Goal: Task Accomplishment & Management: Manage account settings

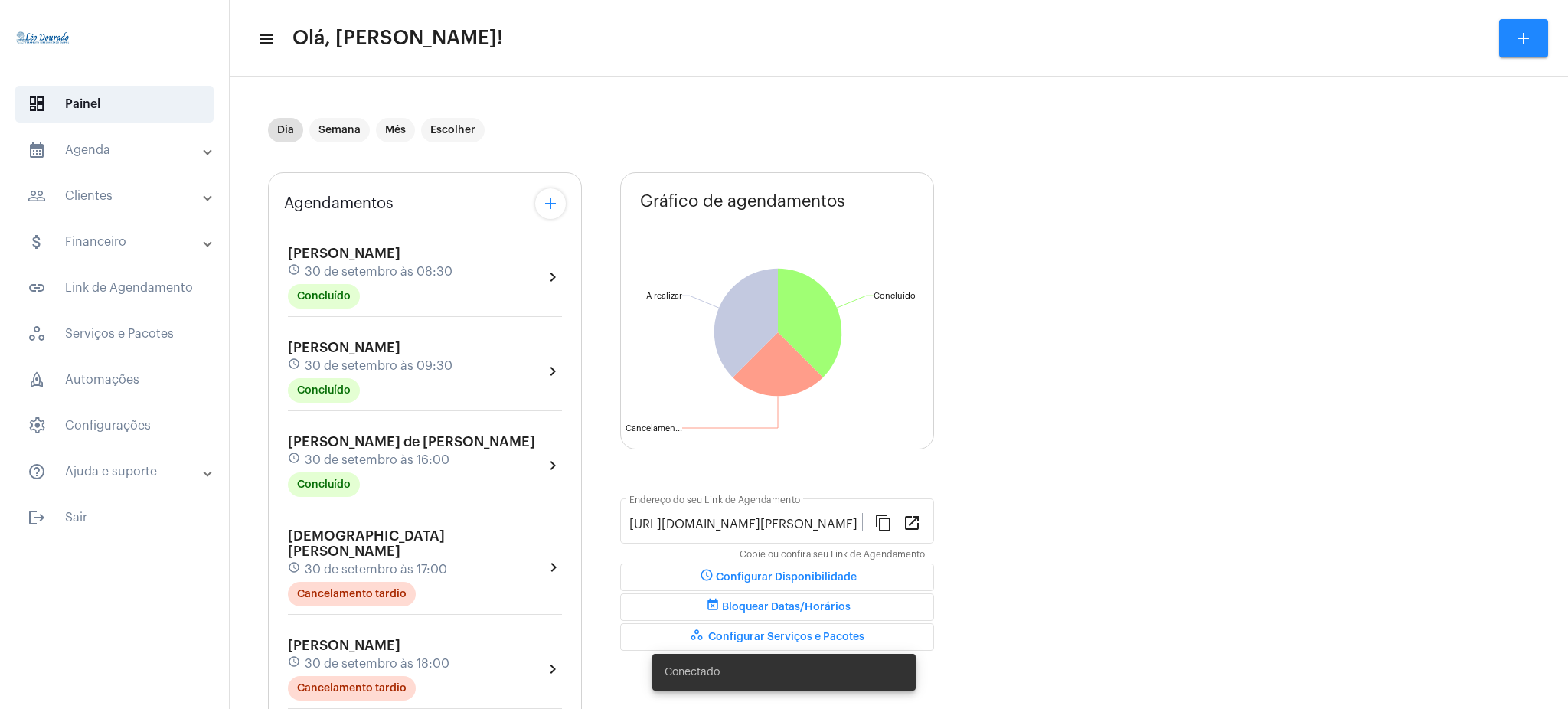
click at [182, 156] on mat-panel-title "calendar_month_outlined Agenda" at bounding box center [116, 149] width 177 height 19
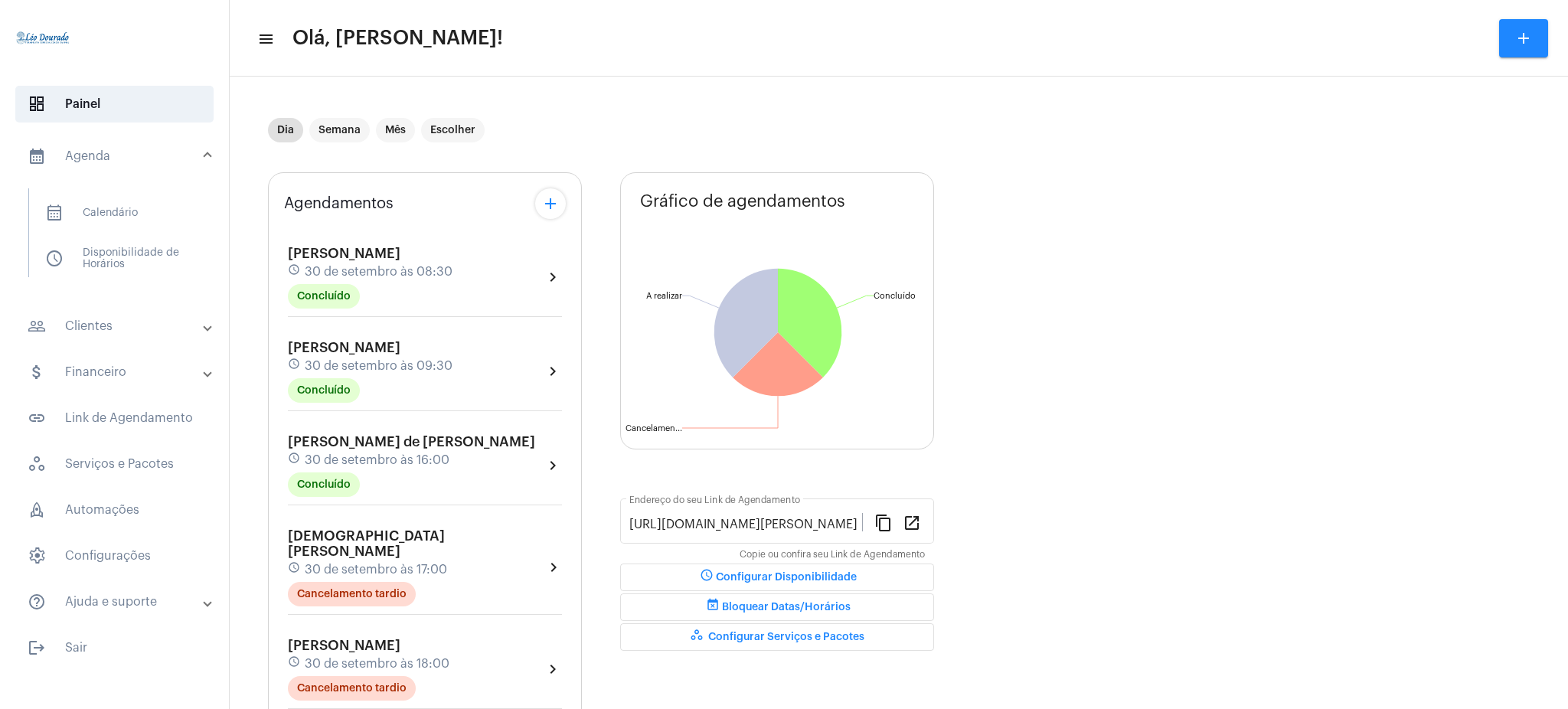
click at [201, 198] on mat-list "calendar_month_outlined Calendário schedule Disponibilidade de Horários" at bounding box center [125, 232] width 192 height 89
click at [159, 197] on span "calendar_month_outlined Calendário" at bounding box center [114, 212] width 161 height 37
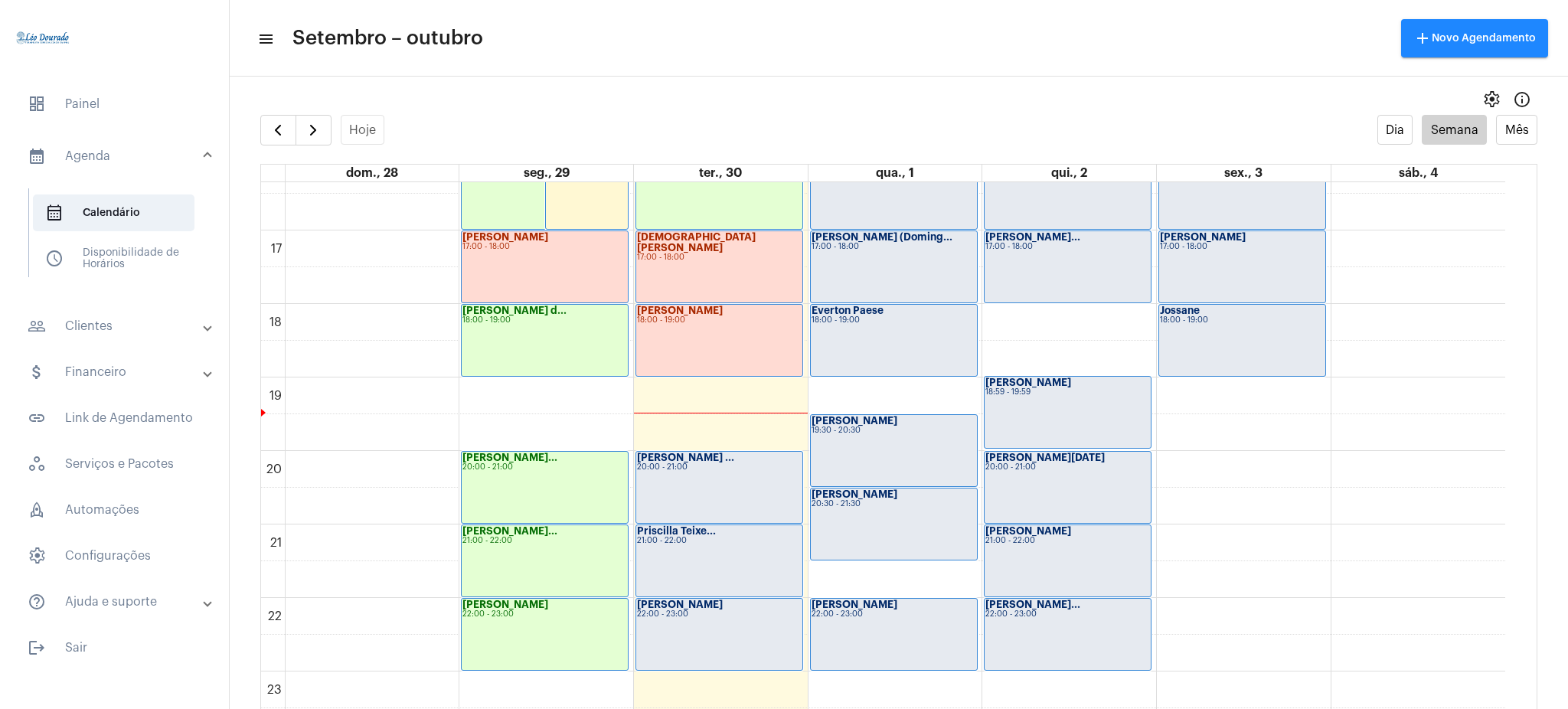
scroll to position [1206, 0]
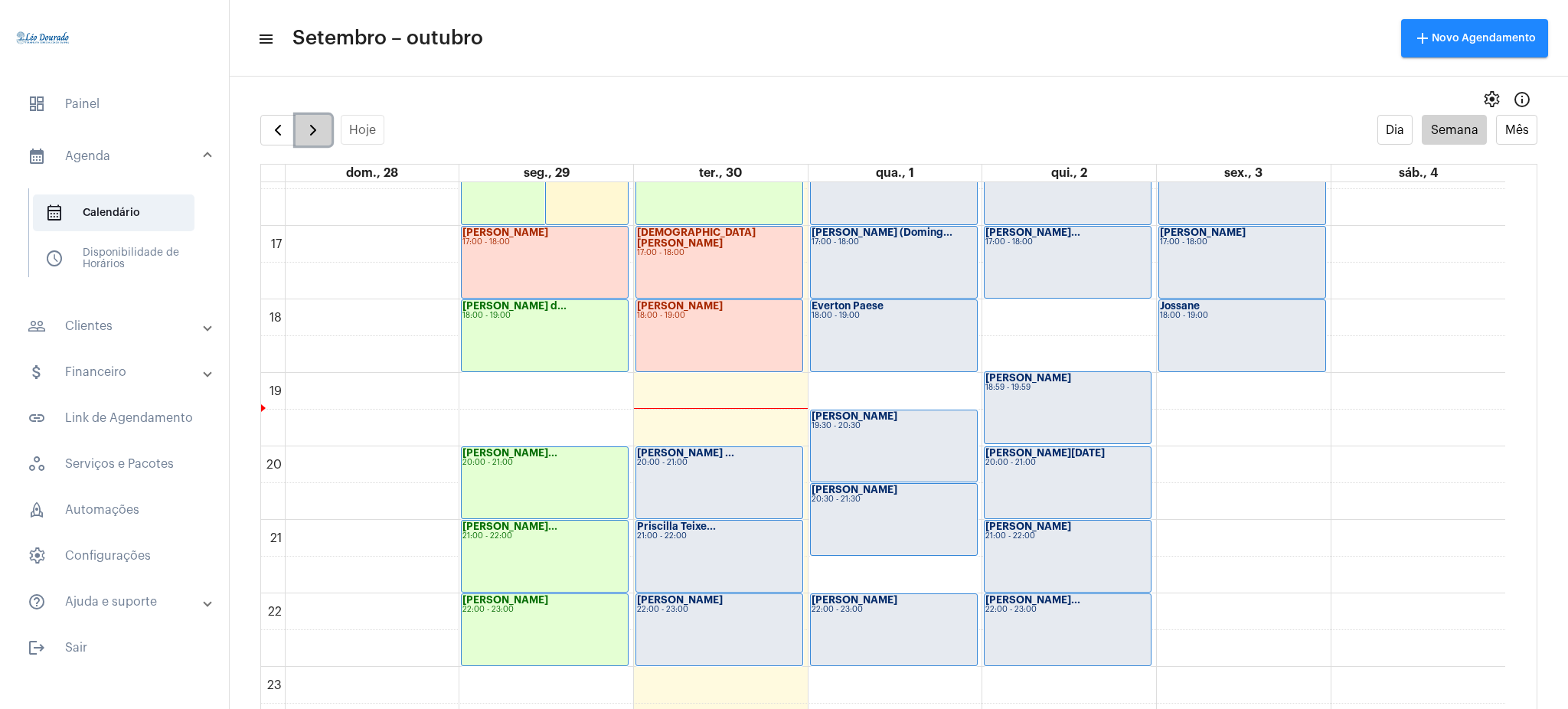
click at [309, 130] on span "button" at bounding box center [313, 130] width 19 height 19
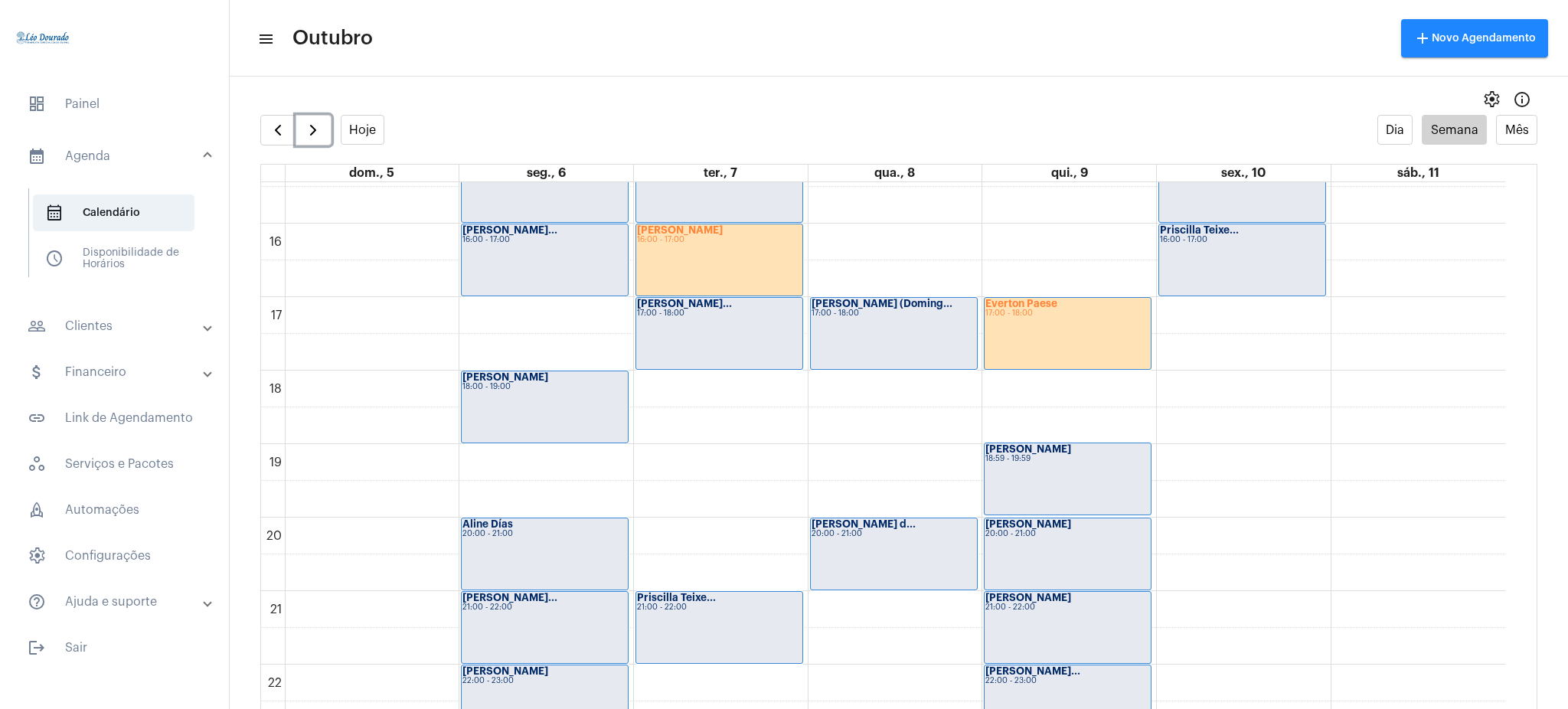
scroll to position [1137, 0]
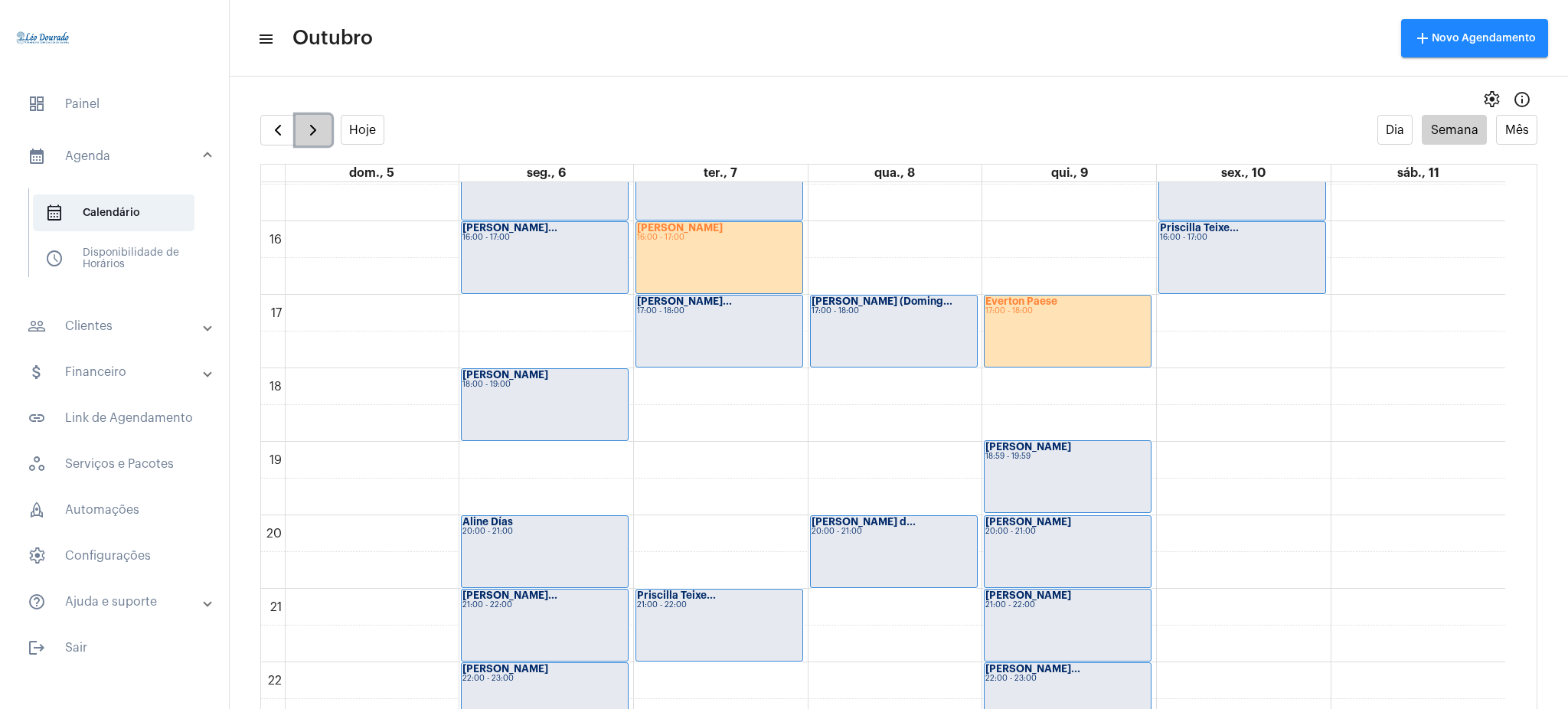
click at [308, 143] on button "button" at bounding box center [313, 130] width 36 height 30
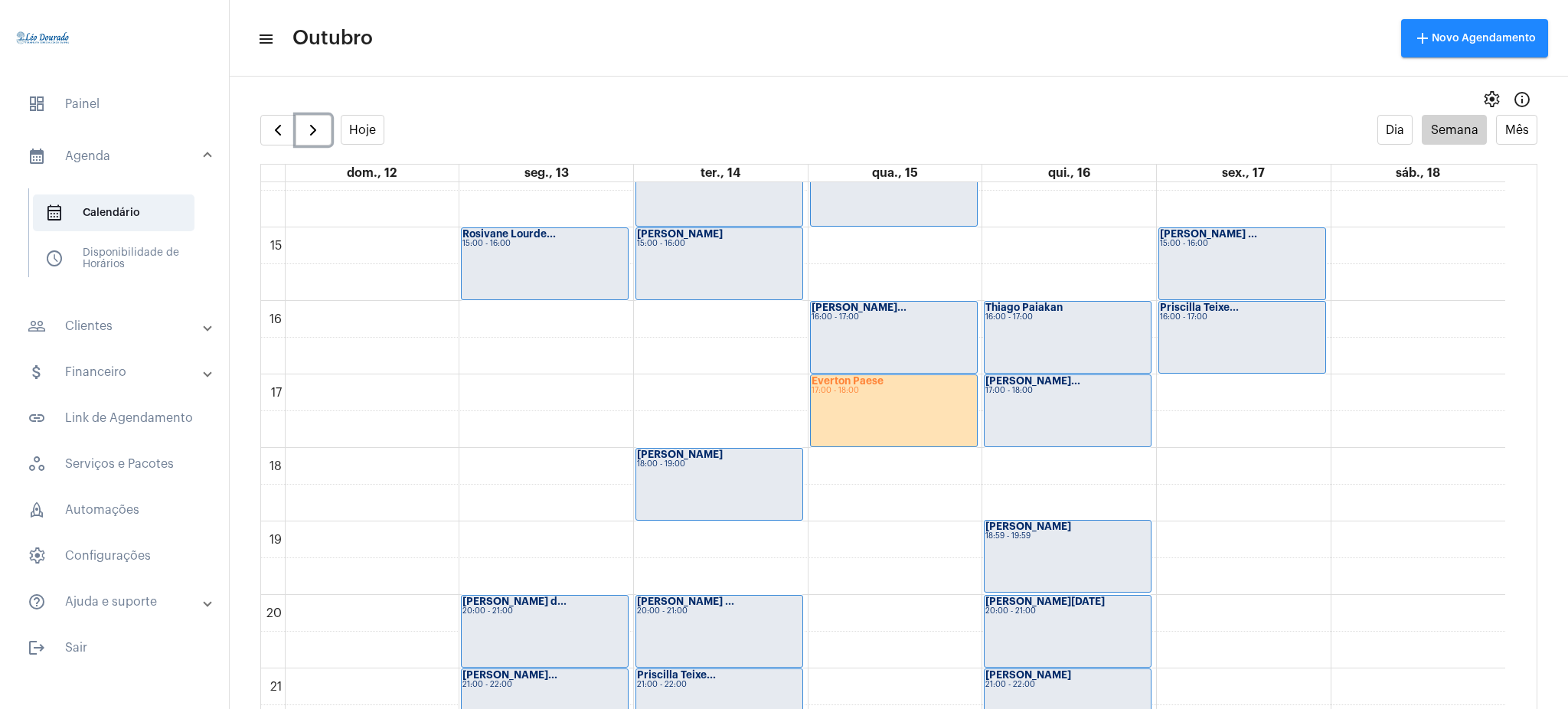
scroll to position [1041, 0]
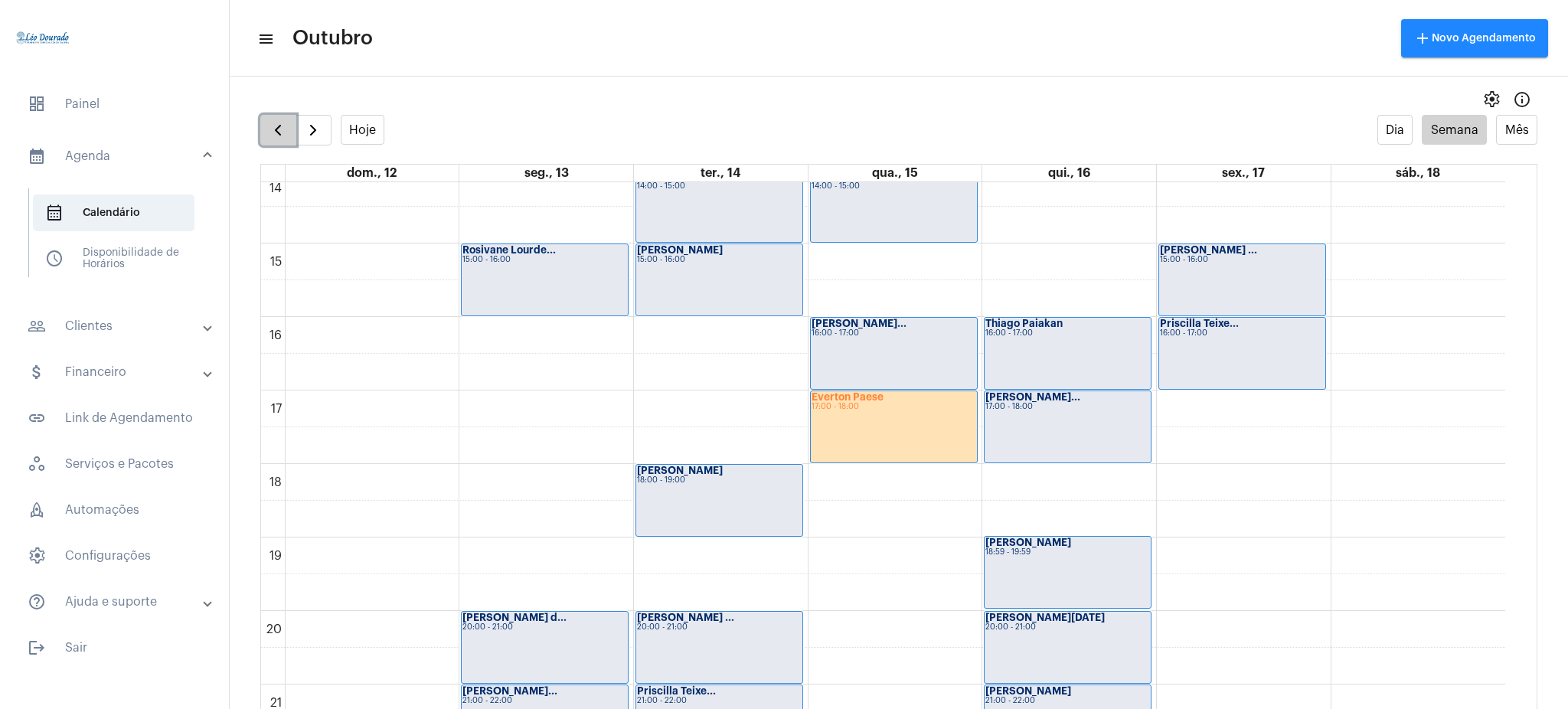
click at [270, 136] on span "button" at bounding box center [277, 130] width 19 height 19
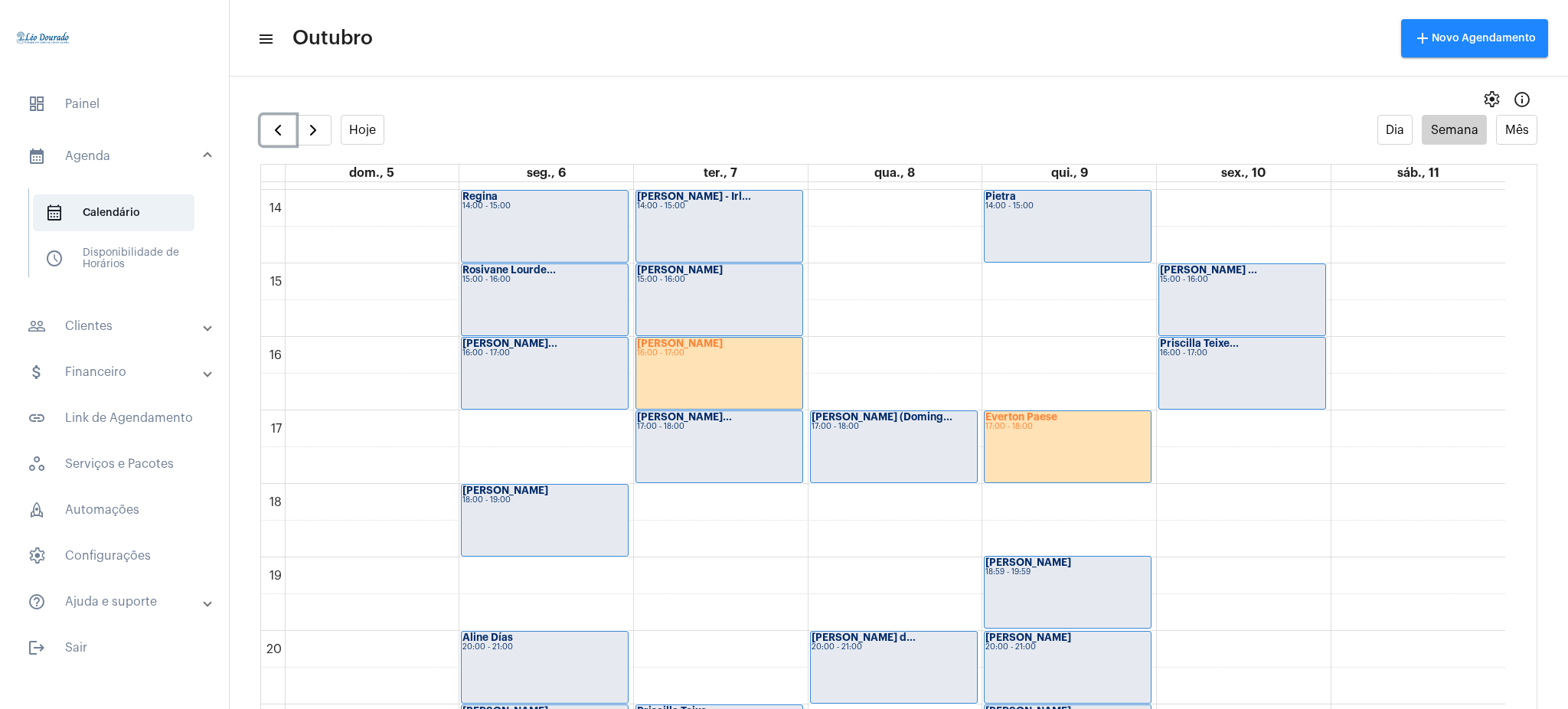
scroll to position [1008, 0]
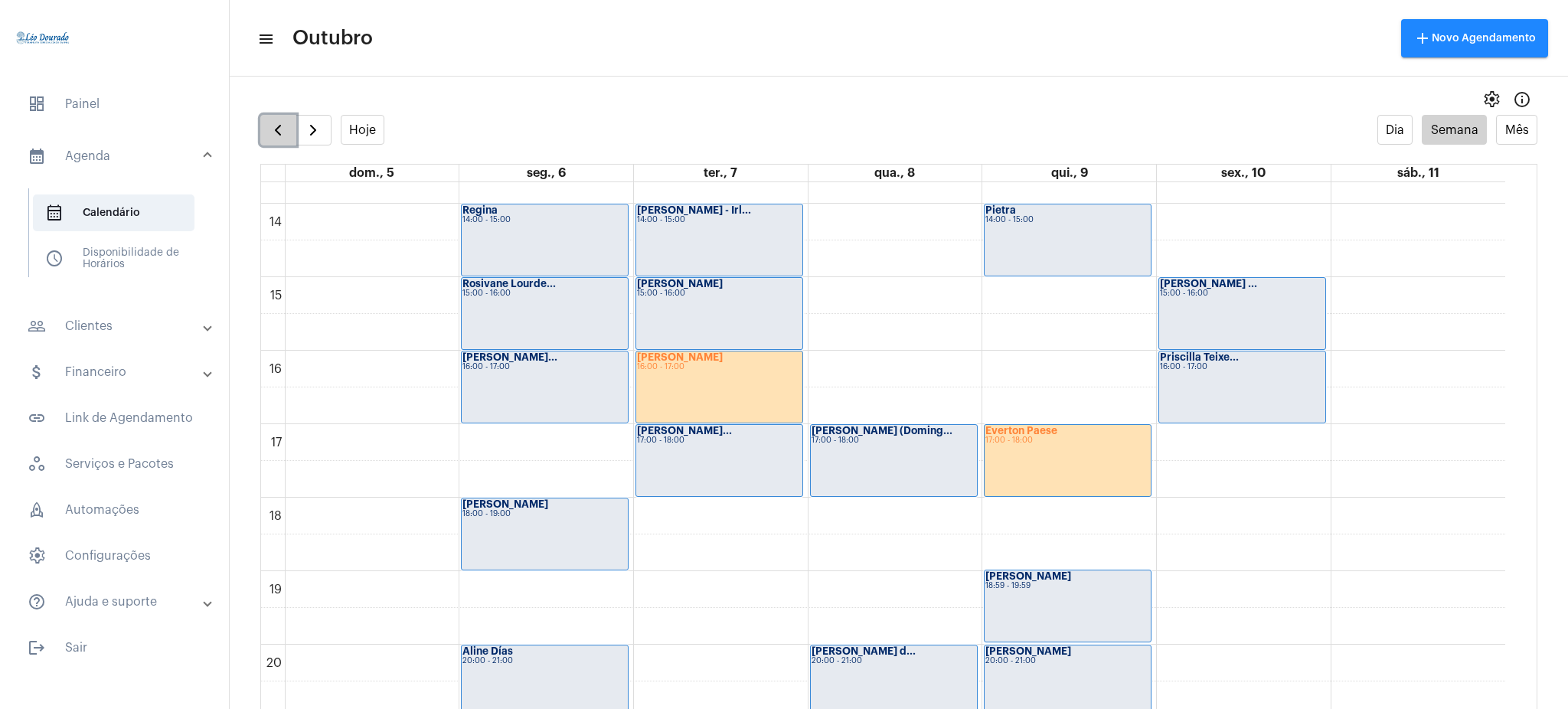
click at [262, 131] on button "button" at bounding box center [278, 130] width 36 height 30
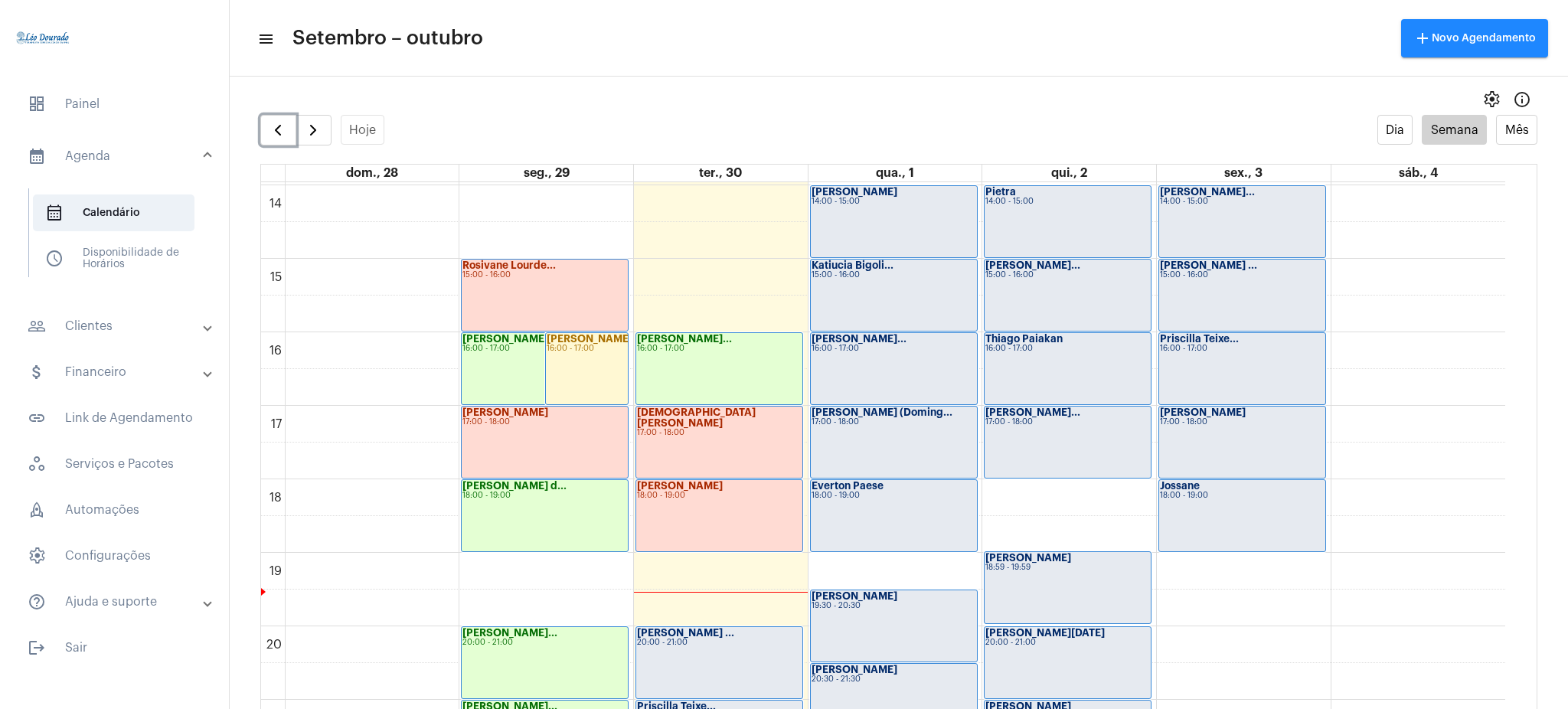
scroll to position [1029, 0]
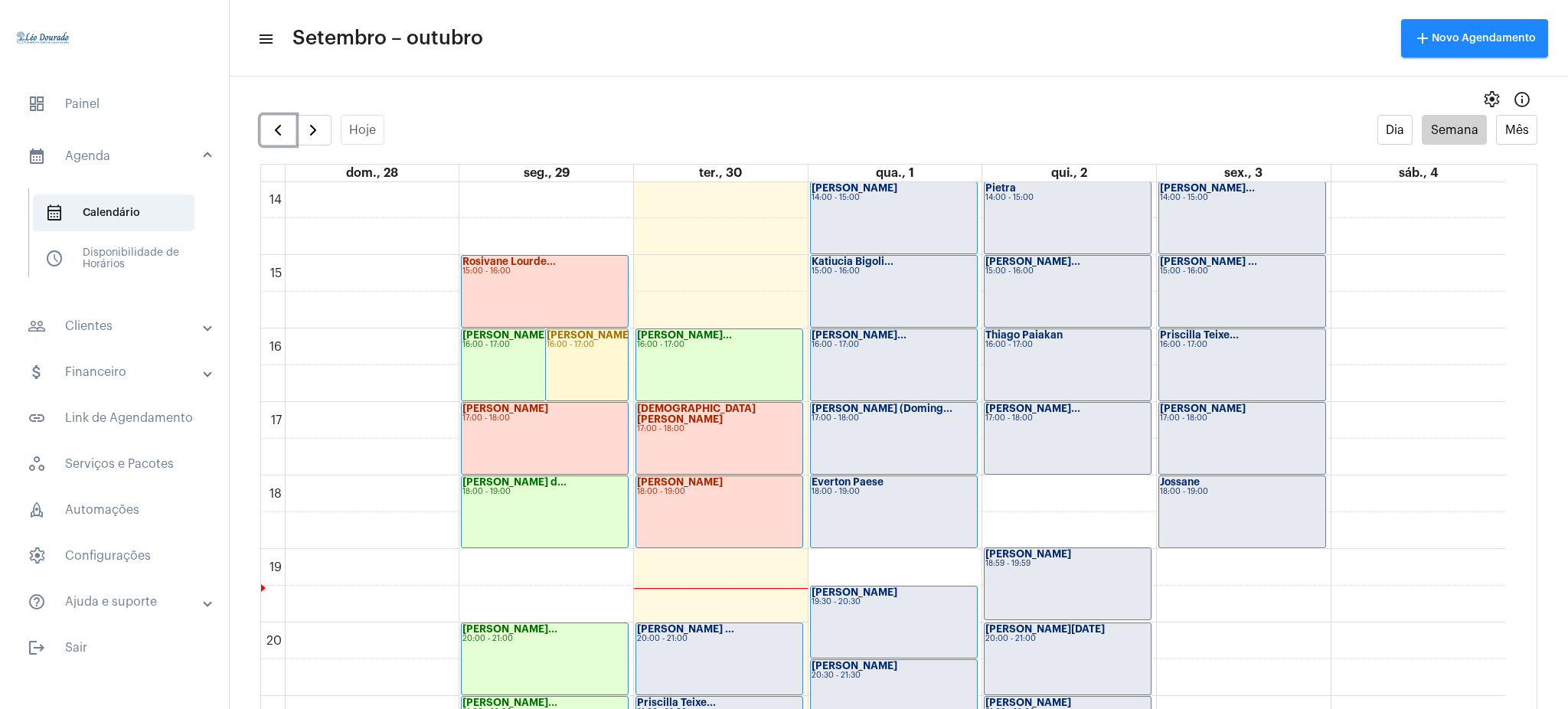
click at [507, 441] on div "Laís Tameirão 17:00 - 18:00" at bounding box center [545, 439] width 166 height 72
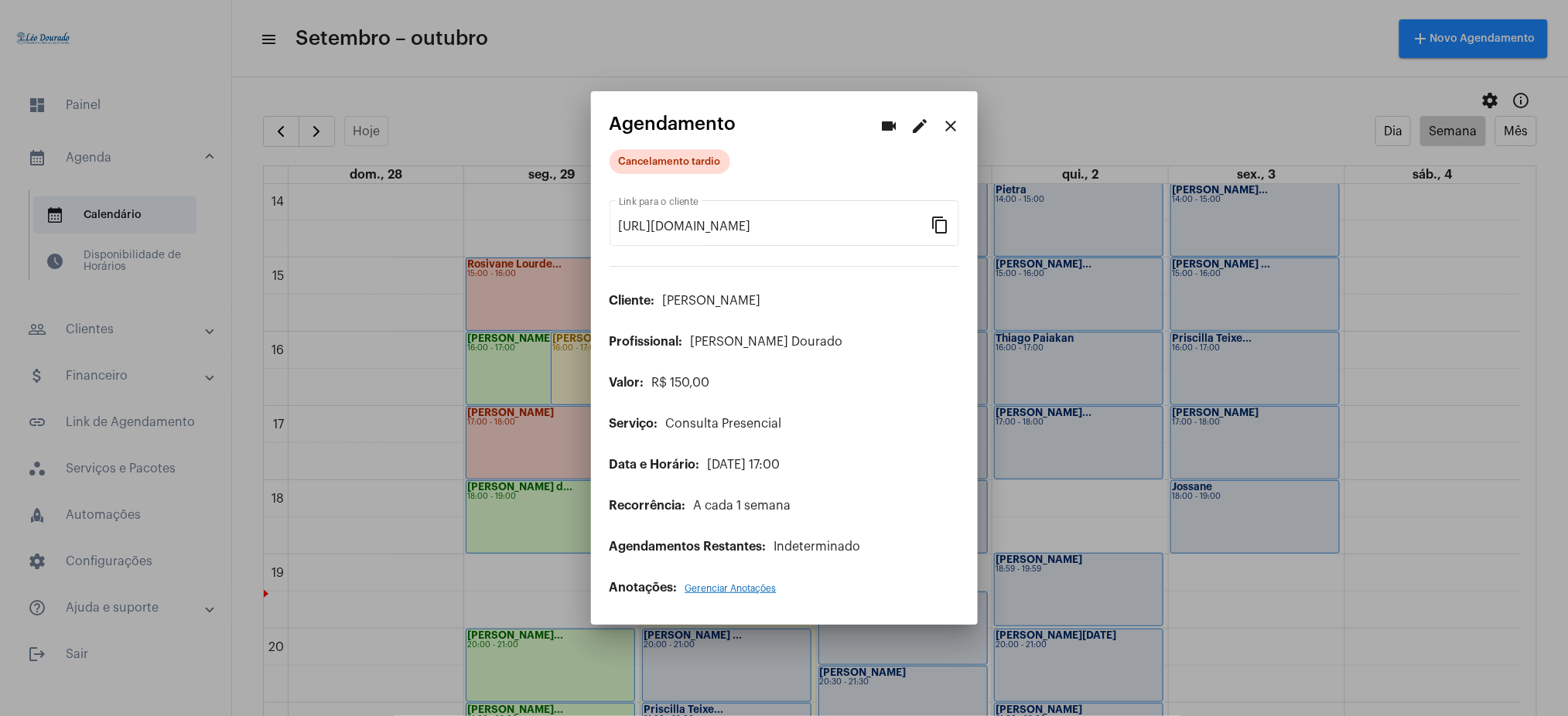
click at [949, 127] on mat-icon "close" at bounding box center [951, 126] width 19 height 19
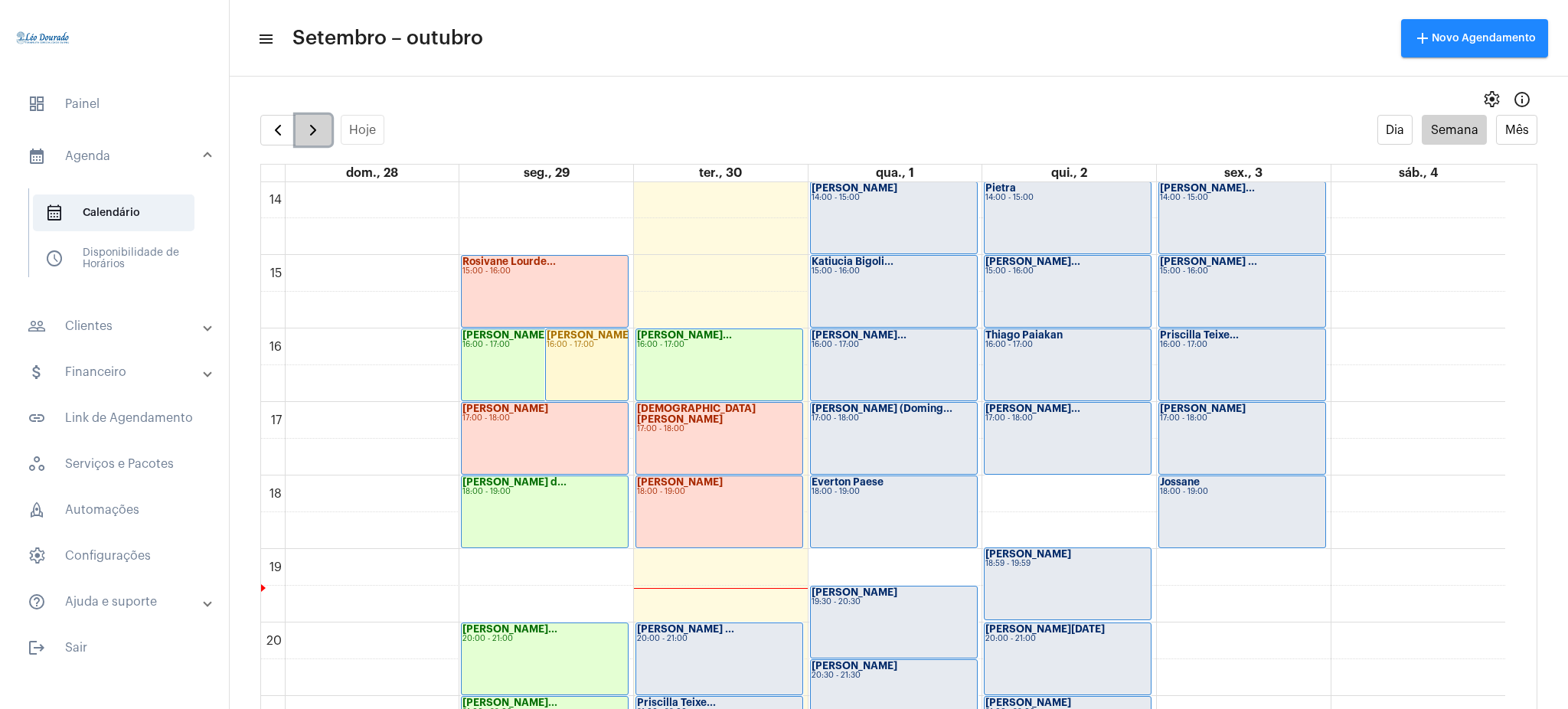
click at [328, 124] on button "button" at bounding box center [313, 130] width 36 height 30
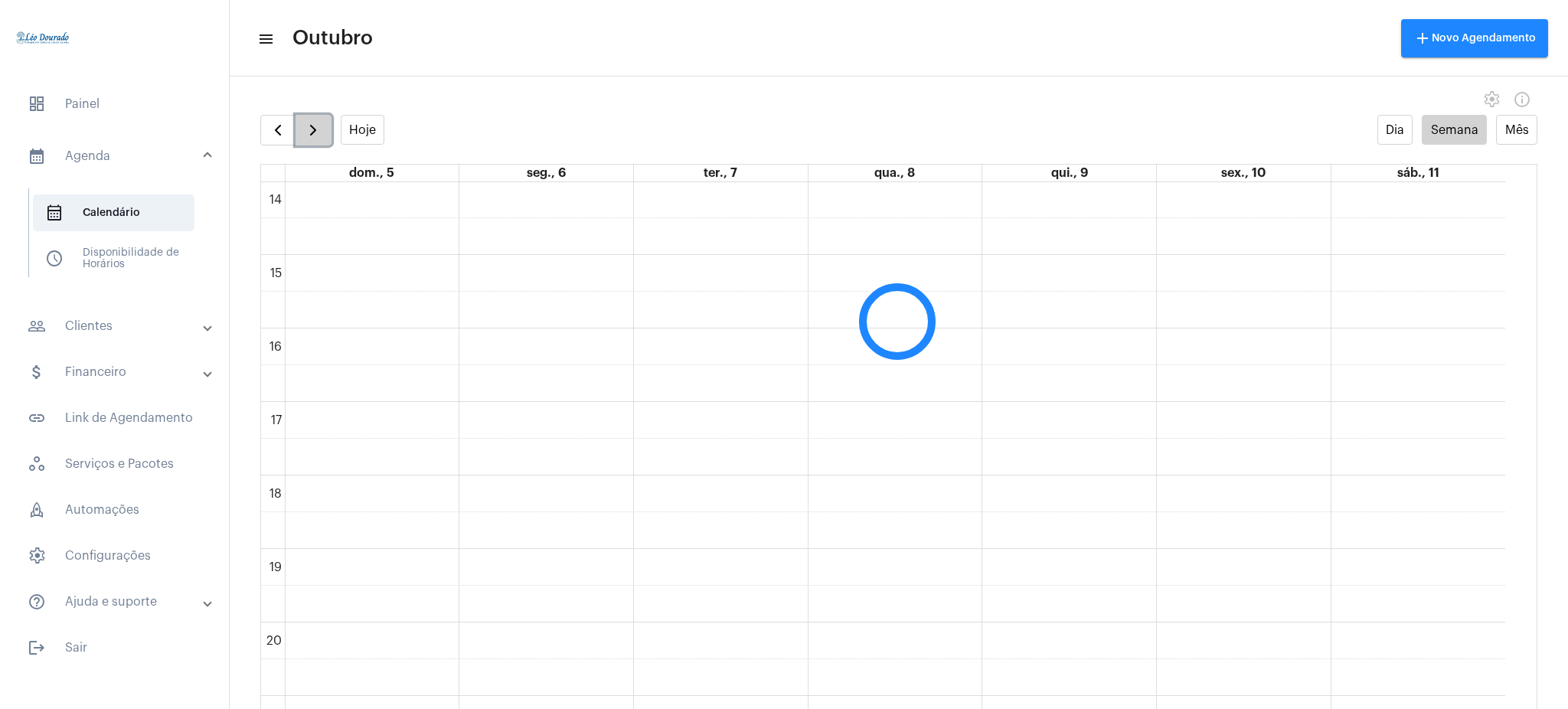
scroll to position [442, 0]
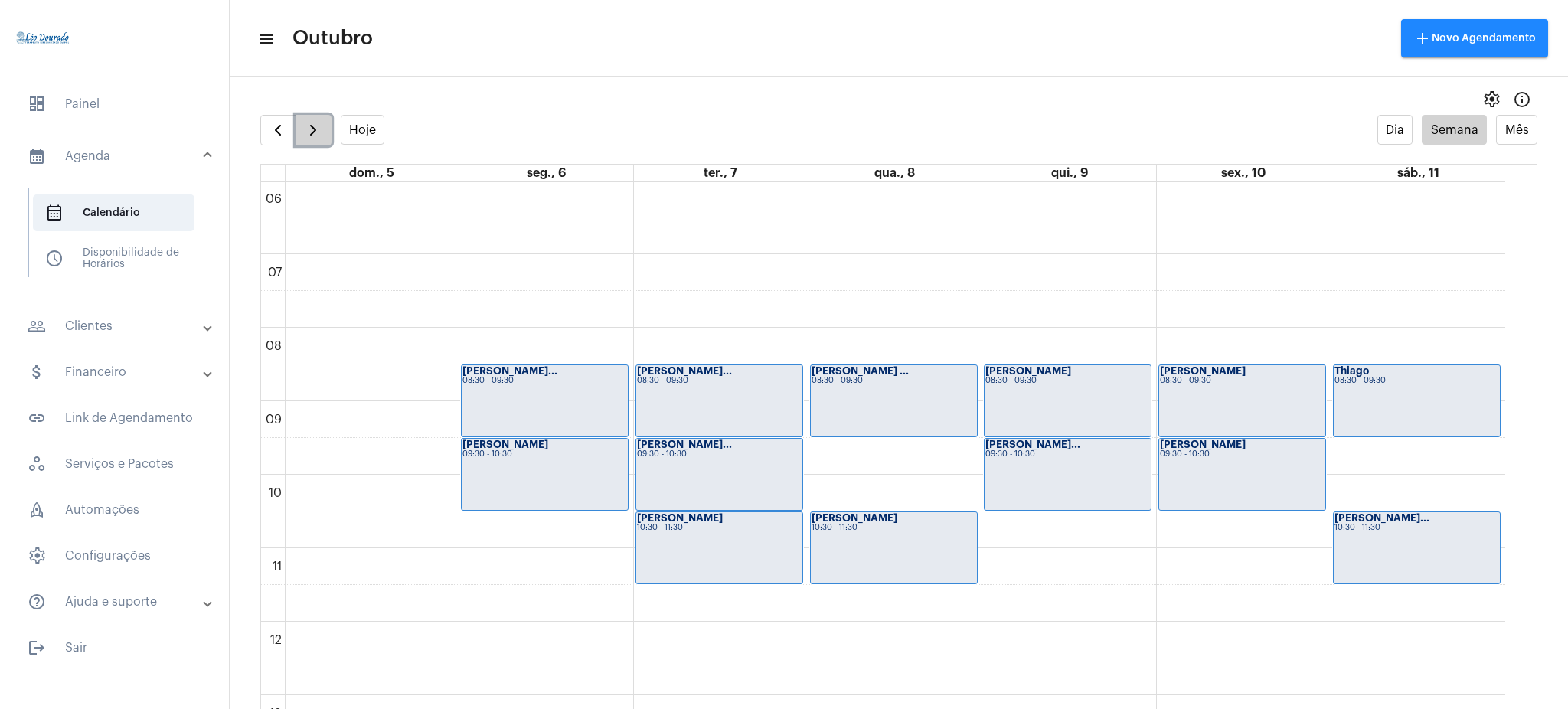
click at [328, 124] on button "button" at bounding box center [313, 130] width 36 height 30
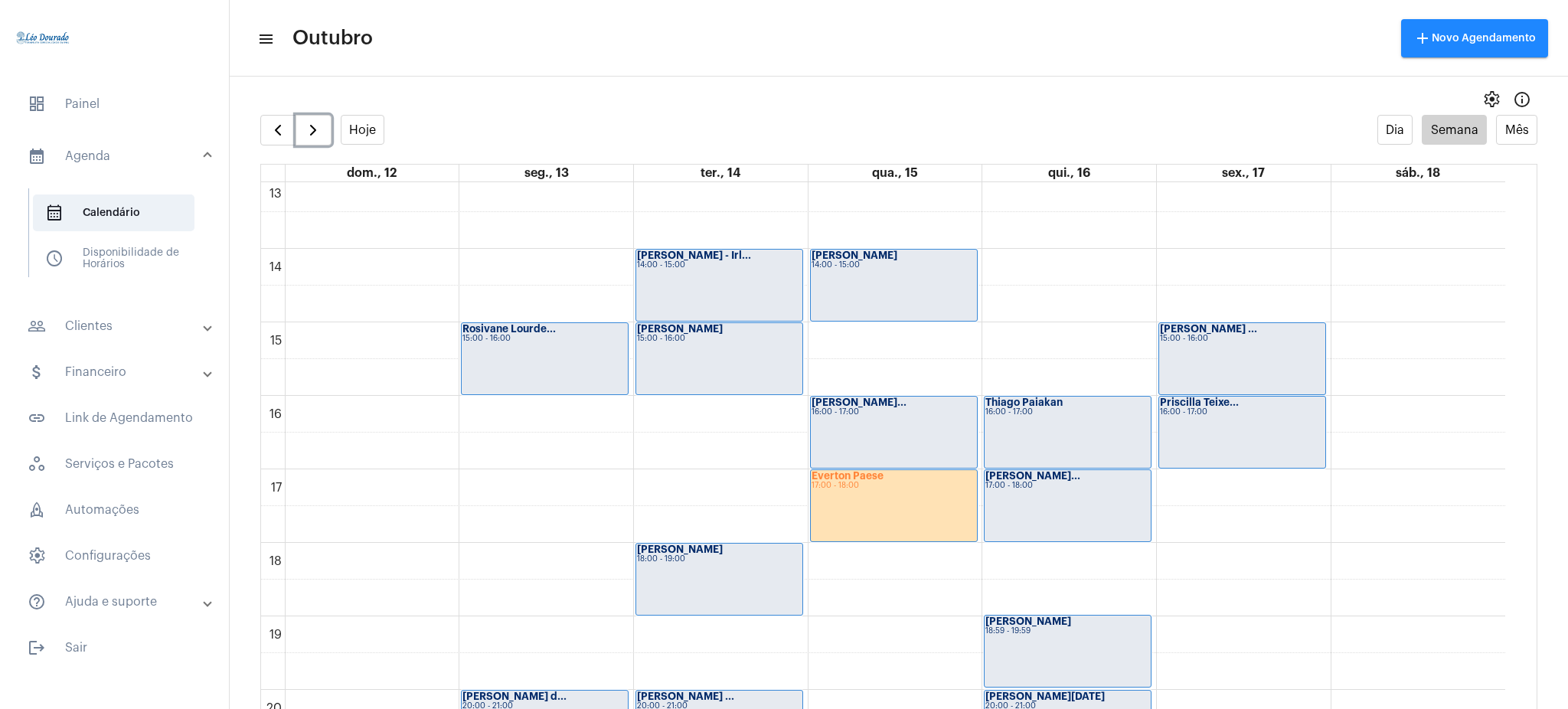
scroll to position [969, 0]
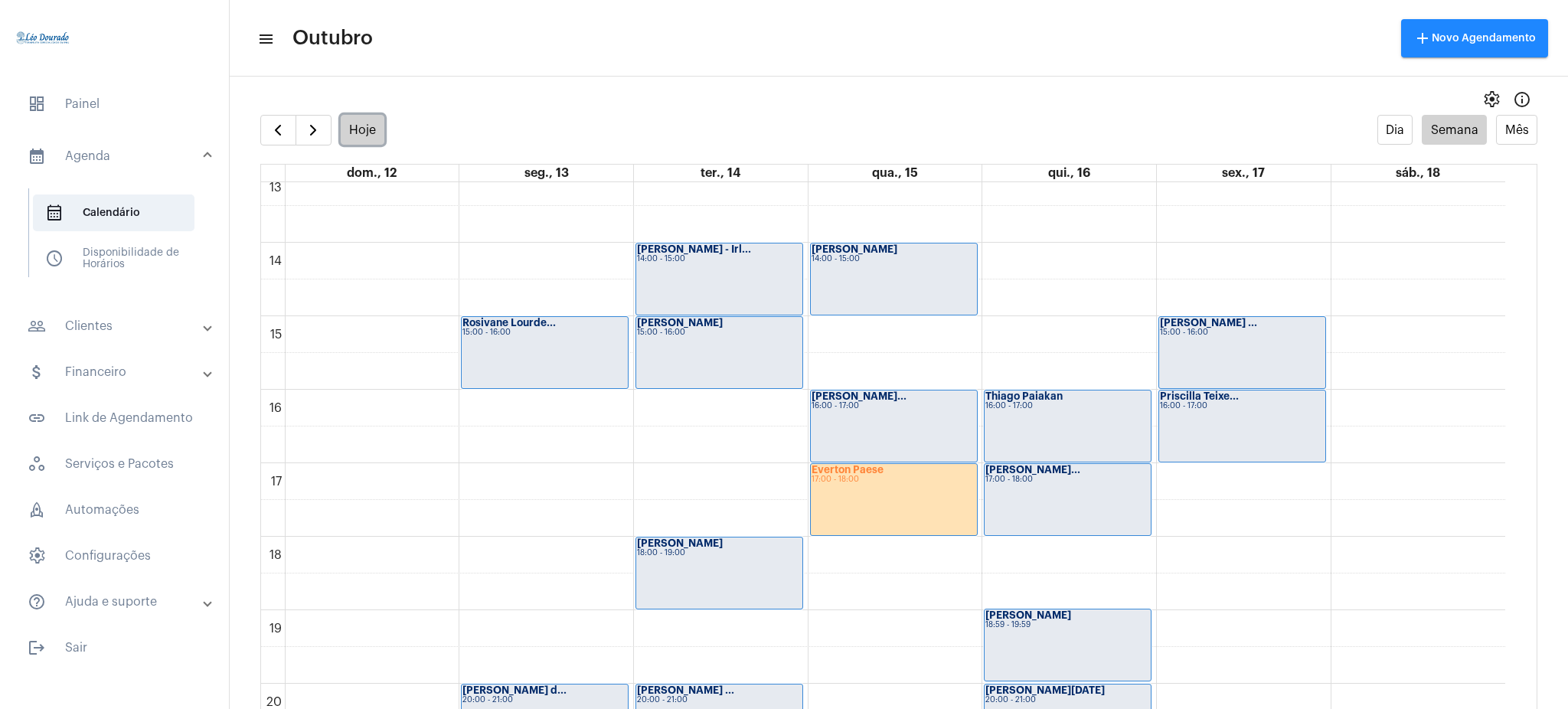
click at [361, 123] on button "Hoje" at bounding box center [363, 129] width 45 height 30
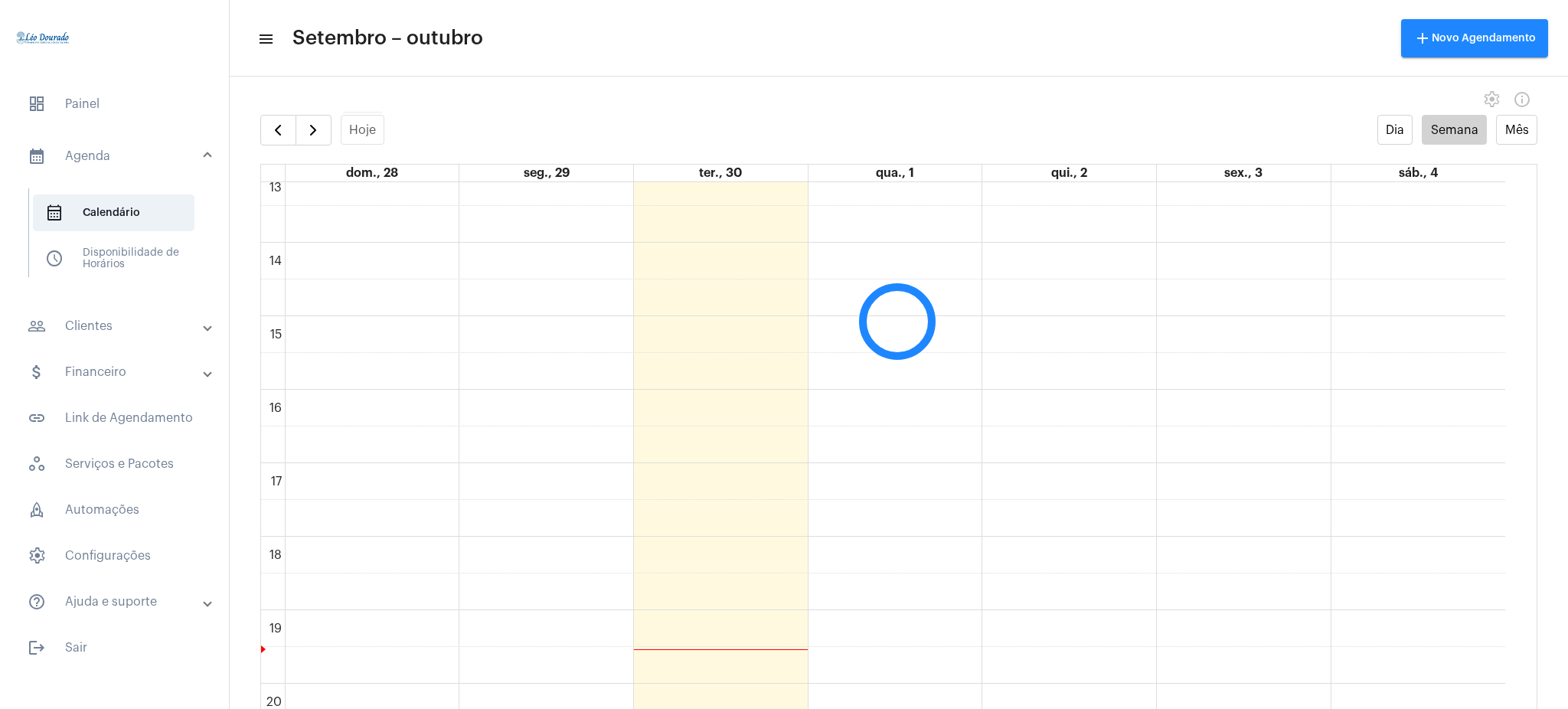
scroll to position [442, 0]
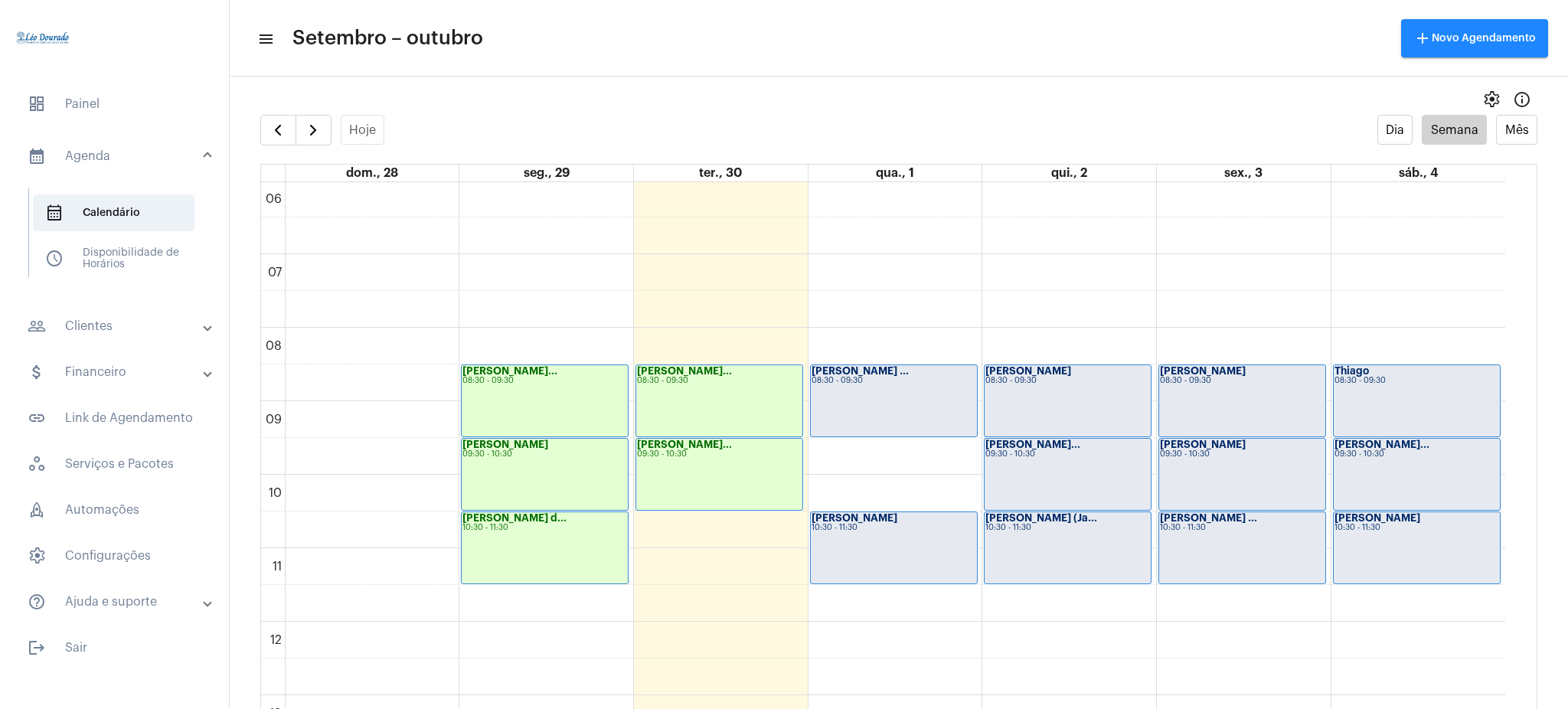
drag, startPoint x: 1504, startPoint y: 361, endPoint x: 1511, endPoint y: 384, distance: 24.0
click at [1511, 384] on div "00 01 02 03 04 05 06 07 08 09 10 11 12 13 14 15 16 17 18 19 20 21 22 23 Anna Ca…" at bounding box center [899, 461] width 1275 height 557
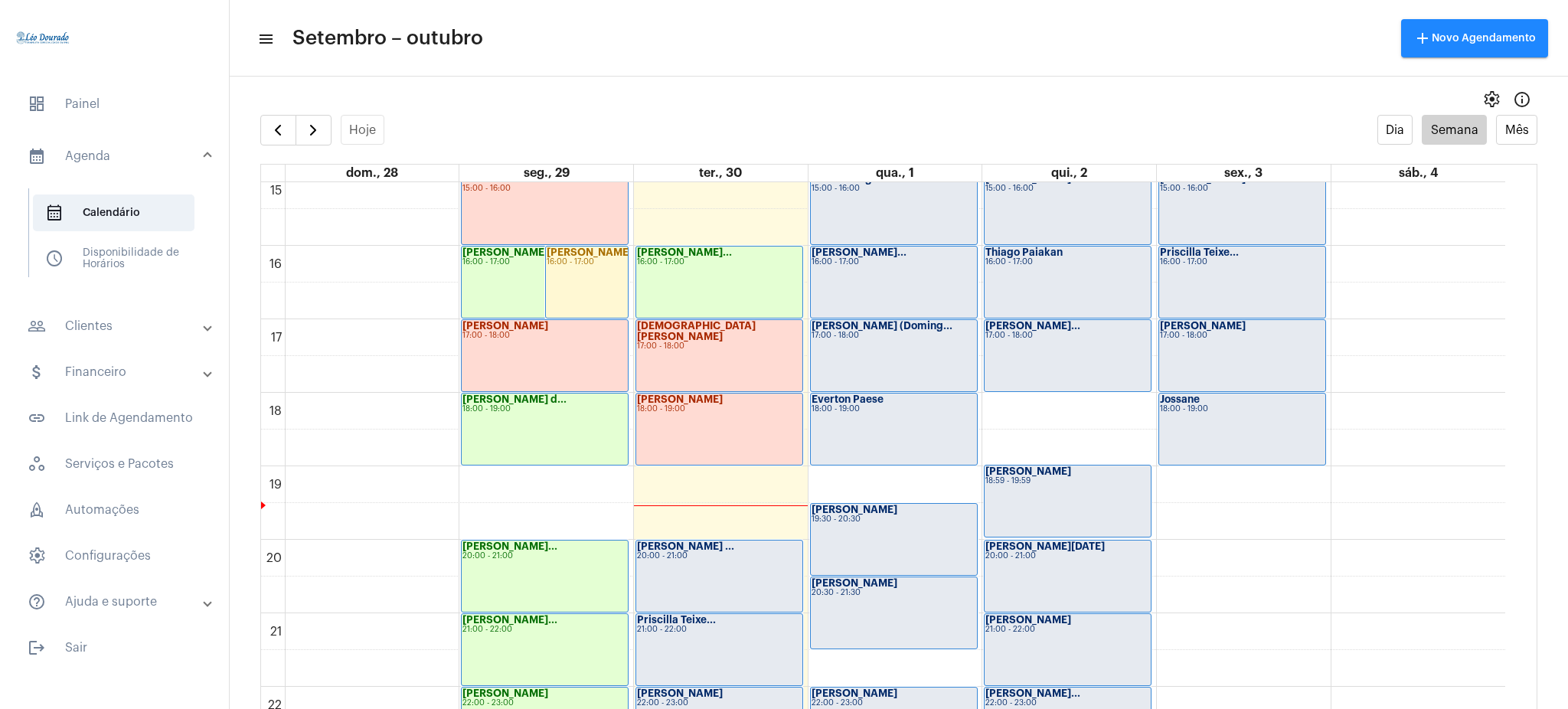
scroll to position [1206, 0]
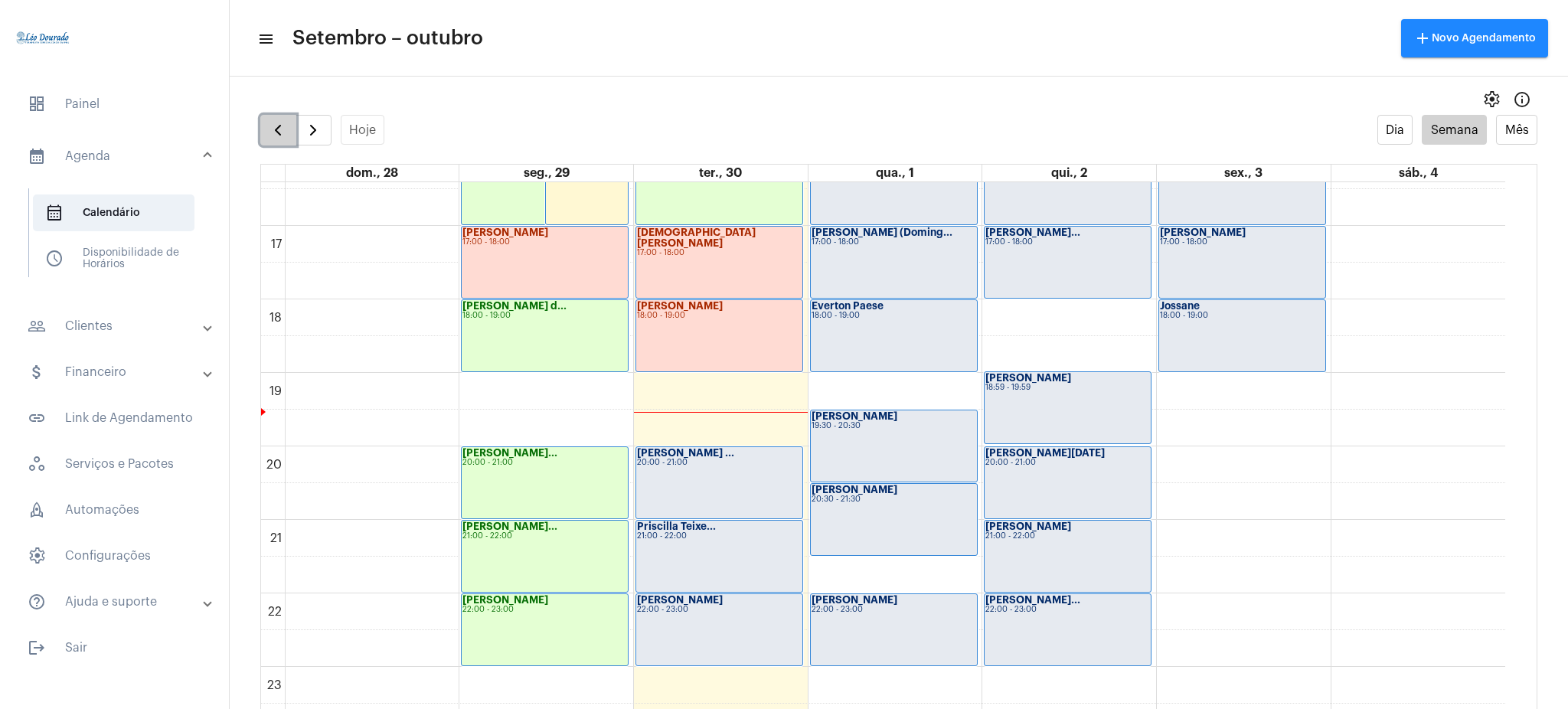
click at [274, 124] on span "button" at bounding box center [277, 130] width 19 height 19
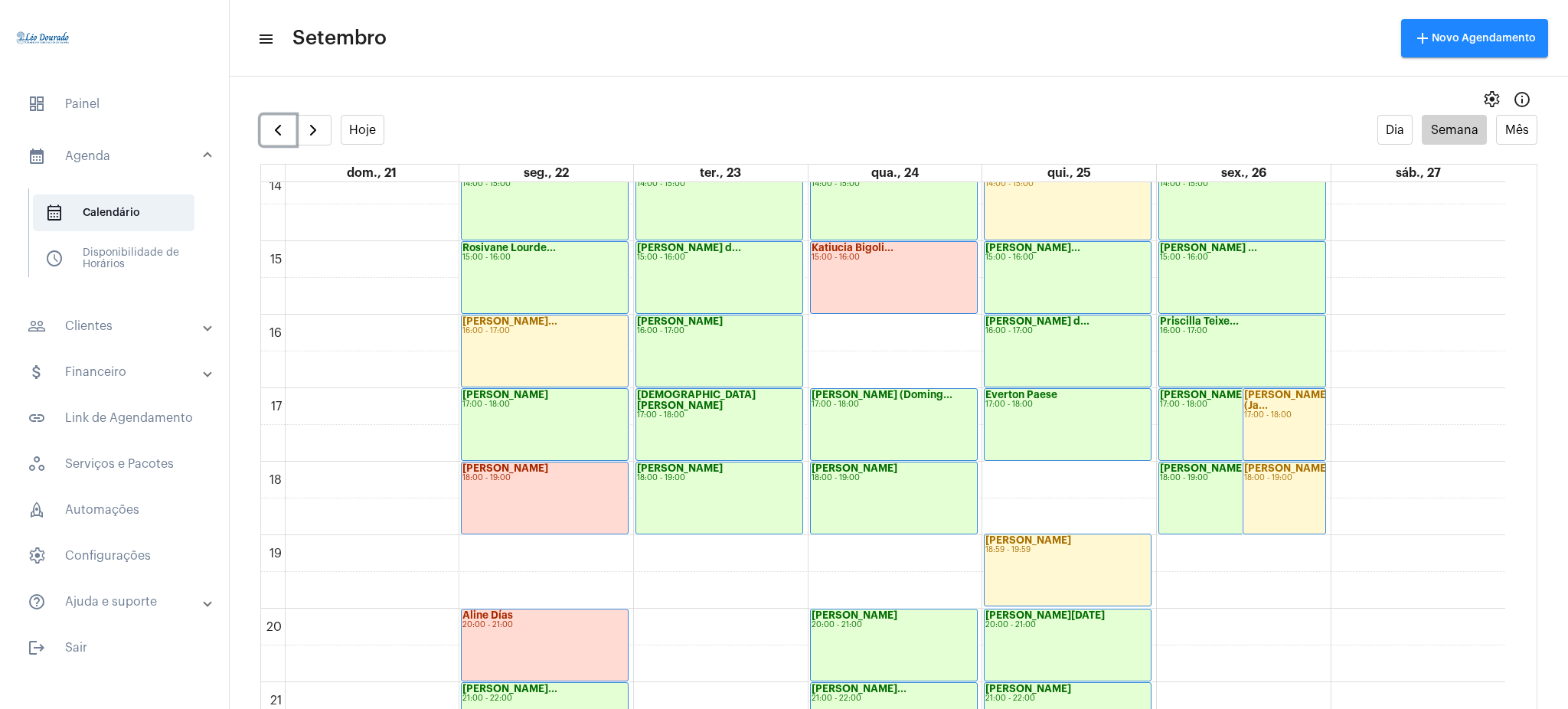
scroll to position [1046, 0]
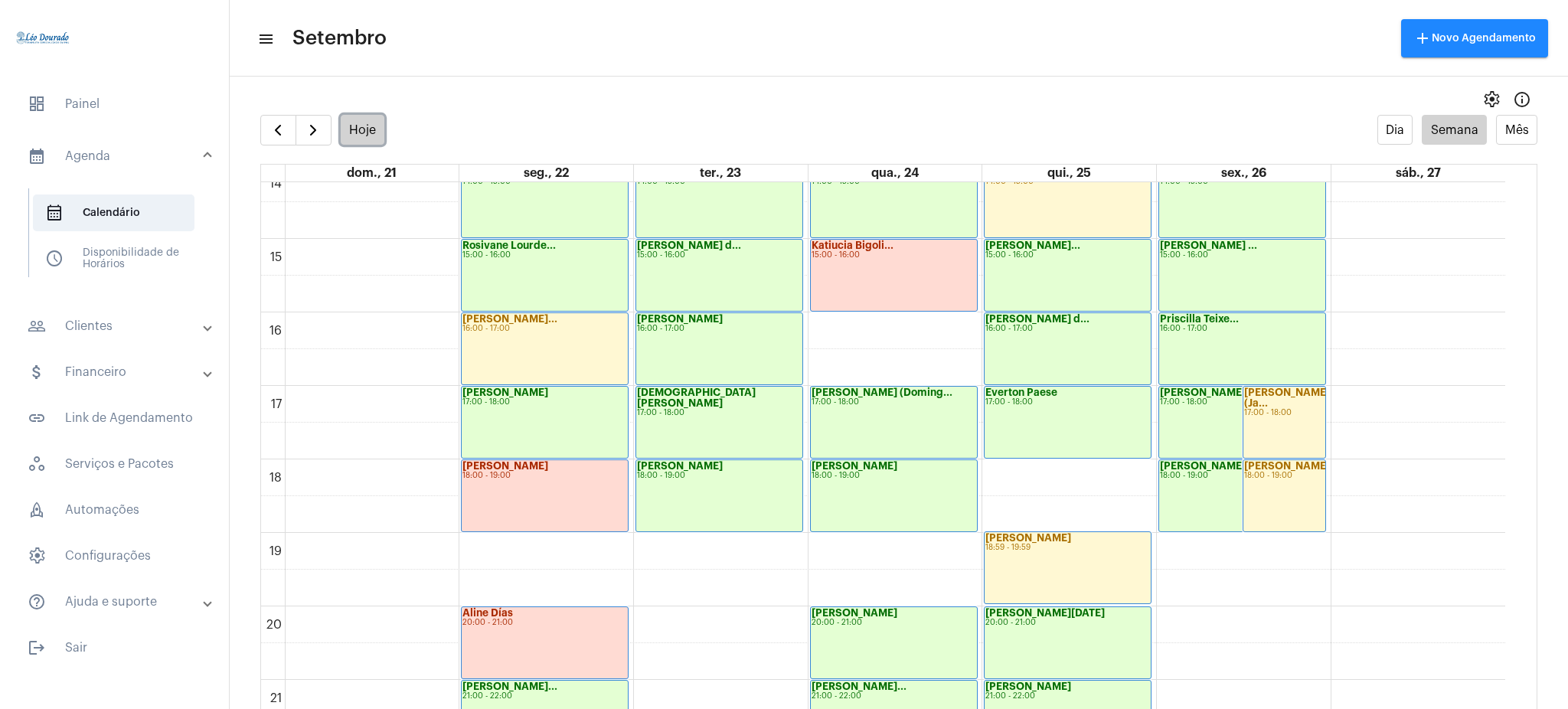
click at [352, 140] on button "Hoje" at bounding box center [363, 129] width 45 height 30
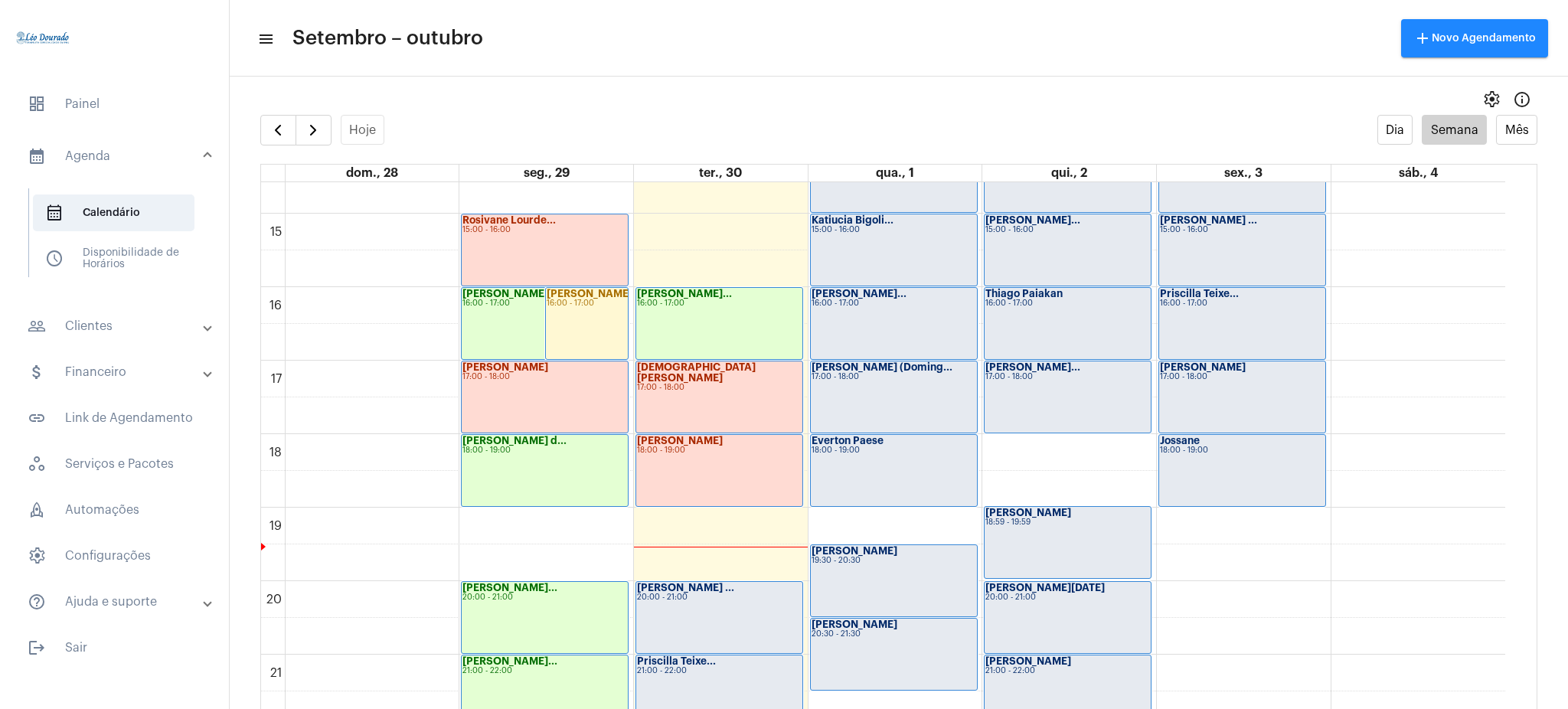
scroll to position [1077, 0]
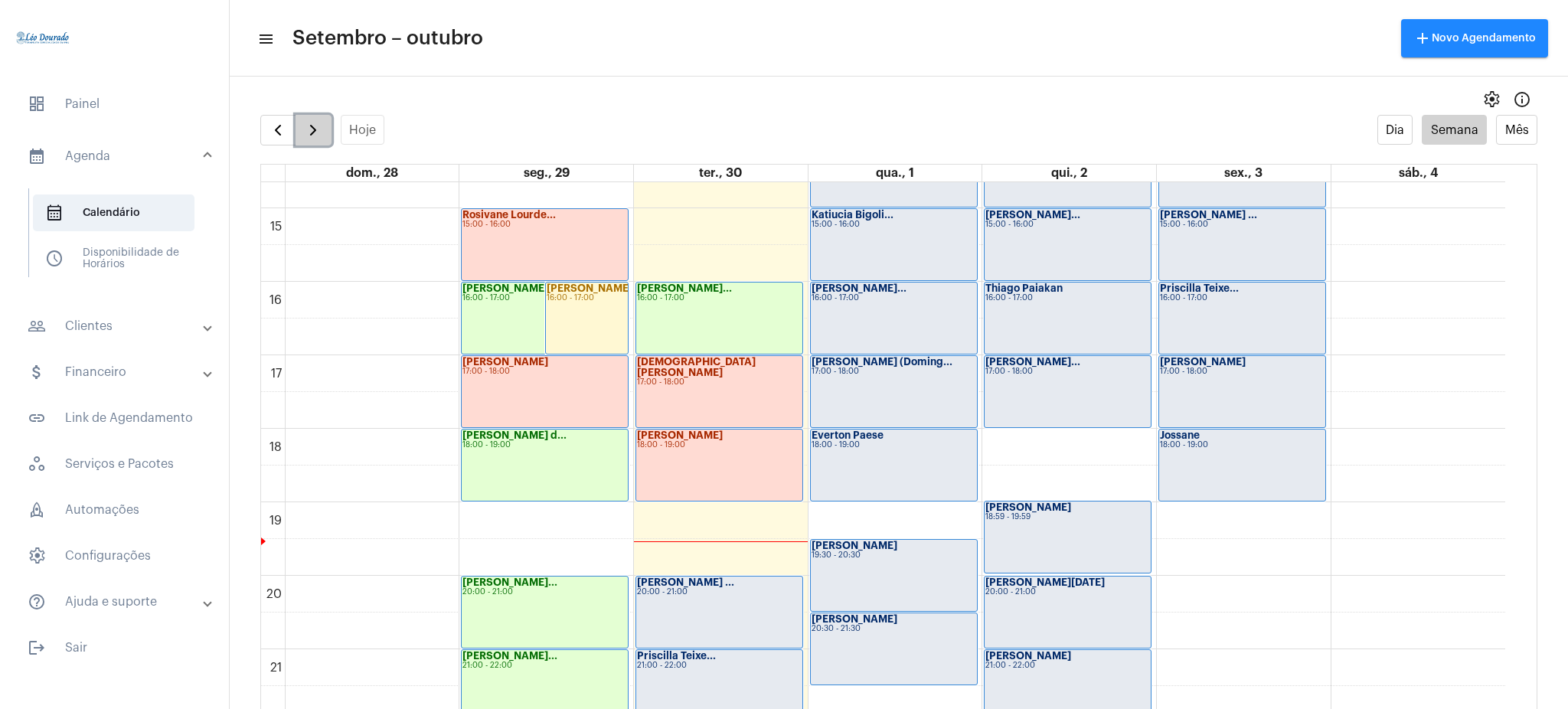
click at [301, 120] on button "button" at bounding box center [313, 130] width 36 height 30
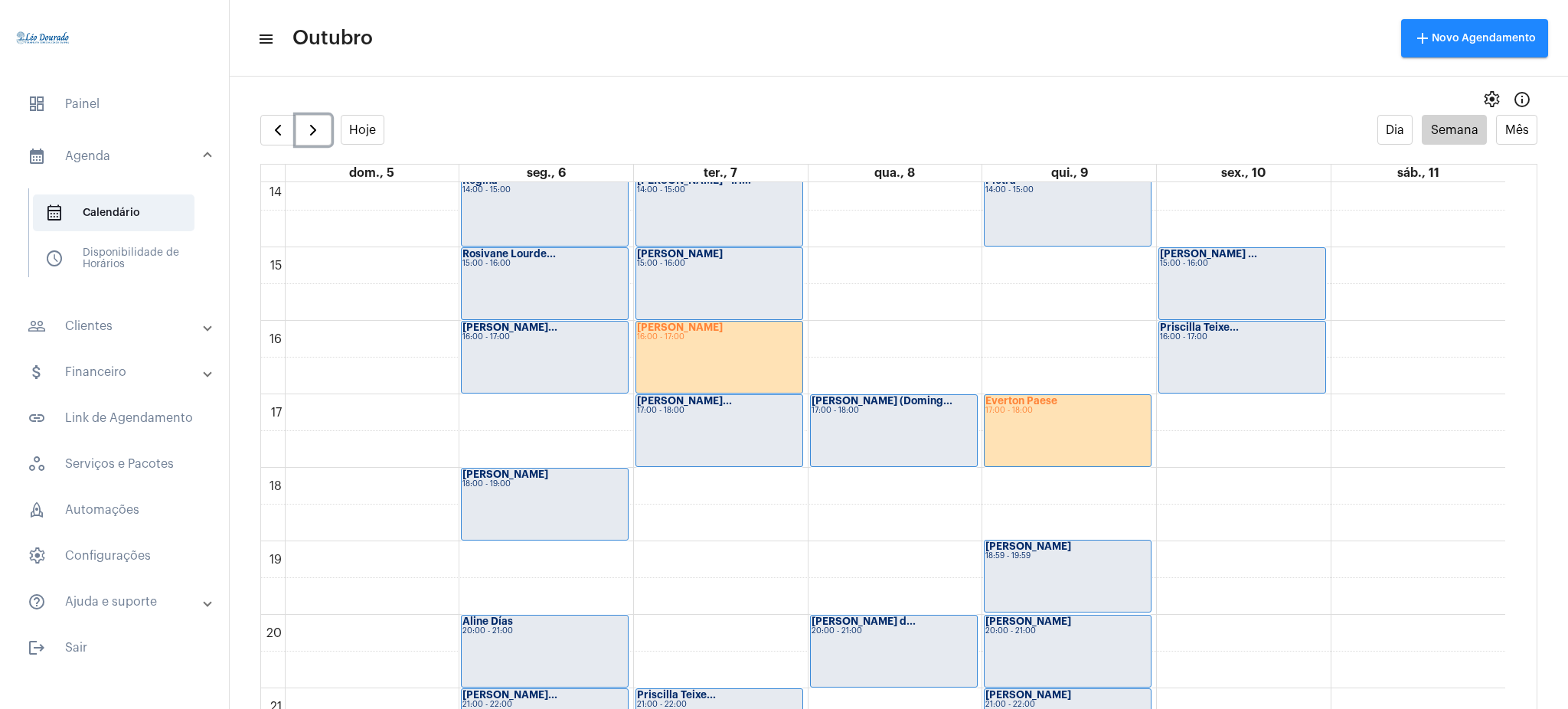
scroll to position [1101, 0]
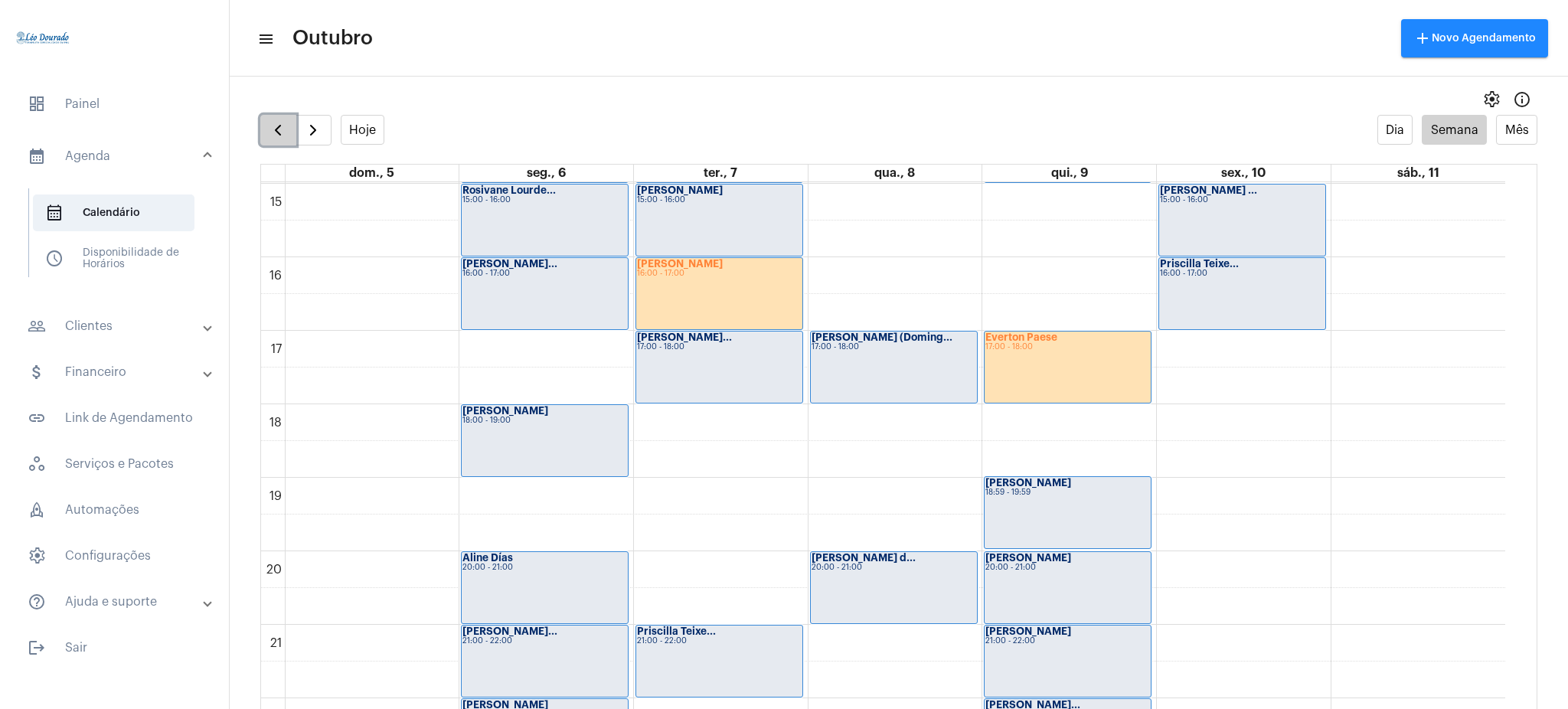
click at [288, 130] on button "button" at bounding box center [278, 130] width 36 height 30
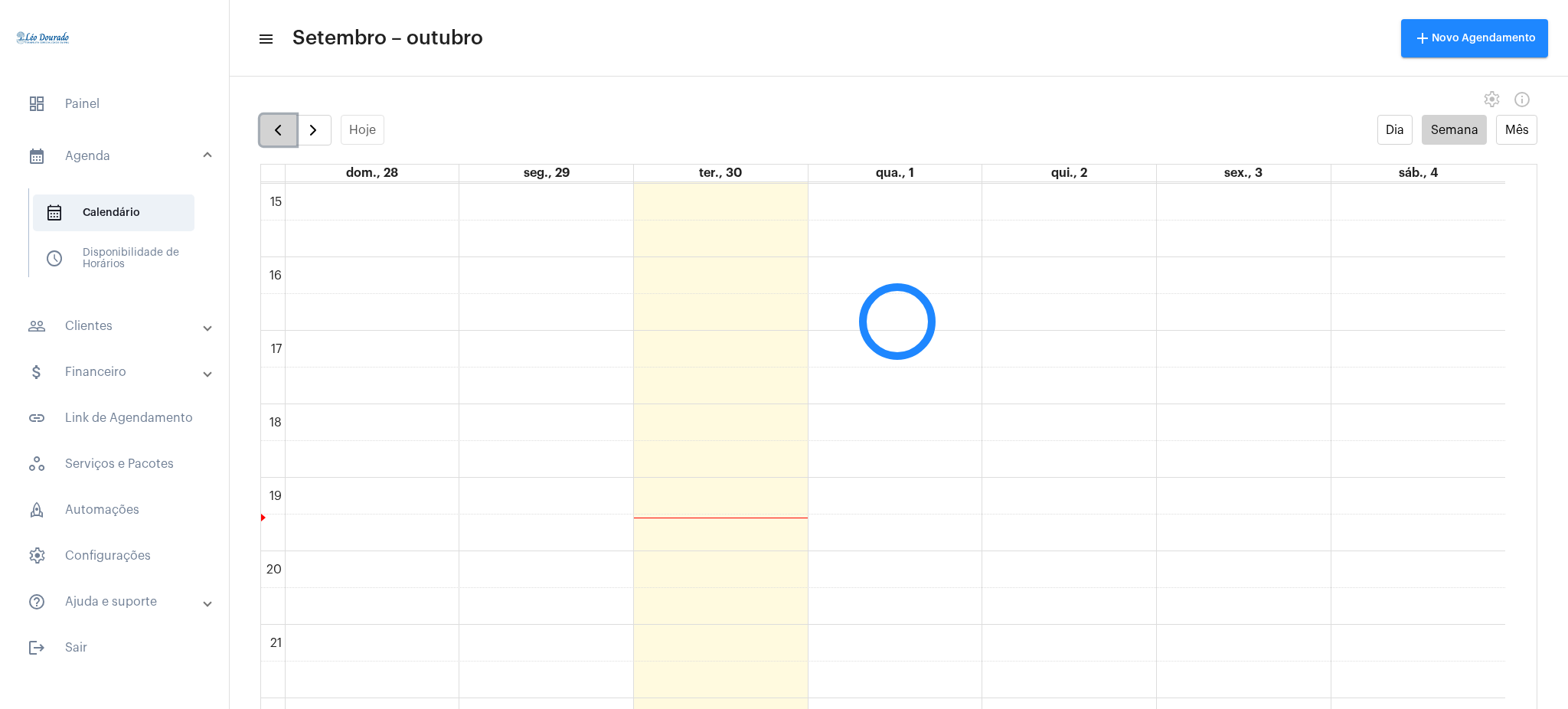
scroll to position [442, 0]
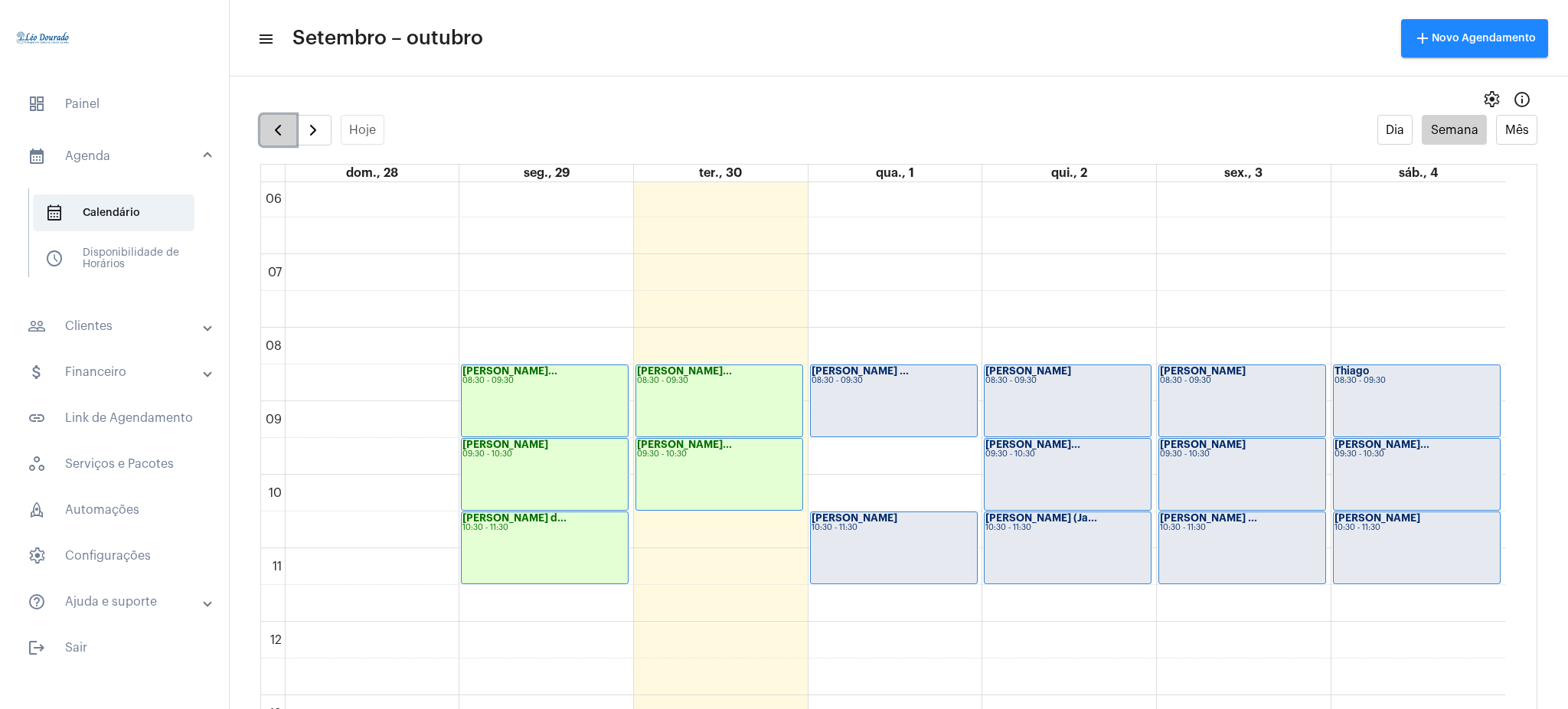
click at [276, 124] on span "button" at bounding box center [277, 130] width 19 height 19
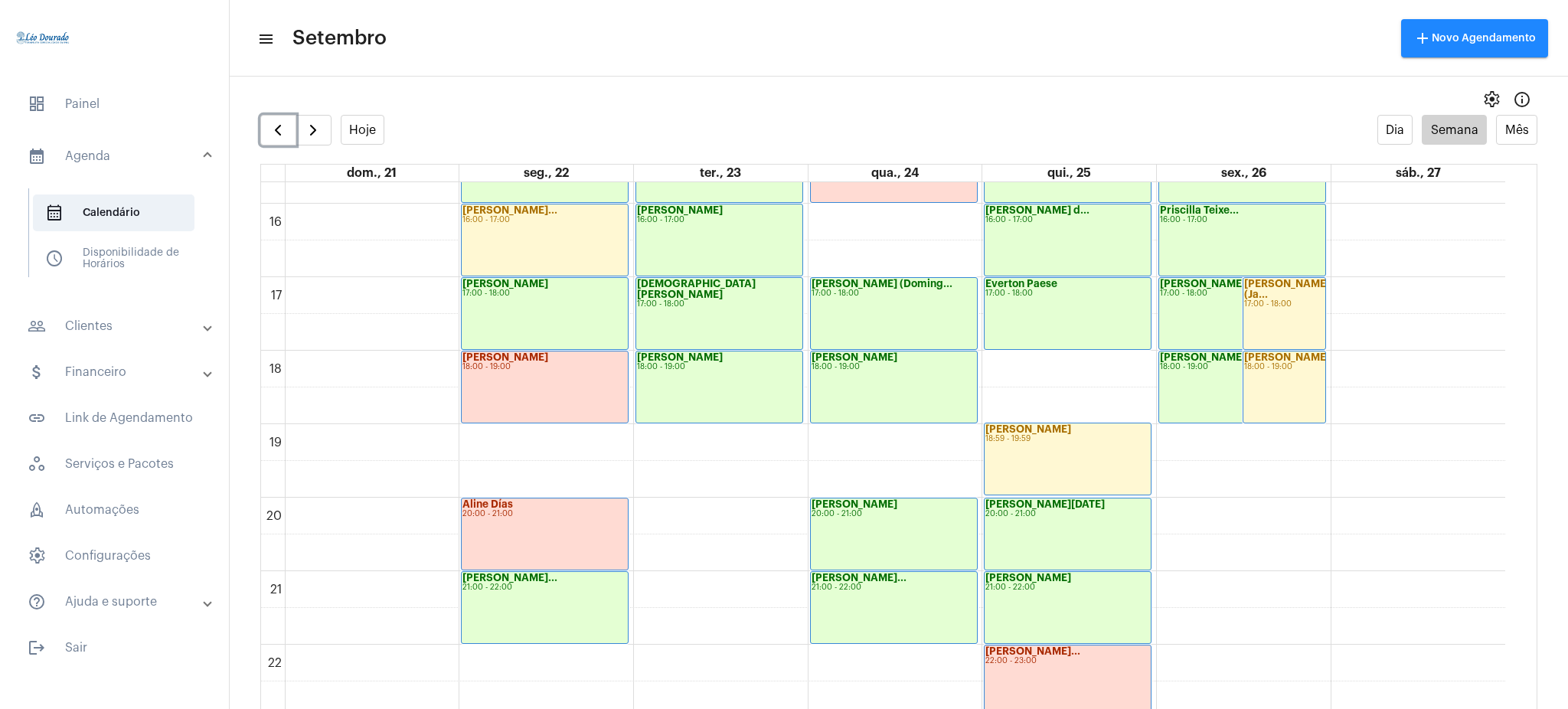
scroll to position [1199, 0]
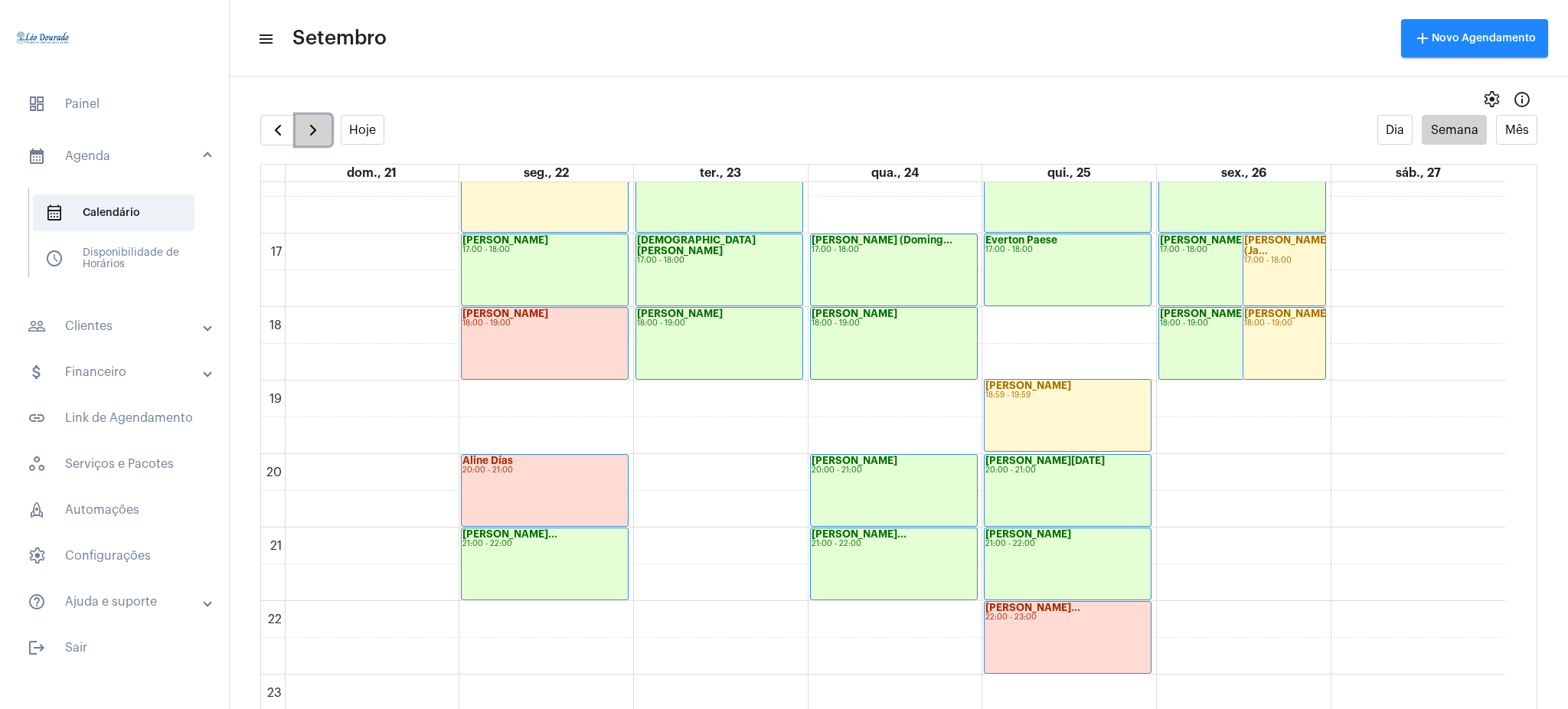
click at [311, 124] on span "button" at bounding box center [313, 130] width 19 height 19
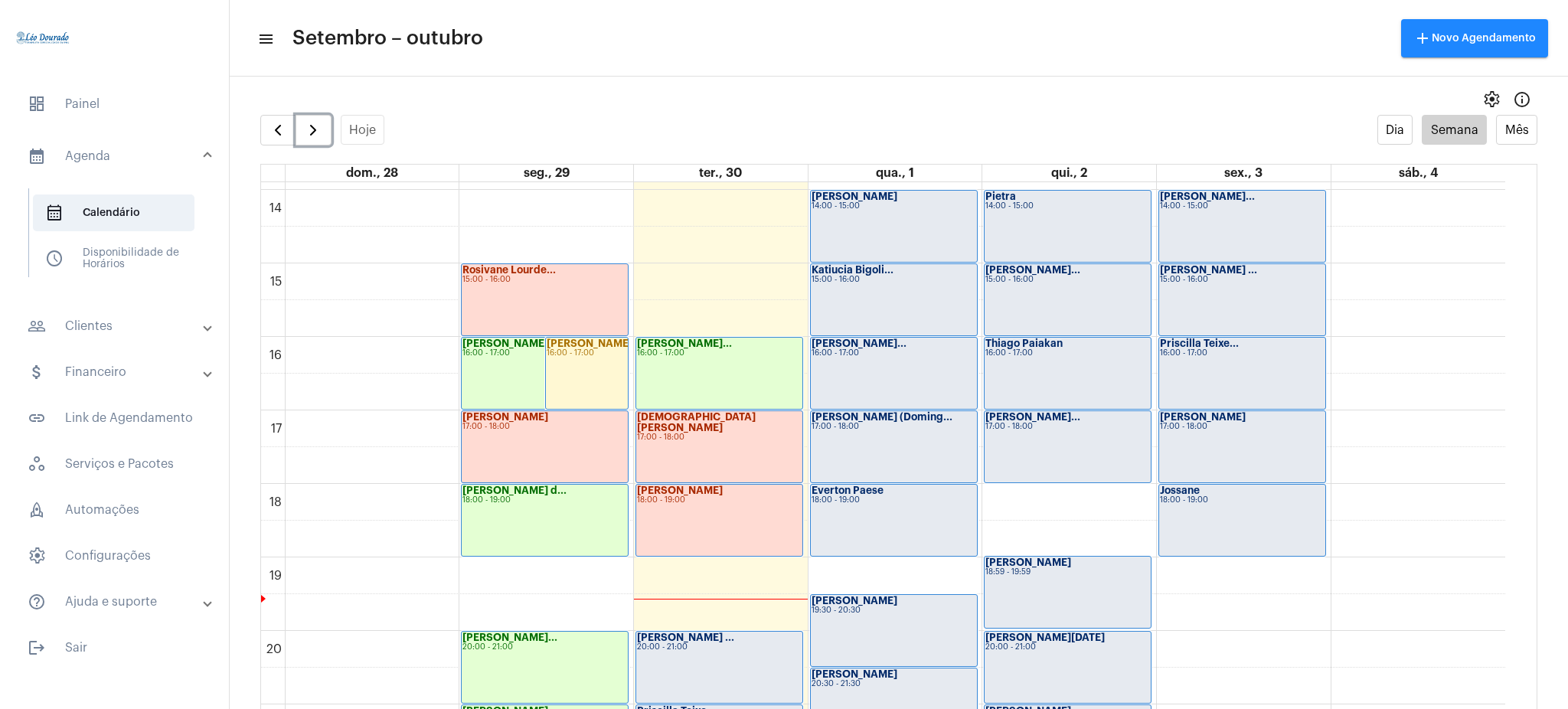
scroll to position [1019, 0]
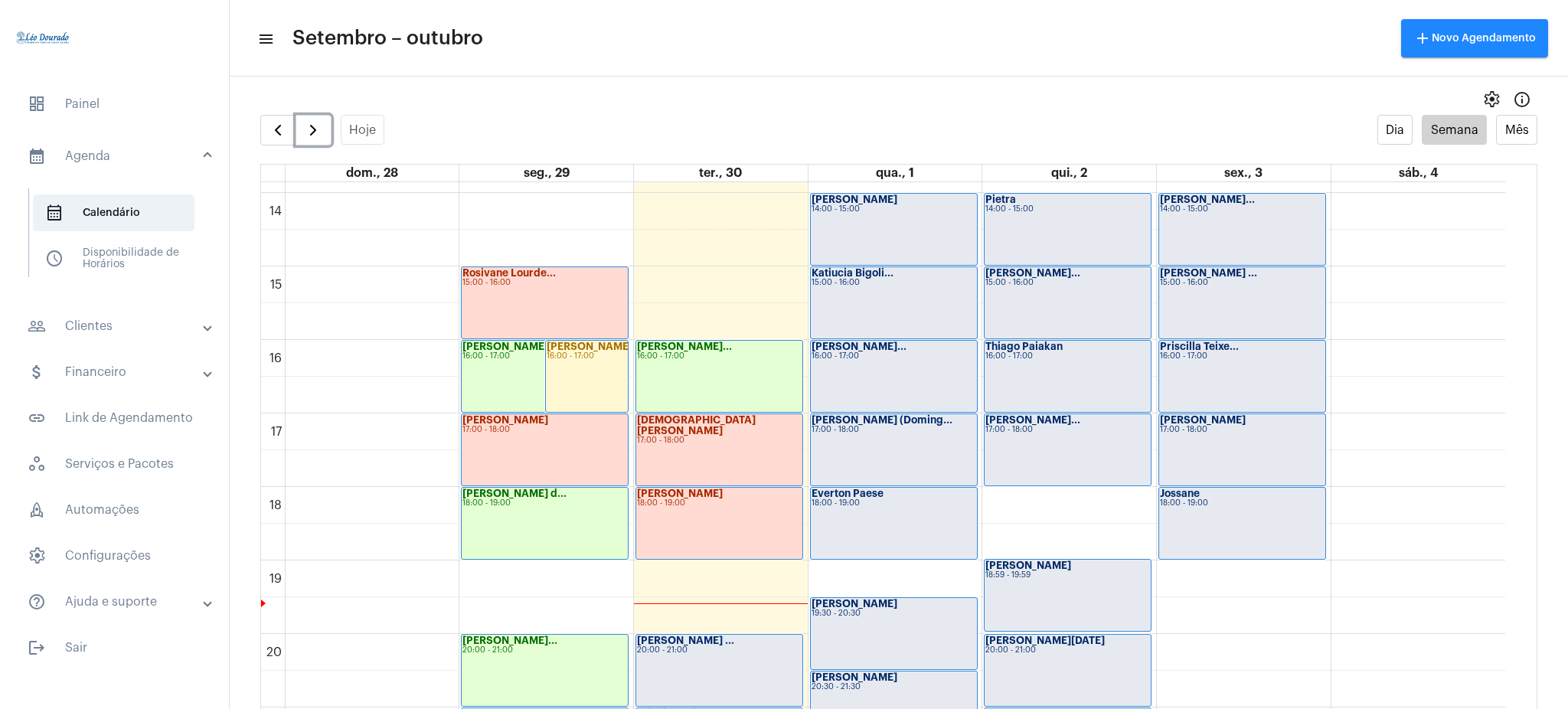
click at [715, 504] on div "18:00 - 19:00" at bounding box center [720, 503] width 165 height 8
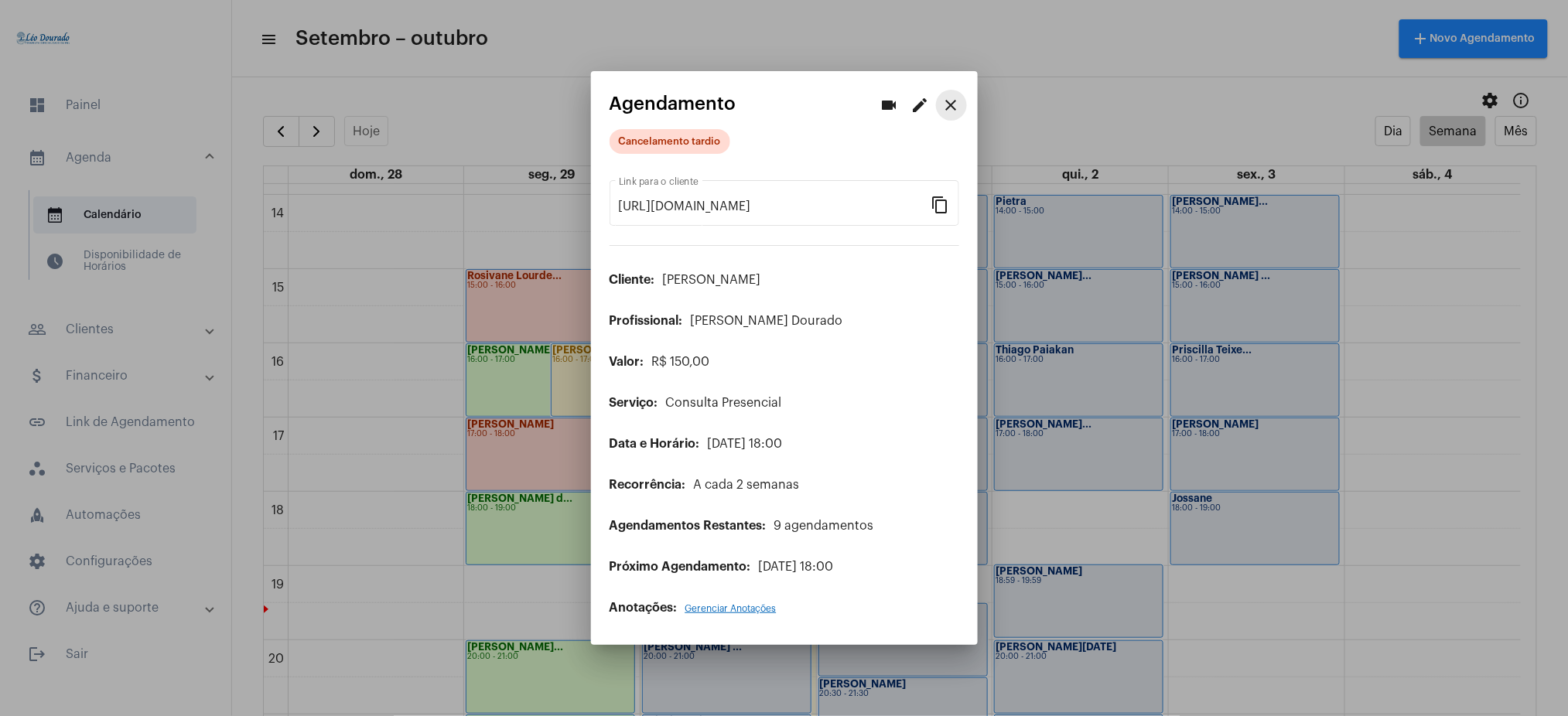
click at [949, 103] on mat-icon "close" at bounding box center [951, 105] width 19 height 19
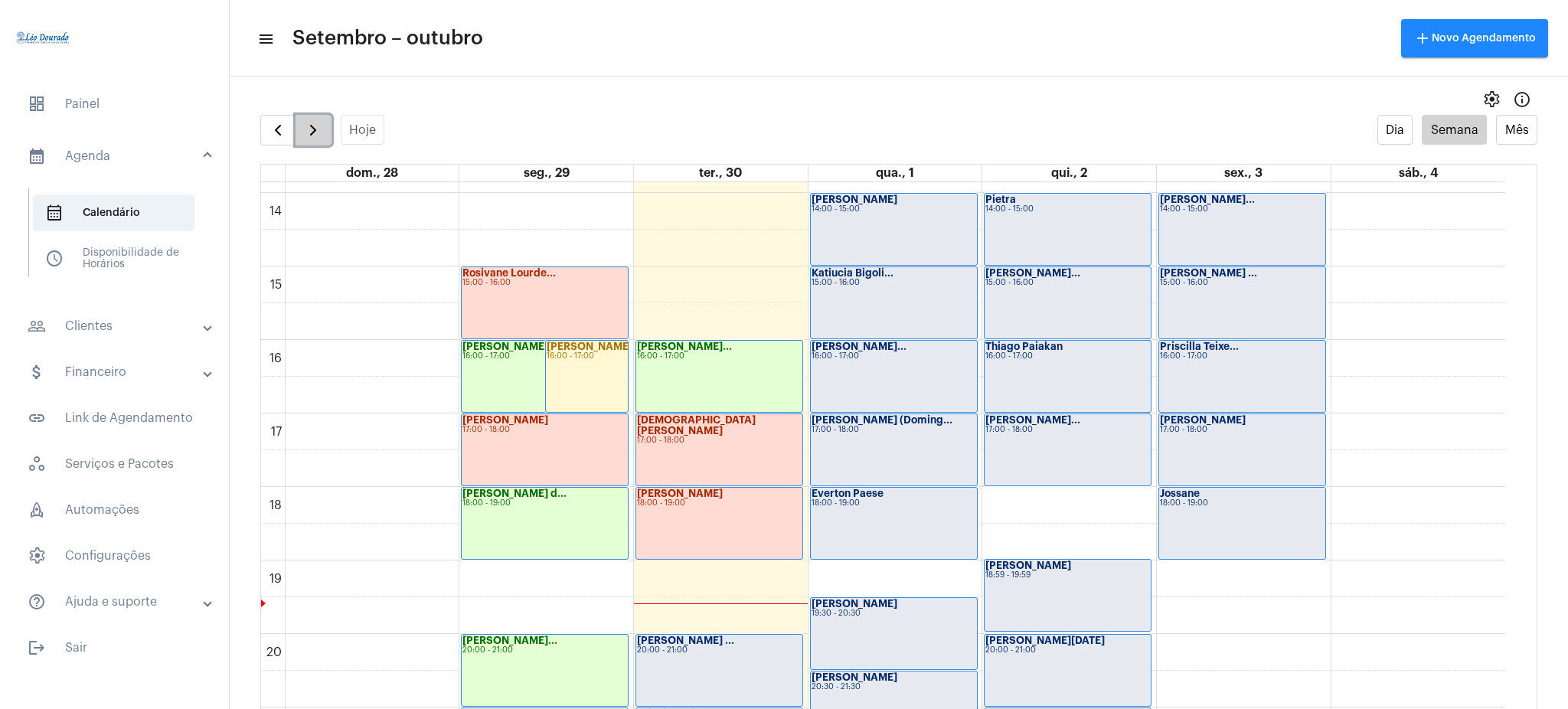
click at [317, 135] on span "button" at bounding box center [313, 130] width 19 height 19
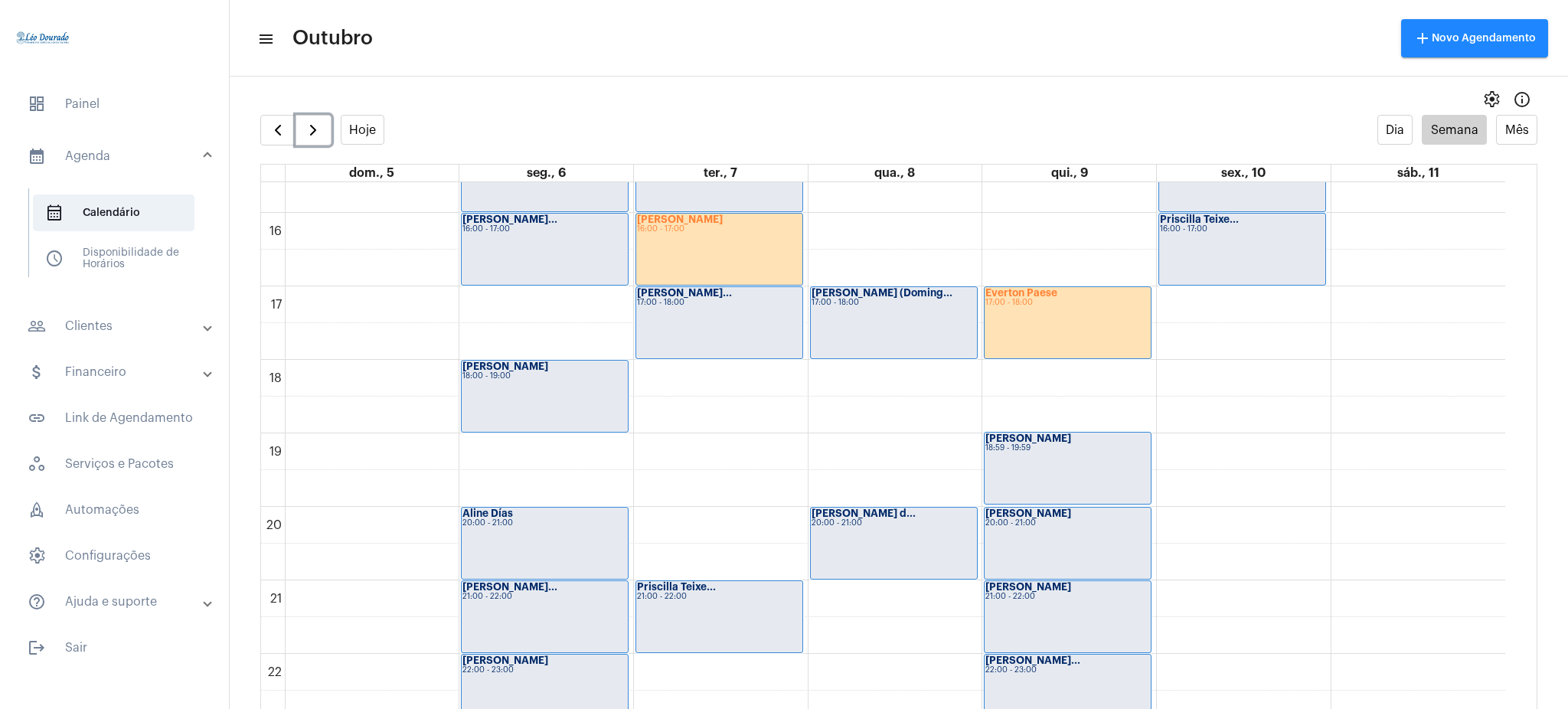
scroll to position [1143, 0]
click at [288, 130] on button "button" at bounding box center [278, 130] width 36 height 30
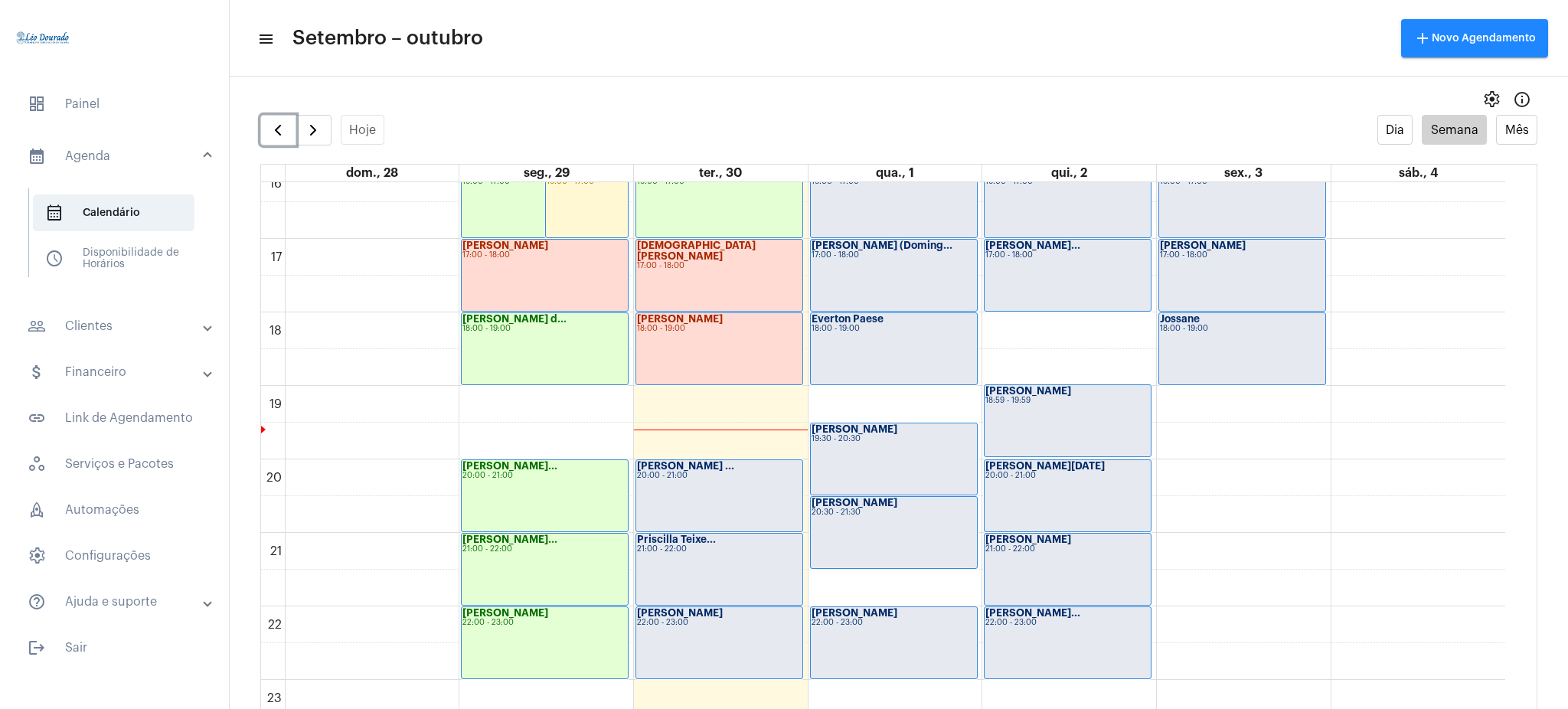
scroll to position [1166, 0]
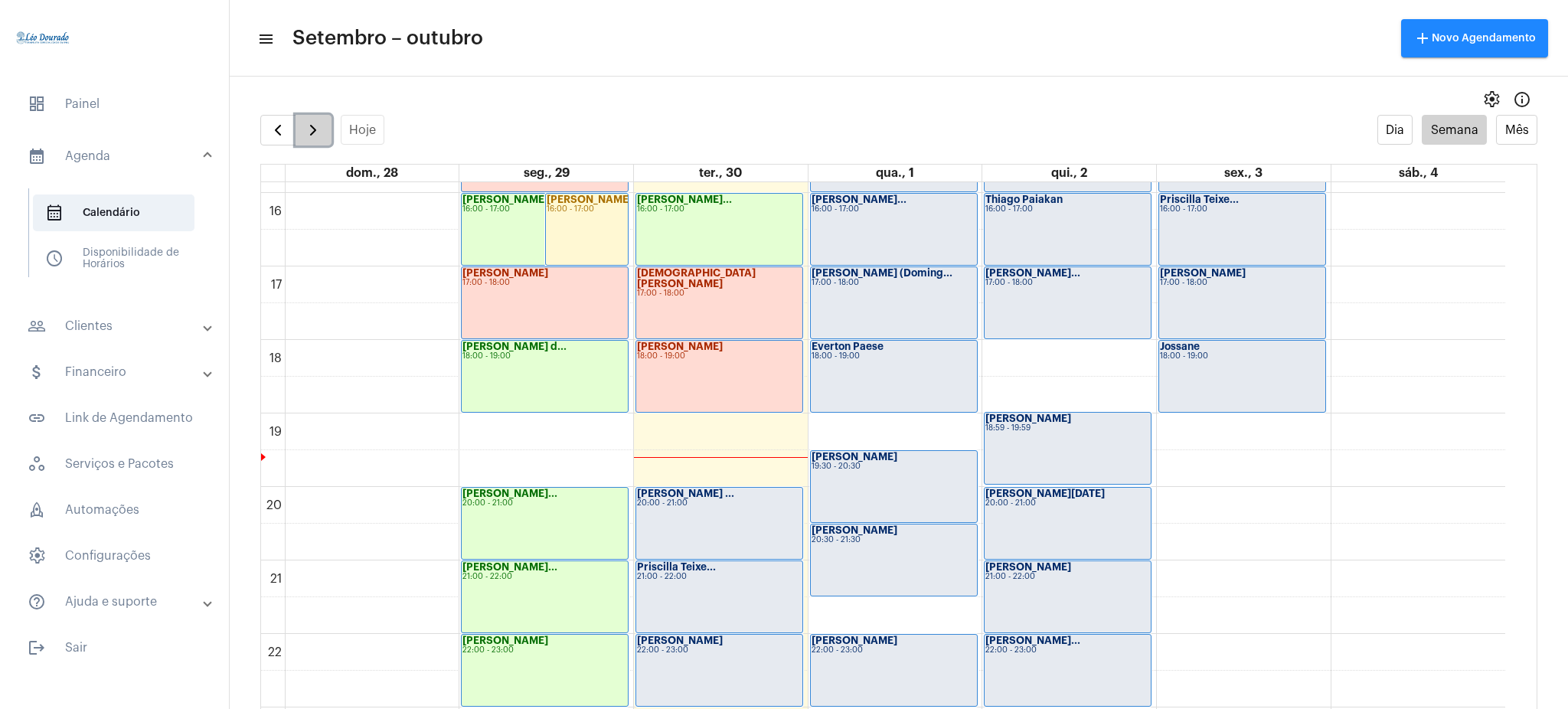
click at [313, 126] on span "button" at bounding box center [313, 130] width 19 height 19
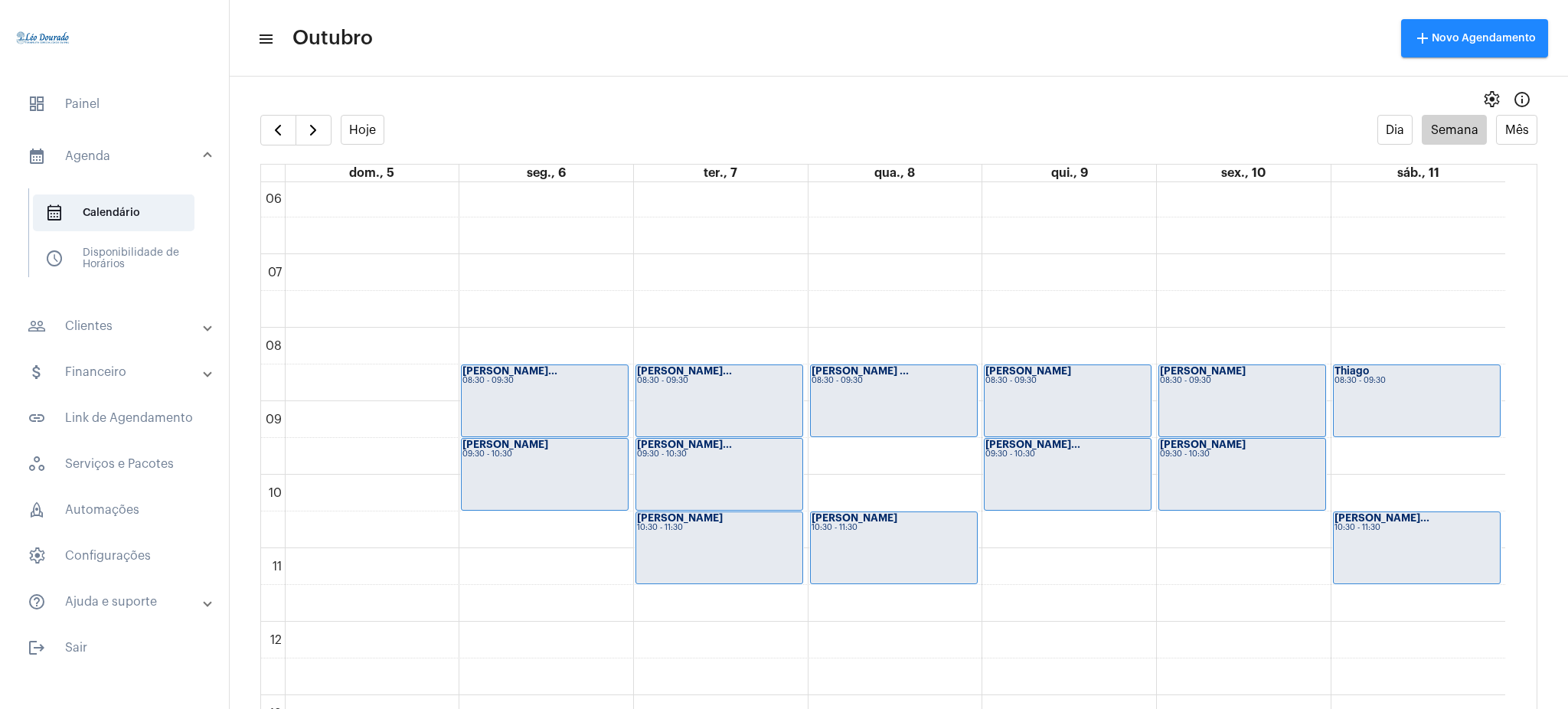
drag, startPoint x: 1521, startPoint y: 339, endPoint x: 1507, endPoint y: 334, distance: 14.9
click at [1507, 334] on td "00 01 02 03 04 05 06 07 08 09 10 11 12 13 14 15 16 17 18 19 20 21 22 23 Isabell…" at bounding box center [899, 461] width 1276 height 558
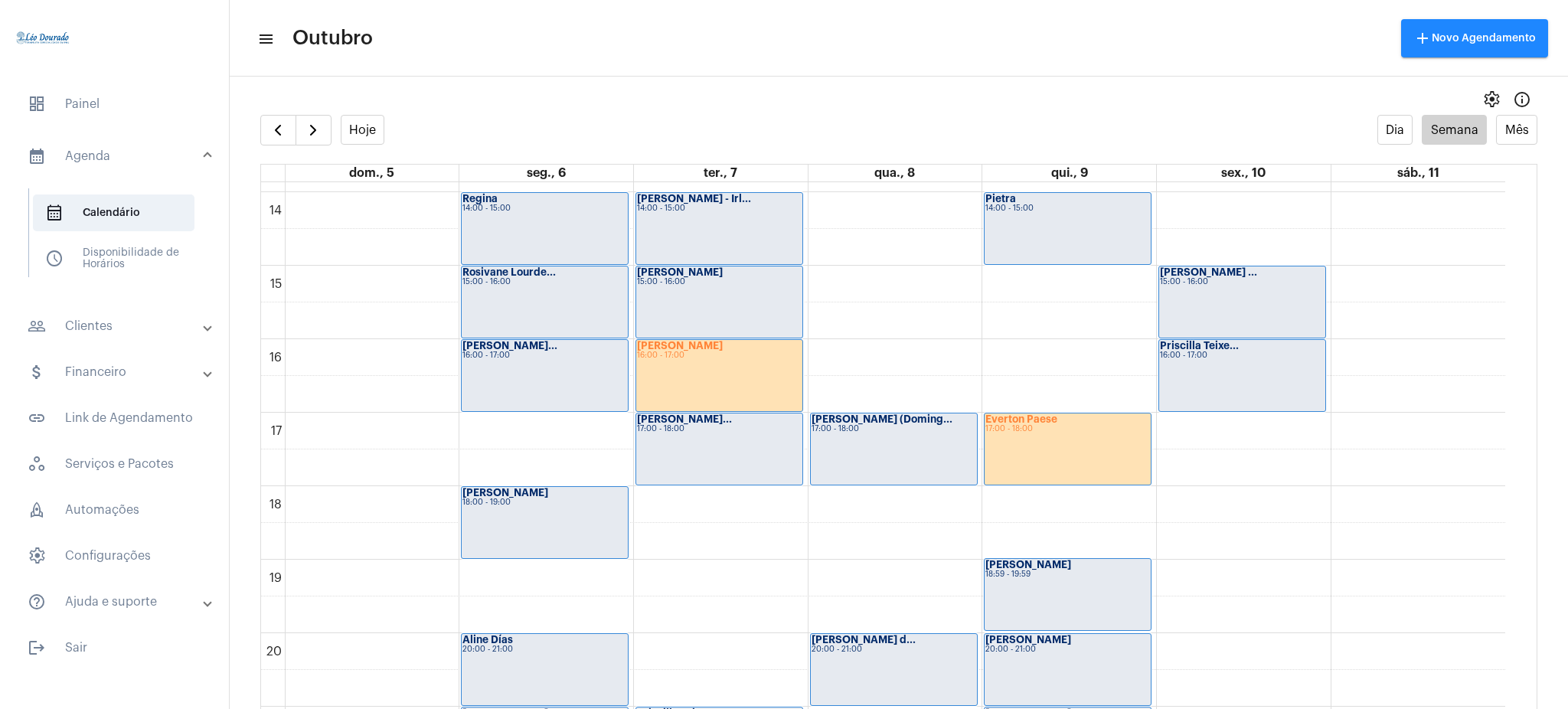
scroll to position [1019, 0]
click at [865, 354] on div "00 01 02 03 04 05 06 07 08 09 10 11 12 13 14 15 16 17 18 19 20 21 22 23 Isabell…" at bounding box center [883, 45] width 1244 height 1764
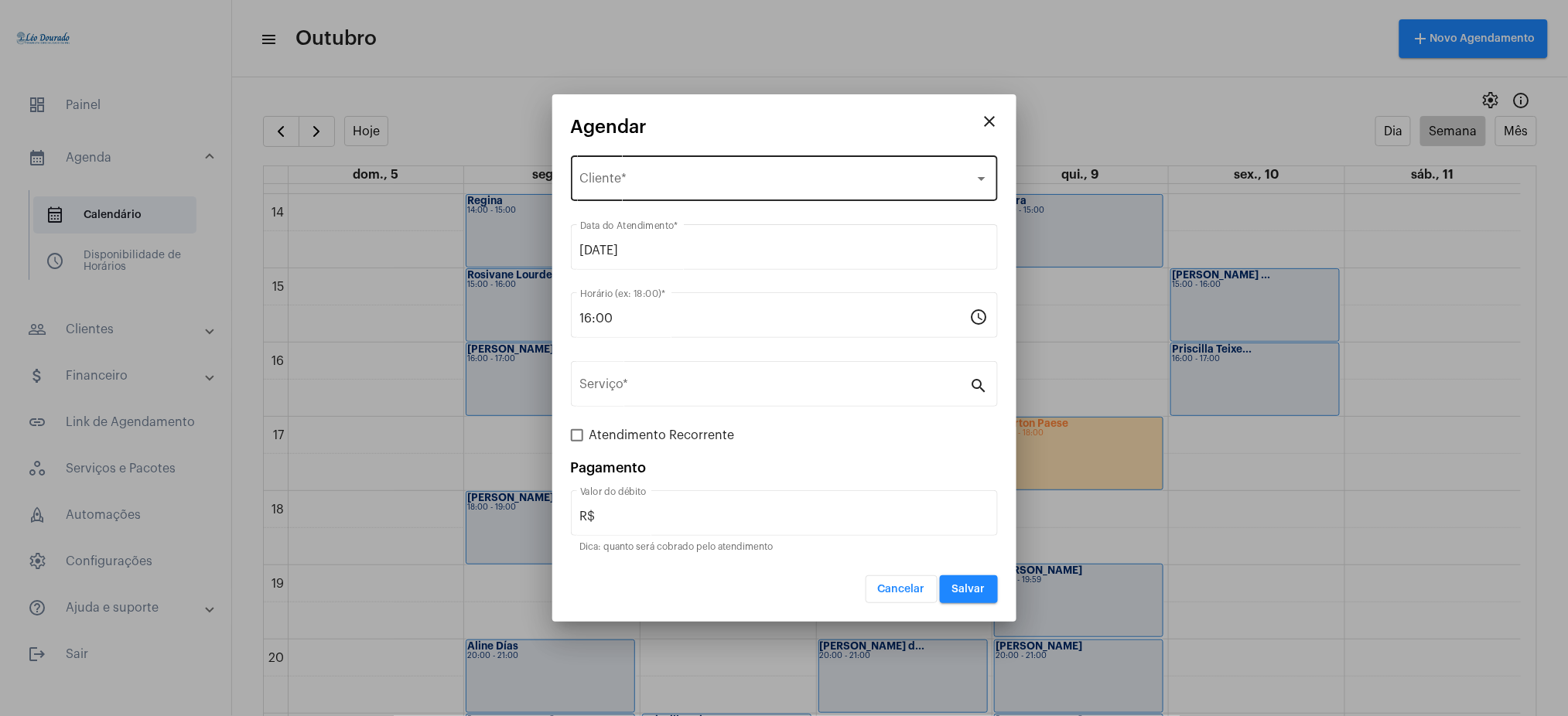
click at [660, 171] on div "Selecione o Cliente Cliente *" at bounding box center [784, 176] width 409 height 49
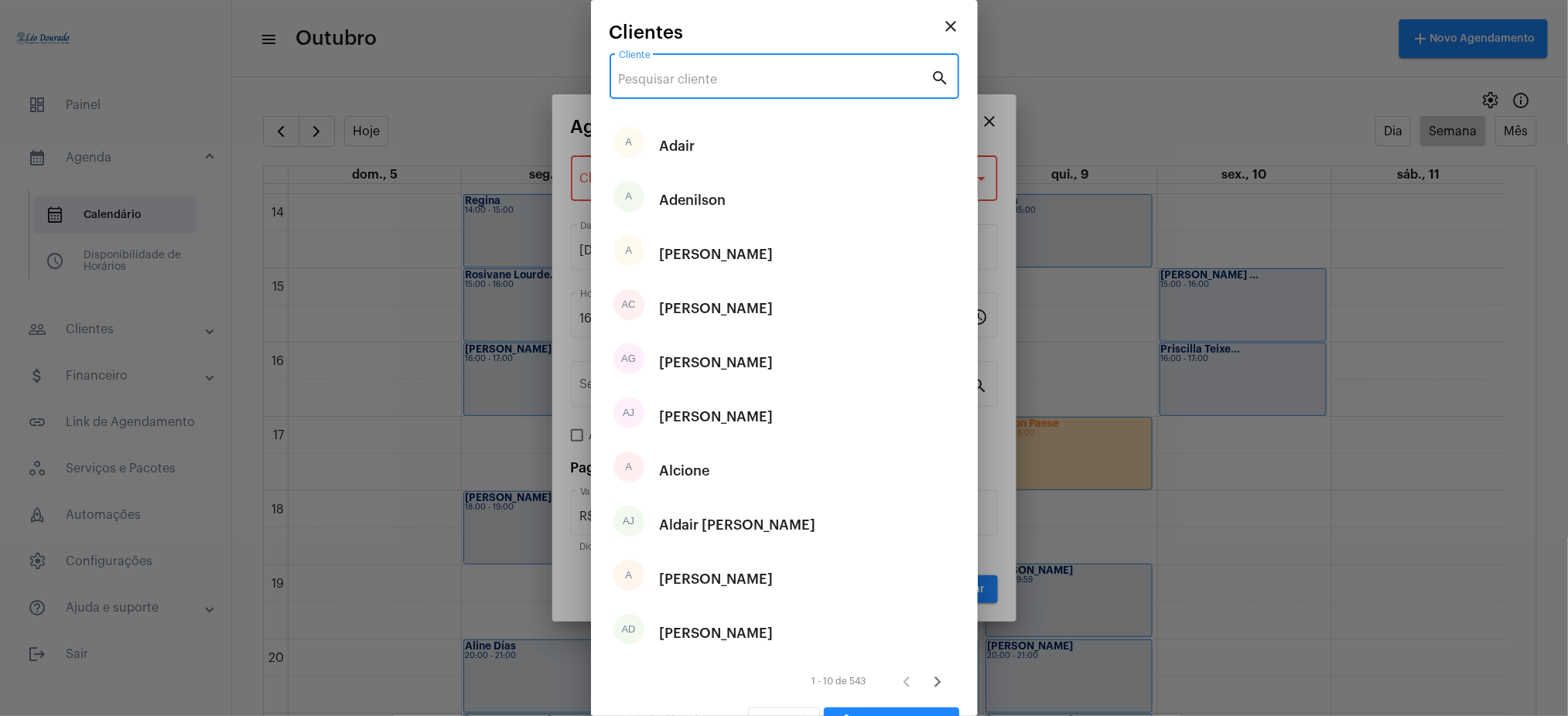
click at [685, 84] on input "Cliente" at bounding box center [775, 79] width 313 height 14
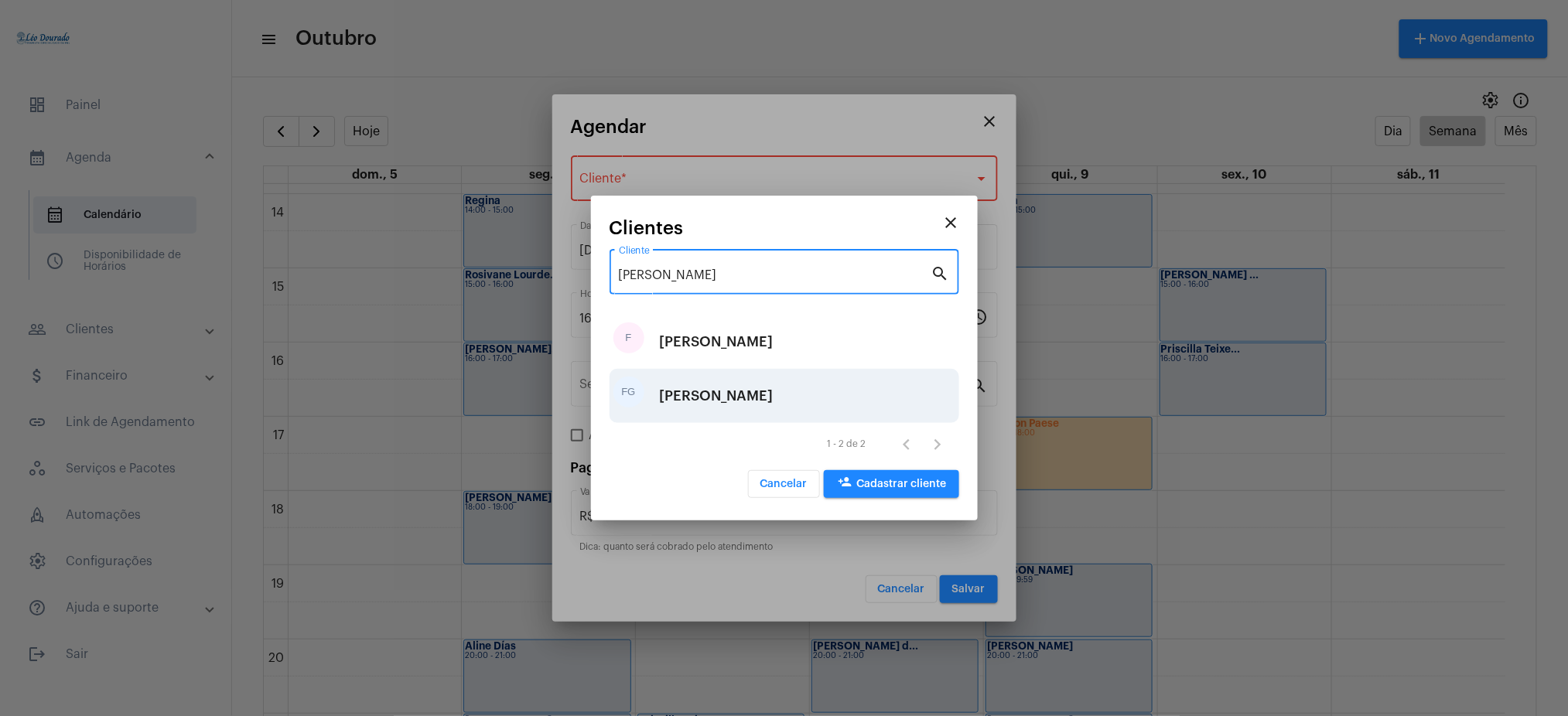
type input "fabian"
click at [686, 394] on div "[PERSON_NAME]" at bounding box center [717, 395] width 114 height 46
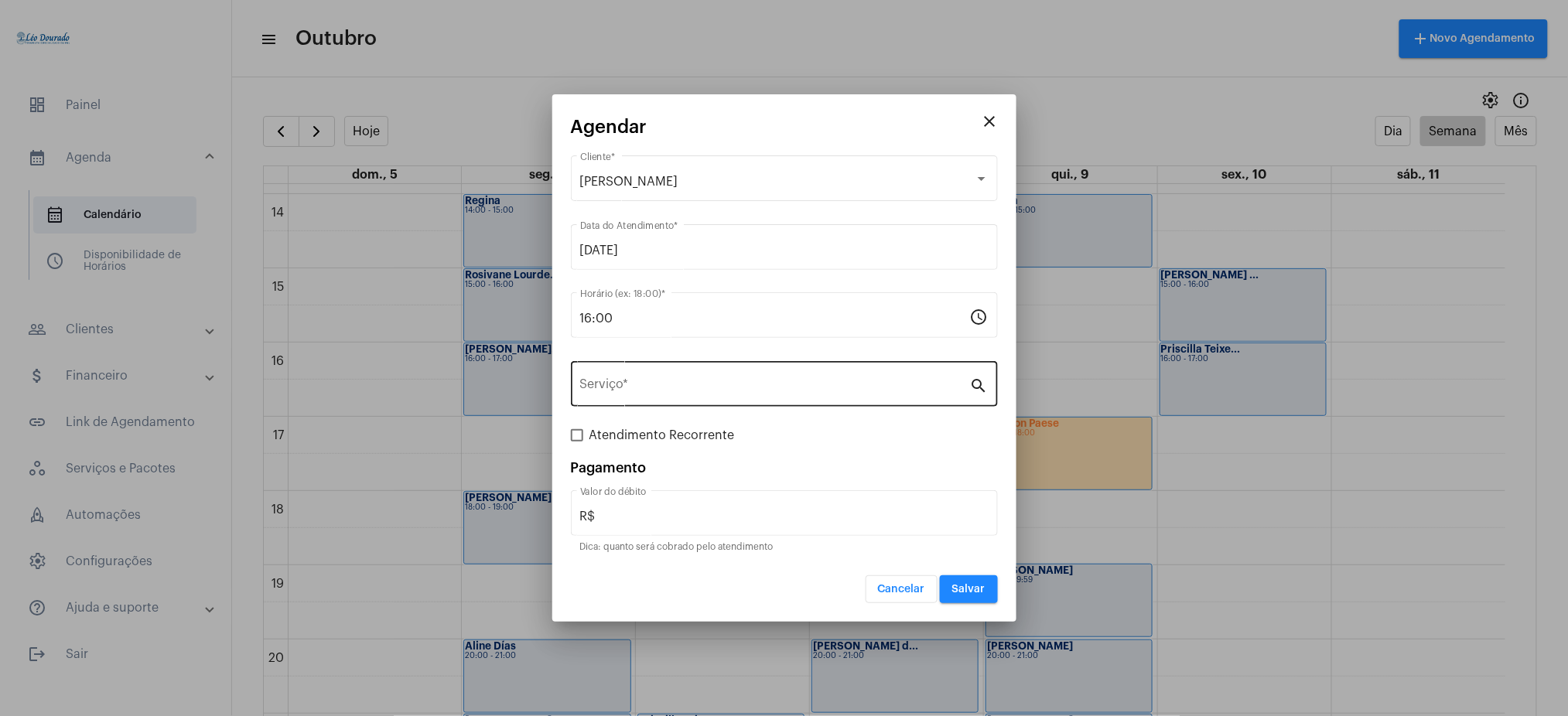
click at [701, 378] on div "Serviço *" at bounding box center [774, 382] width 390 height 49
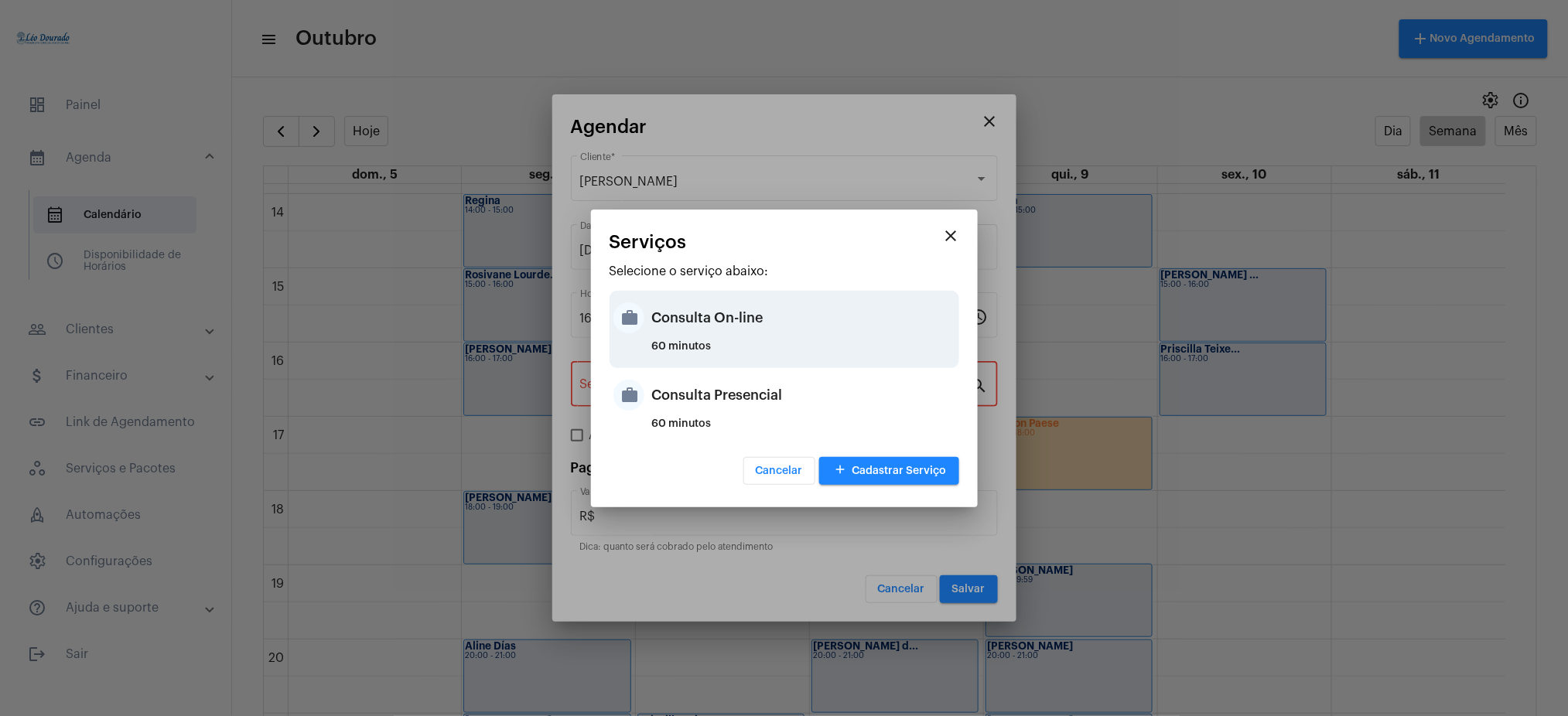
click at [726, 319] on div "Consulta On-line" at bounding box center [803, 317] width 303 height 46
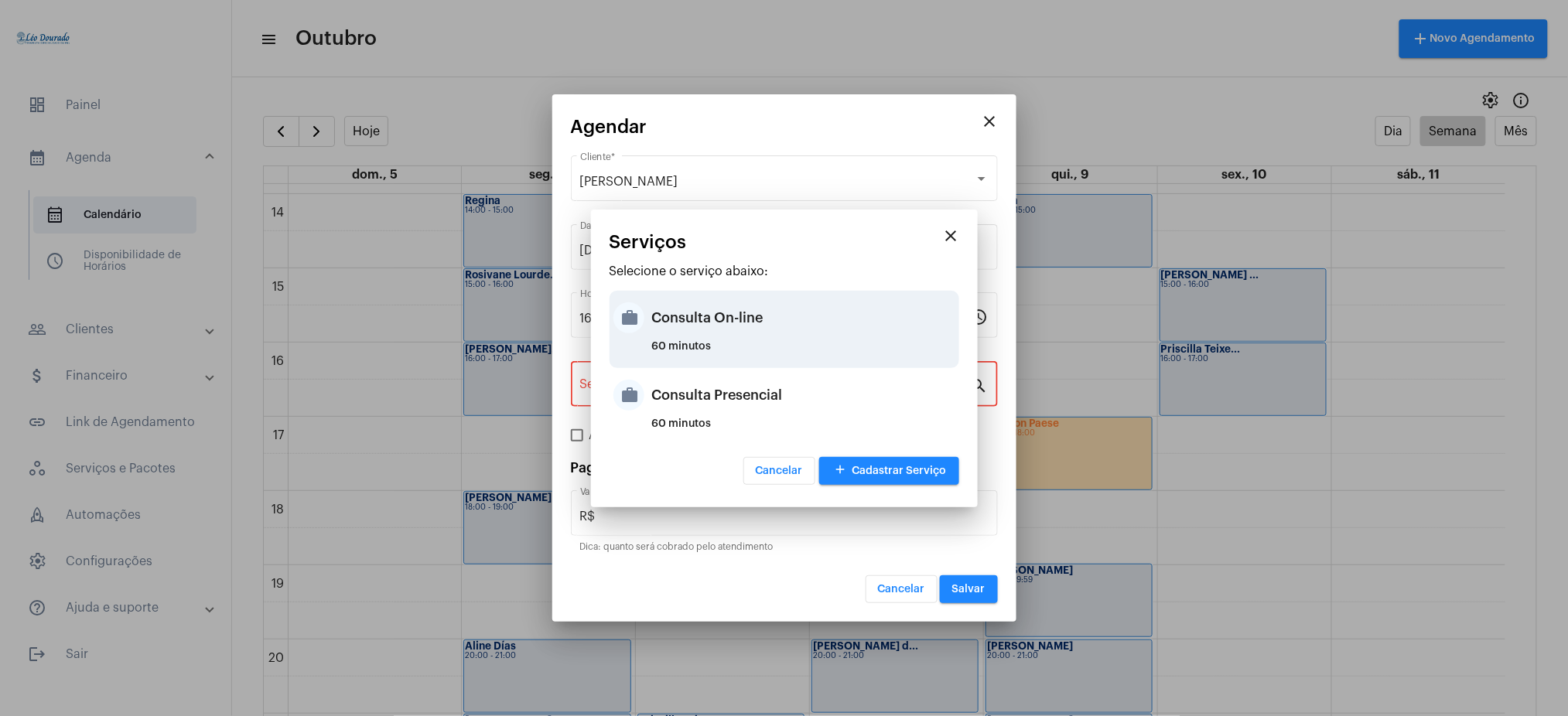
type input "Consulta On-line"
type input "R$ 150"
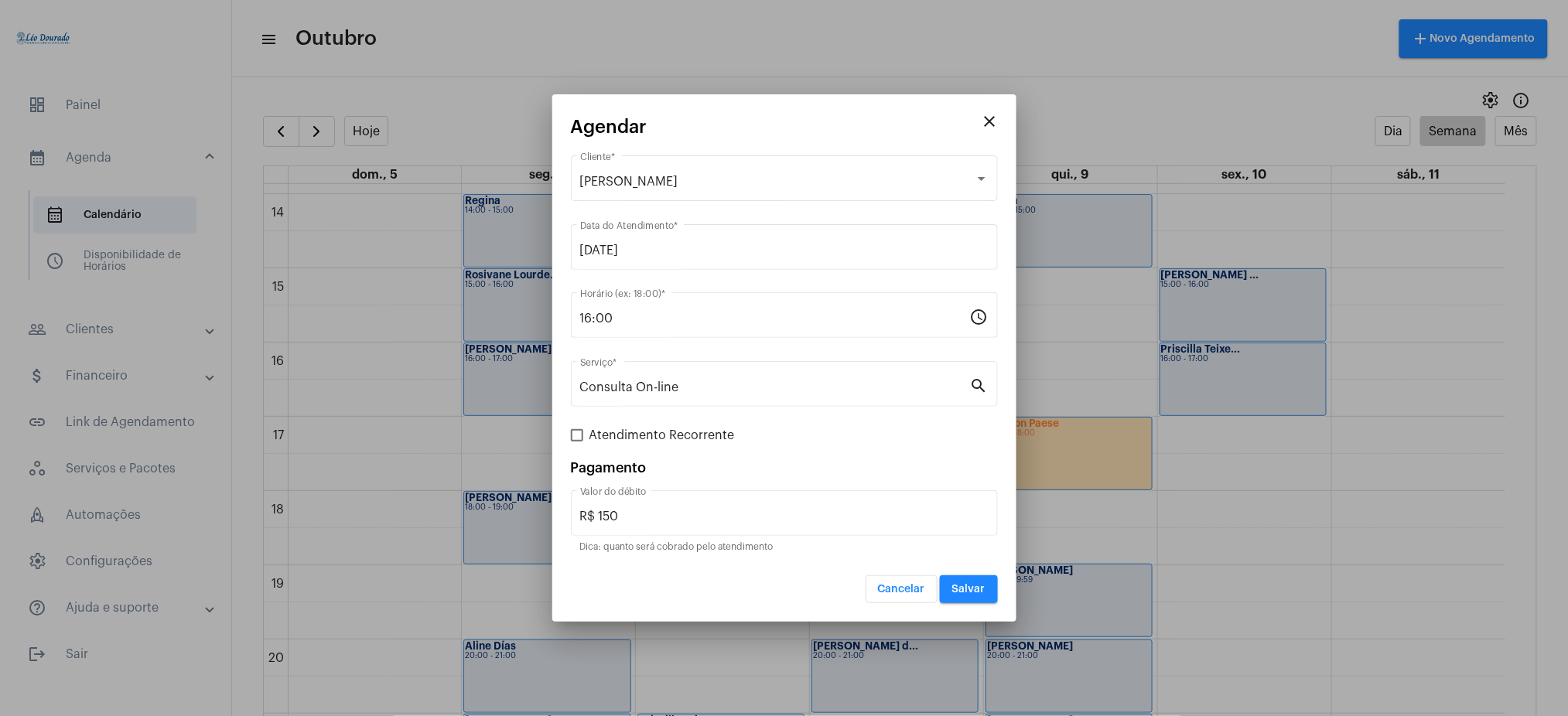
click at [982, 572] on div "Cancelar Salvar" at bounding box center [784, 579] width 427 height 47
click at [987, 593] on button "Salvar" at bounding box center [968, 589] width 58 height 28
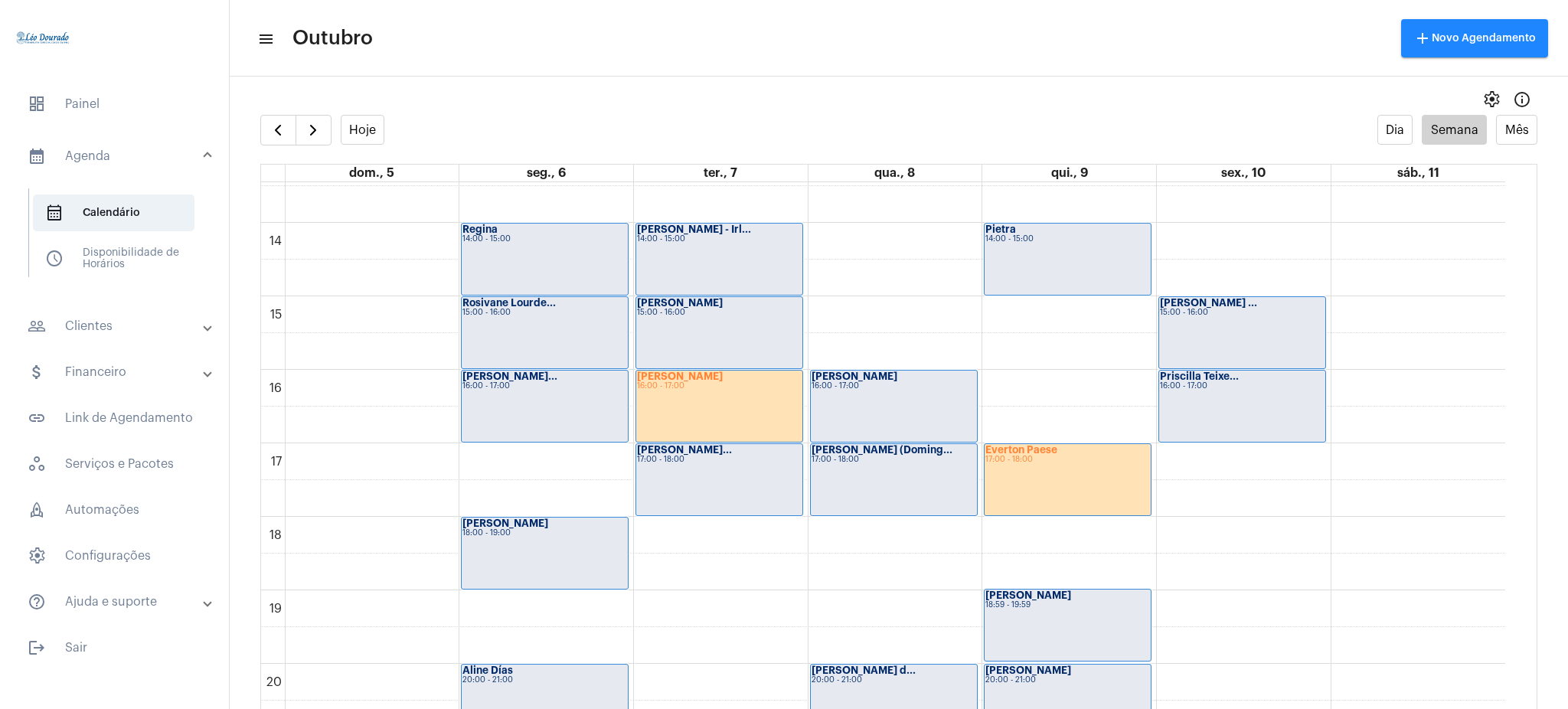
scroll to position [981, 0]
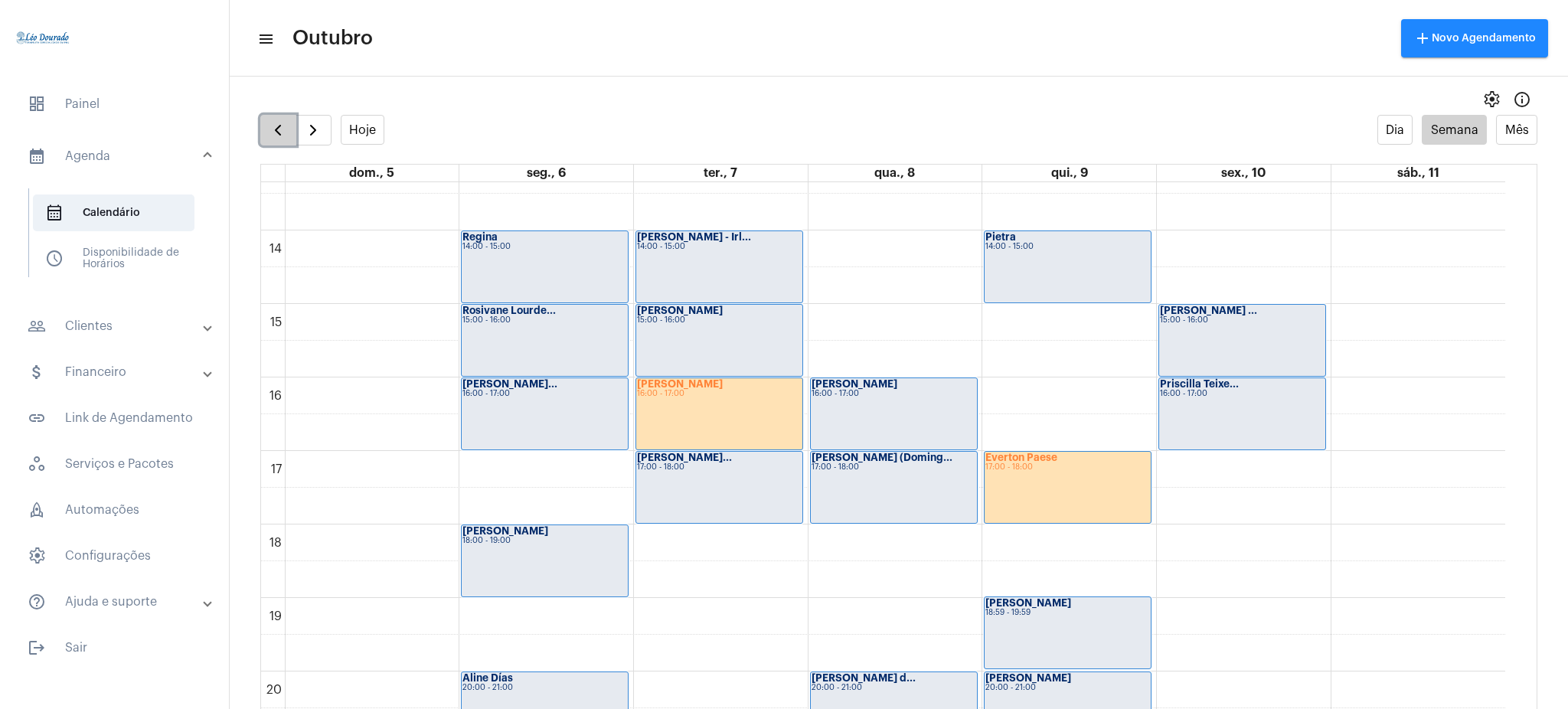
click at [261, 138] on button "button" at bounding box center [278, 130] width 36 height 30
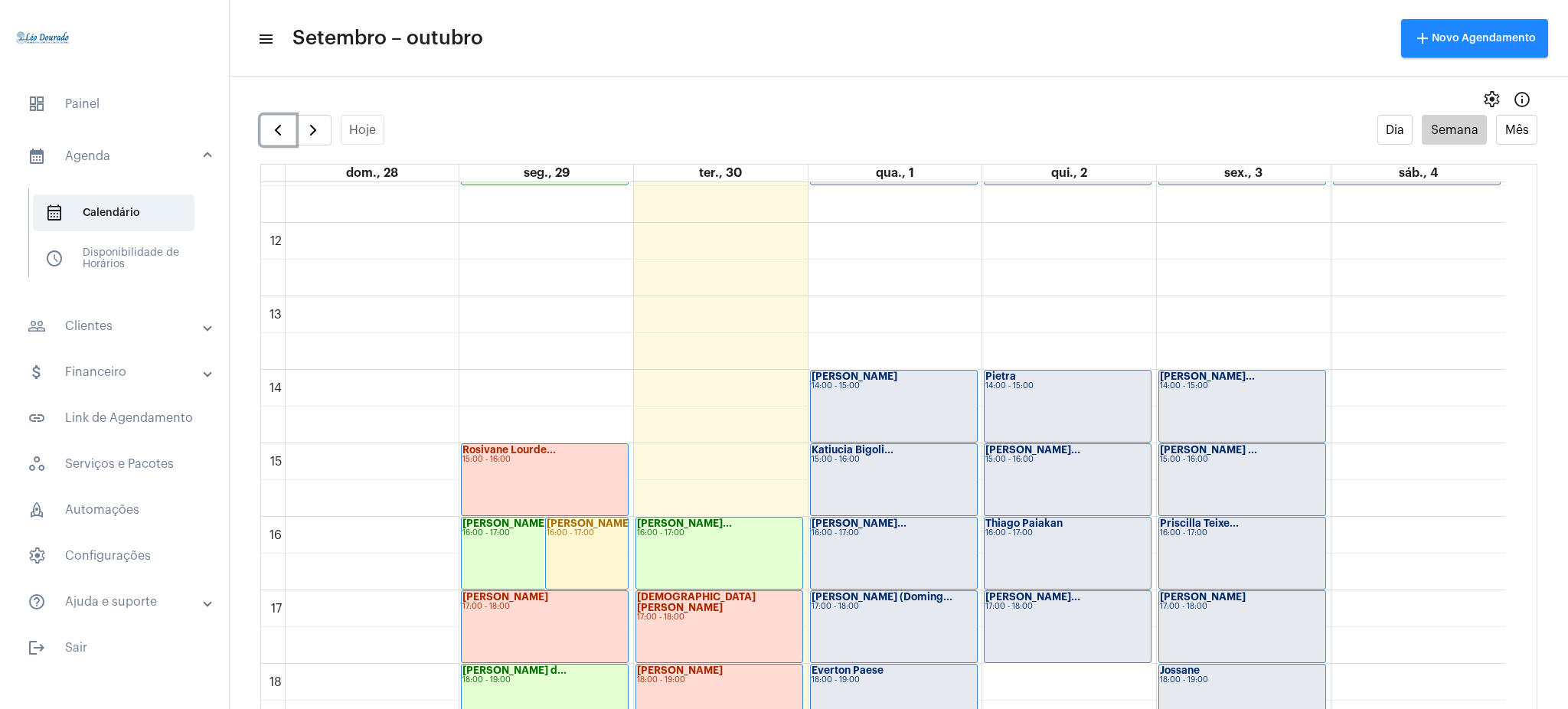
scroll to position [852, 0]
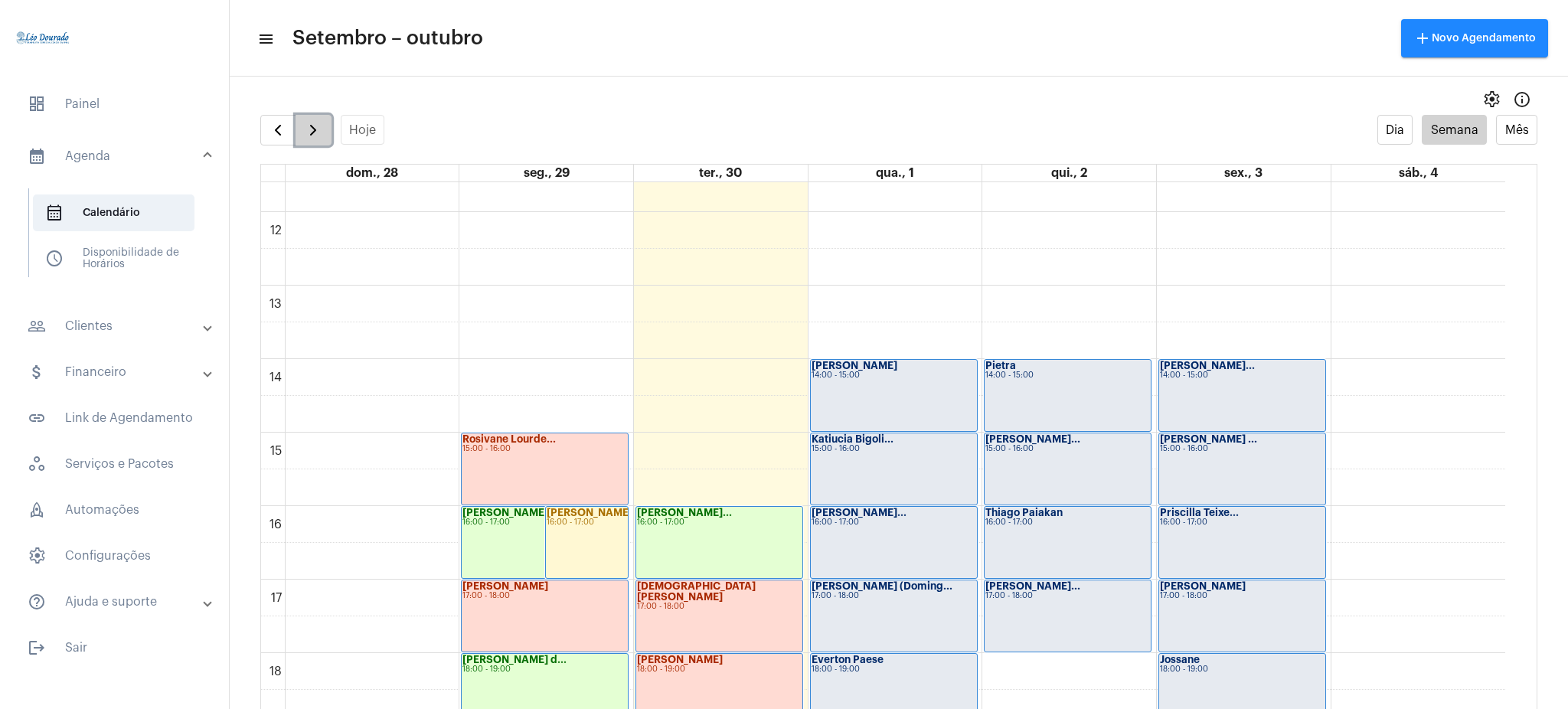
click at [316, 121] on span "button" at bounding box center [313, 130] width 19 height 19
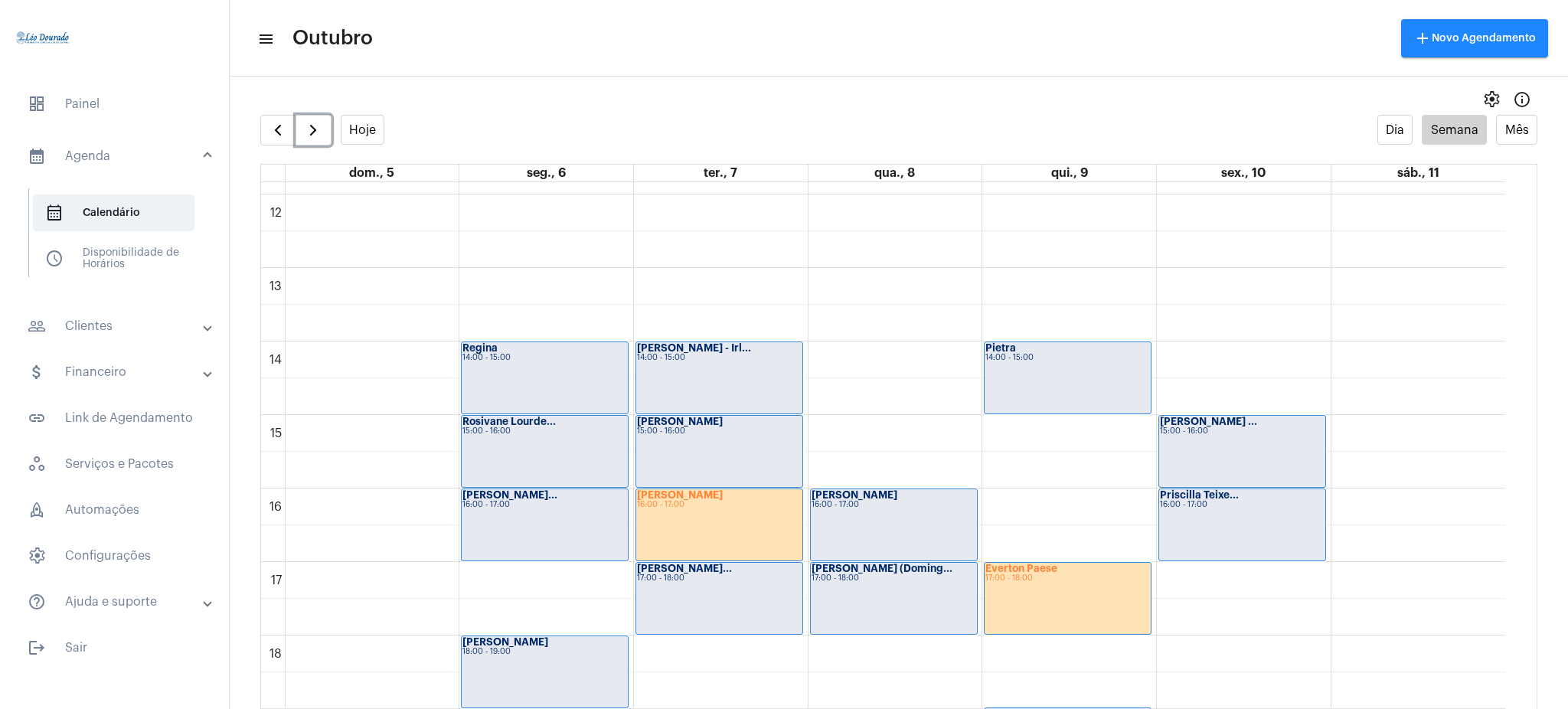
scroll to position [850, 0]
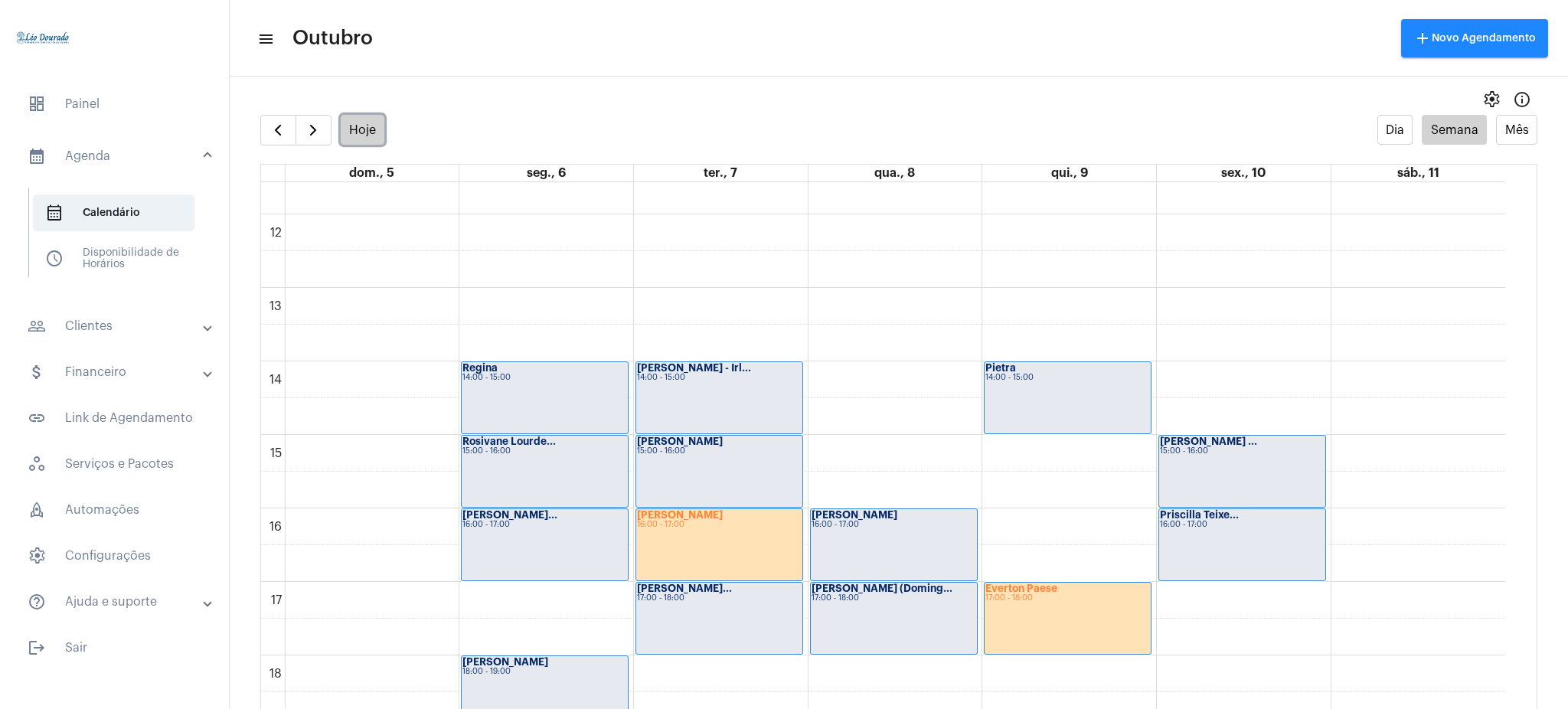
click at [369, 134] on button "Hoje" at bounding box center [363, 129] width 45 height 30
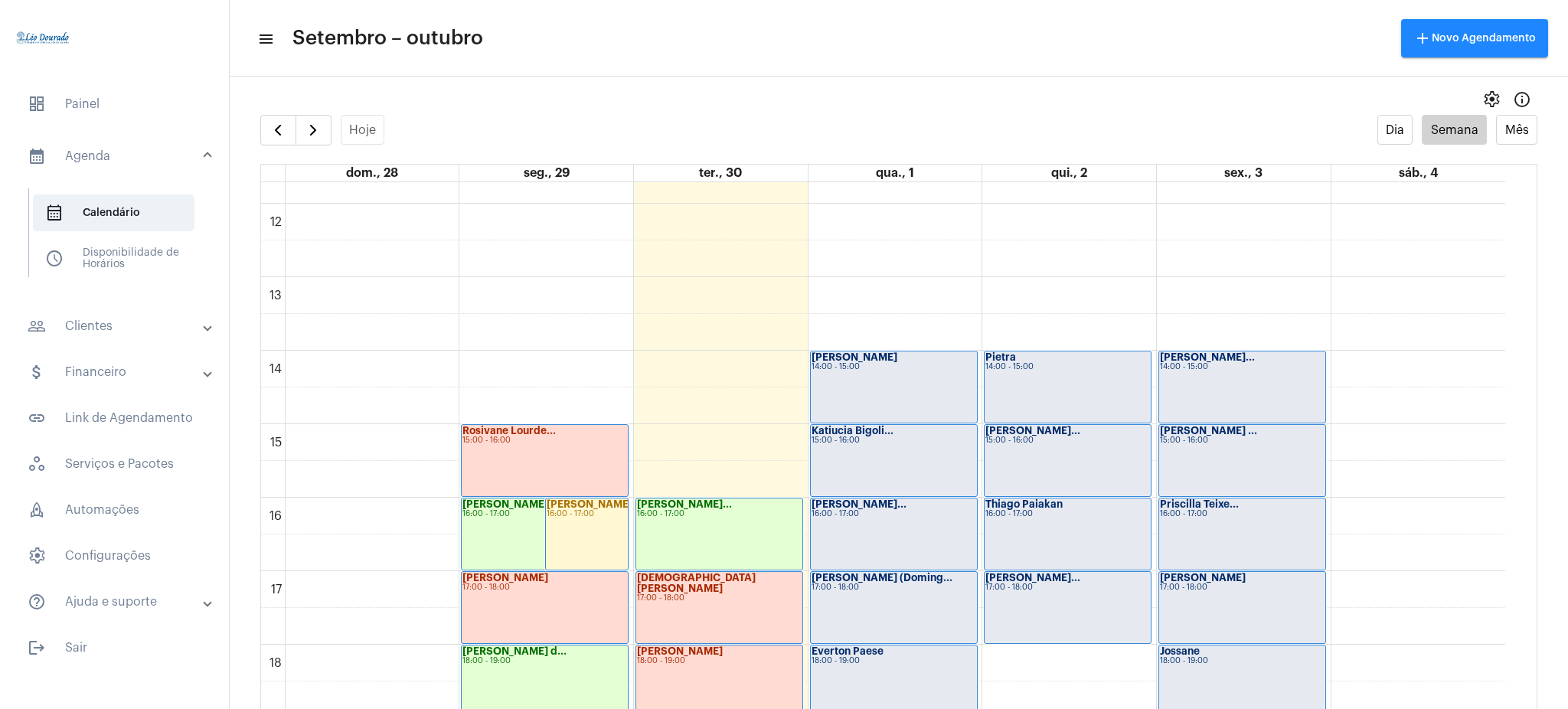
scroll to position [858, 0]
click at [516, 457] on div "Rosivane Lourde... 15:00 - 16:00" at bounding box center [545, 463] width 166 height 72
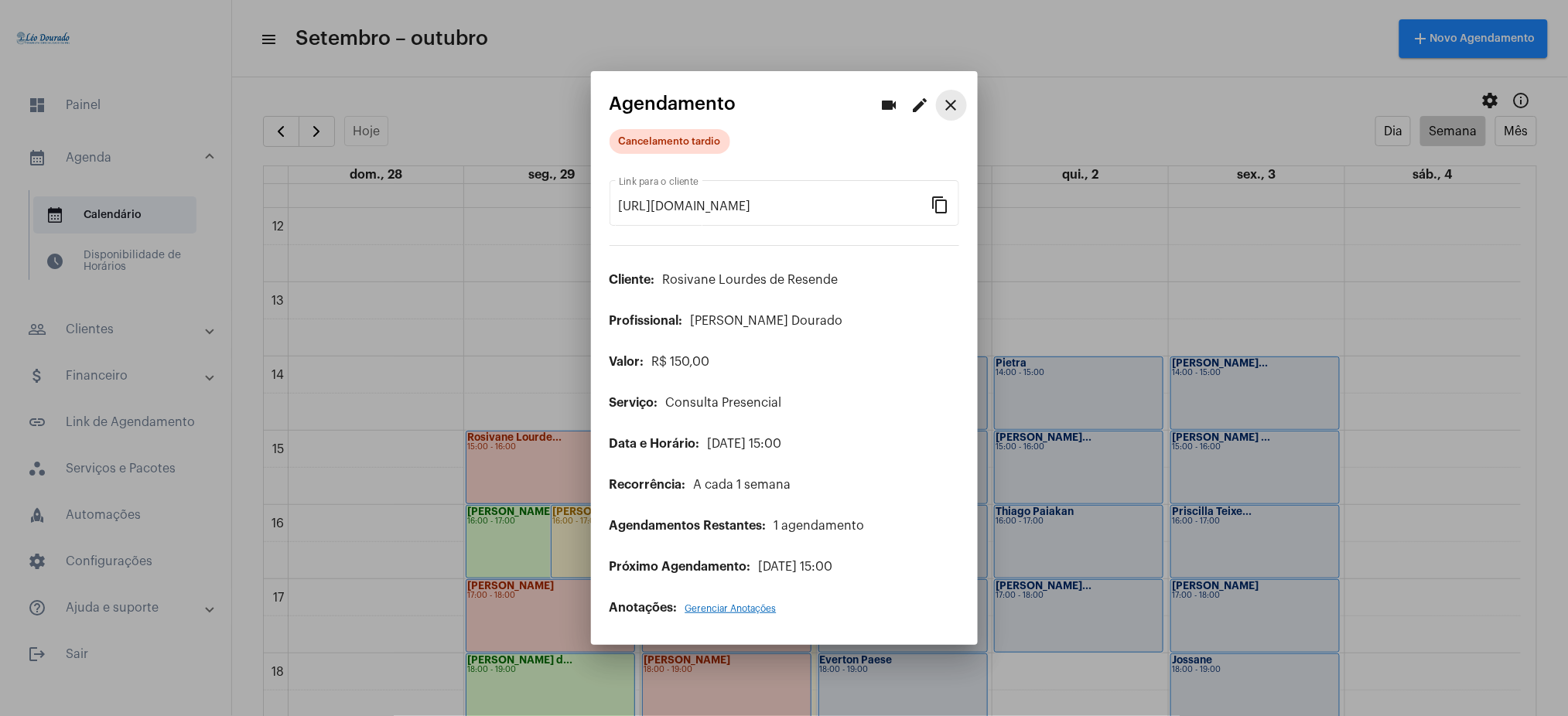
click at [956, 98] on mat-icon "close" at bounding box center [951, 105] width 19 height 19
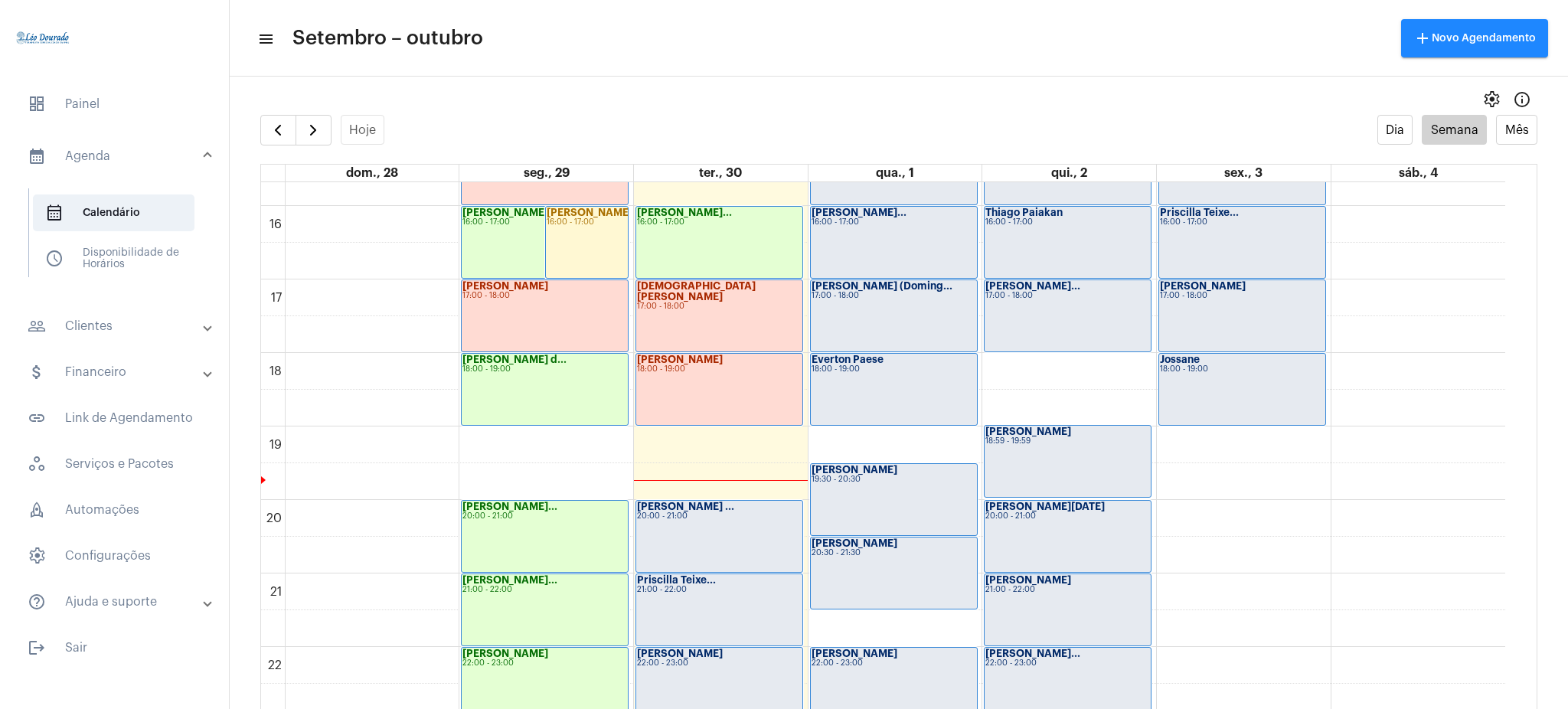
scroll to position [1140, 0]
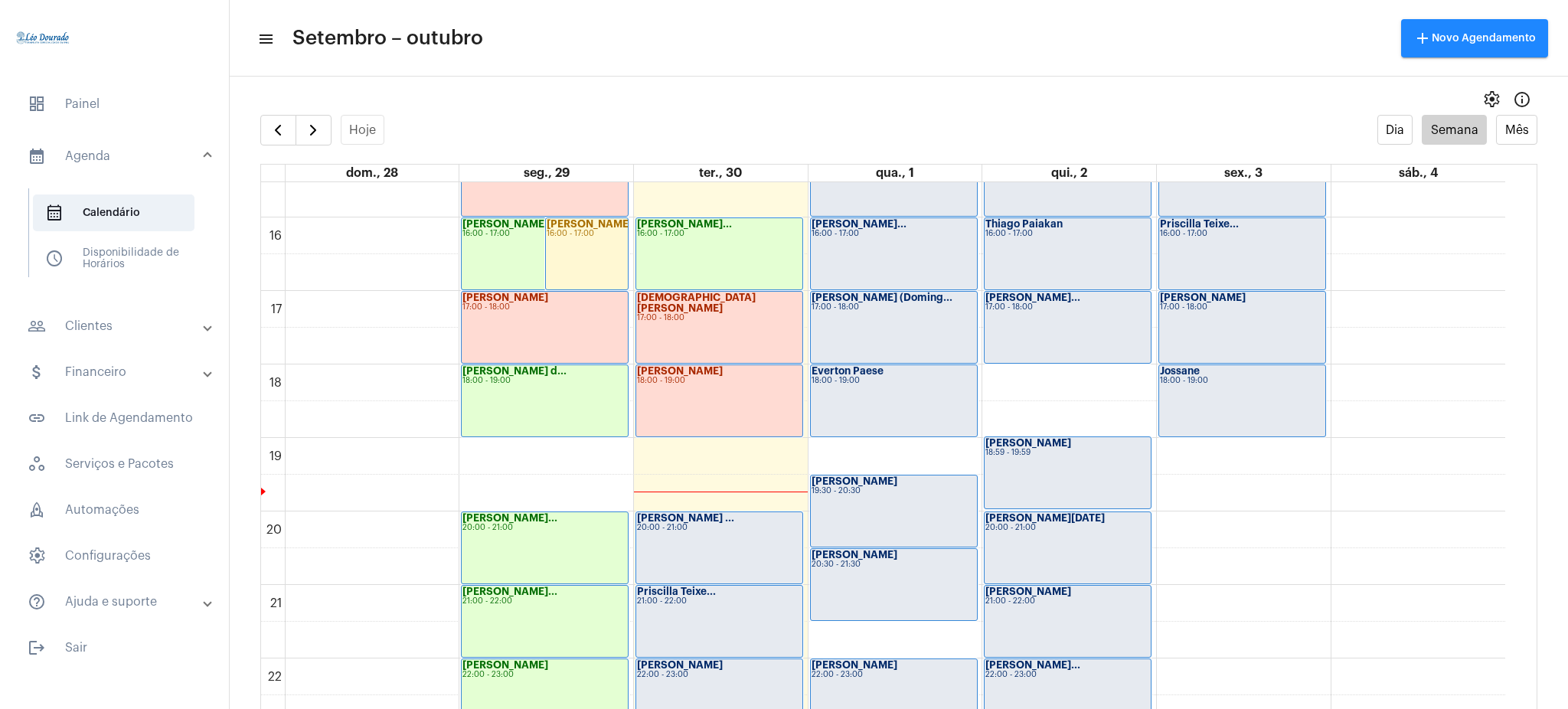
click at [523, 330] on div "Laís Tameirão 17:00 - 18:00" at bounding box center [545, 328] width 166 height 72
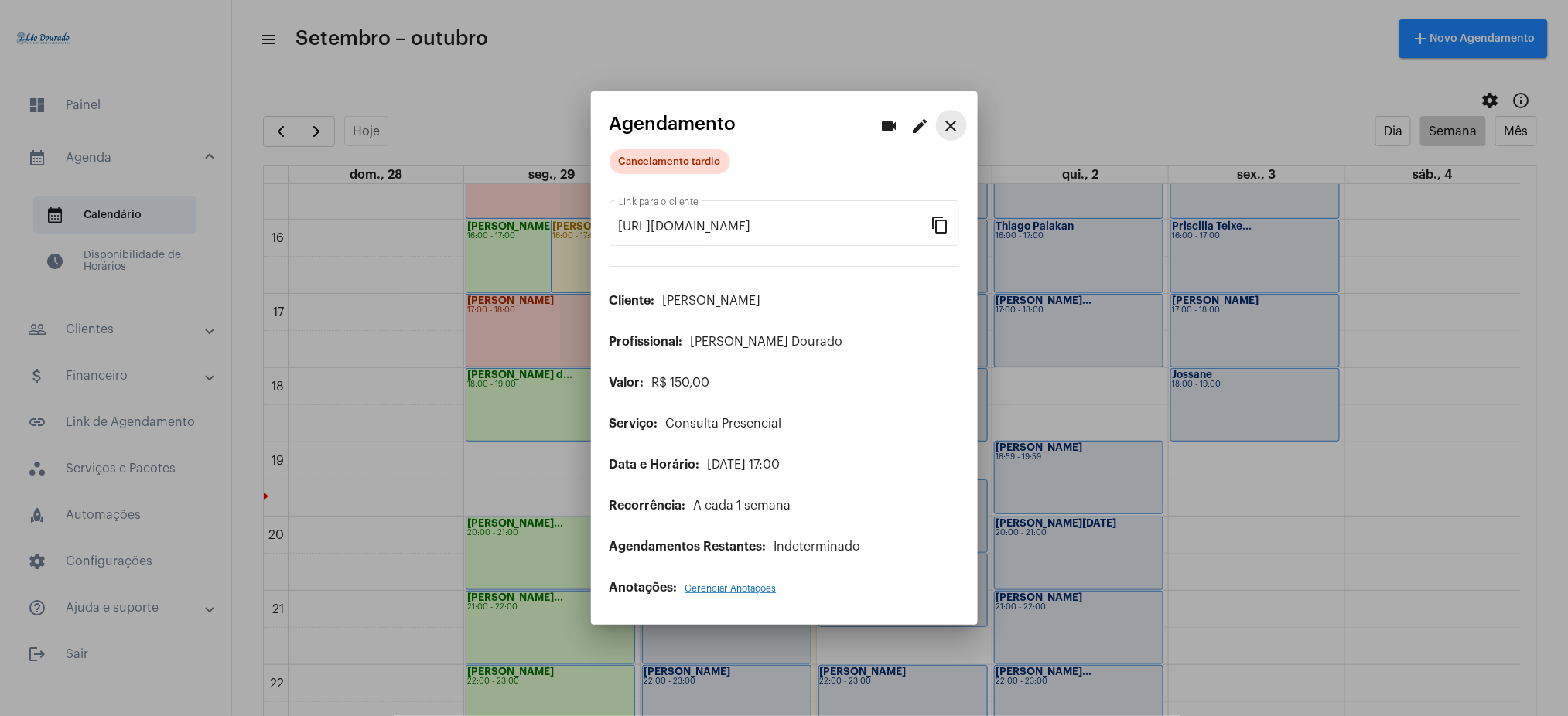
click at [947, 126] on mat-icon "close" at bounding box center [951, 126] width 19 height 19
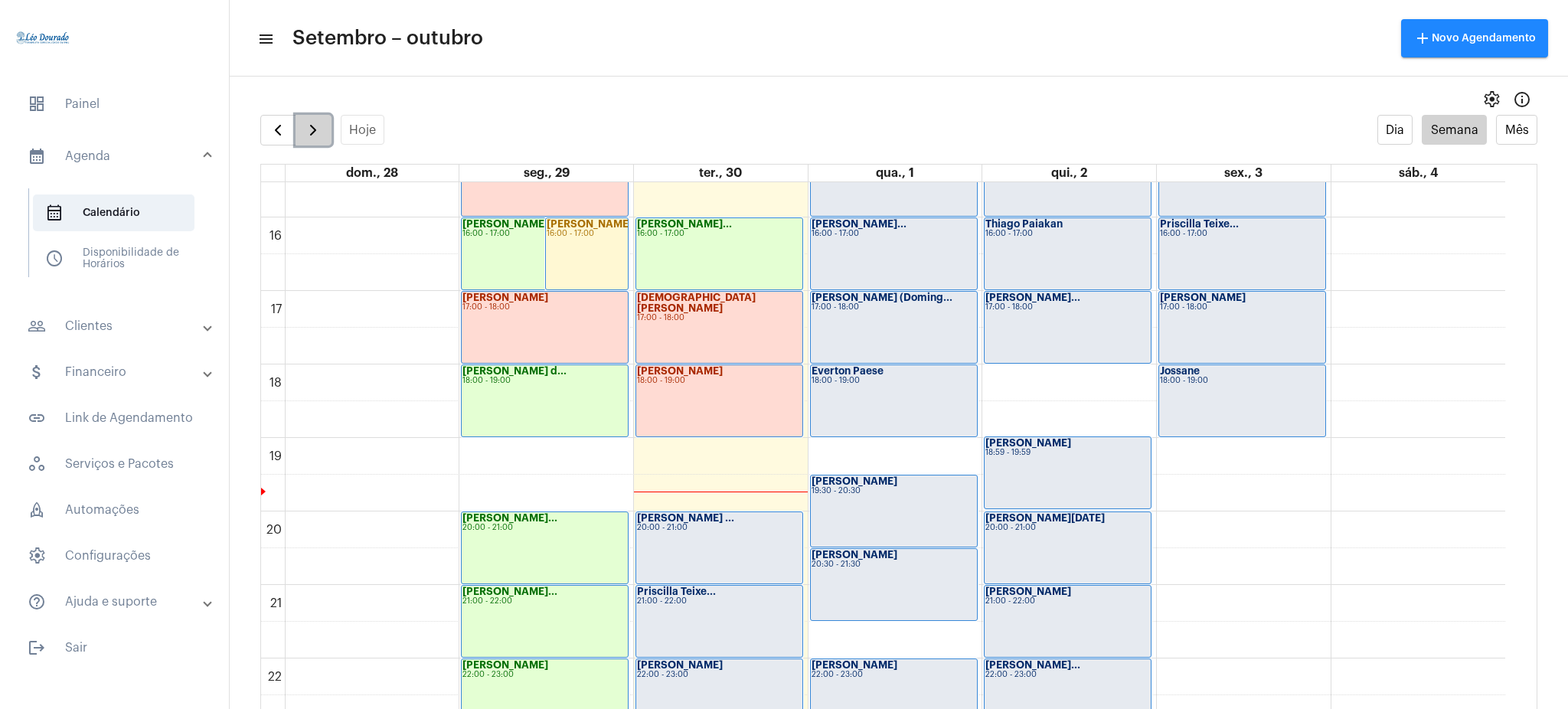
click at [316, 124] on span "button" at bounding box center [313, 130] width 19 height 19
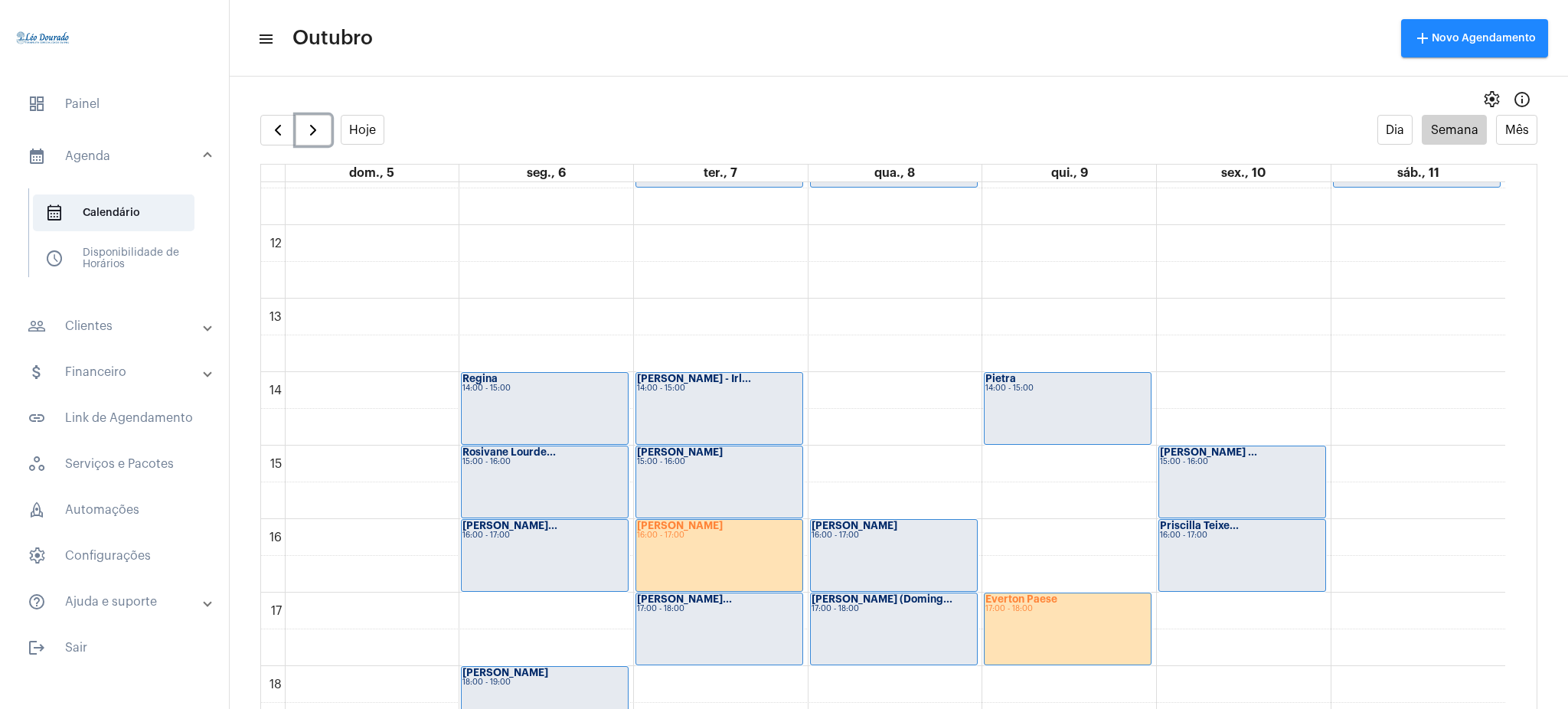
scroll to position [905, 0]
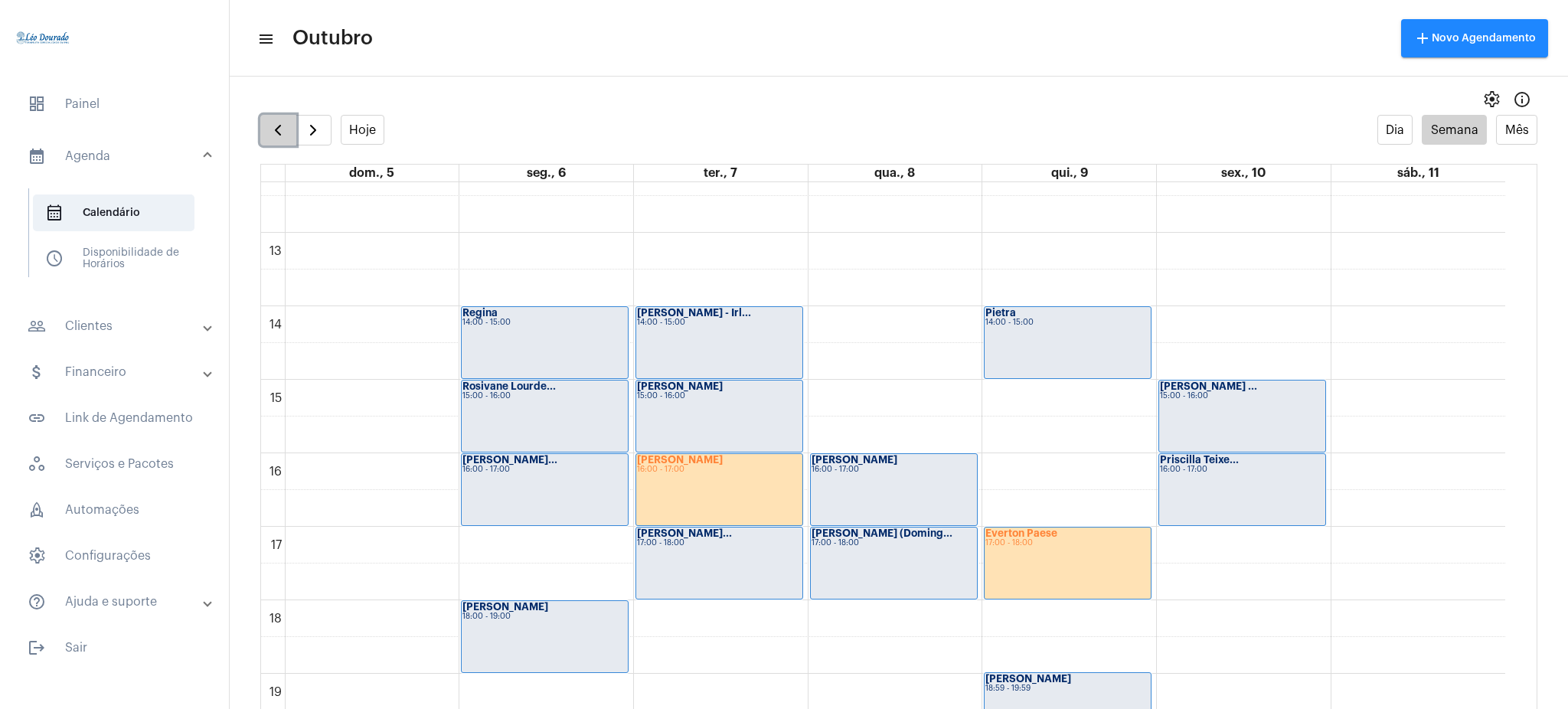
click at [277, 133] on span "button" at bounding box center [277, 130] width 19 height 19
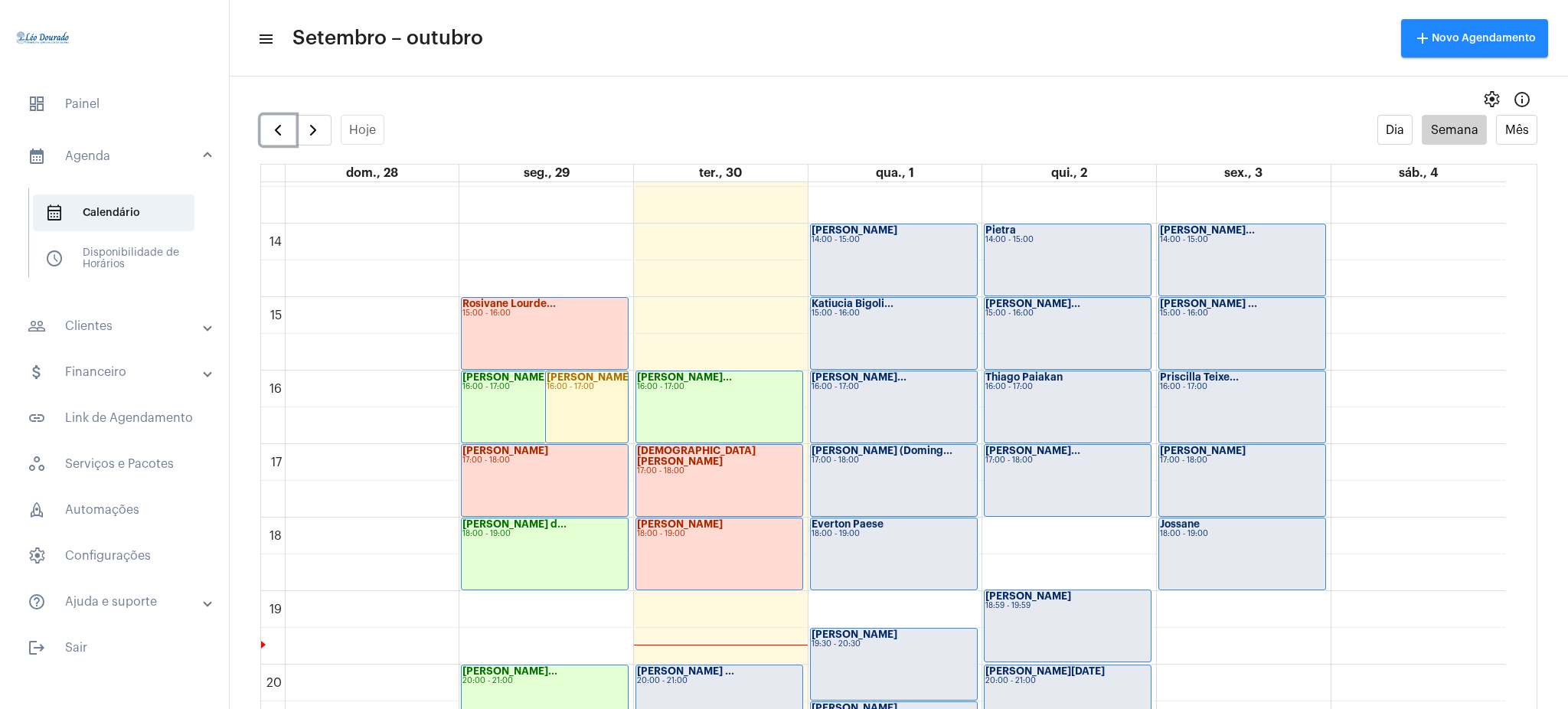
scroll to position [1035, 0]
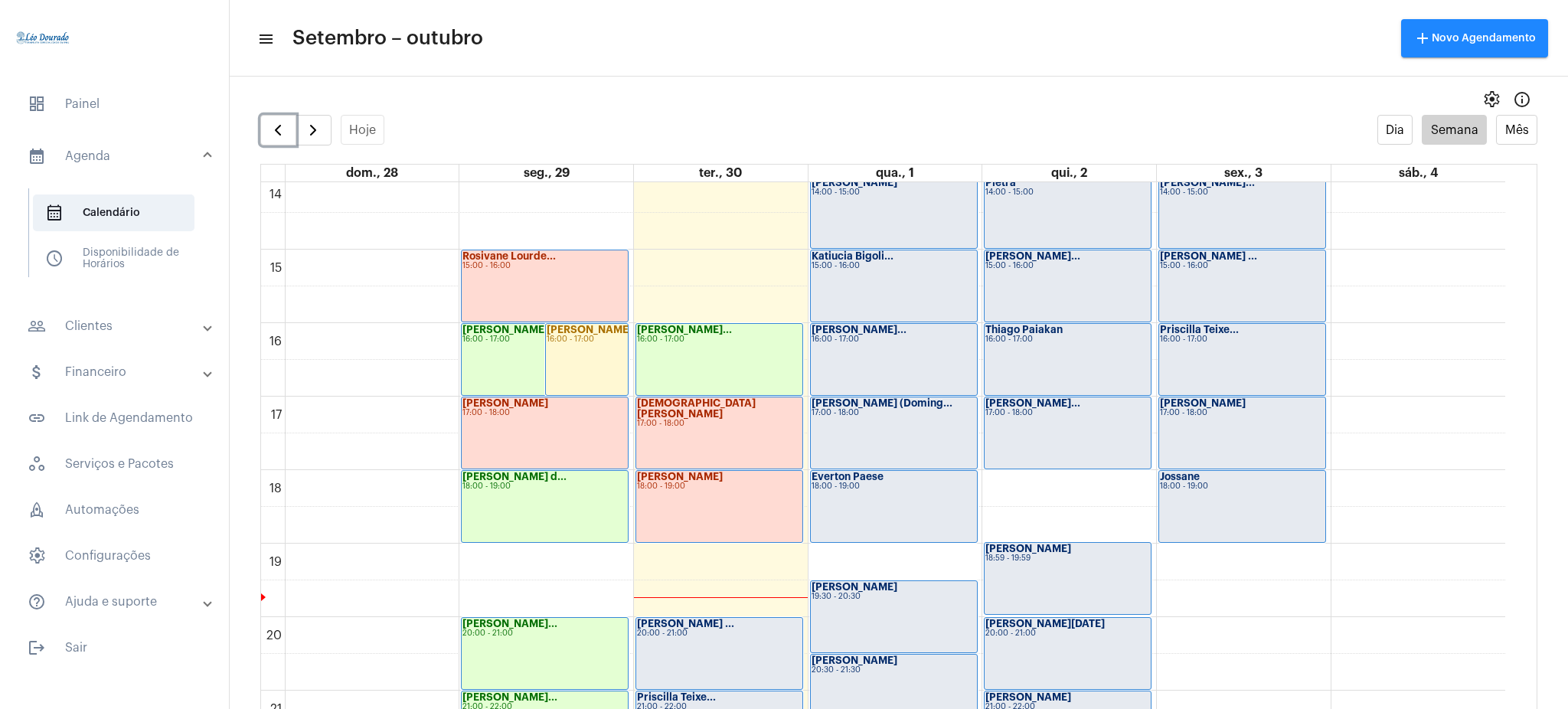
click at [532, 430] on div "Laís Tameirão 17:00 - 18:00" at bounding box center [545, 433] width 166 height 72
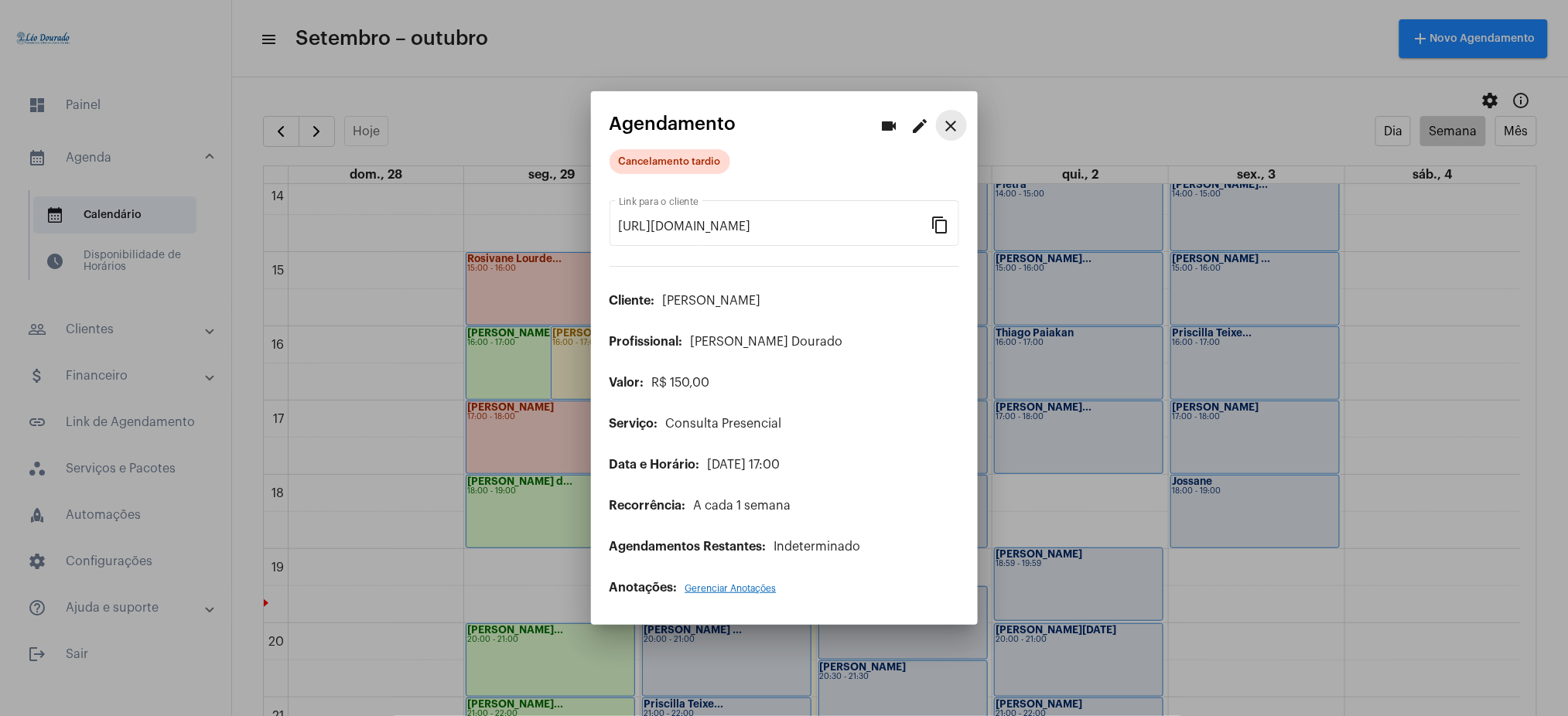
click at [956, 120] on mat-icon "close" at bounding box center [951, 126] width 19 height 19
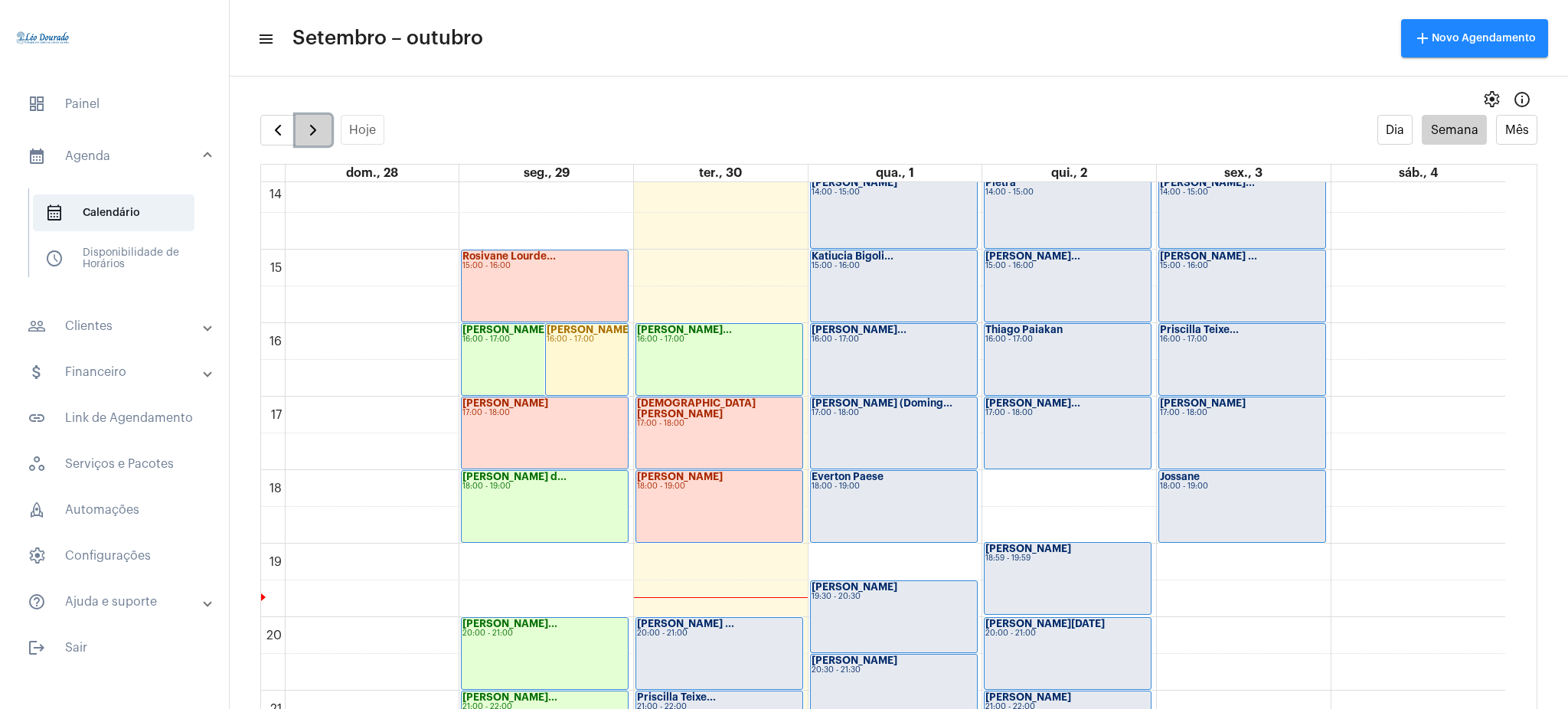
click at [319, 119] on button "button" at bounding box center [313, 130] width 36 height 30
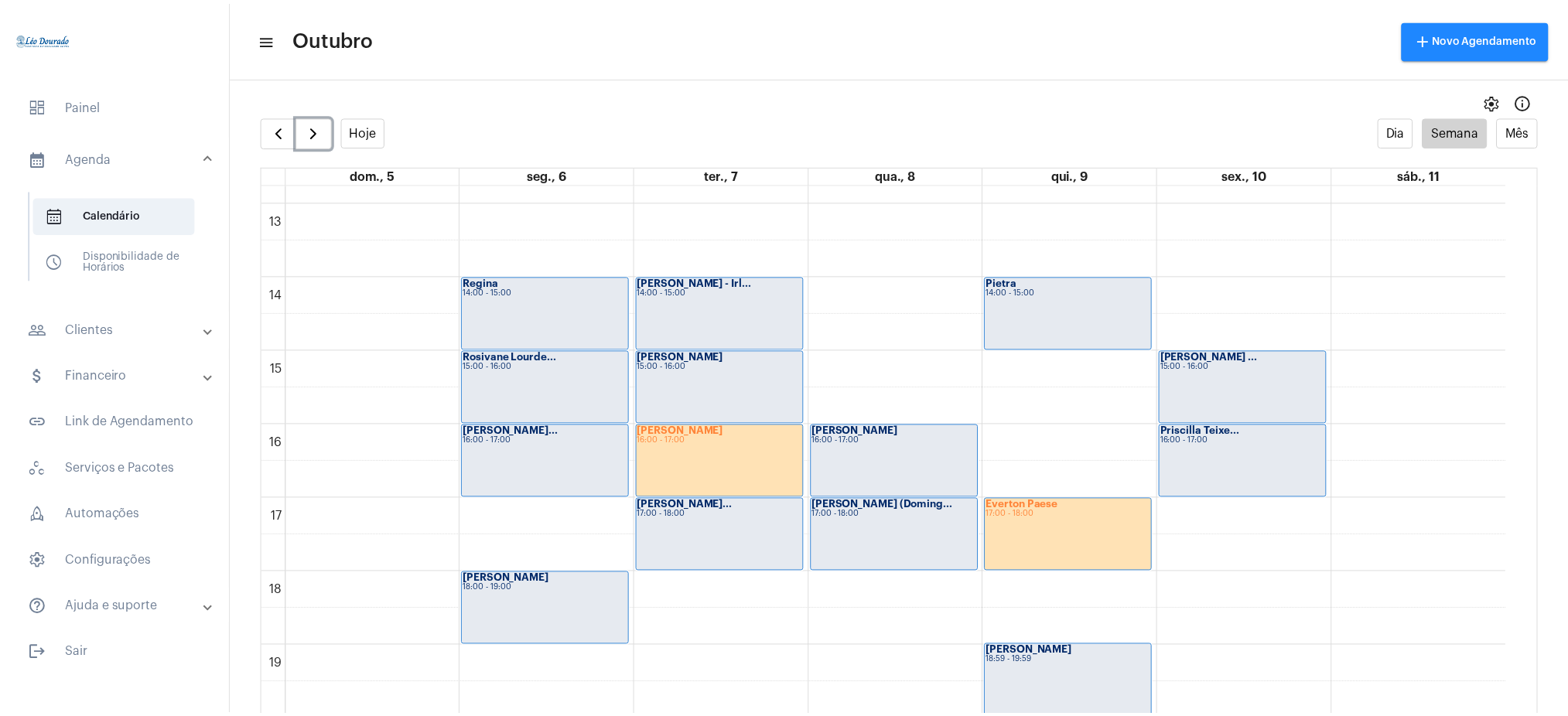
scroll to position [959, 0]
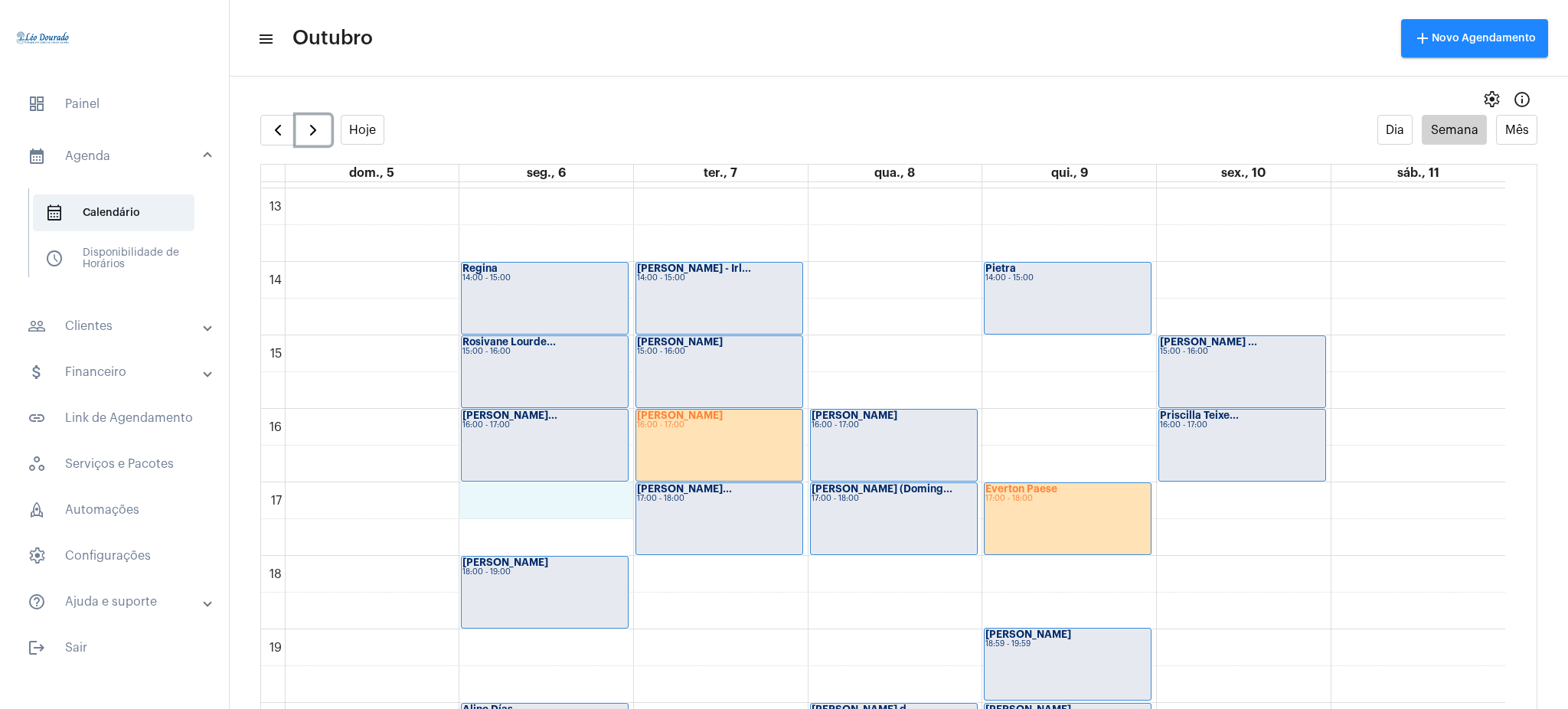
click at [503, 483] on div "00 01 02 03 04 05 06 07 08 09 10 11 12 13 14 15 16 17 18 19 20 21 22 23 Isabell…" at bounding box center [883, 115] width 1244 height 1764
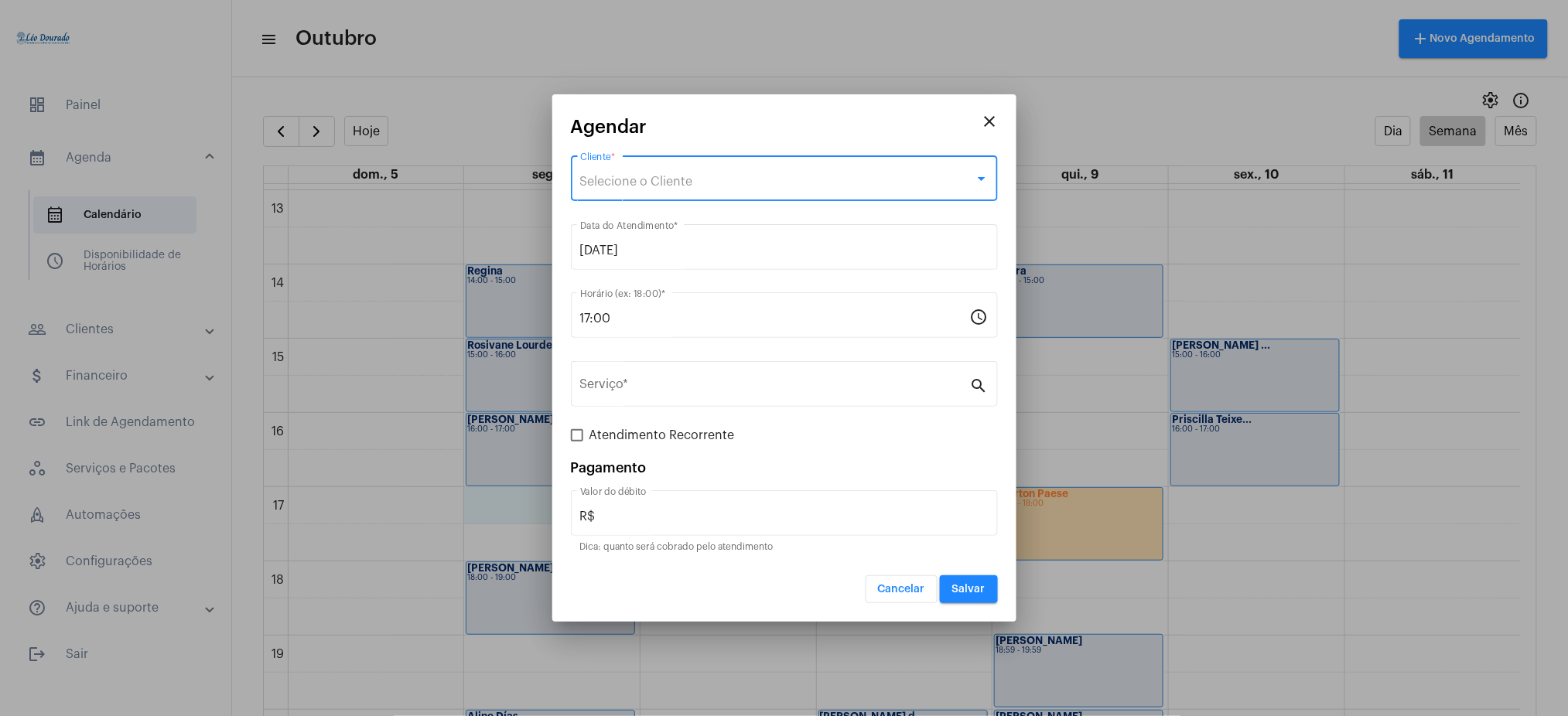
click at [707, 178] on div "Selecione o Cliente" at bounding box center [777, 181] width 394 height 14
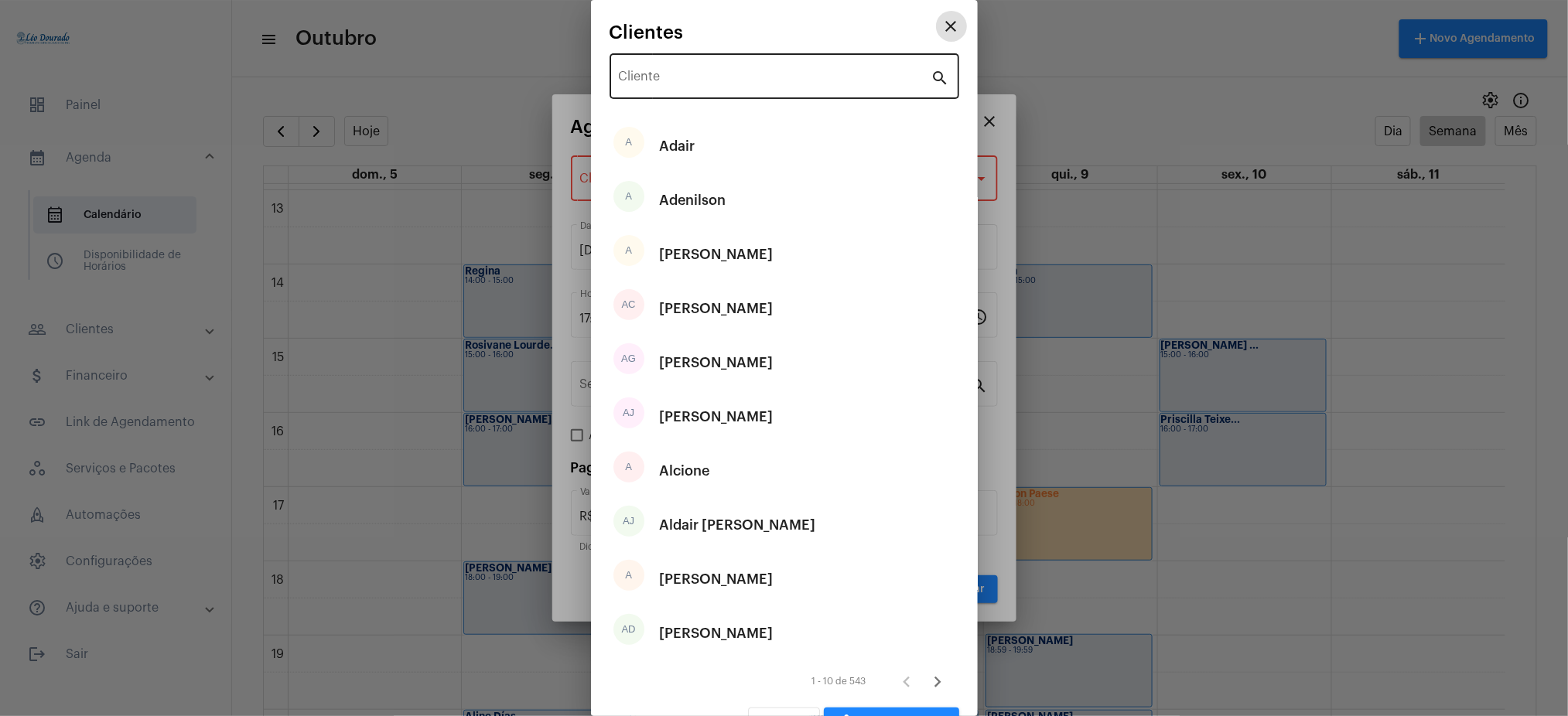
click at [789, 90] on div "Cliente" at bounding box center [775, 75] width 313 height 49
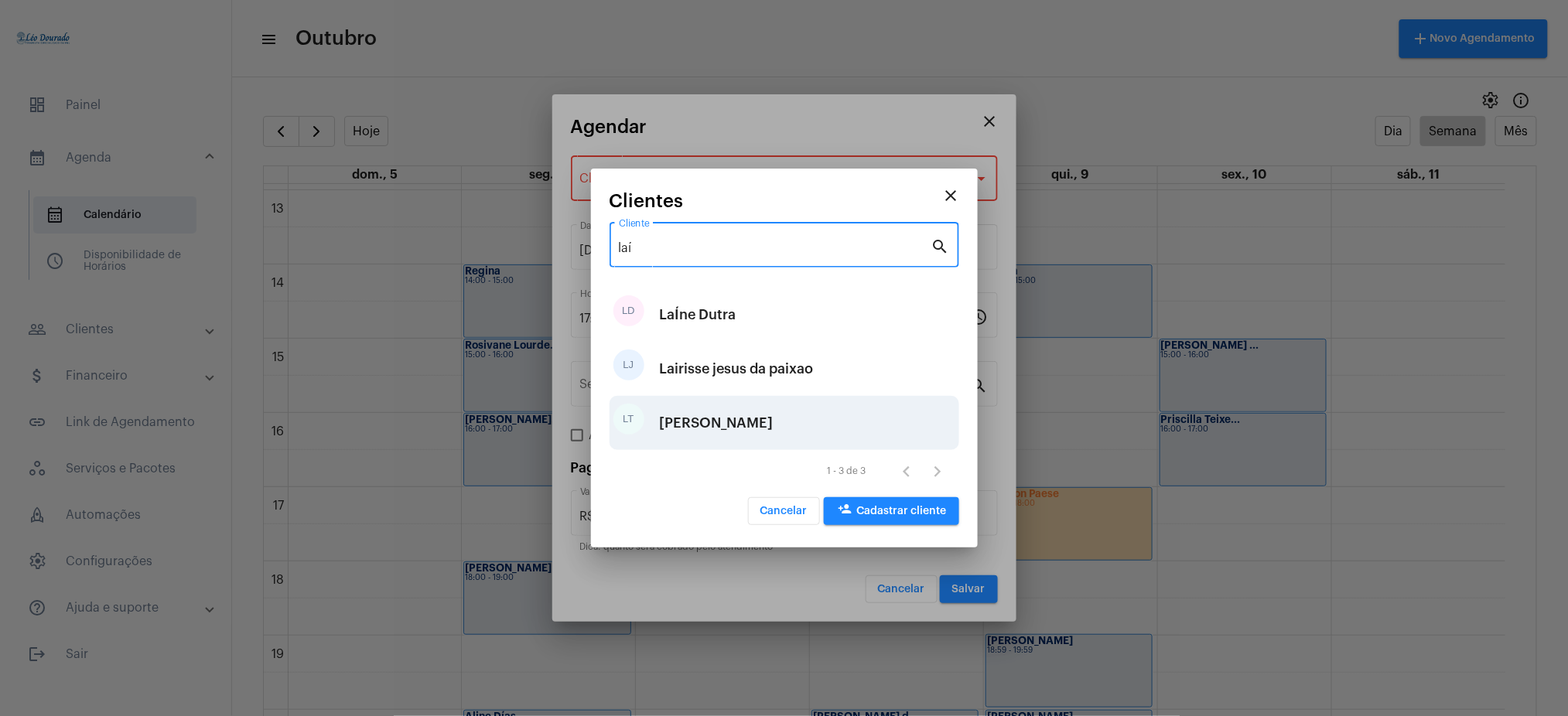
type input "laí"
click at [770, 403] on div "LT Laís Tameirão" at bounding box center [784, 423] width 350 height 54
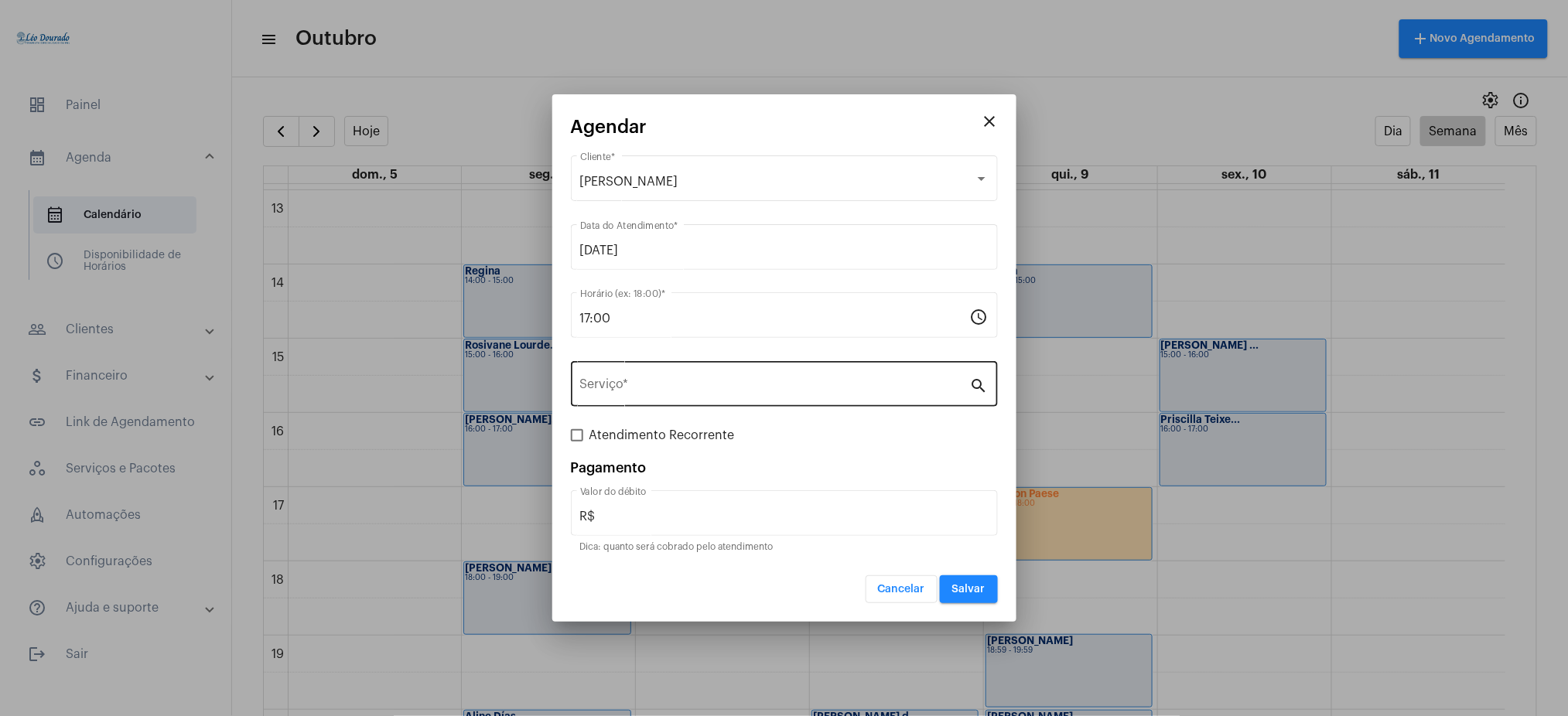
click at [637, 376] on div "Serviço *" at bounding box center [774, 382] width 390 height 49
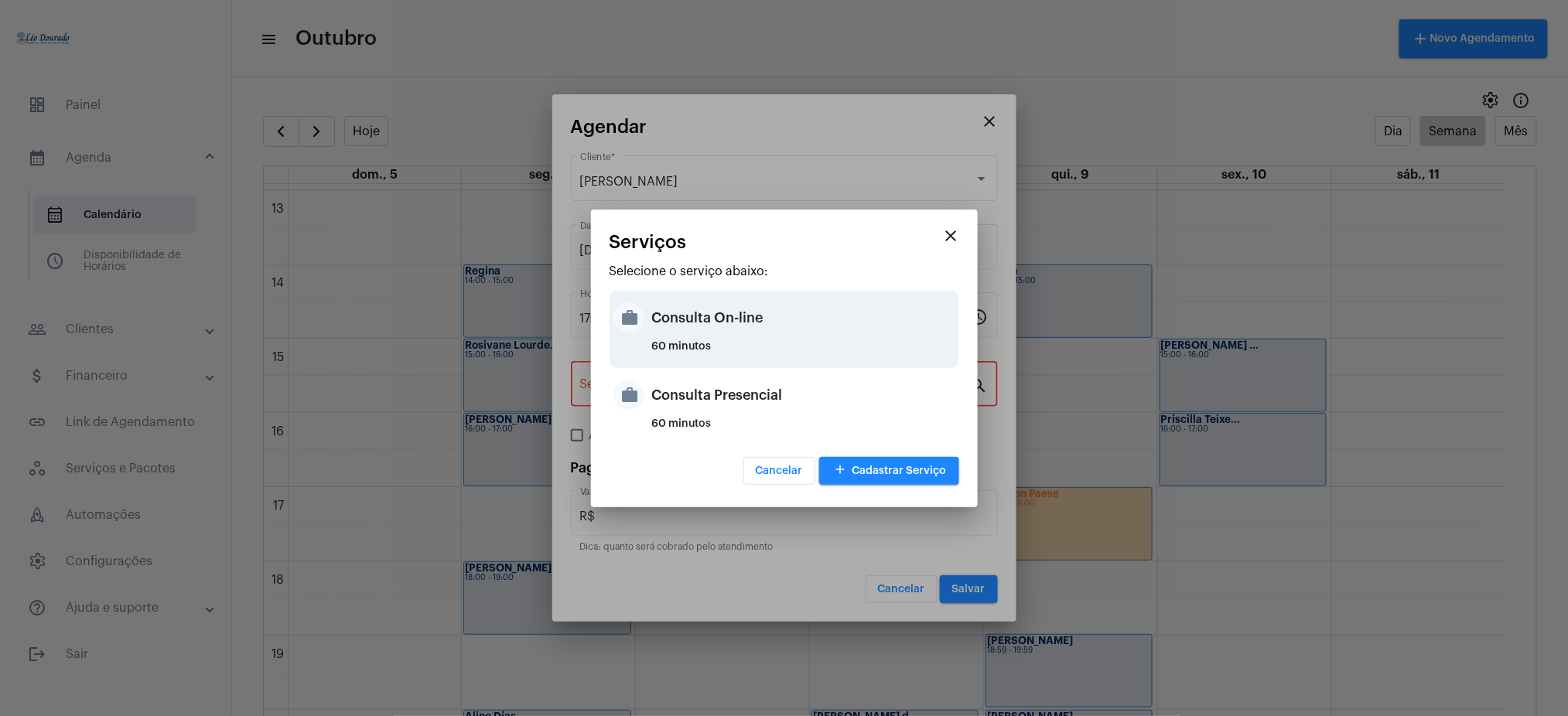
click at [688, 332] on div "Consulta On-line" at bounding box center [803, 317] width 303 height 46
type input "Consulta On-line"
type input "R$ 150"
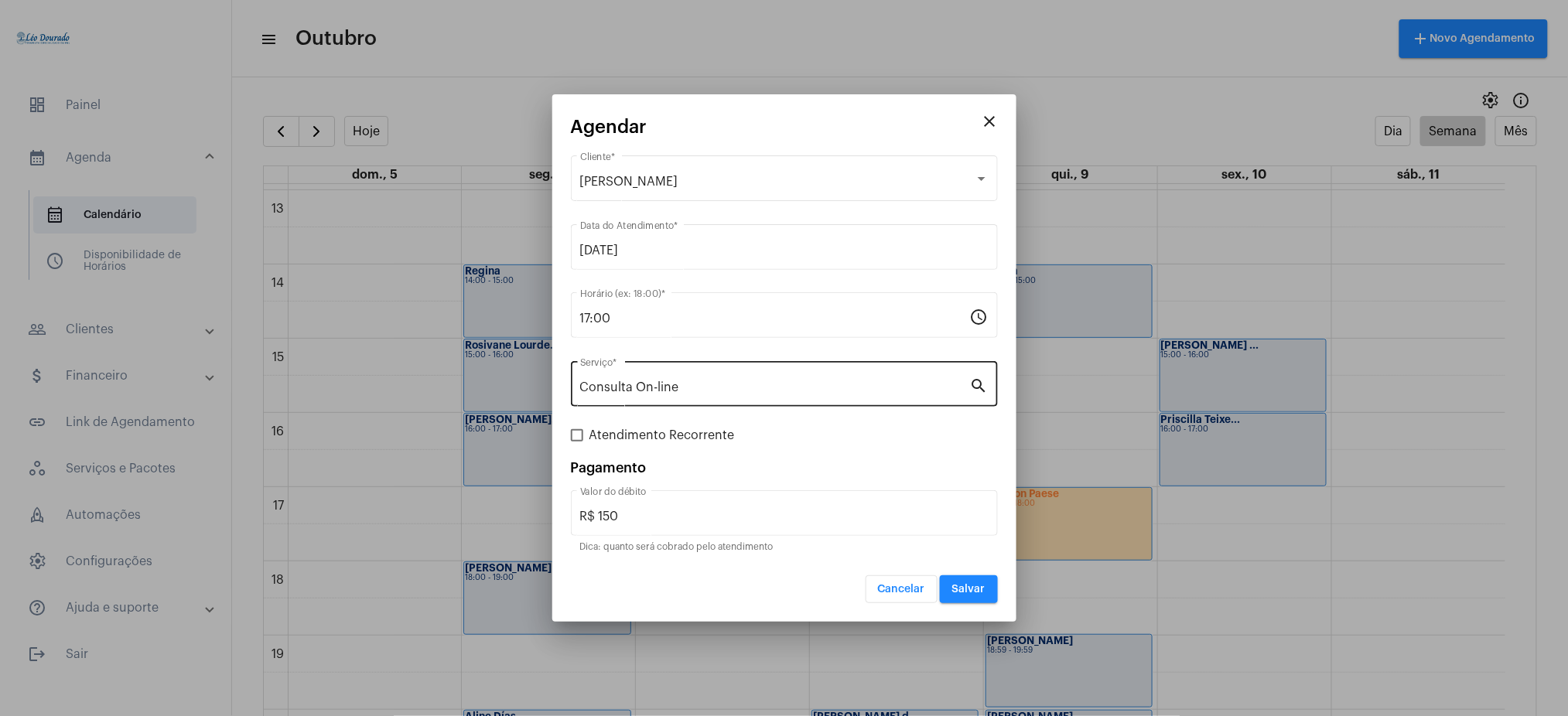
click at [688, 397] on div "Consulta On-line Serviço *" at bounding box center [774, 382] width 390 height 49
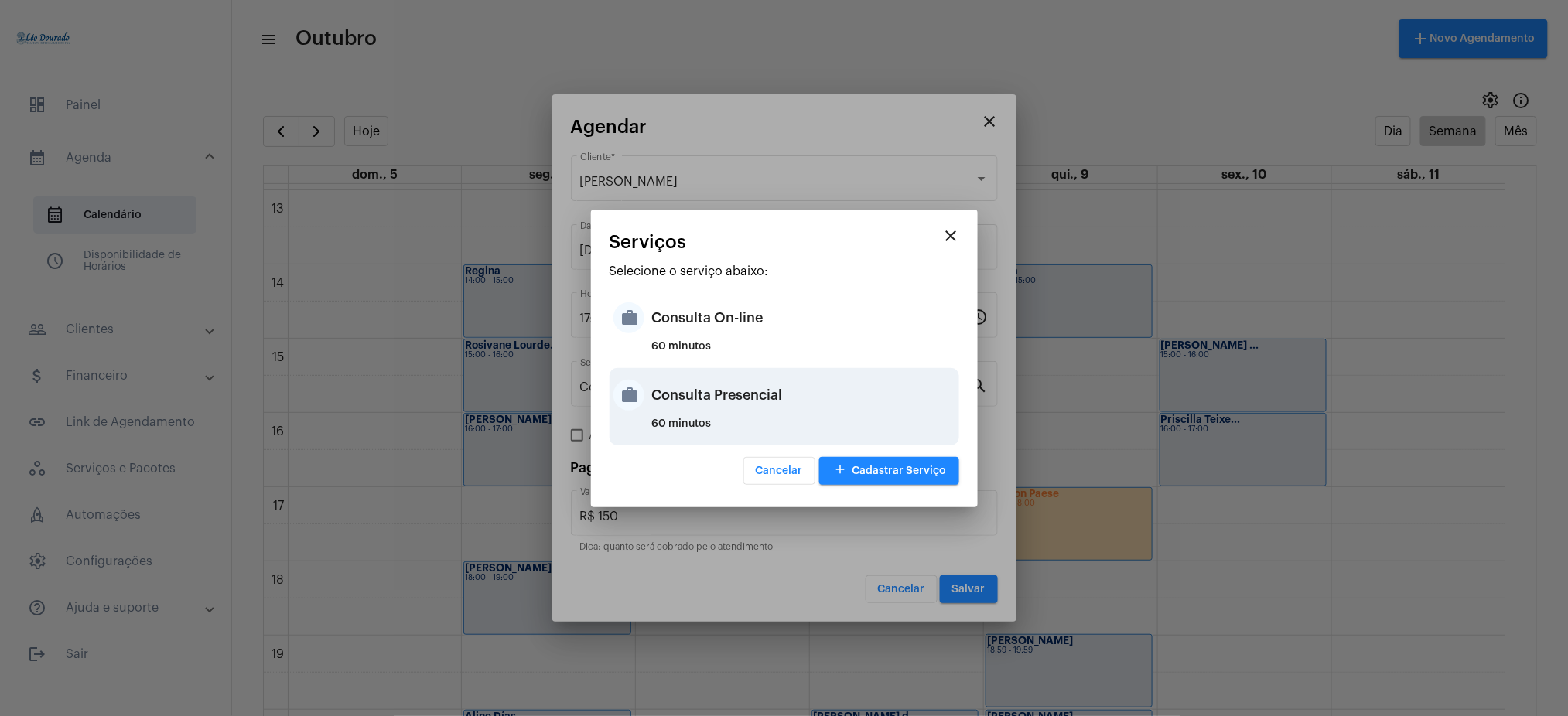
click at [764, 394] on div "Consulta Presencial" at bounding box center [803, 394] width 303 height 46
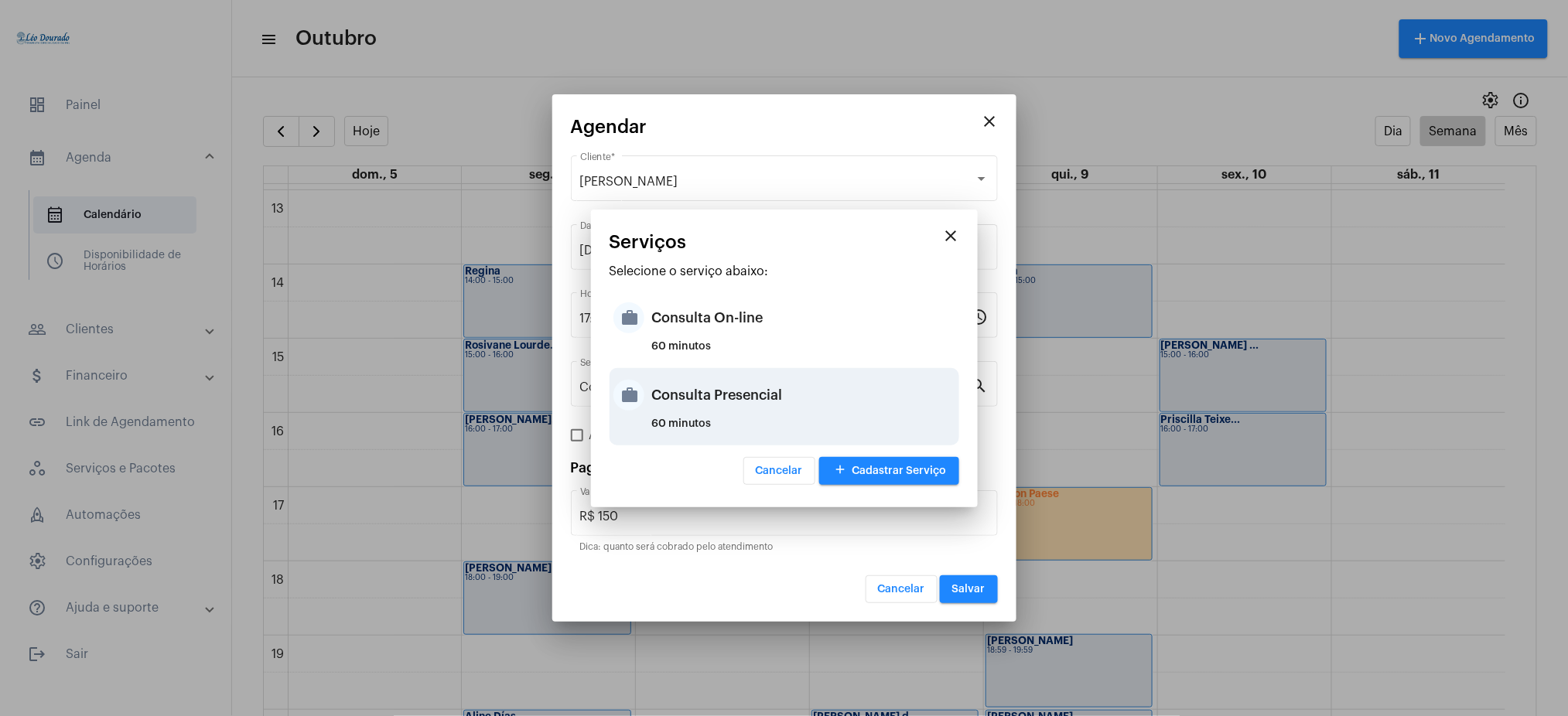
type input "Consulta Presencial"
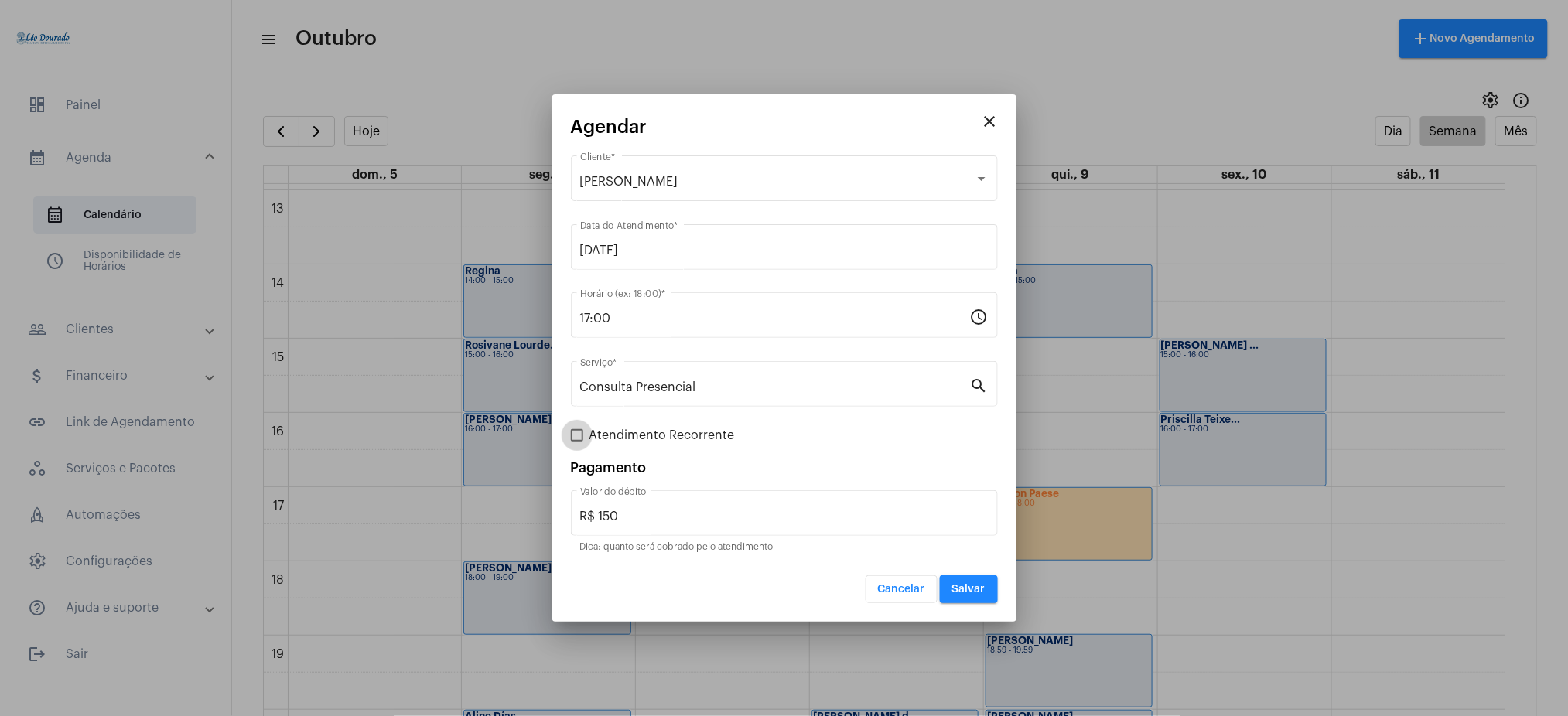
click at [583, 438] on label "Atendimento Recorrente" at bounding box center [652, 435] width 164 height 19
click at [577, 441] on input "Atendimento Recorrente" at bounding box center [576, 441] width 1 height 1
checkbox input "true"
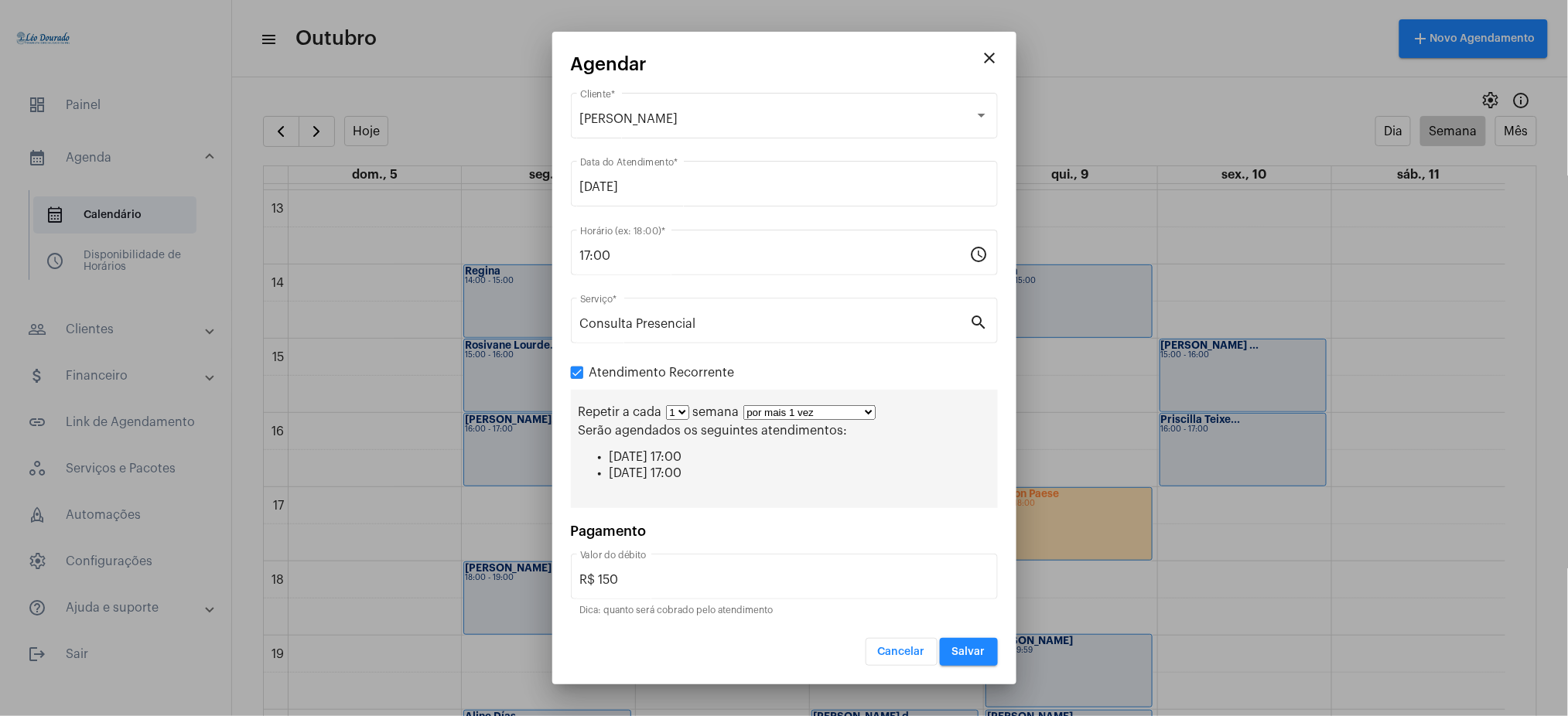
click at [761, 411] on select "por mais 1 vez por mais 2 vezes por mais 3 vezes por mais 4 vezes por mais 5 ve…" at bounding box center [809, 412] width 132 height 14
select select "10: 0"
click at [743, 405] on select "por mais 1 vez por mais 2 vezes por mais 3 vezes por mais 4 vezes por mais 5 ve…" at bounding box center [809, 412] width 132 height 14
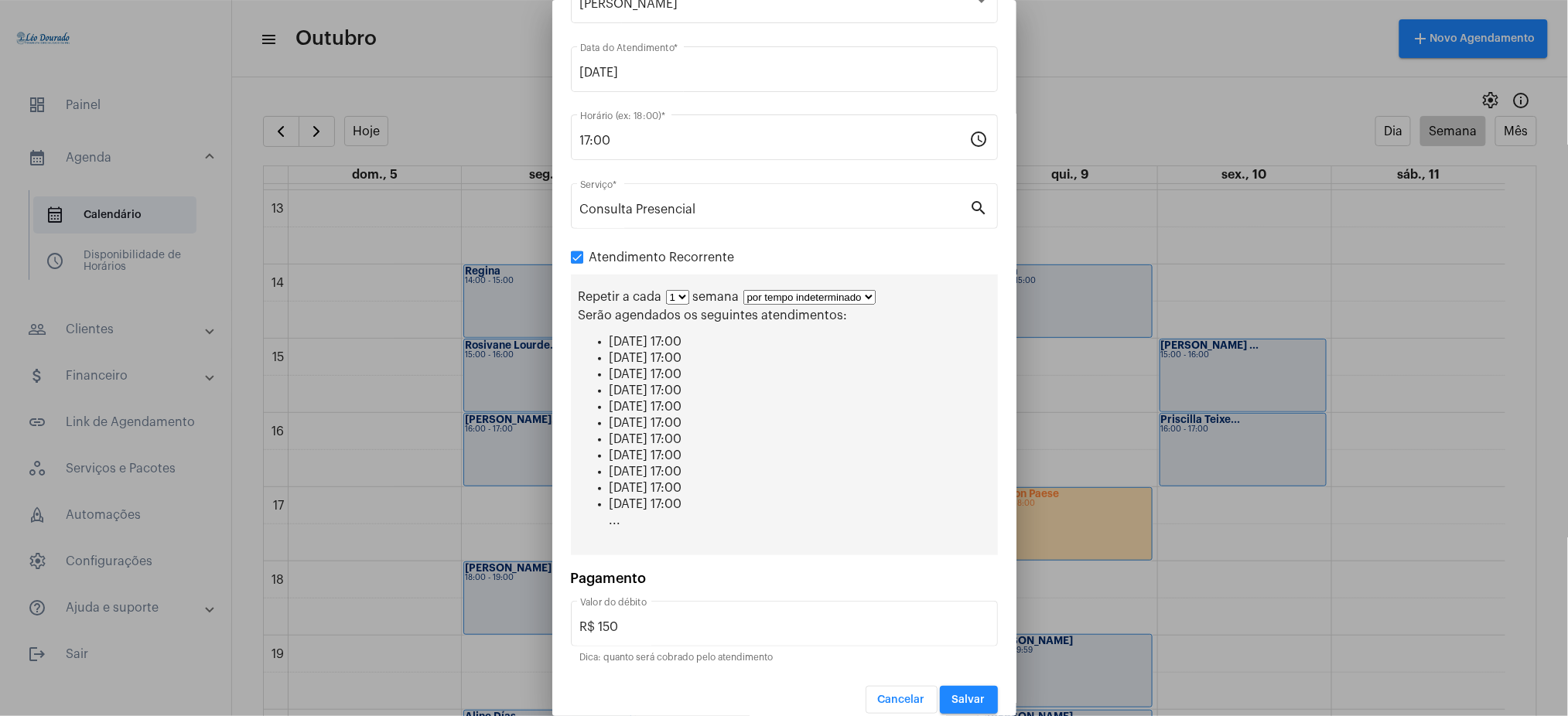
scroll to position [83, 0]
click at [959, 696] on span "Salvar" at bounding box center [968, 700] width 33 height 11
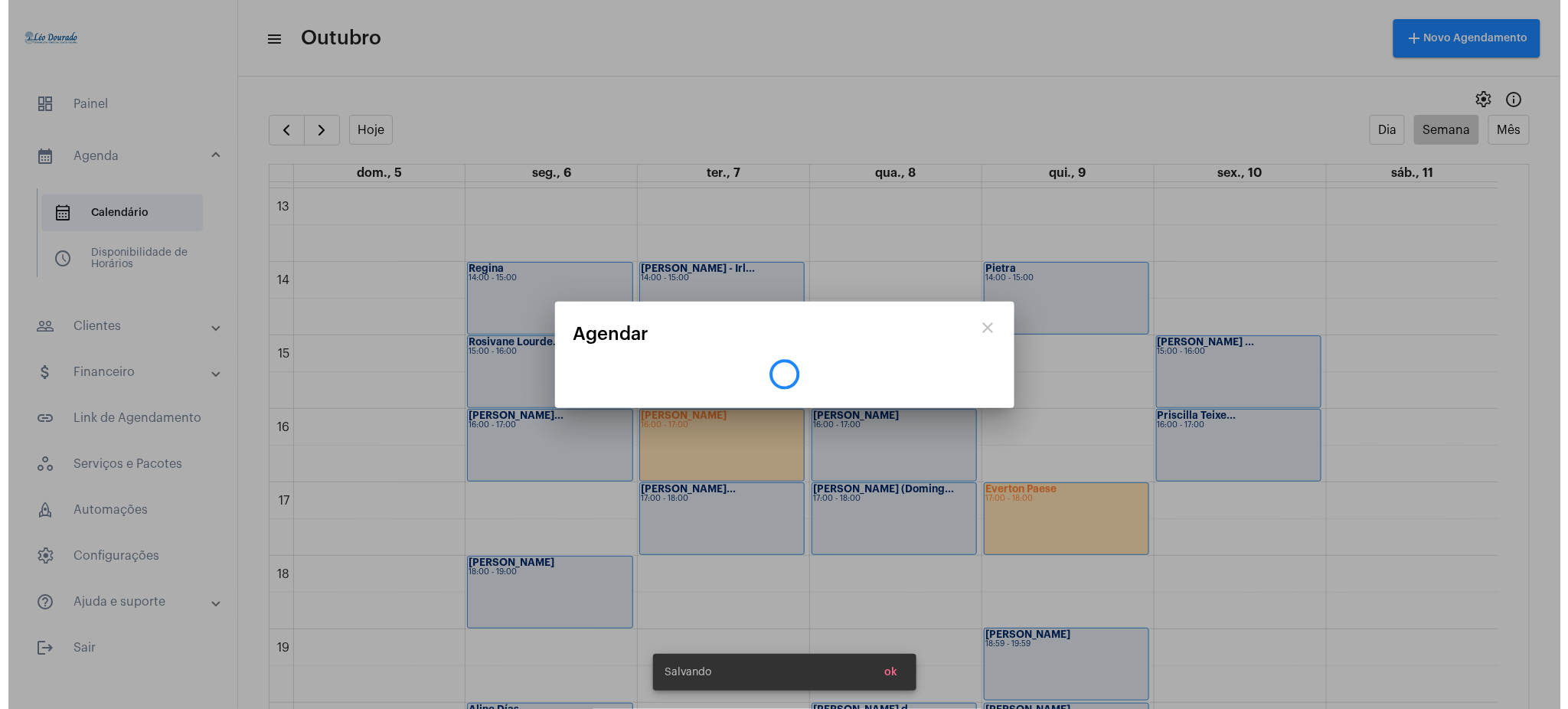
scroll to position [0, 0]
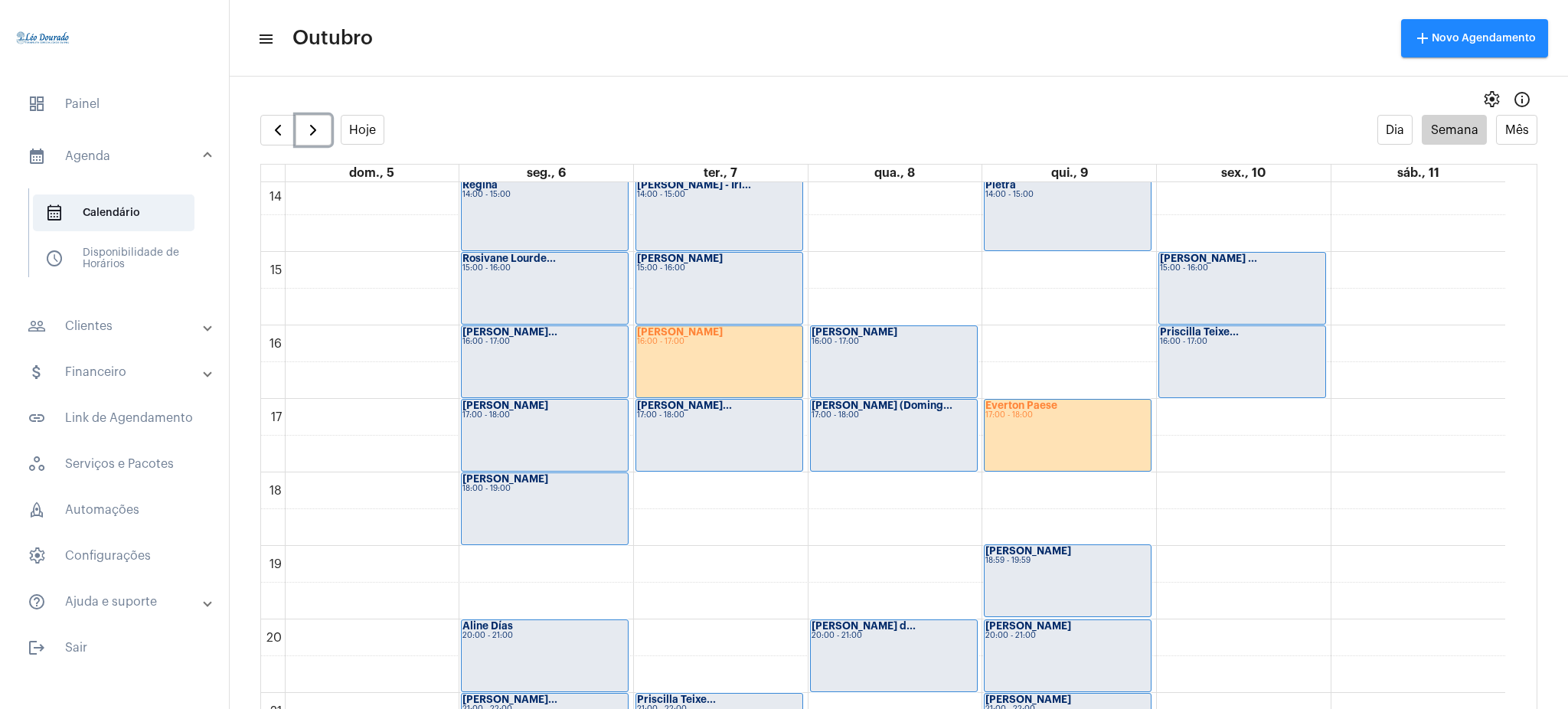
scroll to position [1045, 0]
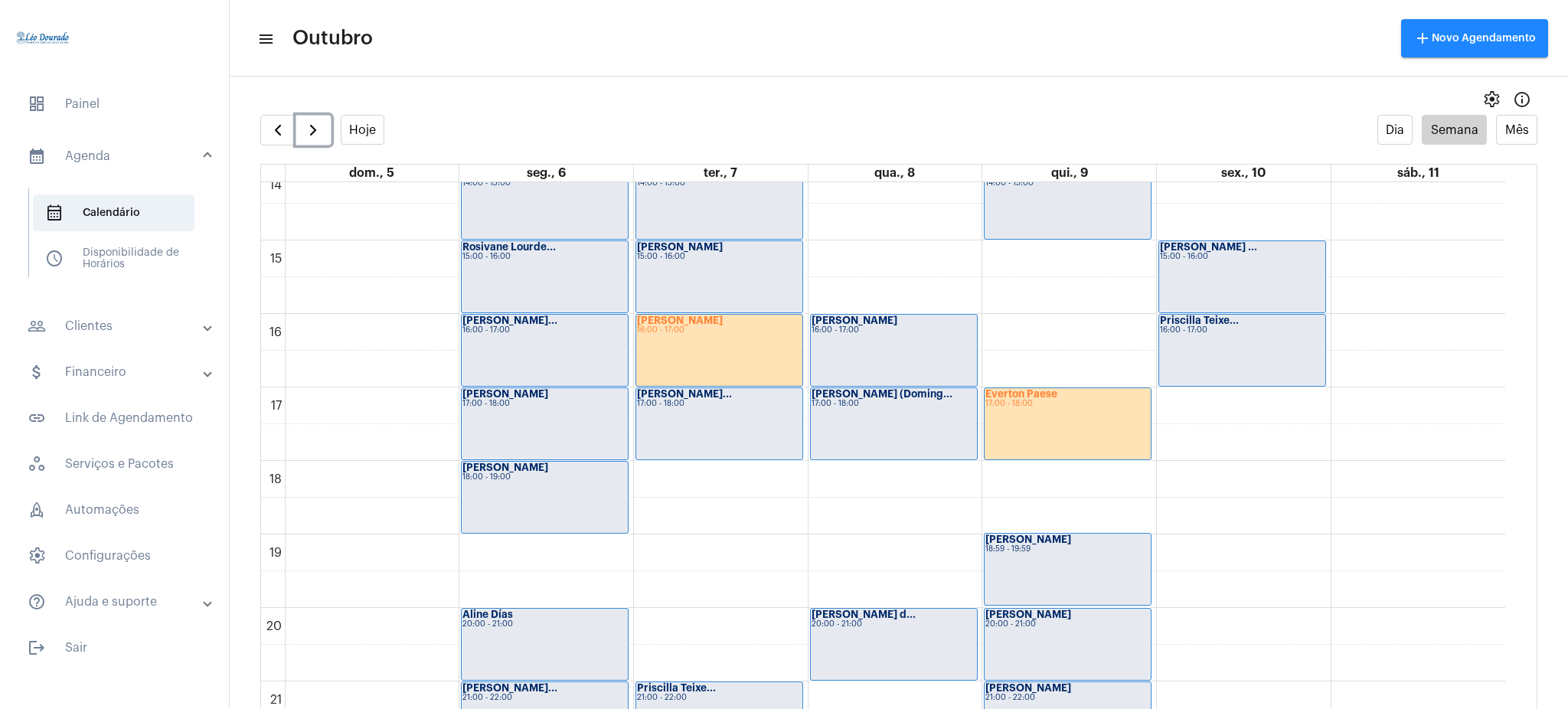
click at [495, 517] on div "Anna Carolina 18:00 - 19:00" at bounding box center [545, 498] width 166 height 72
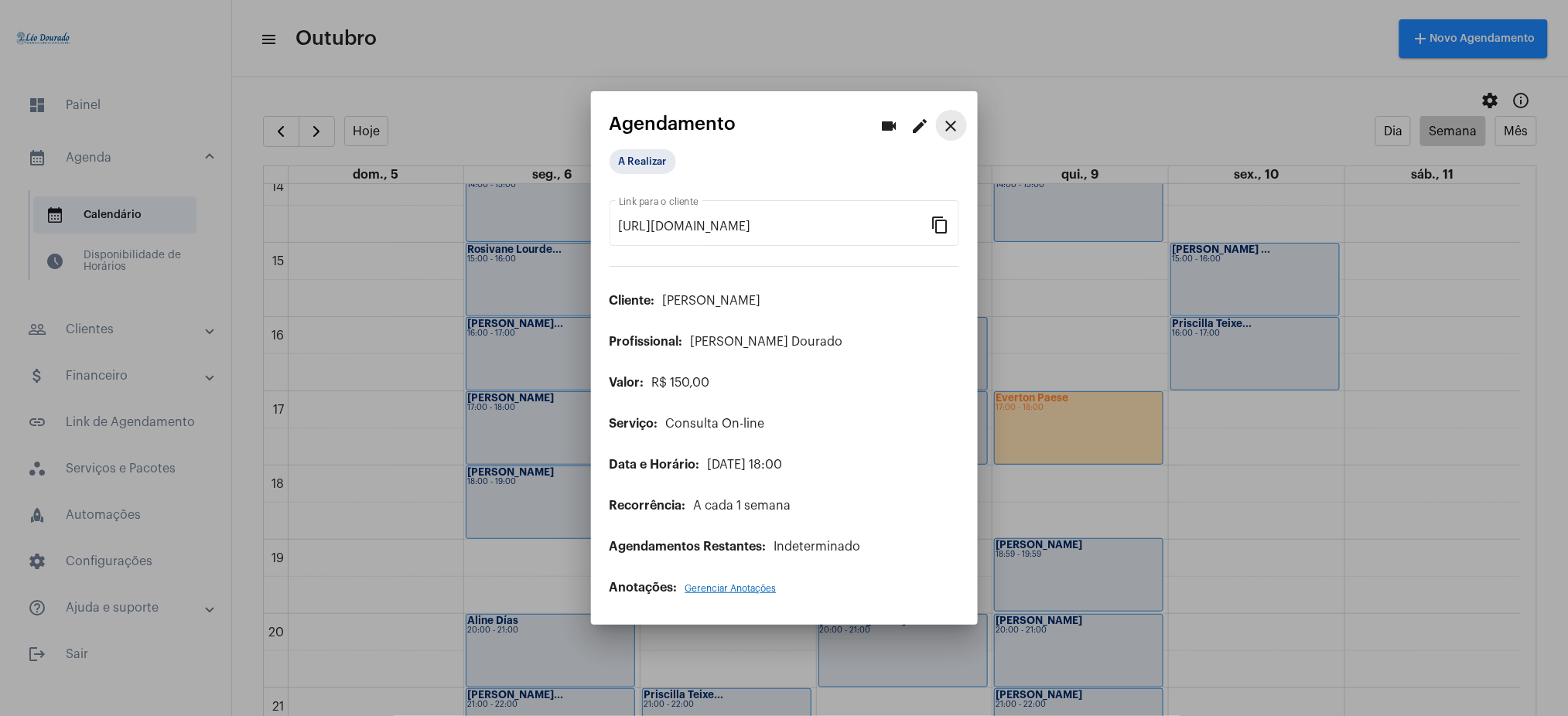
click at [949, 121] on mat-icon "close" at bounding box center [951, 126] width 19 height 19
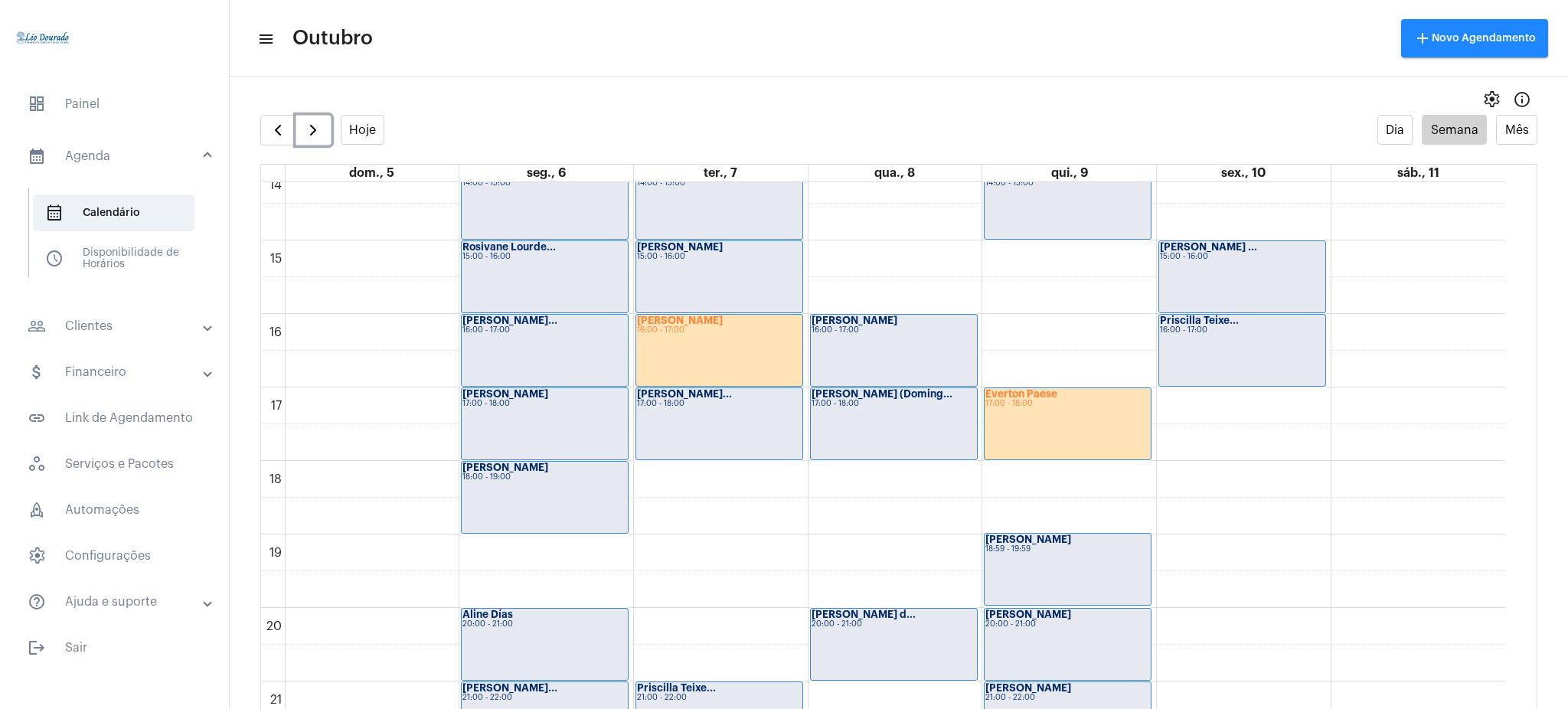
click at [528, 350] on div "Rafaela Pereira... 16:00 - 17:00" at bounding box center [545, 351] width 166 height 72
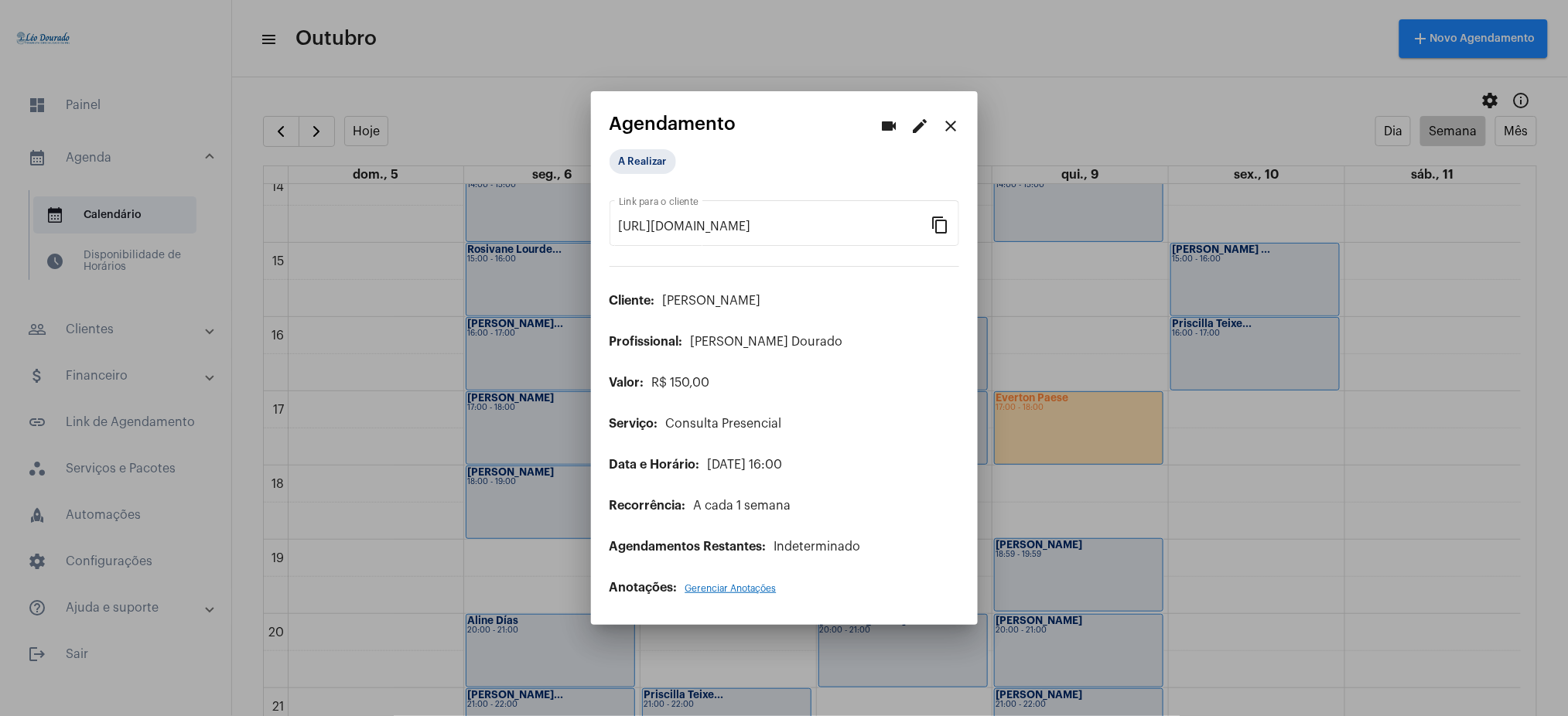
click at [947, 115] on button "close" at bounding box center [951, 125] width 31 height 31
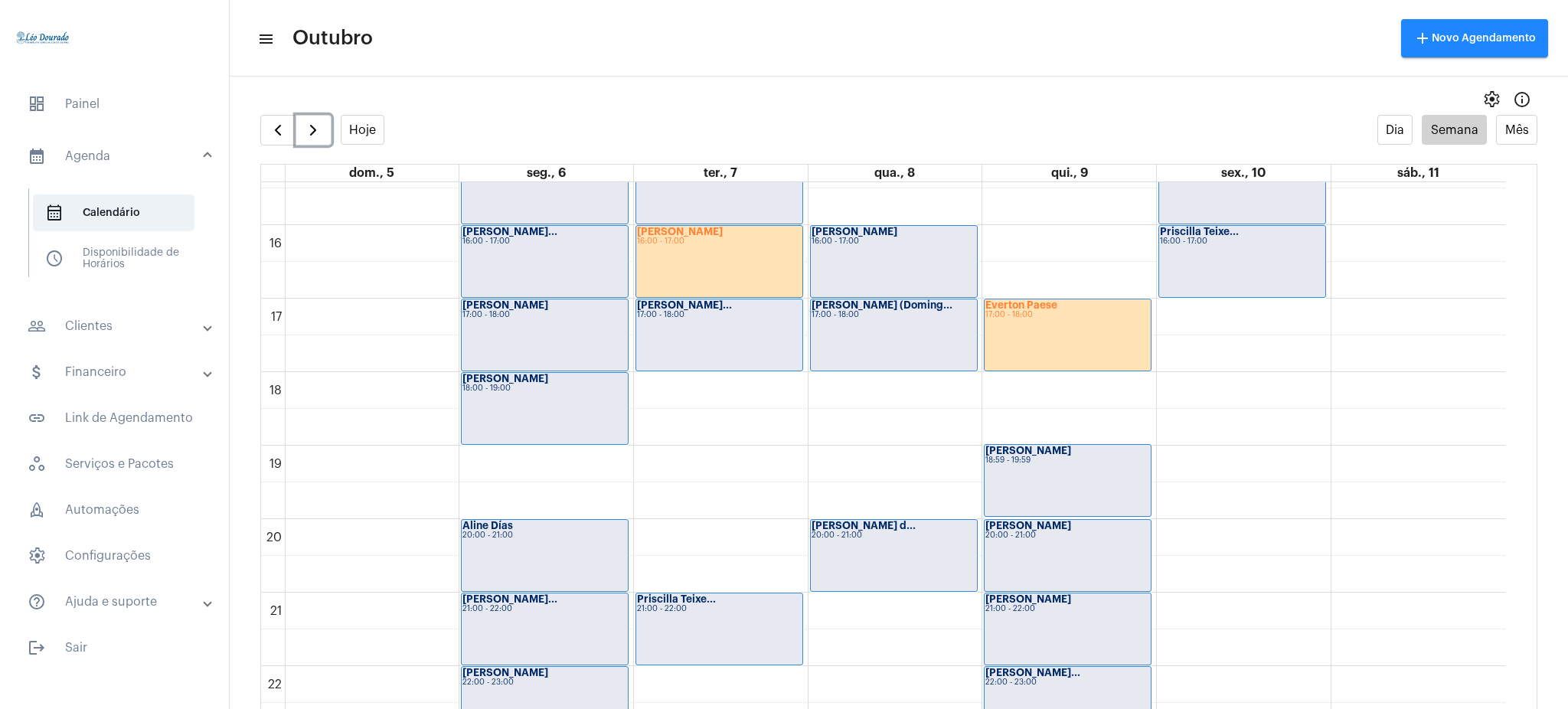
scroll to position [1206, 0]
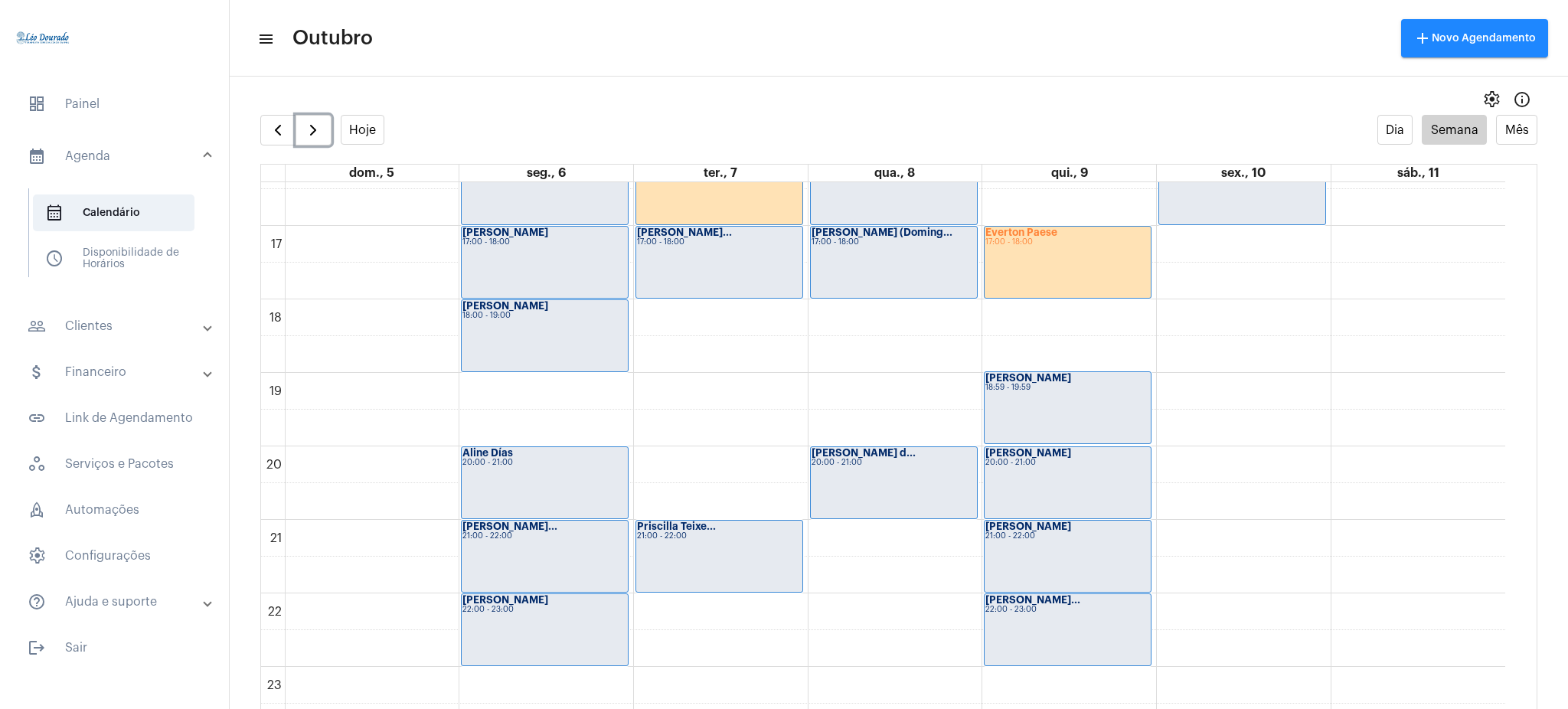
click at [547, 464] on div "20:00 - 21:00" at bounding box center [545, 462] width 165 height 8
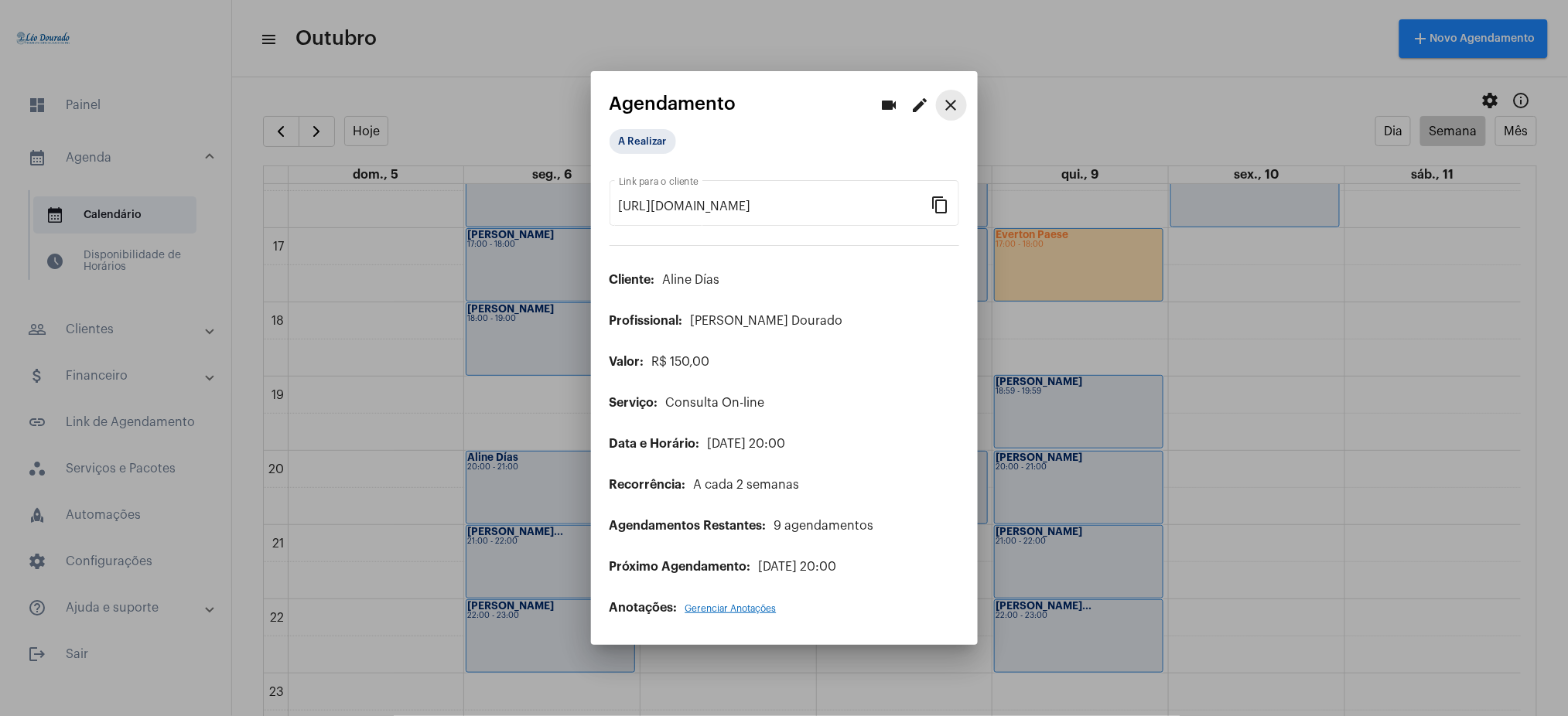
click at [949, 105] on mat-icon "close" at bounding box center [951, 105] width 19 height 19
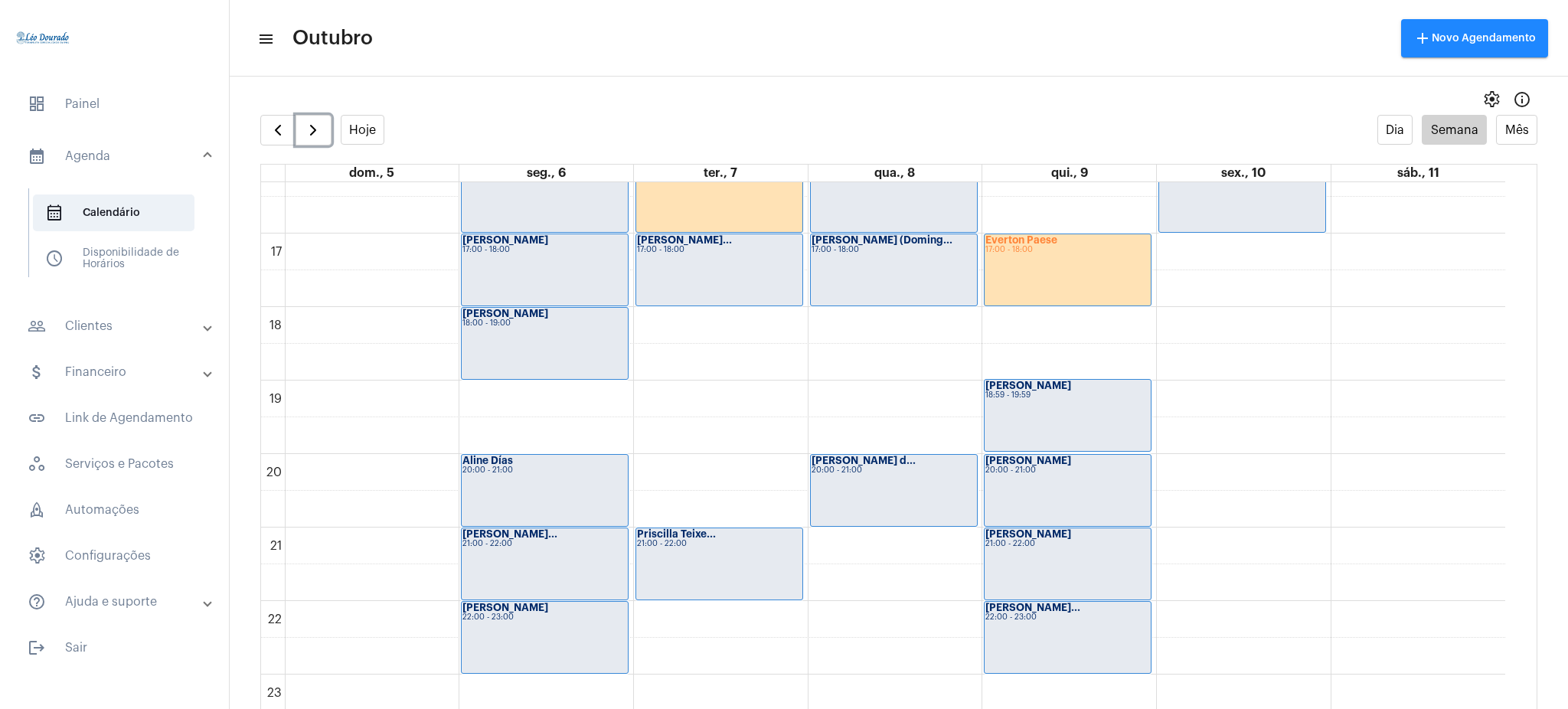
scroll to position [1195, 0]
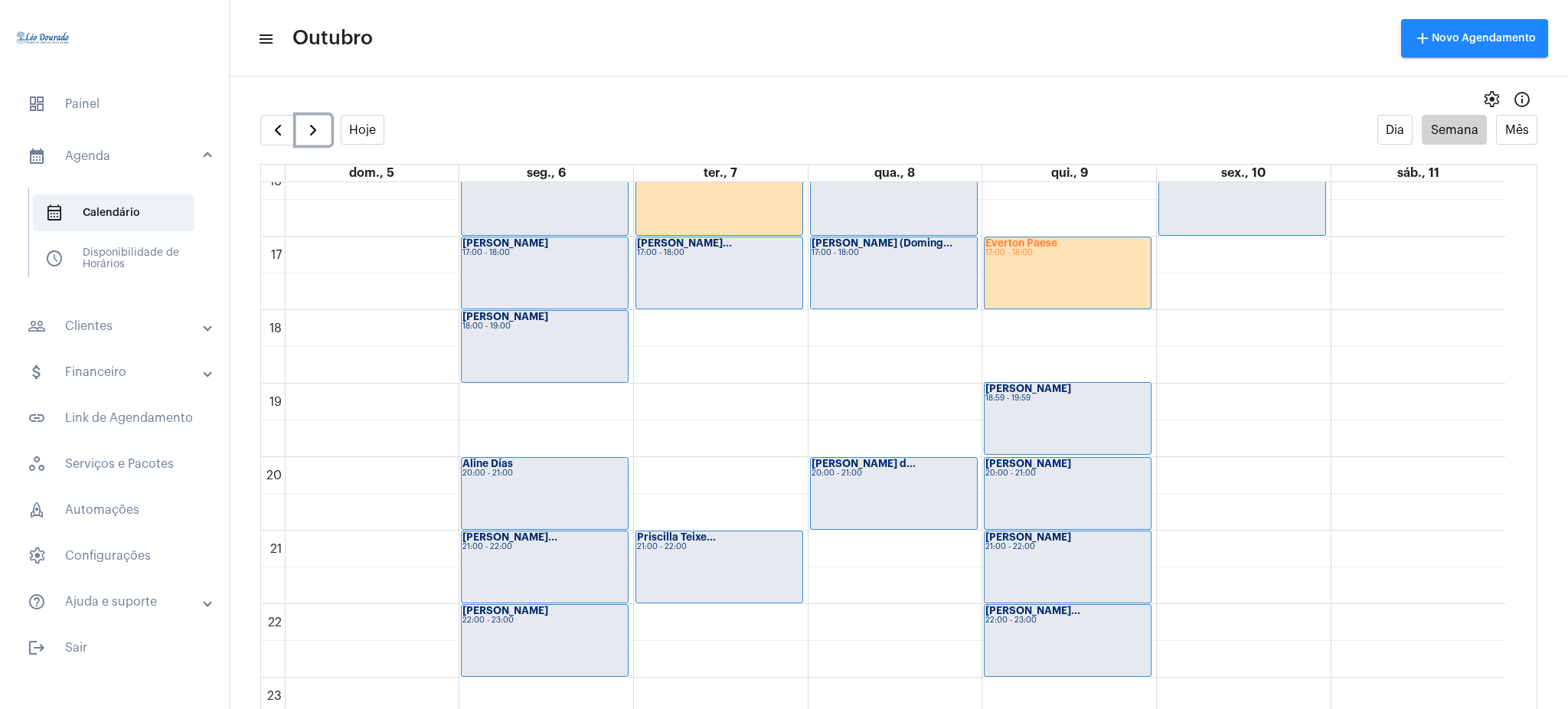
click at [733, 576] on div "Priscilla Teixe... 21:00 - 22:00" at bounding box center [720, 568] width 166 height 72
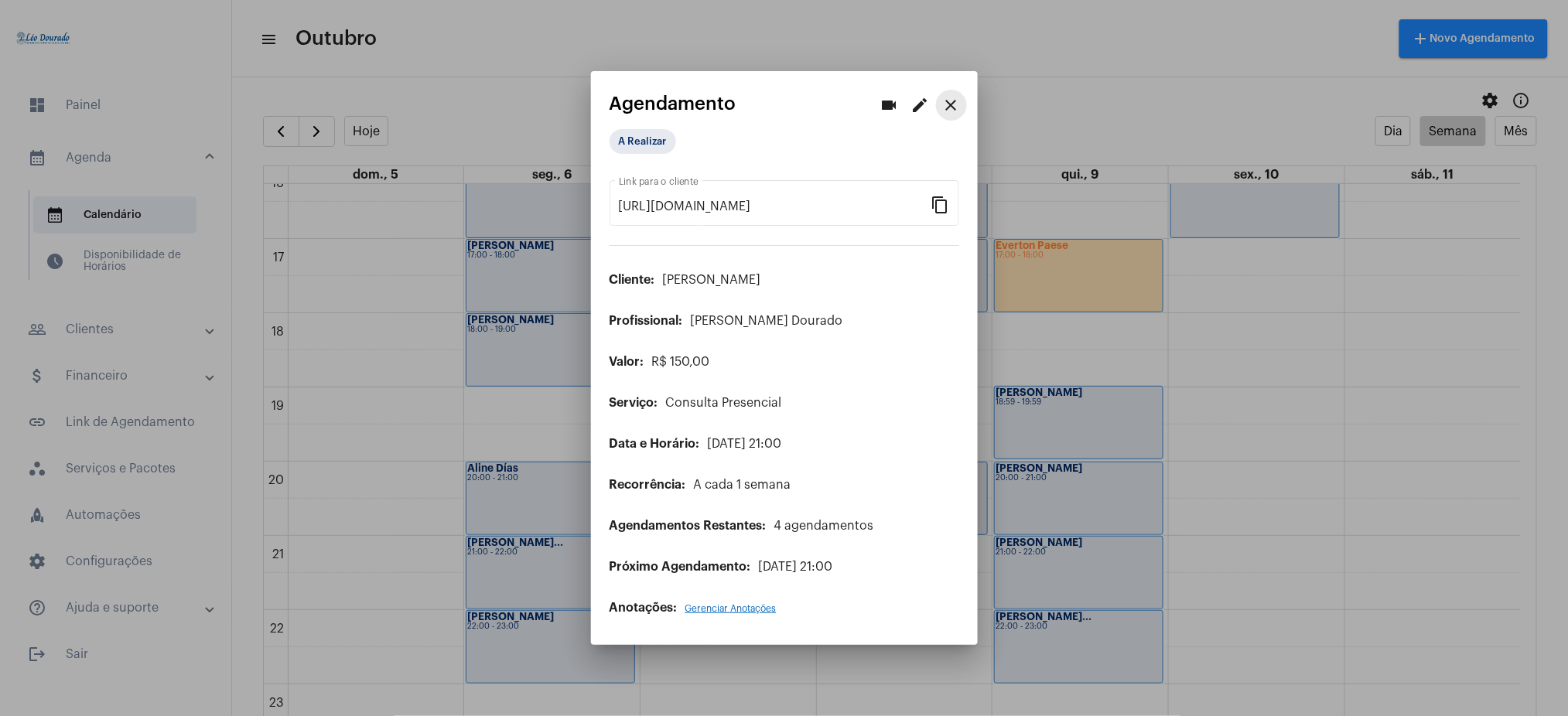
click at [950, 109] on mat-icon "close" at bounding box center [951, 105] width 19 height 19
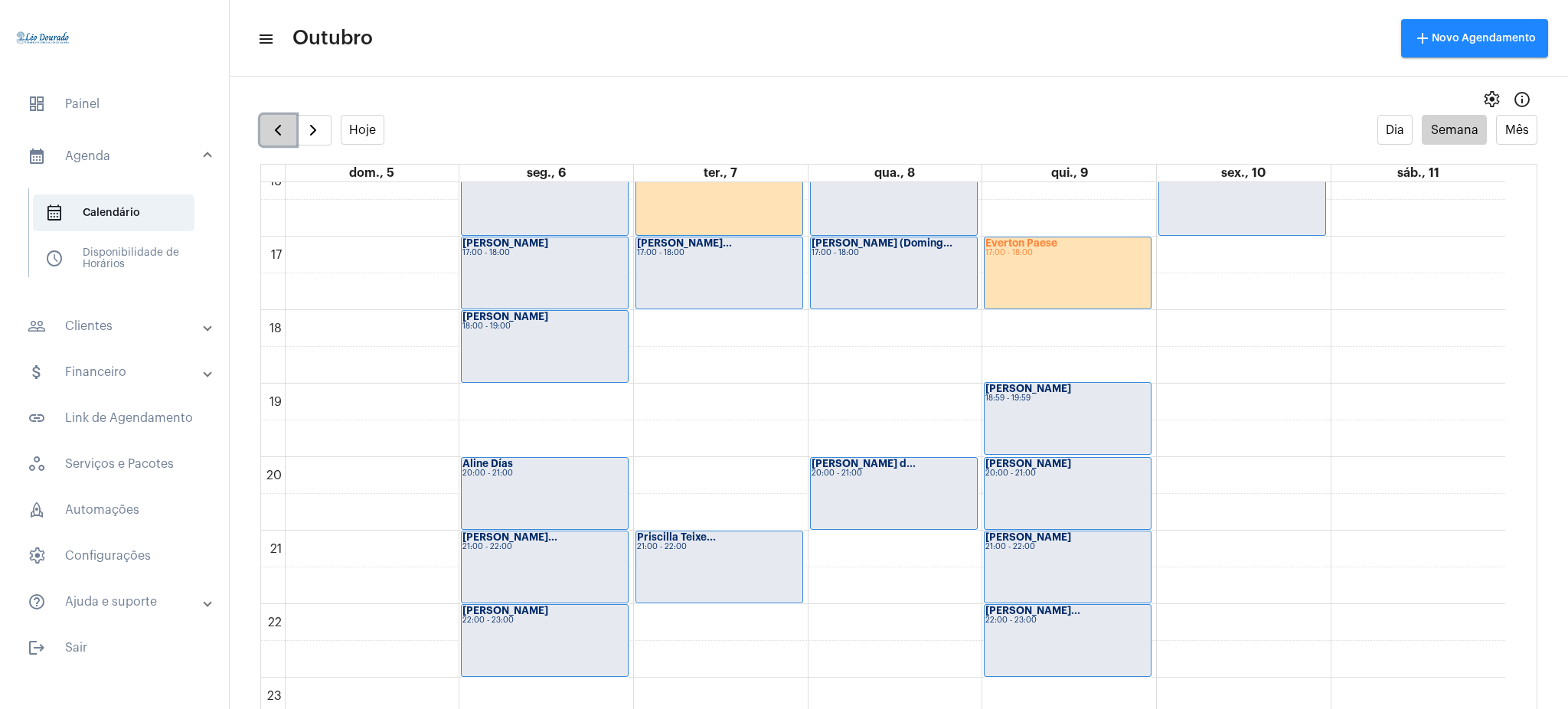
click at [273, 134] on span "button" at bounding box center [277, 130] width 19 height 19
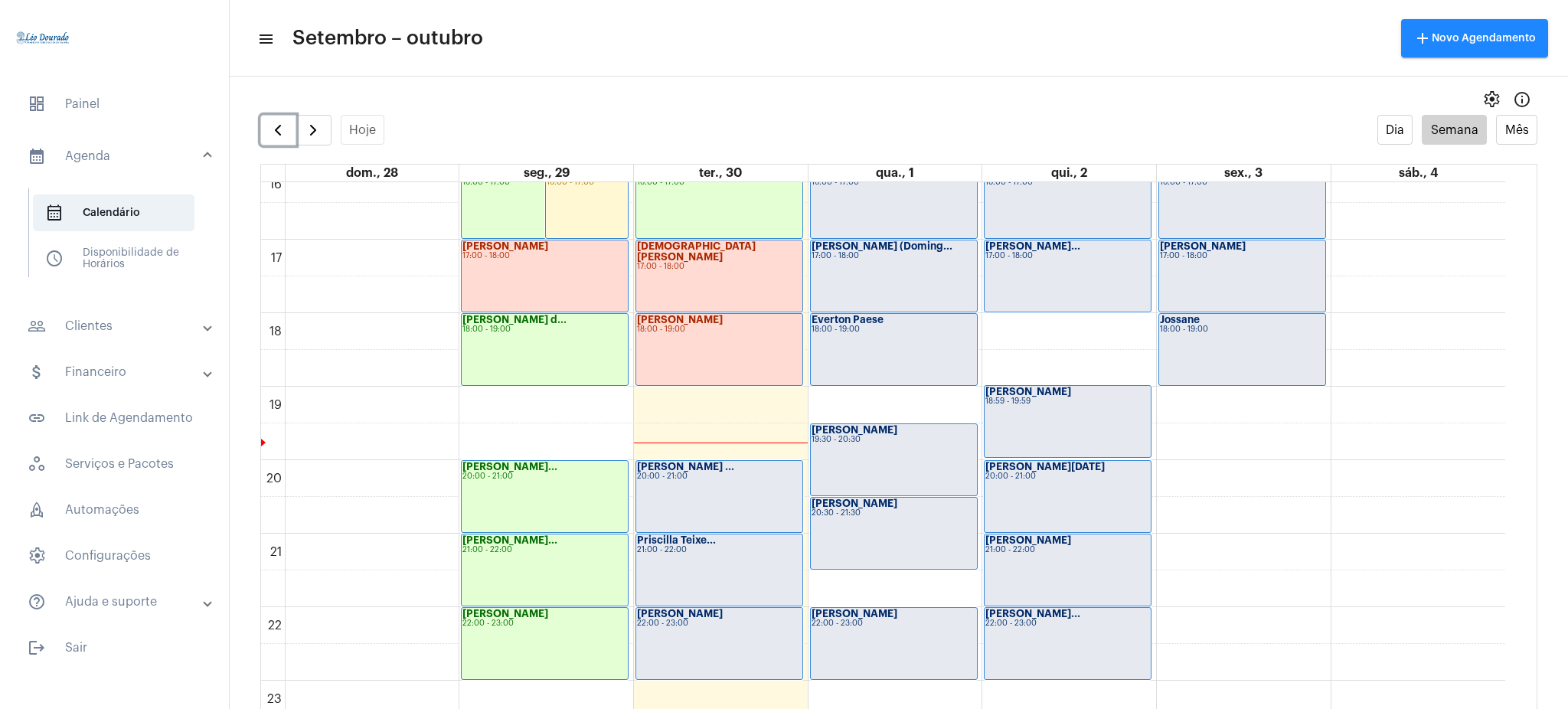
scroll to position [1206, 0]
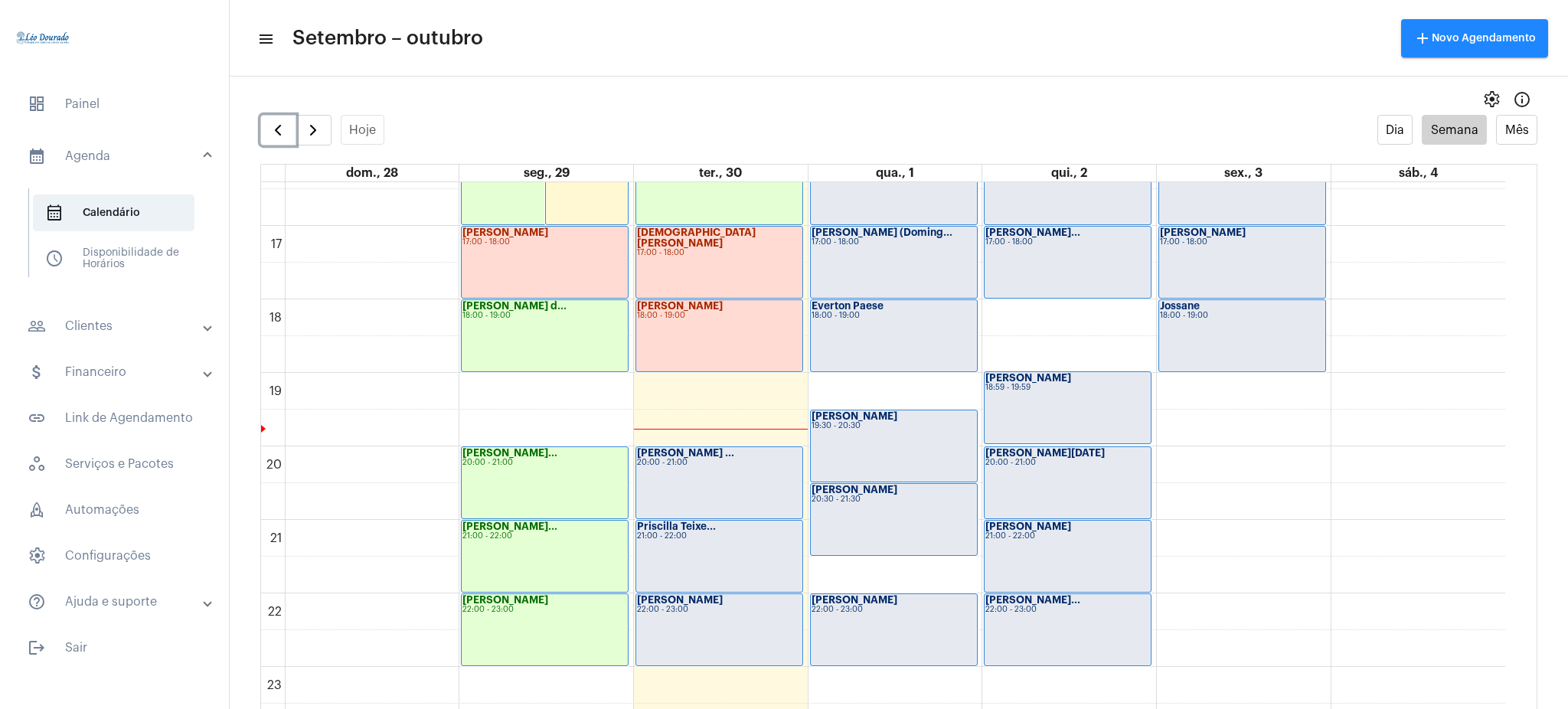
click at [733, 459] on div "20:00 - 21:00" at bounding box center [720, 462] width 165 height 8
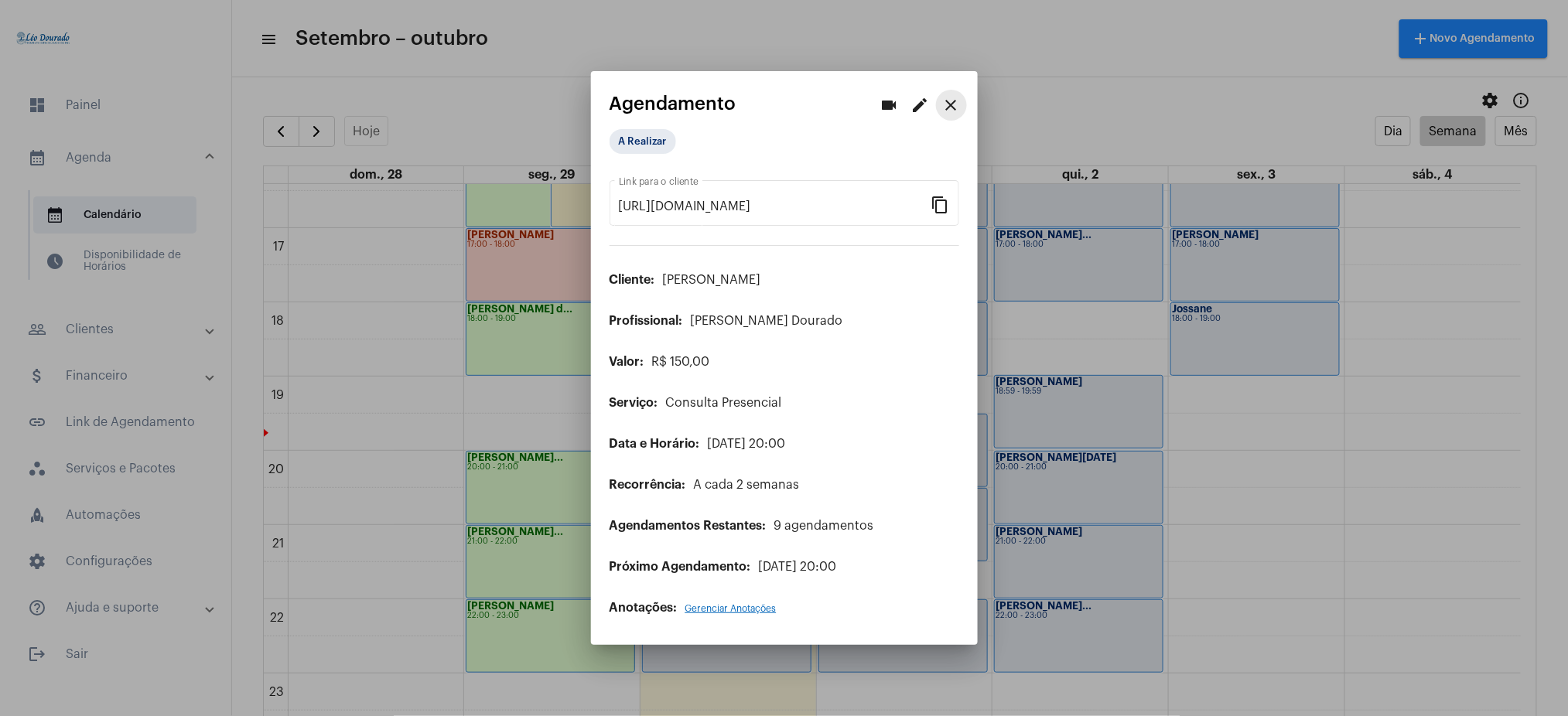
click at [954, 97] on mat-icon "close" at bounding box center [951, 105] width 19 height 19
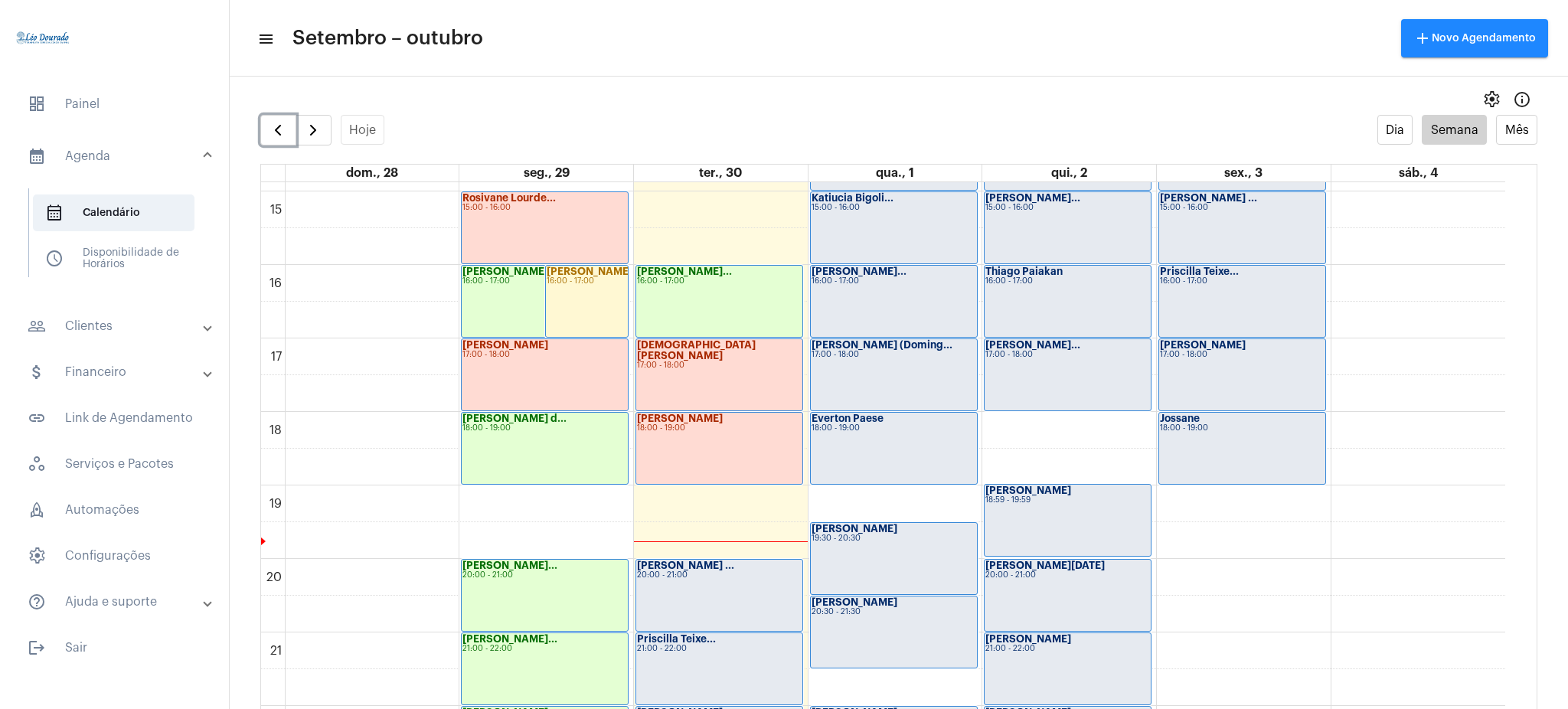
scroll to position [1085, 0]
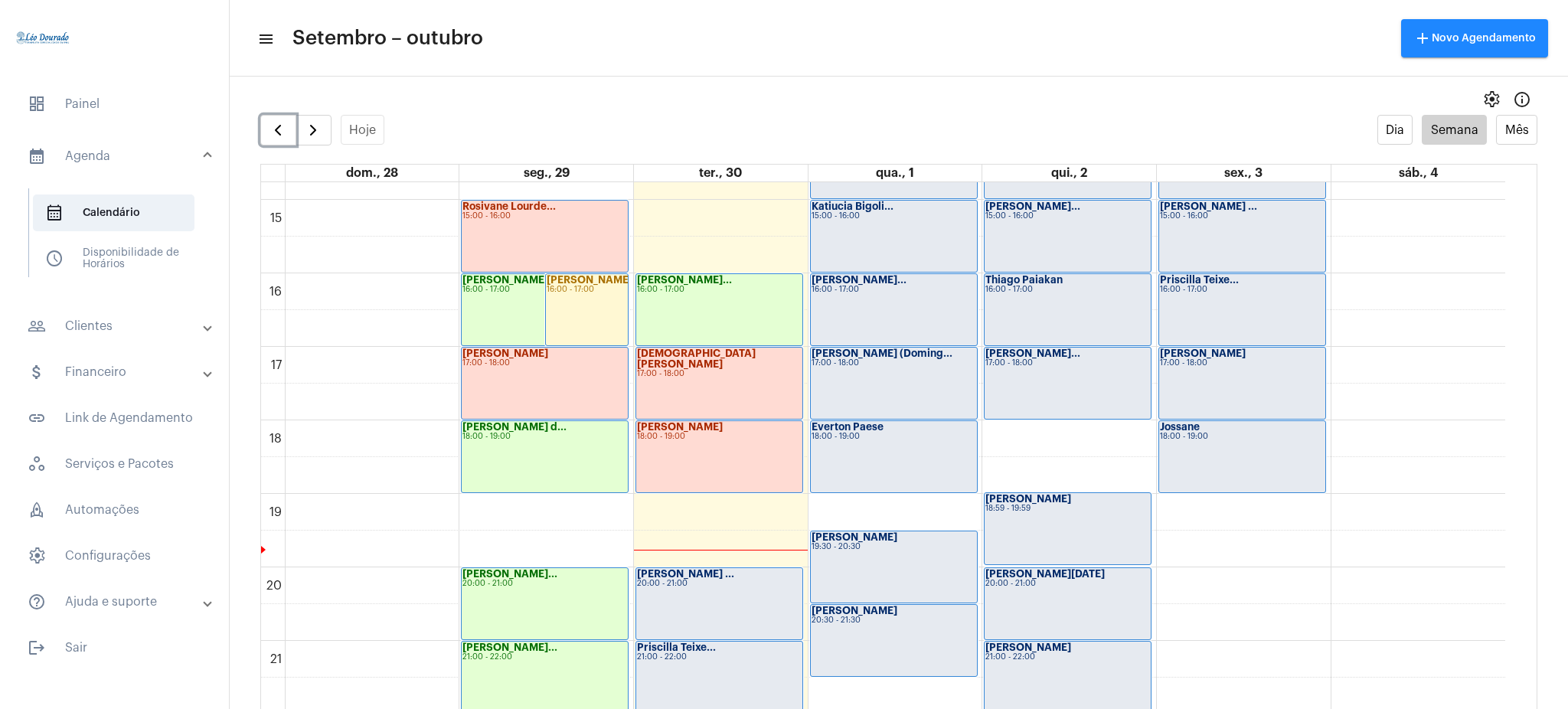
click at [695, 423] on strong "[PERSON_NAME]" at bounding box center [680, 426] width 86 height 10
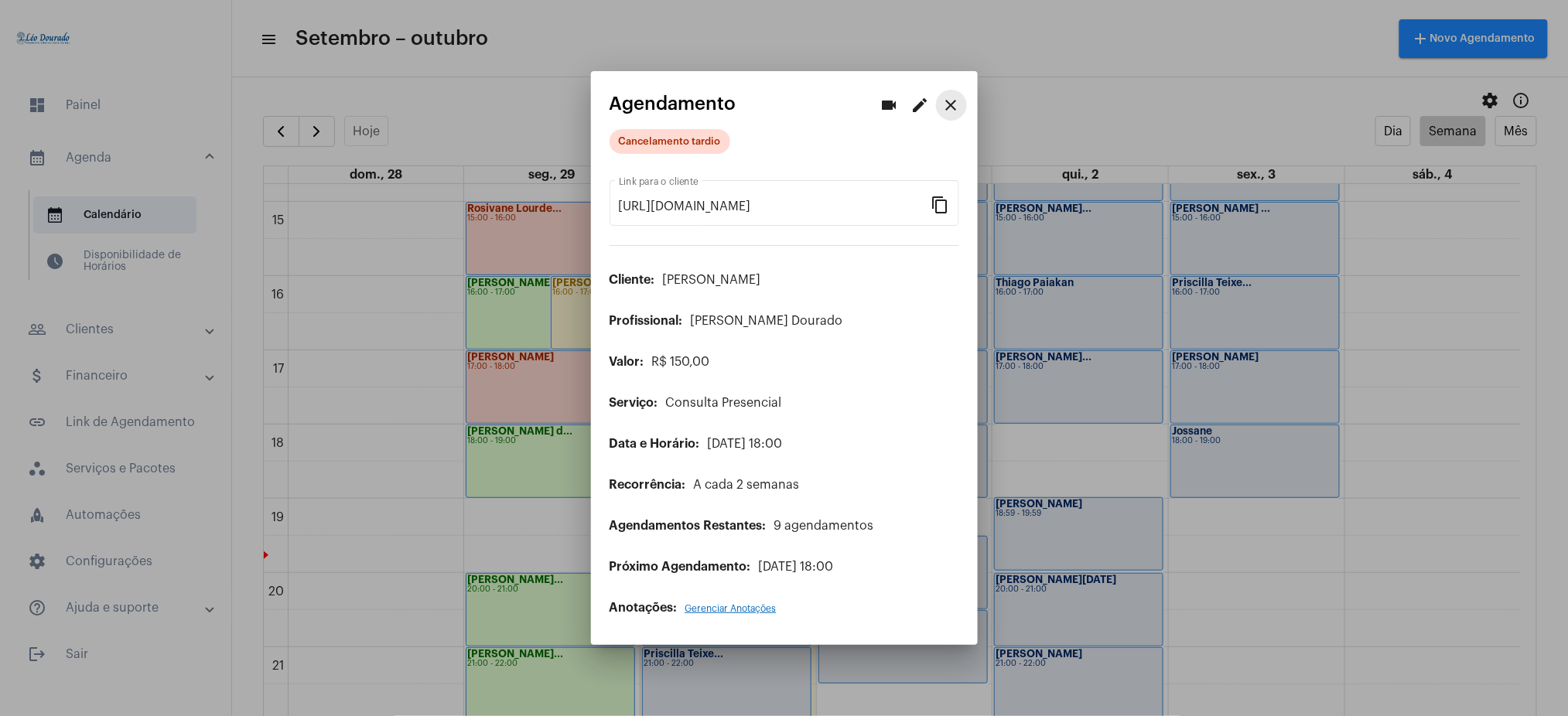
click at [949, 108] on mat-icon "close" at bounding box center [951, 105] width 19 height 19
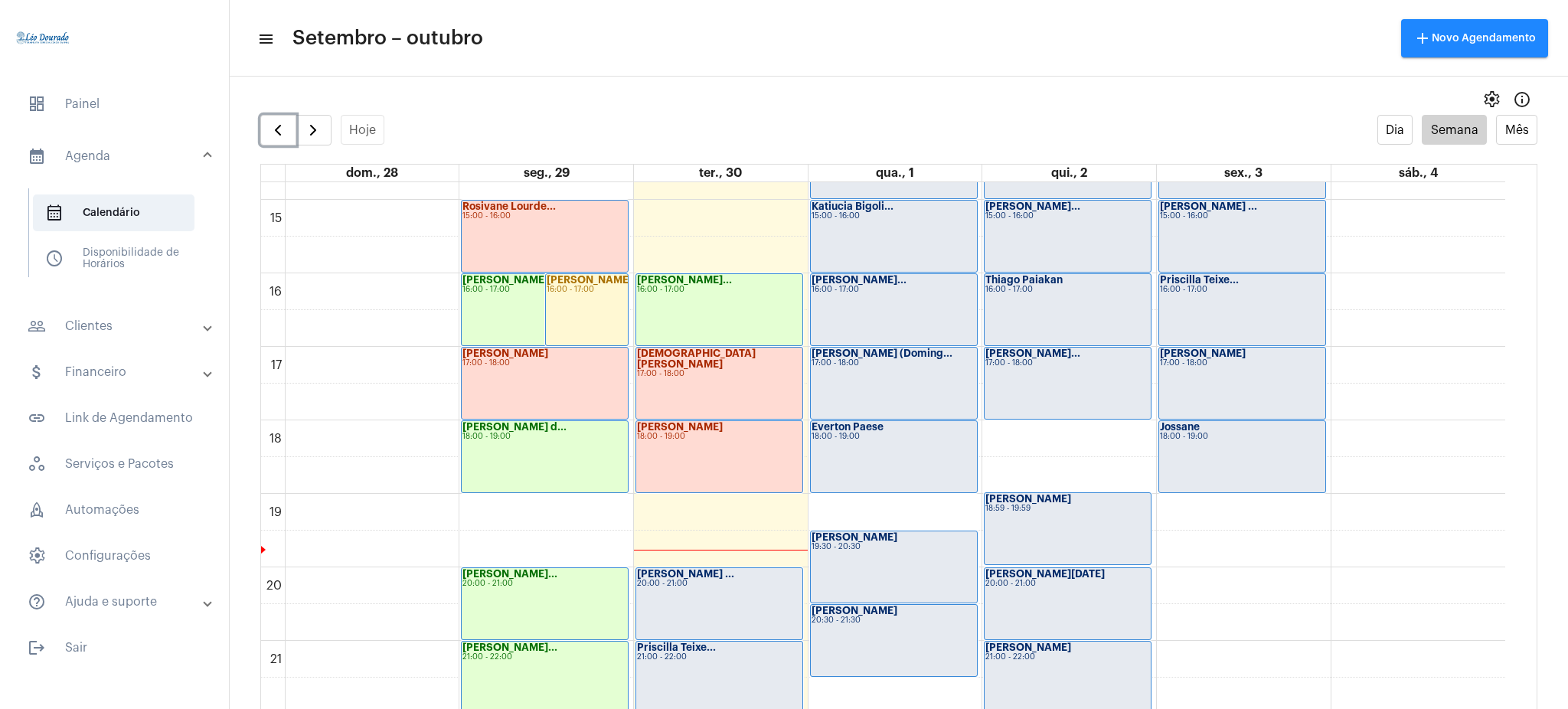
click at [689, 384] on div "Cristiane Mara 17:00 - 18:00" at bounding box center [720, 383] width 166 height 72
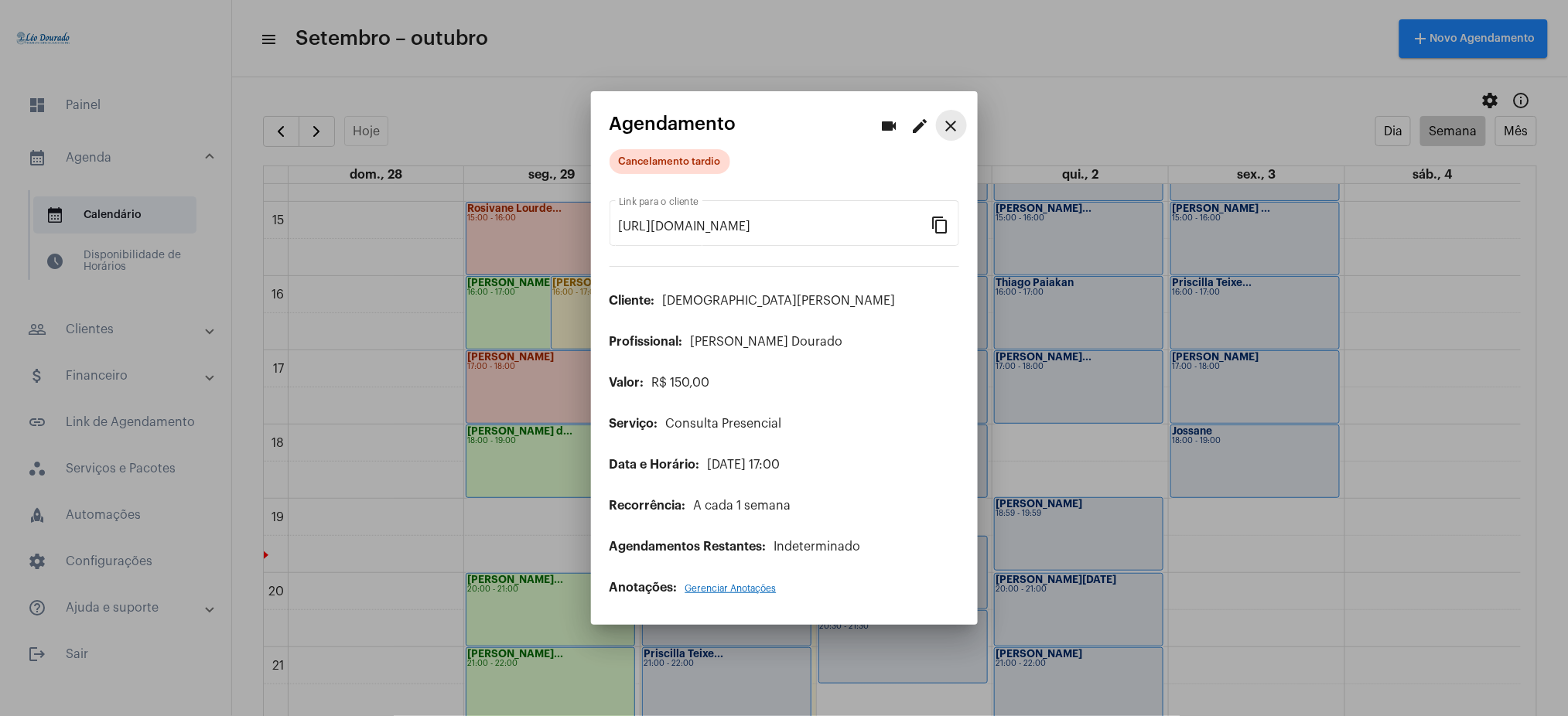
click at [951, 133] on mat-icon "close" at bounding box center [951, 126] width 19 height 19
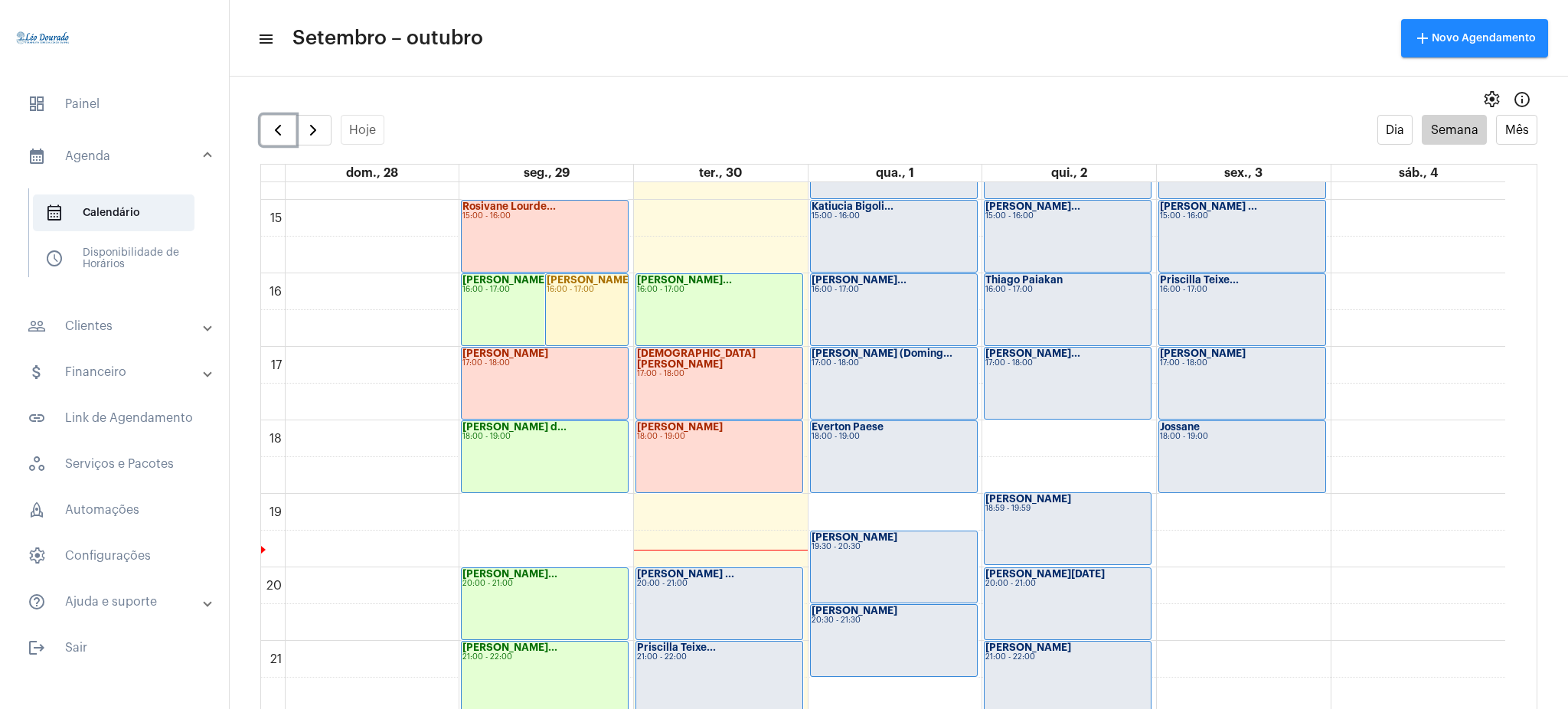
click at [724, 314] on div "Elizabete Maria... 16:00 - 17:00" at bounding box center [720, 310] width 166 height 72
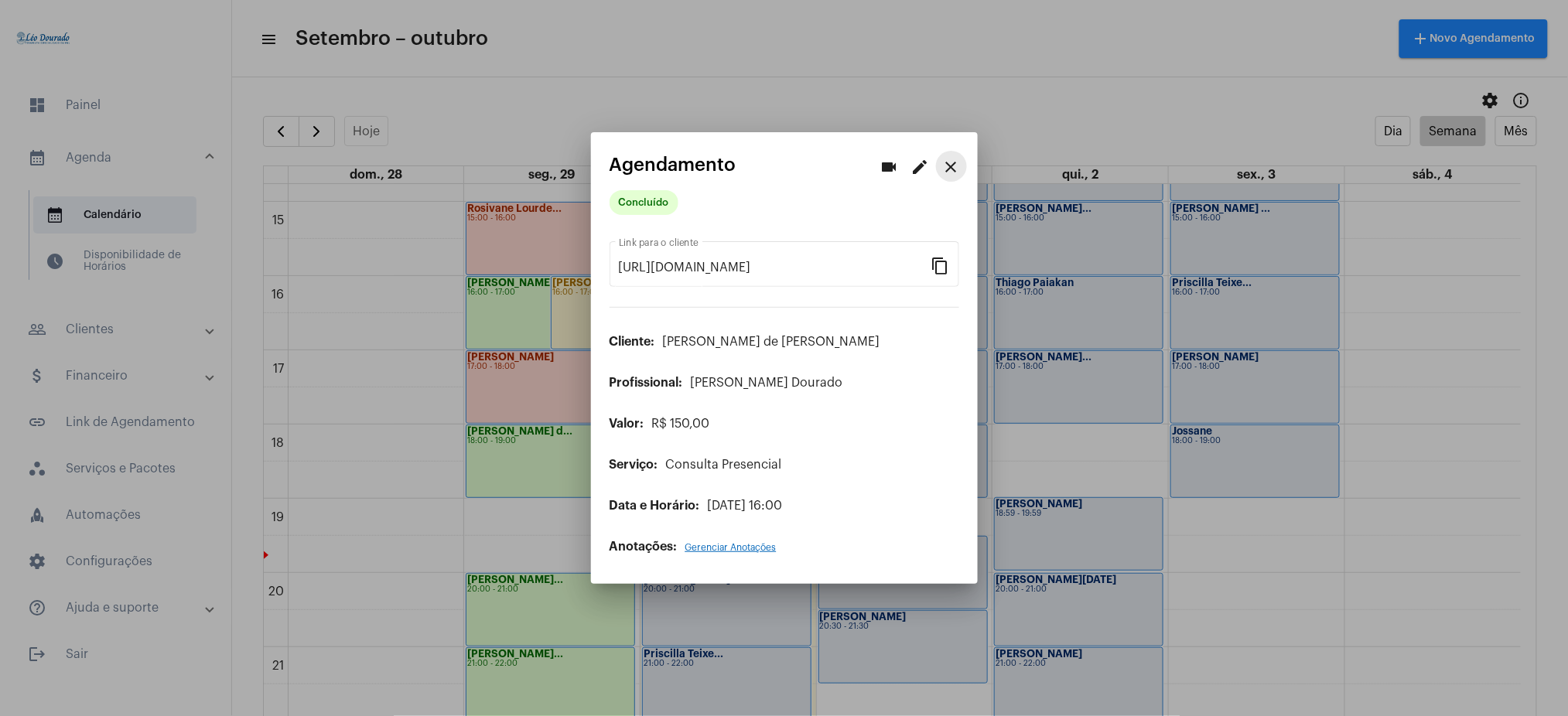
click at [958, 179] on button "close" at bounding box center [951, 166] width 31 height 31
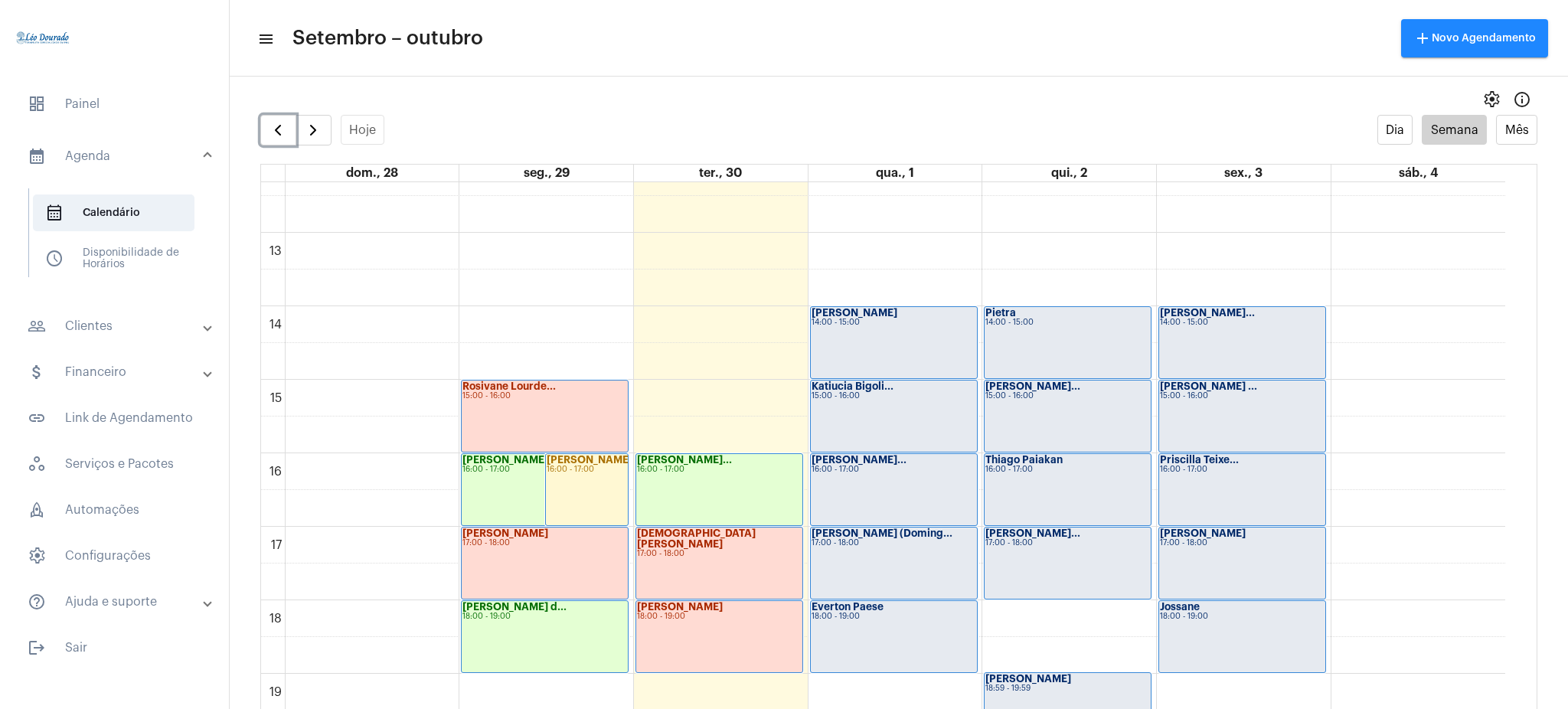
scroll to position [889, 0]
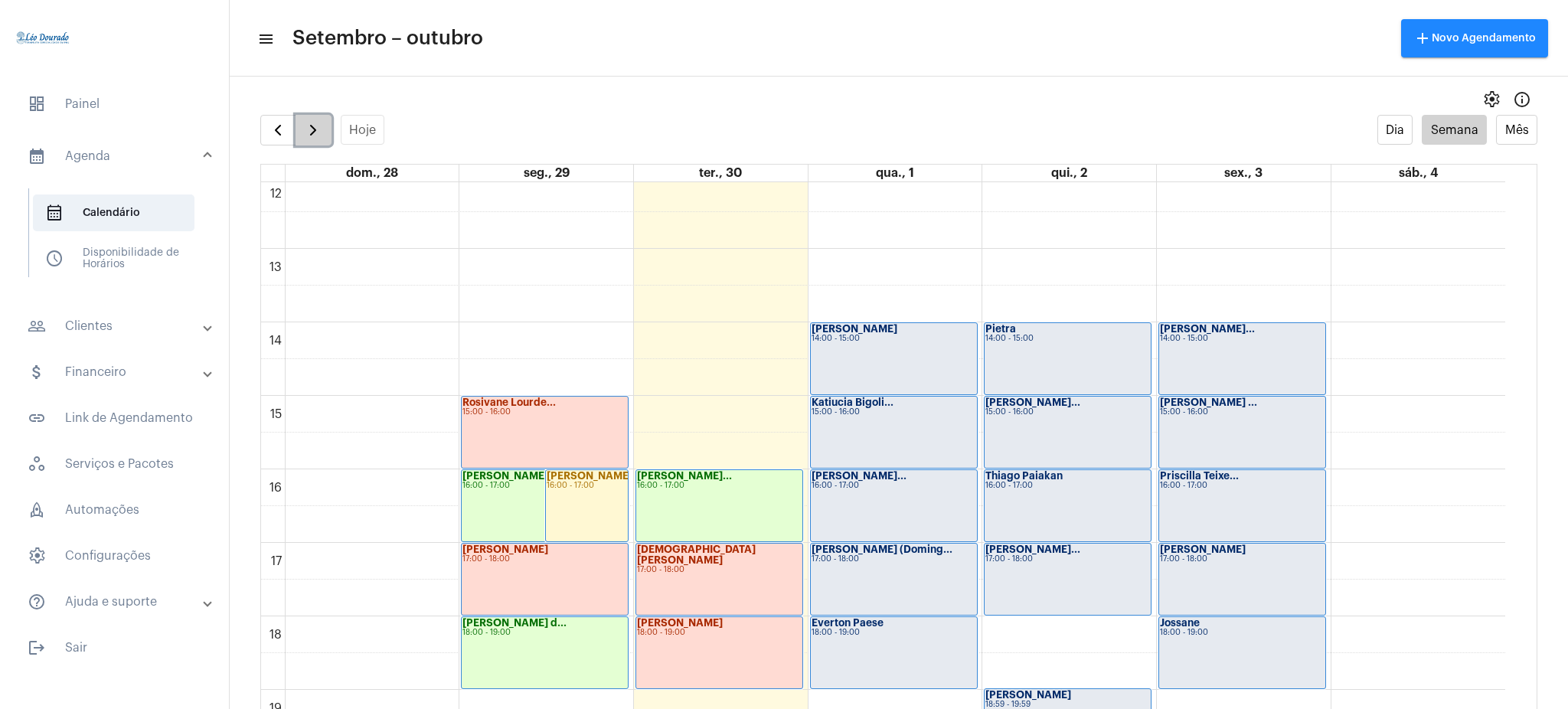
click at [323, 118] on button "button" at bounding box center [313, 130] width 36 height 30
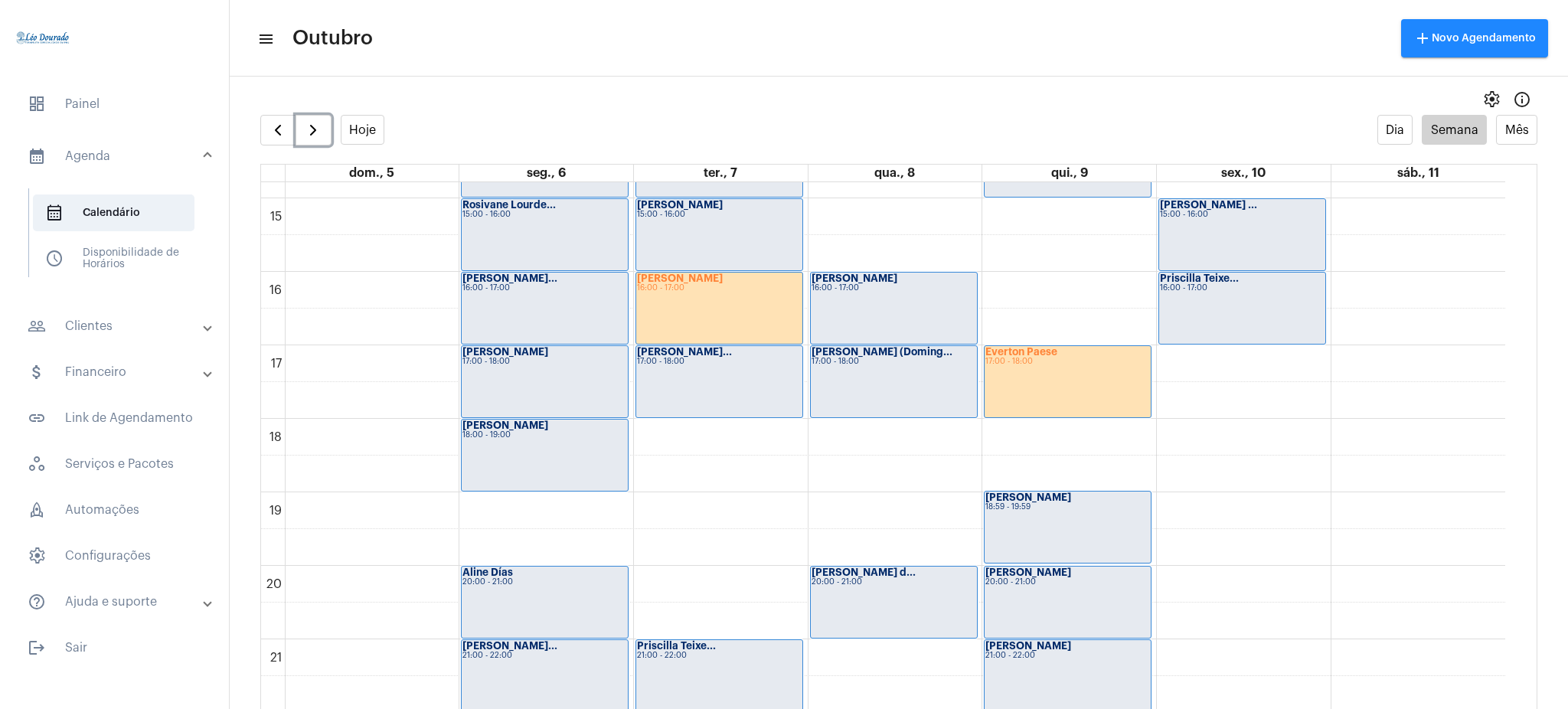
scroll to position [1078, 0]
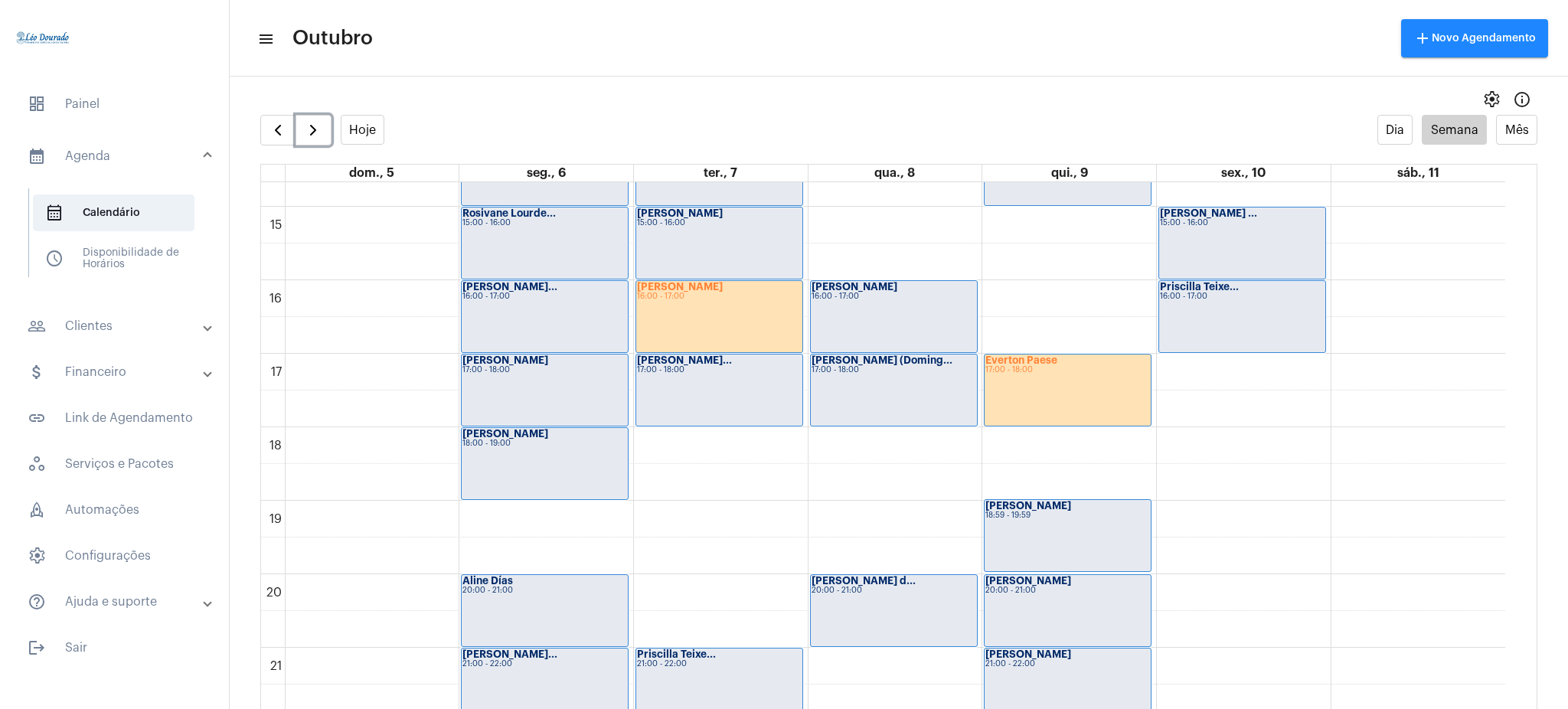
click at [714, 324] on div "Bruno 16:00 - 17:00" at bounding box center [720, 317] width 166 height 72
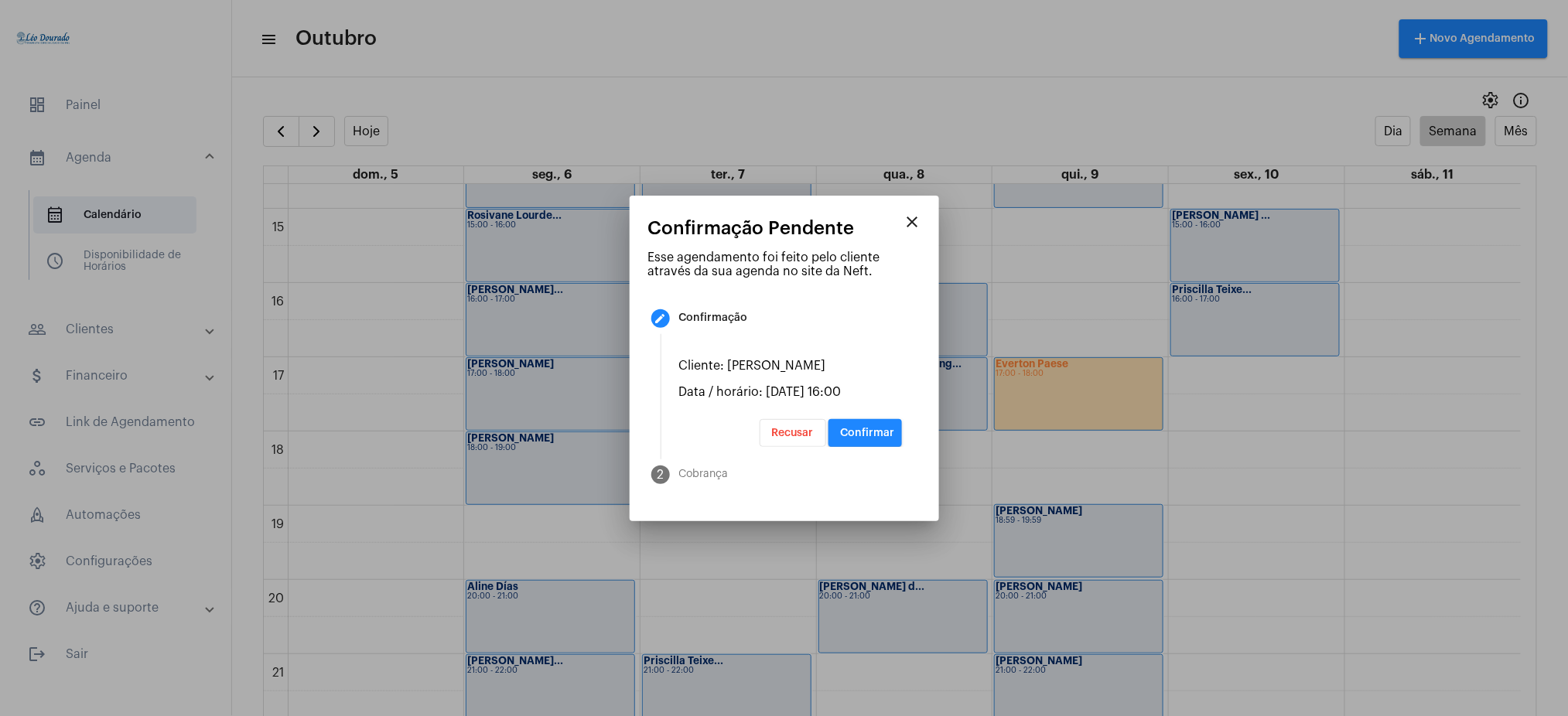
click at [888, 426] on button "Confirmar" at bounding box center [864, 433] width 73 height 28
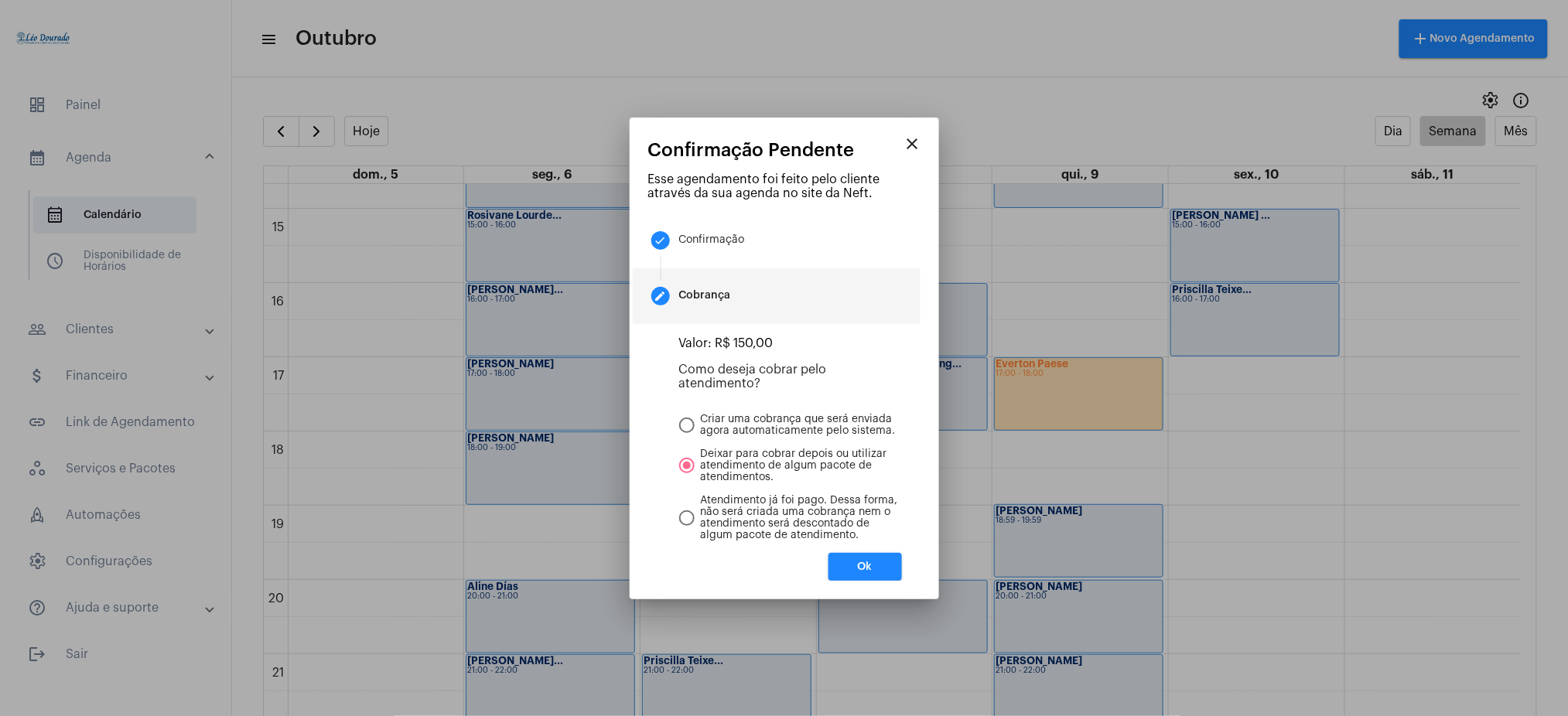
click at [855, 560] on button "Ok" at bounding box center [864, 567] width 73 height 28
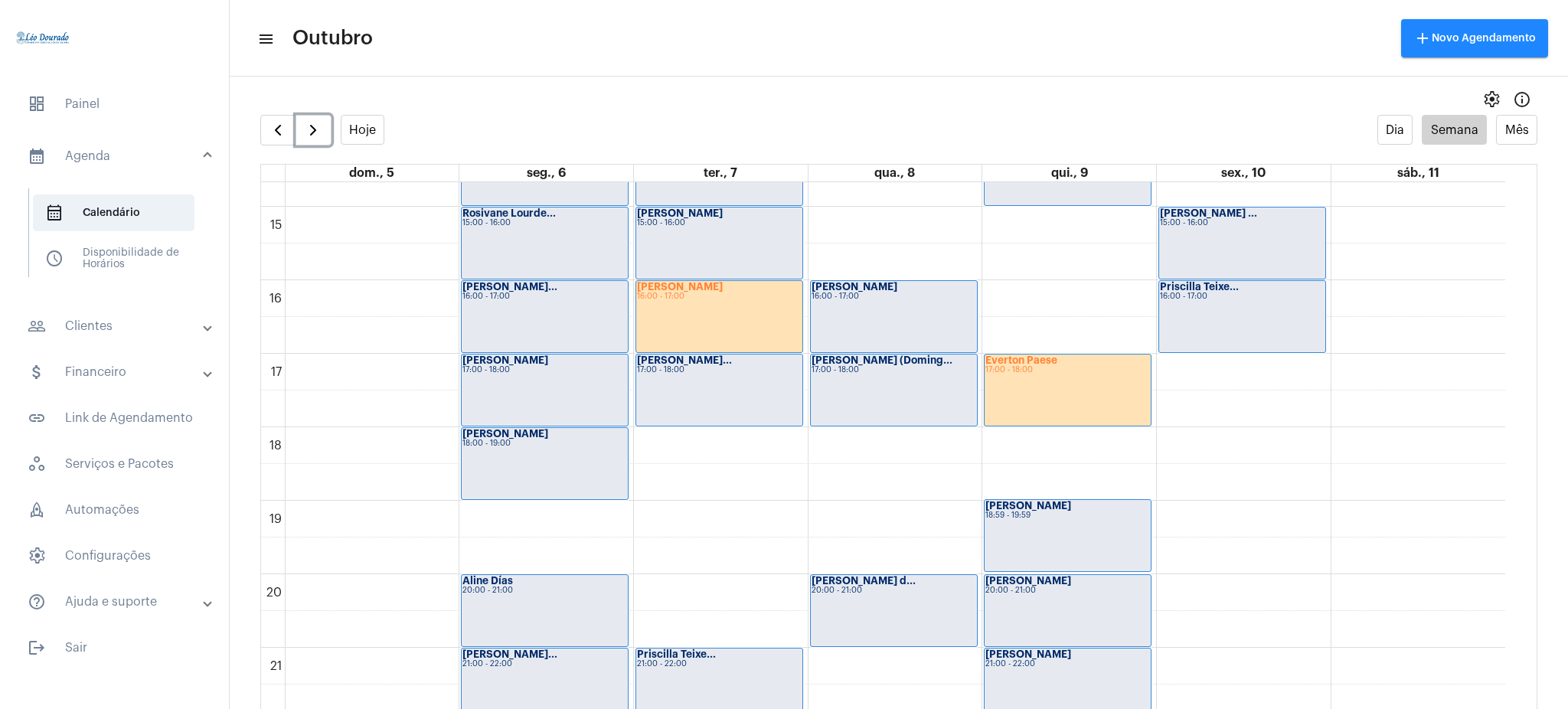
click at [695, 322] on div "Bruno 16:00 - 17:00" at bounding box center [720, 317] width 166 height 72
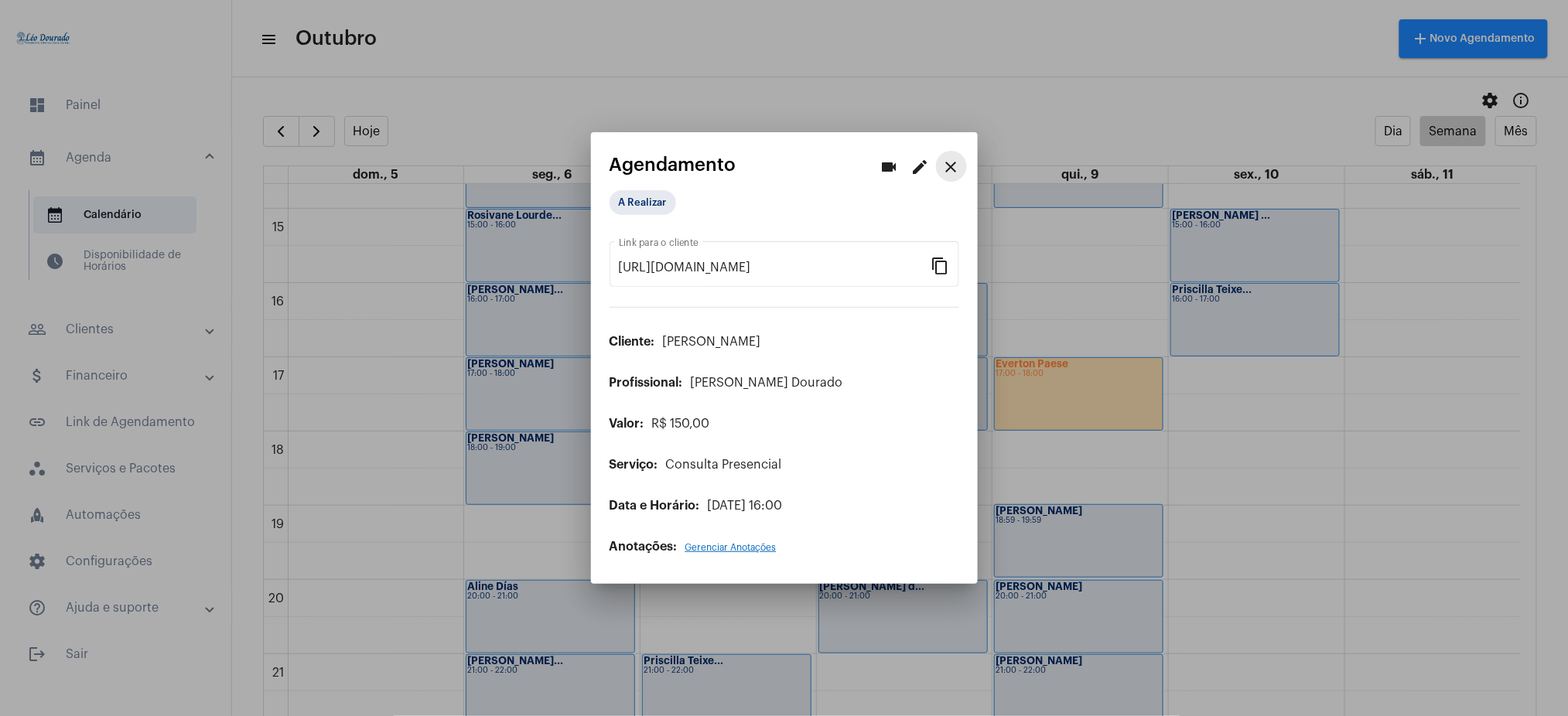
click at [949, 168] on mat-icon "close" at bounding box center [951, 166] width 19 height 19
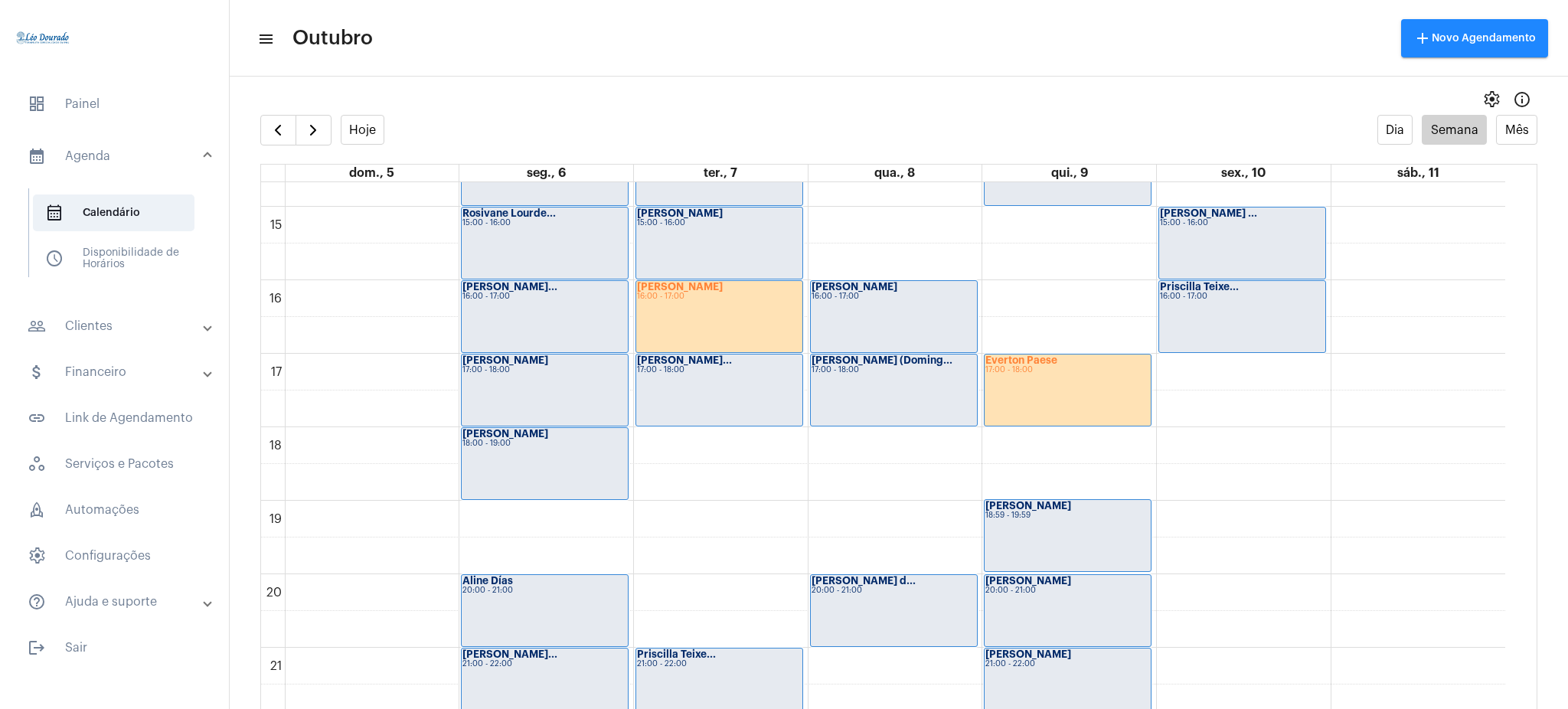
click at [112, 334] on mat-panel-title "people_outline Clientes" at bounding box center [116, 326] width 177 height 19
click at [147, 243] on span "people_outline Meus Clientes" at bounding box center [114, 261] width 161 height 37
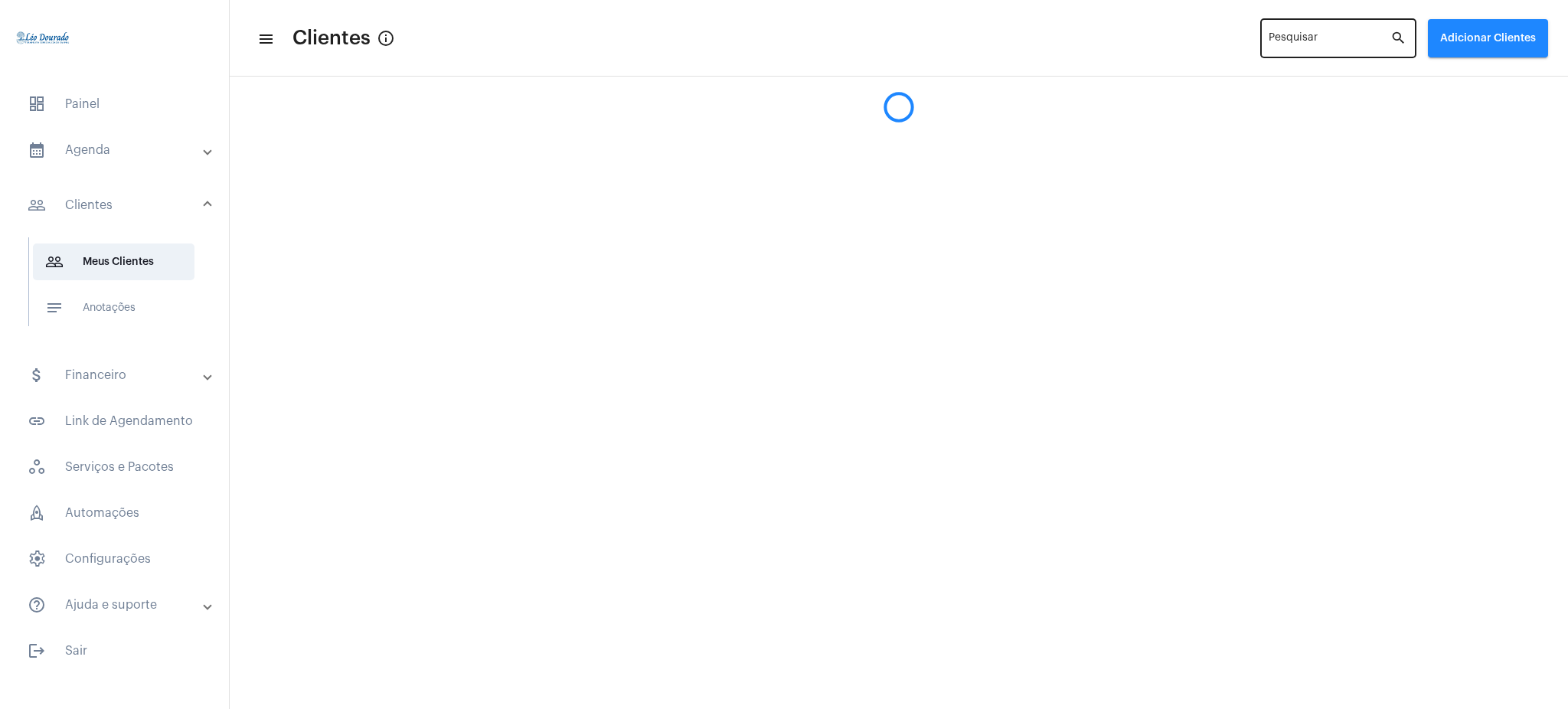
click at [1363, 33] on div "Pesquisar" at bounding box center [1329, 37] width 122 height 42
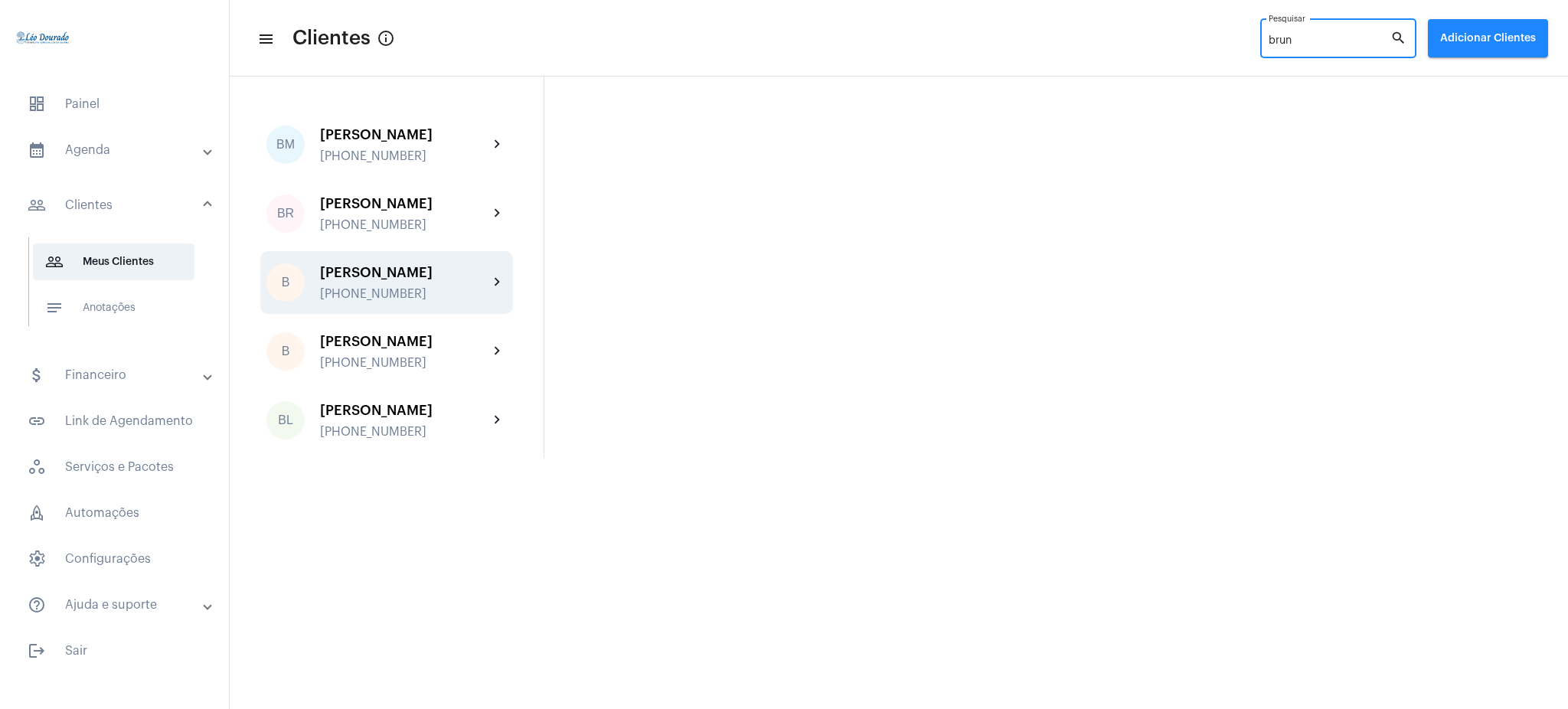
type input "brun"
click at [407, 294] on div "+5531986276667" at bounding box center [405, 294] width 168 height 13
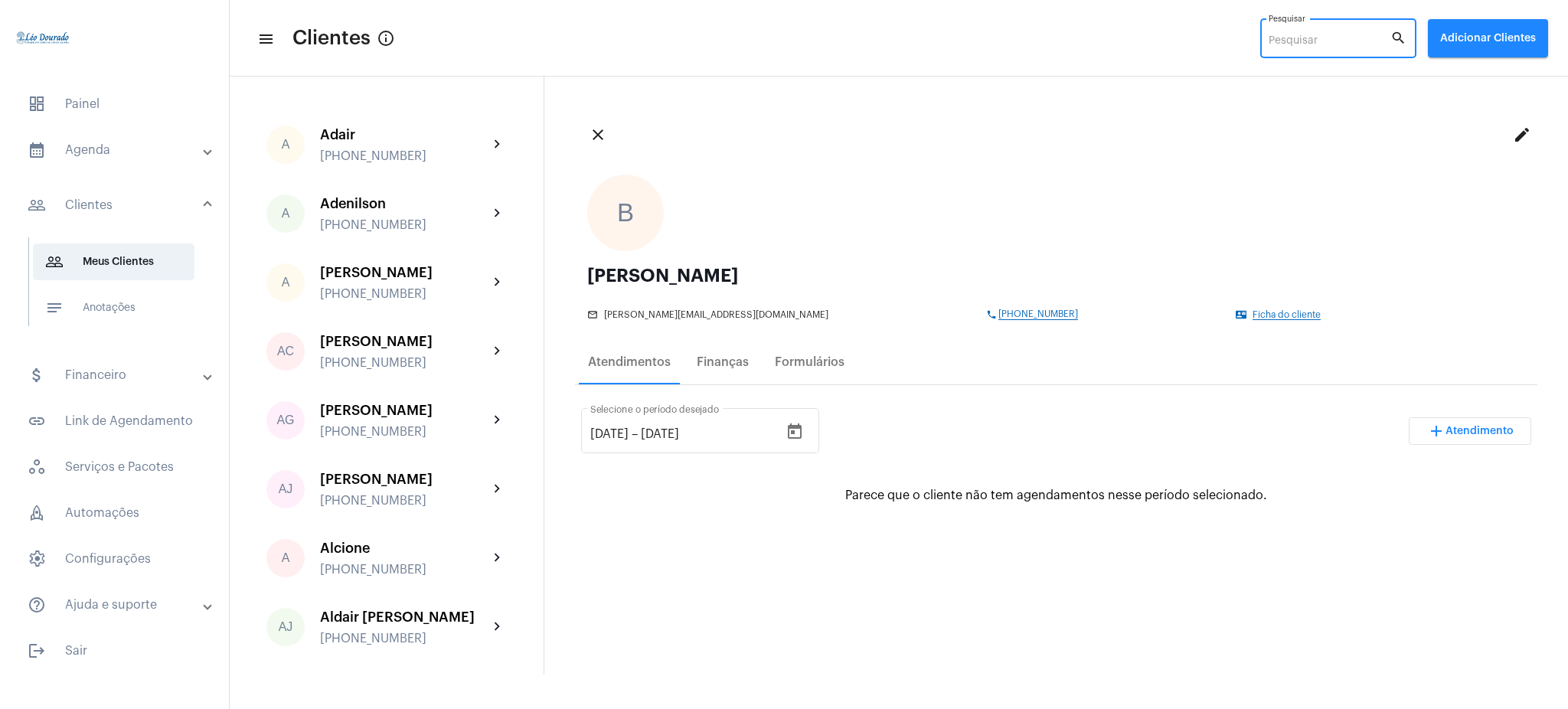
click at [1351, 43] on input "Pesquisar" at bounding box center [1329, 41] width 122 height 13
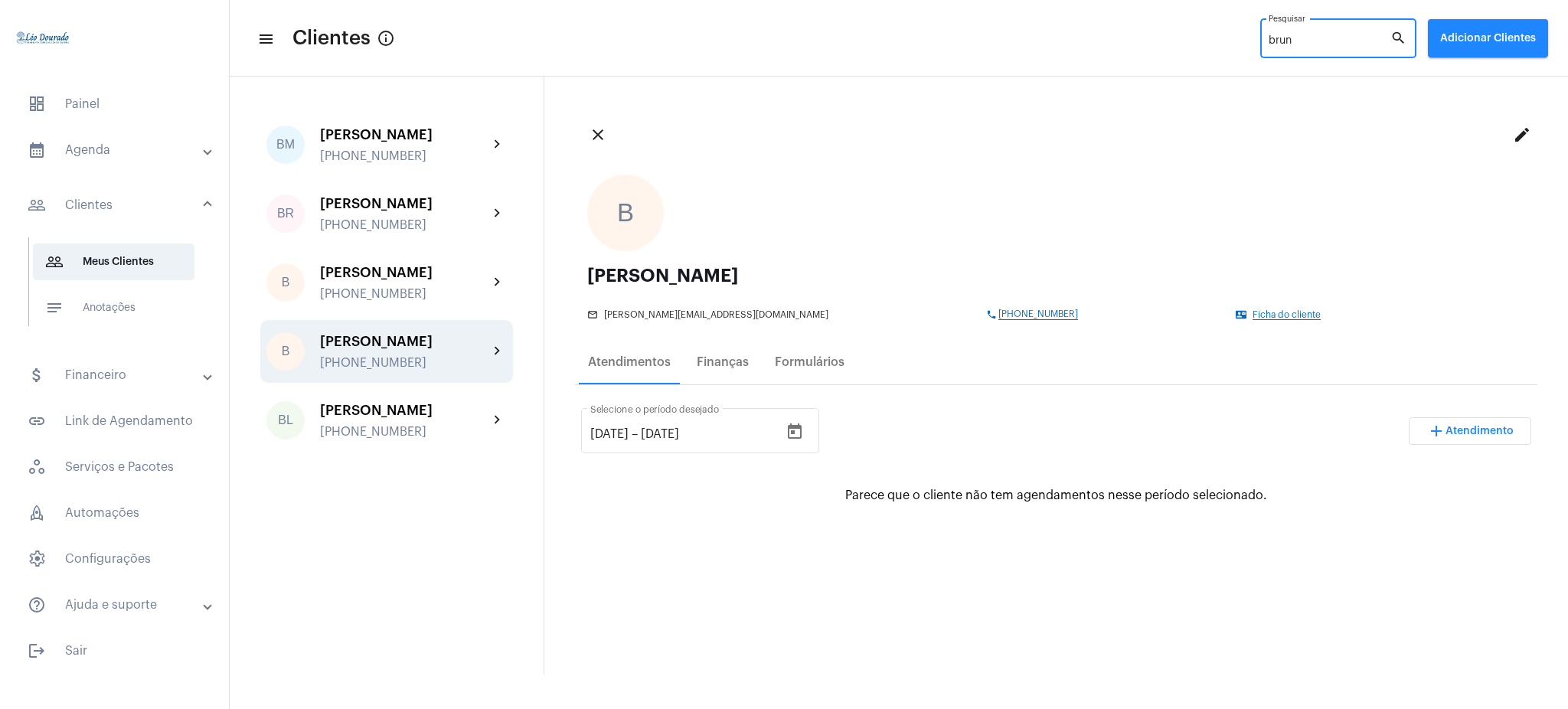
type input "brun"
click at [425, 360] on div "+5531 984996505" at bounding box center [405, 363] width 168 height 13
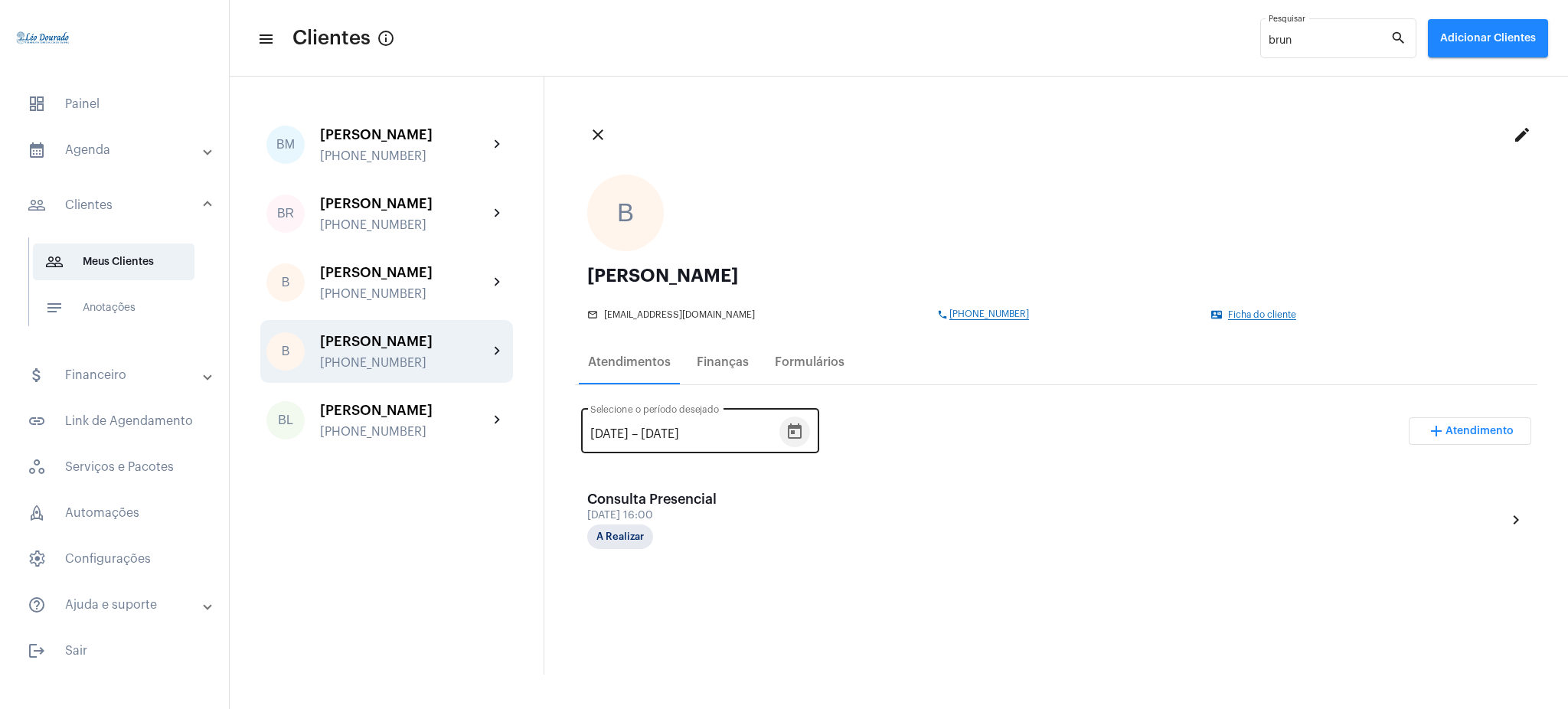
click at [804, 423] on icon "Open calendar" at bounding box center [795, 431] width 19 height 19
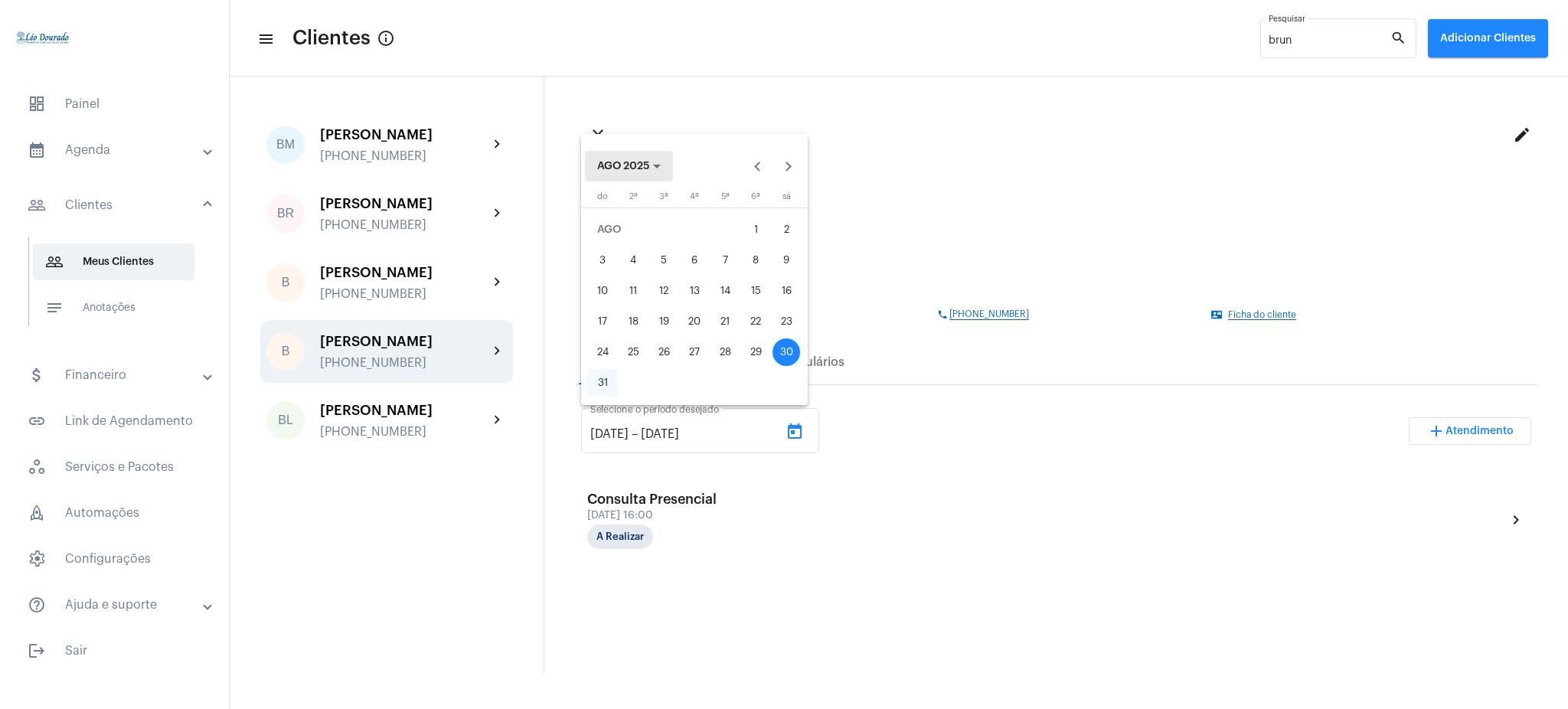
click at [651, 164] on span "AGO 2025" at bounding box center [628, 167] width 64 height 11
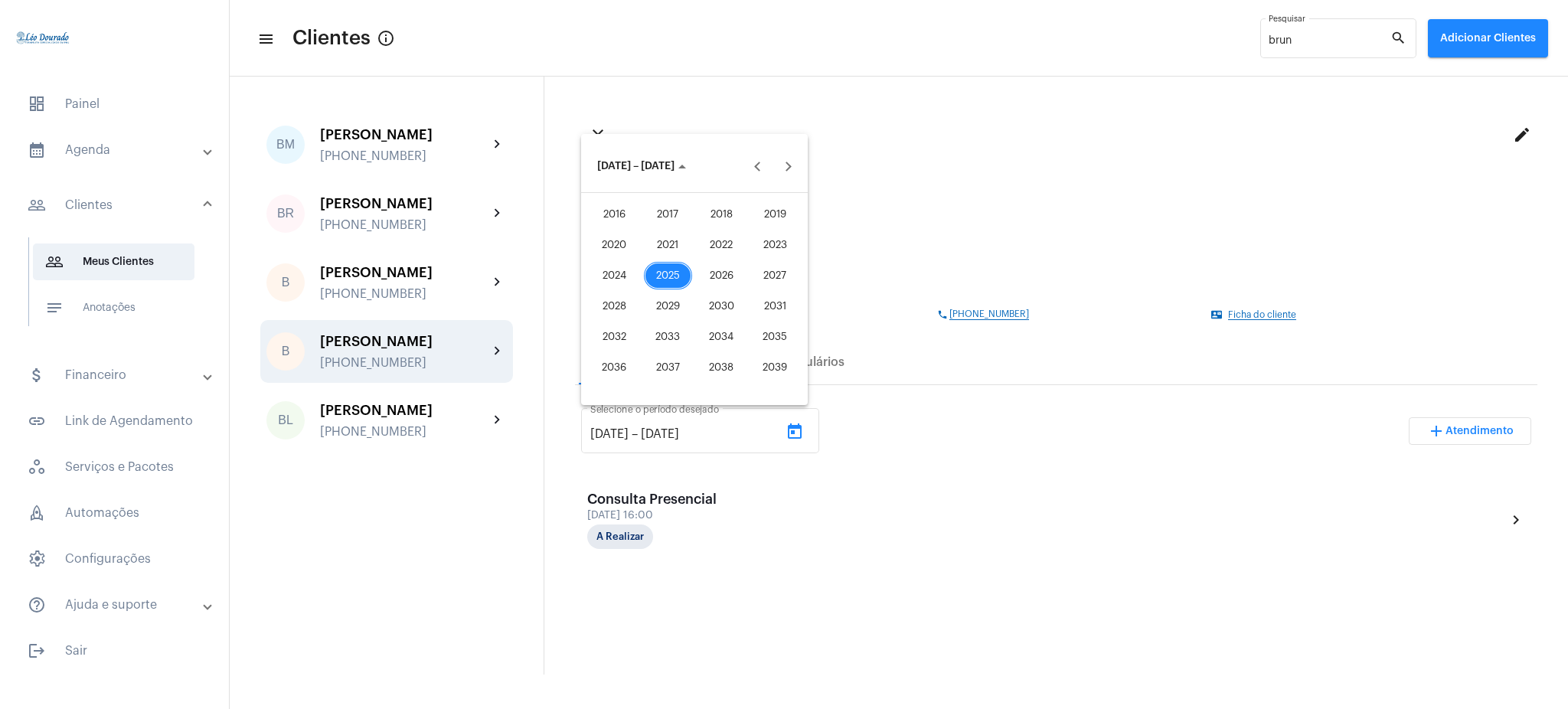
click at [677, 245] on div "2021" at bounding box center [668, 244] width 48 height 28
click at [618, 242] on div "JAN" at bounding box center [614, 244] width 48 height 28
click at [754, 218] on div "1" at bounding box center [755, 229] width 28 height 28
type input "1/1/2021"
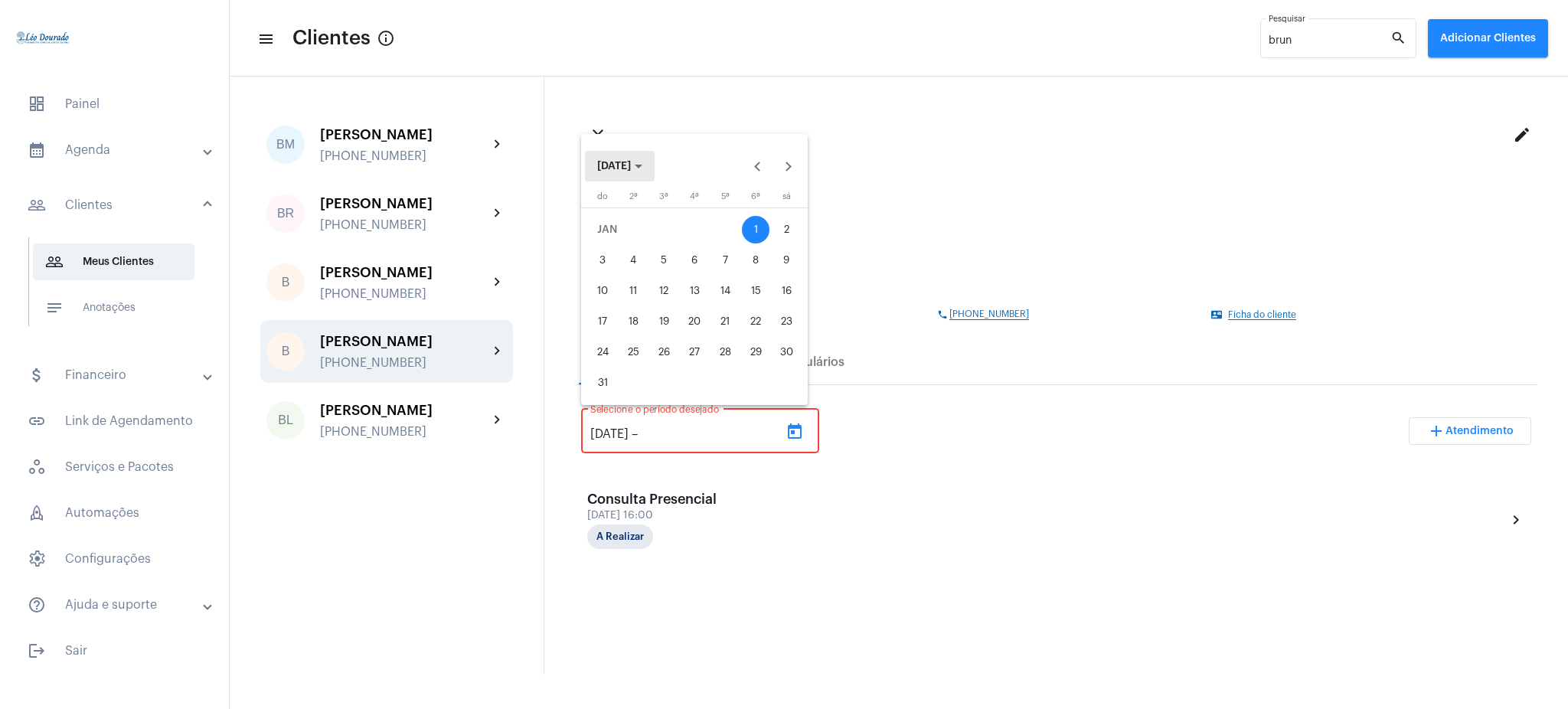
click at [634, 159] on button "JAN 2021" at bounding box center [619, 166] width 70 height 30
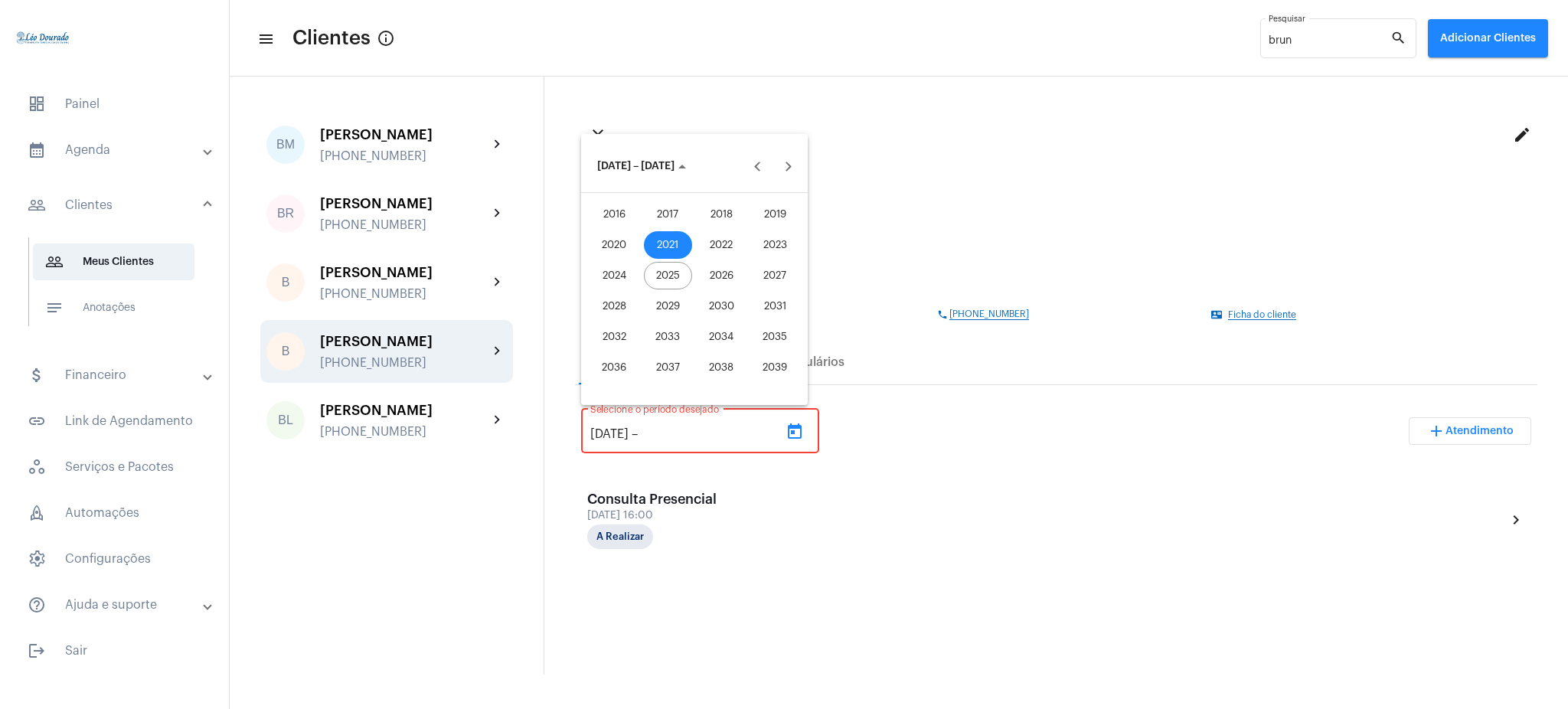
click at [662, 269] on div "2025" at bounding box center [668, 276] width 48 height 28
click at [597, 313] on div "SET" at bounding box center [614, 306] width 48 height 28
click at [661, 387] on div "30" at bounding box center [663, 382] width 28 height 28
type input "30/9/2025"
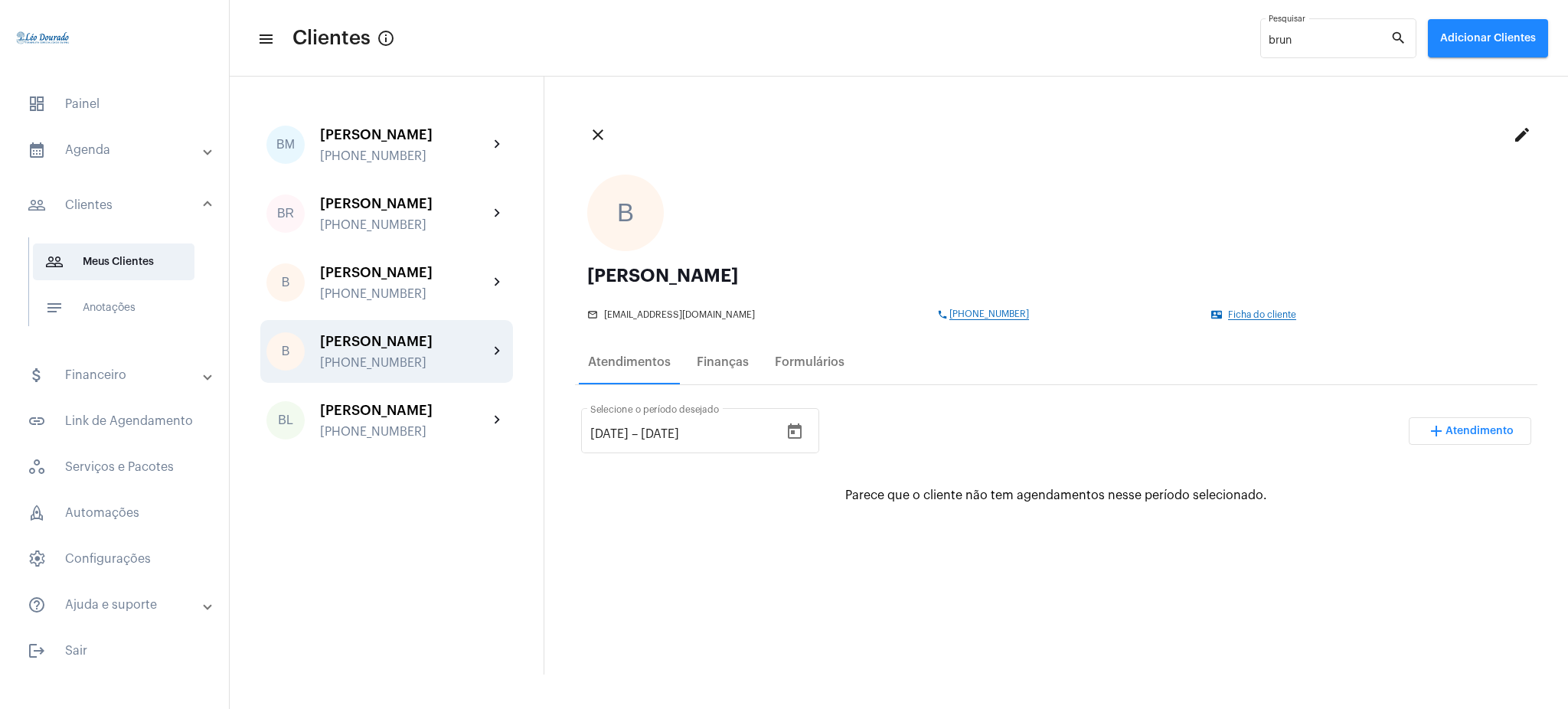
click at [960, 311] on span "+5531 984996505" at bounding box center [989, 315] width 80 height 11
click at [125, 134] on mat-expansion-panel-header "calendar_month_outlined Agenda" at bounding box center [118, 149] width 219 height 37
click at [141, 227] on span "calendar_month_outlined Calendário" at bounding box center [114, 212] width 161 height 37
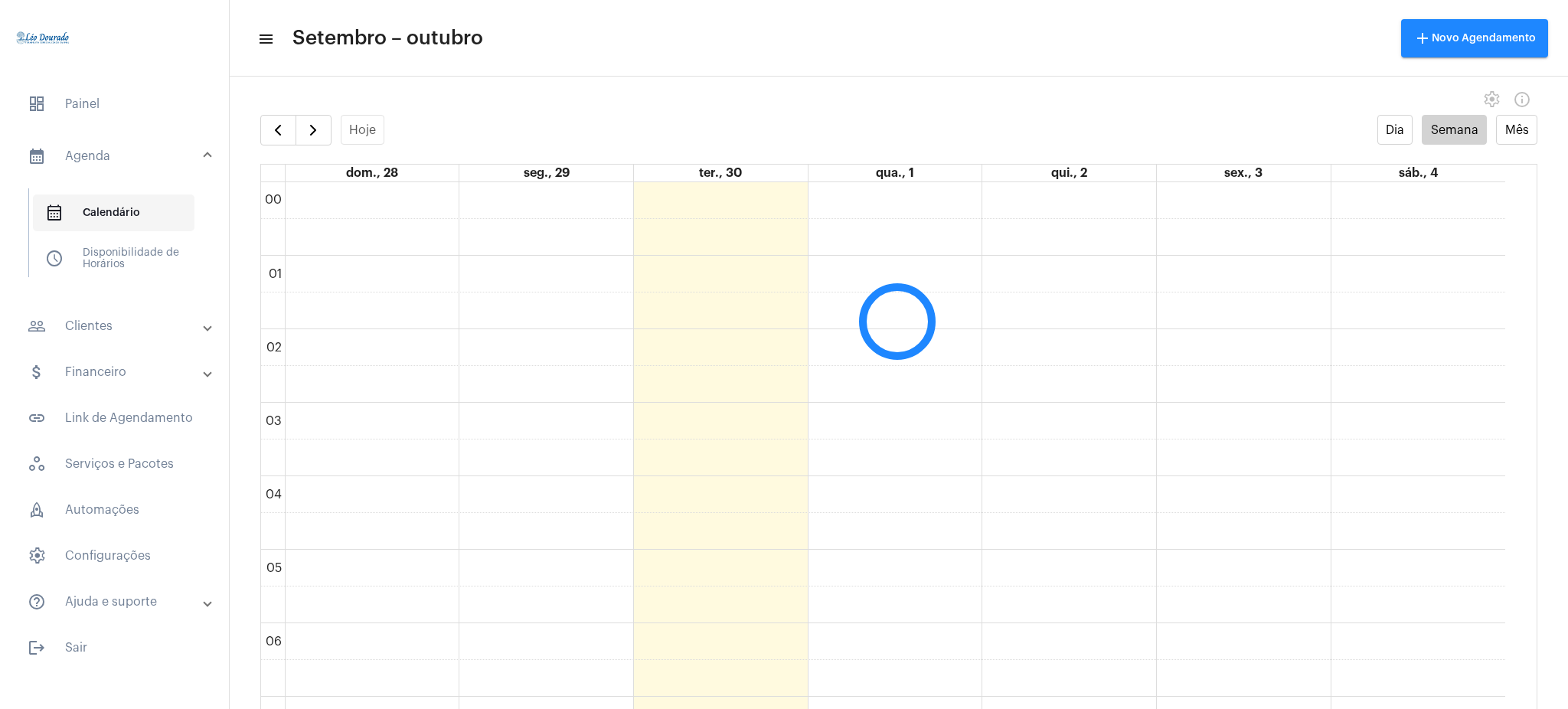
scroll to position [442, 0]
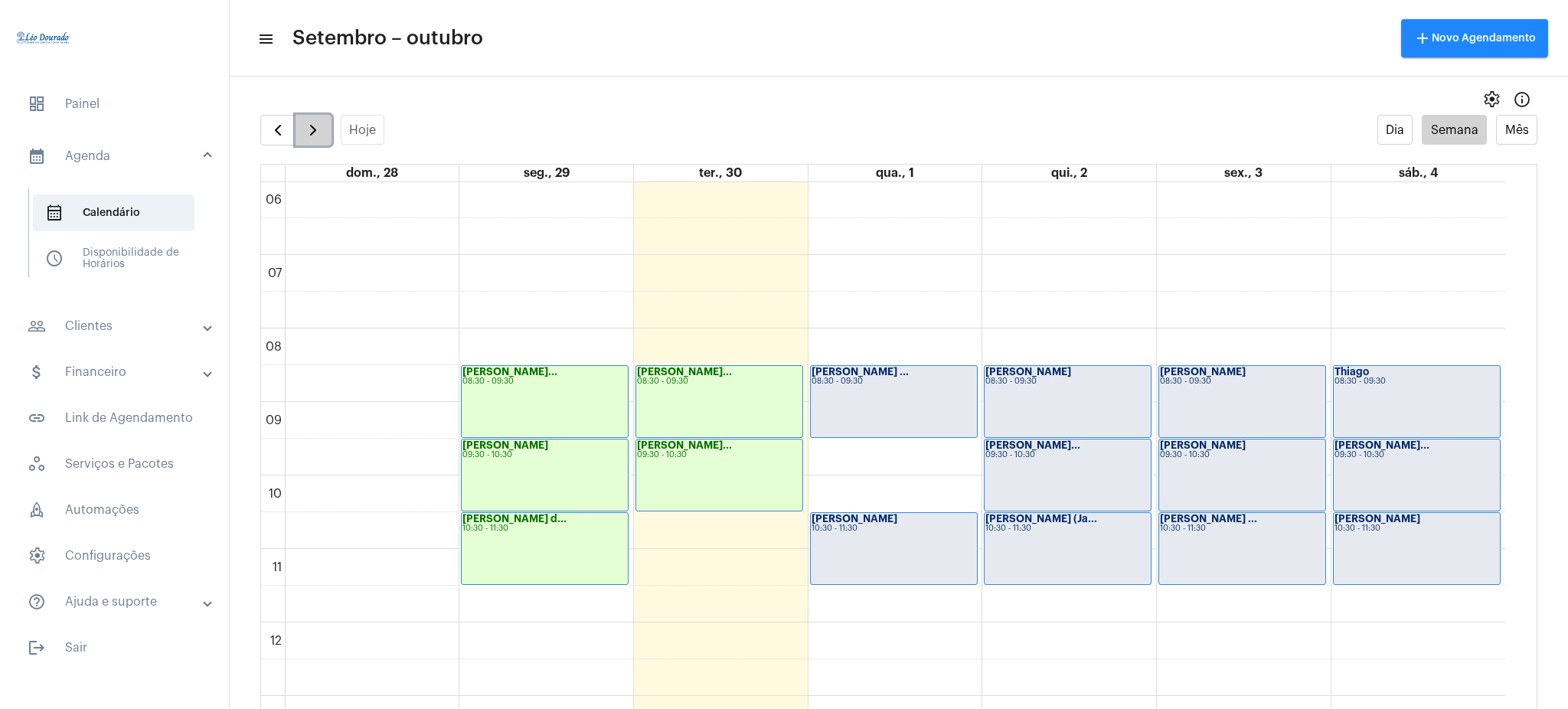
click at [310, 124] on span "button" at bounding box center [313, 130] width 19 height 19
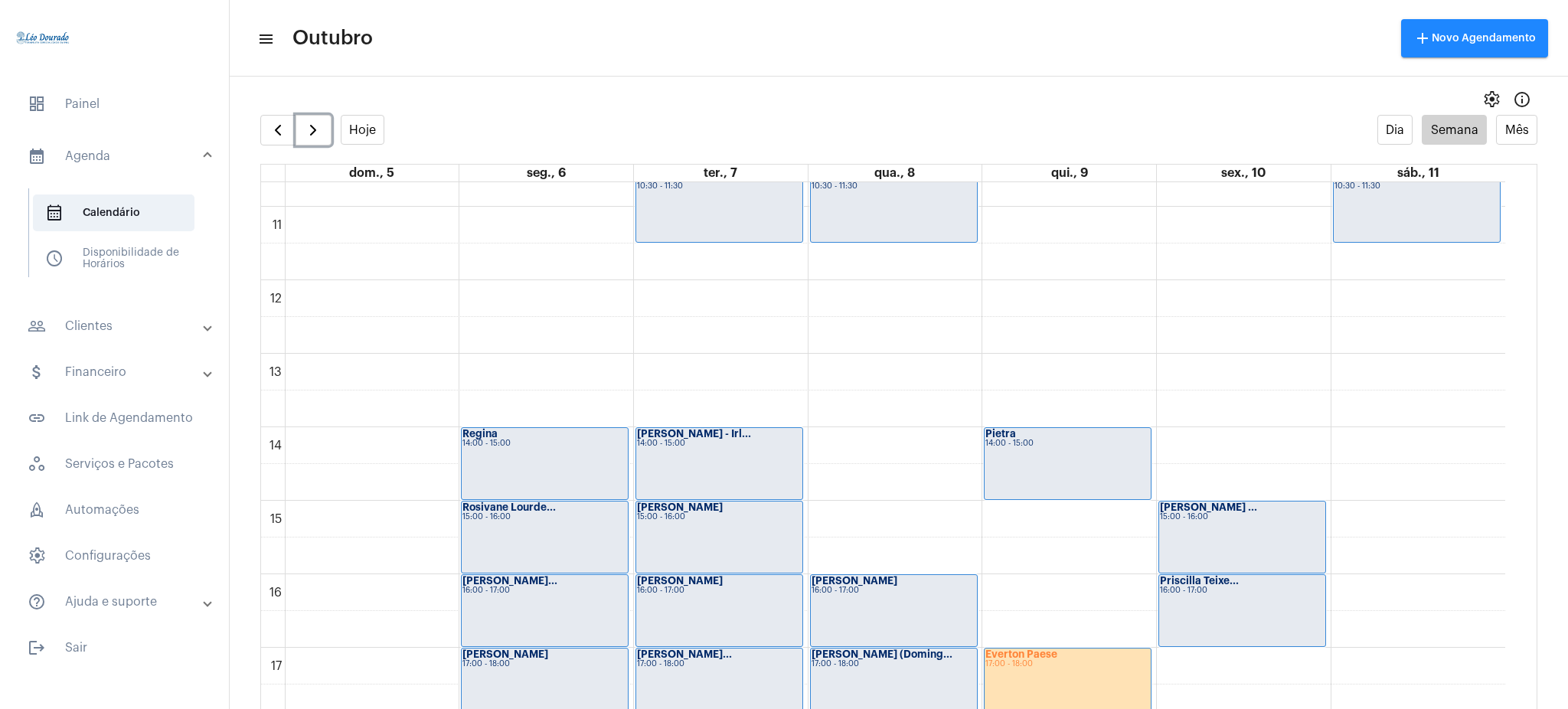
scroll to position [787, 0]
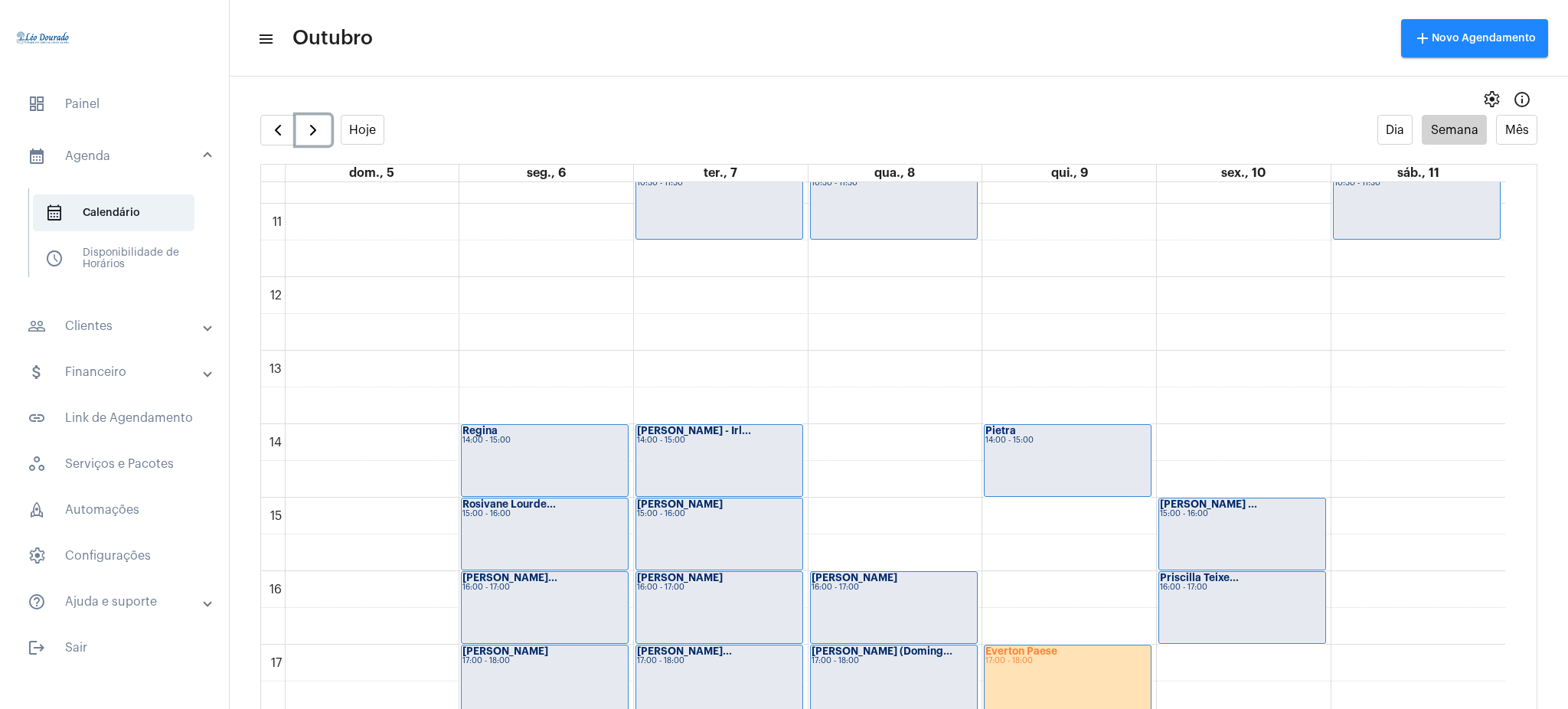
click at [708, 470] on div "Ana Mello - Irl... 14:00 - 15:00" at bounding box center [720, 461] width 166 height 72
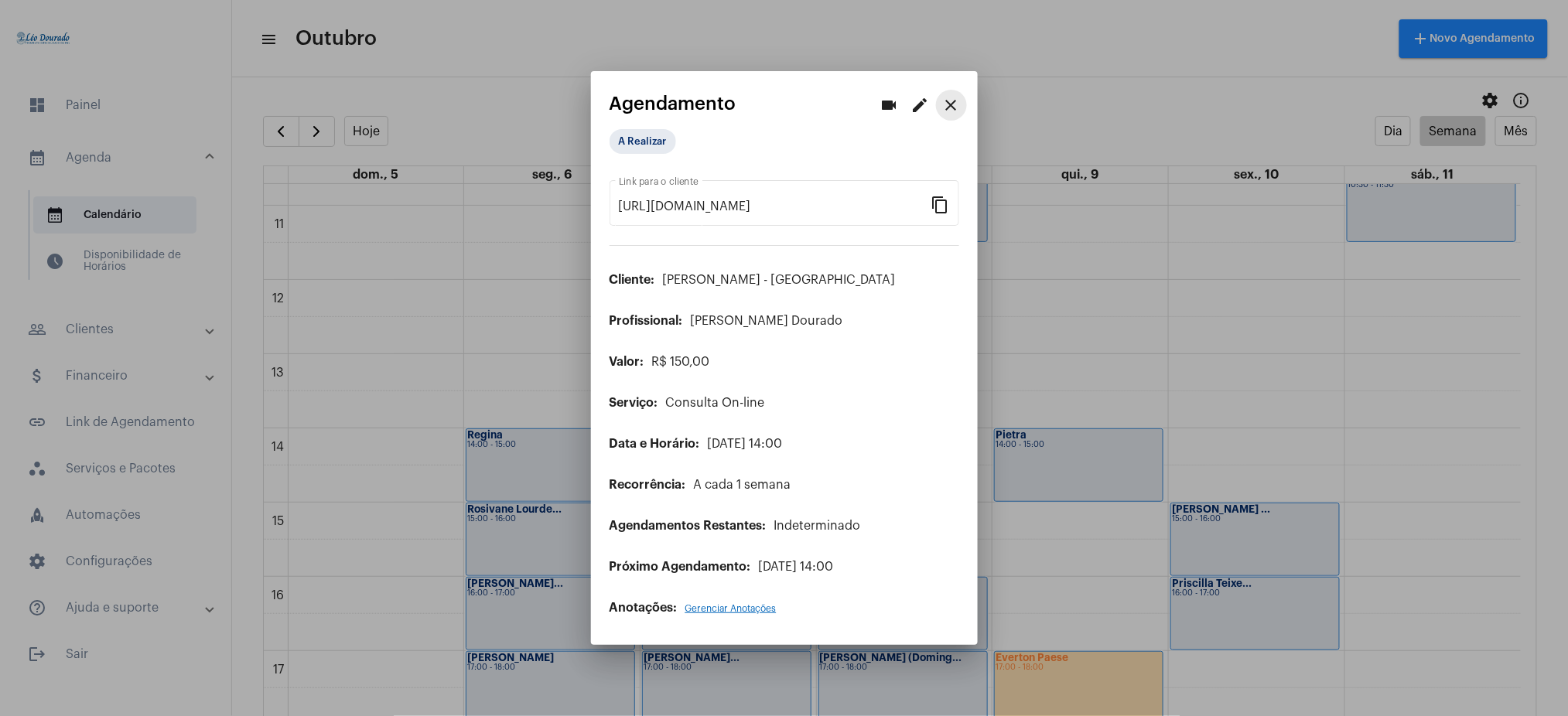
click at [965, 99] on button "close" at bounding box center [951, 105] width 31 height 31
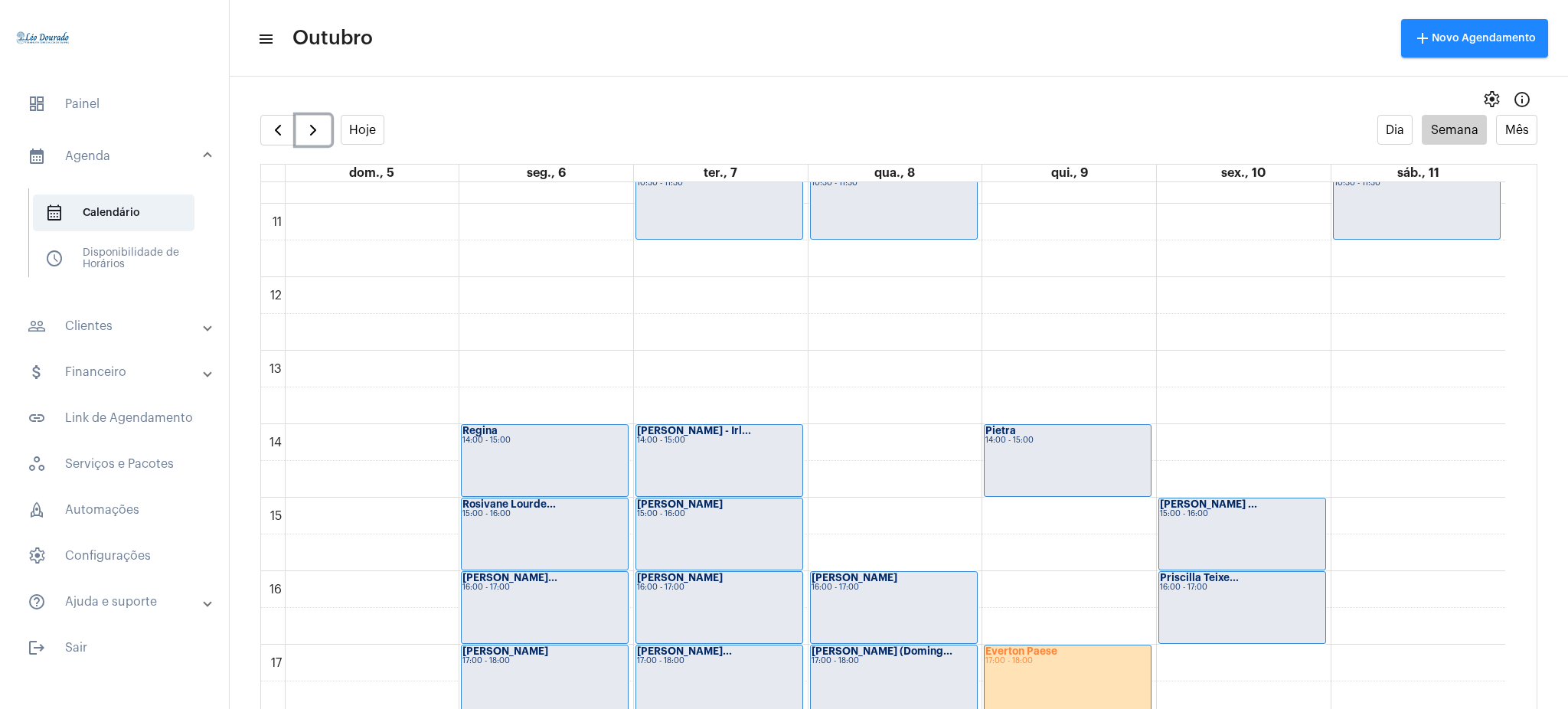
click at [748, 555] on div "Sandra Morgado 15:00 - 16:00" at bounding box center [720, 534] width 166 height 72
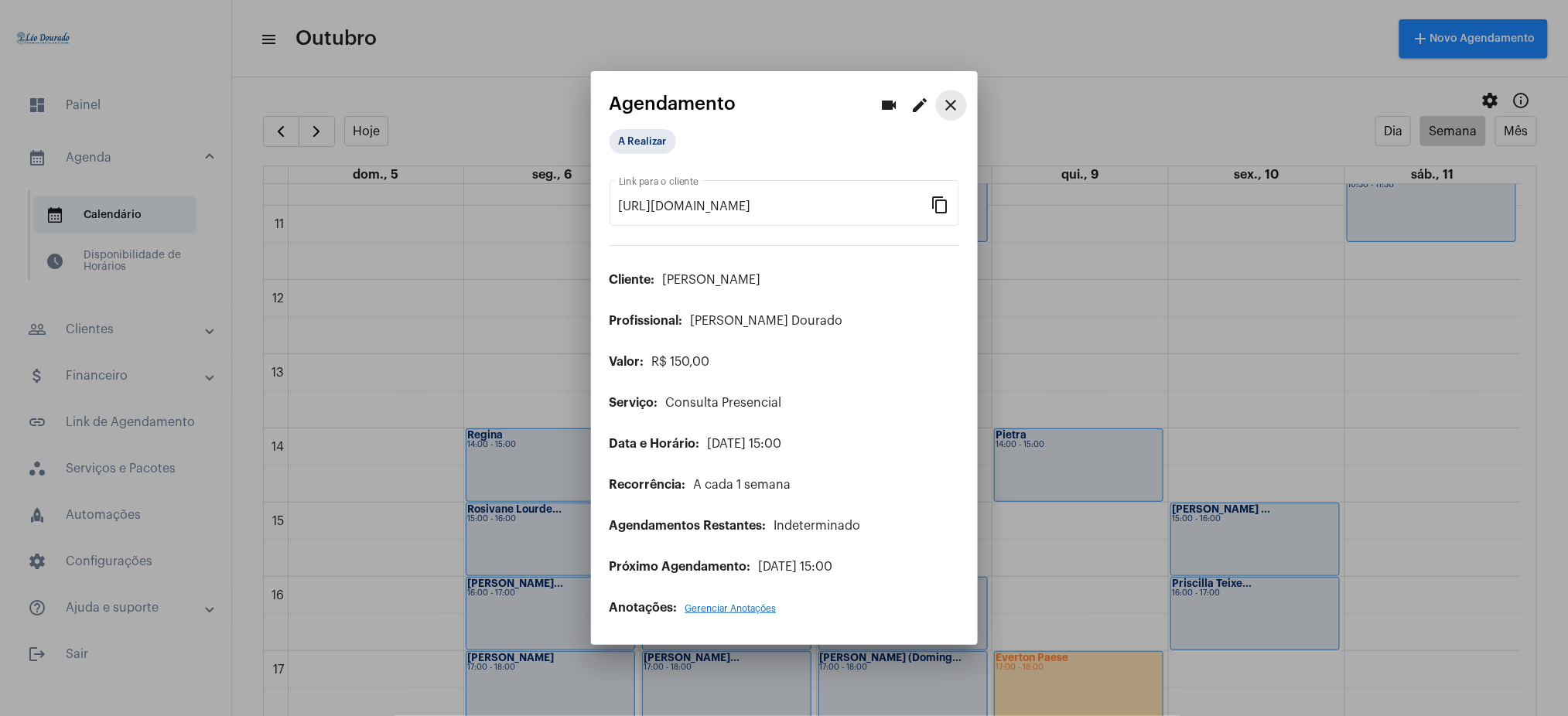
click at [945, 112] on mat-icon "close" at bounding box center [951, 105] width 19 height 19
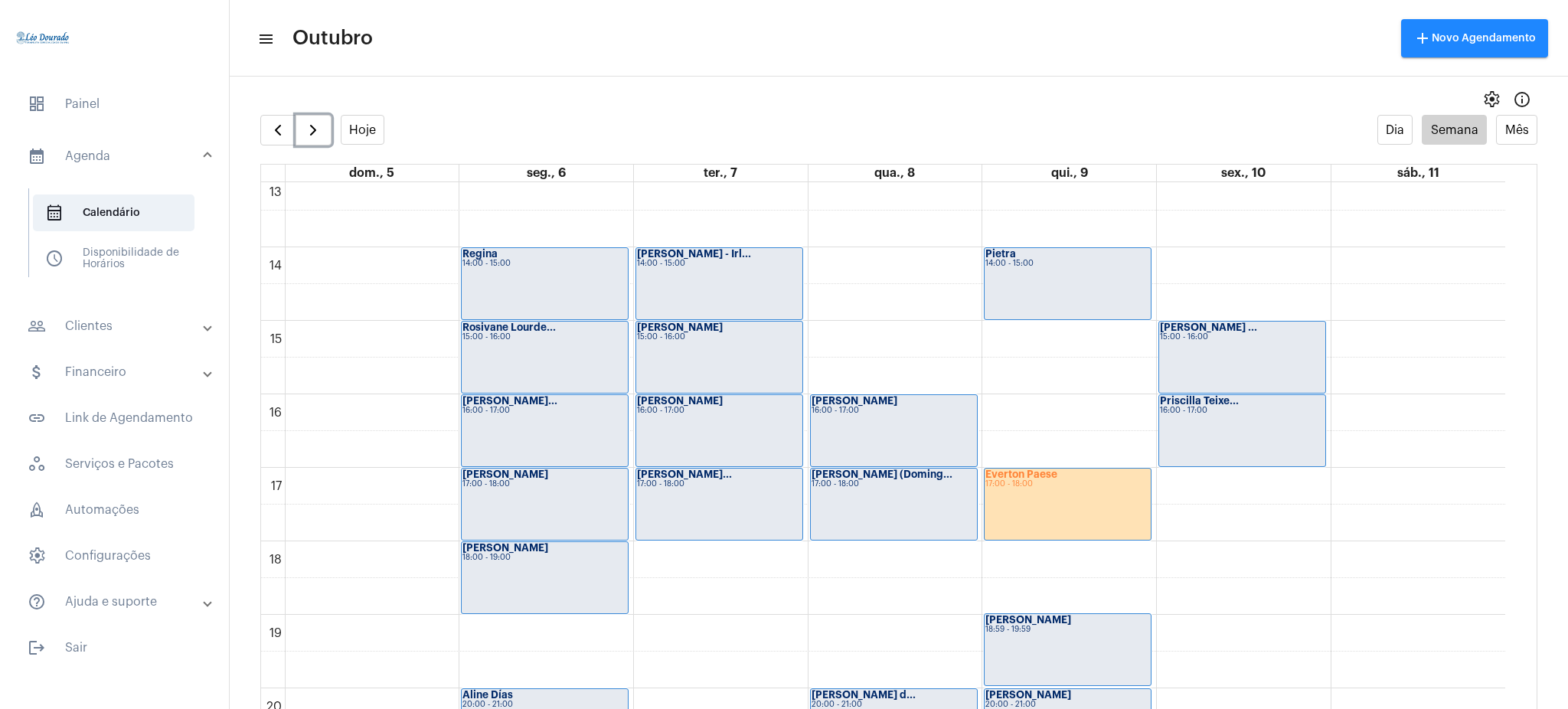
scroll to position [968, 0]
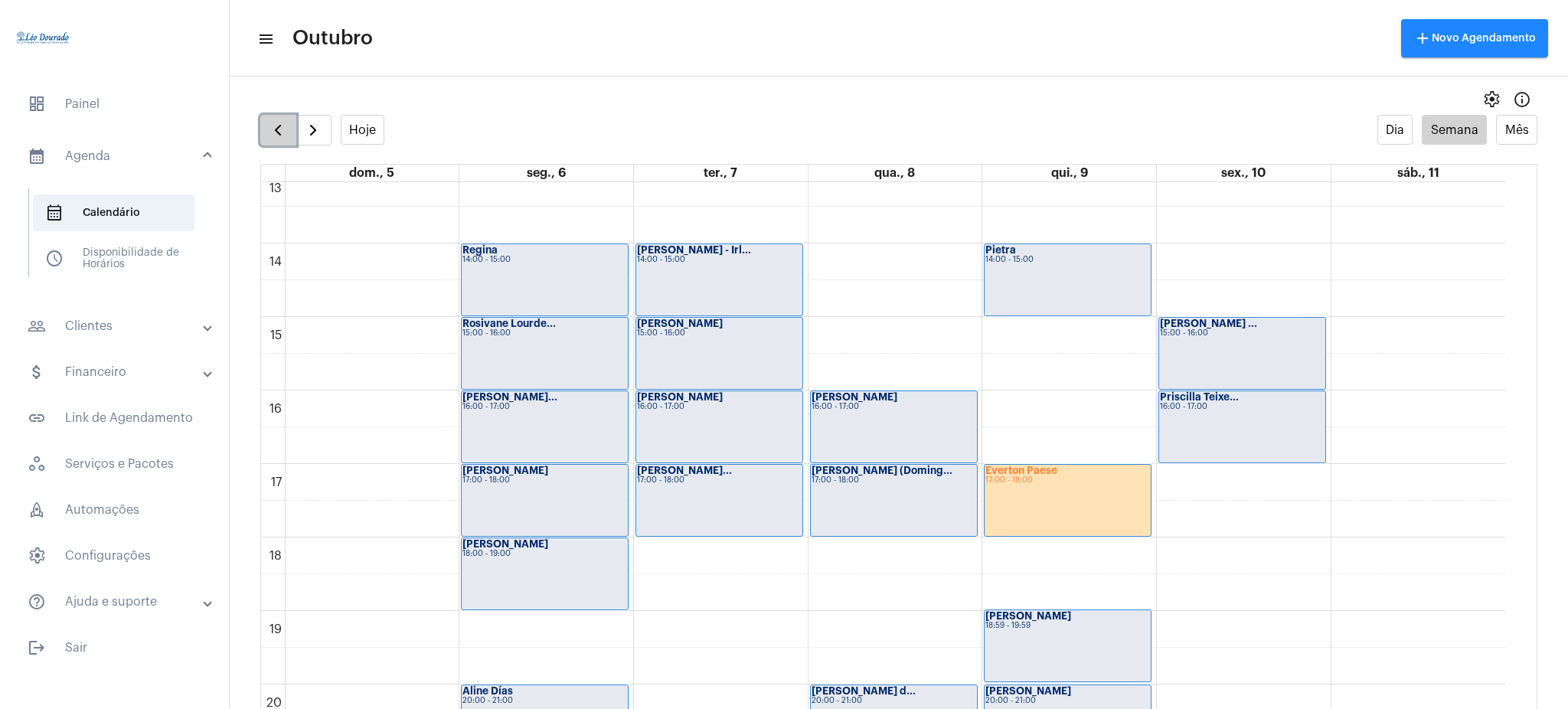
click at [273, 117] on button "button" at bounding box center [278, 130] width 36 height 30
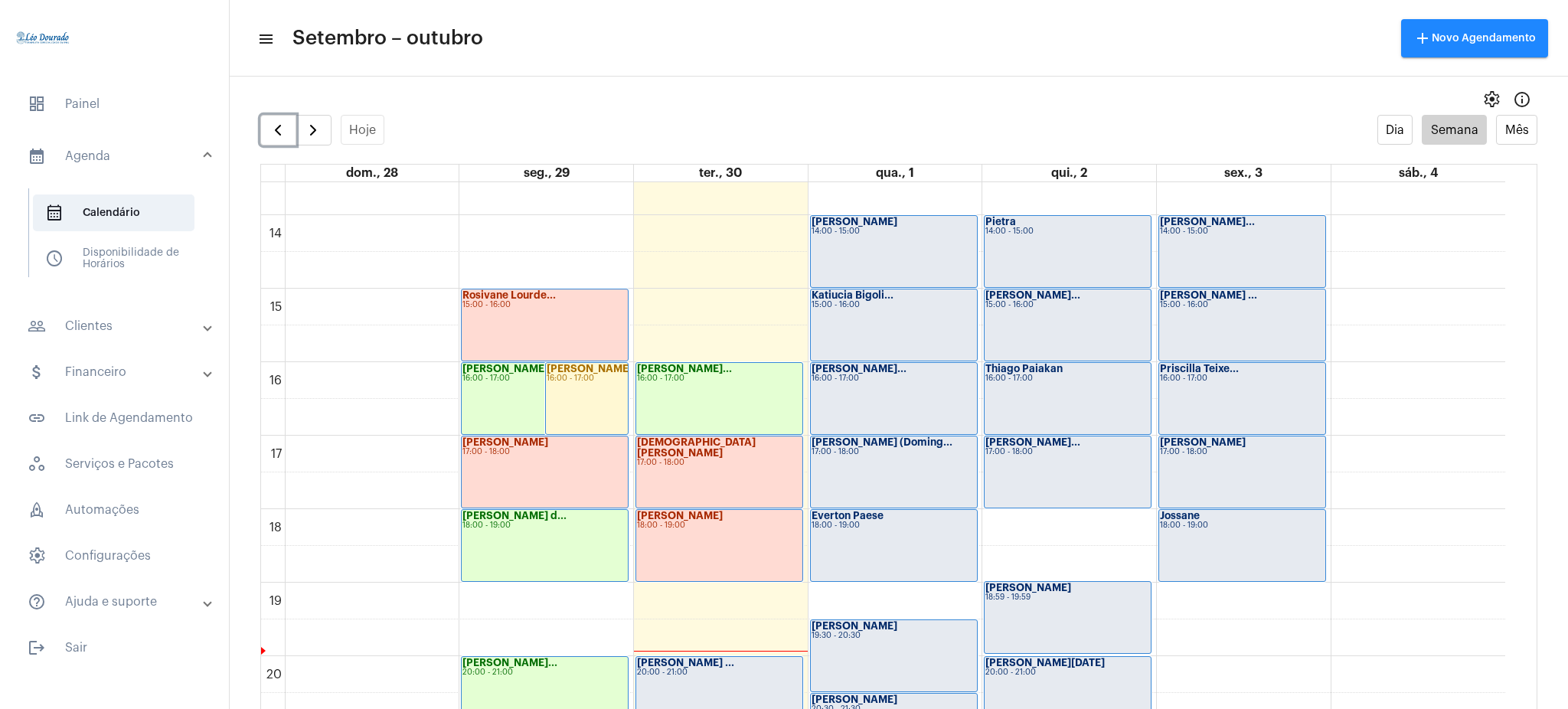
scroll to position [1008, 0]
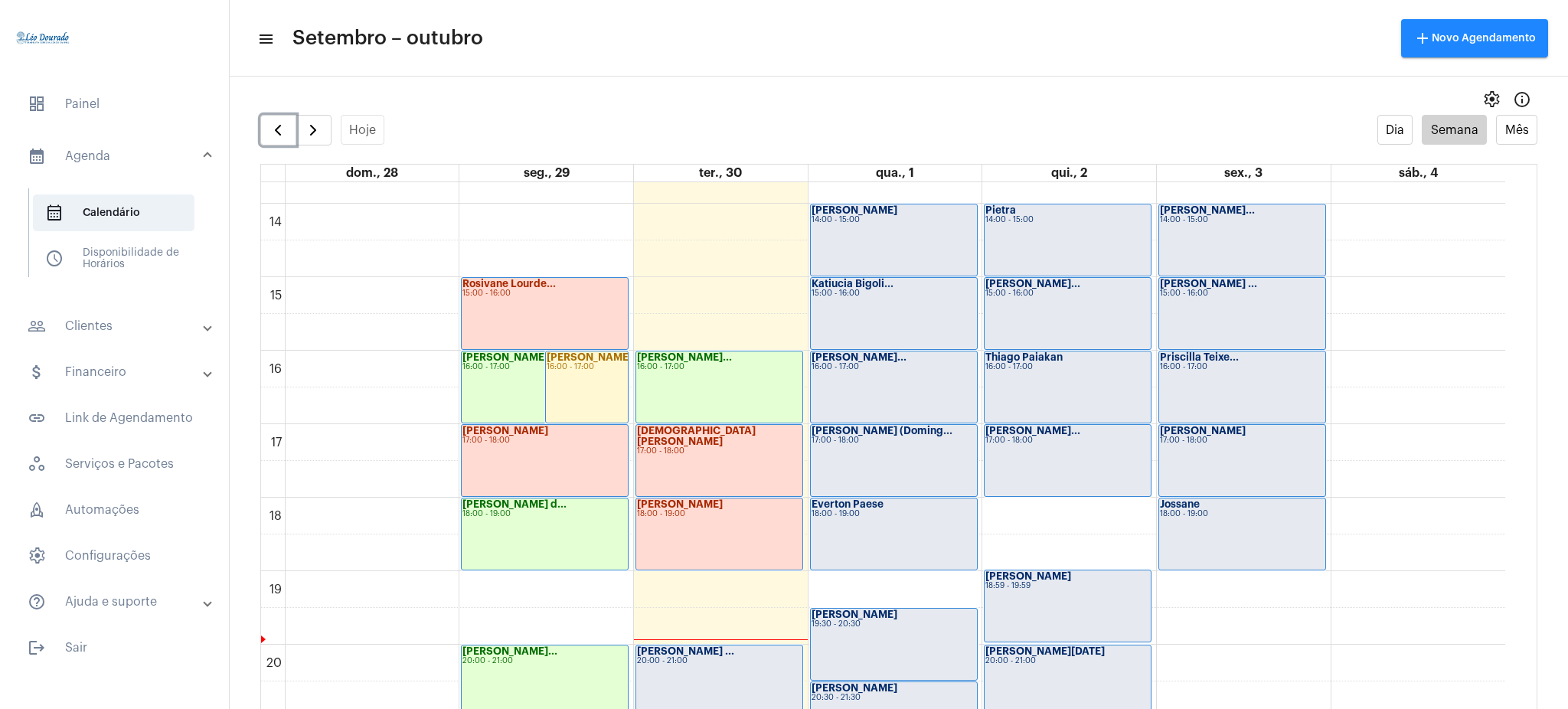
click at [703, 468] on div "Cristiane Mara 17:00 - 18:00" at bounding box center [720, 461] width 166 height 72
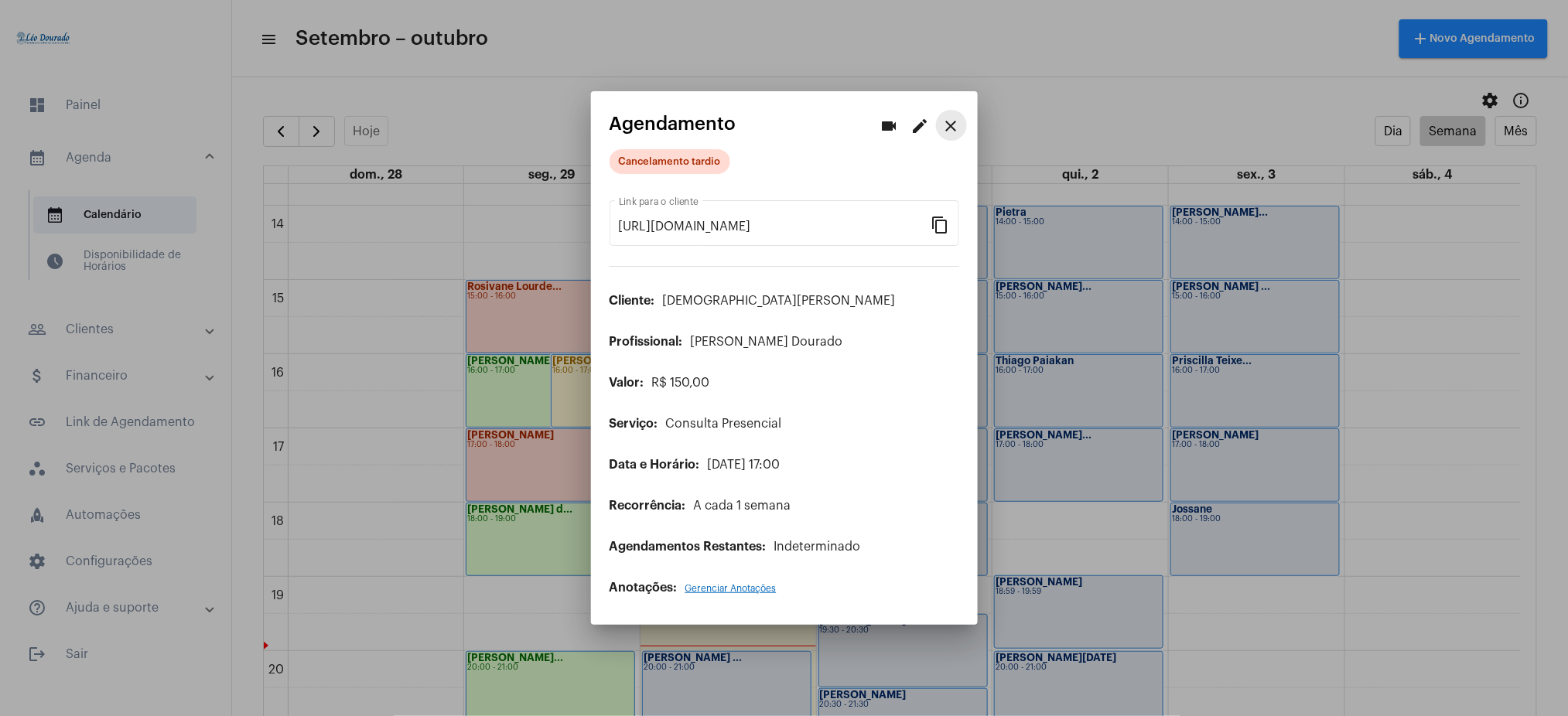
click at [956, 132] on mat-icon "close" at bounding box center [951, 126] width 19 height 19
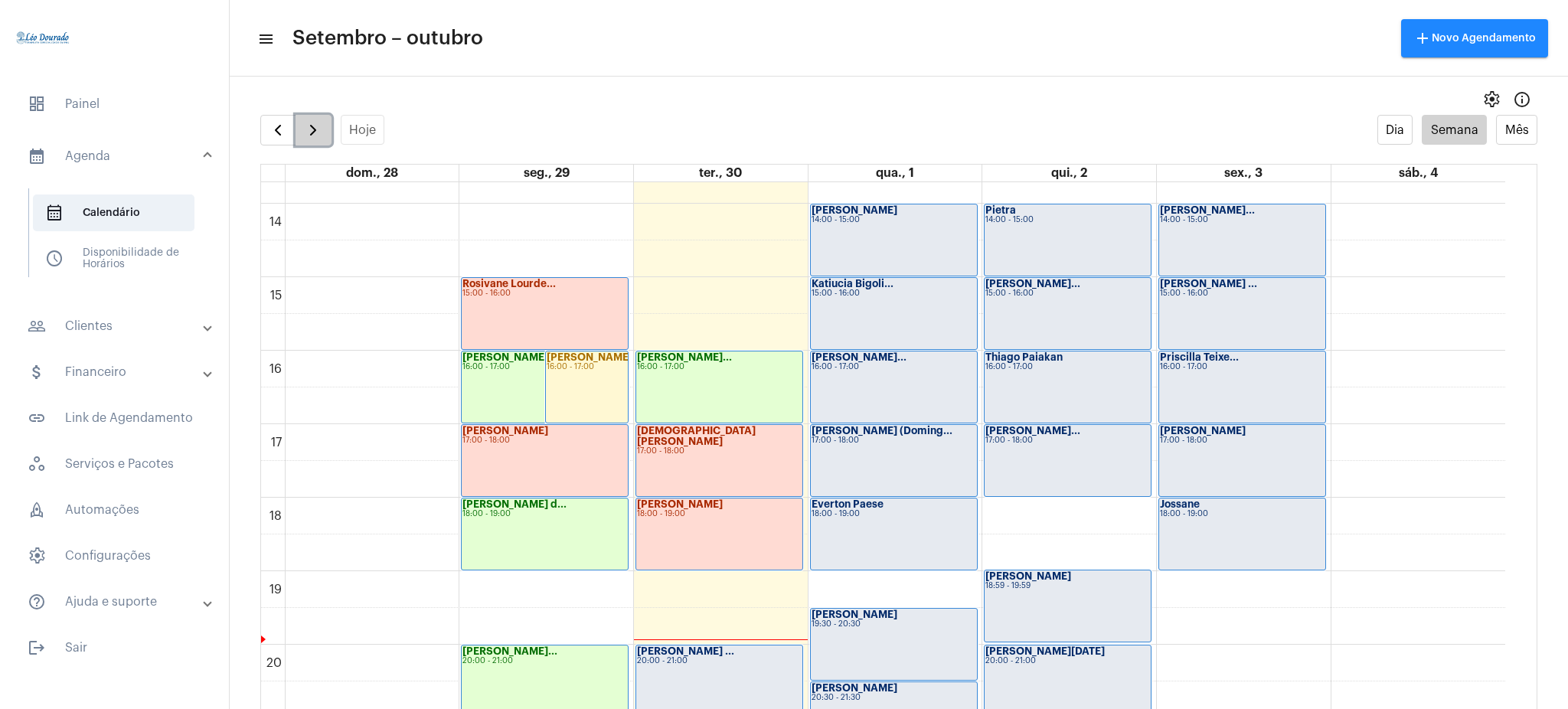
click at [307, 132] on span "button" at bounding box center [313, 130] width 19 height 19
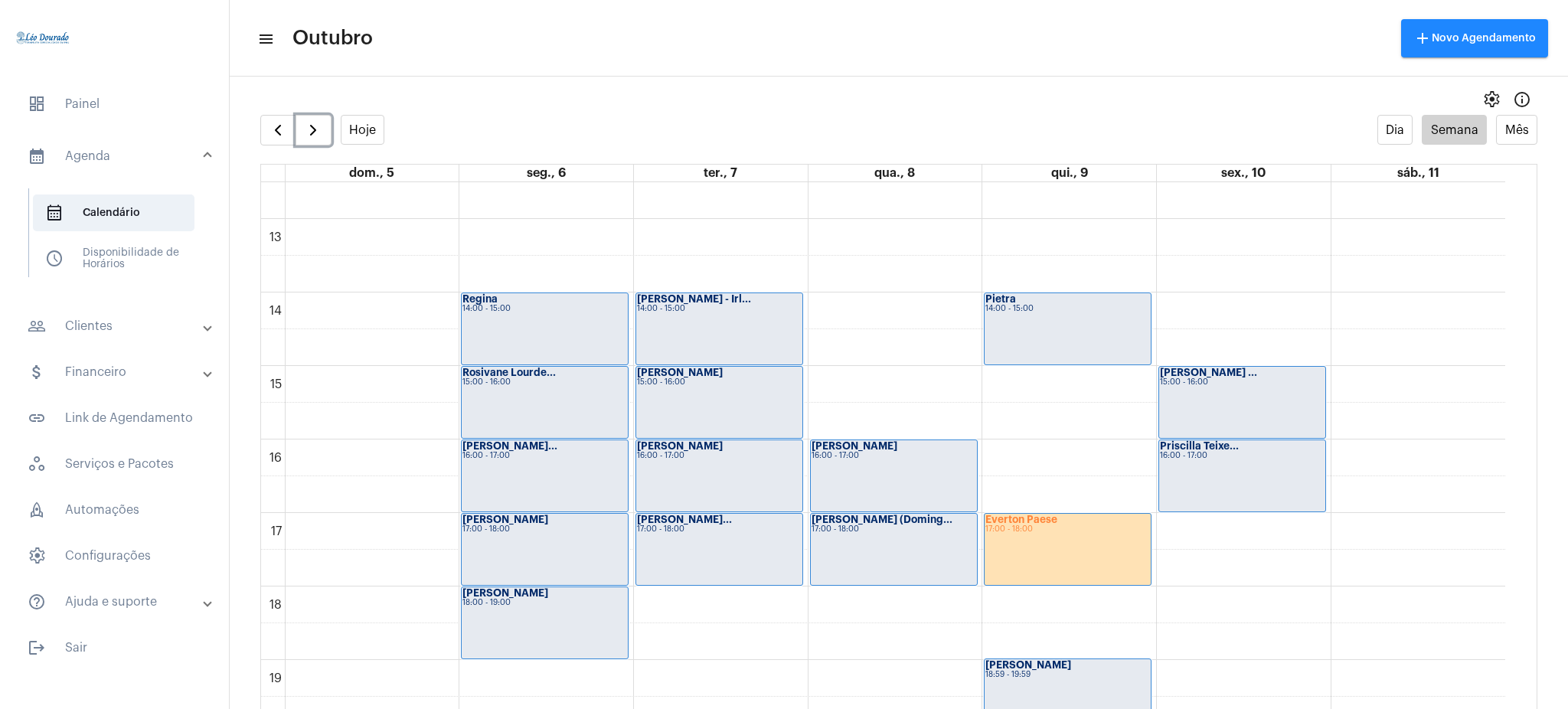
scroll to position [900, 0]
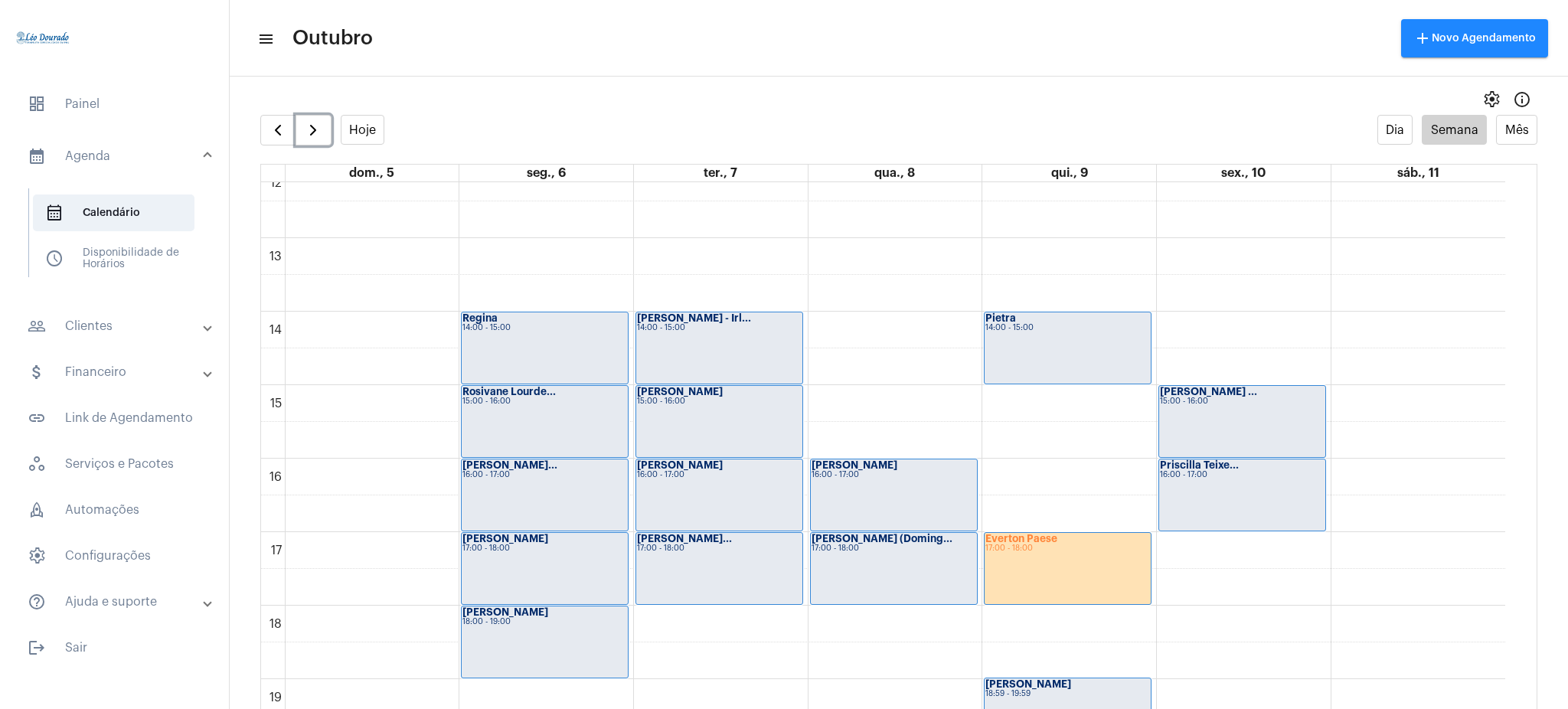
click at [737, 496] on div "Bruno 16:00 - 17:00" at bounding box center [720, 495] width 166 height 72
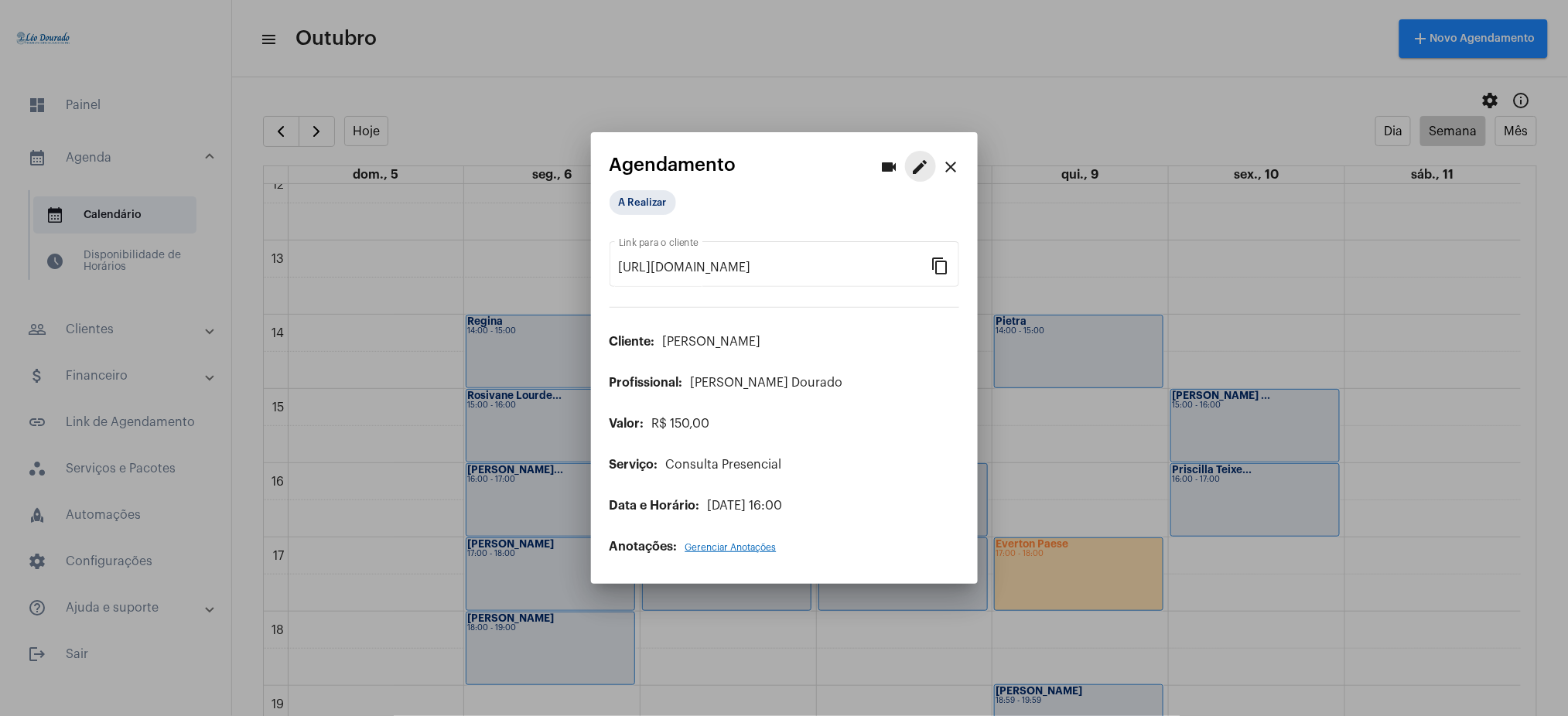
click at [917, 163] on mat-icon "edit" at bounding box center [921, 166] width 19 height 19
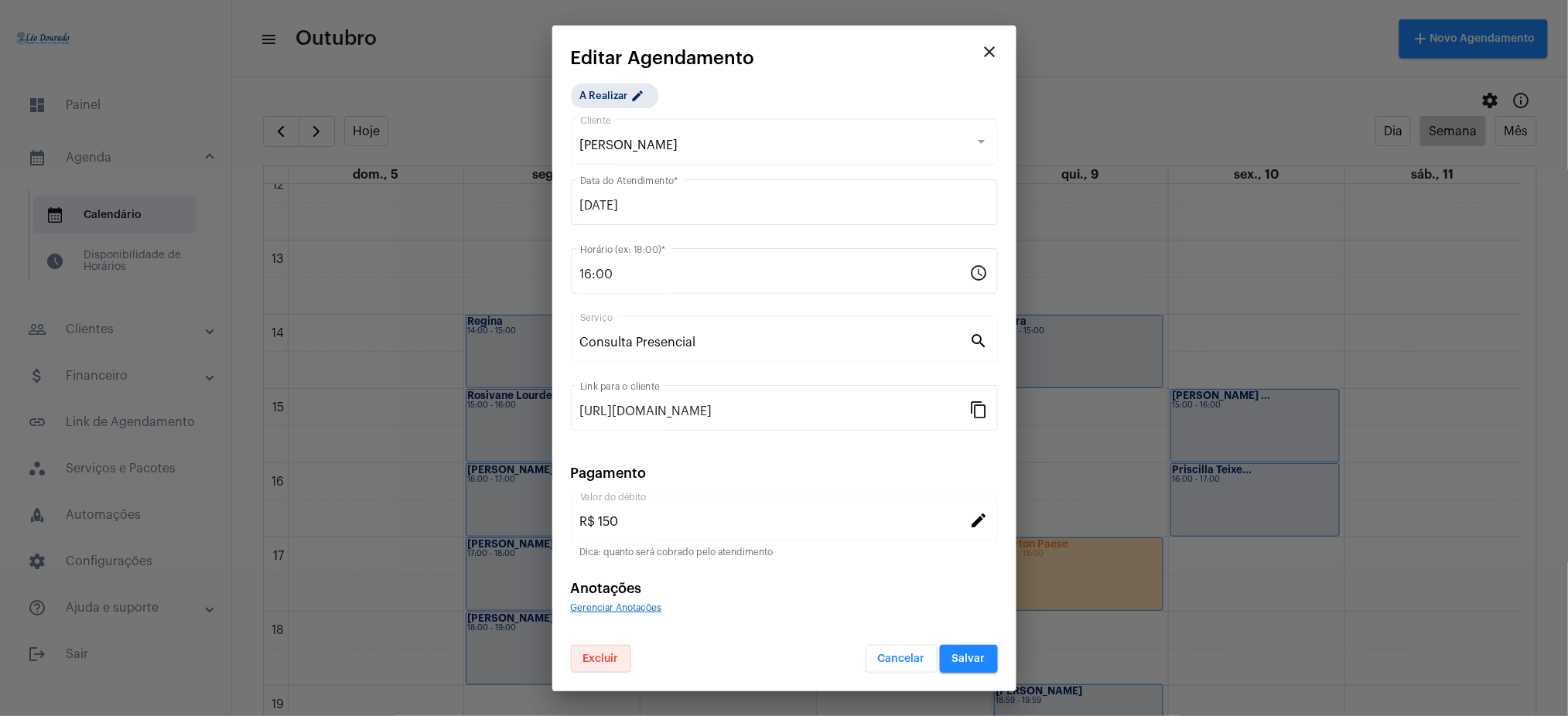
click at [619, 662] on button "Excluir" at bounding box center [600, 658] width 61 height 28
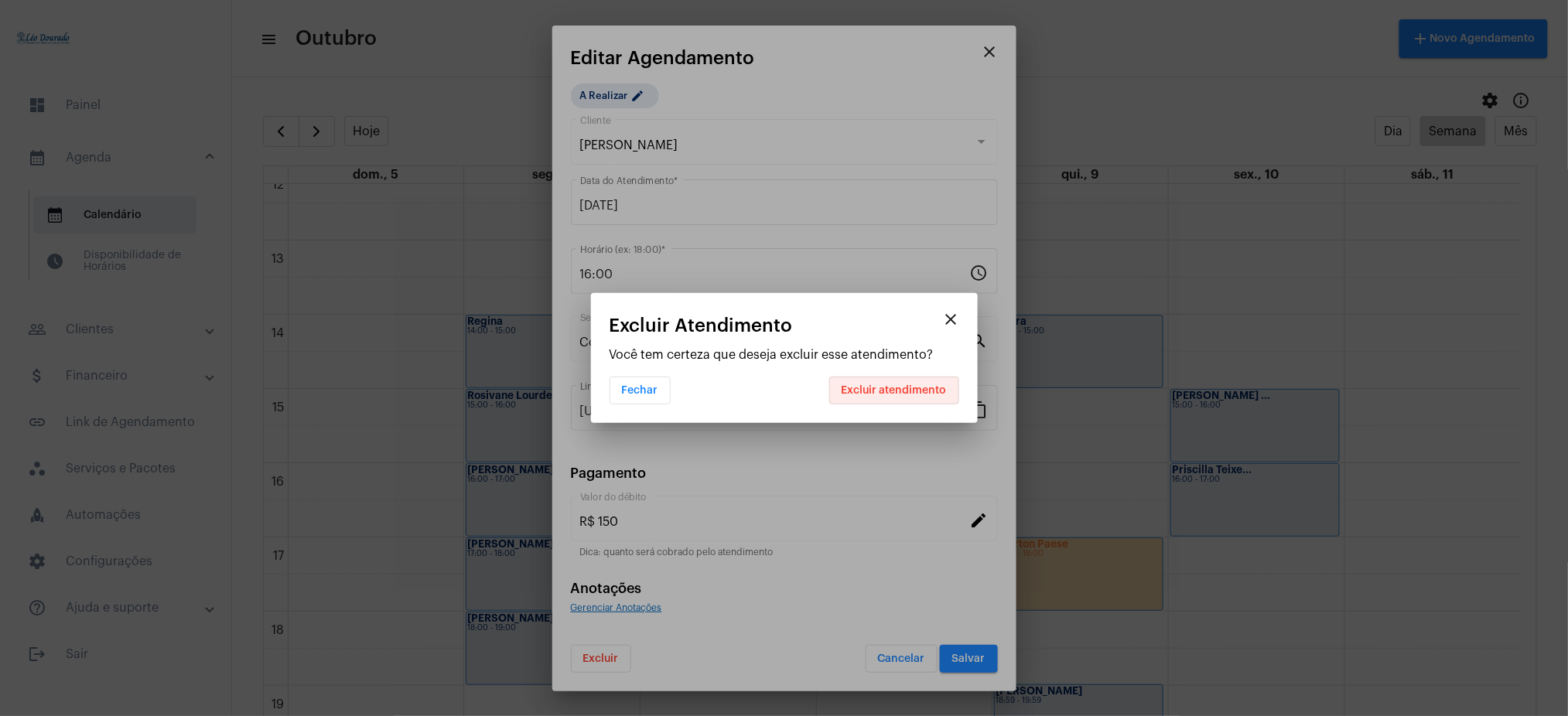
click at [909, 383] on button "Excluir atendimento" at bounding box center [894, 391] width 130 height 28
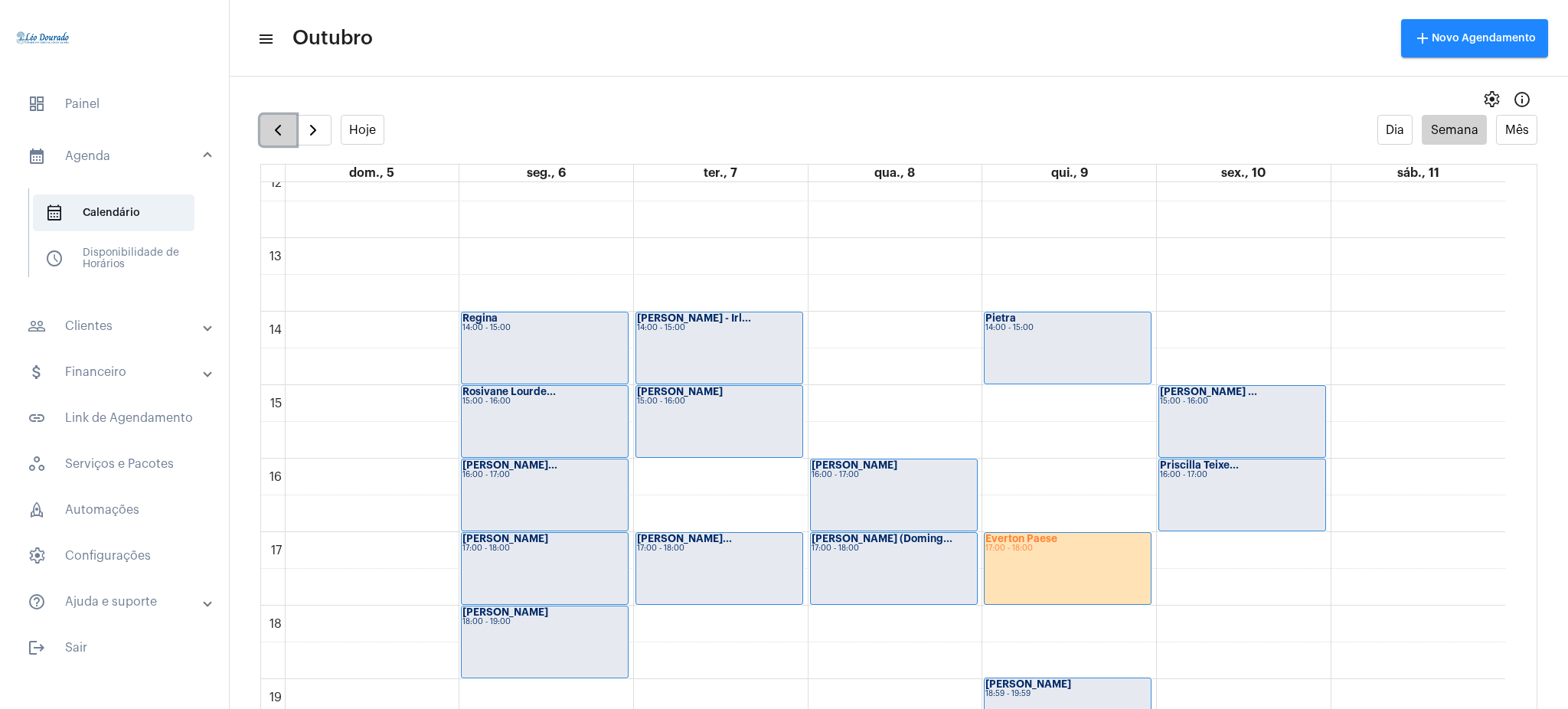
click at [285, 121] on span "button" at bounding box center [277, 130] width 19 height 19
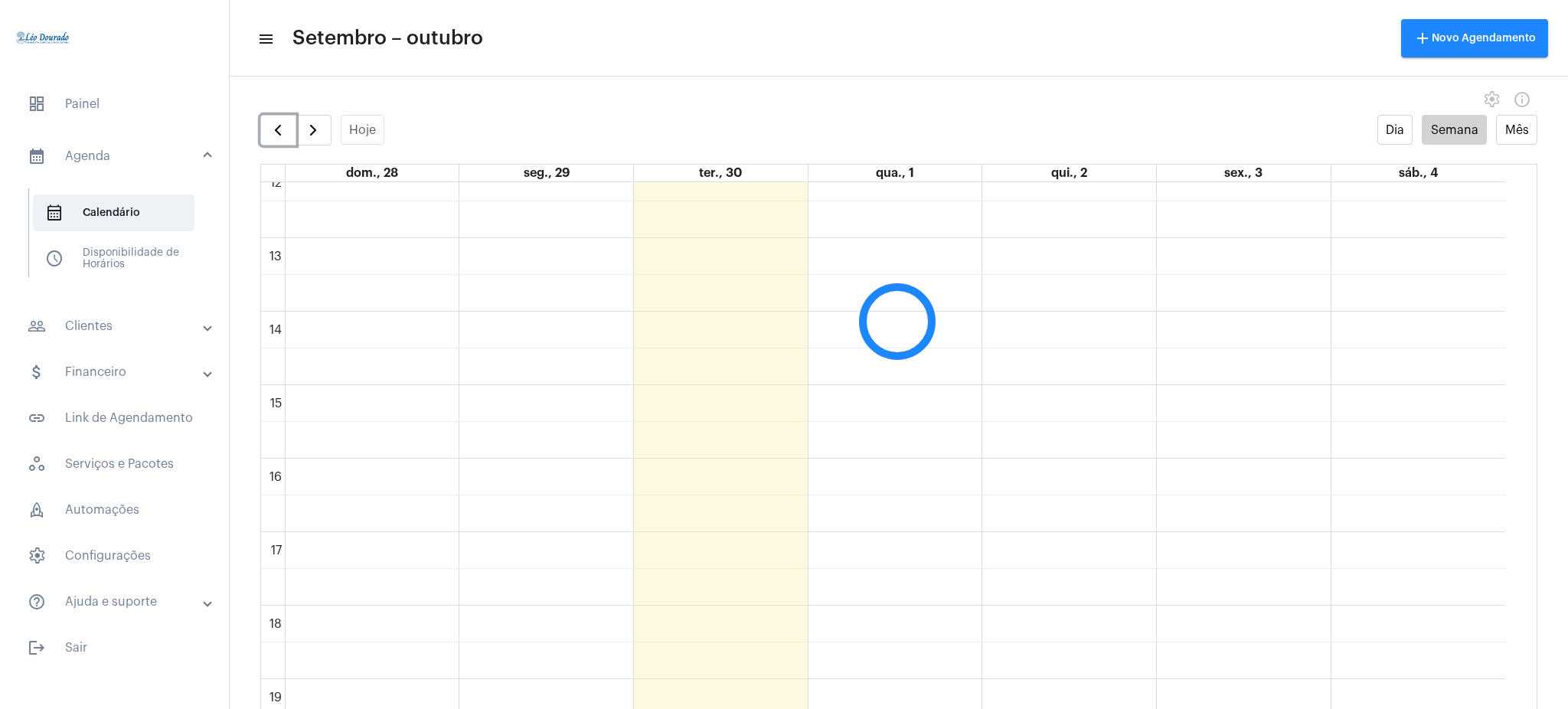
scroll to position [442, 0]
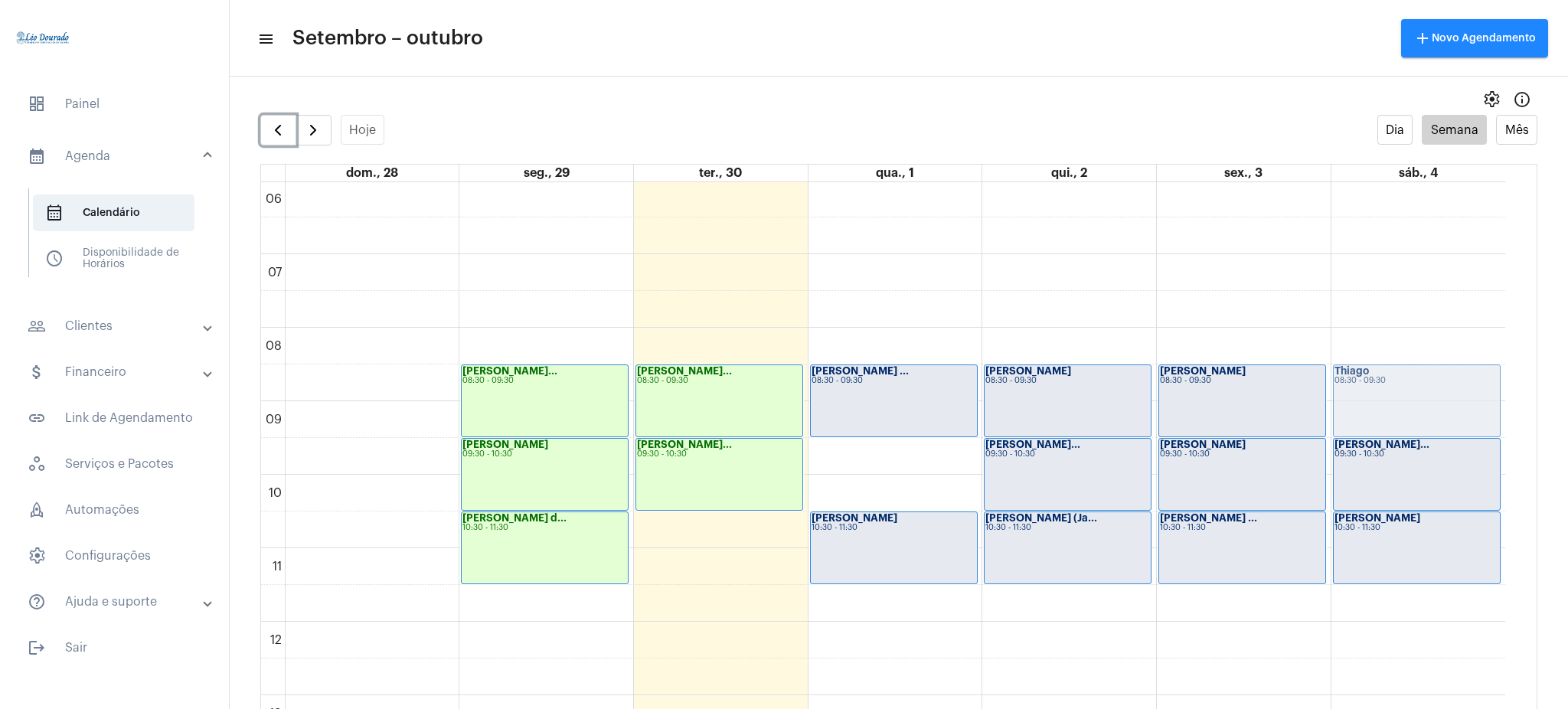
drag, startPoint x: 1496, startPoint y: 384, endPoint x: 1513, endPoint y: 391, distance: 18.4
click at [1513, 391] on div "00 01 02 03 04 05 06 07 08 09 10 11 12 13 14 15 16 17 18 19 20 21 22 23 Anna Ca…" at bounding box center [899, 461] width 1275 height 557
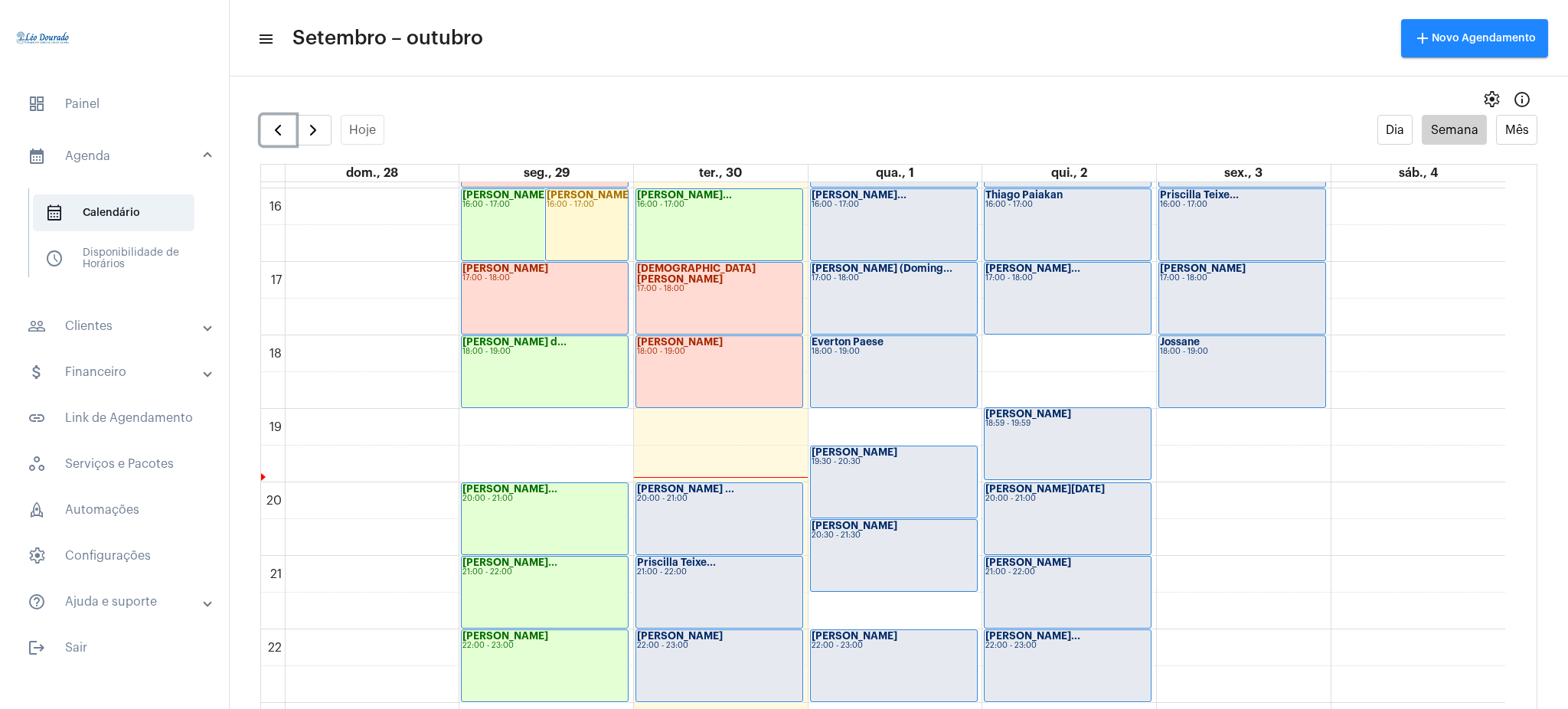
scroll to position [1142, 0]
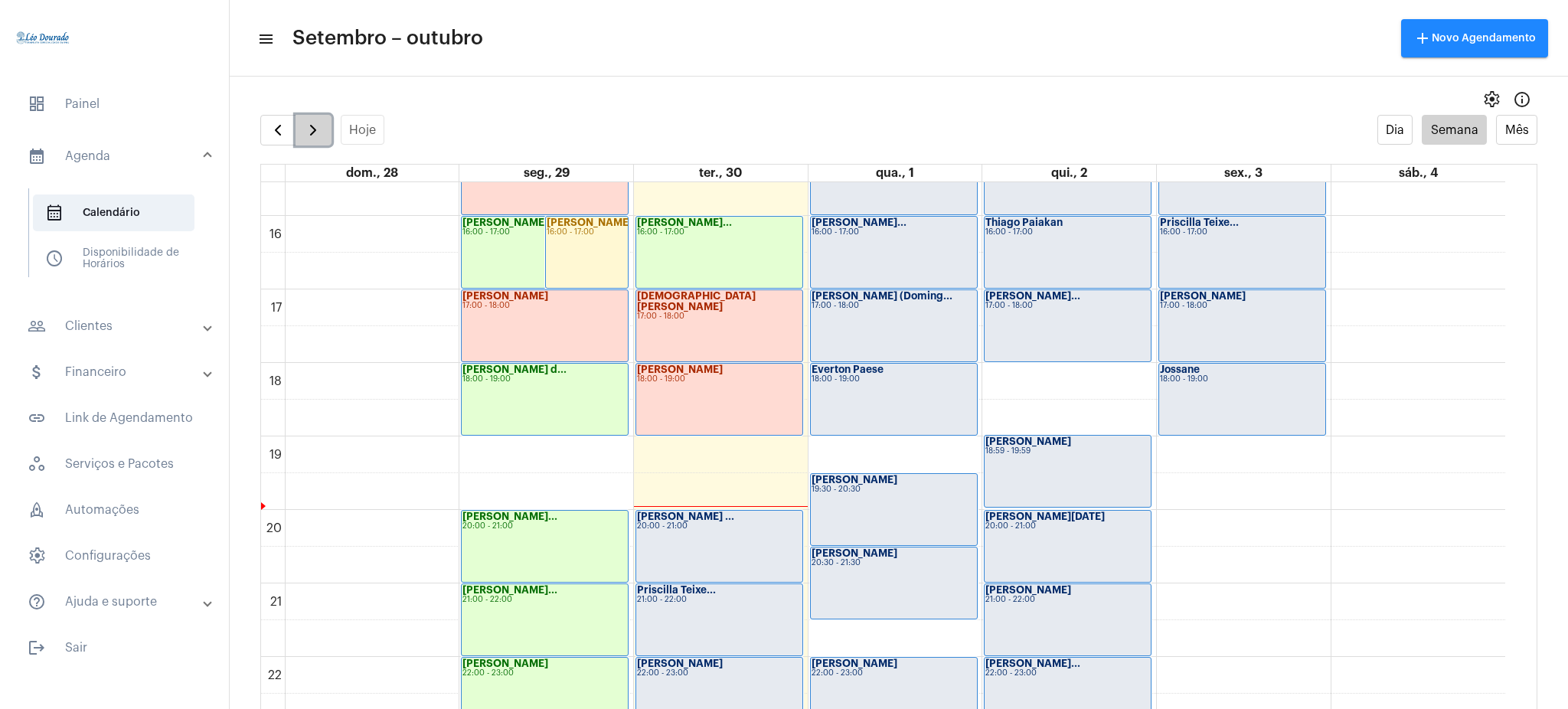
click at [310, 121] on span "button" at bounding box center [313, 130] width 19 height 19
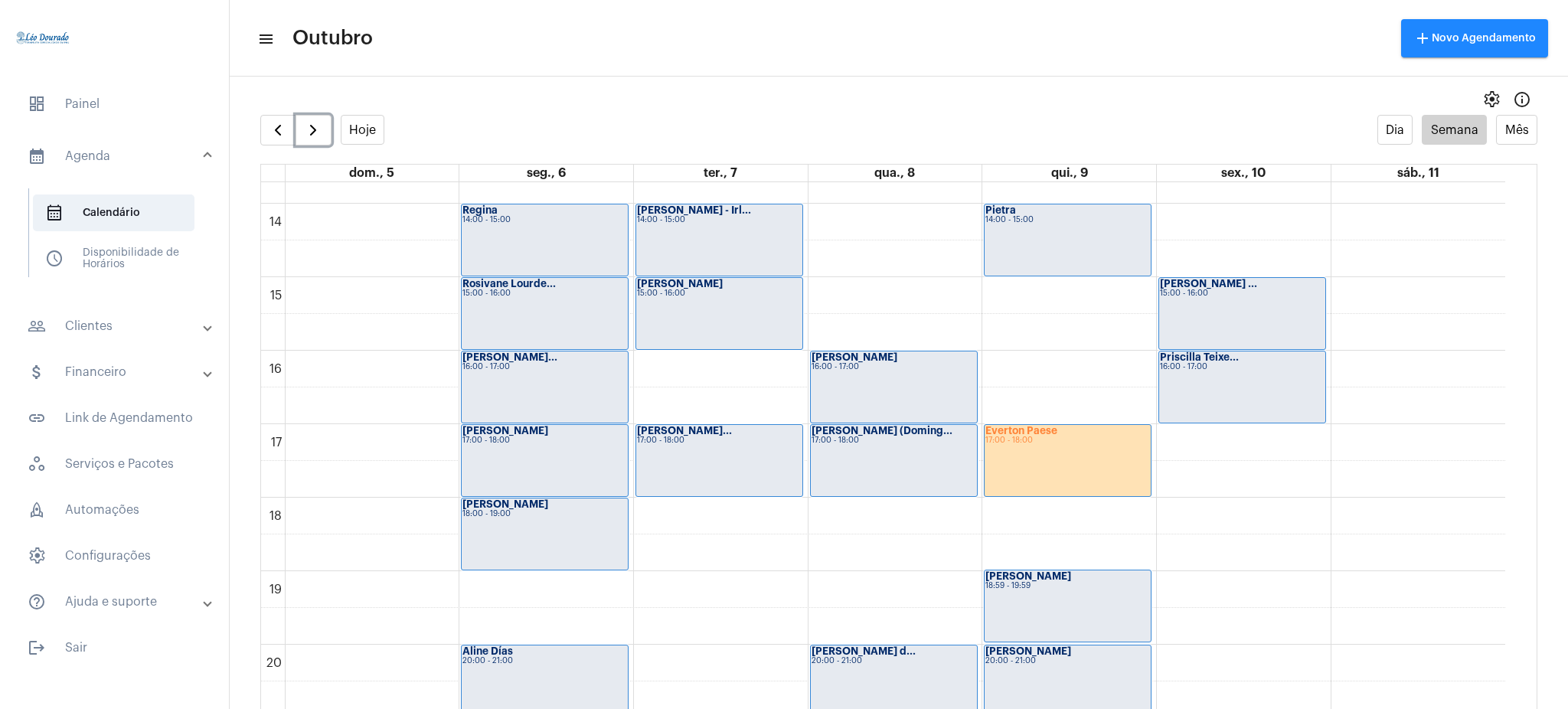
scroll to position [1003, 0]
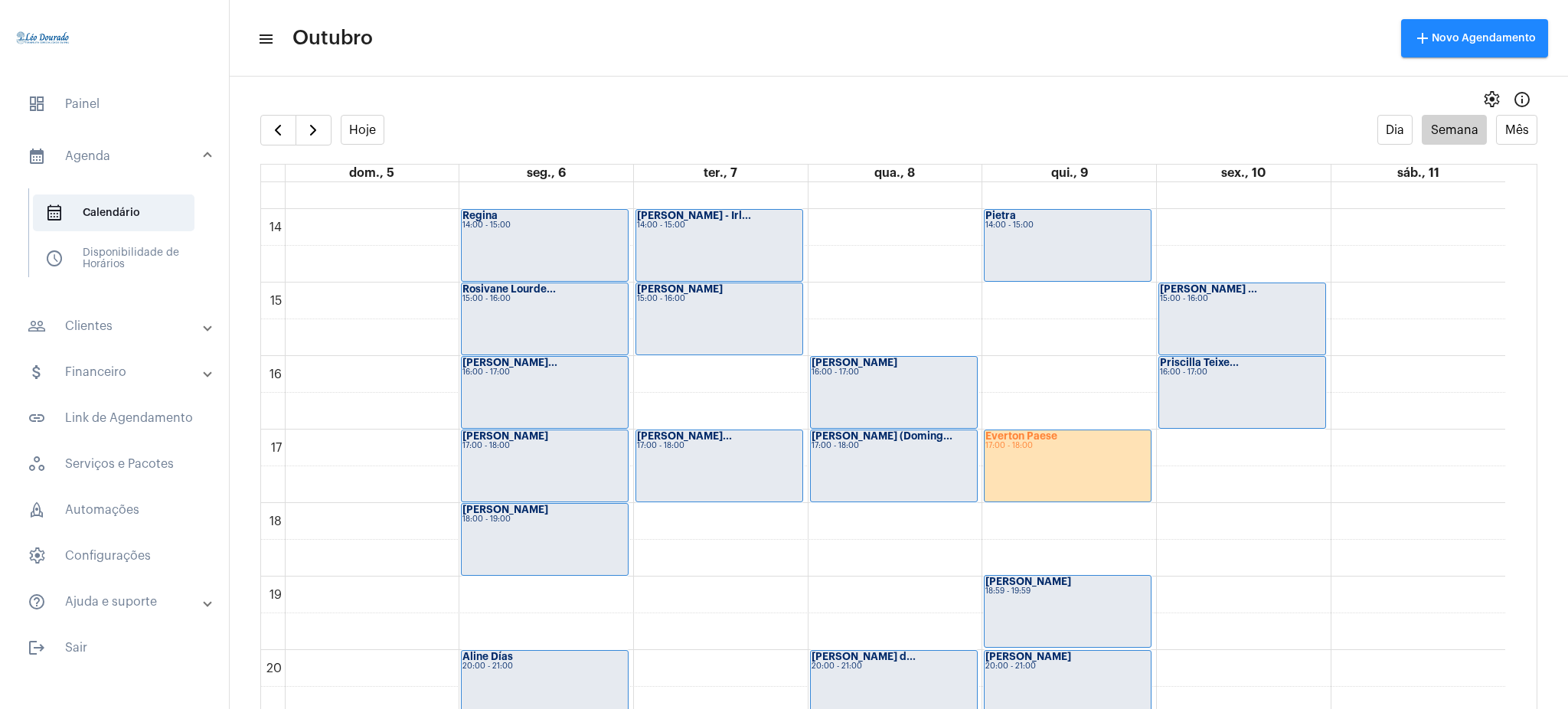
click at [114, 331] on mat-panel-title "people_outline Clientes" at bounding box center [116, 326] width 177 height 19
click at [156, 276] on span "people_outline Meus Clientes" at bounding box center [114, 261] width 161 height 37
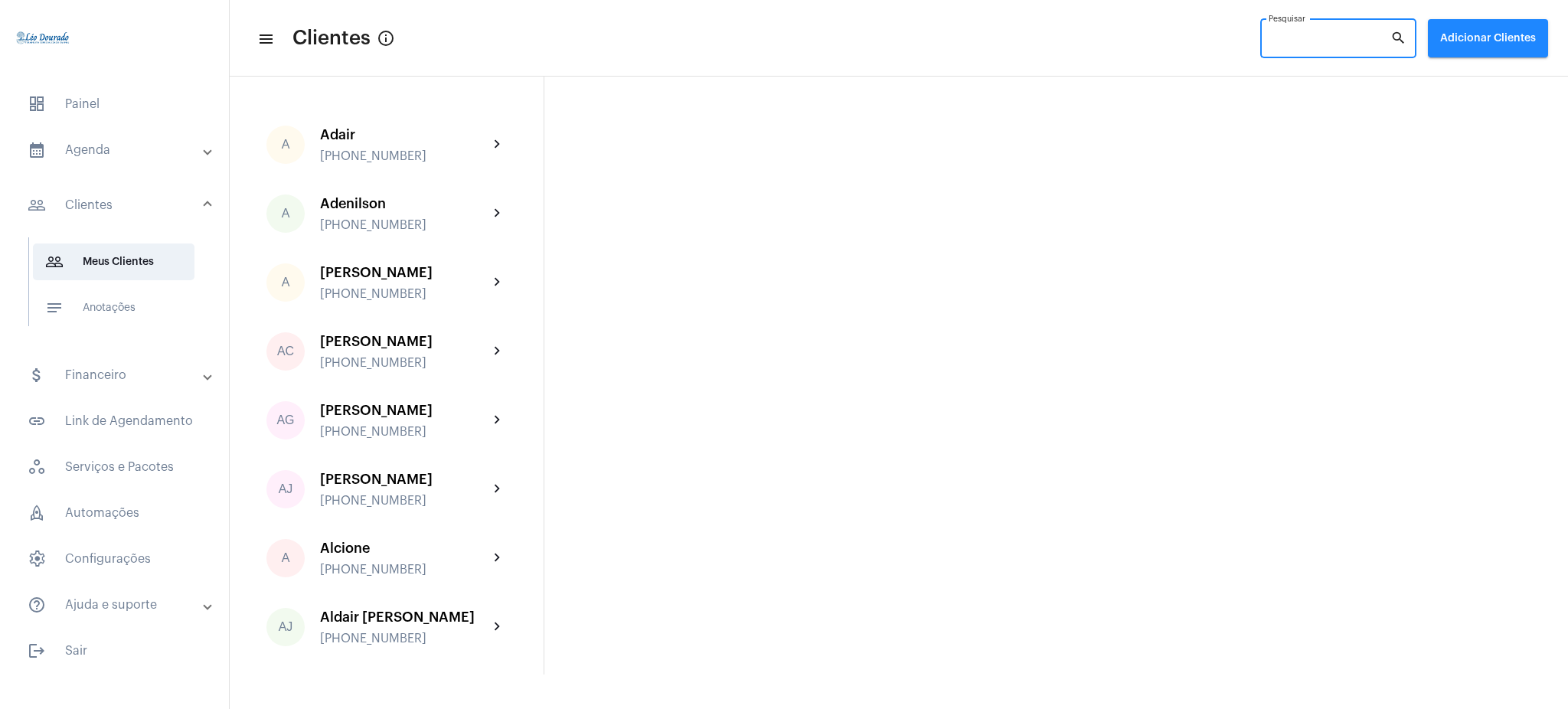
click at [1329, 38] on input "Pesquisar" at bounding box center [1329, 41] width 122 height 13
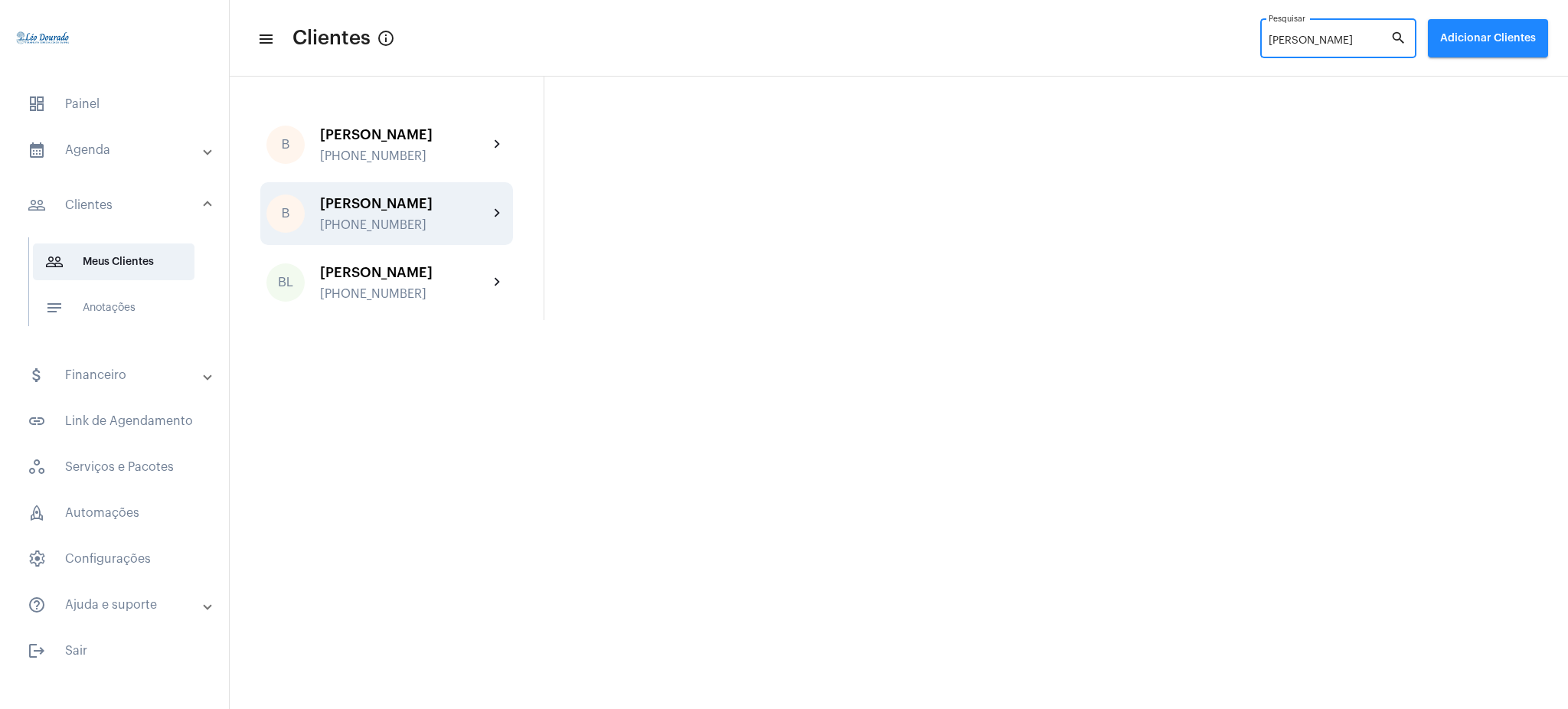
type input "bruno"
click at [433, 189] on div "B Bruno +5531 984996505 chevron_right" at bounding box center [387, 214] width 252 height 63
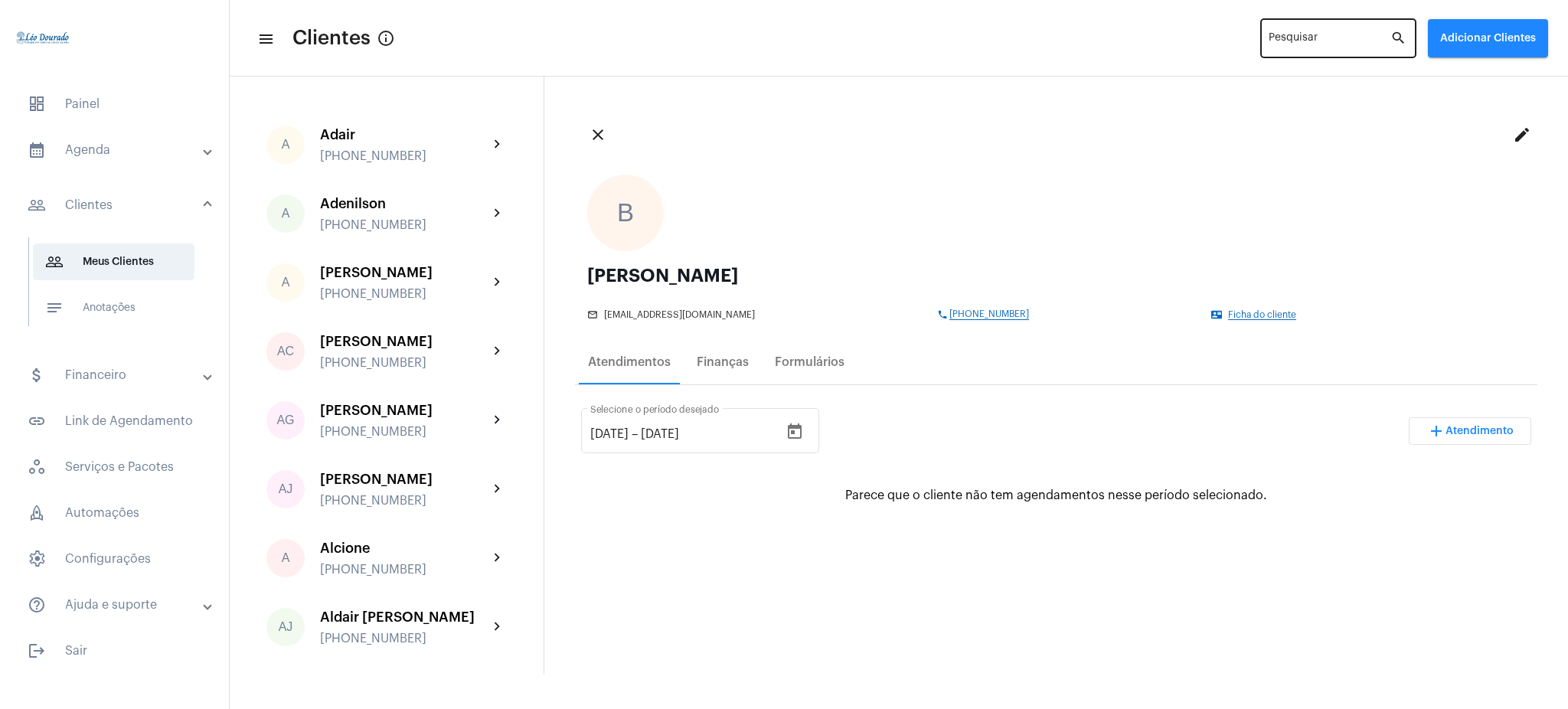
click at [1306, 34] on div "Pesquisar" at bounding box center [1329, 37] width 122 height 42
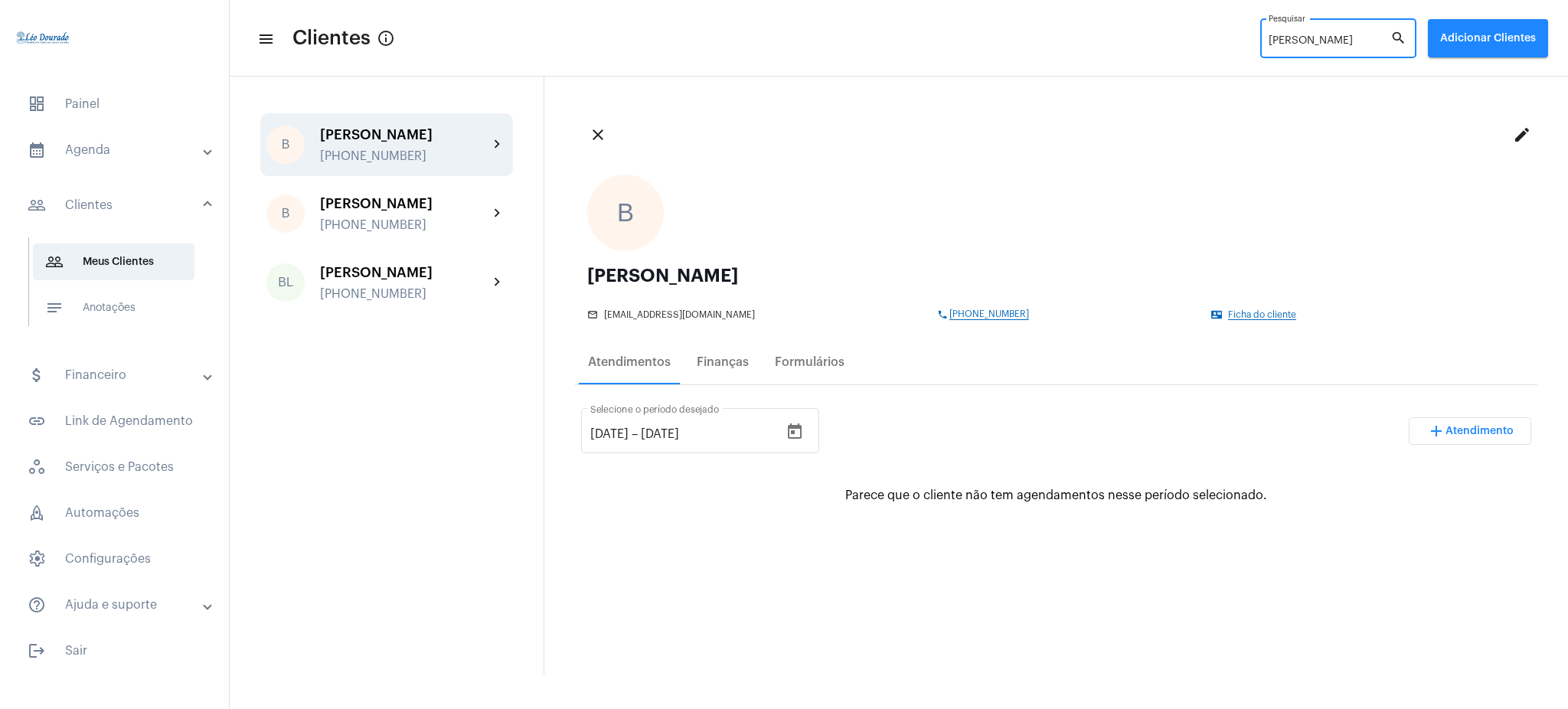
type input "bruno"
click at [426, 152] on div "+5531986276667" at bounding box center [405, 156] width 168 height 13
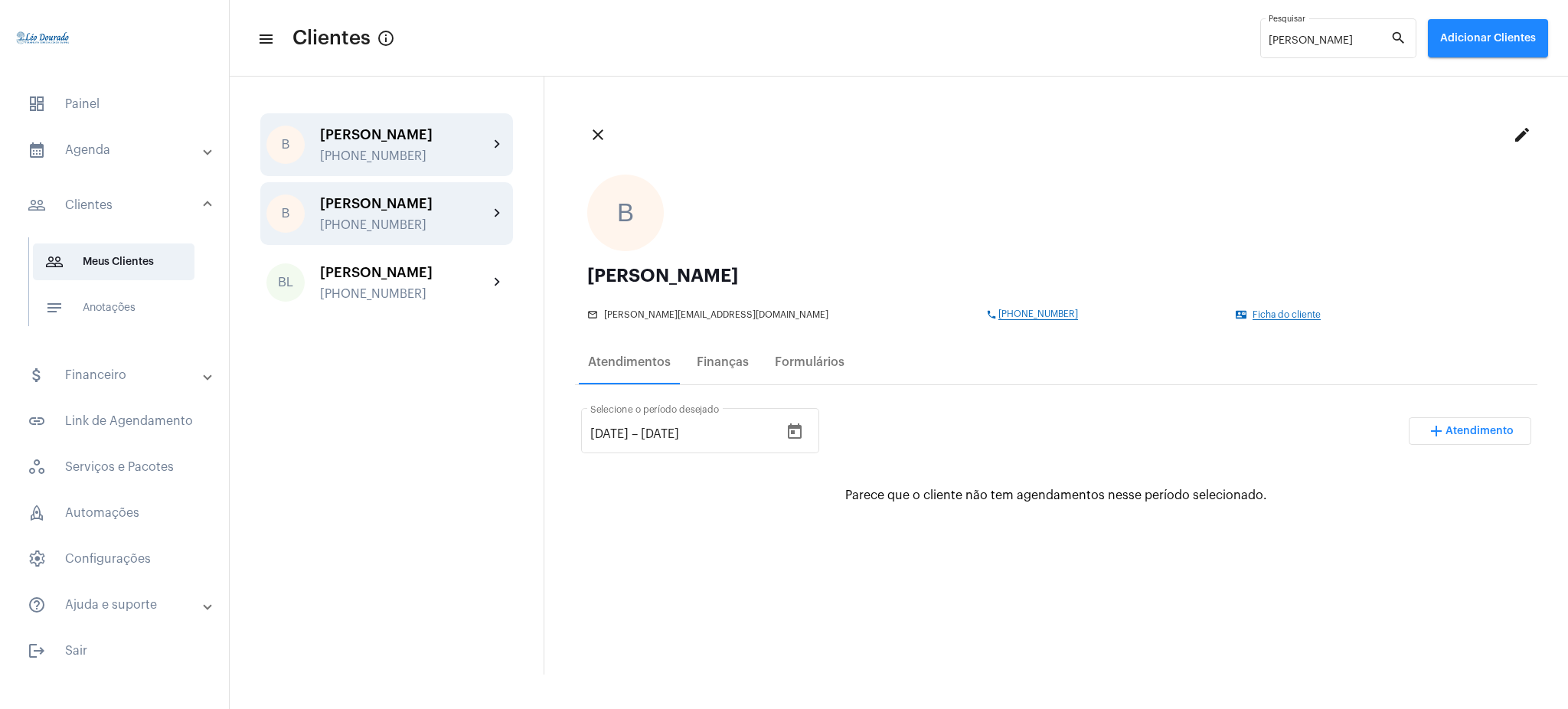
click at [431, 188] on div "B Bruno +5531 984996505 chevron_right" at bounding box center [387, 214] width 252 height 63
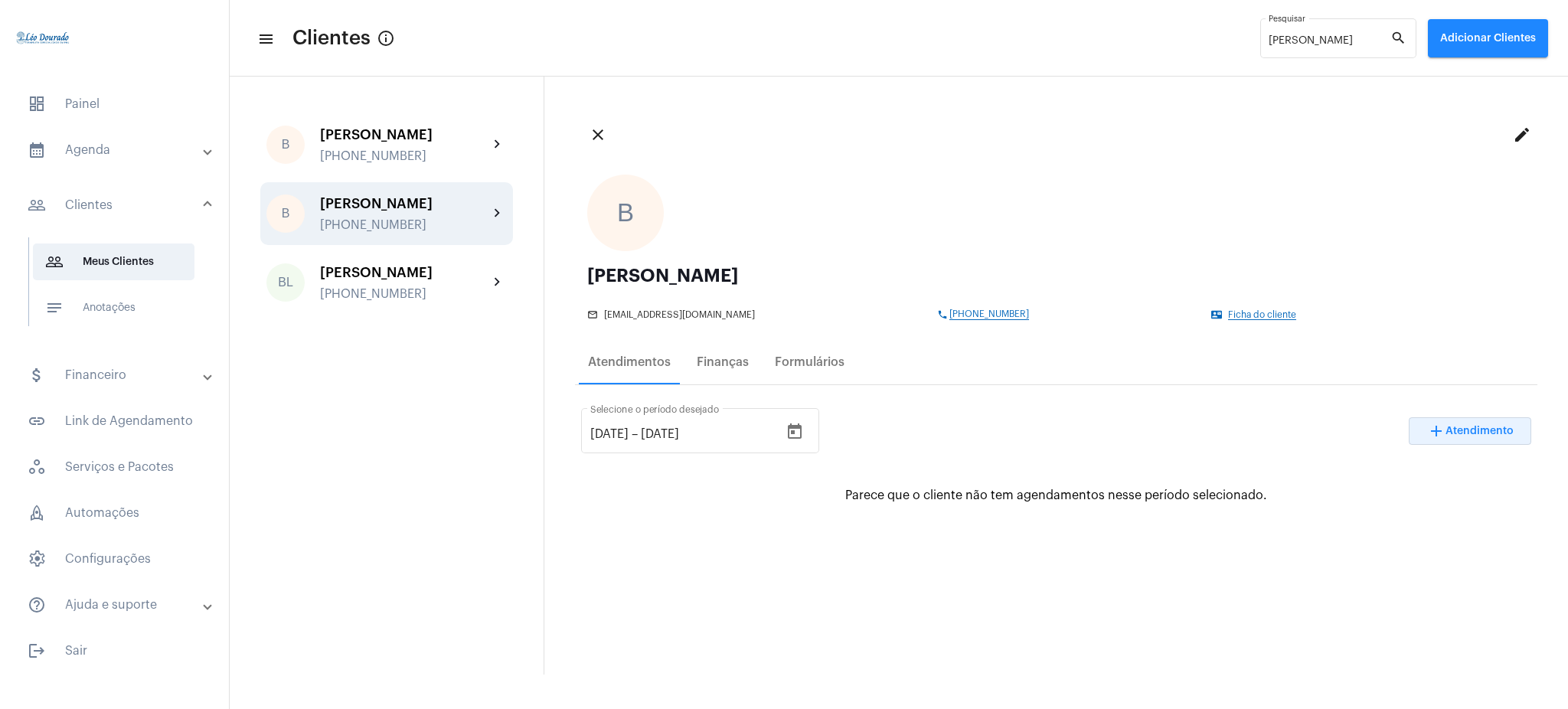
click at [1463, 432] on span "Atendimento" at bounding box center [1479, 431] width 68 height 11
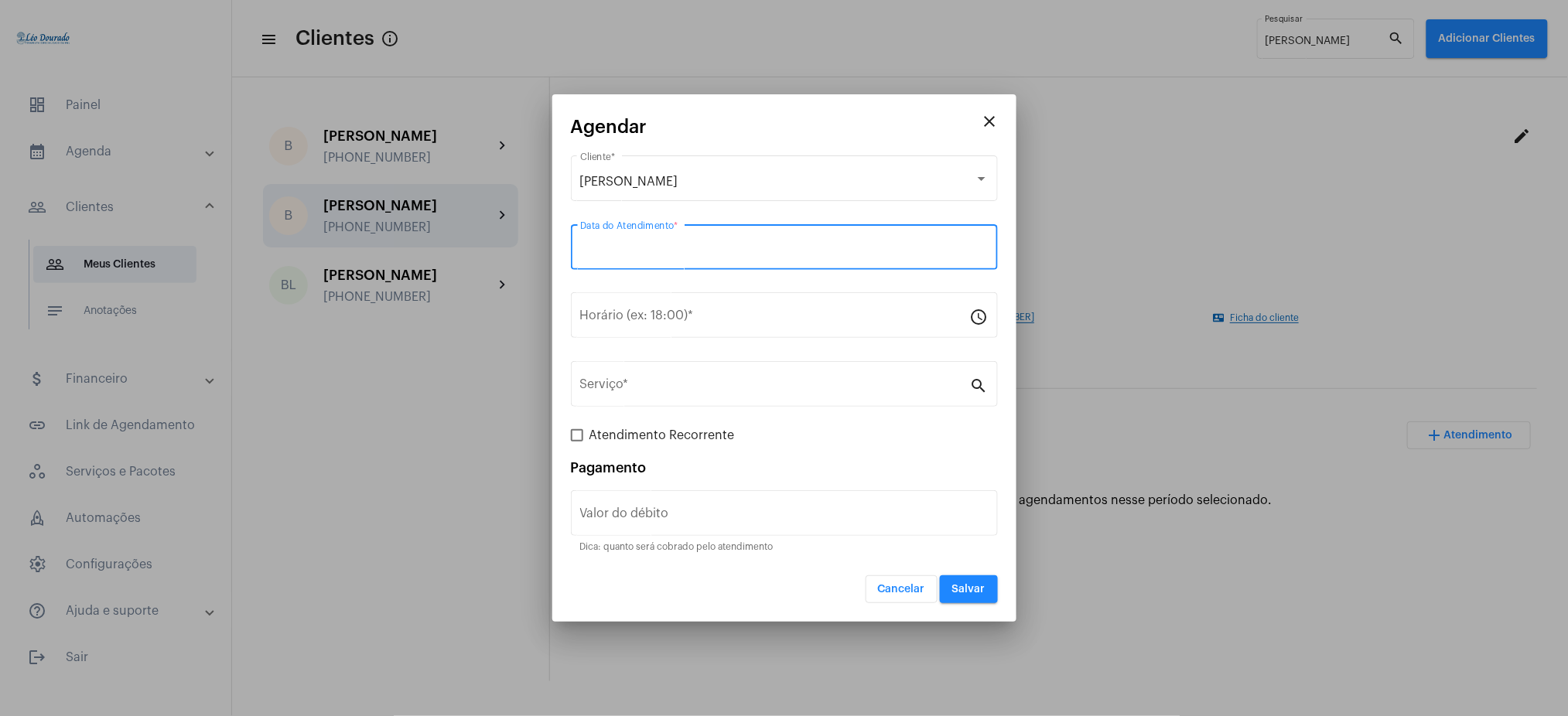
click at [708, 247] on input "Data do Atendimento *" at bounding box center [784, 250] width 409 height 14
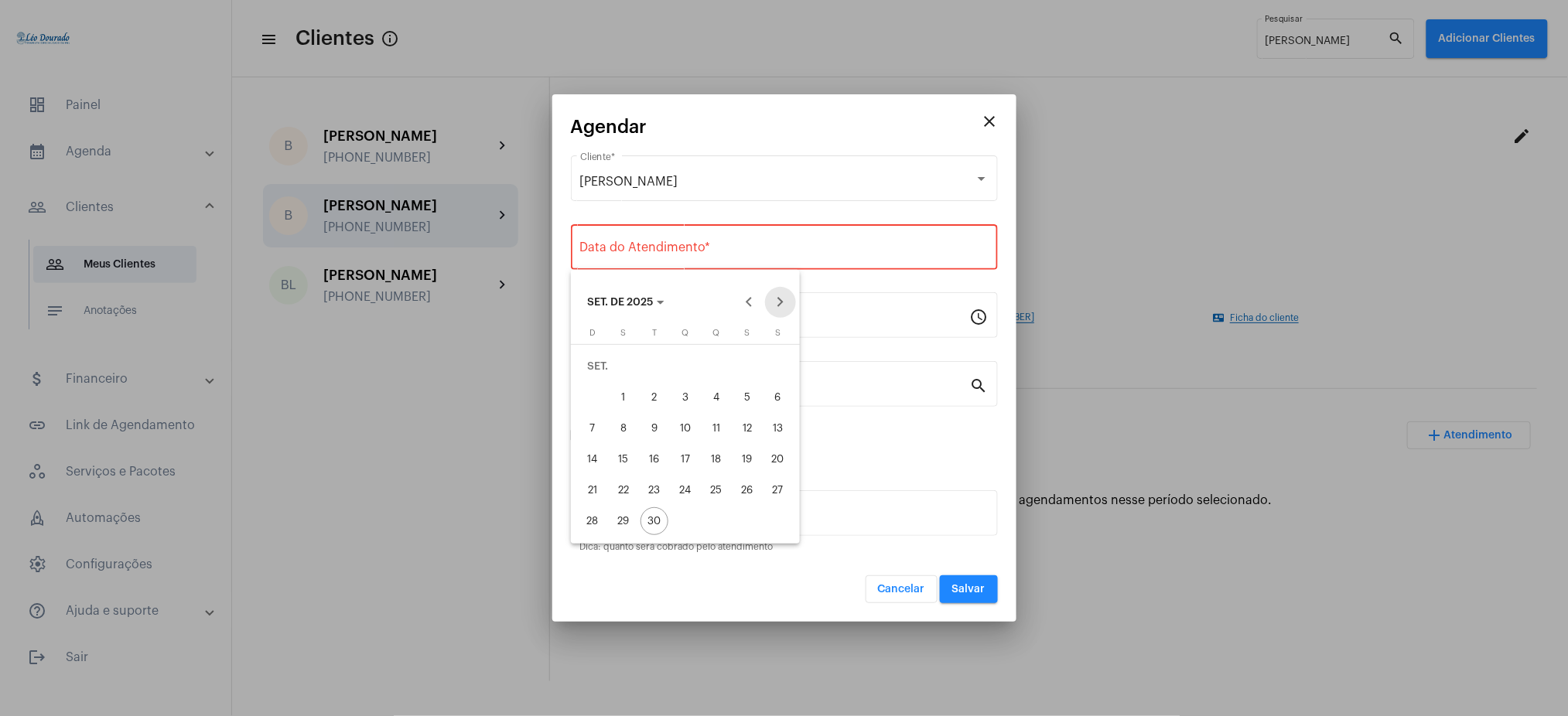
click at [772, 300] on button "Next month" at bounding box center [780, 302] width 31 height 31
click at [658, 395] on div "7" at bounding box center [654, 397] width 28 height 28
type input "07/10/2025"
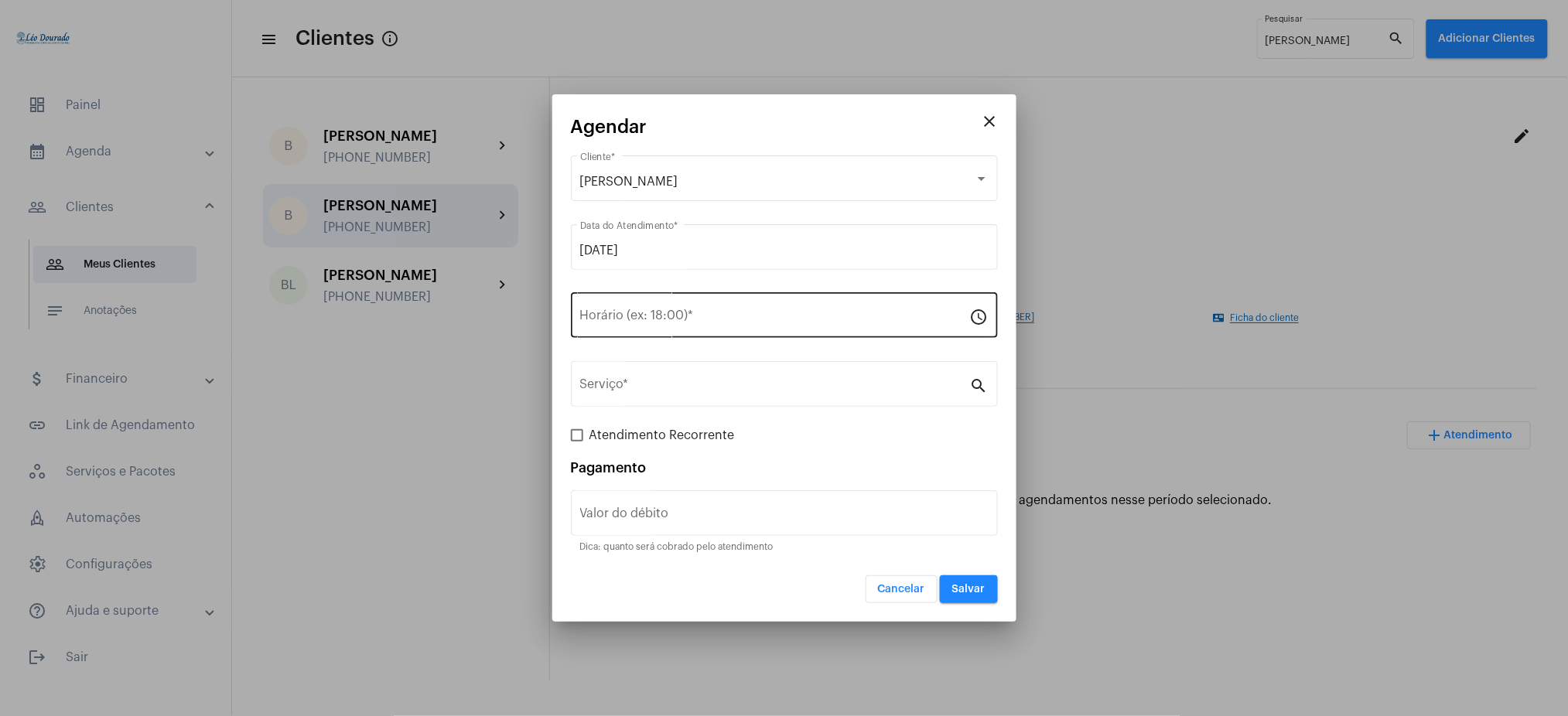
click at [662, 327] on div "Horário (ex: 18:00) *" at bounding box center [774, 314] width 390 height 49
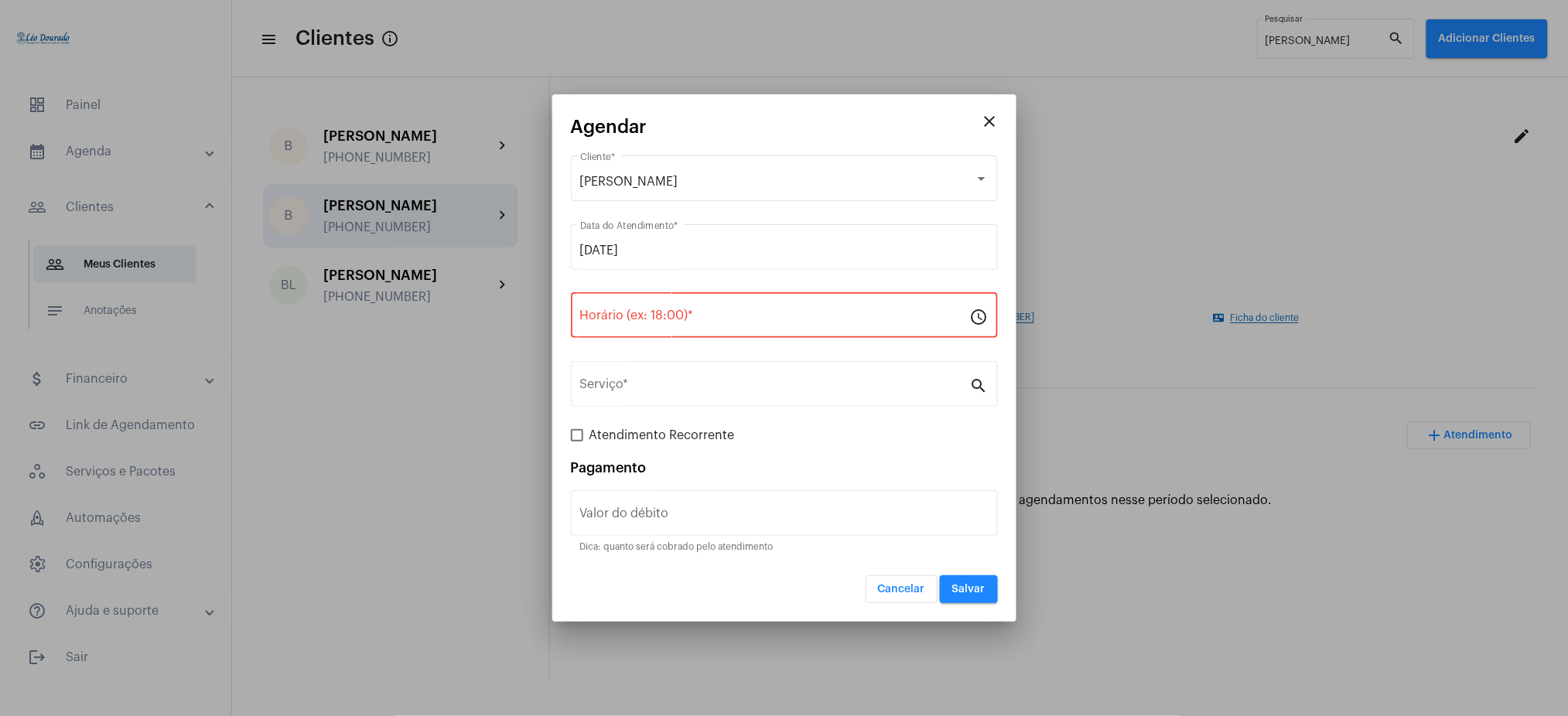
click at [673, 327] on div "Horário (ex: 18:00) *" at bounding box center [774, 314] width 390 height 49
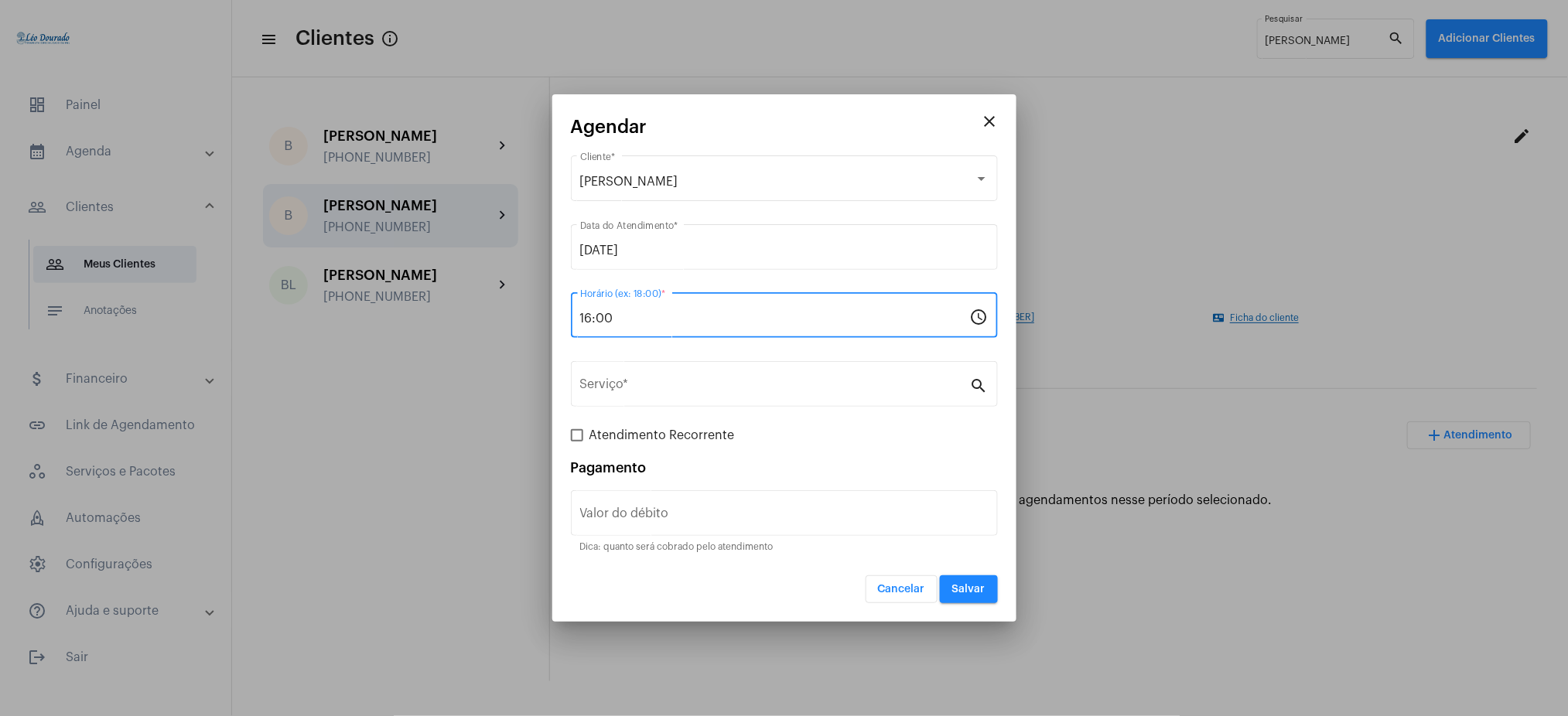
type input "16:00"
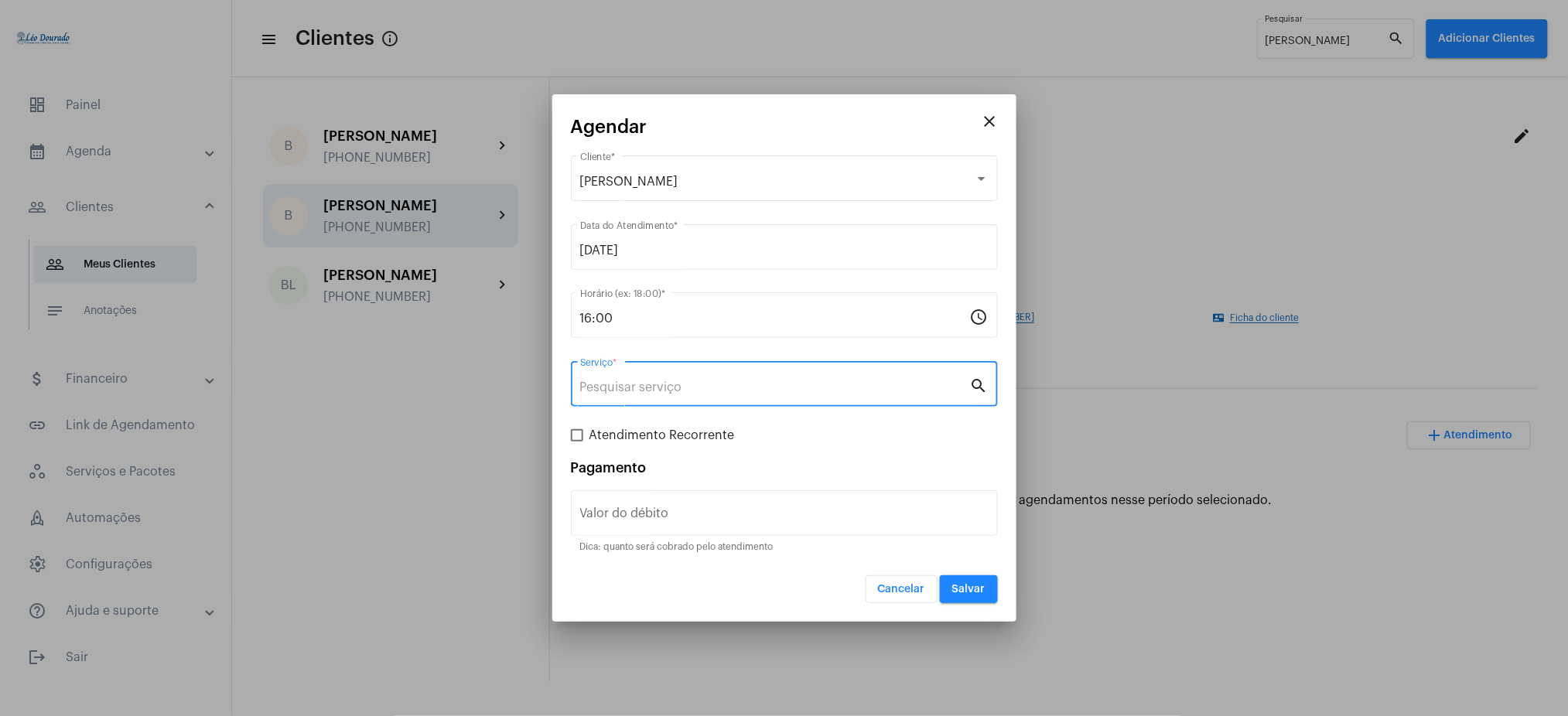
click at [688, 392] on input "Serviço *" at bounding box center [774, 387] width 390 height 14
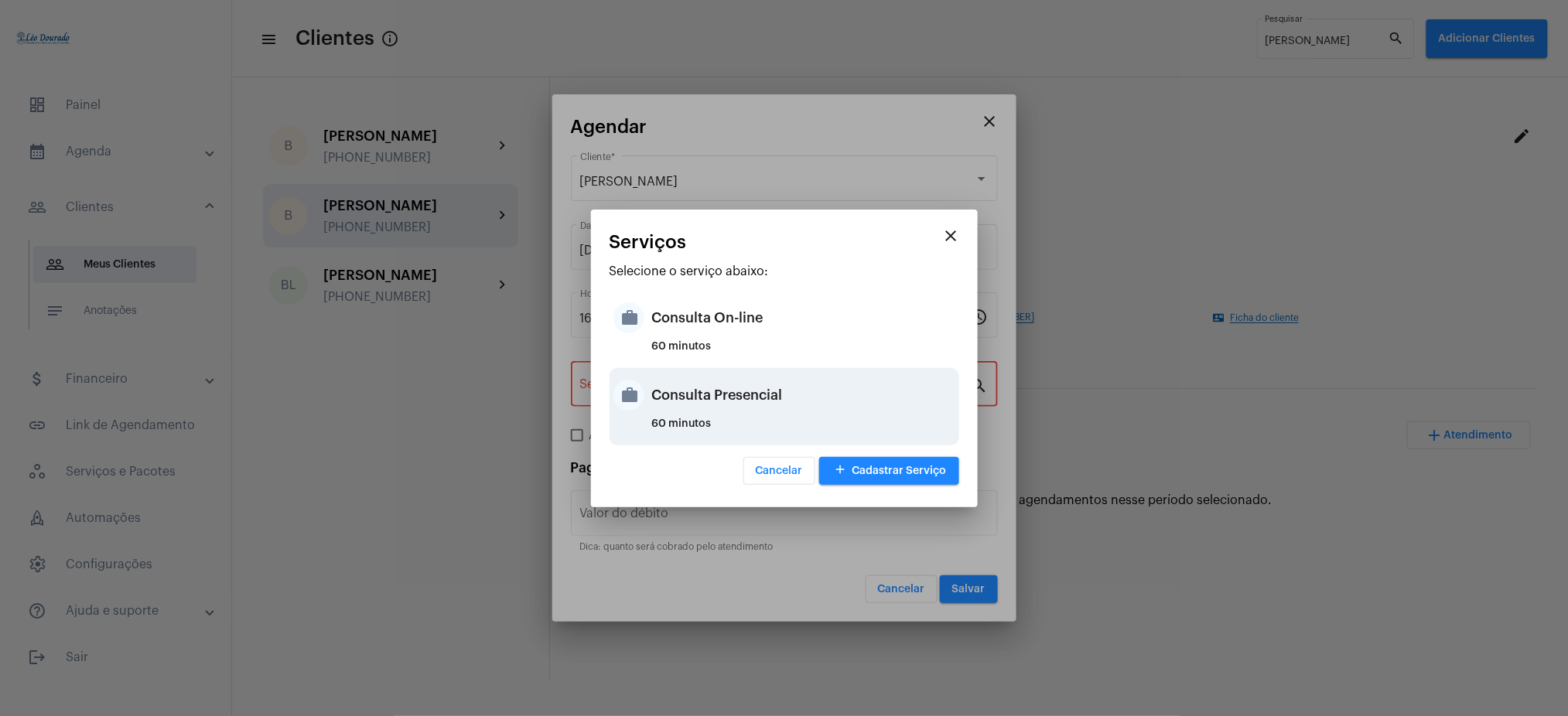
click at [770, 399] on div "Consulta Presencial" at bounding box center [803, 394] width 303 height 46
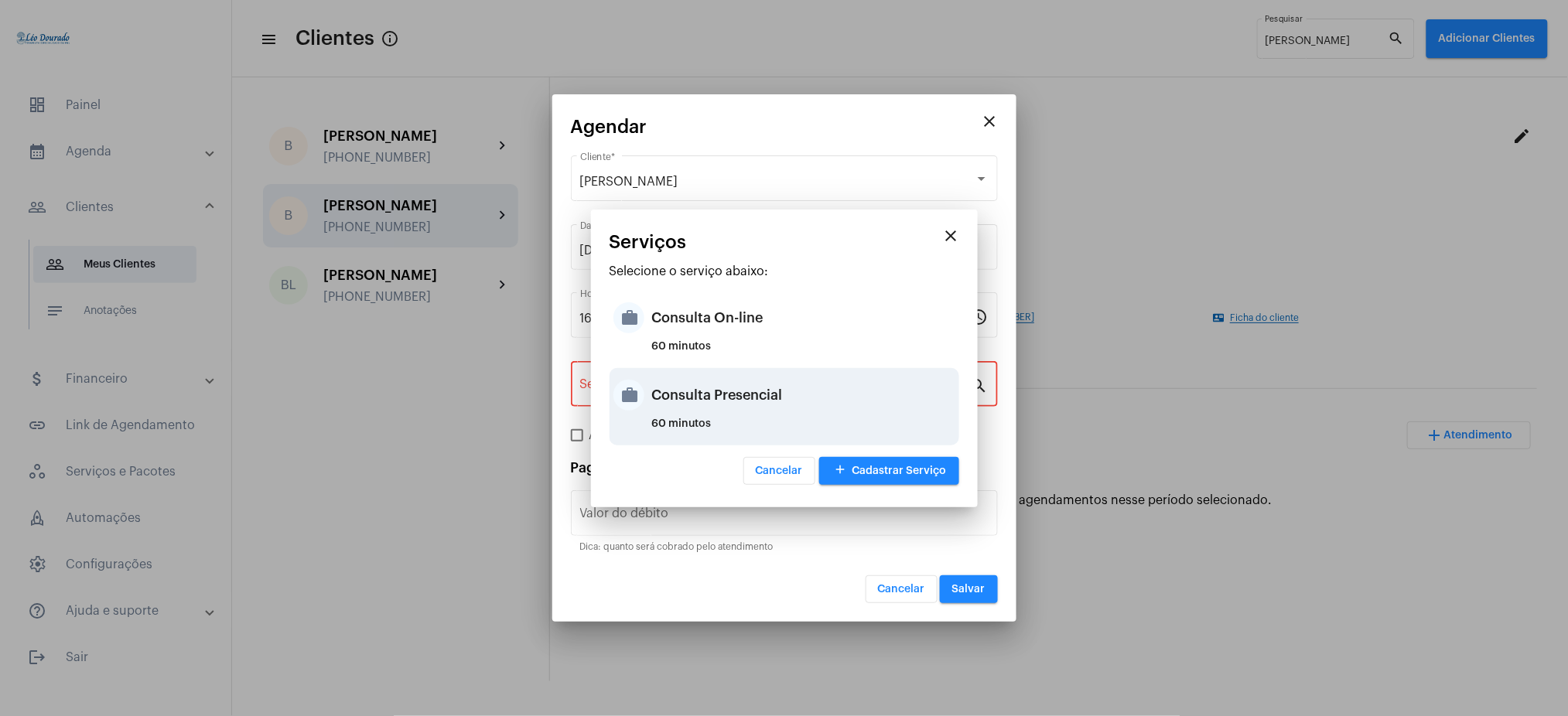
type input "Consulta Presencial"
type input "R$ 150"
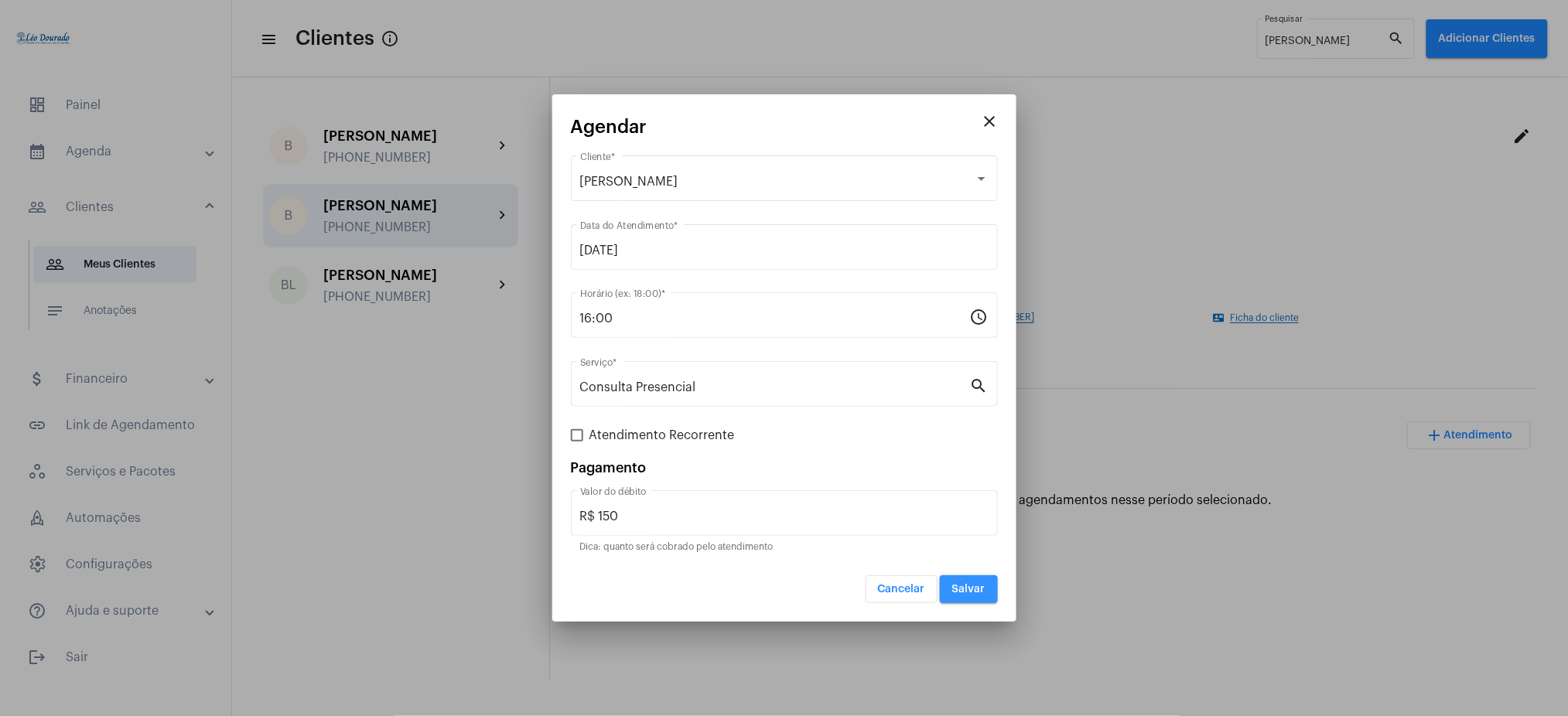
click at [976, 593] on span "Salvar" at bounding box center [968, 589] width 33 height 11
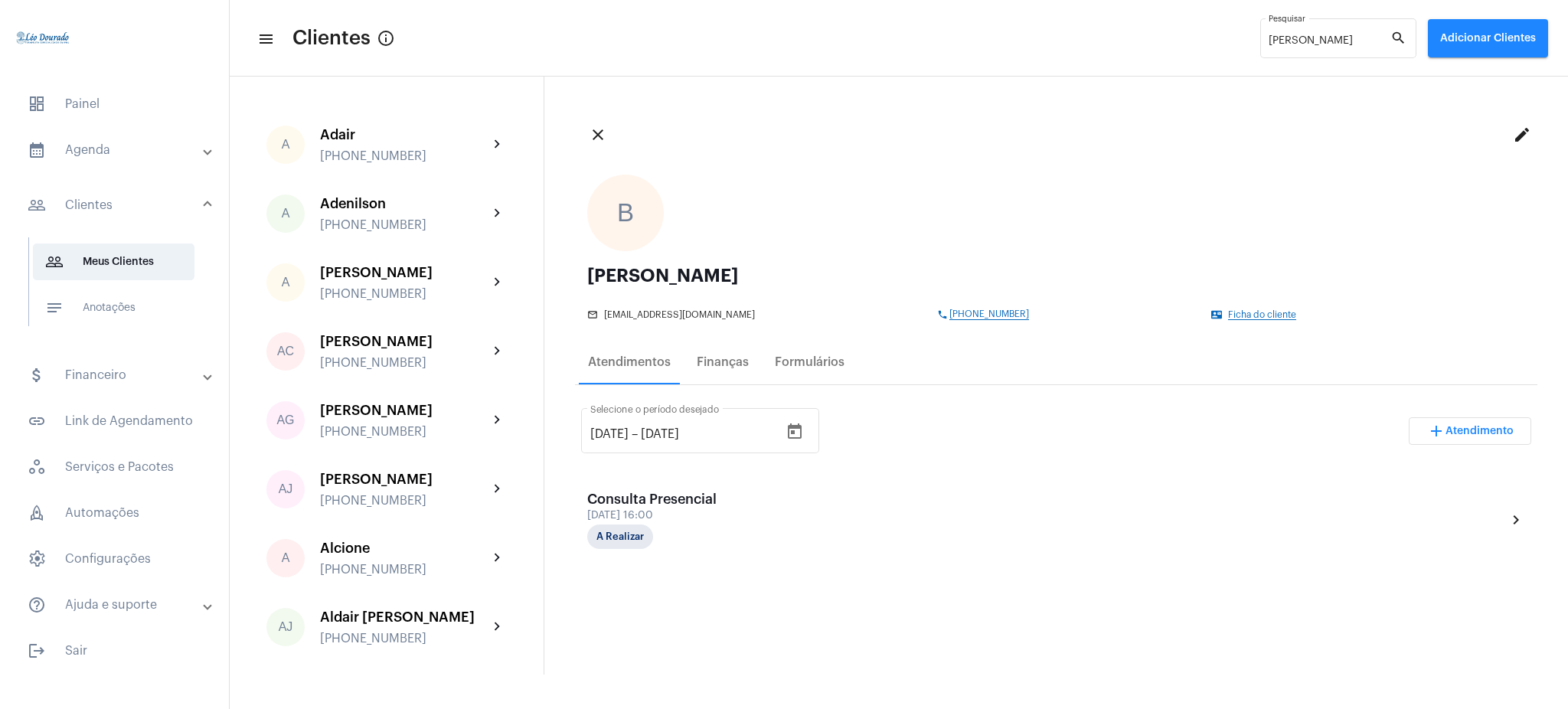
click at [127, 162] on mat-expansion-panel-header "calendar_month_outlined Agenda" at bounding box center [118, 149] width 219 height 37
click at [147, 211] on span "calendar_month_outlined Calendário" at bounding box center [114, 212] width 161 height 37
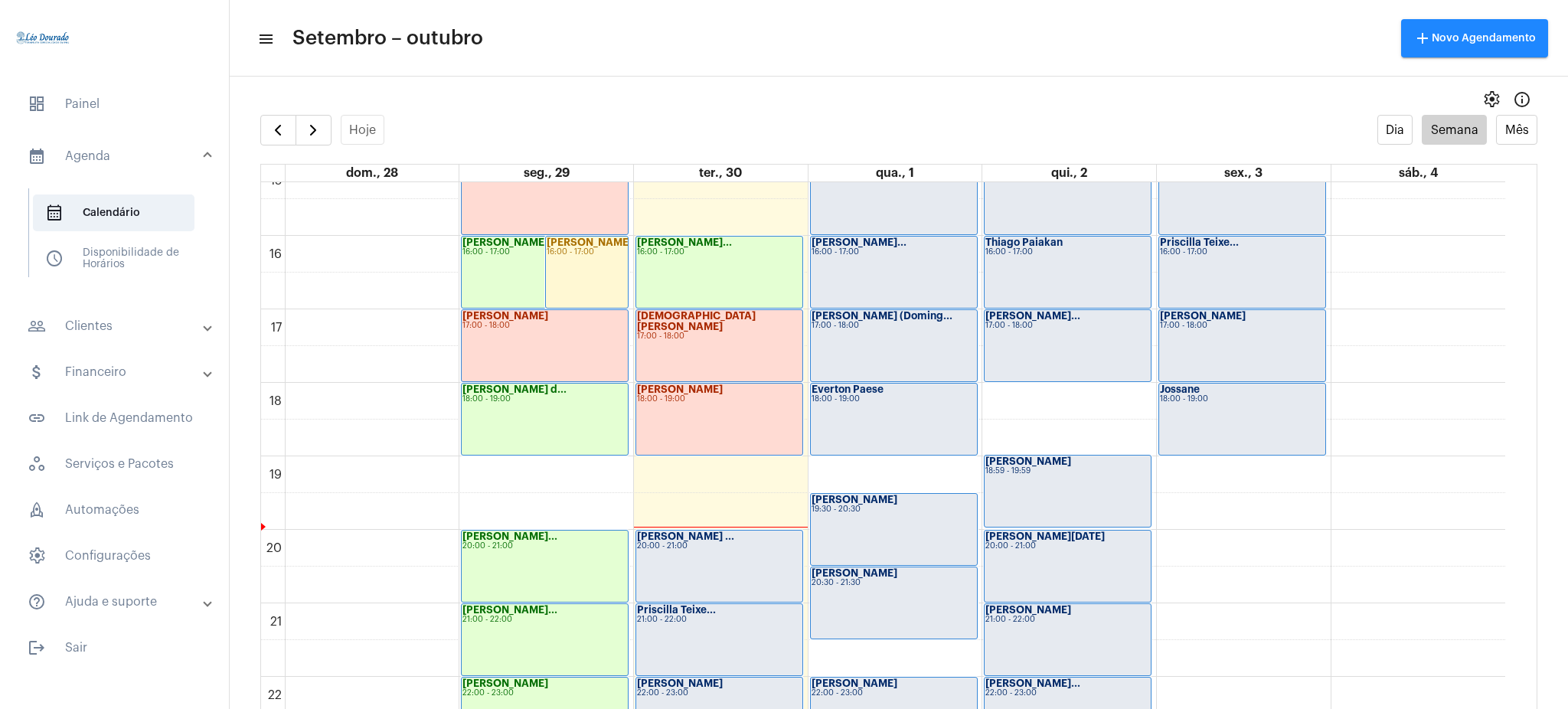
scroll to position [1115, 0]
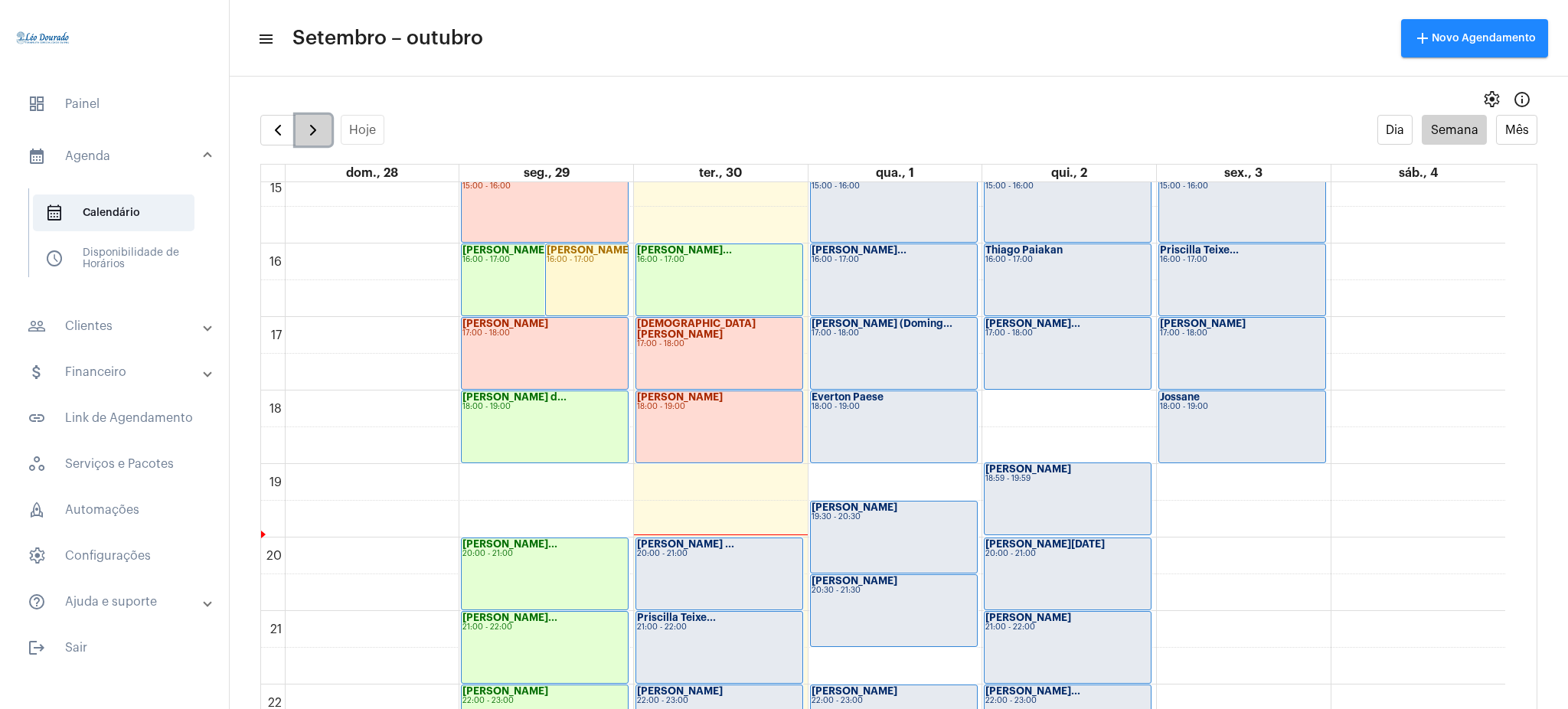
click at [311, 141] on button "button" at bounding box center [313, 130] width 36 height 30
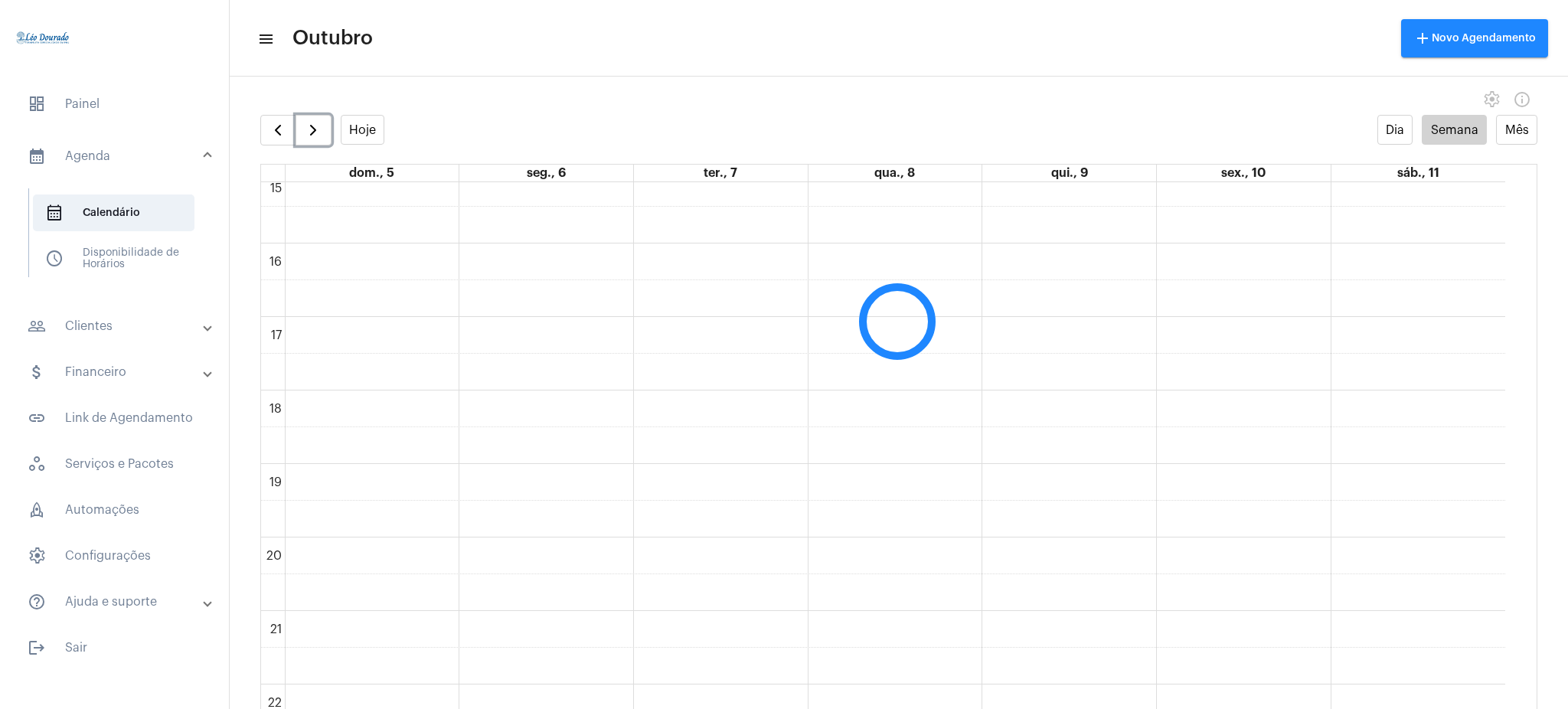
scroll to position [442, 0]
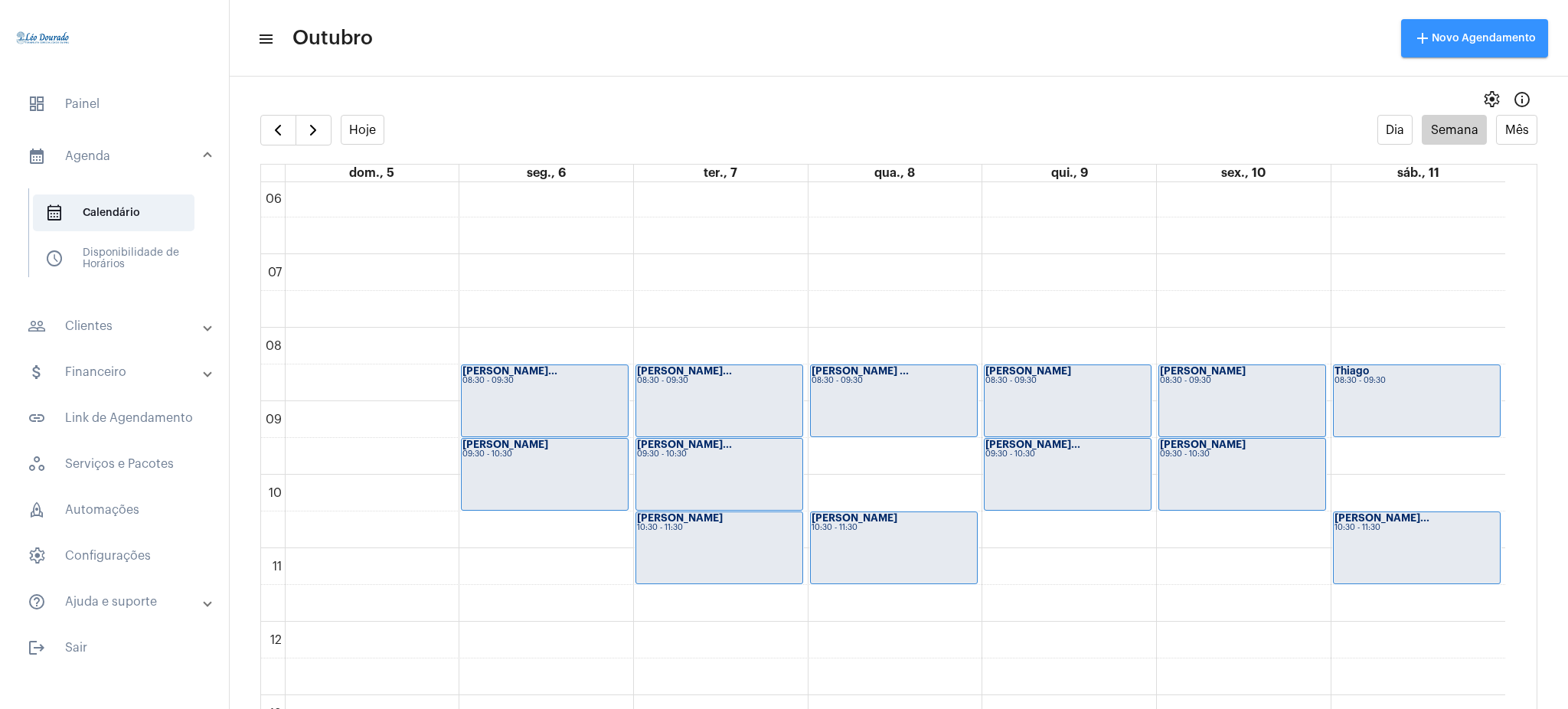
click at [1513, 30] on button "add Novo Agendamento" at bounding box center [1474, 38] width 147 height 38
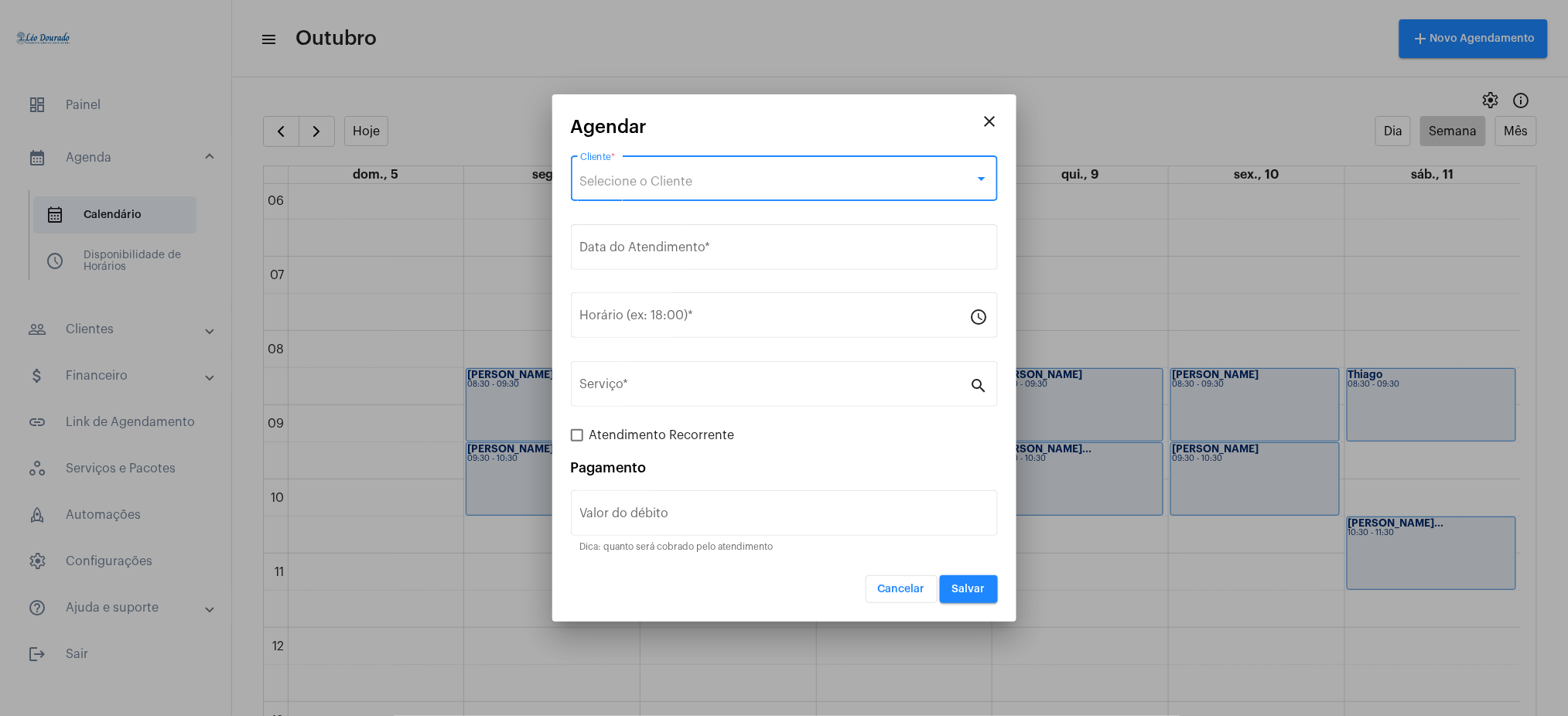
click at [623, 175] on span "Selecione o Cliente" at bounding box center [636, 182] width 113 height 13
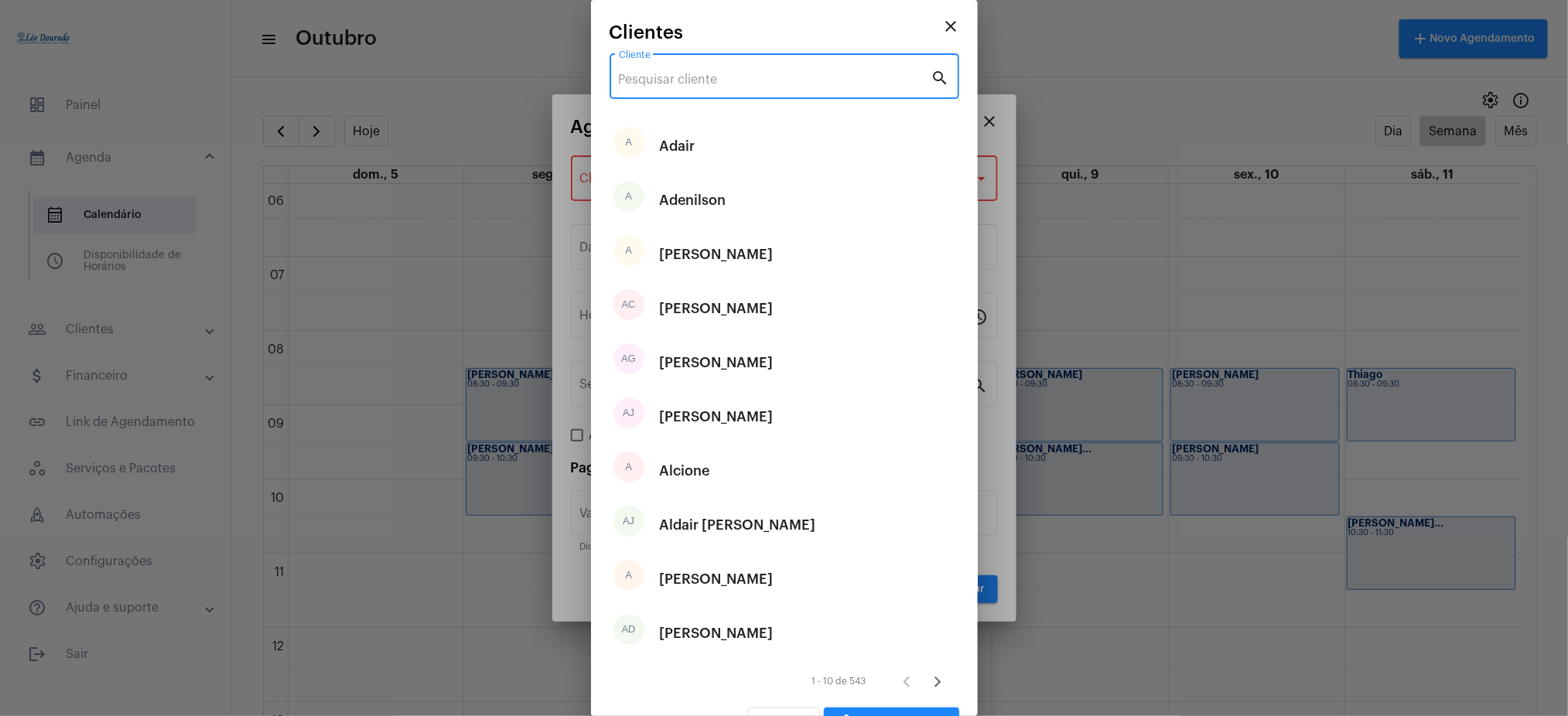
click at [678, 80] on input "Cliente" at bounding box center [775, 79] width 313 height 14
click at [786, 79] on input "Cliente" at bounding box center [775, 79] width 313 height 14
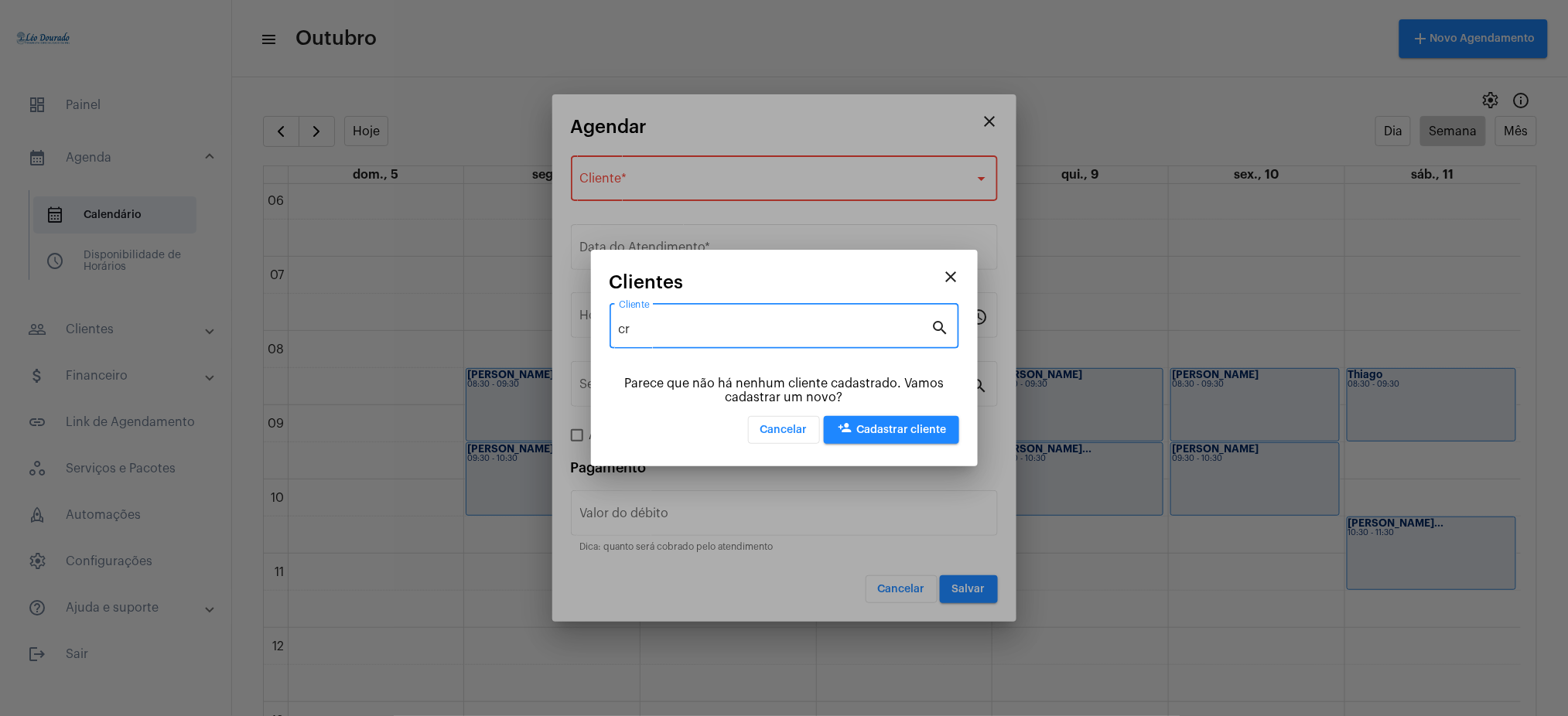
type input "c"
type input "Cristiane"
click at [950, 273] on mat-icon "close" at bounding box center [951, 277] width 19 height 19
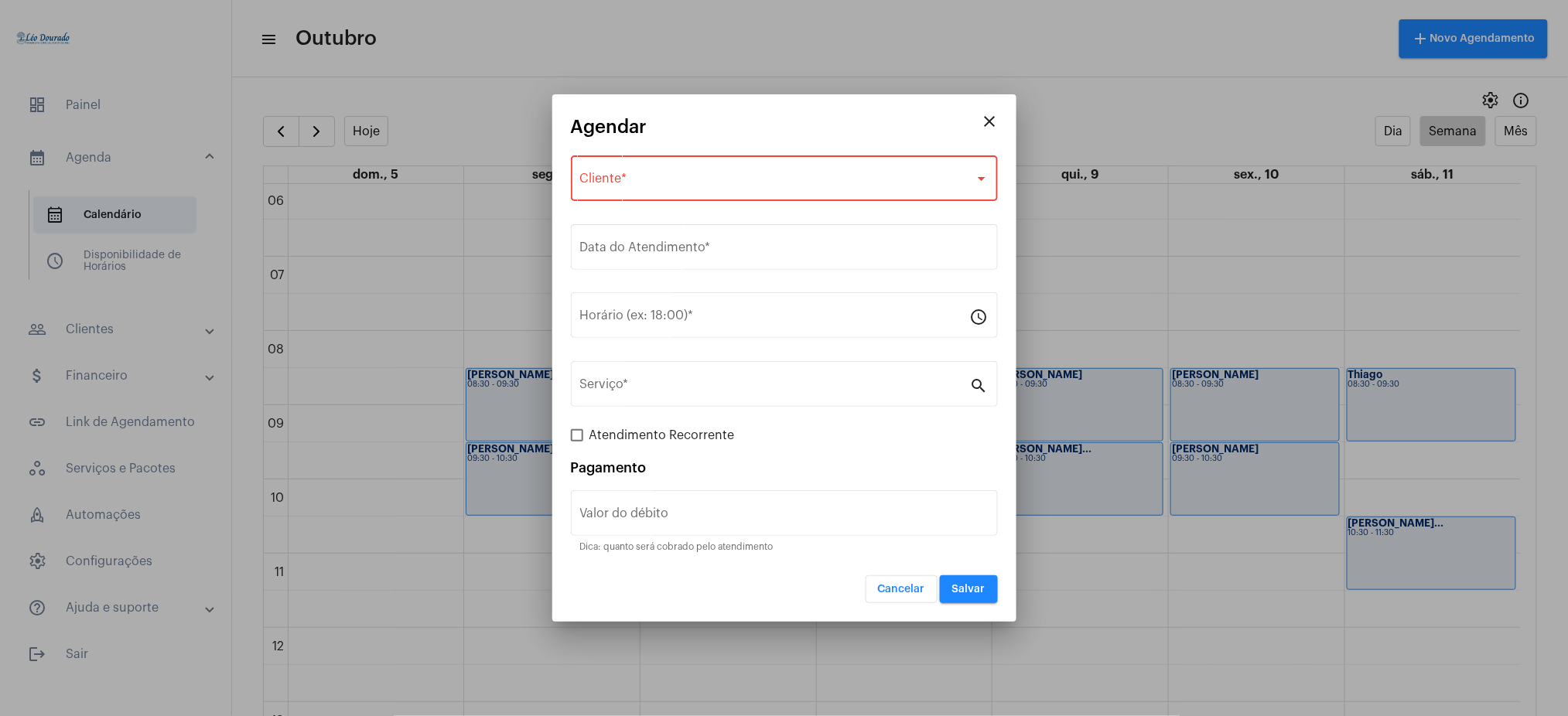
click at [671, 171] on div "Selecione o Cliente Cliente *" at bounding box center [784, 176] width 409 height 49
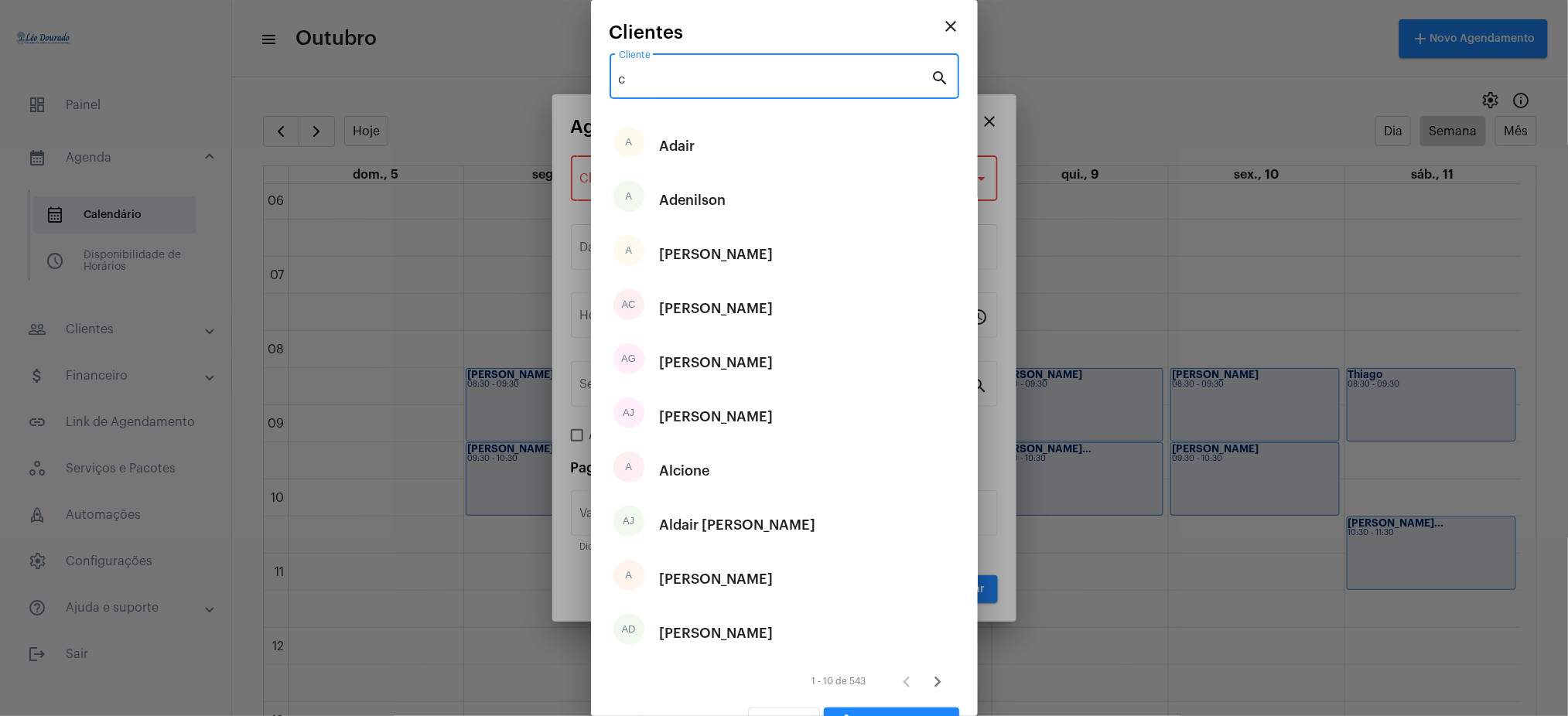
click at [694, 82] on input "c" at bounding box center [775, 79] width 313 height 14
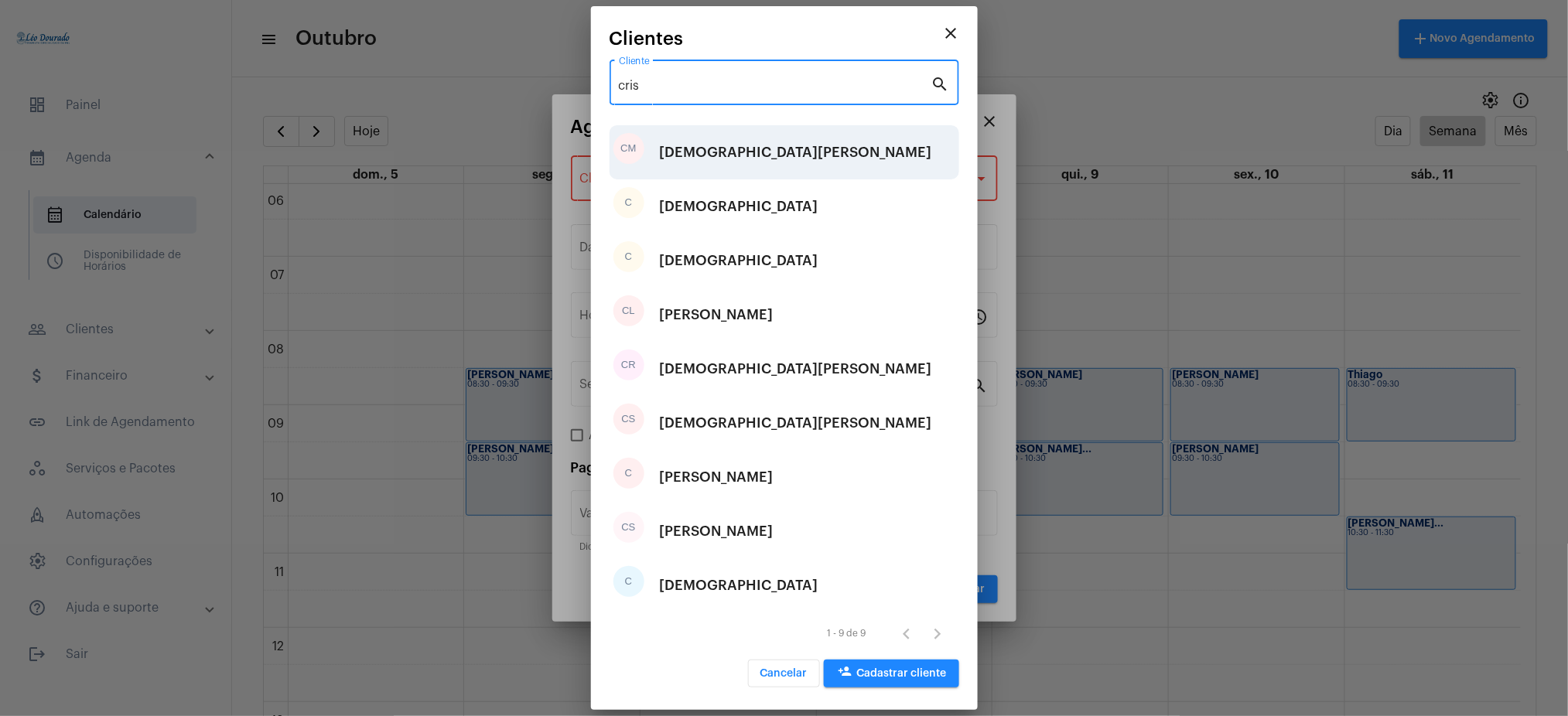
type input "cris"
click at [688, 147] on div "[DEMOGRAPHIC_DATA][PERSON_NAME]" at bounding box center [796, 152] width 272 height 46
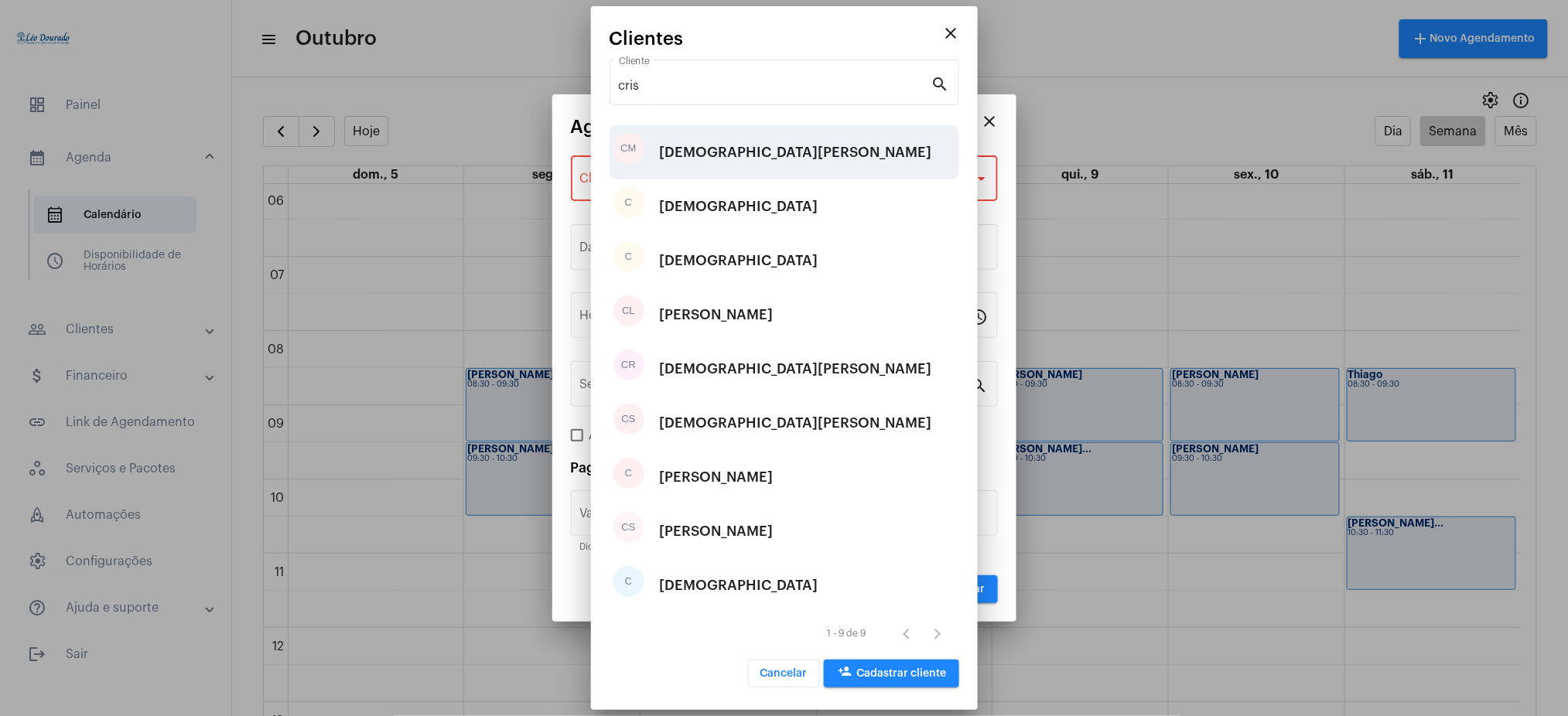
type input "R$"
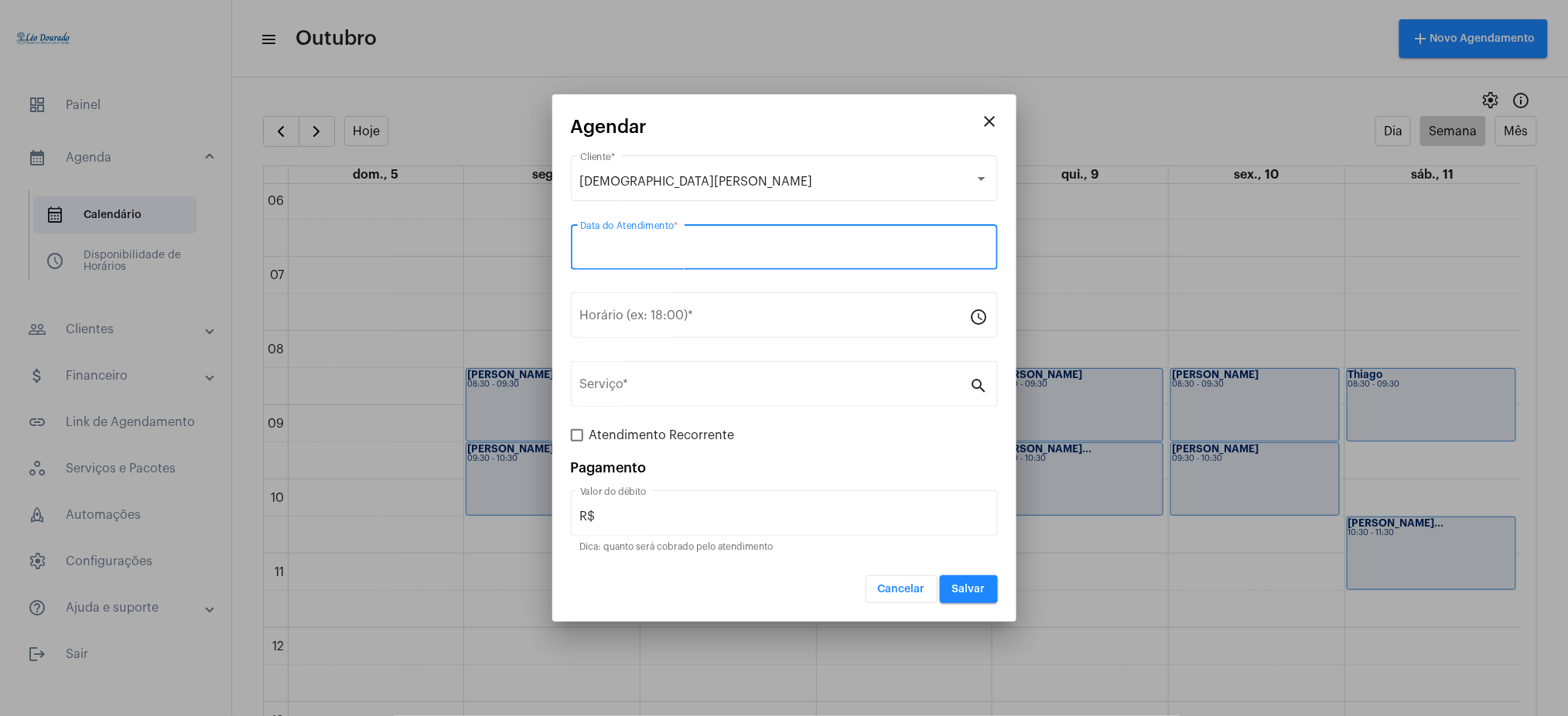
click at [671, 252] on input "Data do Atendimento *" at bounding box center [784, 250] width 409 height 14
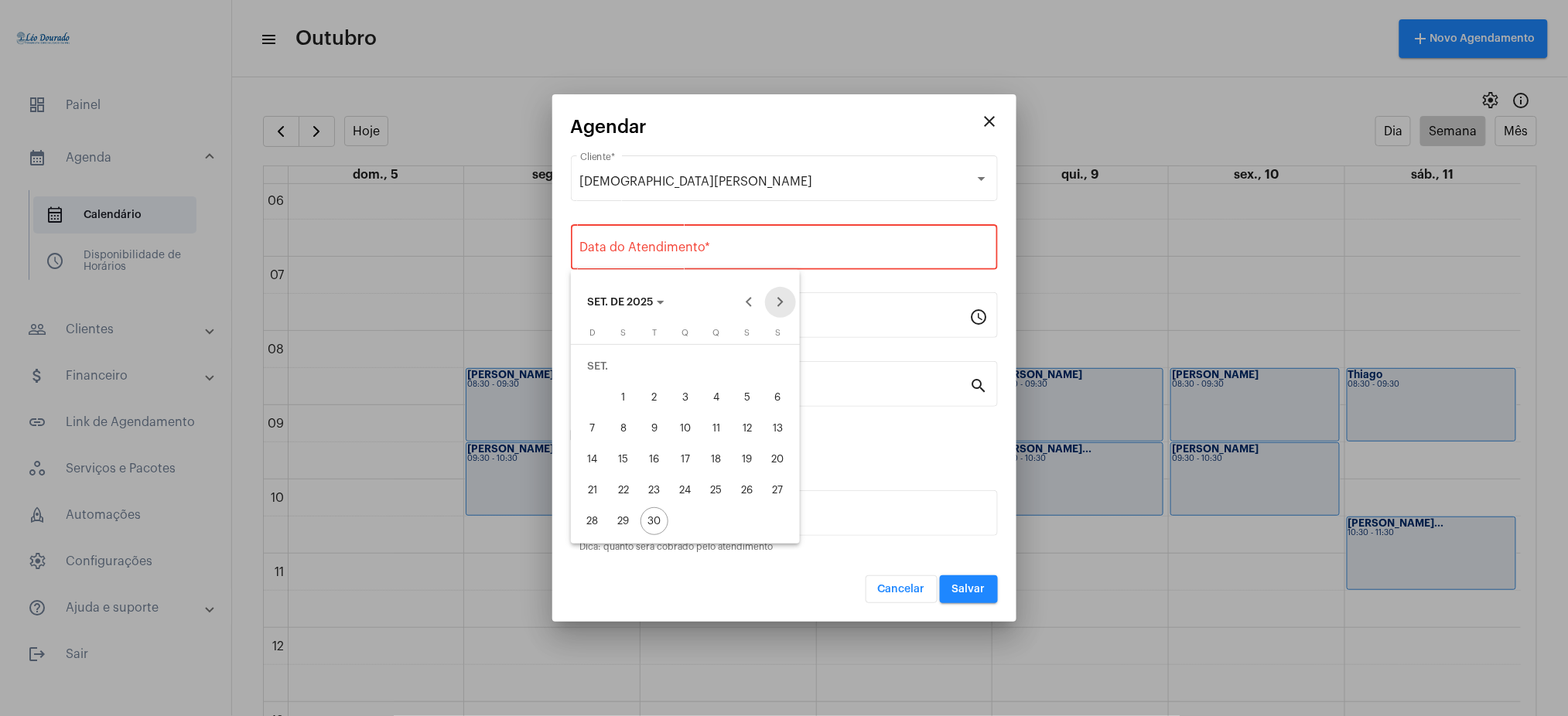
click at [783, 302] on button "Next month" at bounding box center [780, 302] width 31 height 31
click at [651, 395] on div "7" at bounding box center [654, 397] width 28 height 28
type input "07/10/2025"
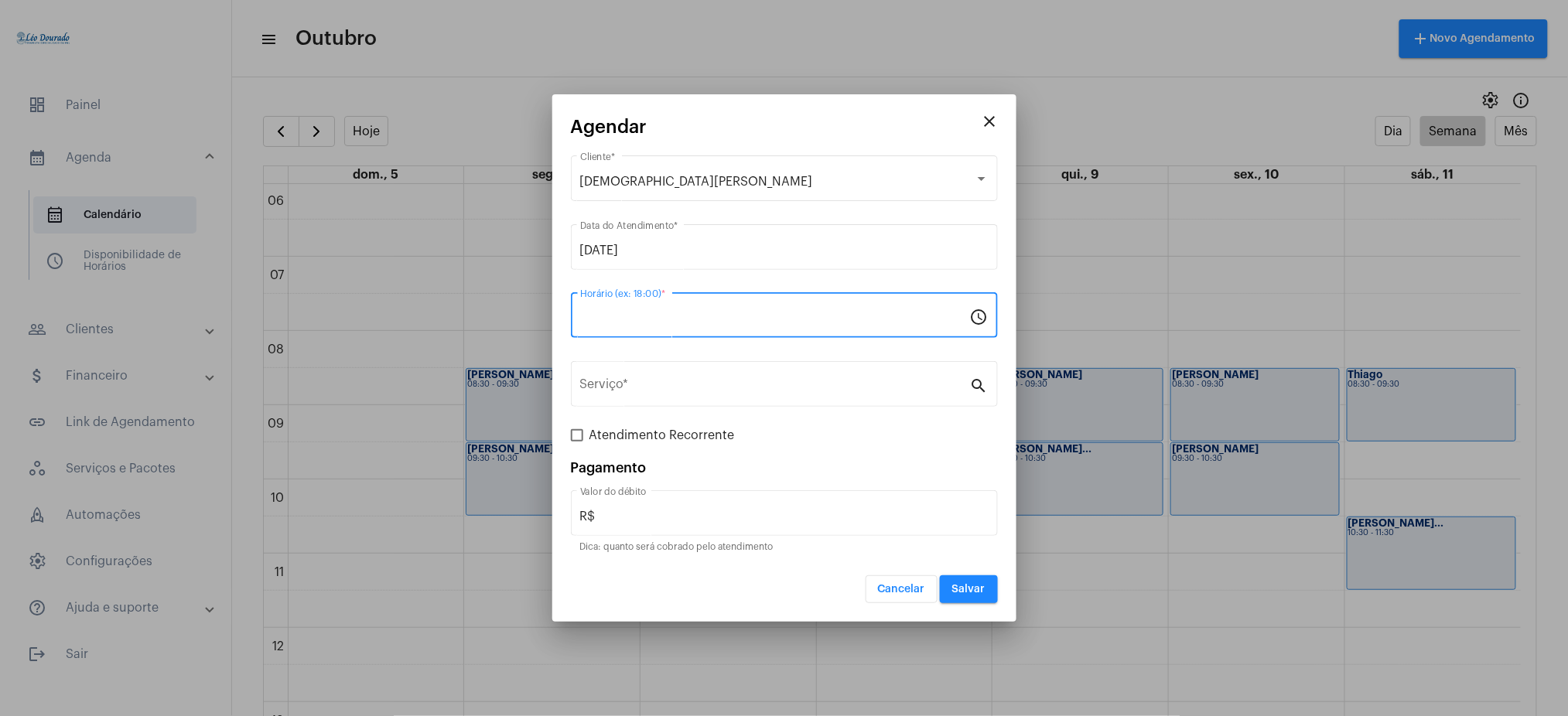
click at [638, 318] on input "Horário (ex: 18:00) *" at bounding box center [774, 318] width 390 height 14
type input "17:00"
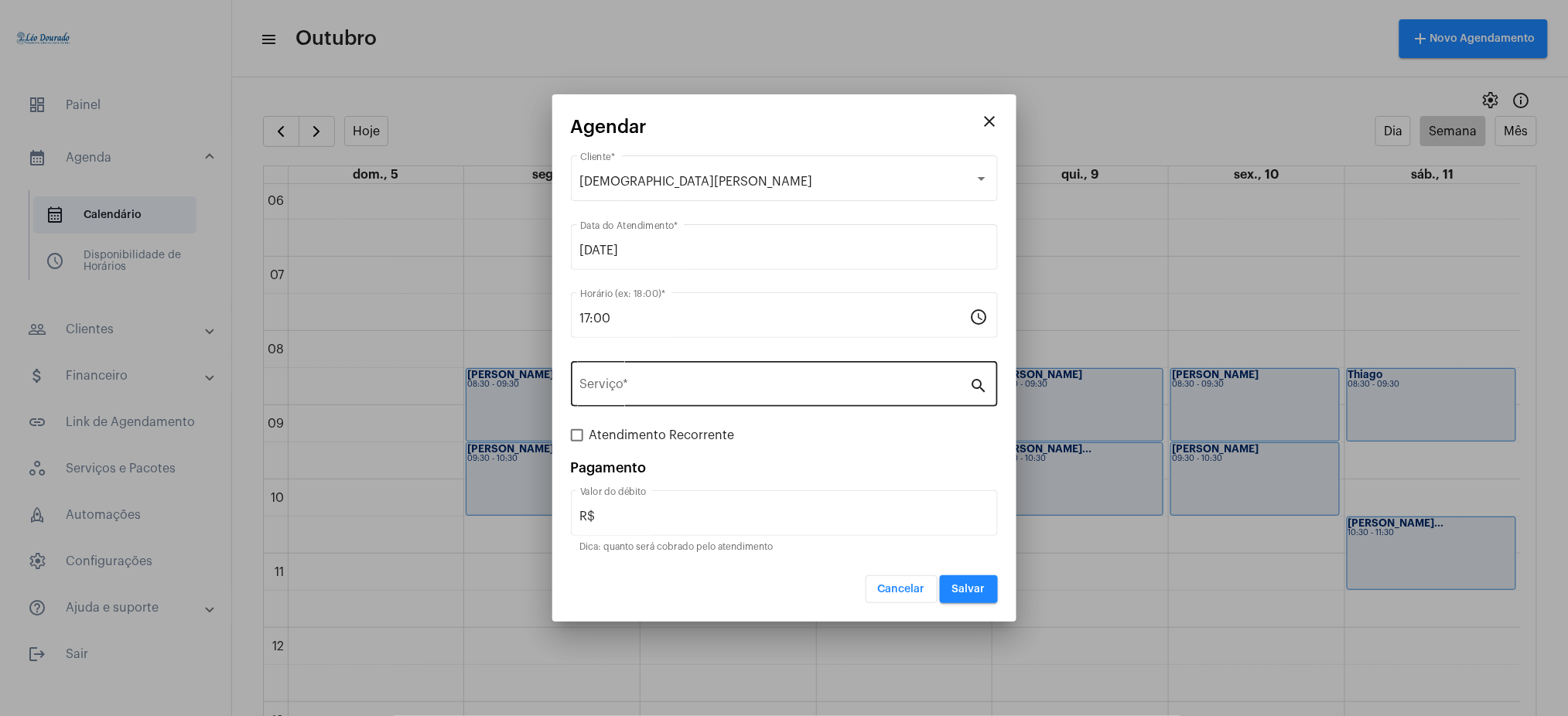
click at [651, 378] on div "Serviço *" at bounding box center [774, 382] width 390 height 49
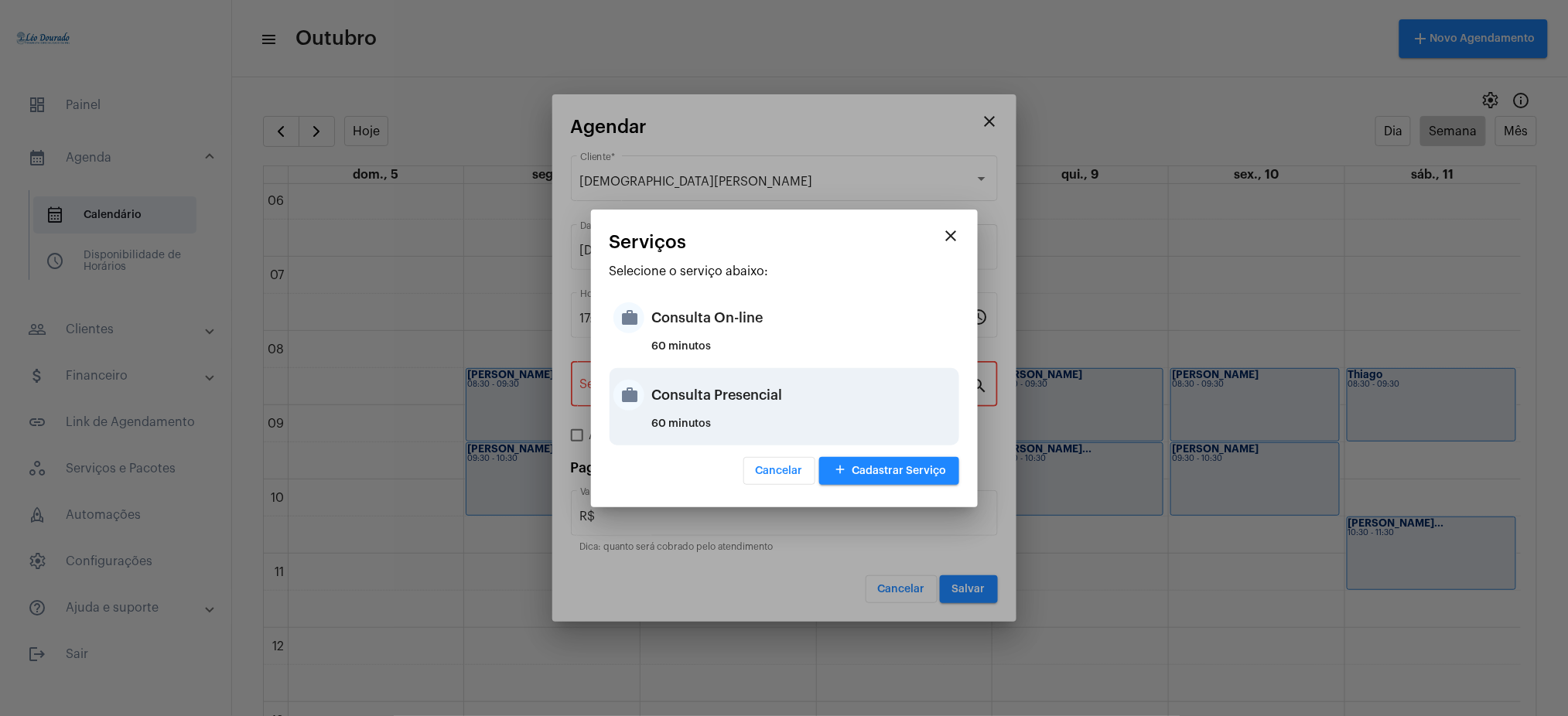
click at [778, 391] on div "Consulta Presencial" at bounding box center [803, 394] width 303 height 46
type input "Consulta Presencial"
type input "R$ 150"
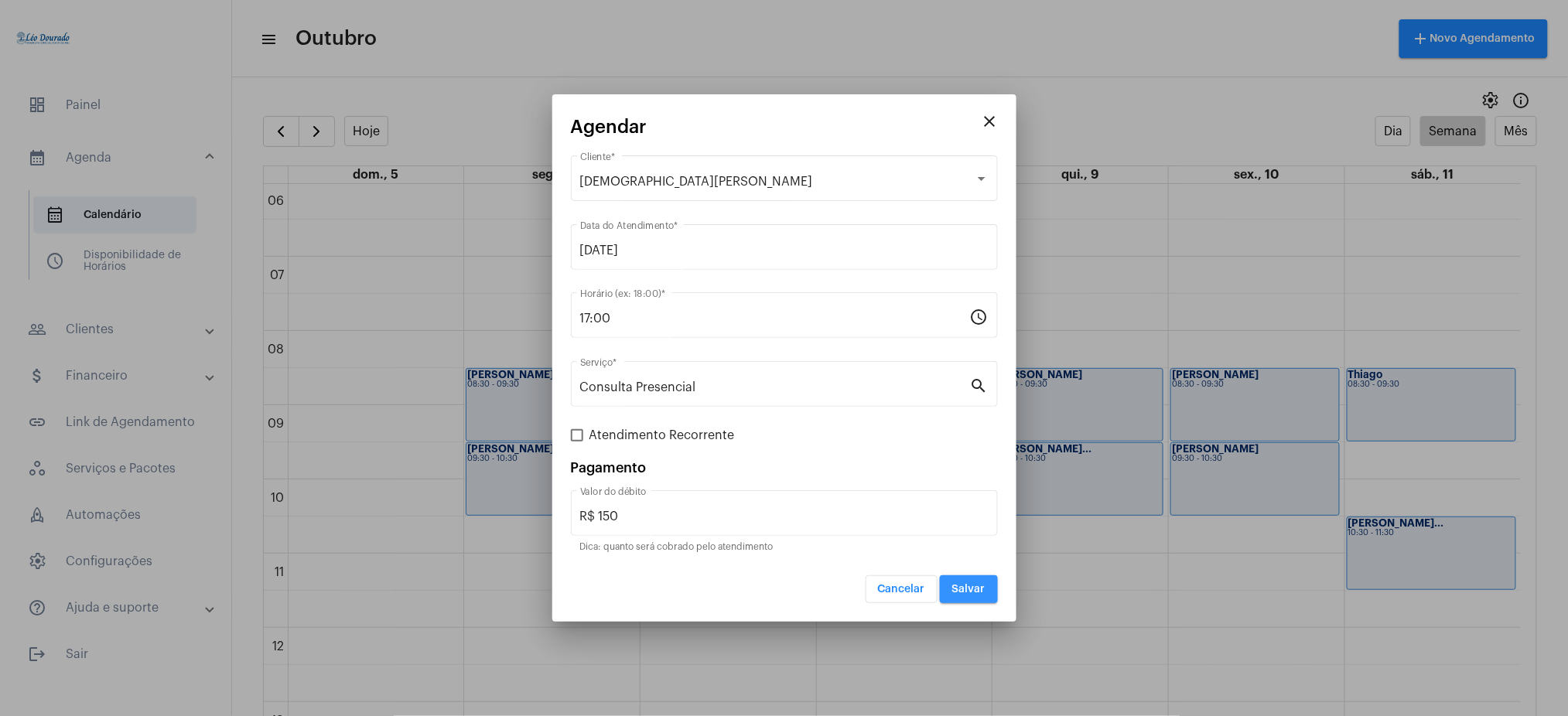
click at [960, 580] on button "Salvar" at bounding box center [968, 589] width 58 height 28
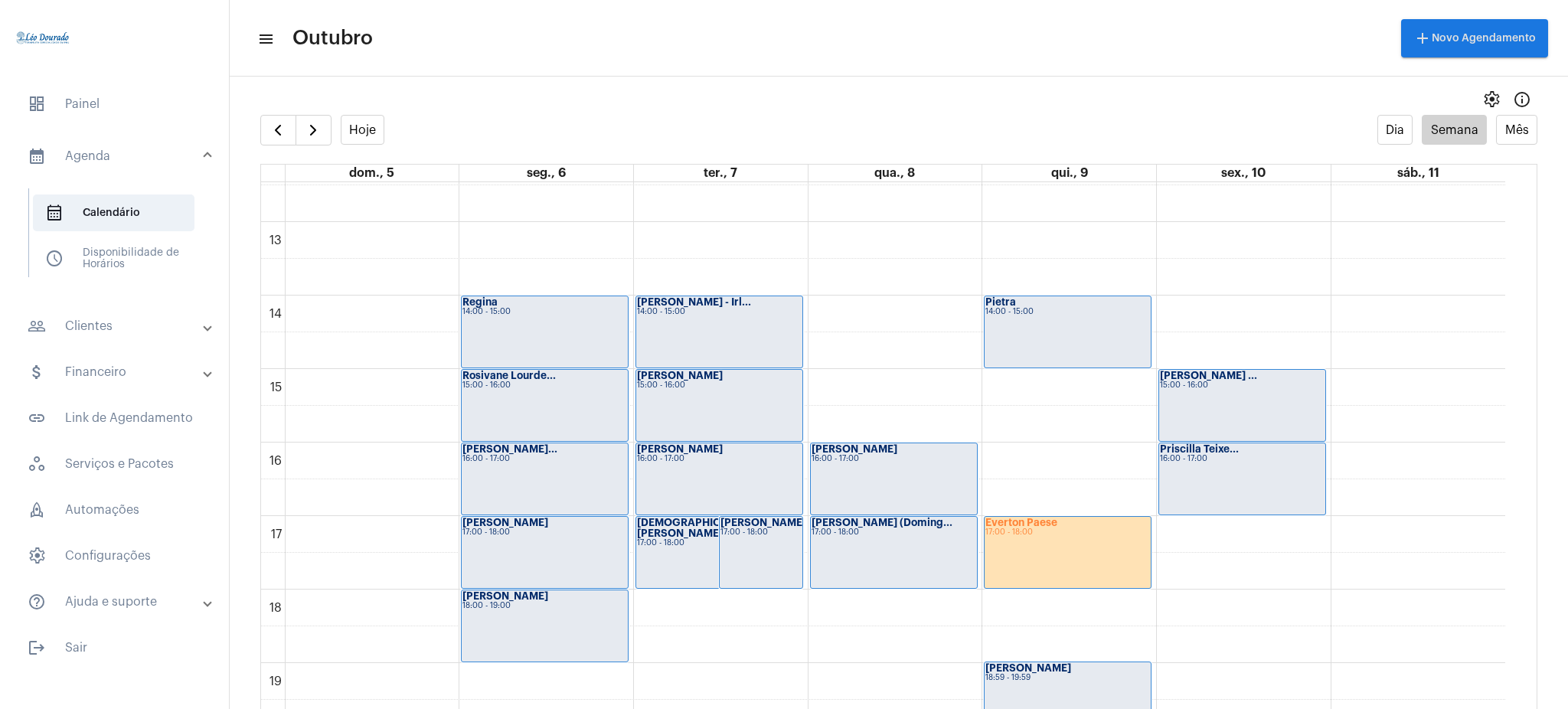
scroll to position [922, 0]
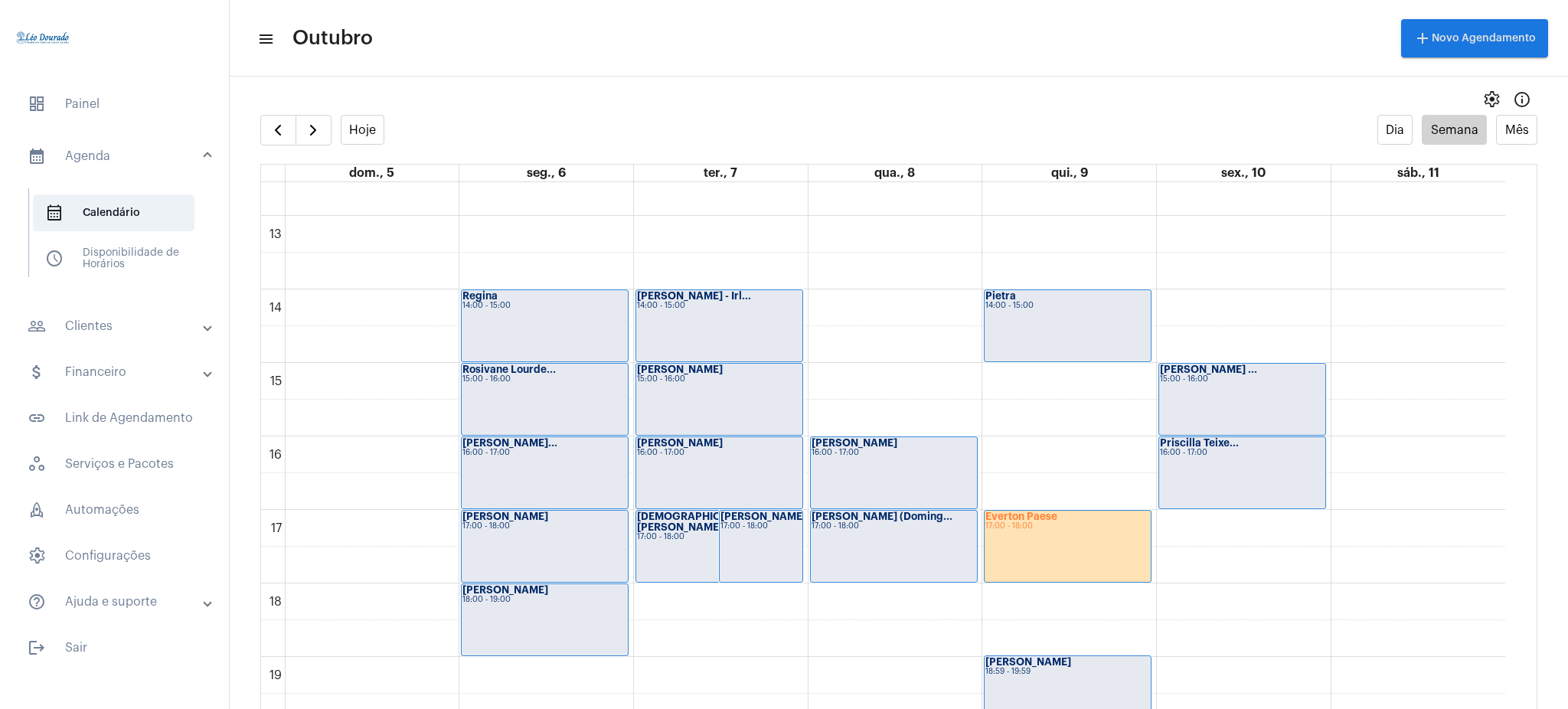
click at [689, 535] on div "Cristiane Mara 17:00 - 18:00" at bounding box center [720, 546] width 166 height 72
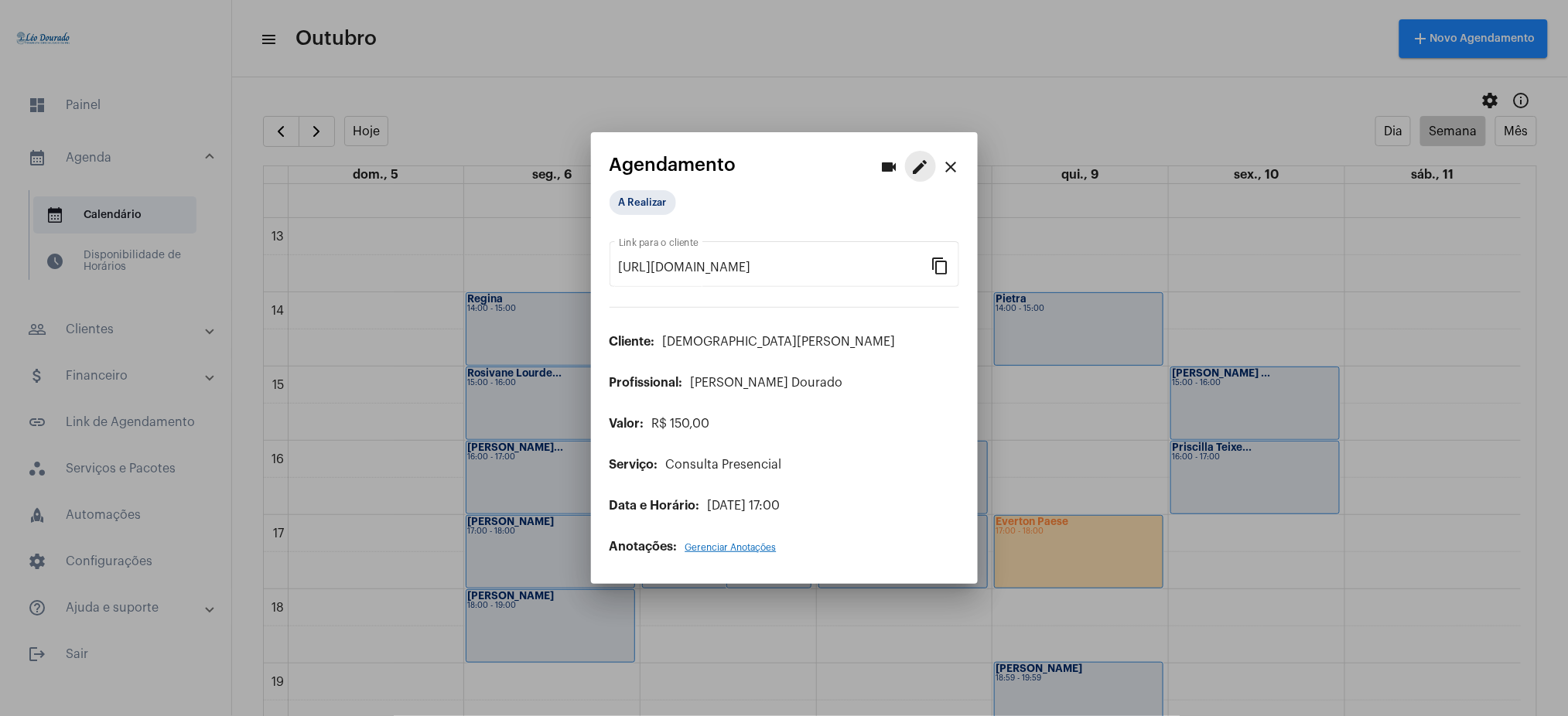
click at [919, 165] on mat-icon "edit" at bounding box center [921, 166] width 19 height 19
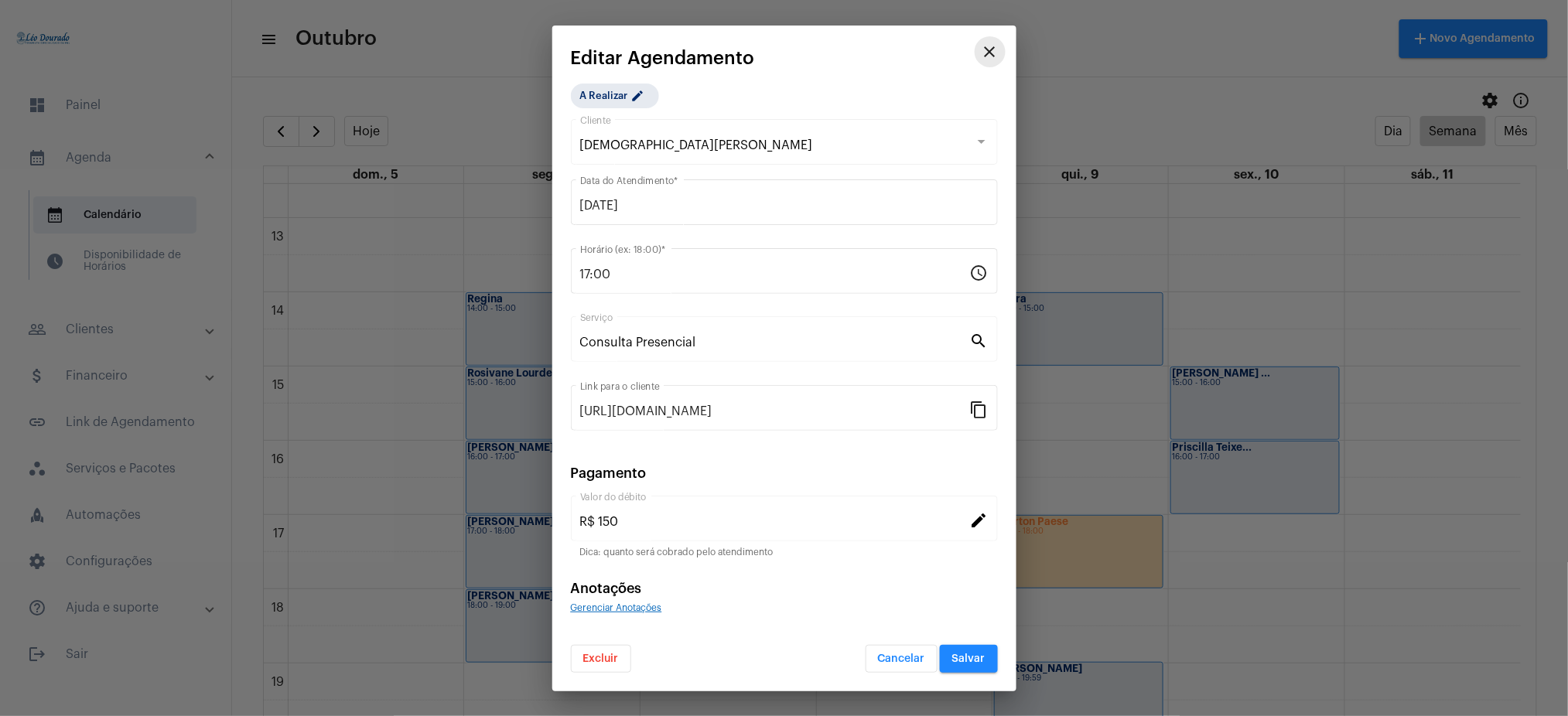
click at [975, 55] on button "close" at bounding box center [990, 52] width 31 height 31
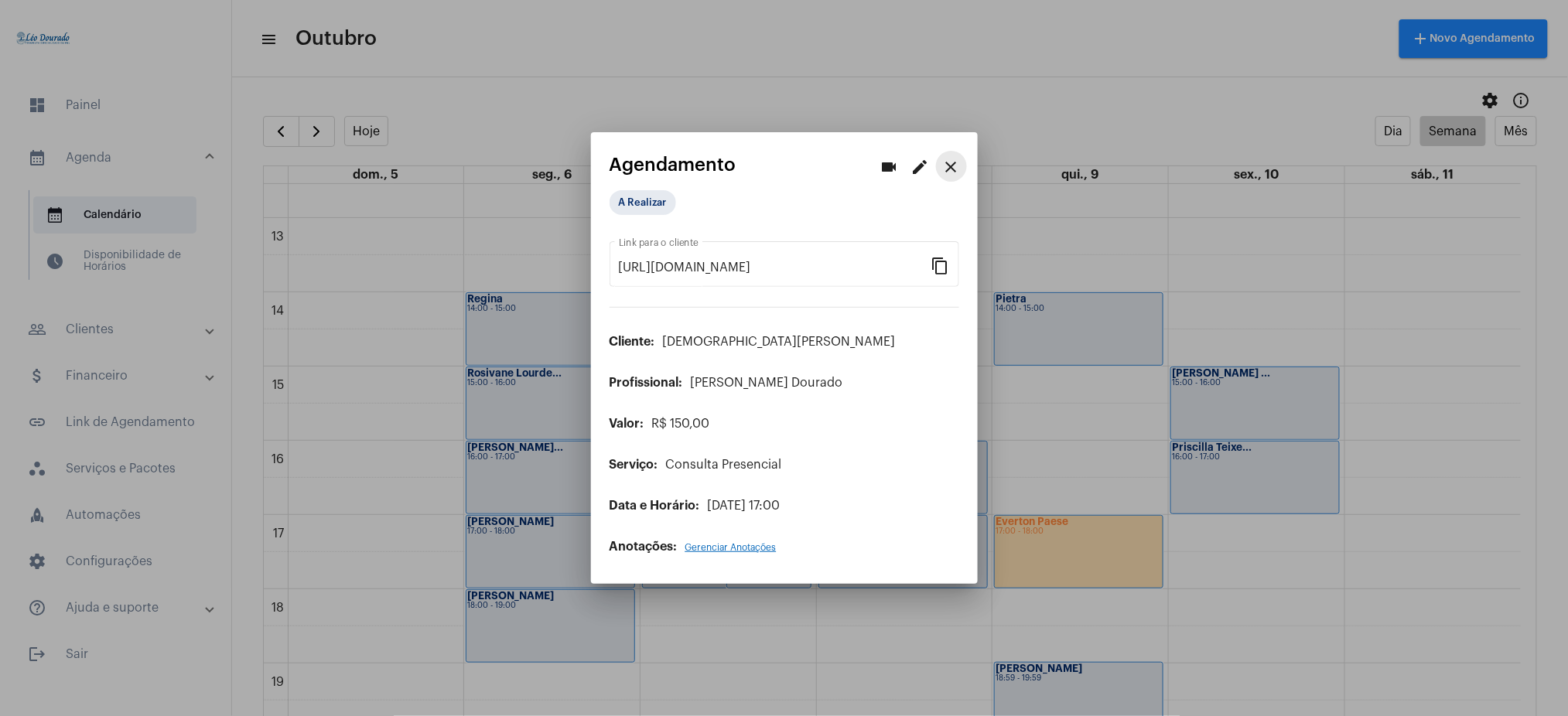
click at [955, 161] on mat-icon "close" at bounding box center [951, 166] width 19 height 19
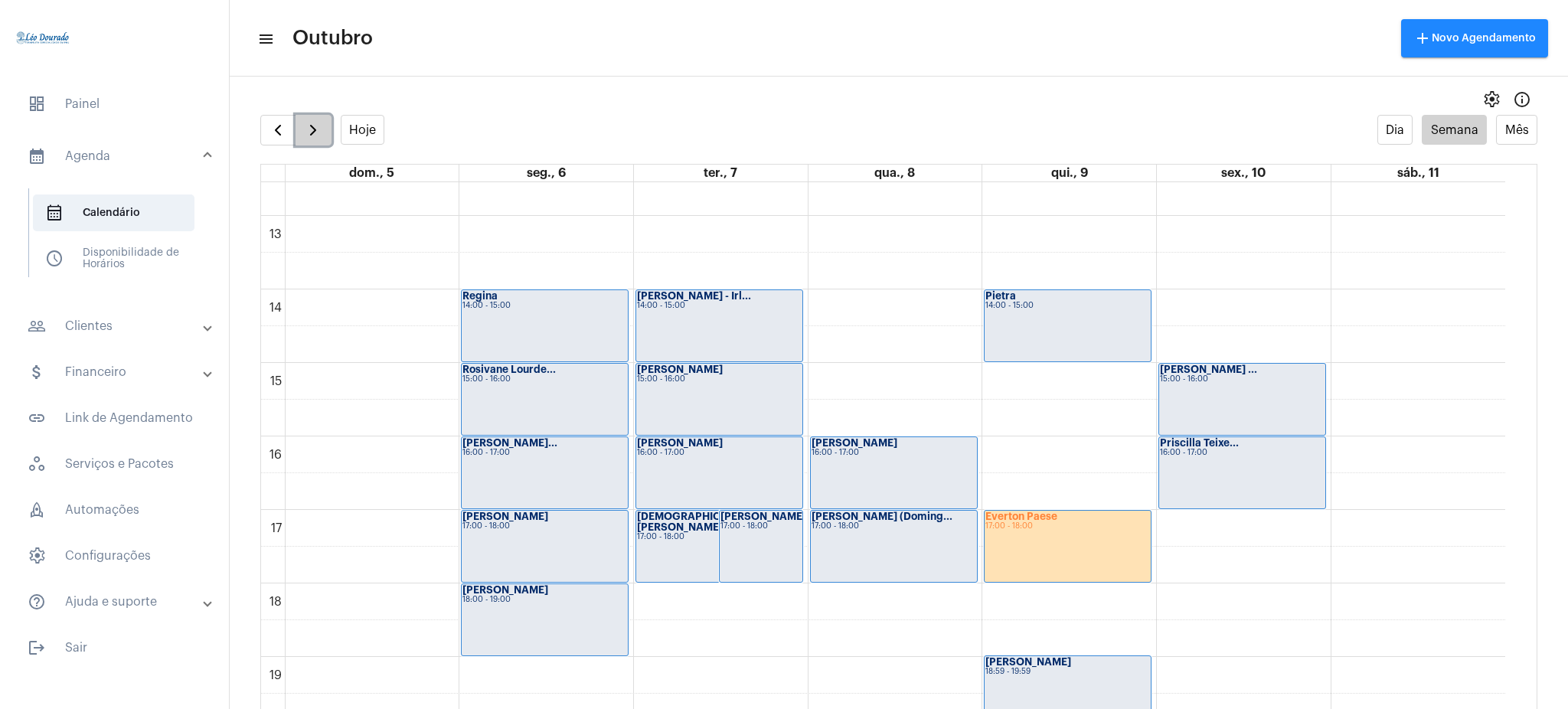
click at [315, 125] on span "button" at bounding box center [313, 130] width 19 height 19
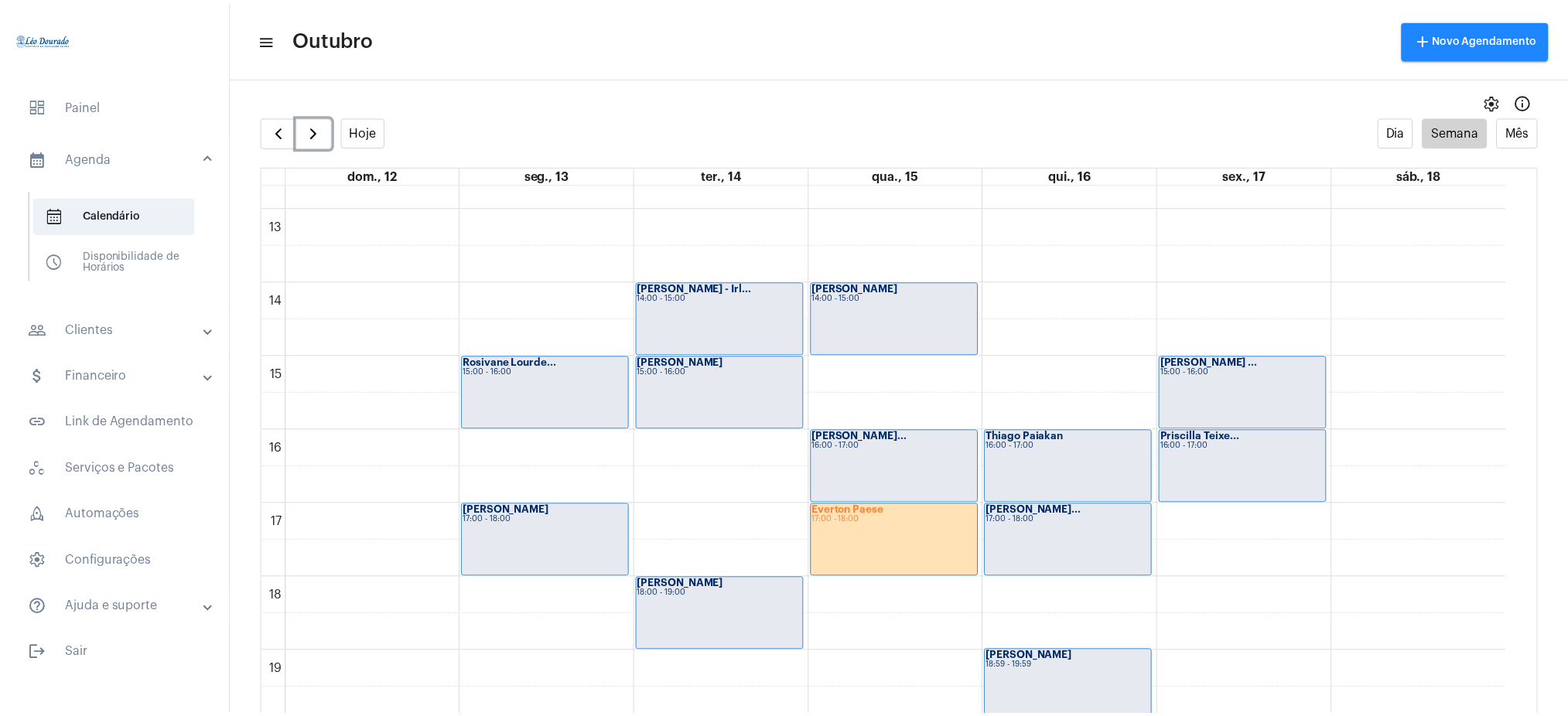
scroll to position [937, 0]
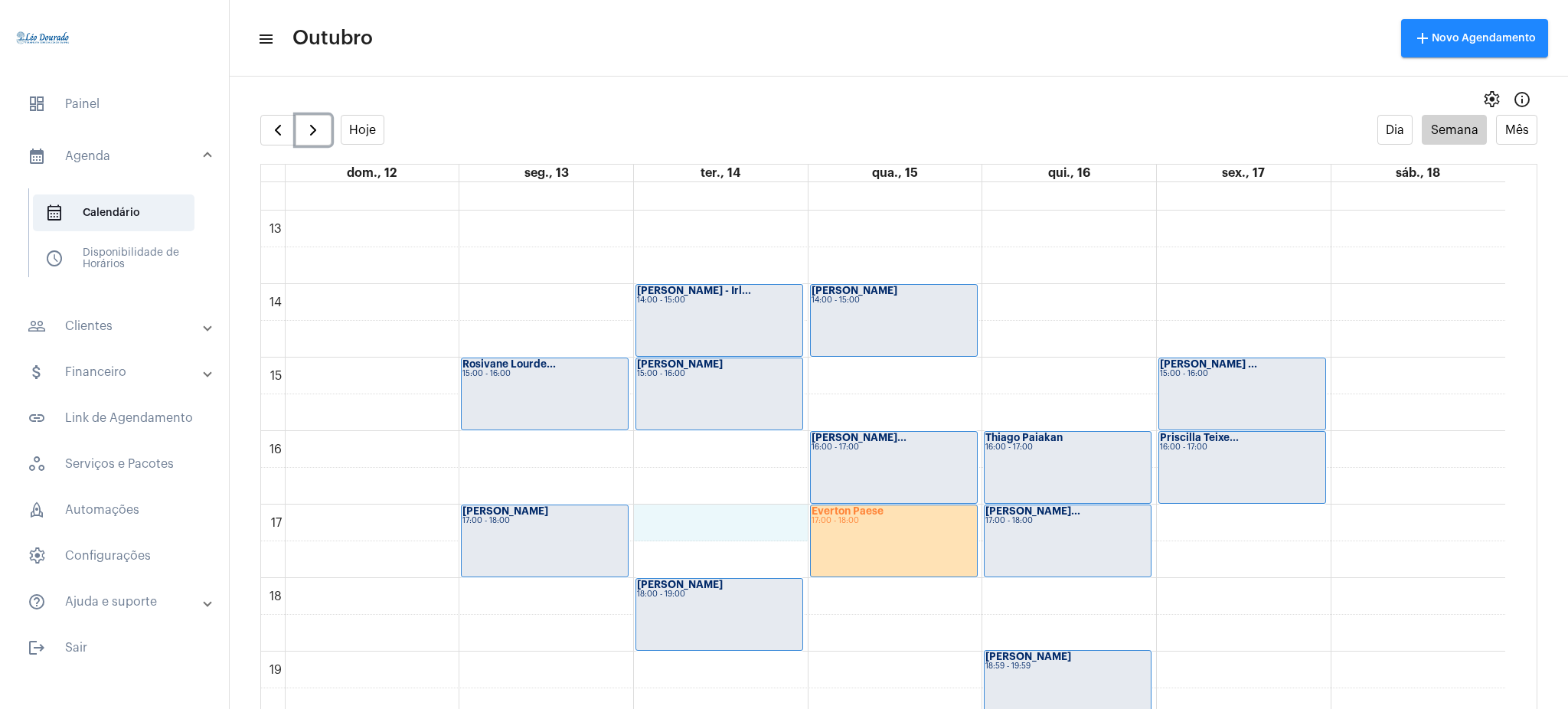
click at [679, 526] on div "00 01 02 03 04 05 06 07 08 09 10 11 12 13 14 15 16 17 18 19 20 21 22 23 Isabell…" at bounding box center [883, 137] width 1244 height 1764
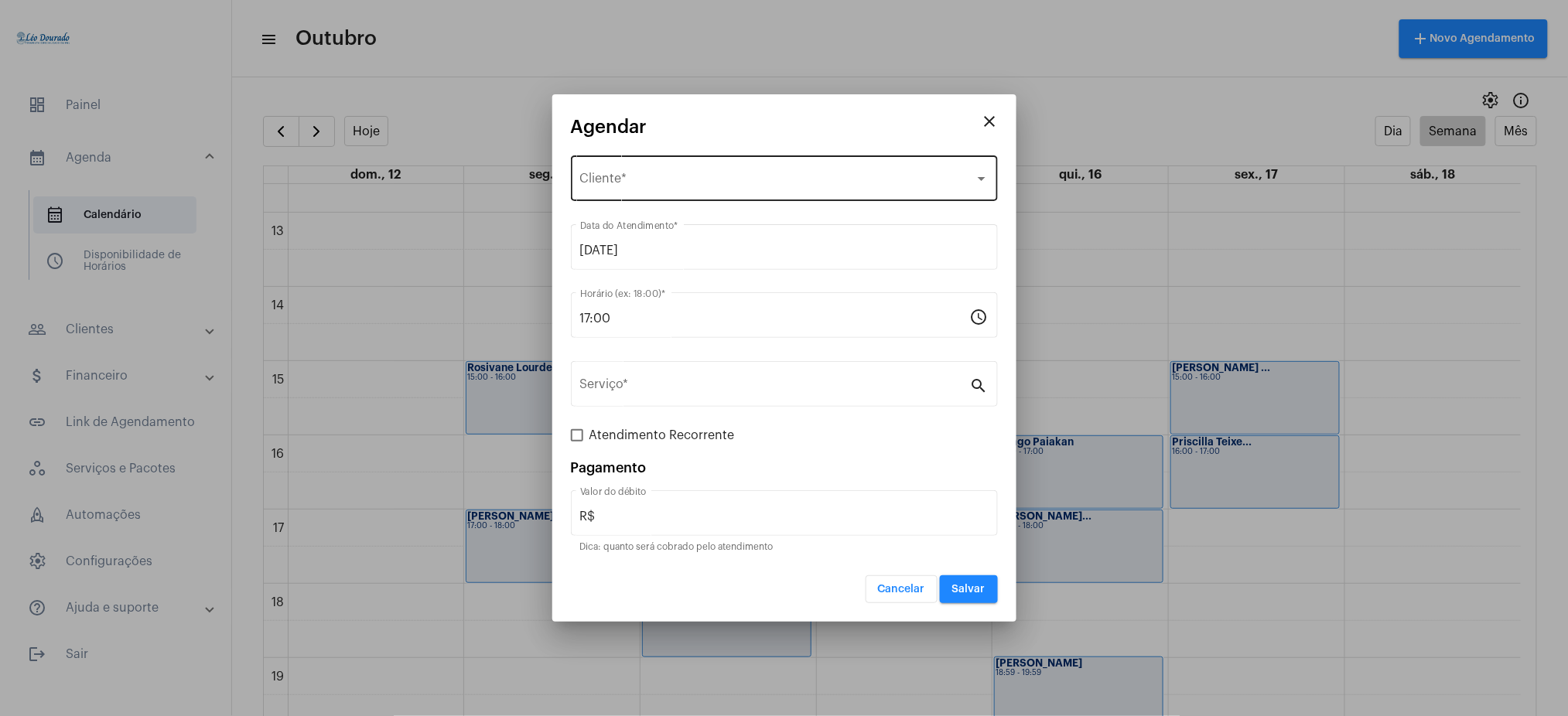
click at [685, 173] on div "Selecione o Cliente Cliente *" at bounding box center [784, 176] width 409 height 49
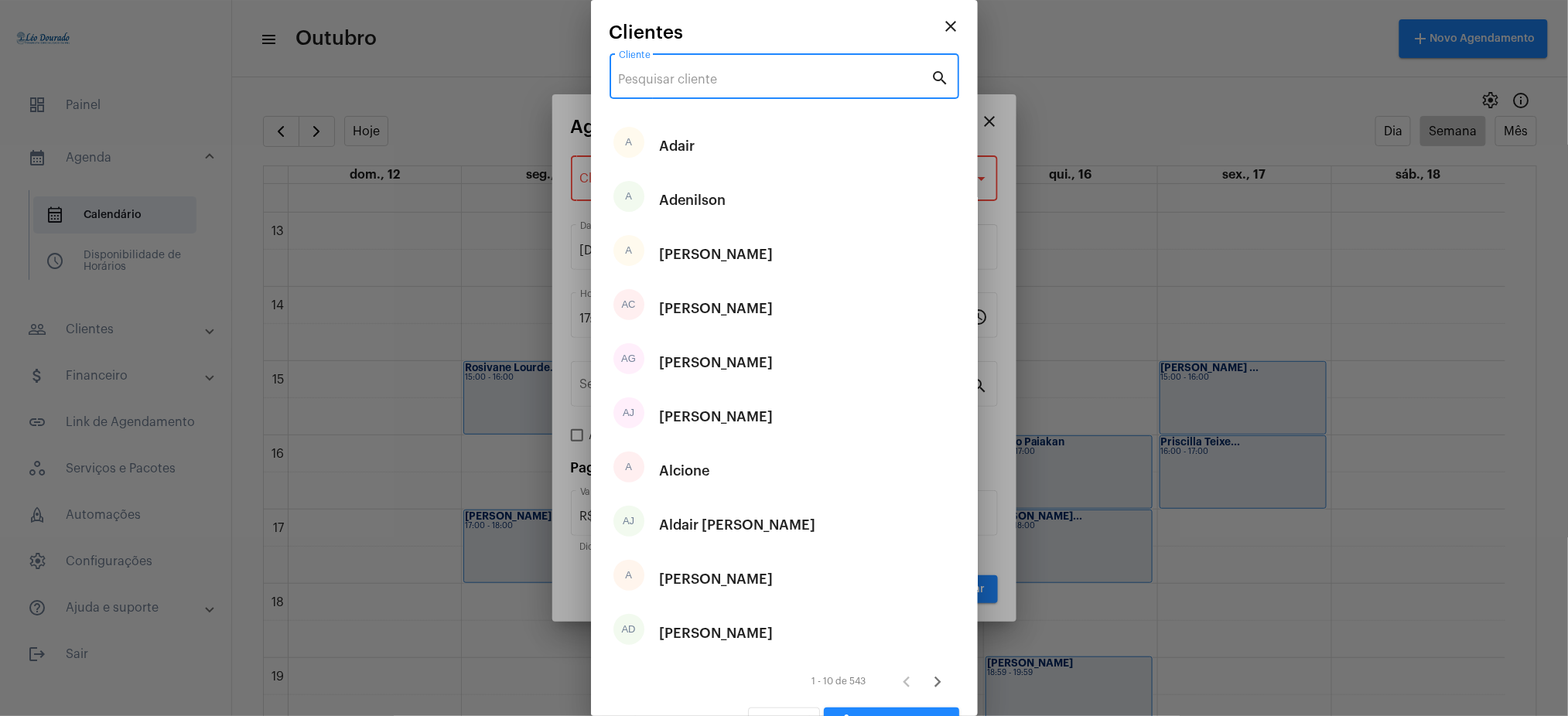
click at [747, 73] on input "Cliente" at bounding box center [775, 79] width 313 height 14
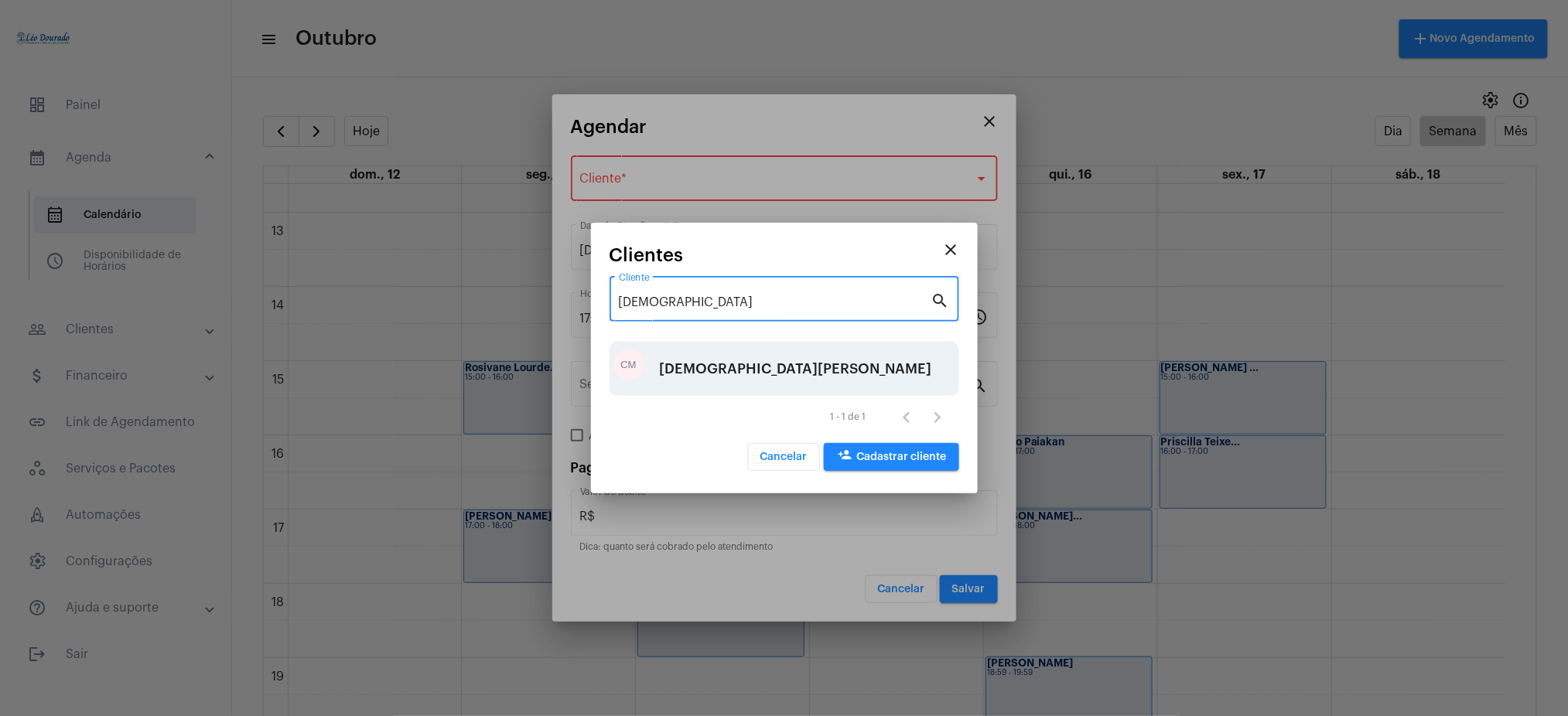
type input "cristiane"
click at [751, 377] on div "[DEMOGRAPHIC_DATA][PERSON_NAME]" at bounding box center [796, 368] width 272 height 46
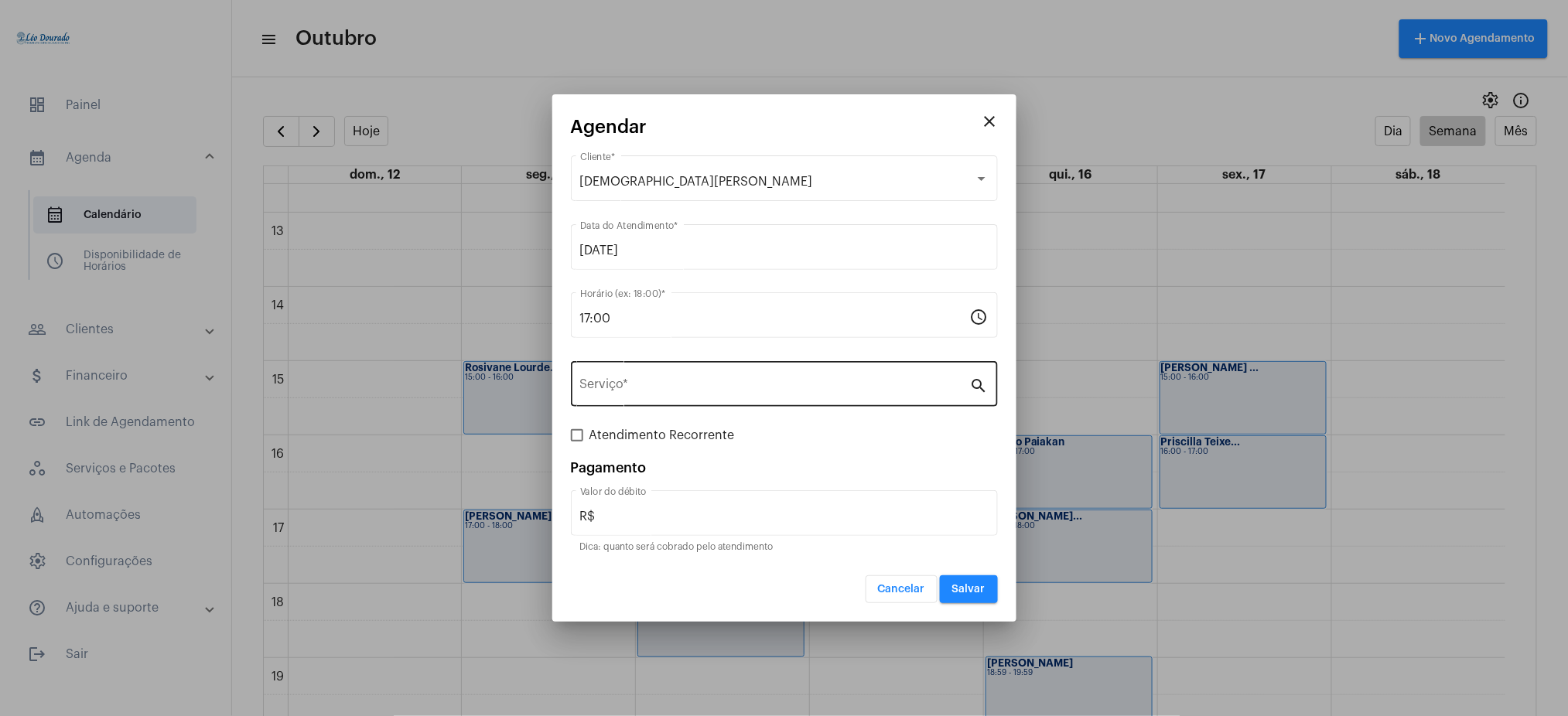
click at [658, 375] on div "Serviço *" at bounding box center [774, 382] width 390 height 49
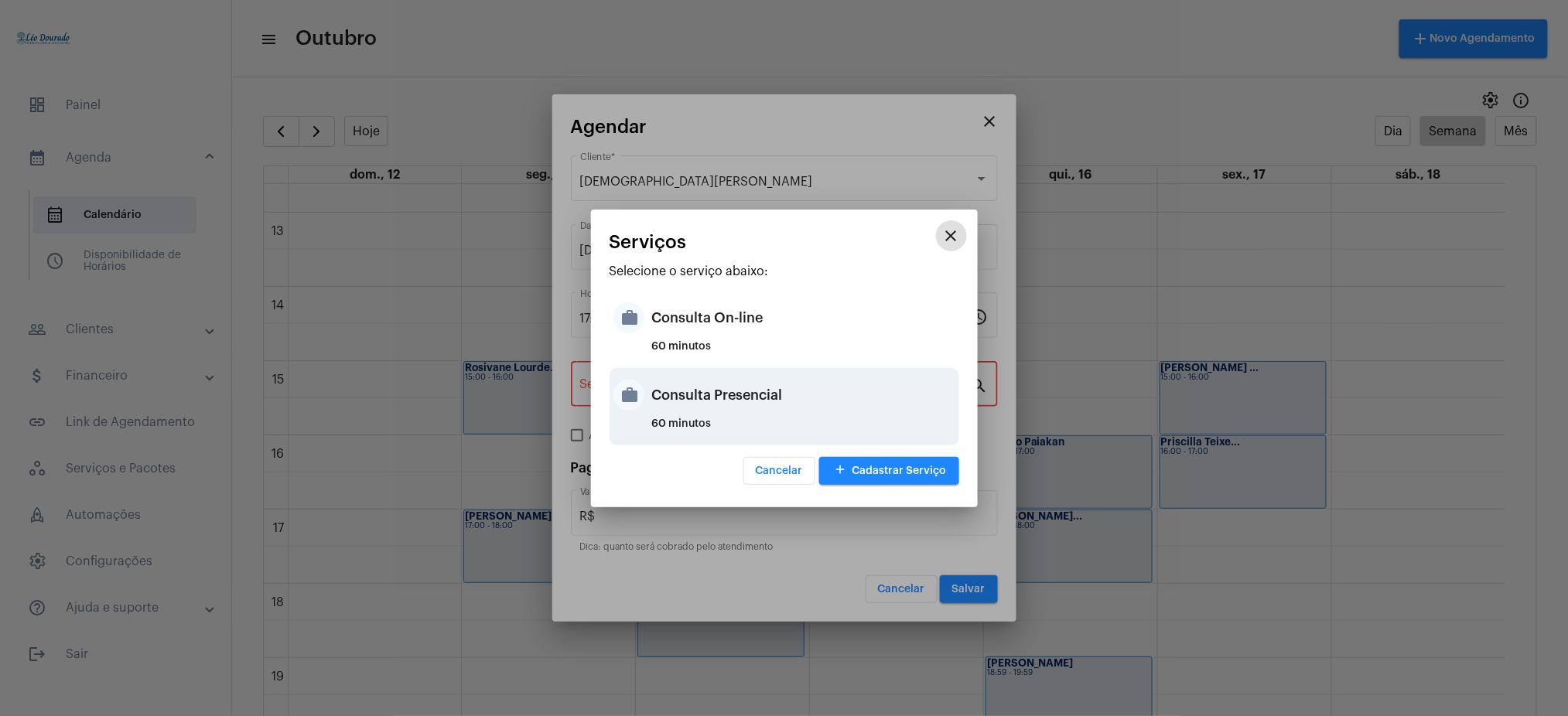
click at [751, 410] on div "Consulta Presencial" at bounding box center [803, 394] width 303 height 46
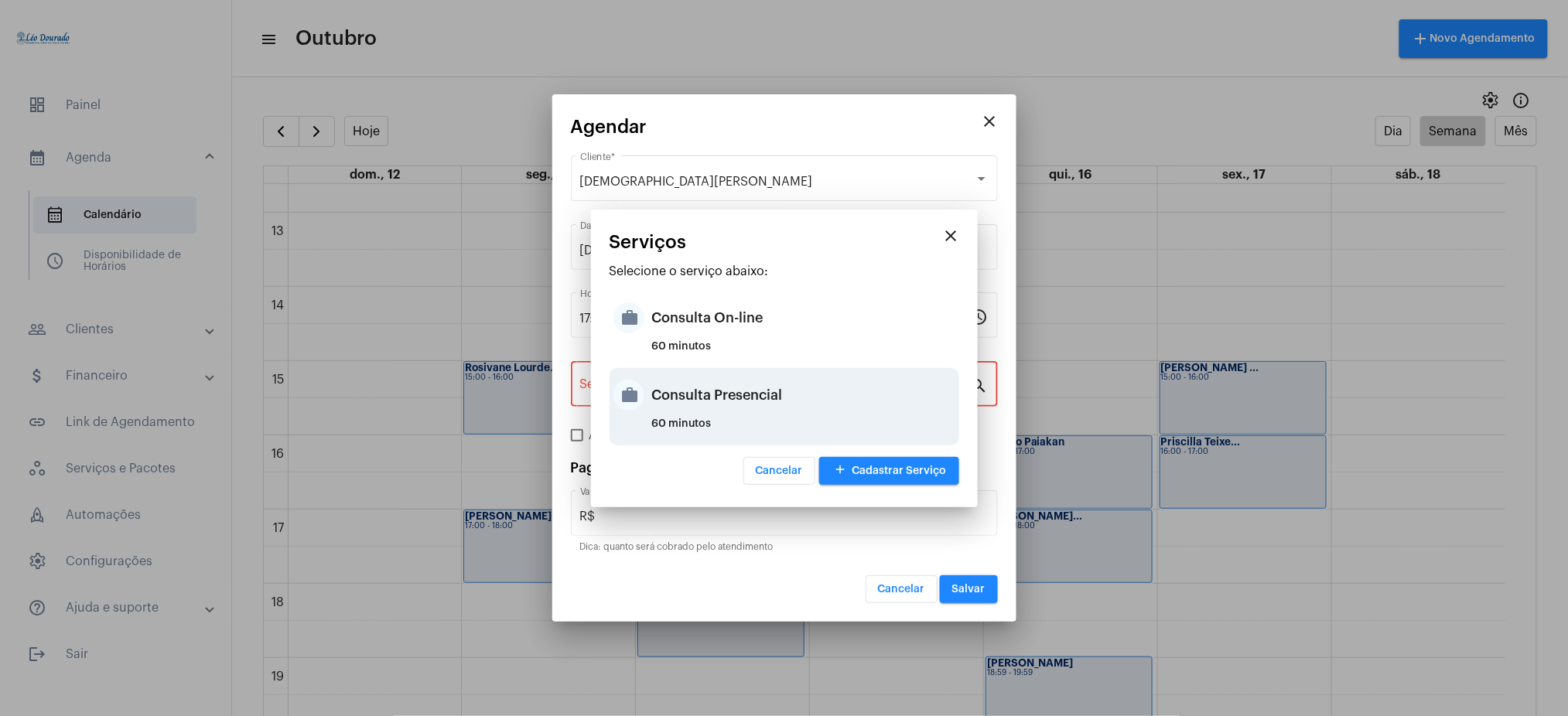
type input "Consulta Presencial"
type input "R$ 150"
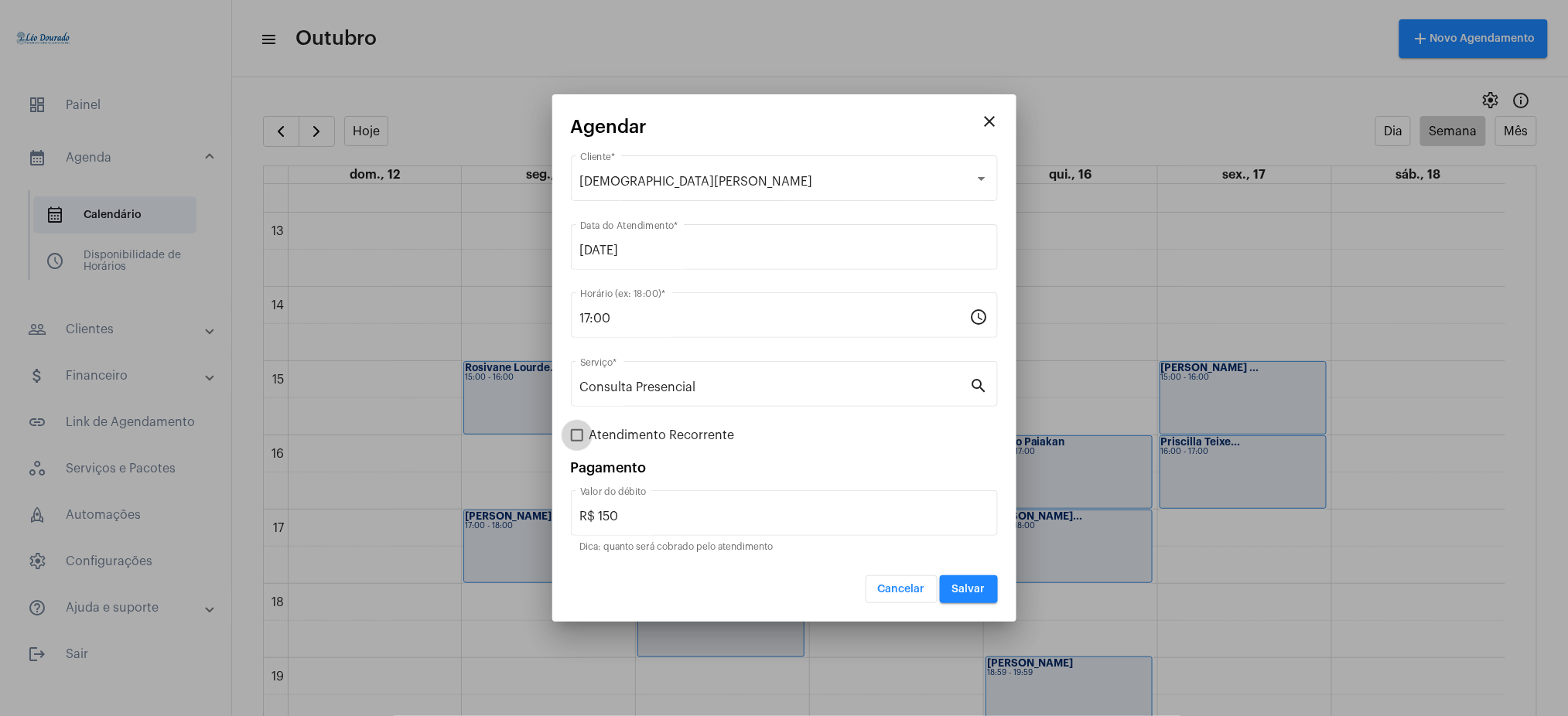
click at [579, 439] on span at bounding box center [577, 436] width 13 height 13
click at [577, 441] on input "Atendimento Recorrente" at bounding box center [576, 441] width 1 height 1
checkbox input "true"
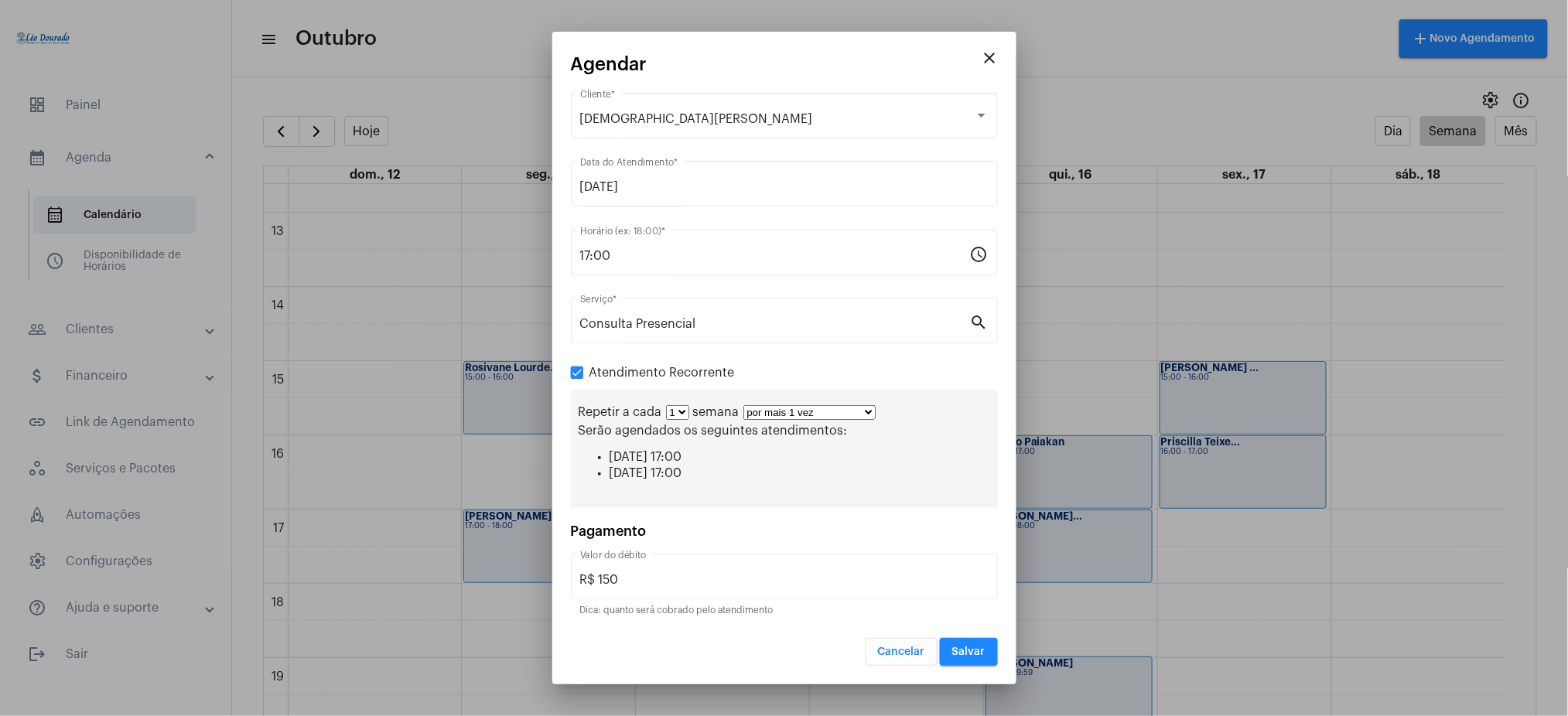
click at [792, 417] on select "por mais 1 vez por mais 2 vezes por mais 3 vezes por mais 4 vezes por mais 5 ve…" at bounding box center [809, 412] width 132 height 14
select select "10: 0"
click at [743, 405] on select "por mais 1 vez por mais 2 vezes por mais 3 vezes por mais 4 vezes por mais 5 ve…" at bounding box center [809, 412] width 132 height 14
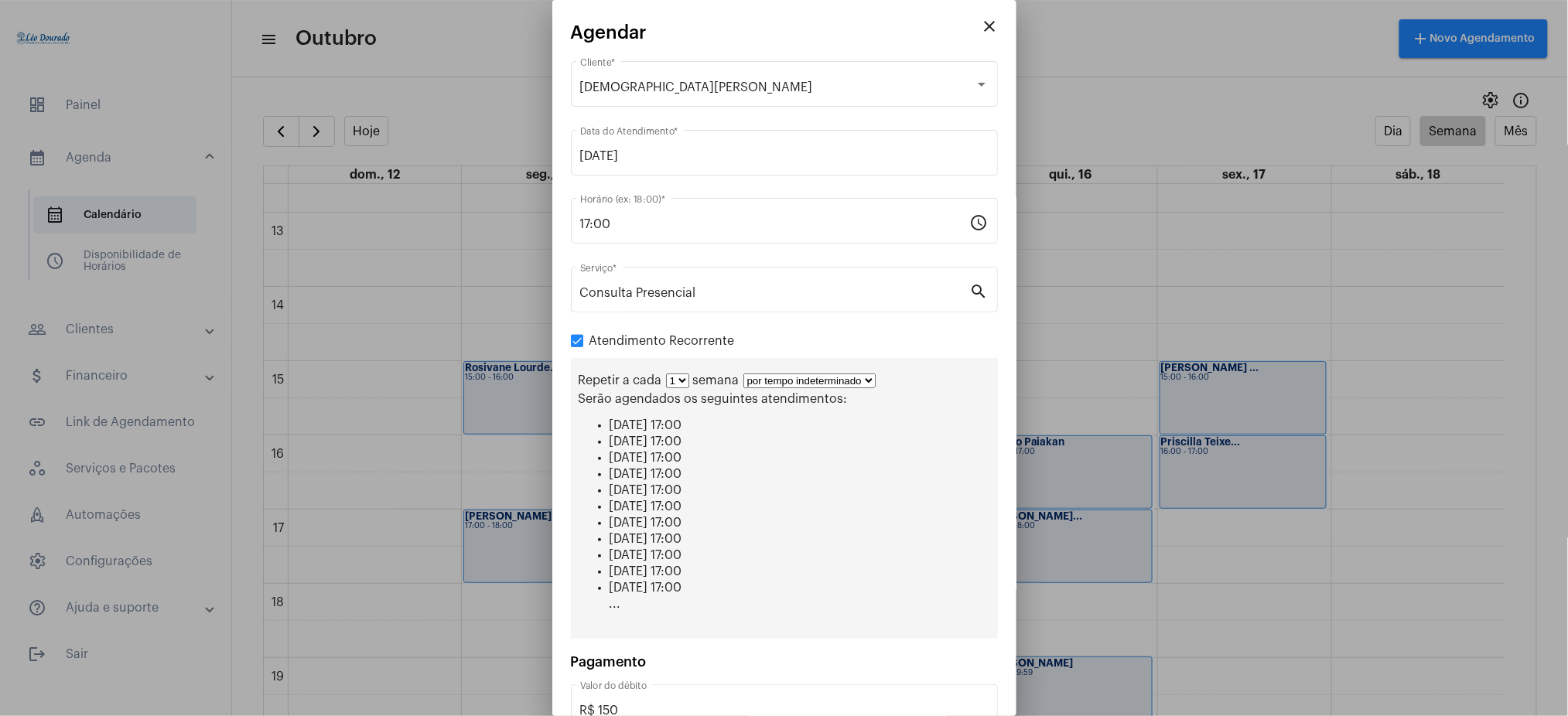
scroll to position [98, 0]
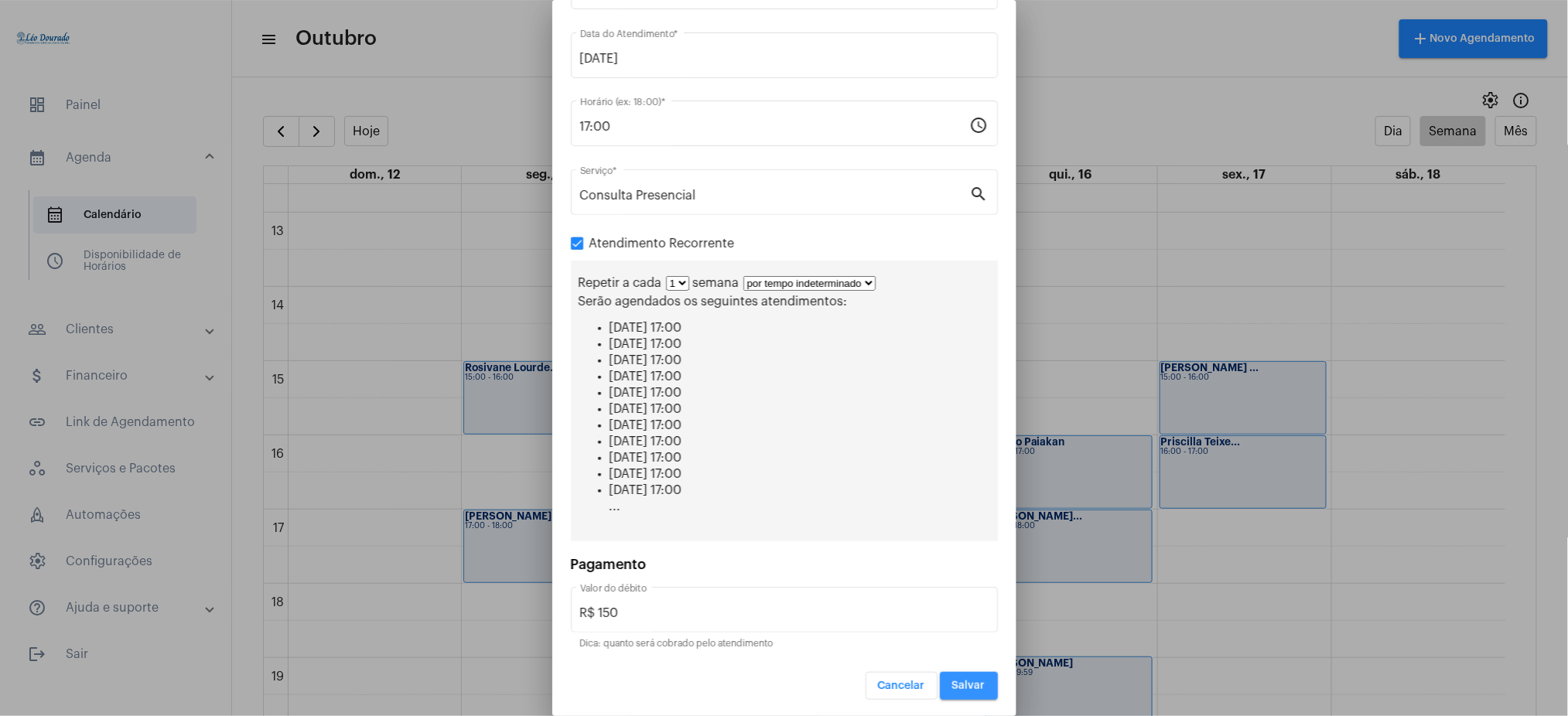
click at [952, 688] on span "Salvar" at bounding box center [968, 686] width 33 height 11
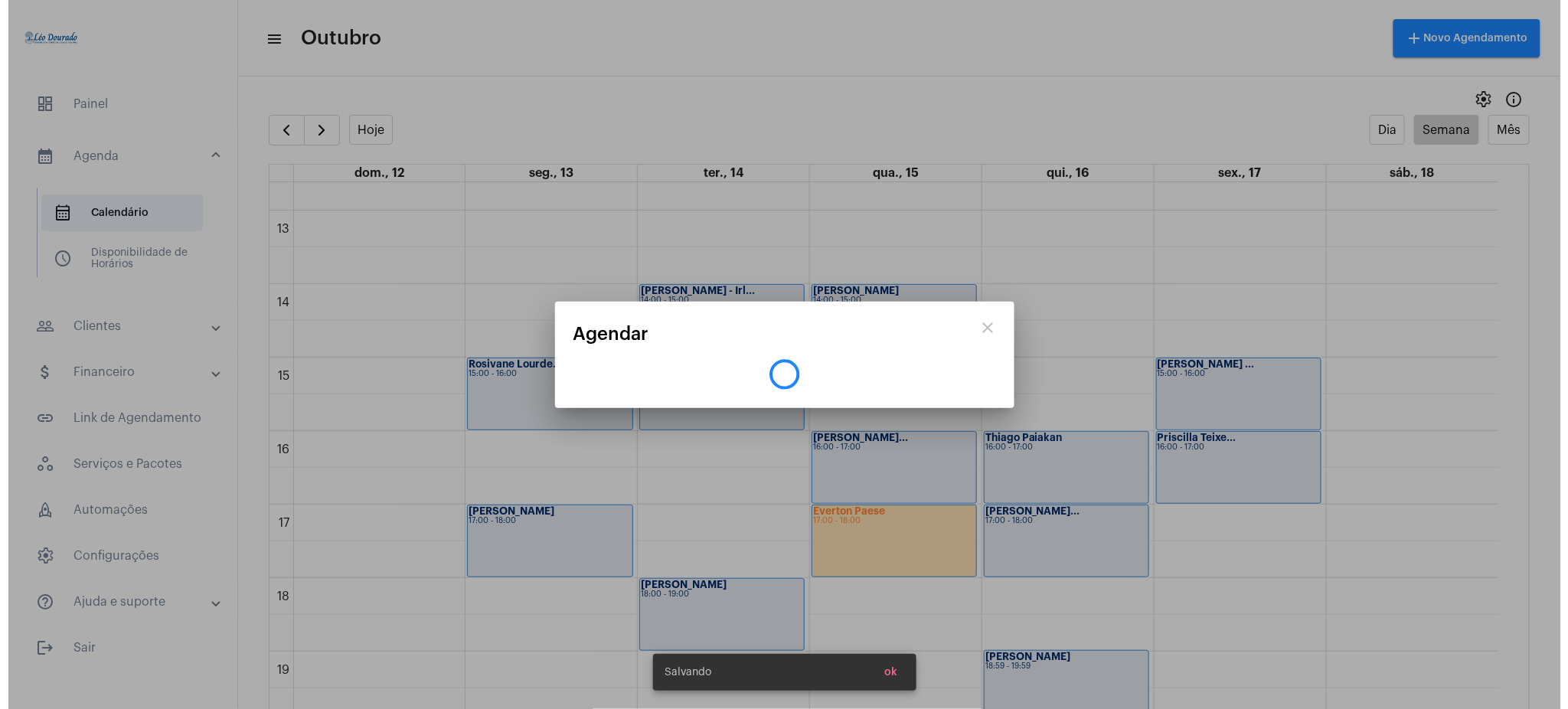
scroll to position [0, 0]
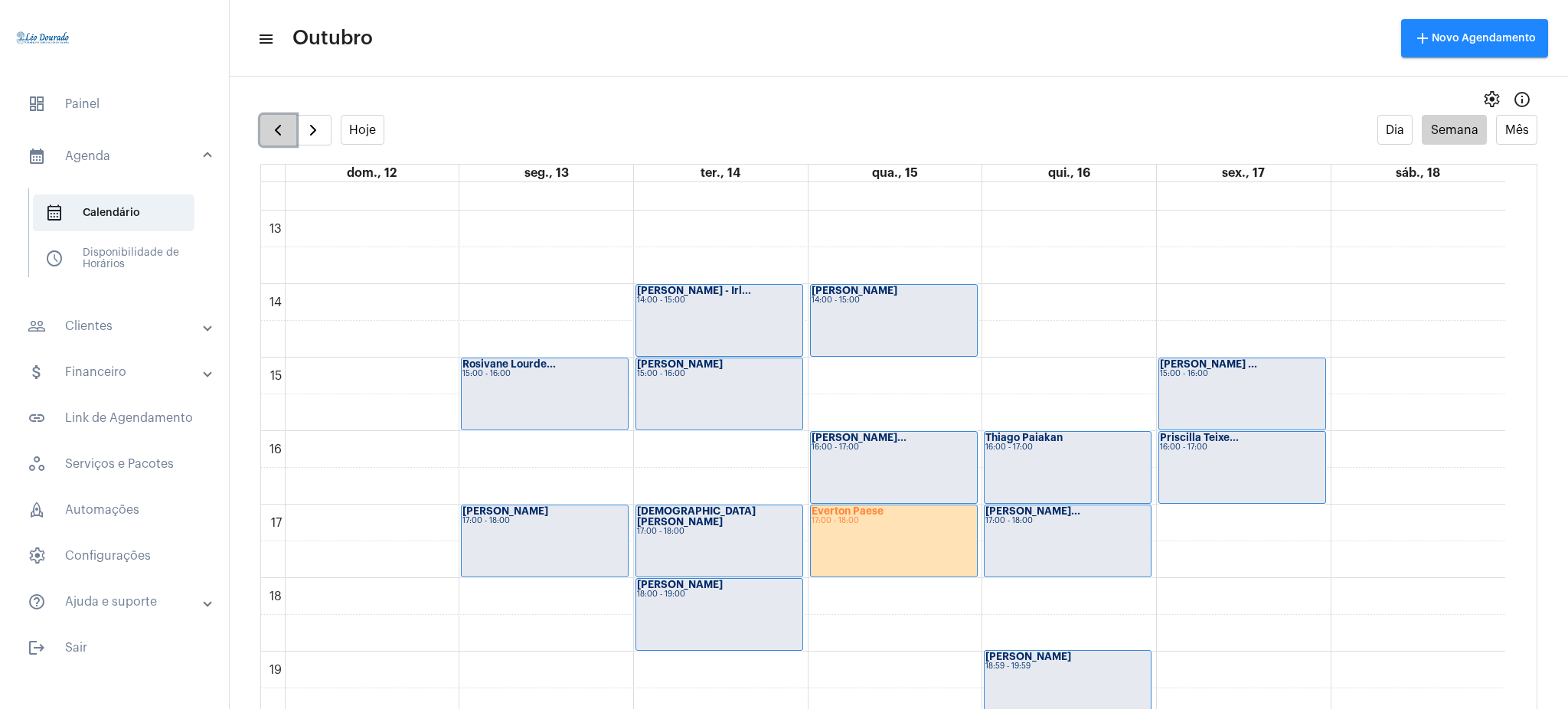
click at [270, 143] on button "button" at bounding box center [278, 130] width 36 height 30
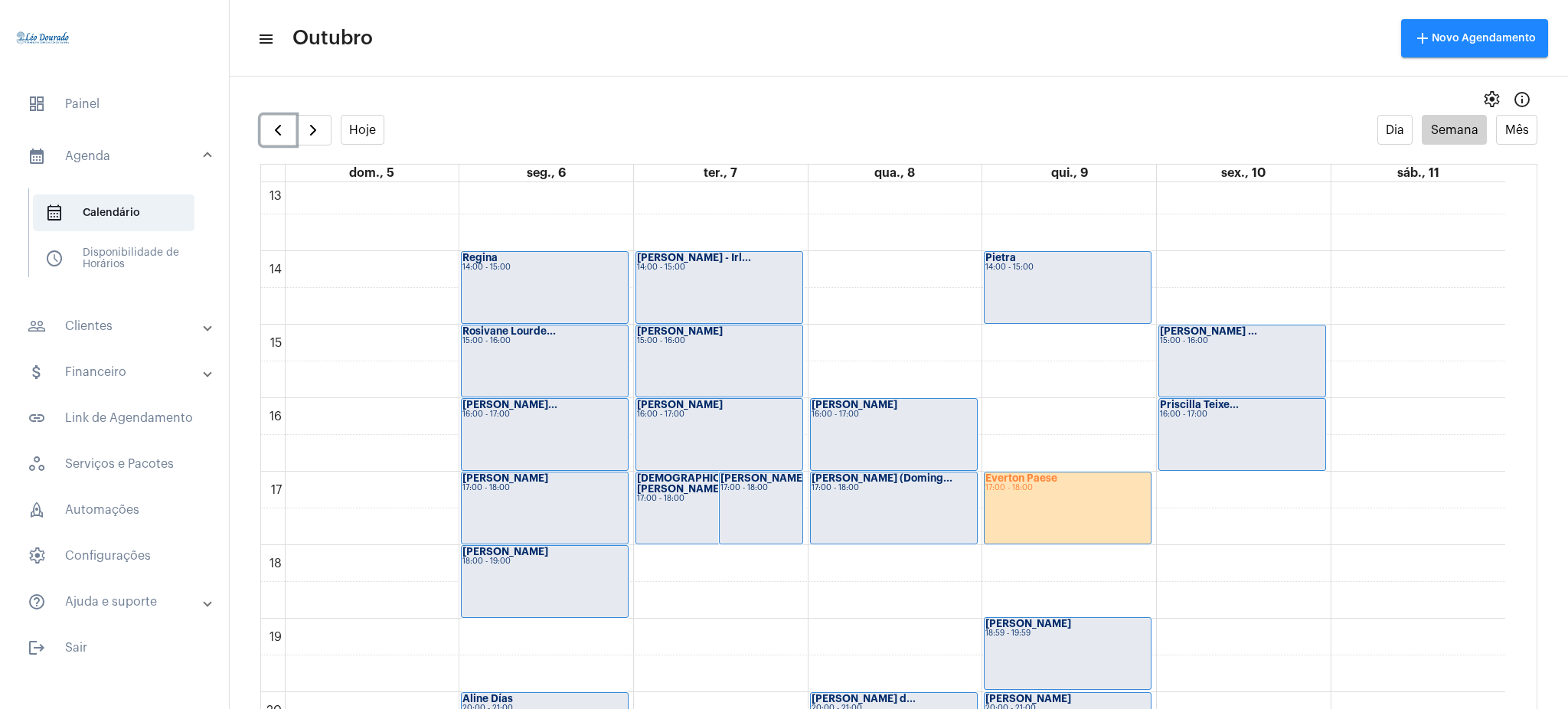
scroll to position [962, 0]
click at [892, 474] on strong "[PERSON_NAME] (Doming..." at bounding box center [882, 475] width 141 height 10
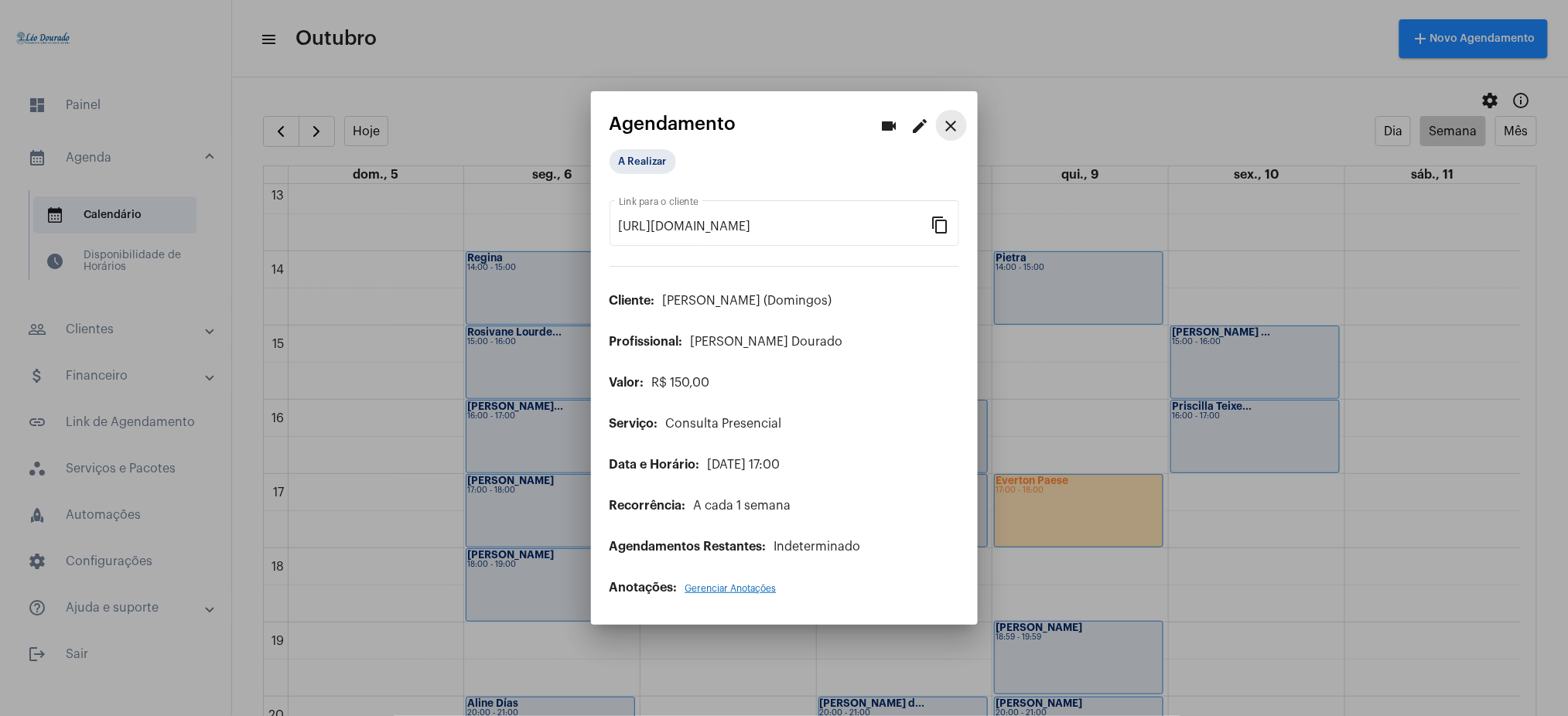
click at [948, 120] on mat-icon "close" at bounding box center [951, 126] width 19 height 19
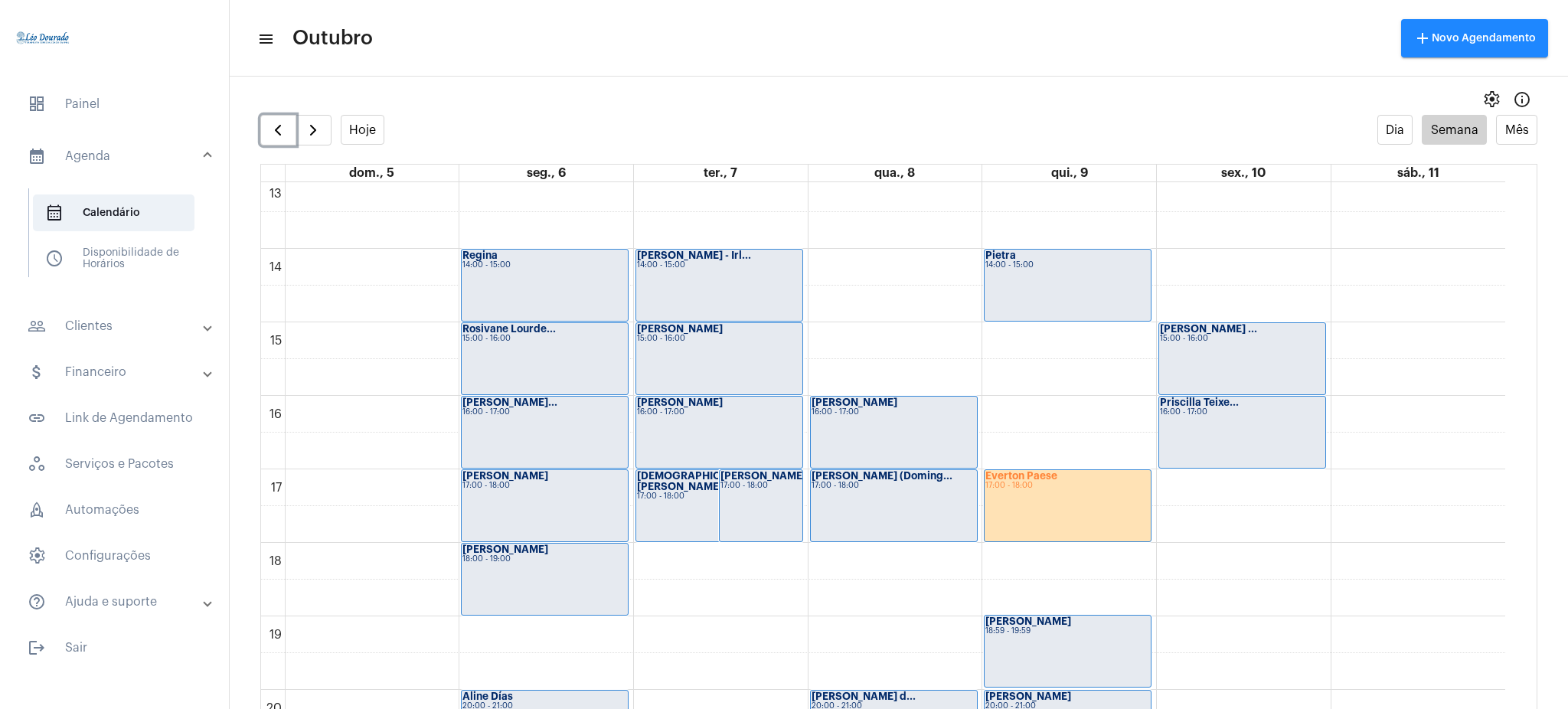
click at [877, 491] on div "[PERSON_NAME] (Doming... 17:00 - 18:00" at bounding box center [894, 506] width 166 height 72
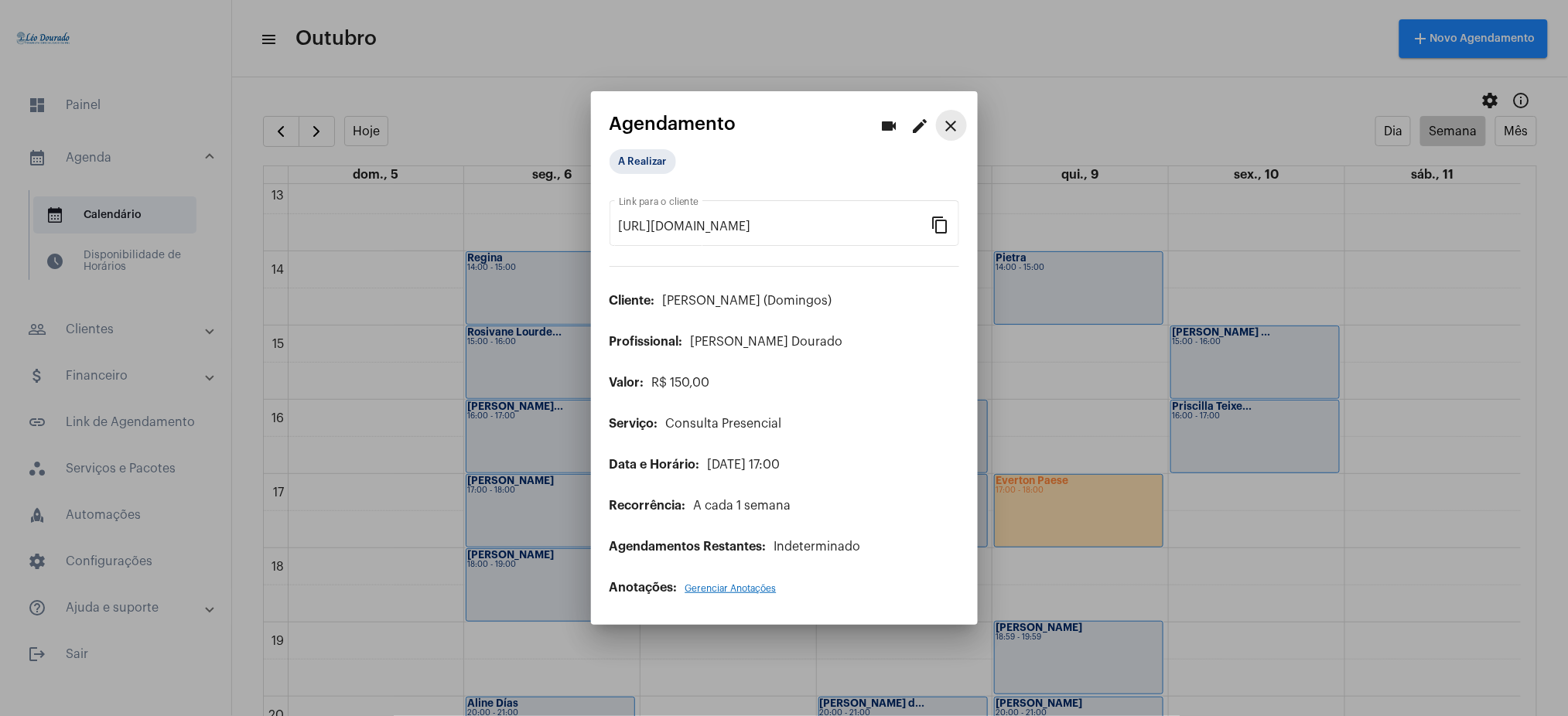
click at [955, 115] on button "close" at bounding box center [951, 125] width 31 height 31
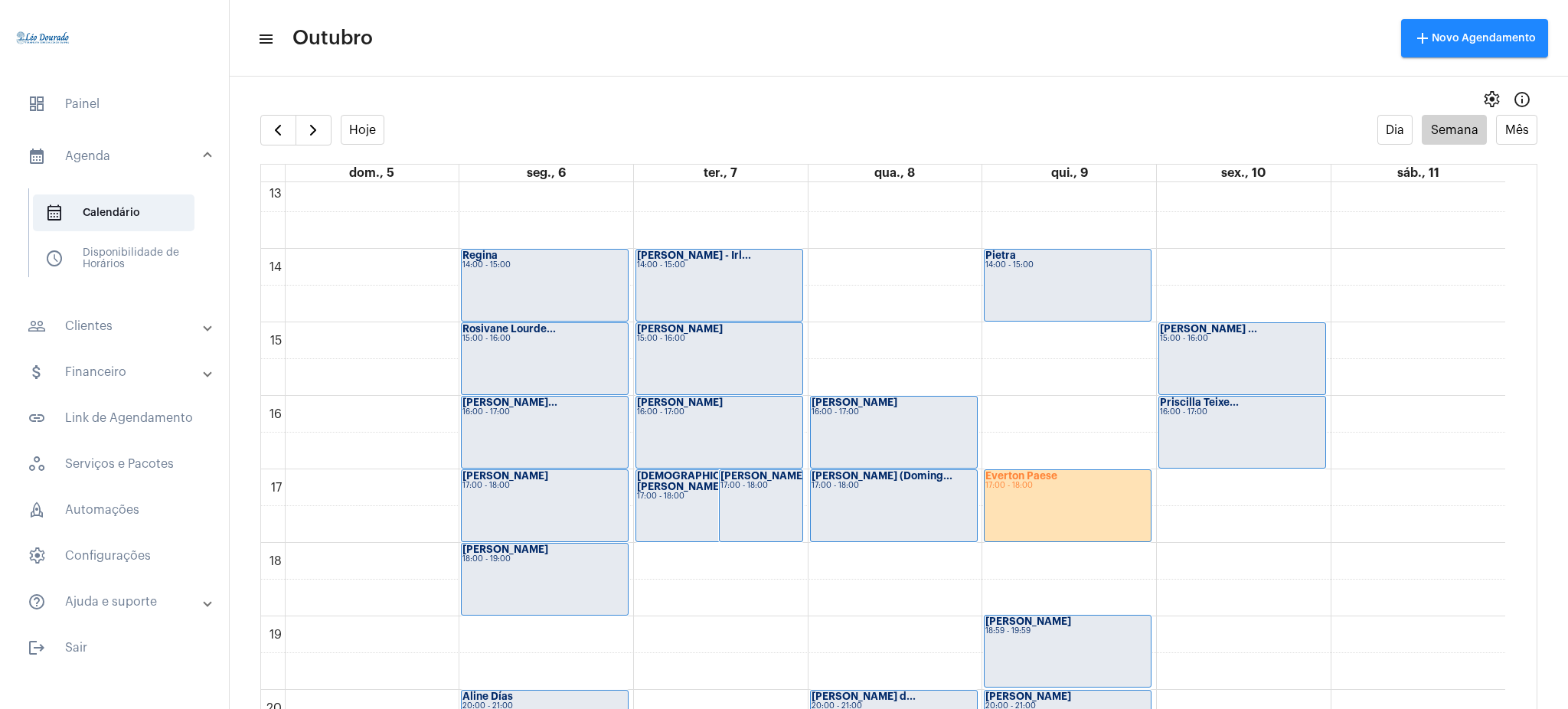
click at [129, 313] on mat-expansion-panel-header "people_outline Clientes" at bounding box center [118, 326] width 219 height 37
click at [131, 257] on span "people_outline Meus Clientes" at bounding box center [114, 261] width 161 height 37
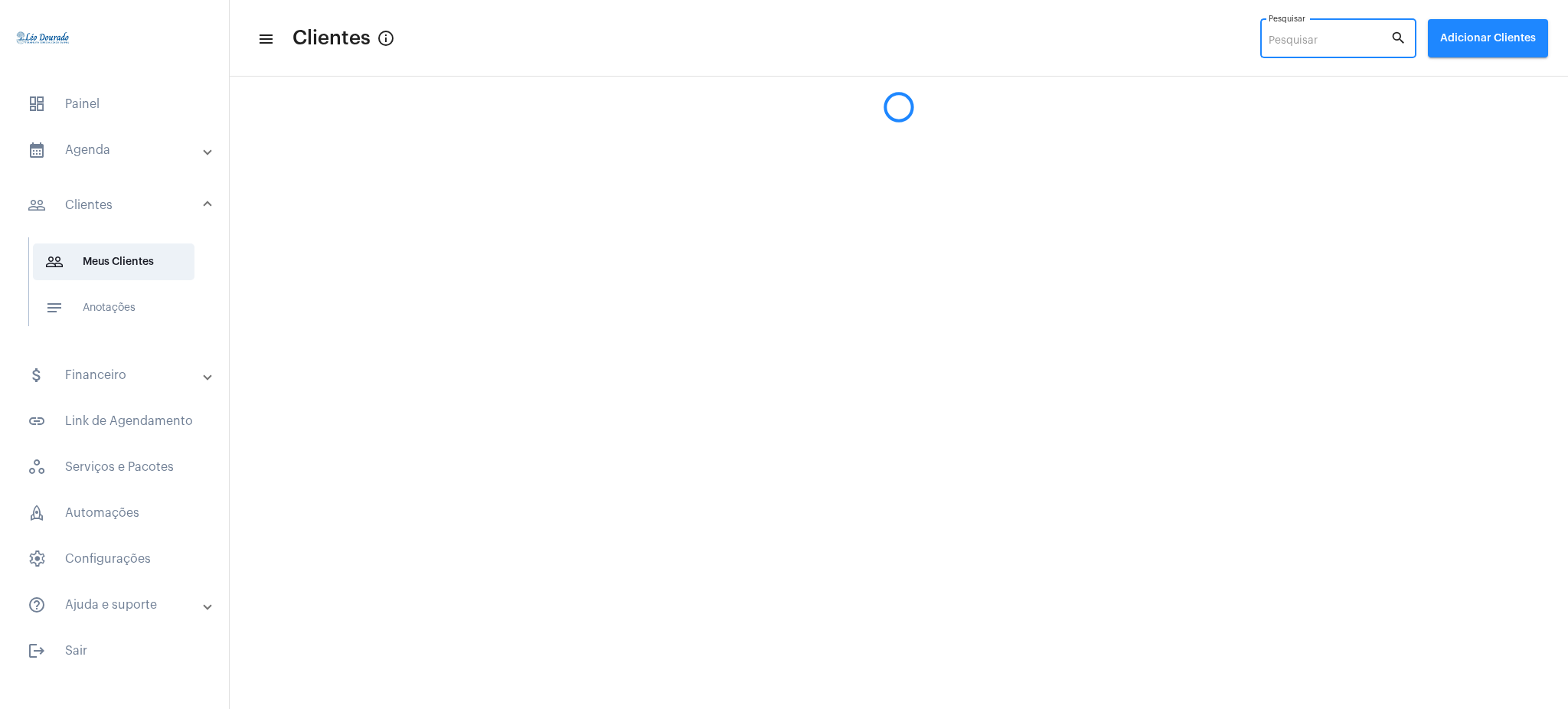
click at [1297, 35] on input "Pesquisar" at bounding box center [1329, 41] width 122 height 13
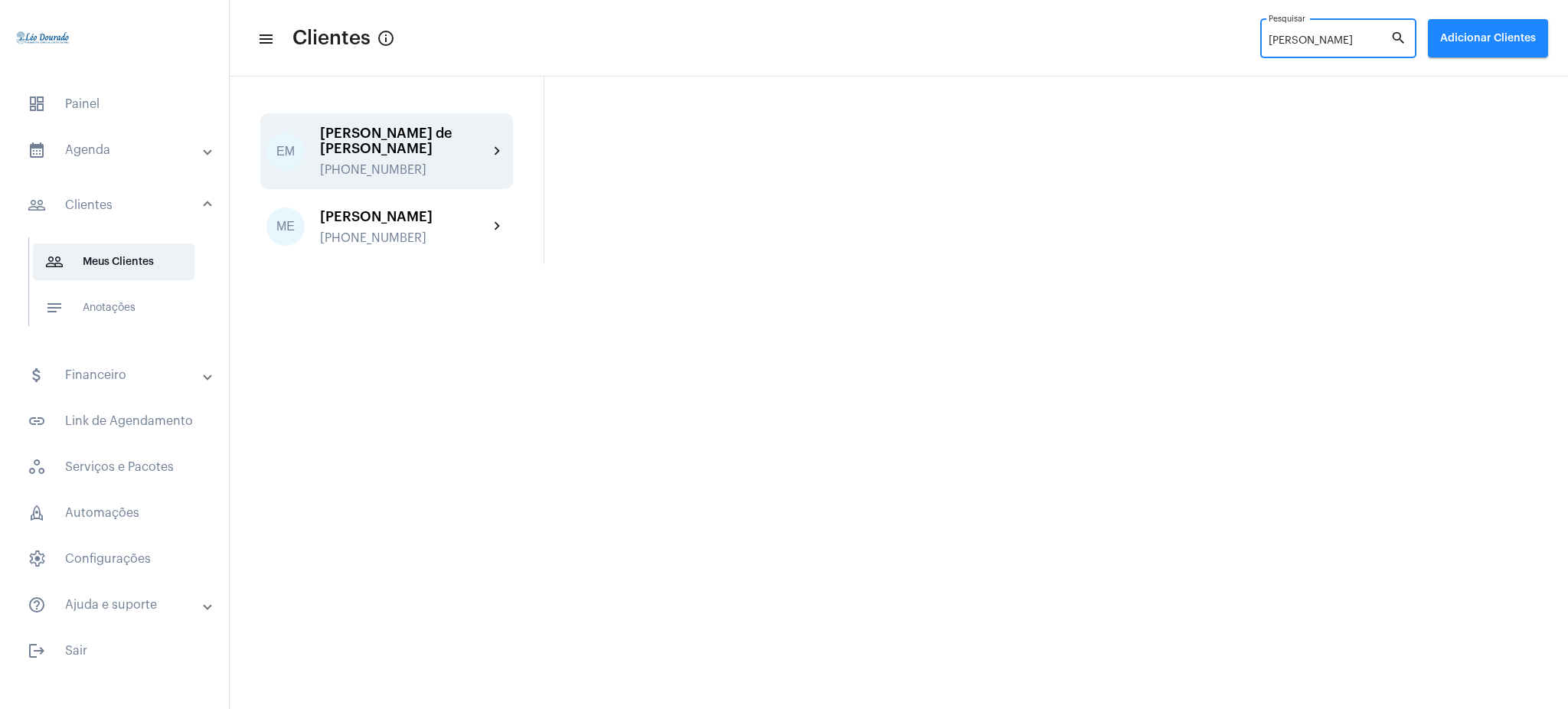
type input "eliza"
click at [499, 141] on div "EM Elizabete Maria de Jesus Alvizi +5531987185122 chevron_right" at bounding box center [387, 151] width 252 height 76
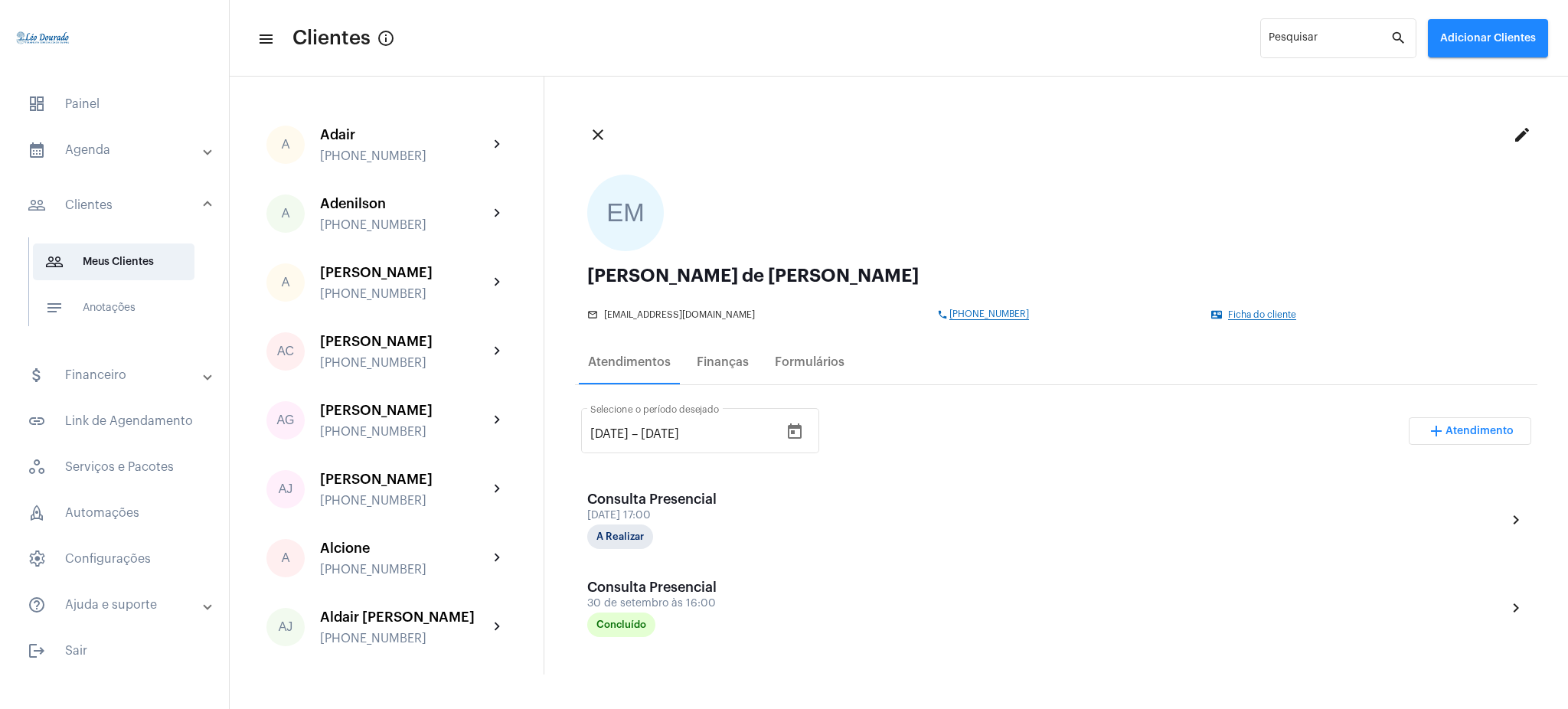
click at [1000, 316] on span "+5531987185122" at bounding box center [989, 315] width 80 height 11
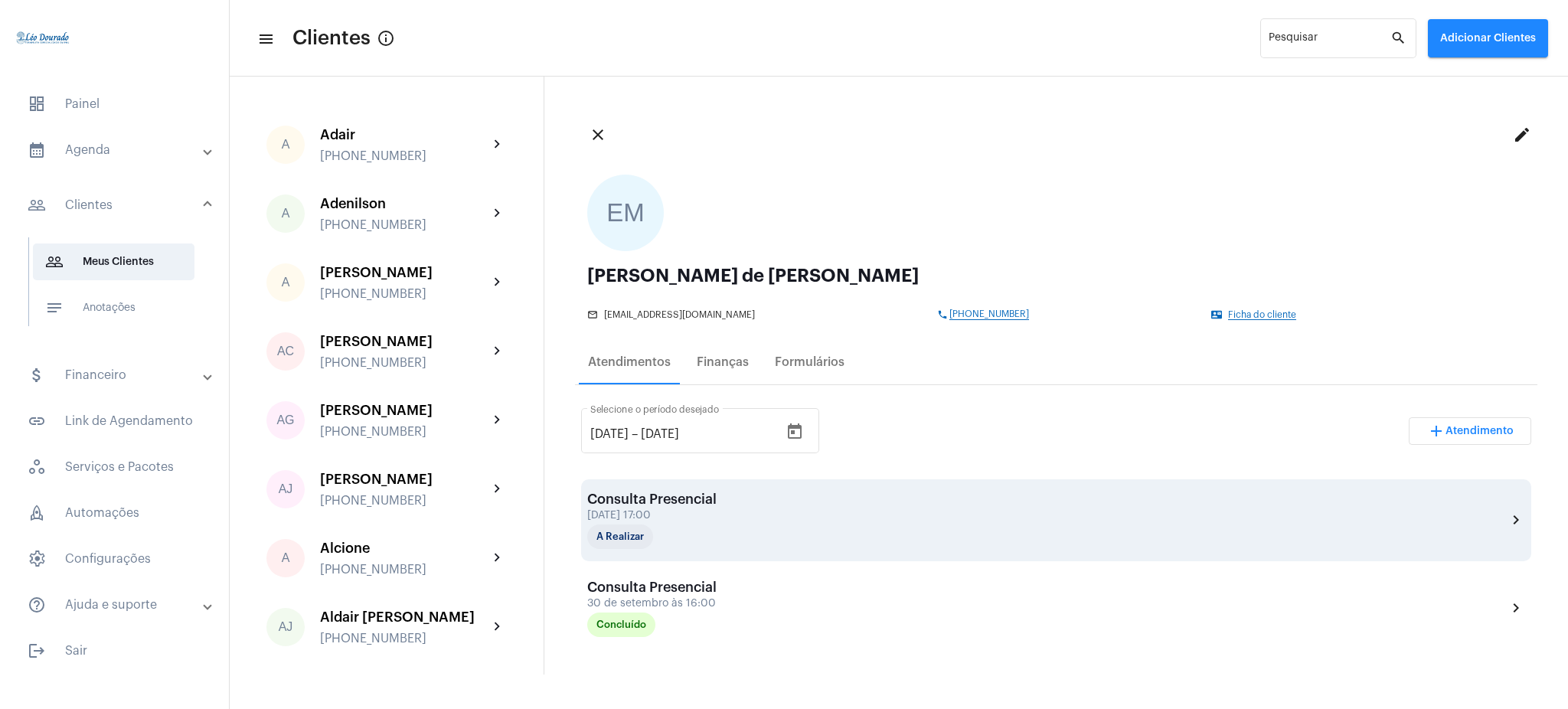
click at [1506, 518] on mat-icon "chevron_right" at bounding box center [1515, 519] width 19 height 19
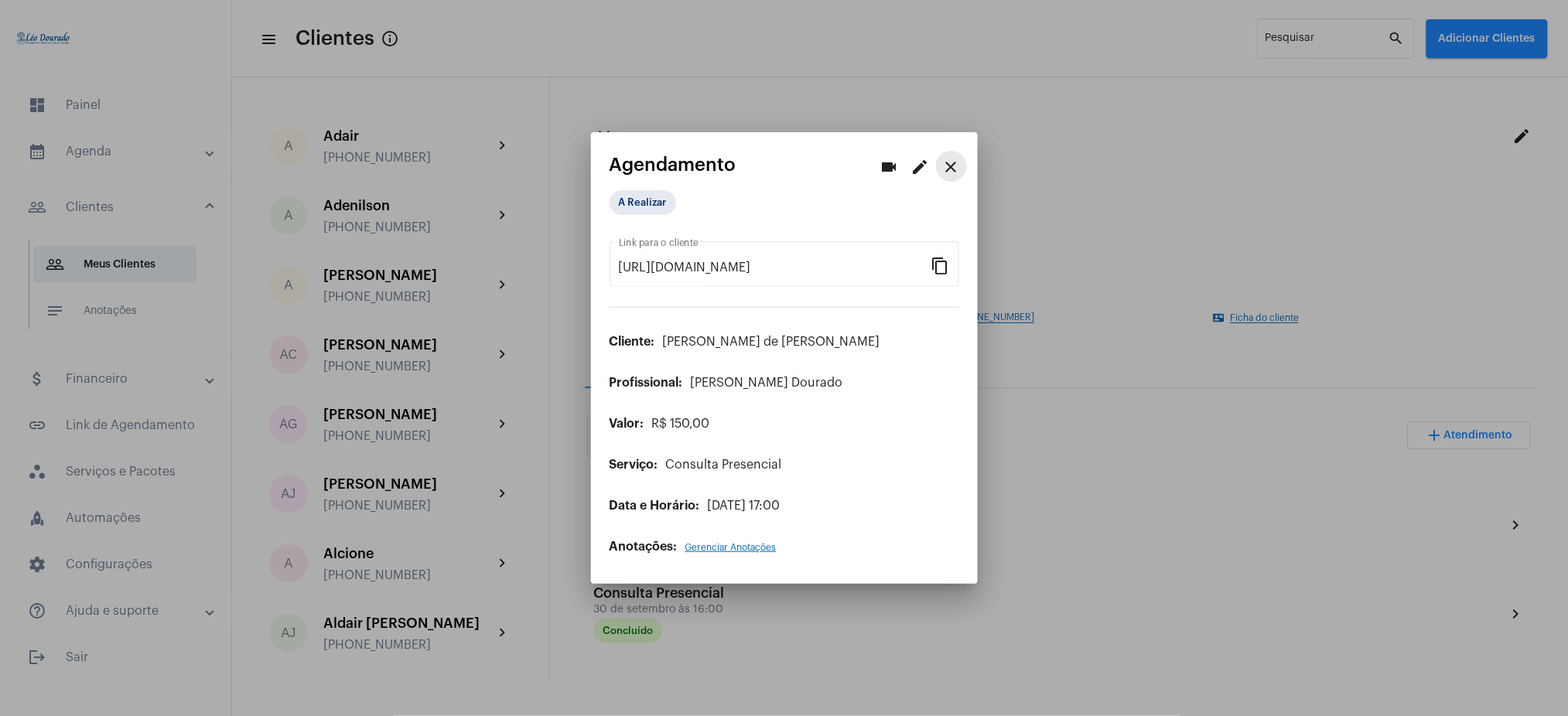
click at [955, 159] on mat-icon "close" at bounding box center [951, 166] width 19 height 19
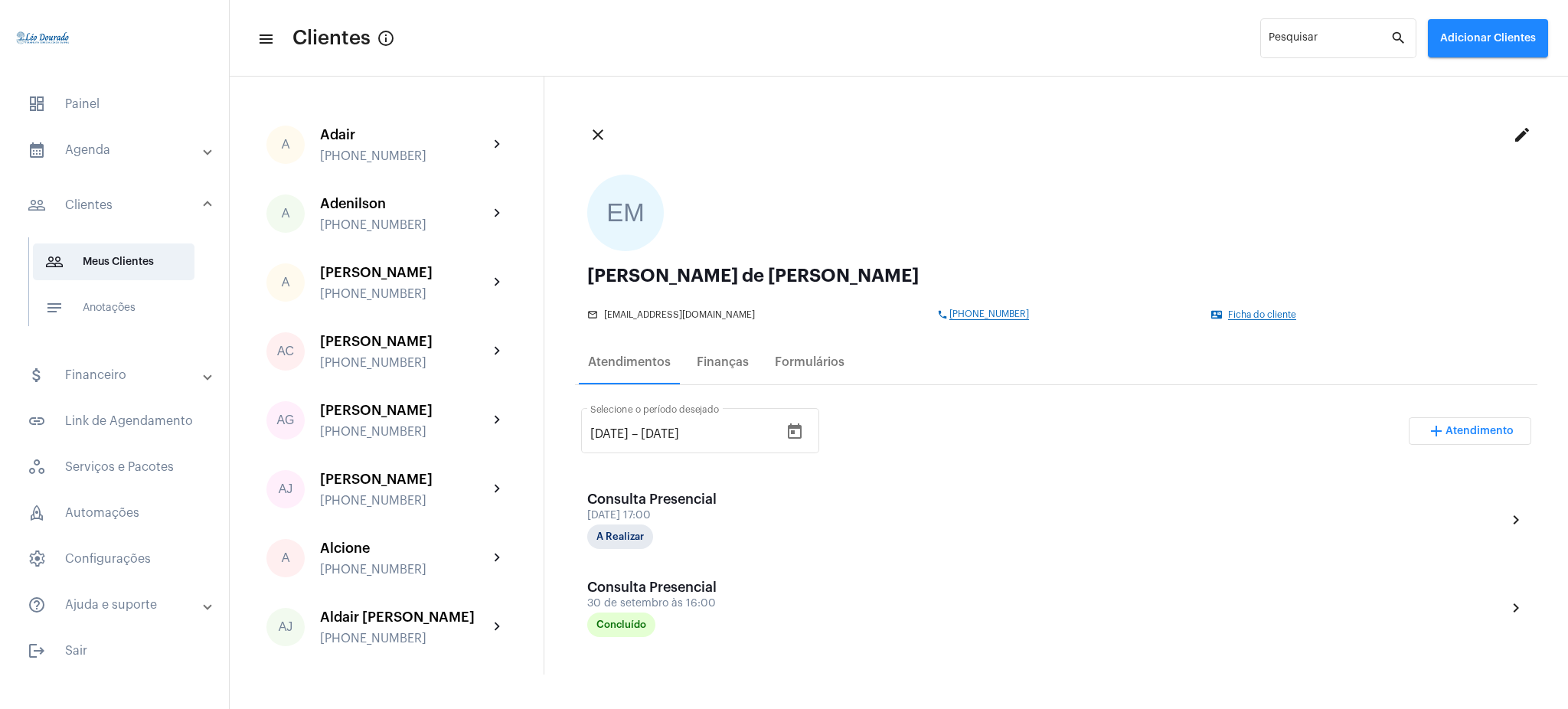
click at [108, 150] on mat-panel-title "calendar_month_outlined Agenda" at bounding box center [116, 149] width 177 height 19
click at [118, 209] on span "calendar_month_outlined Calendário" at bounding box center [114, 212] width 161 height 37
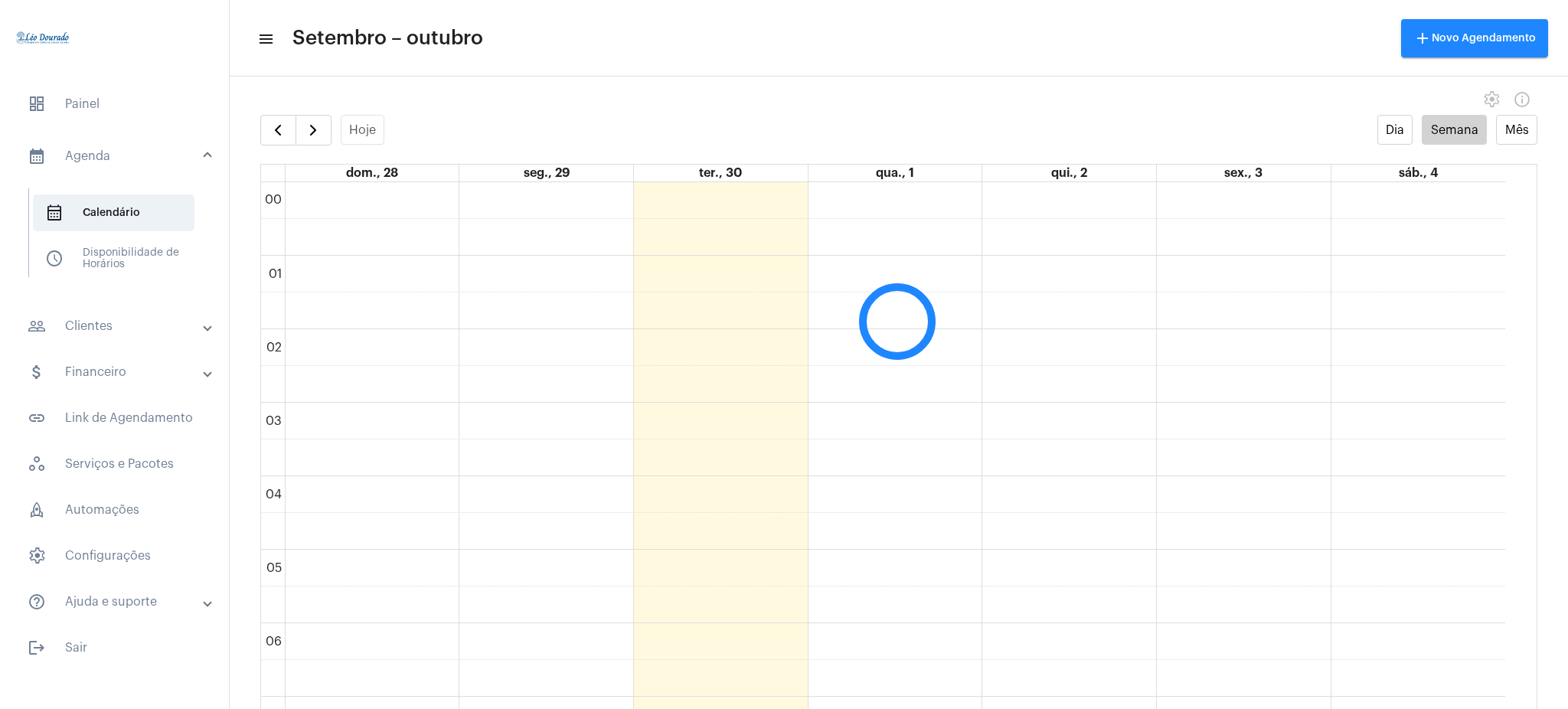
scroll to position [442, 0]
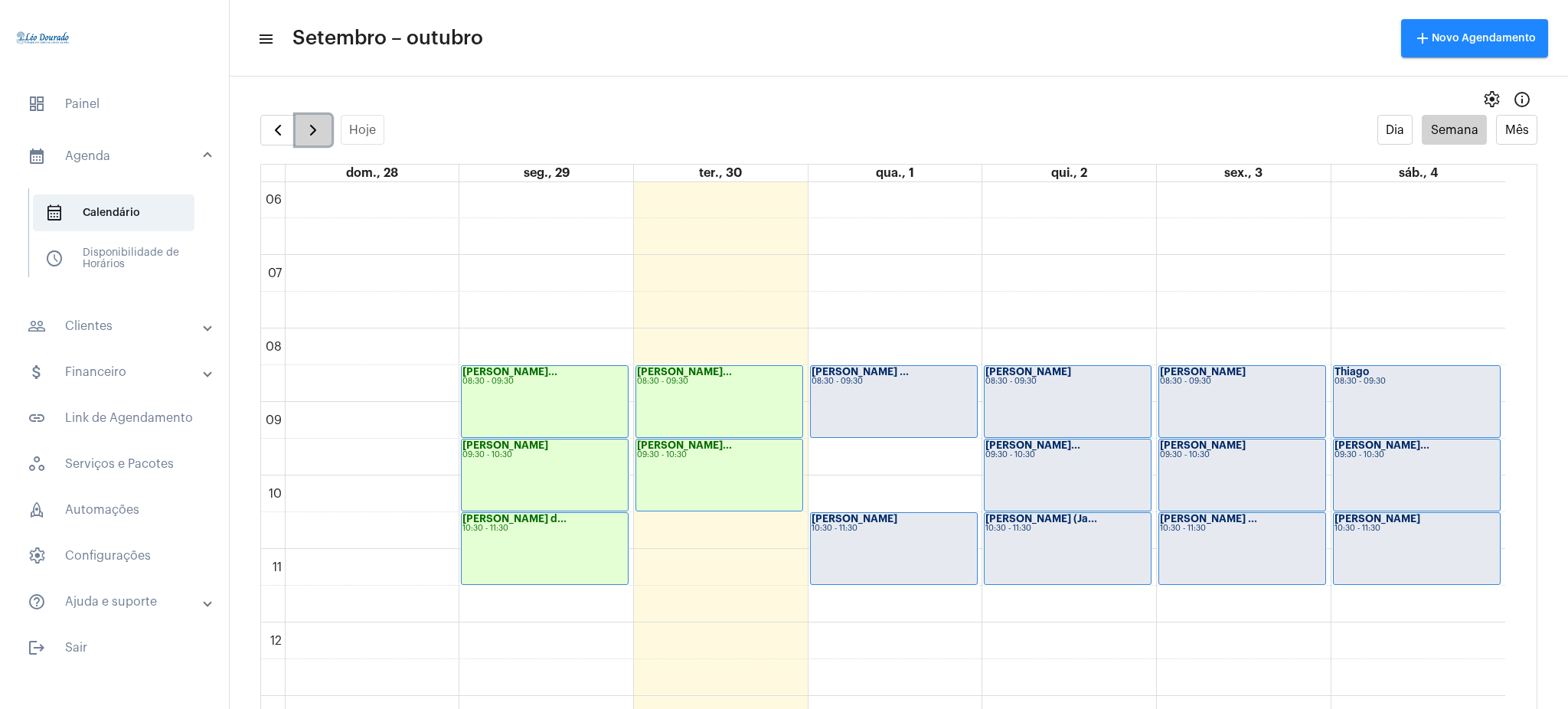
click at [310, 136] on span "button" at bounding box center [313, 130] width 19 height 19
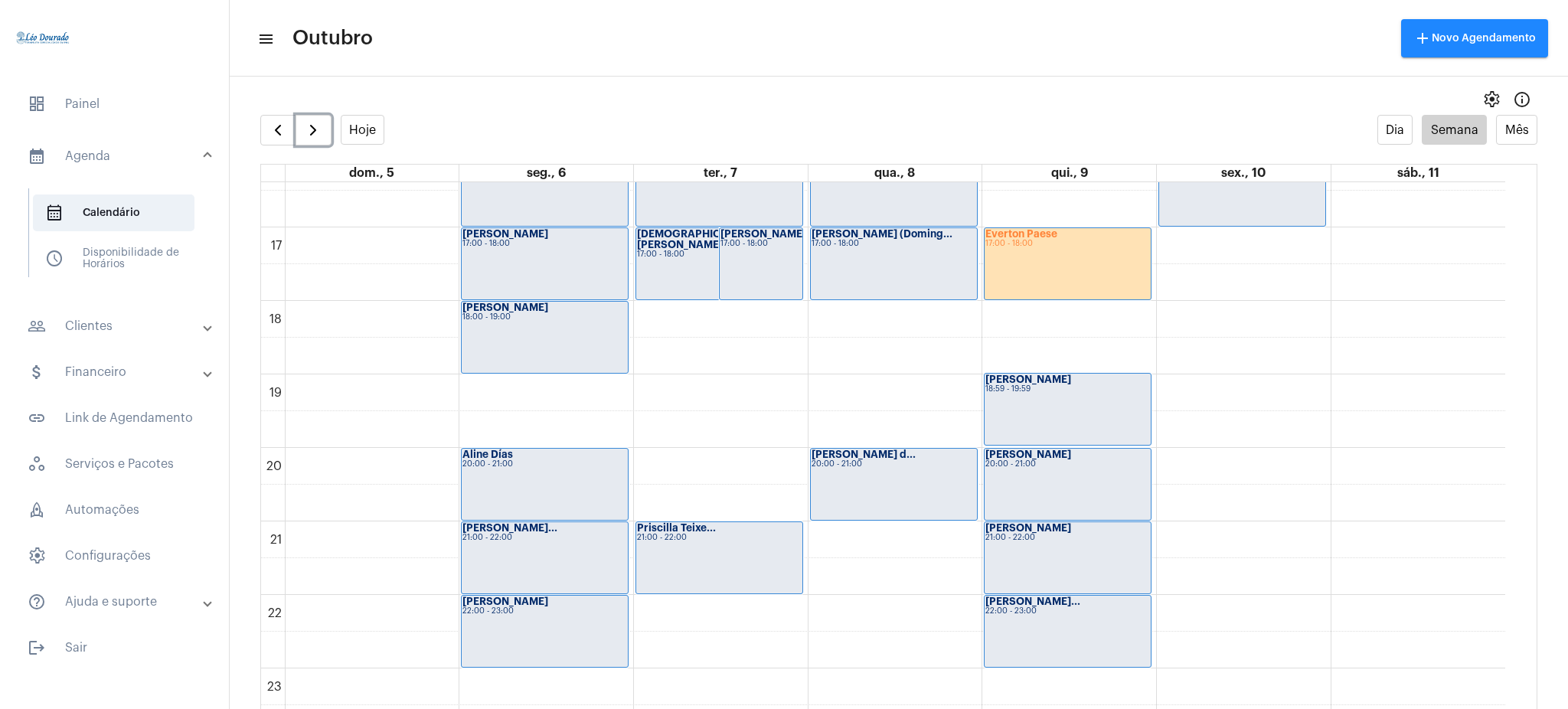
scroll to position [1206, 0]
click at [264, 129] on button "button" at bounding box center [278, 130] width 36 height 30
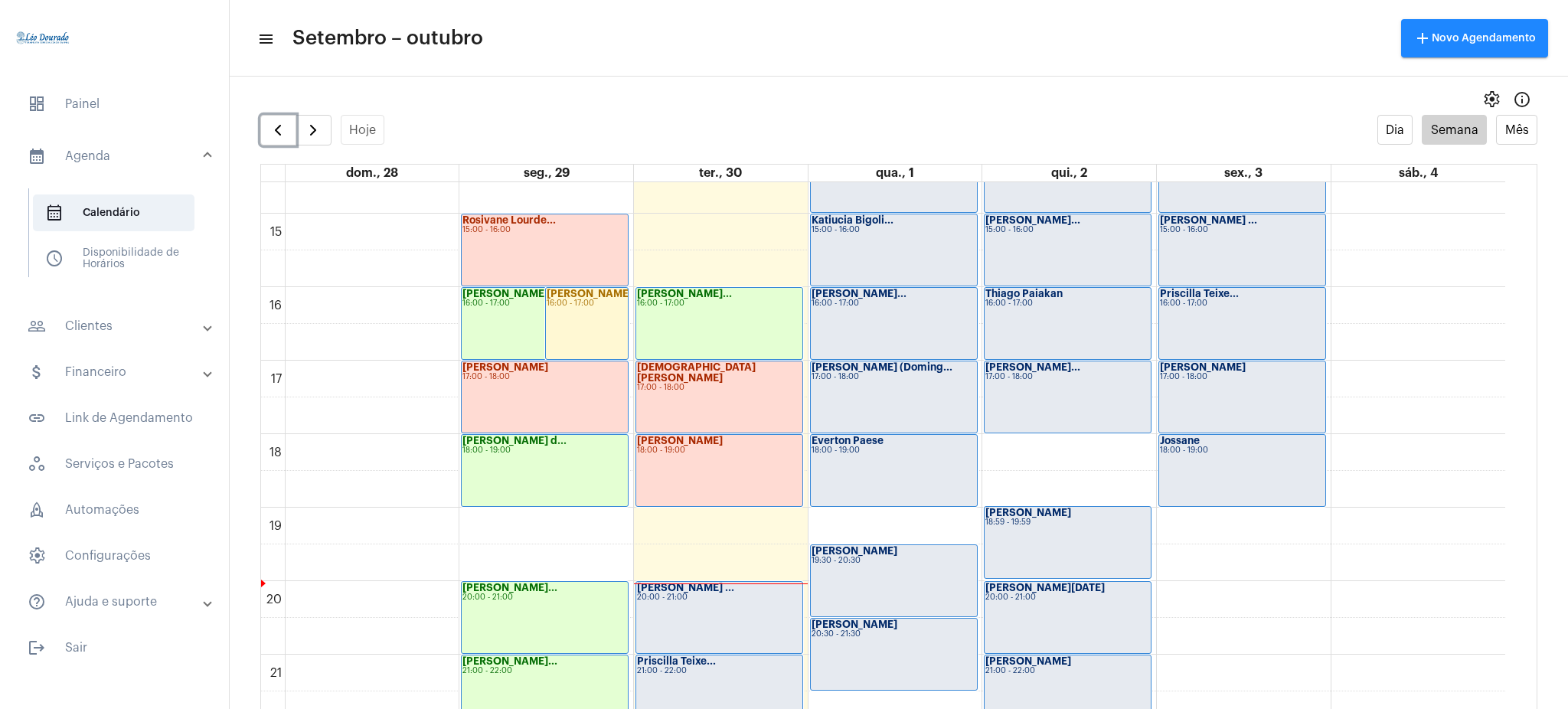
scroll to position [1206, 0]
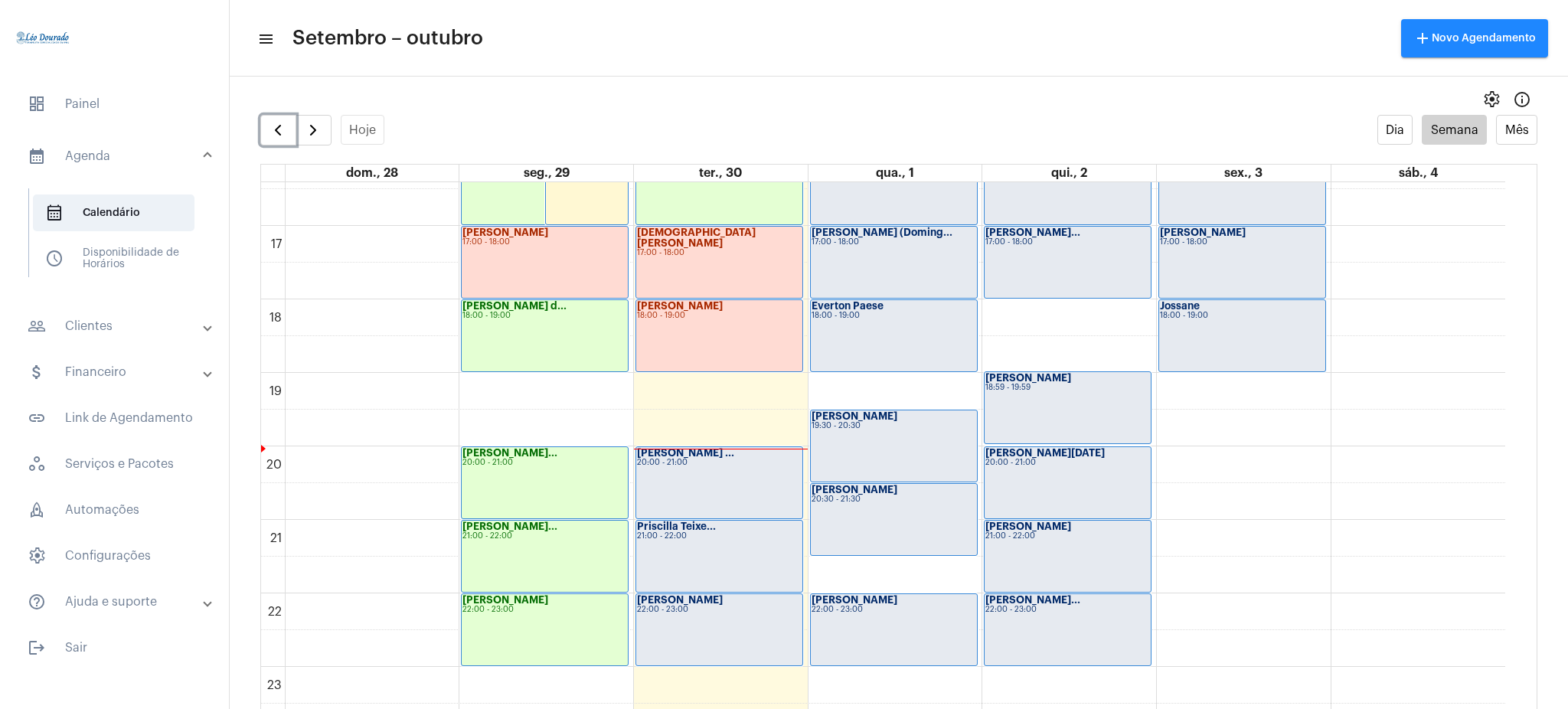
click at [860, 661] on div "Isa Rodrigues 22:00 - 23:00" at bounding box center [894, 630] width 166 height 72
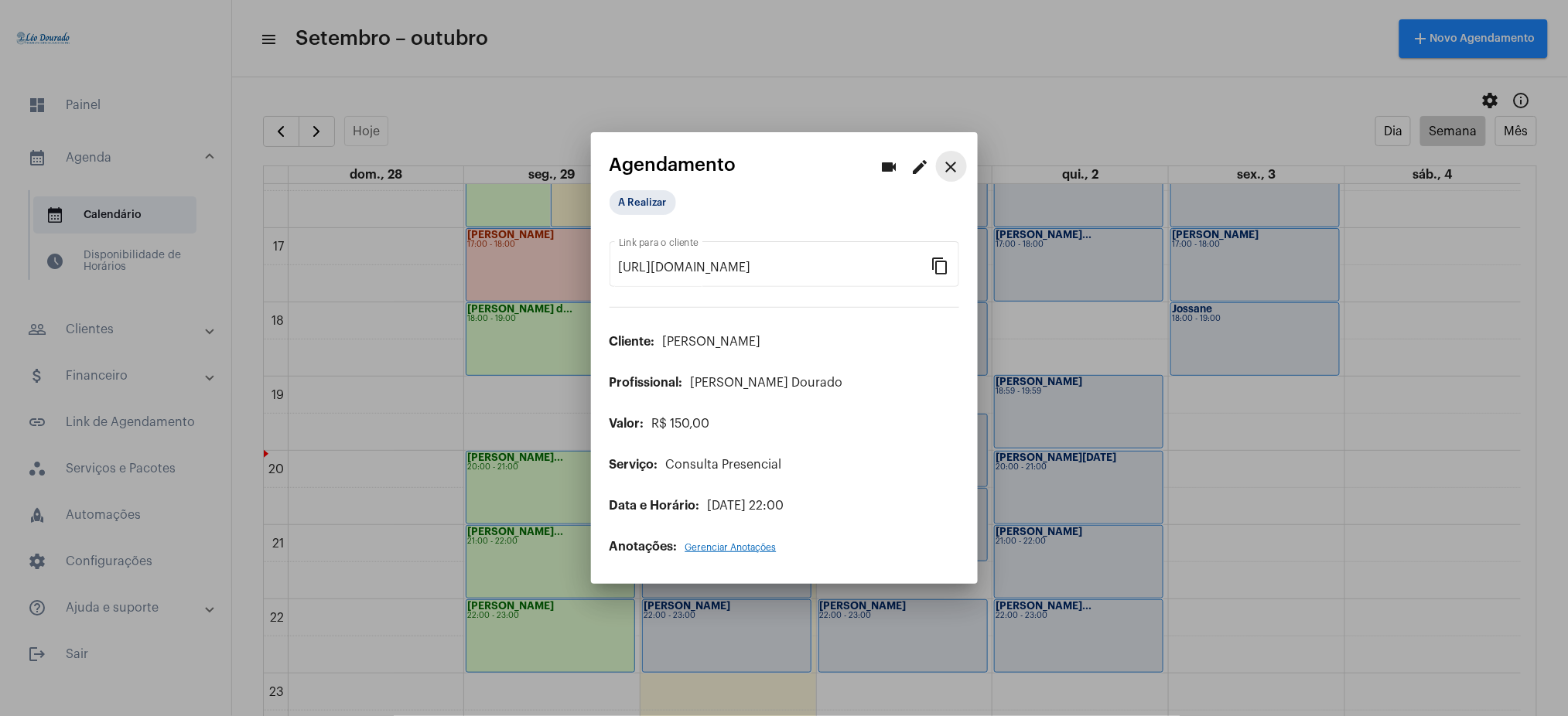
click at [947, 159] on mat-icon "close" at bounding box center [951, 166] width 19 height 19
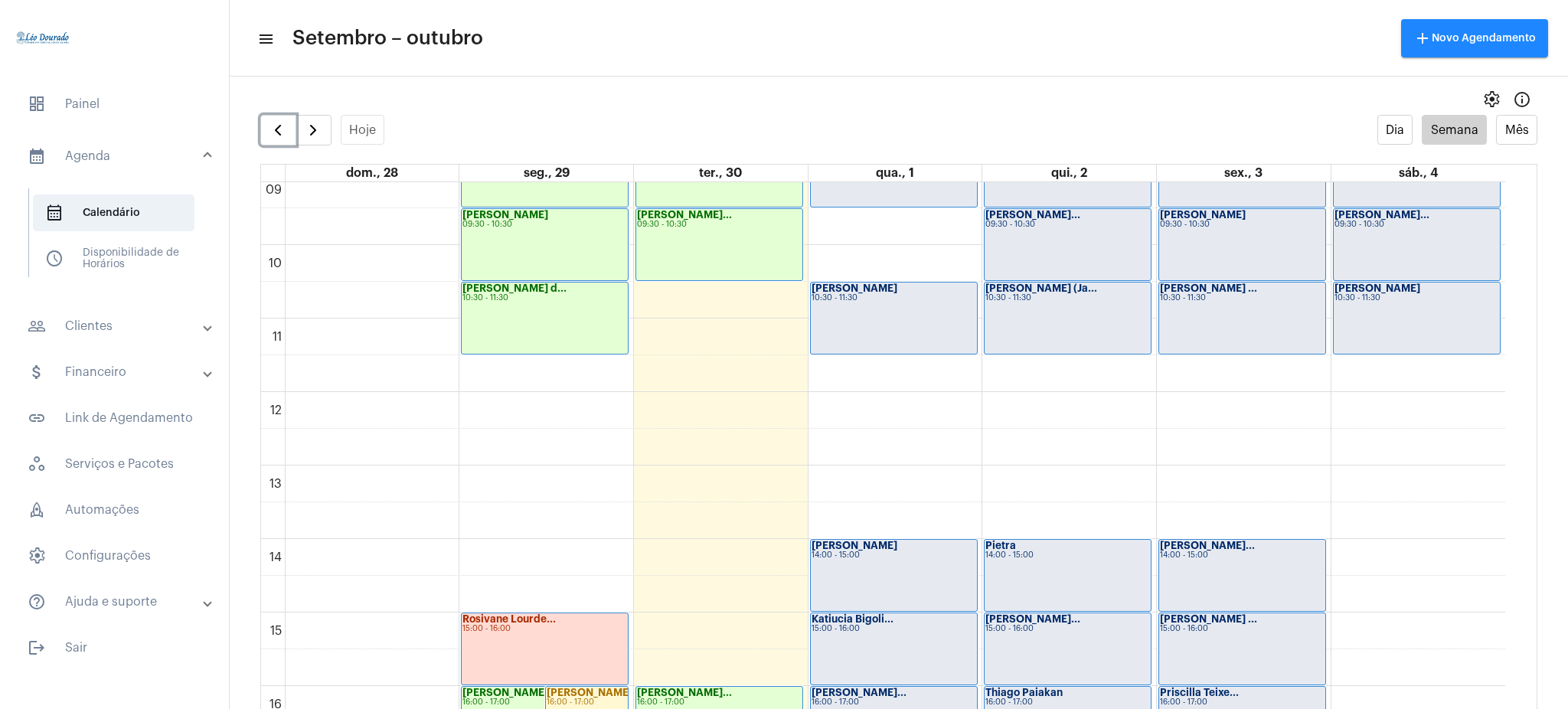
scroll to position [698, 0]
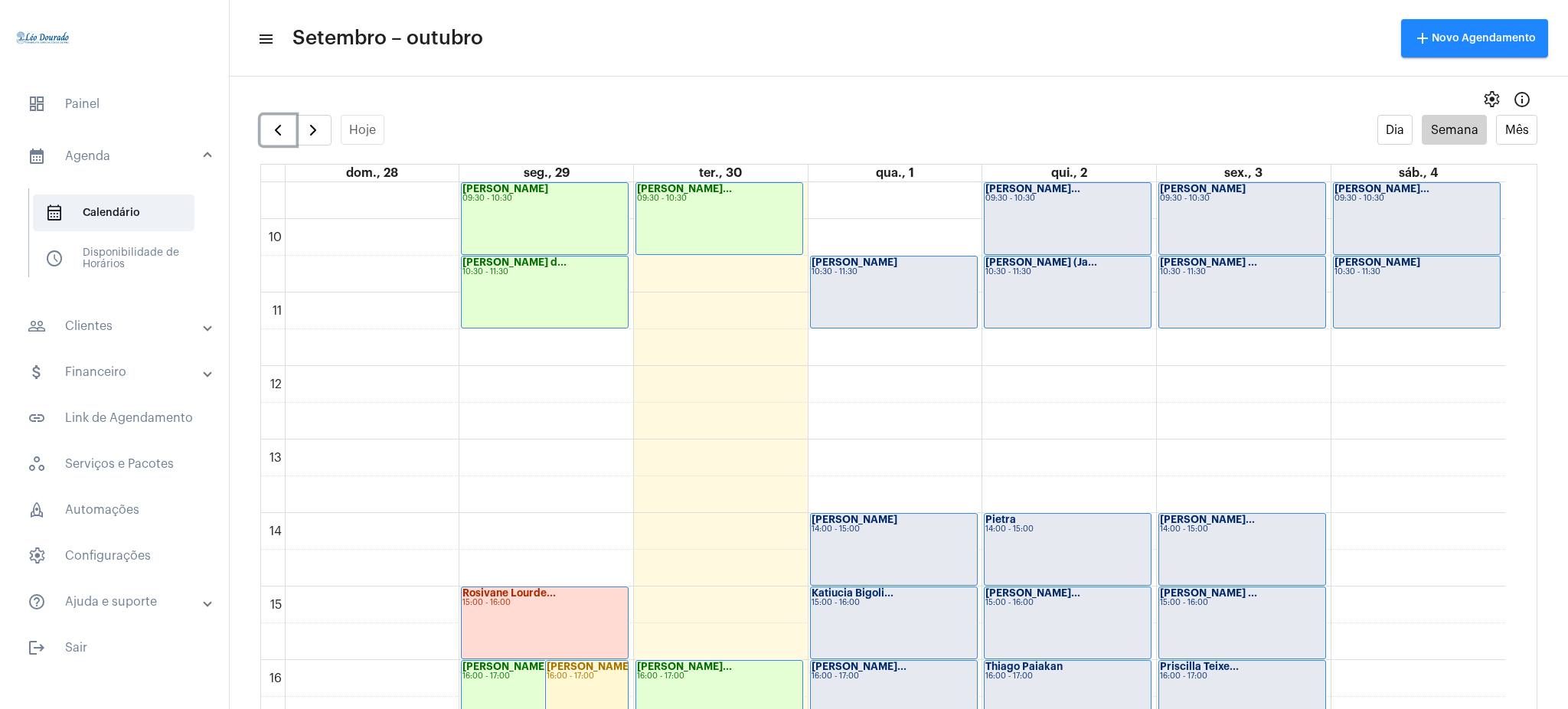
click at [502, 307] on div "Natália Alves d... 10:30 - 11:30" at bounding box center [545, 293] width 166 height 72
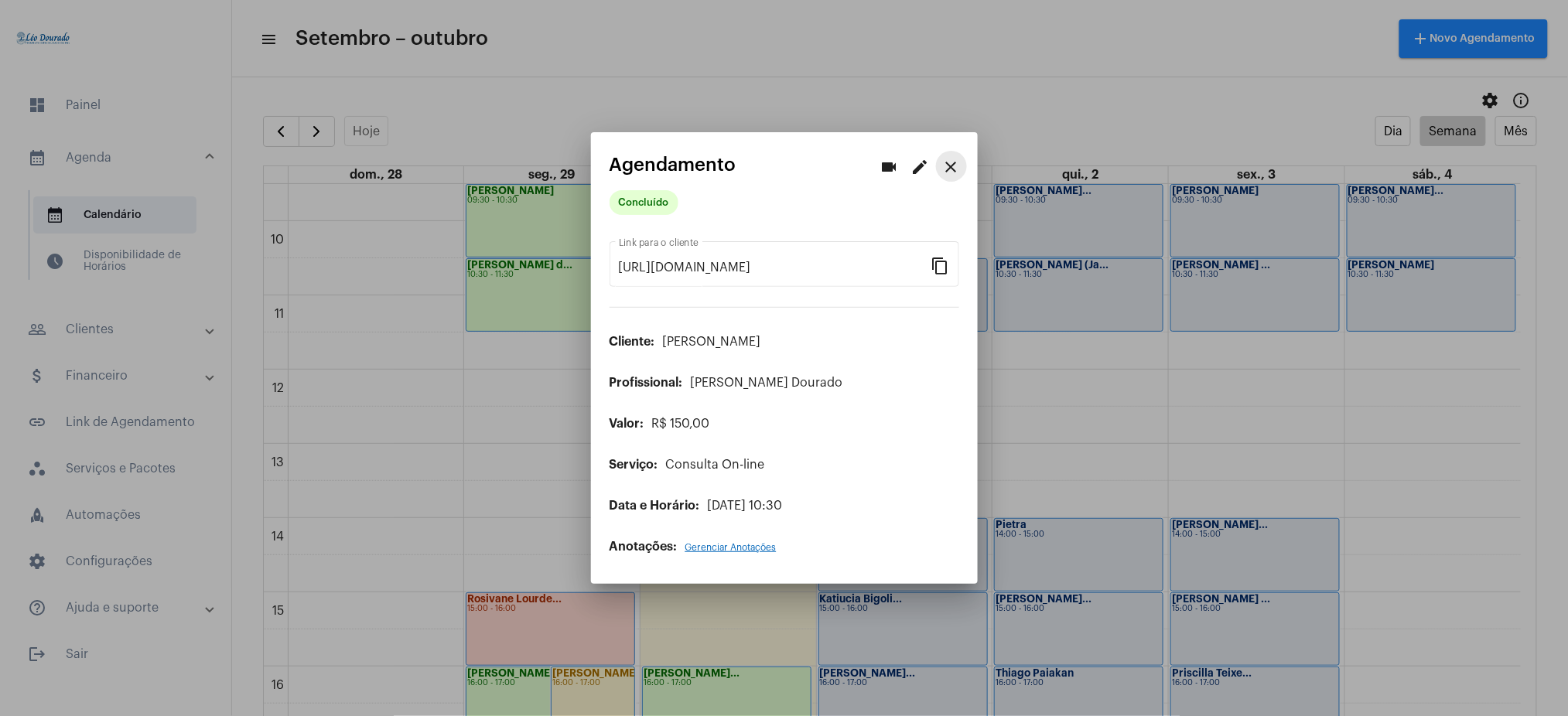
click at [945, 163] on mat-icon "close" at bounding box center [951, 166] width 19 height 19
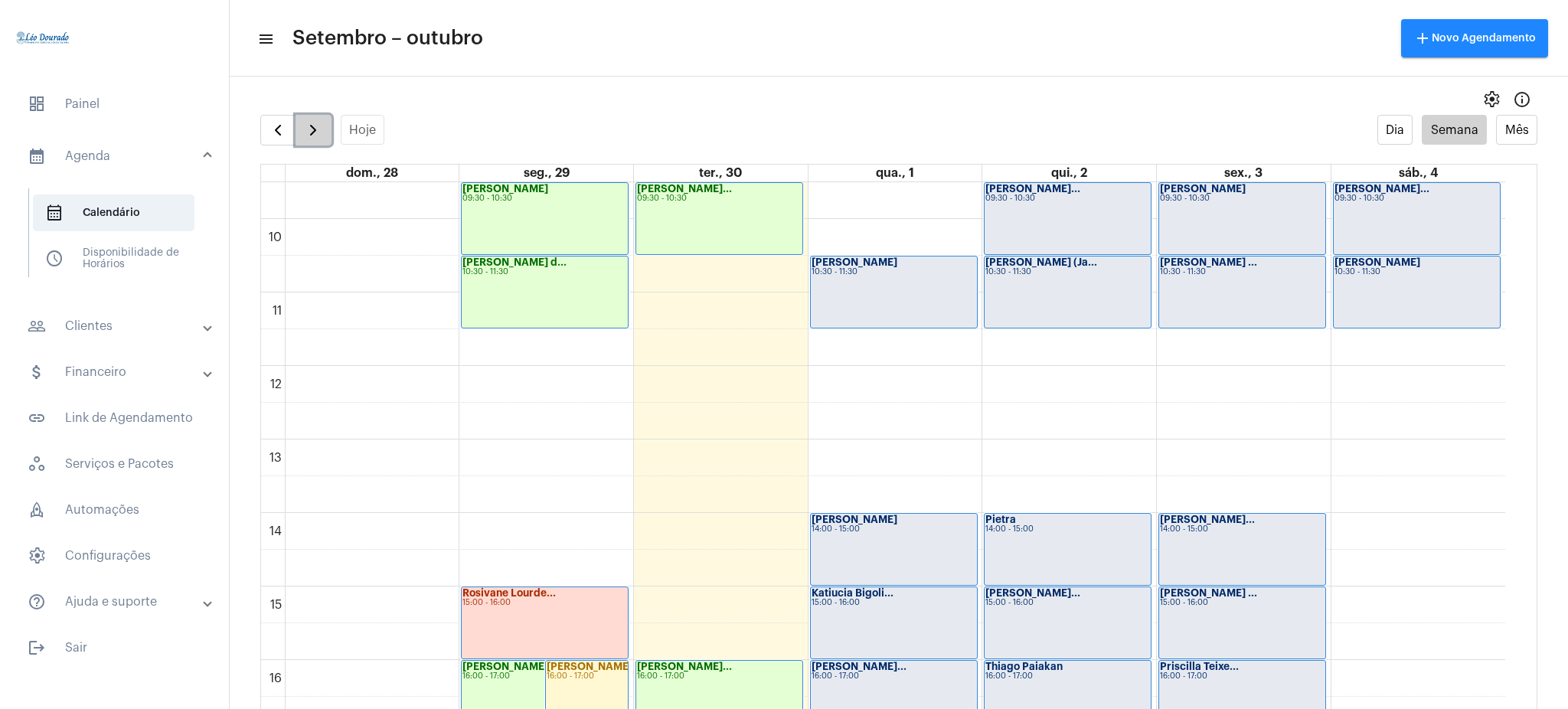
click at [301, 132] on button "button" at bounding box center [313, 130] width 36 height 30
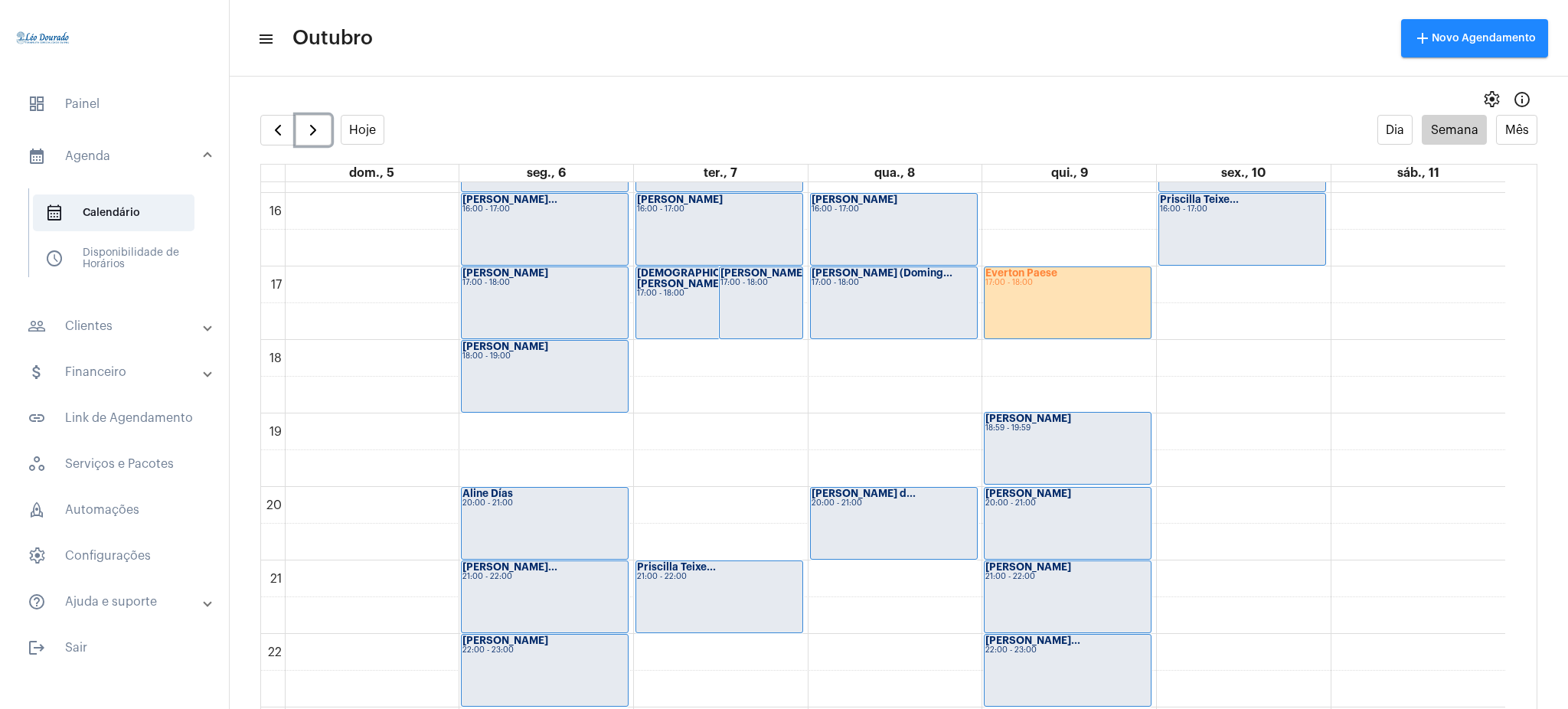
scroll to position [1182, 0]
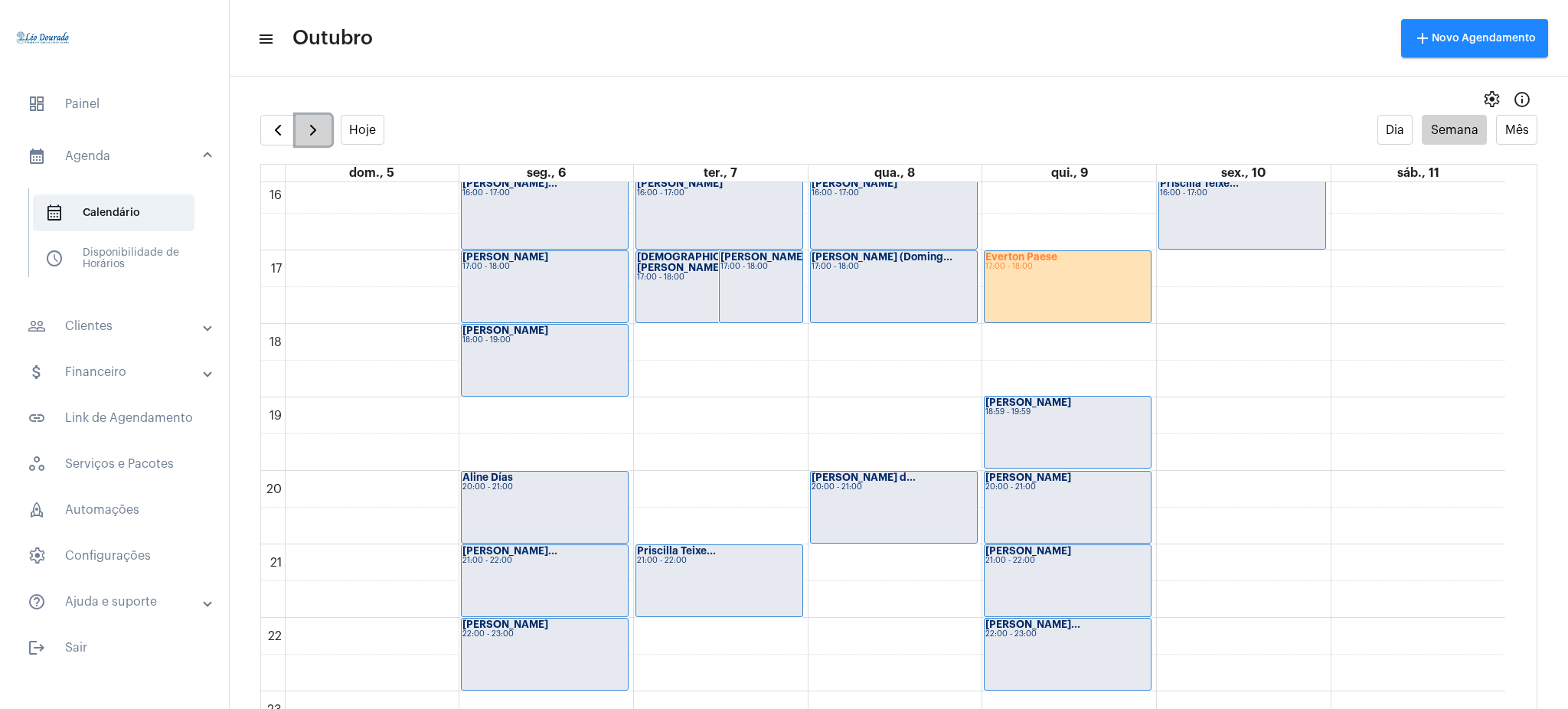
click at [295, 124] on button "button" at bounding box center [313, 130] width 36 height 30
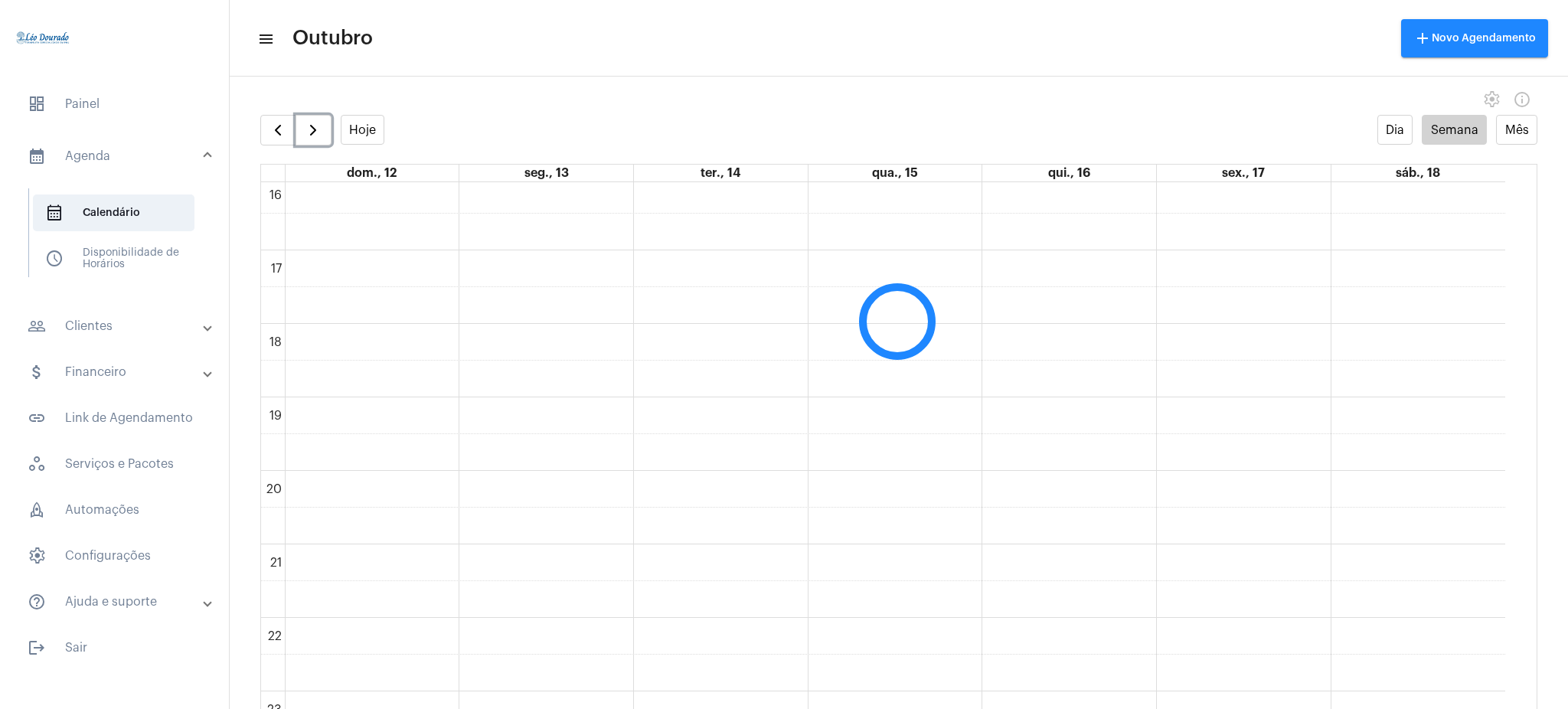
scroll to position [442, 0]
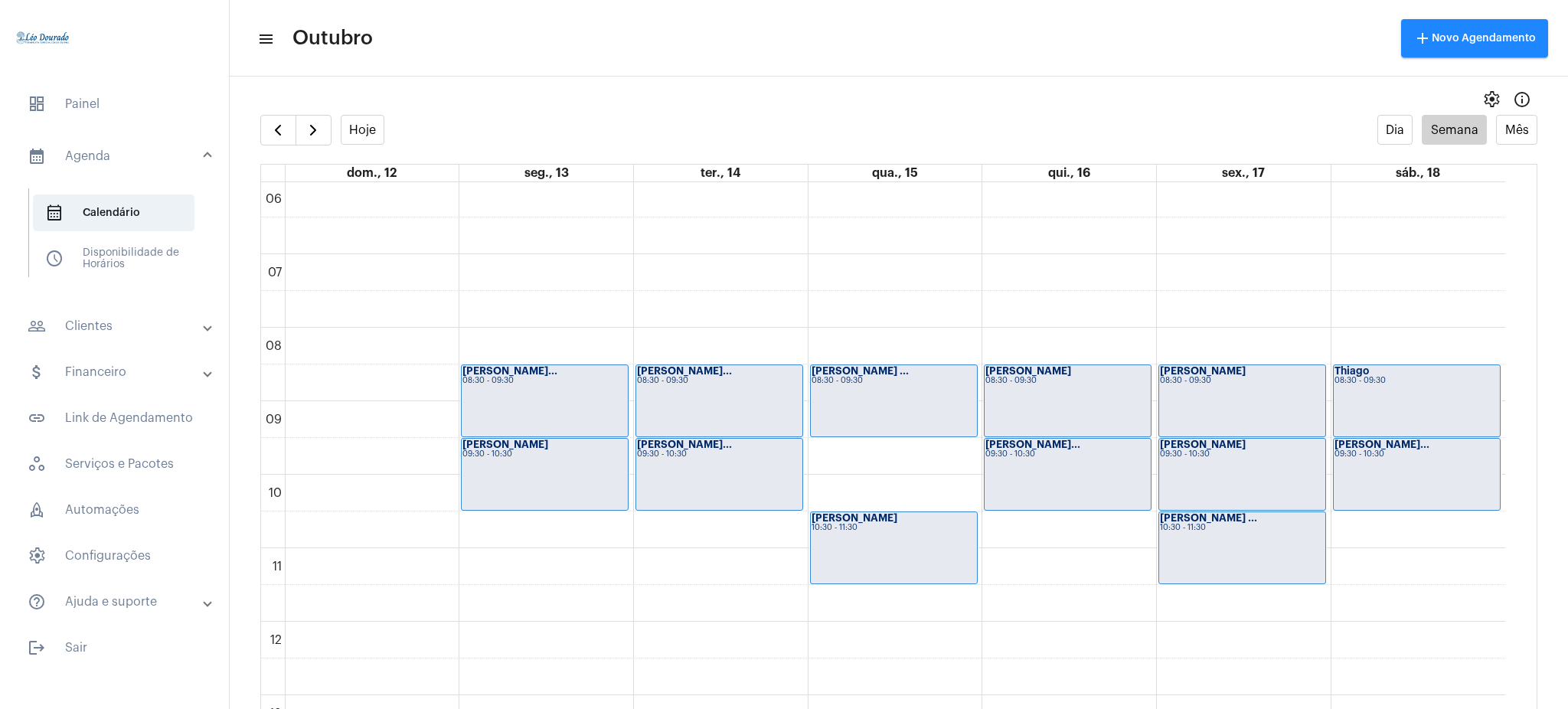
drag, startPoint x: 1521, startPoint y: 389, endPoint x: 1509, endPoint y: 416, distance: 29.5
click at [1509, 416] on td "00 01 02 03 04 05 06 07 08 09 10 11 12 13 14 15 16 17 18 19 20 21 22 23 Isabell…" at bounding box center [899, 461] width 1276 height 558
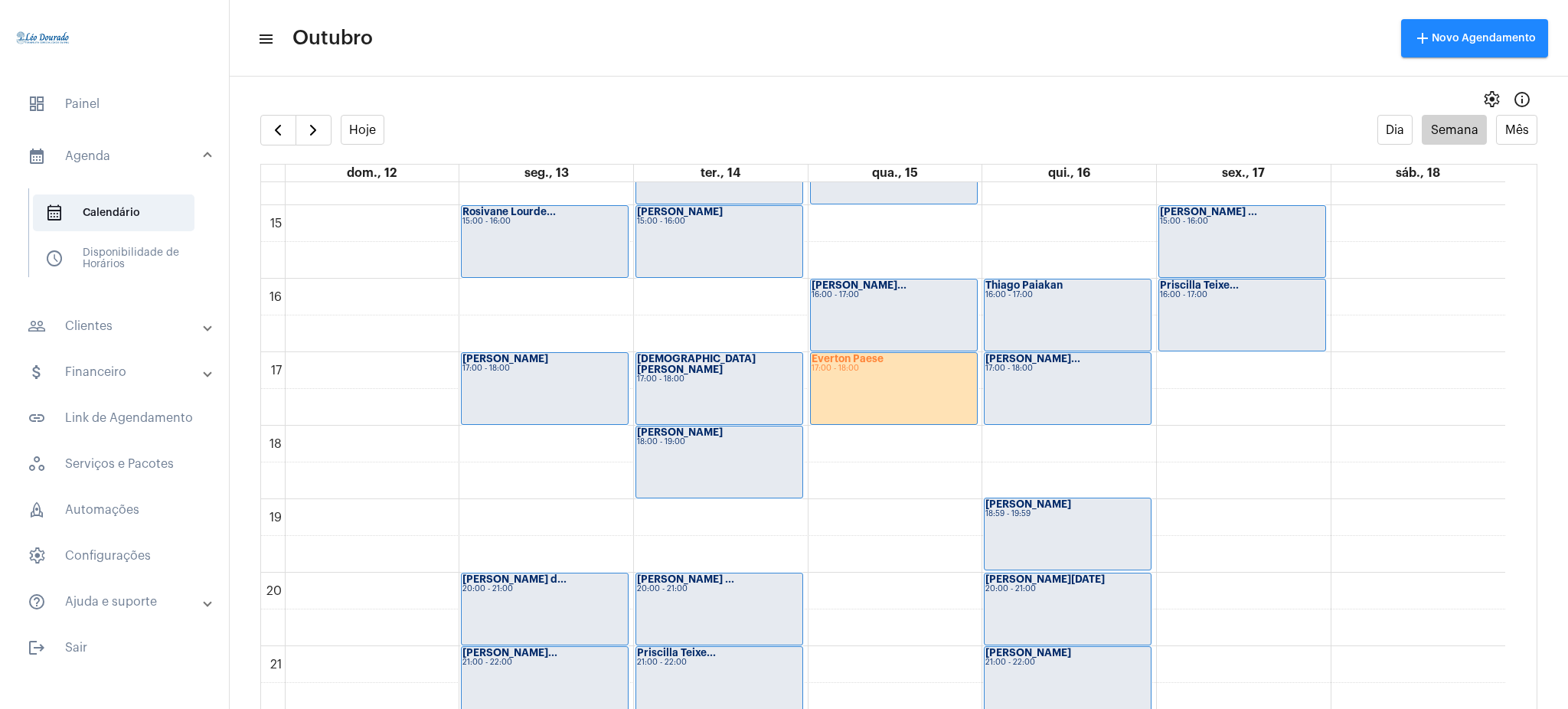
scroll to position [1088, 0]
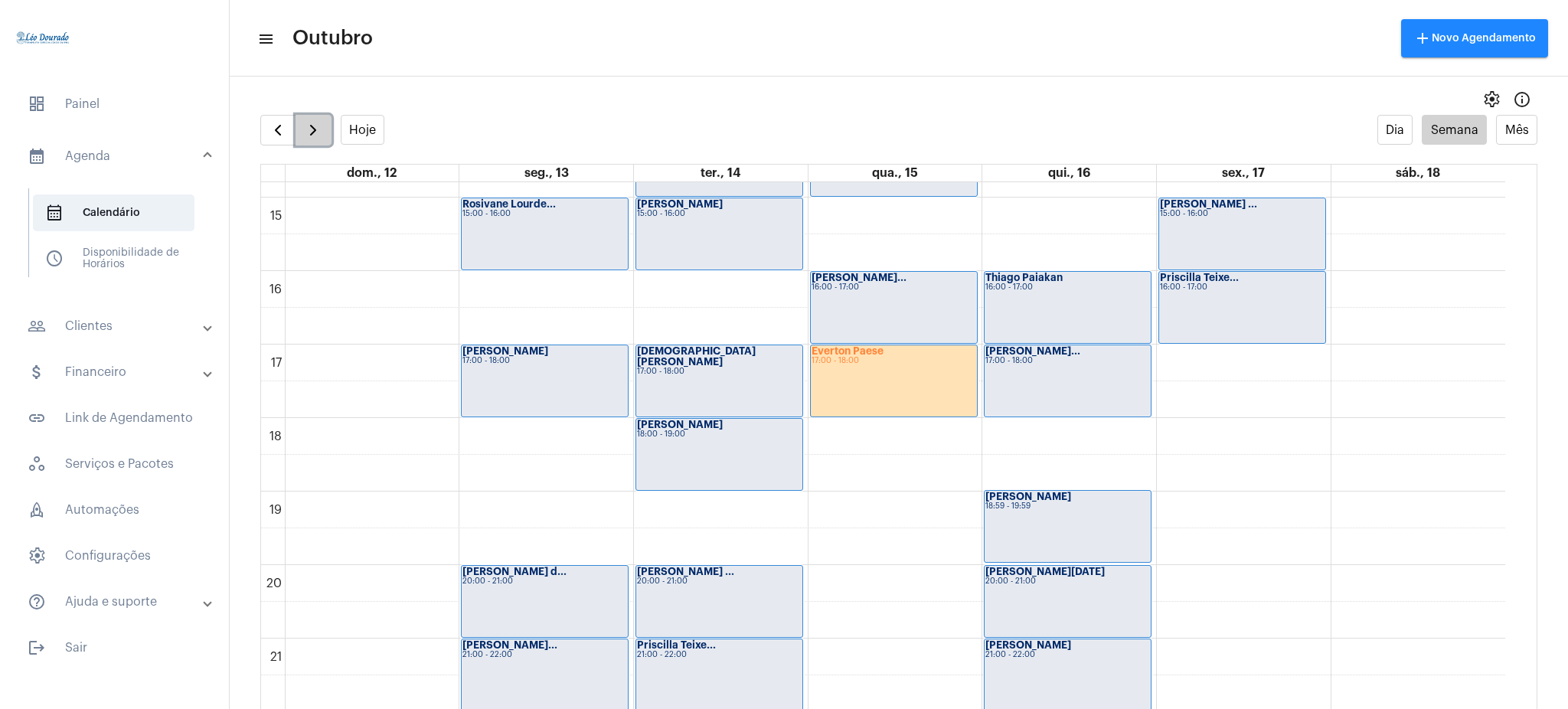
click at [298, 126] on button "button" at bounding box center [313, 130] width 36 height 30
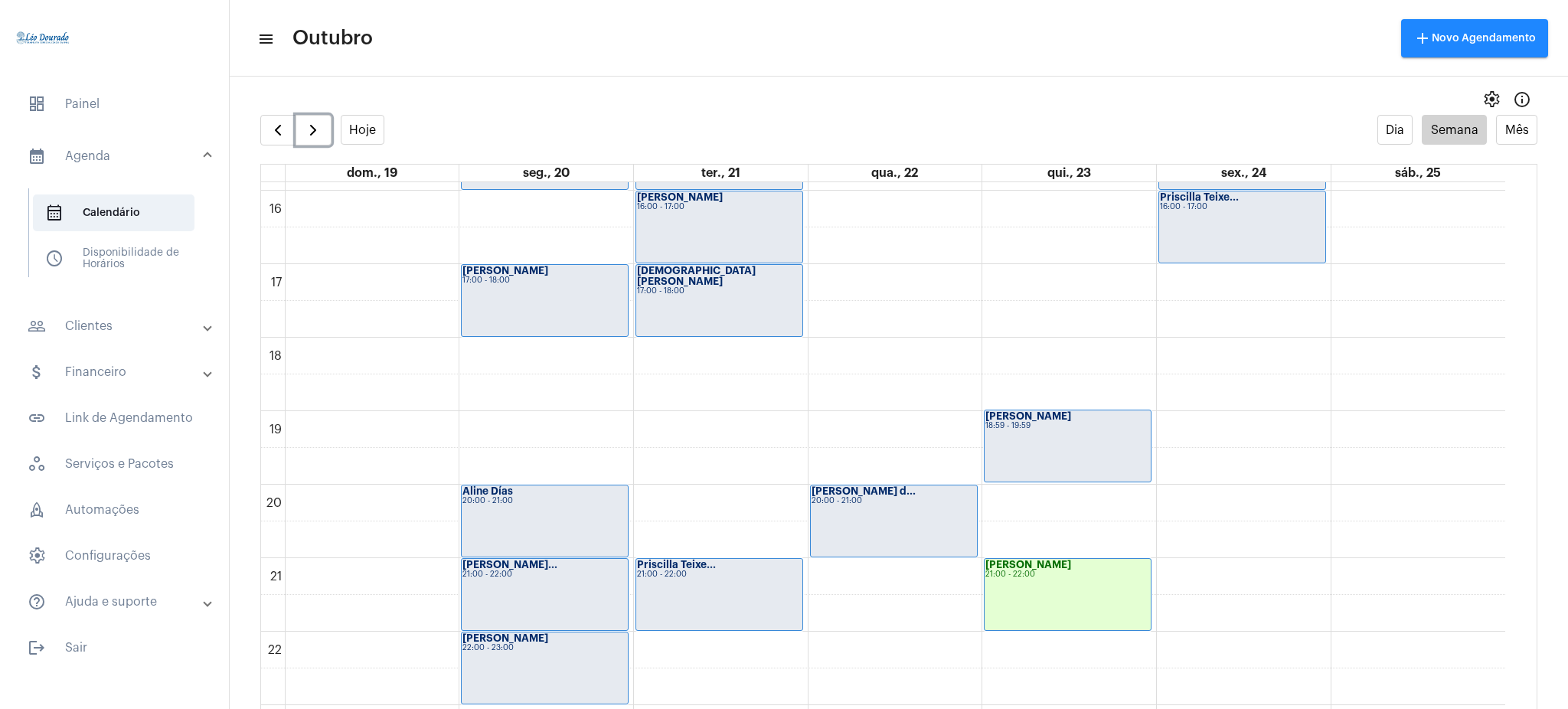
scroll to position [1204, 0]
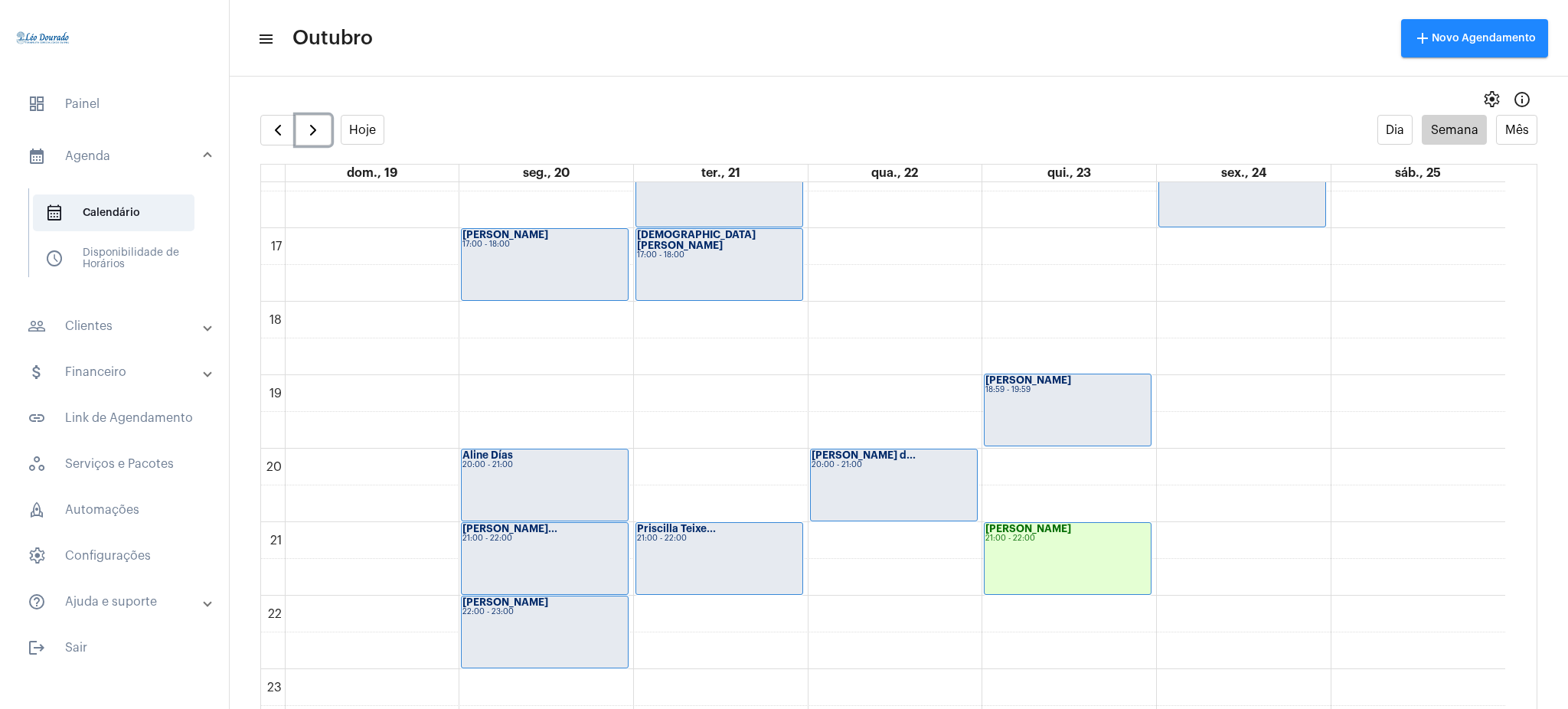
click at [849, 479] on div "Natália Alves d... 20:00 - 21:00" at bounding box center [894, 485] width 166 height 72
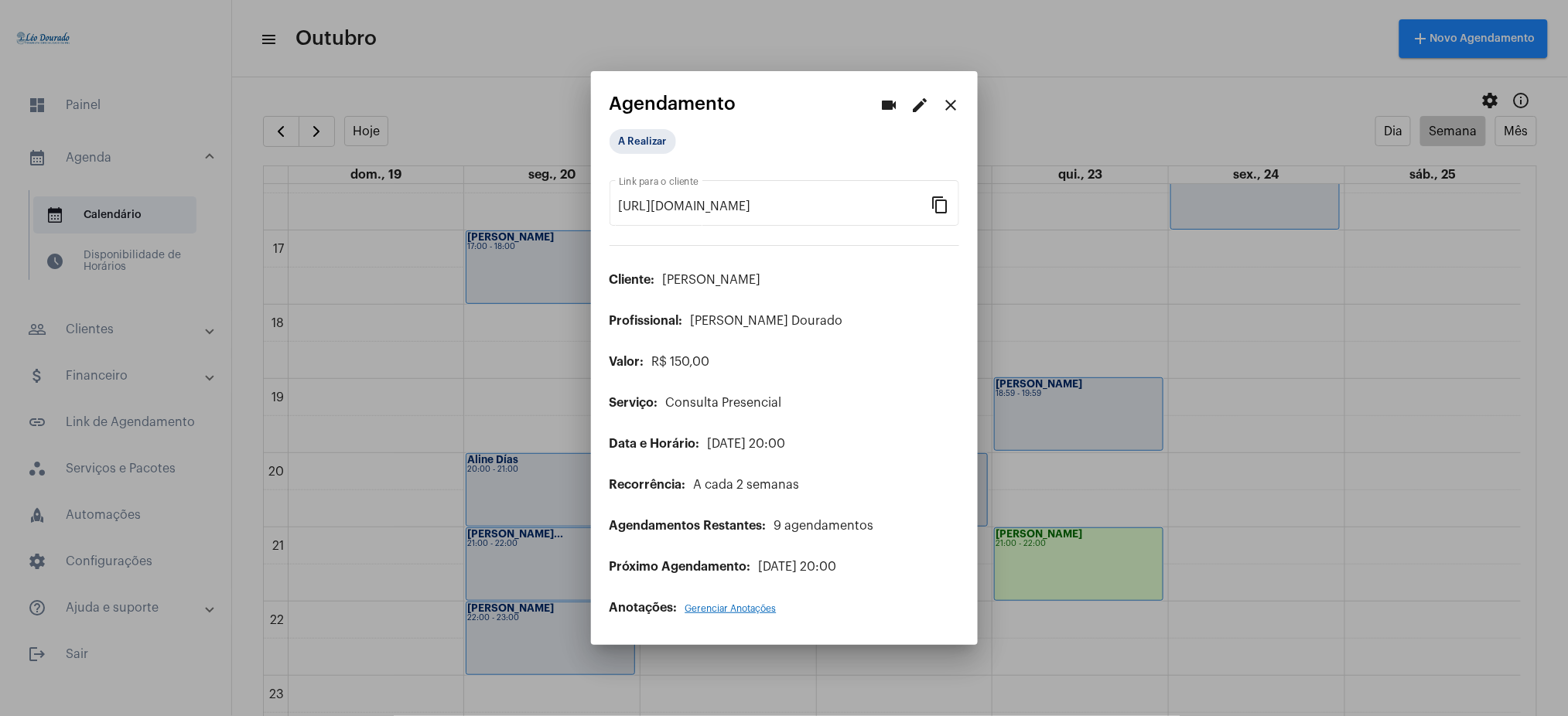
click at [955, 121] on app-view-schedule "videocam edit close Agendamento A Realizar https://neft.com.br/agendamento/000f…" at bounding box center [784, 353] width 350 height 522
click at [943, 115] on mat-icon "close" at bounding box center [951, 105] width 19 height 19
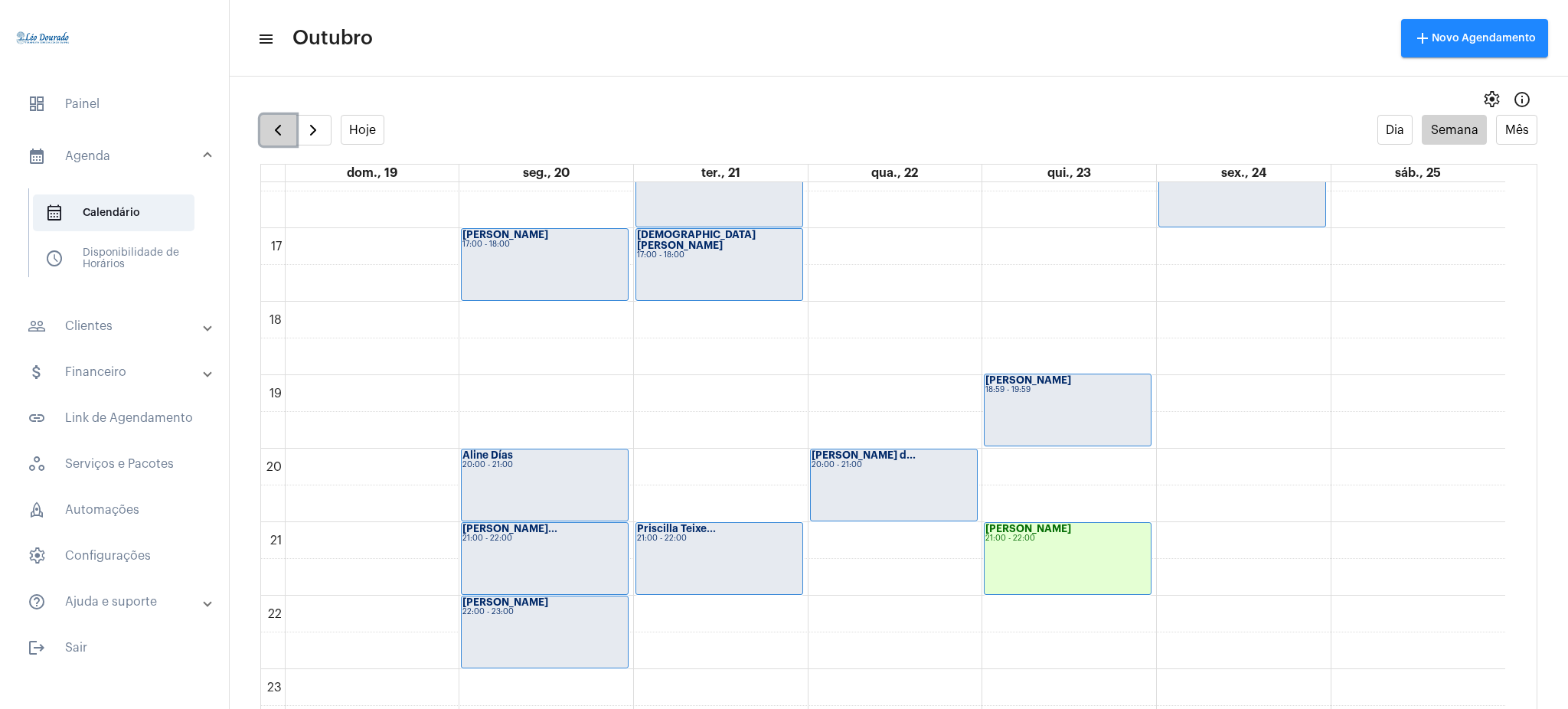
click at [282, 123] on span "button" at bounding box center [277, 130] width 19 height 19
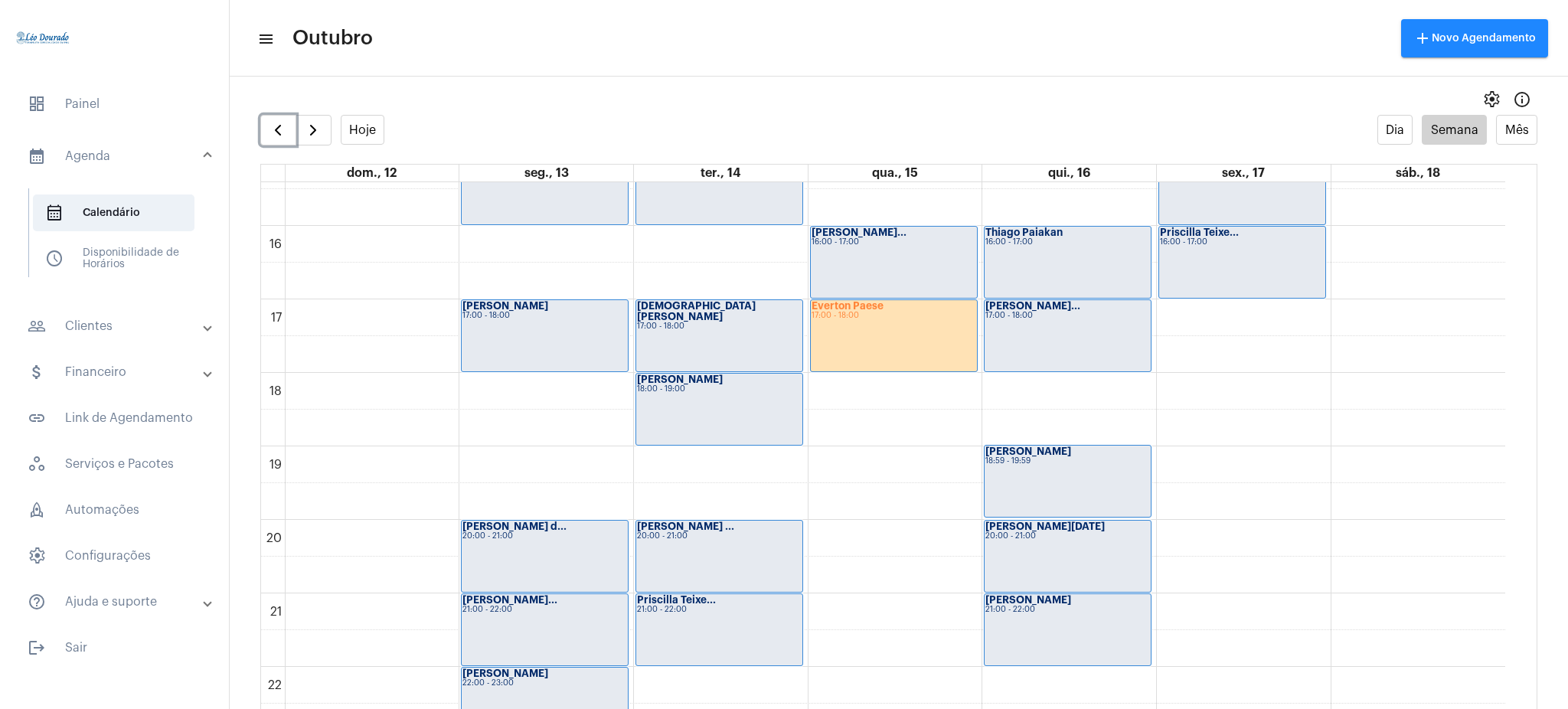
scroll to position [1132, 0]
click at [280, 124] on span "button" at bounding box center [277, 130] width 19 height 19
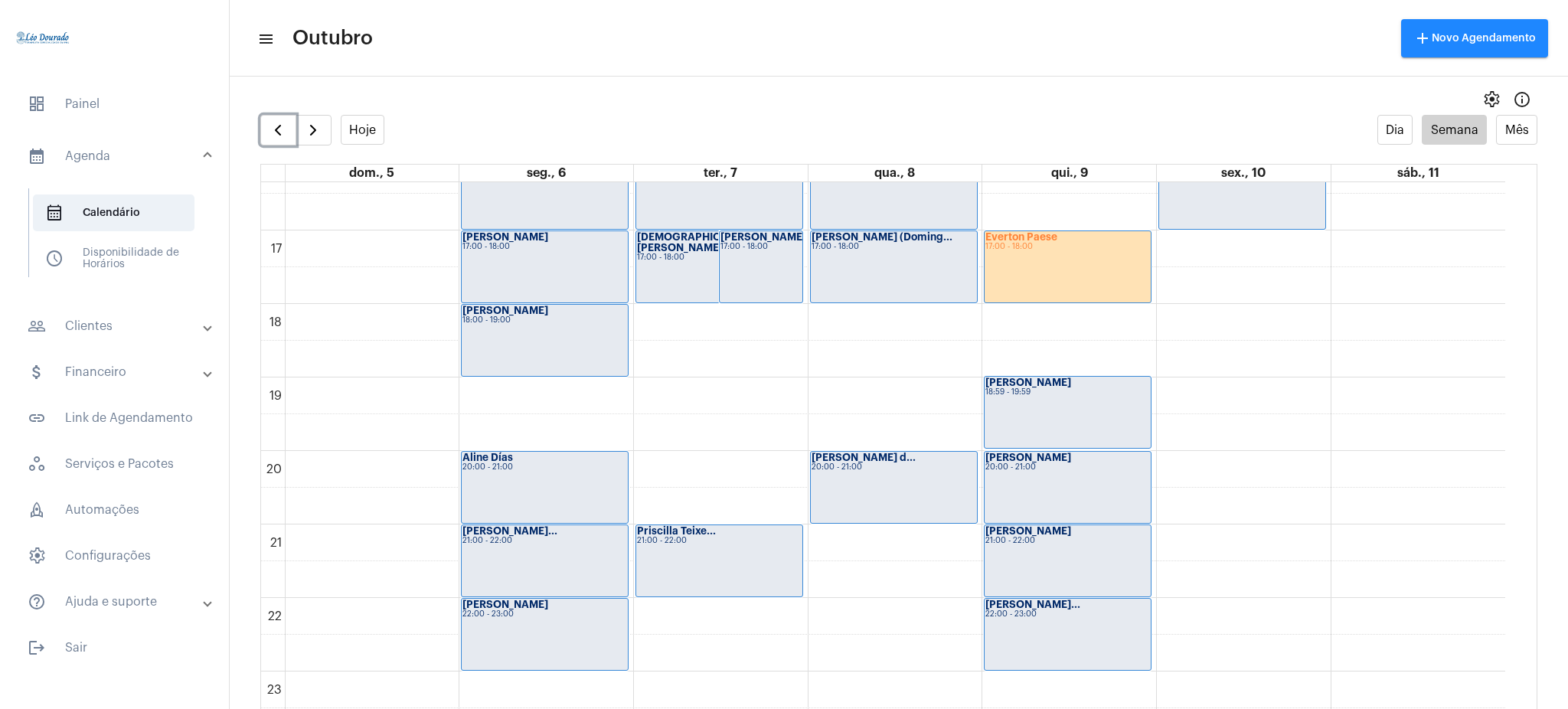
scroll to position [1198, 0]
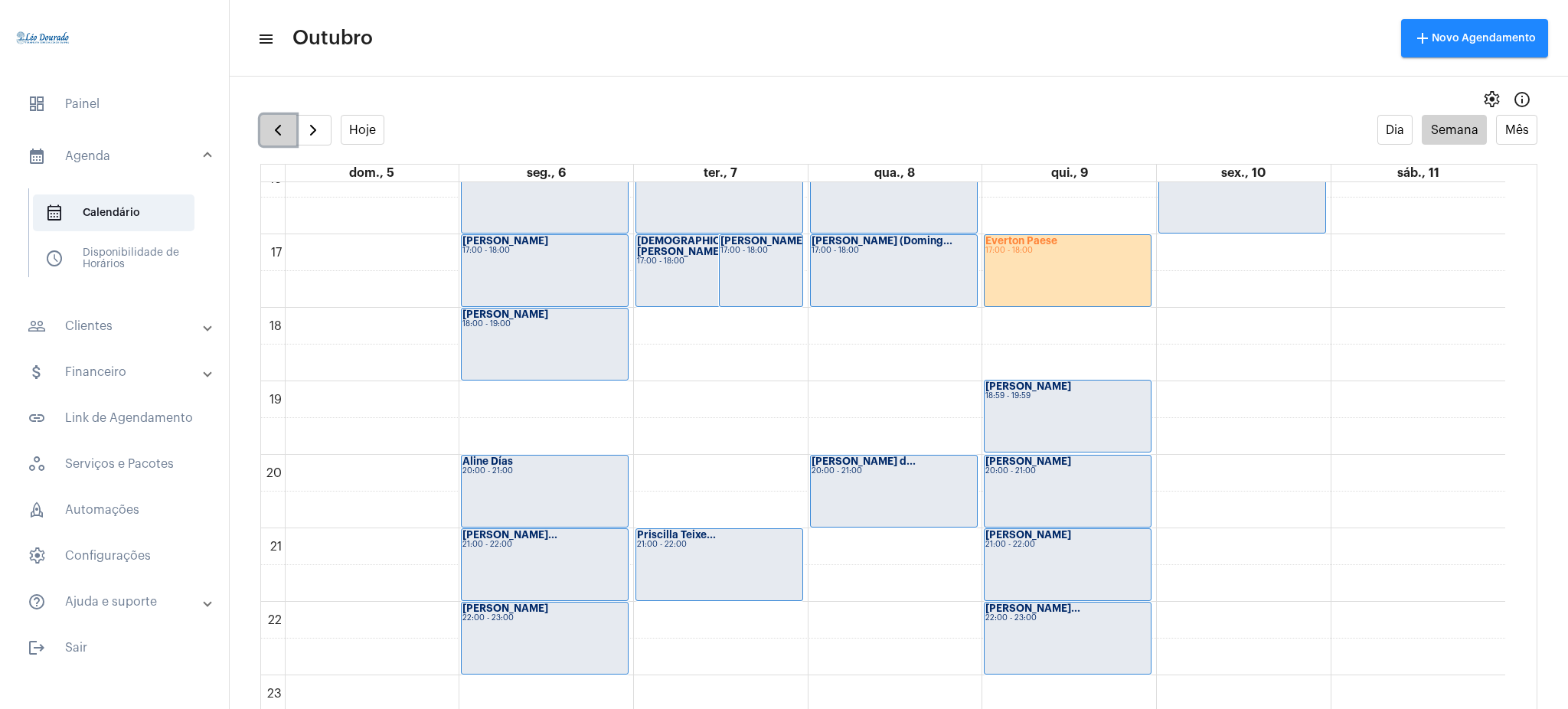
click at [289, 118] on button "button" at bounding box center [278, 130] width 36 height 30
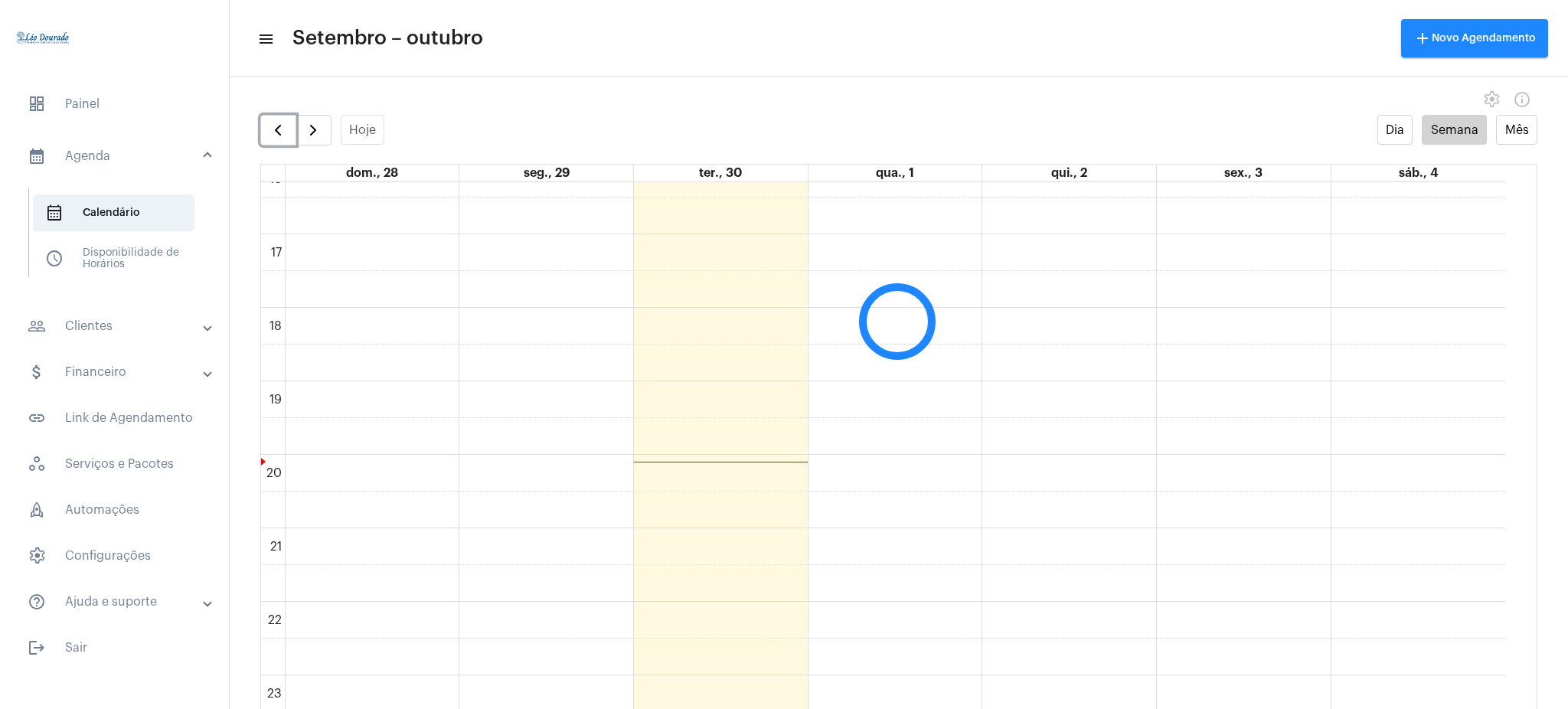
scroll to position [442, 0]
drag, startPoint x: 1504, startPoint y: 378, endPoint x: 1521, endPoint y: 389, distance: 20.2
click at [1521, 389] on div "00 01 02 03 04 05 06 07 08 09 10 11 12 13 14 15 16 17 18 19 20 21 22 23" at bounding box center [899, 461] width 1275 height 557
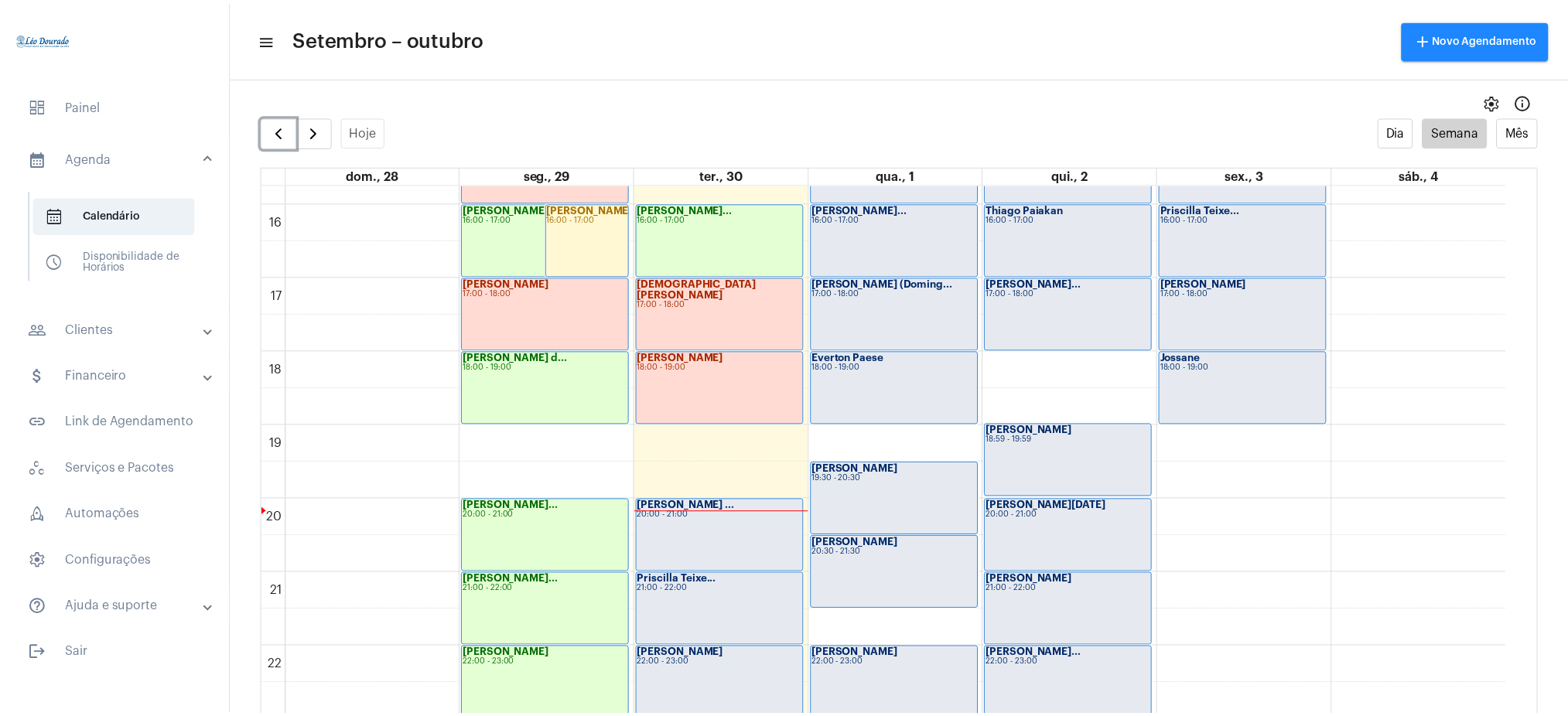
scroll to position [1218, 0]
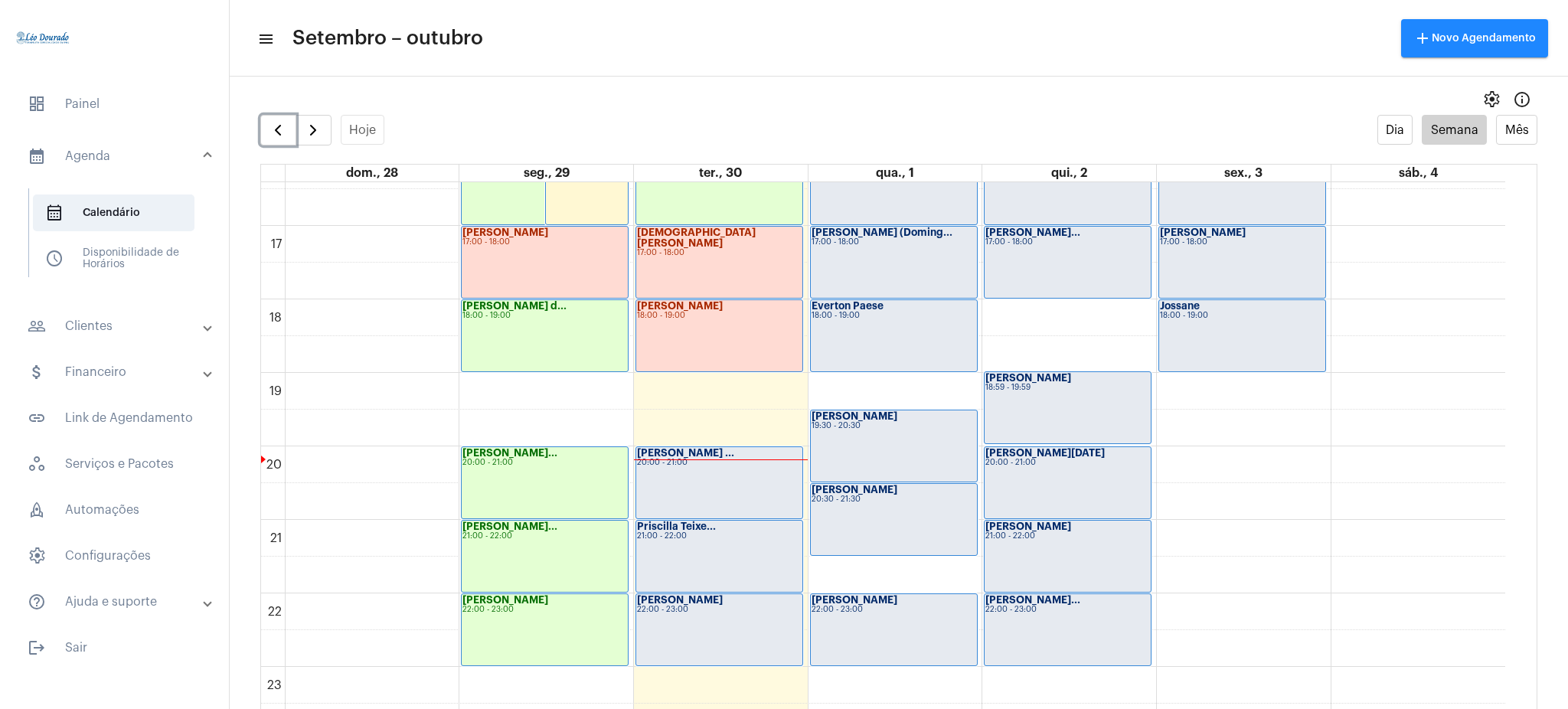
click at [680, 608] on div "22:00 - 23:00" at bounding box center [720, 610] width 165 height 8
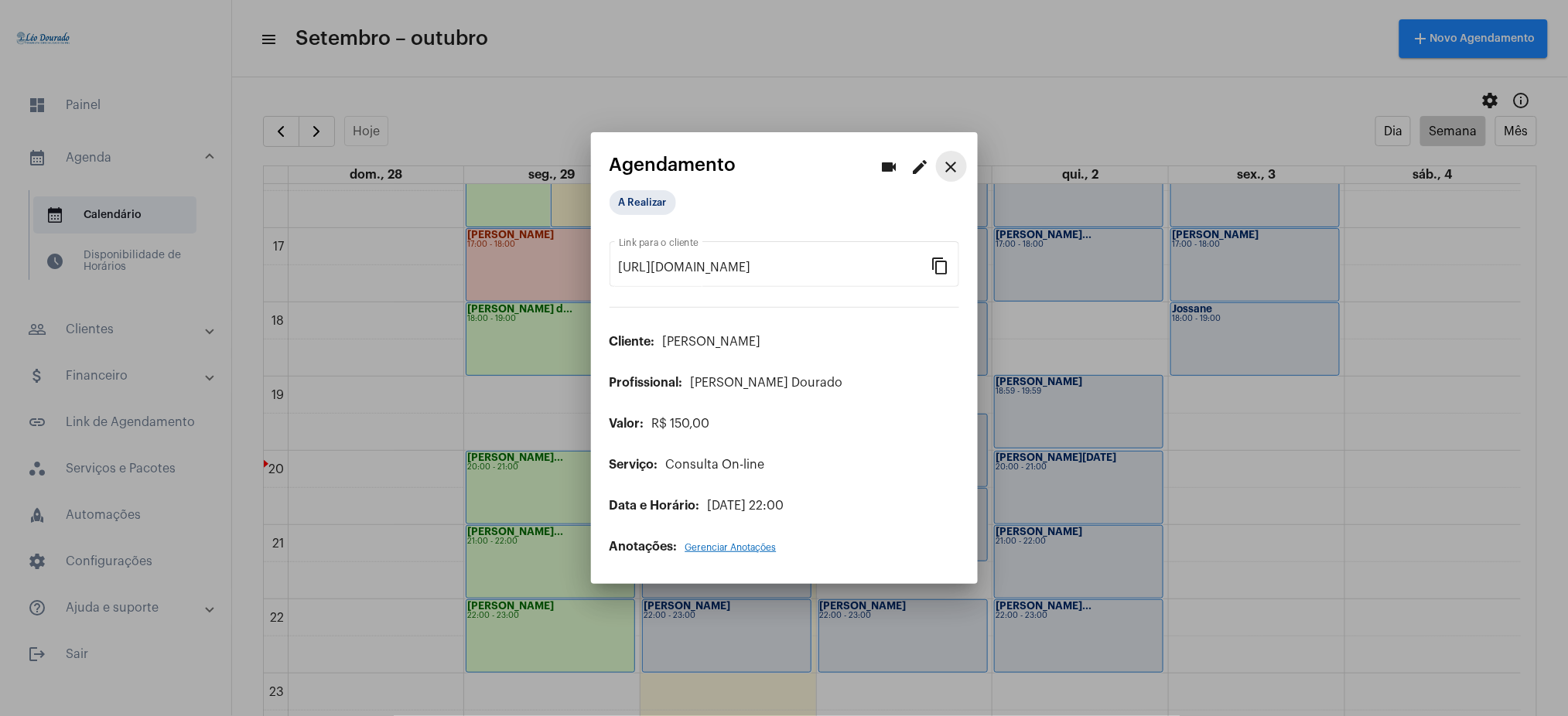
click at [950, 156] on button "close" at bounding box center [951, 166] width 31 height 31
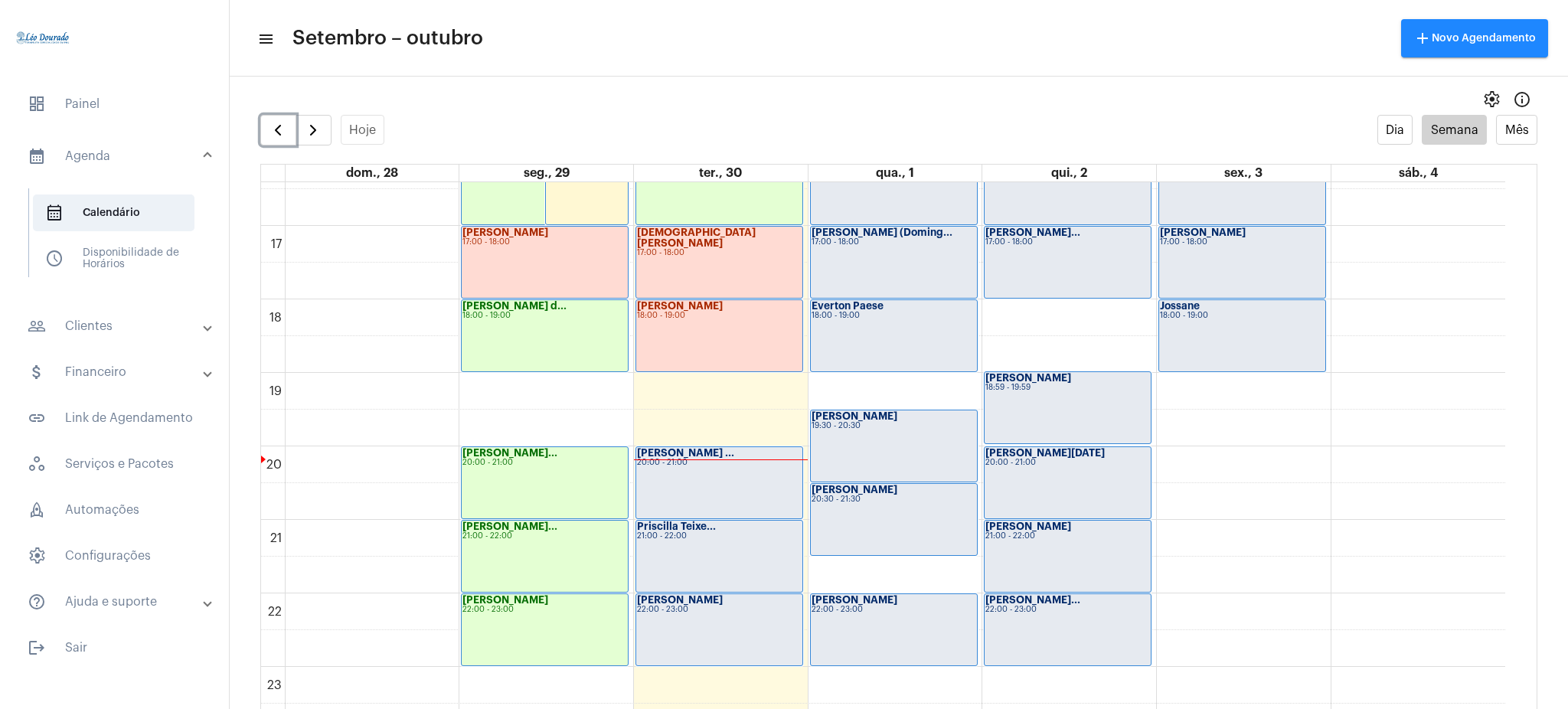
click at [924, 632] on div "Isa Rodrigues 22:00 - 23:00" at bounding box center [894, 630] width 166 height 72
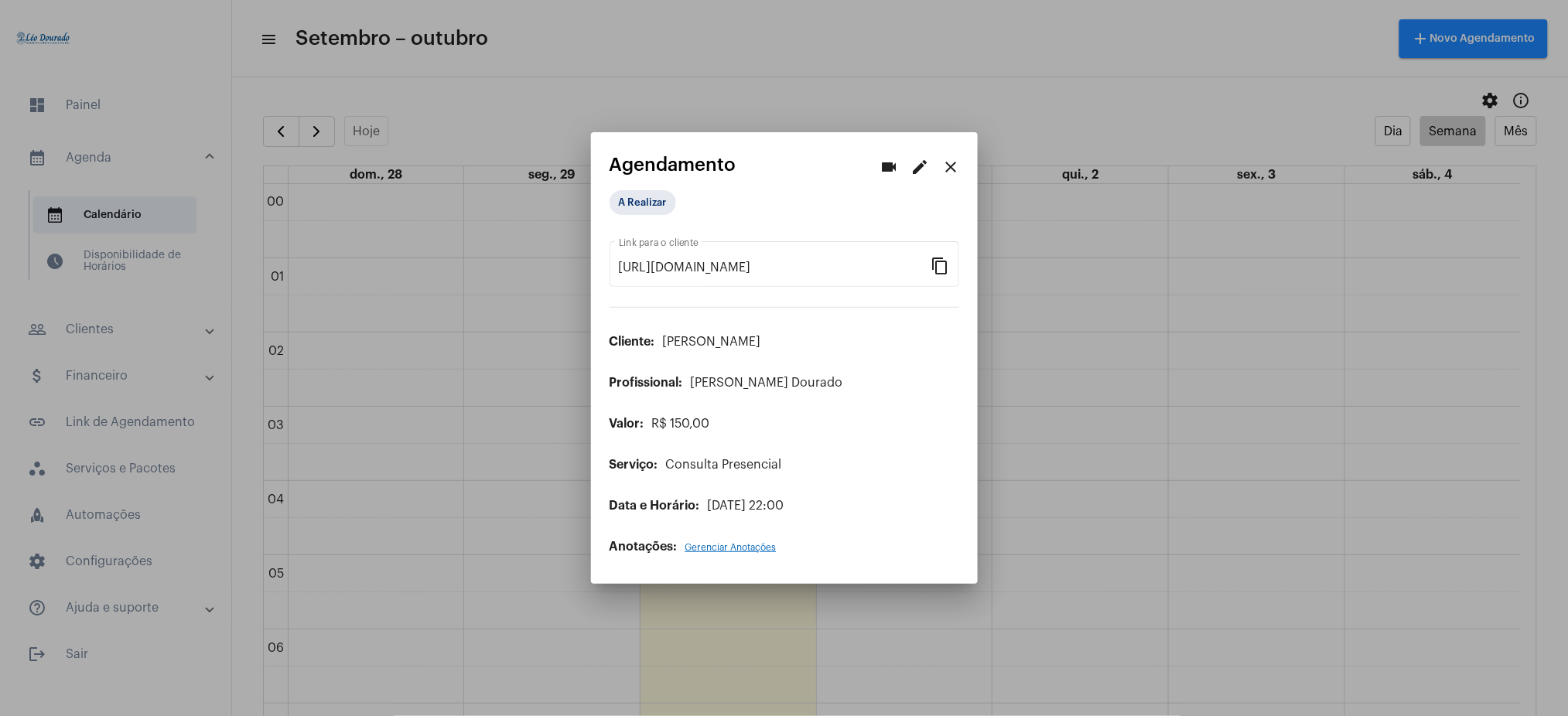
scroll to position [1218, 0]
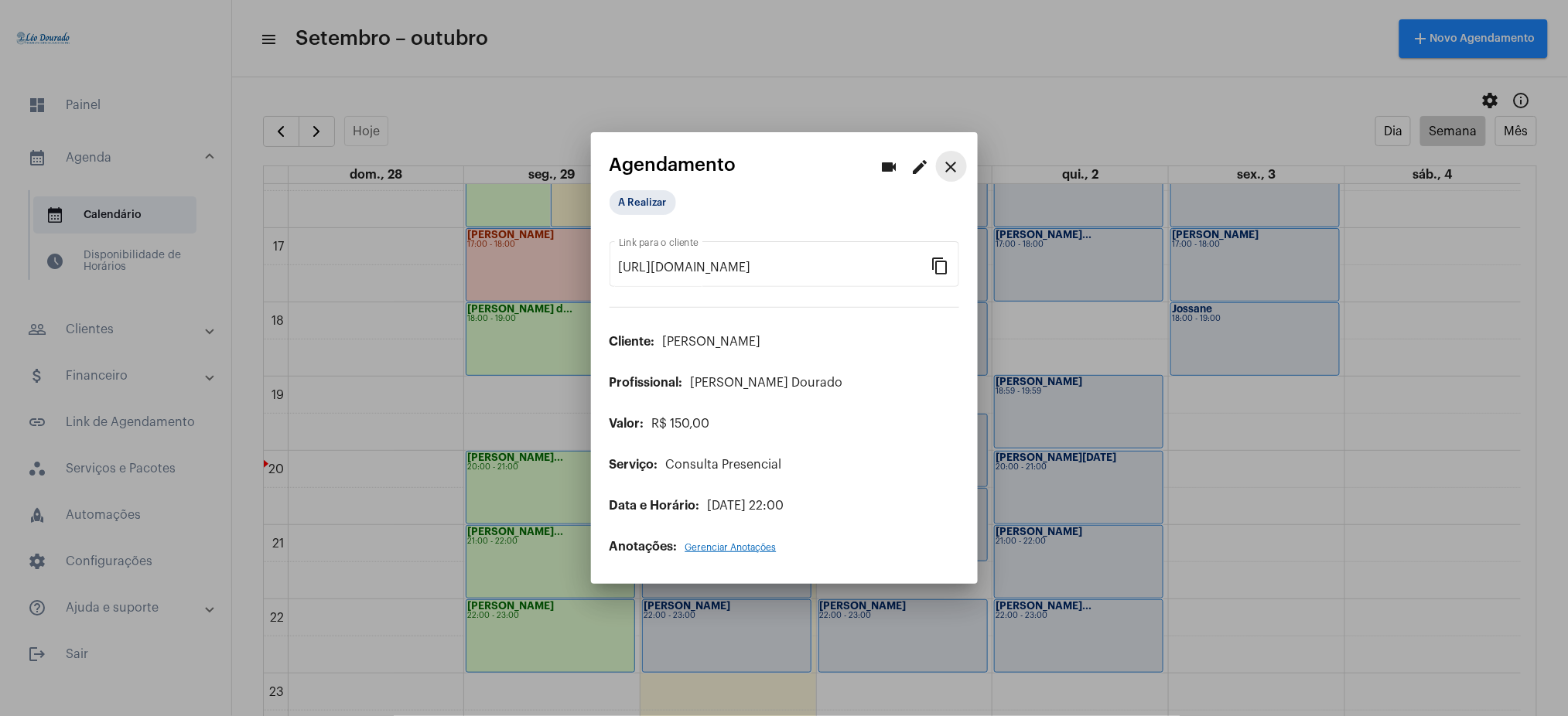
click at [946, 168] on mat-icon "close" at bounding box center [951, 166] width 19 height 19
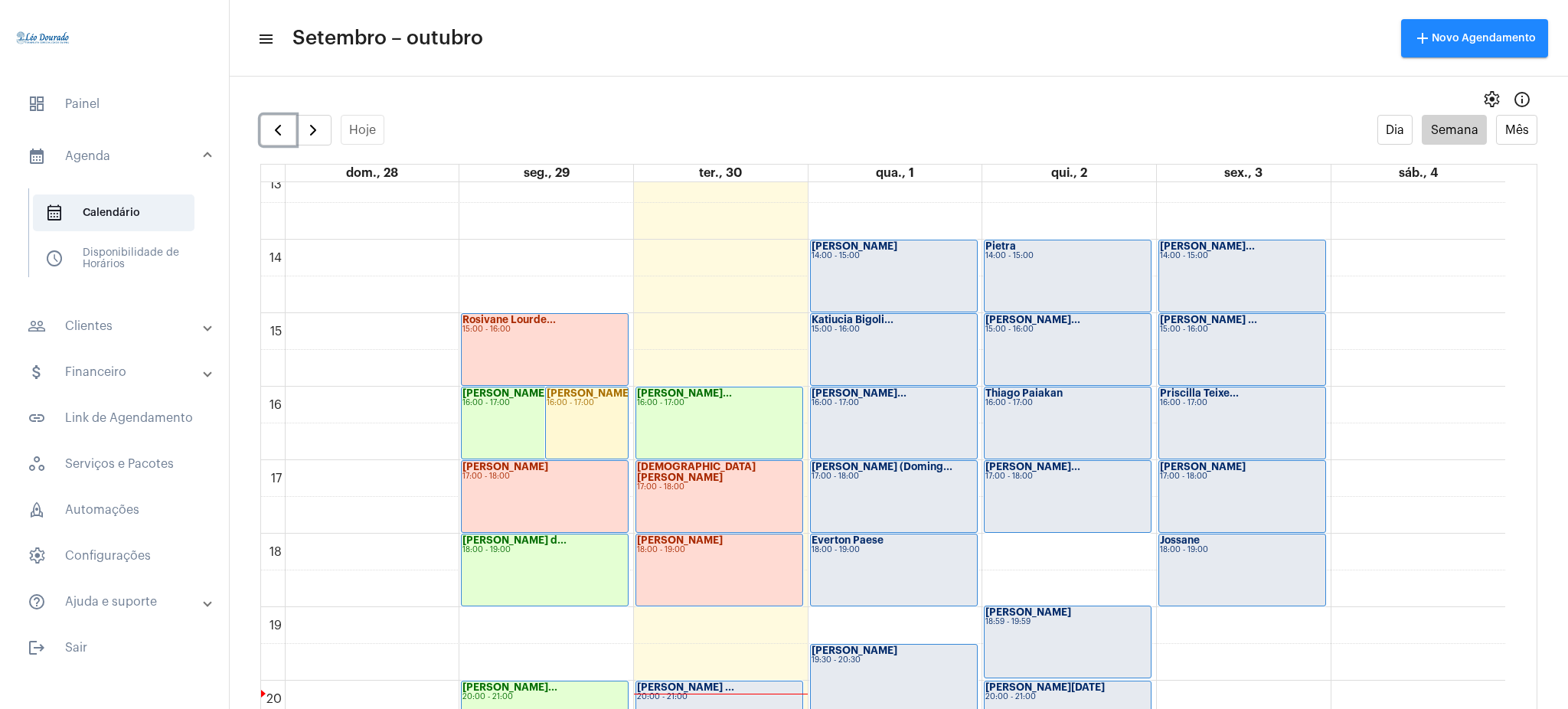
scroll to position [982, 0]
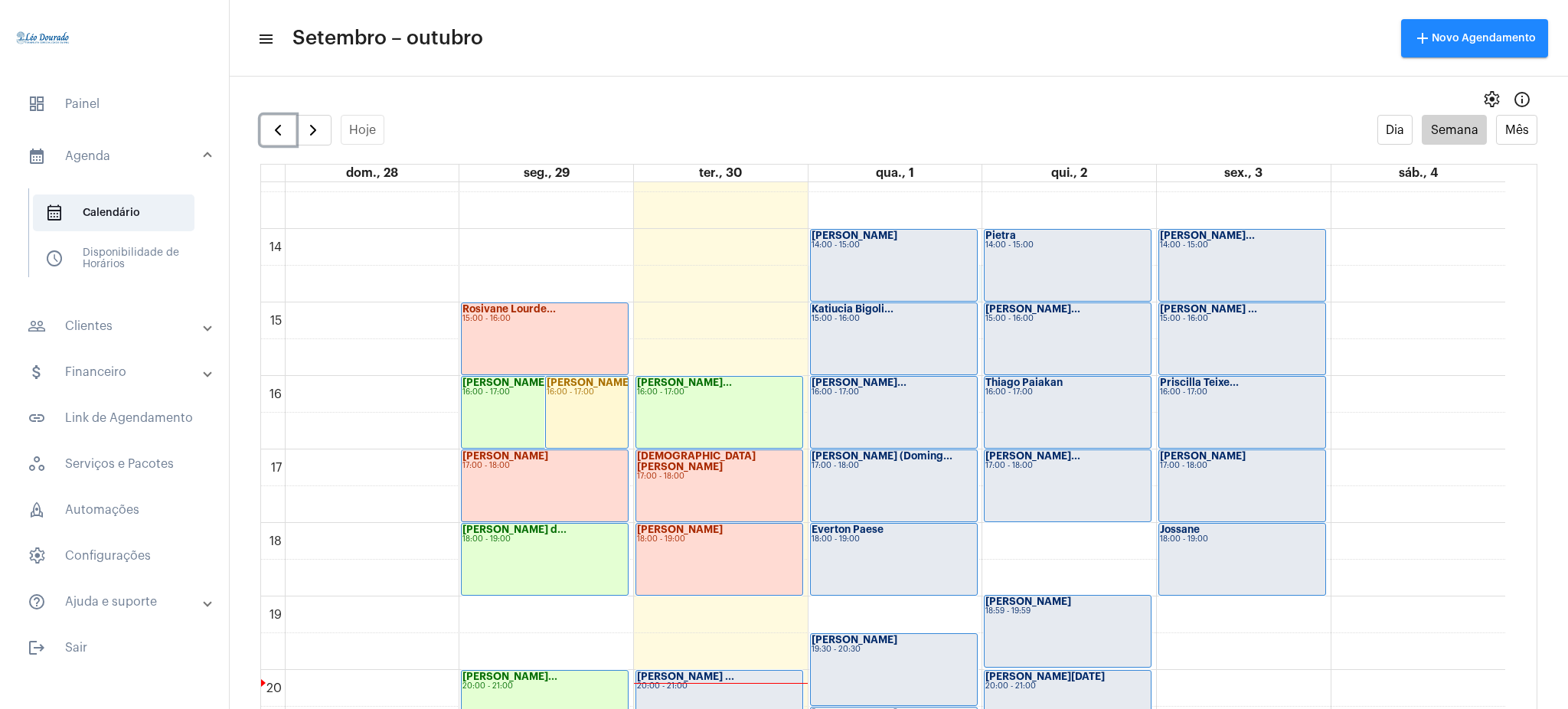
click at [813, 303] on div "Katiucia Bigoli... 15:00 - 16:00" at bounding box center [893, 339] width 167 height 73
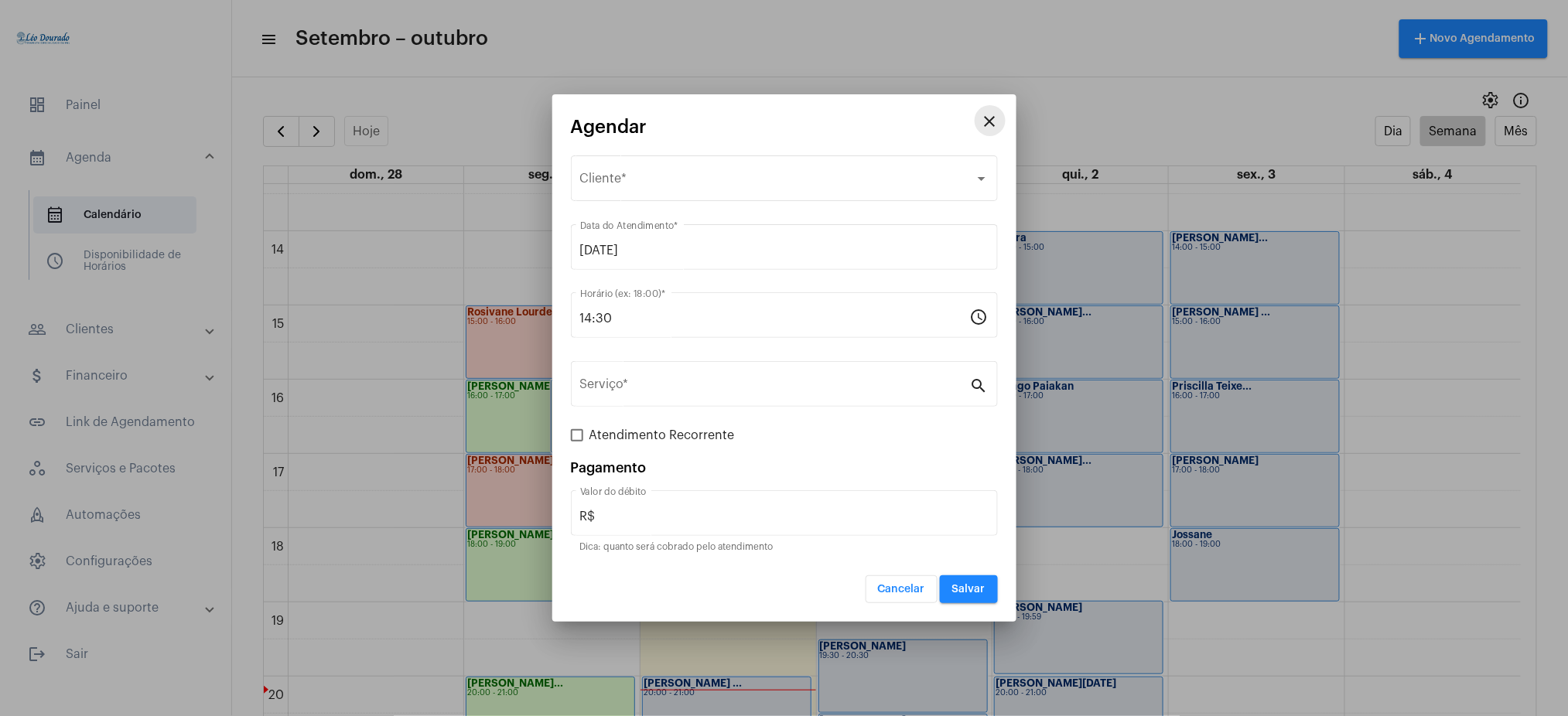
click at [1000, 116] on button "close" at bounding box center [990, 120] width 31 height 31
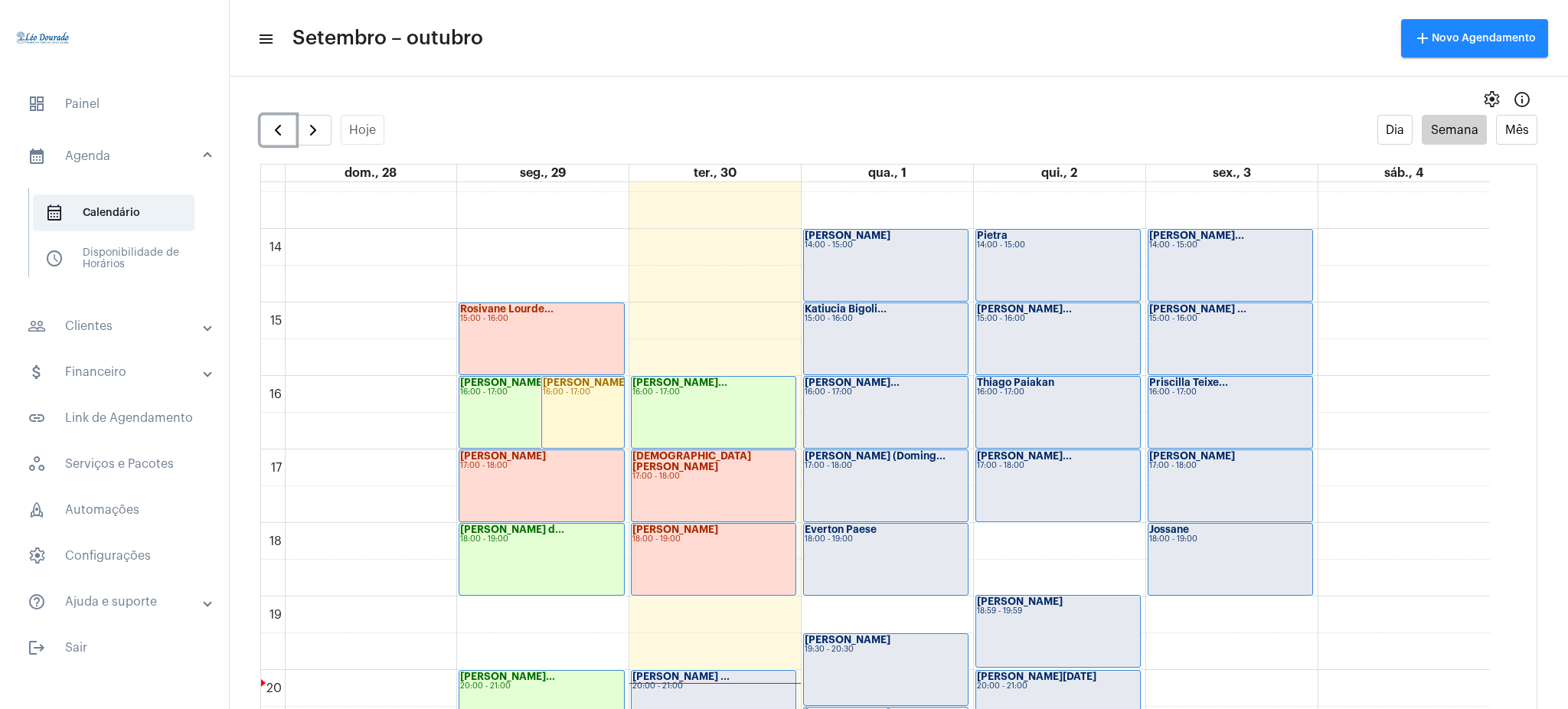
click at [838, 354] on div "Katiucia Bigoli... 15:00 - 16:00" at bounding box center [885, 339] width 164 height 72
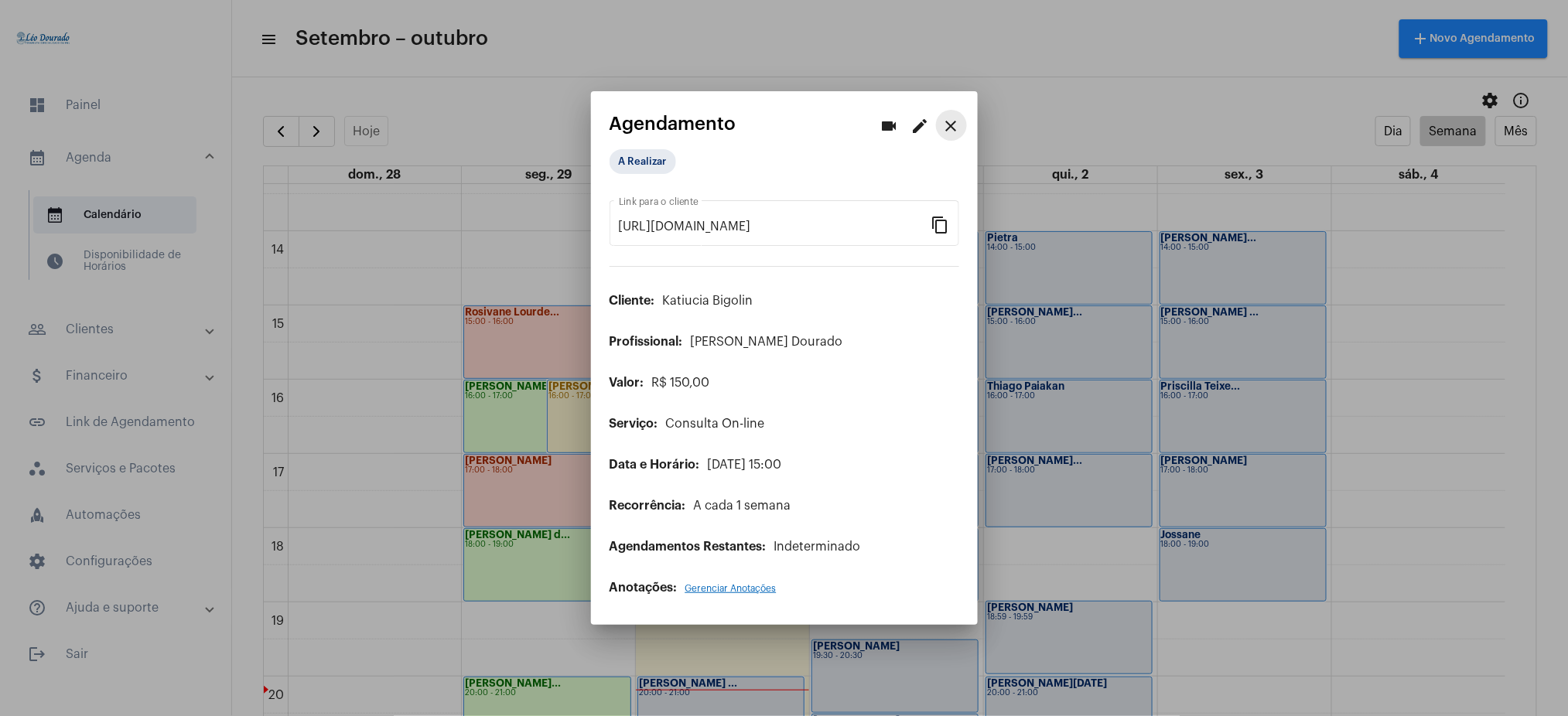
click at [949, 118] on mat-icon "close" at bounding box center [951, 126] width 19 height 19
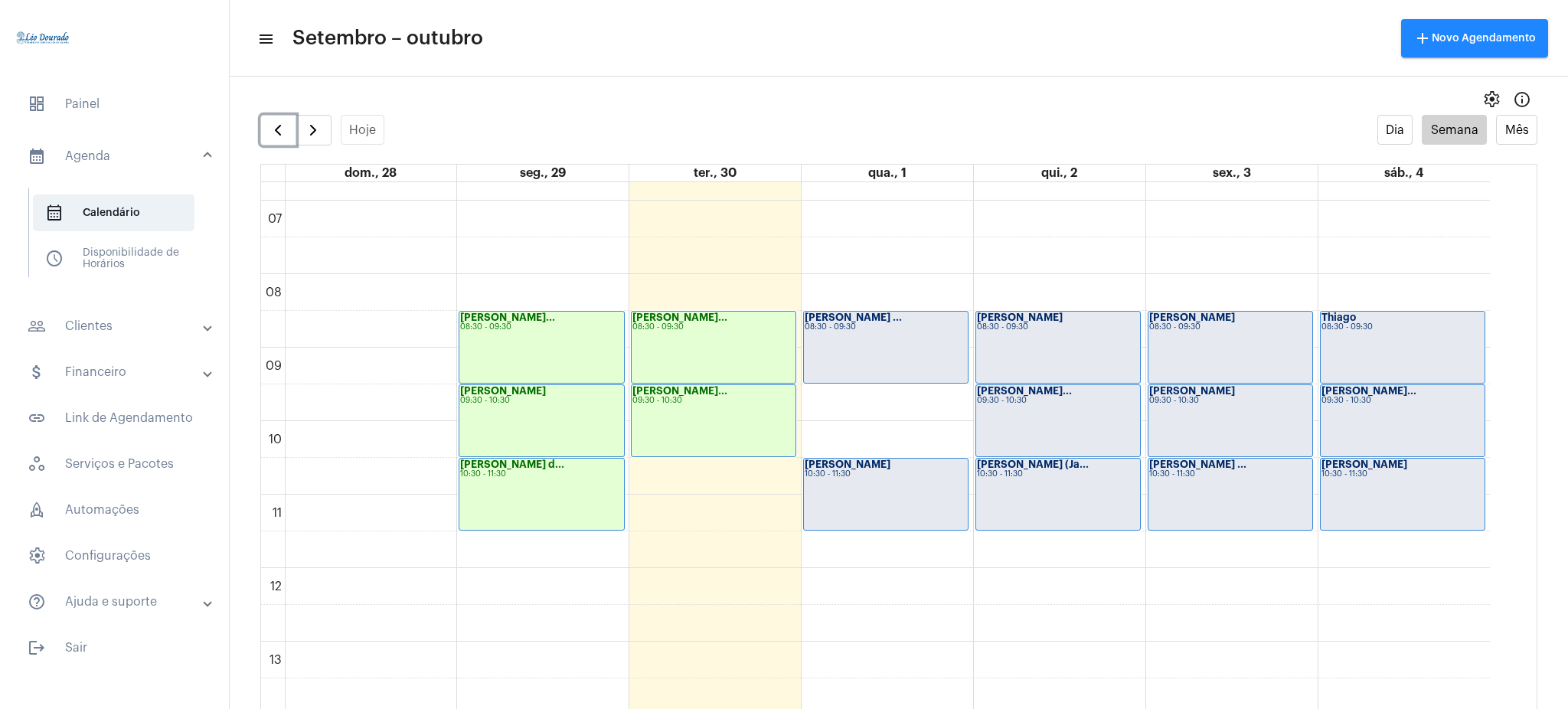
scroll to position [499, 0]
click at [911, 336] on div "[PERSON_NAME] ... 08:30 - 09:30" at bounding box center [885, 346] width 164 height 72
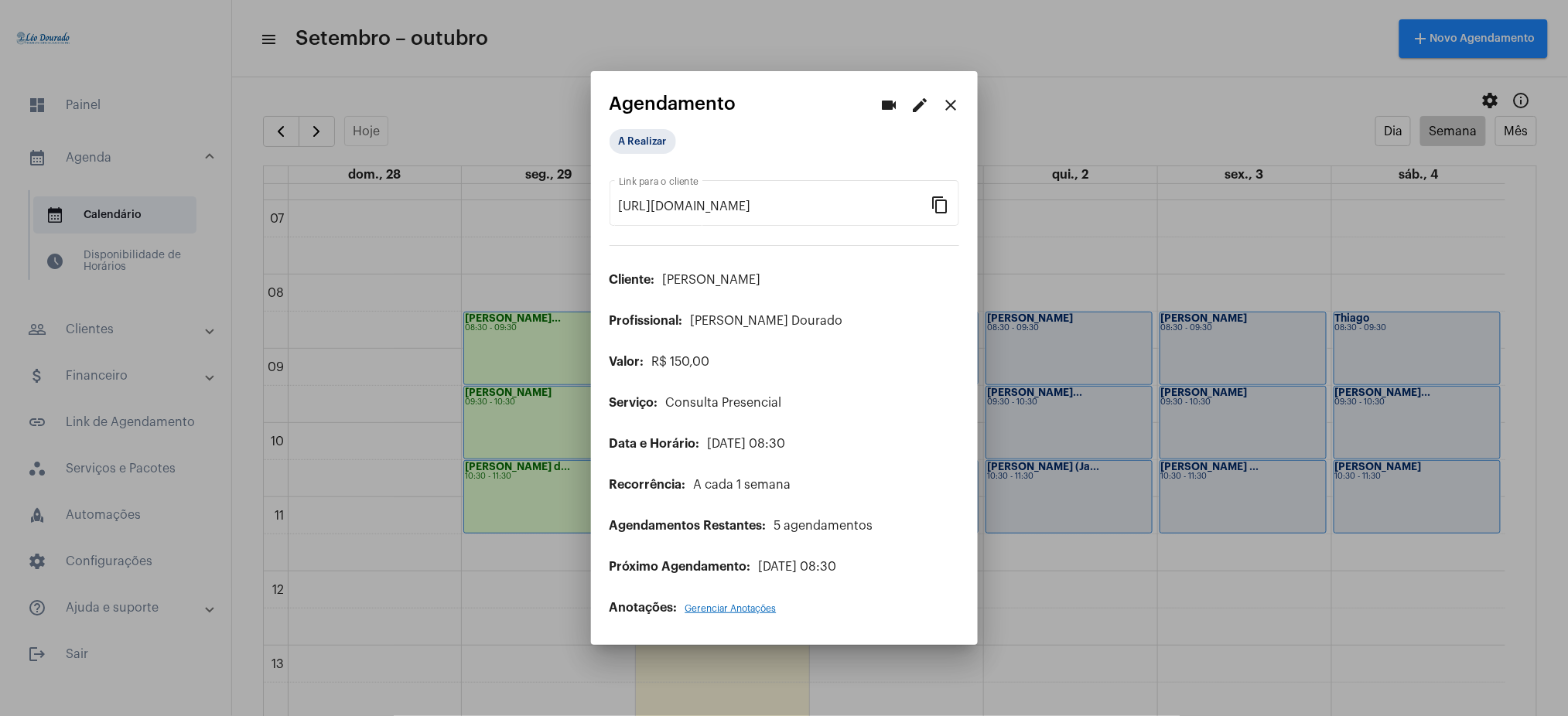
click at [954, 99] on mat-icon "close" at bounding box center [951, 105] width 19 height 19
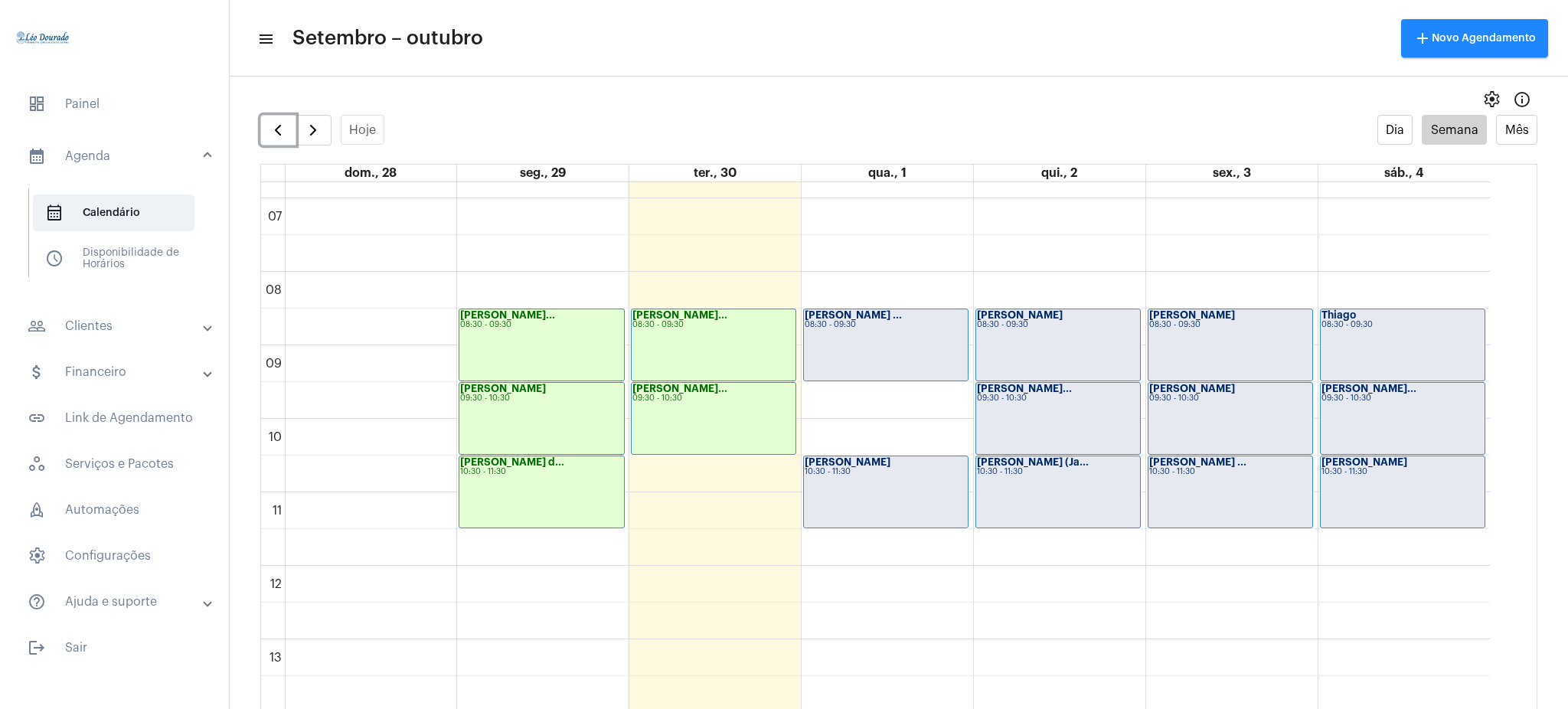
click at [831, 481] on div "[PERSON_NAME] 10:30 - 11:30" at bounding box center [885, 492] width 164 height 72
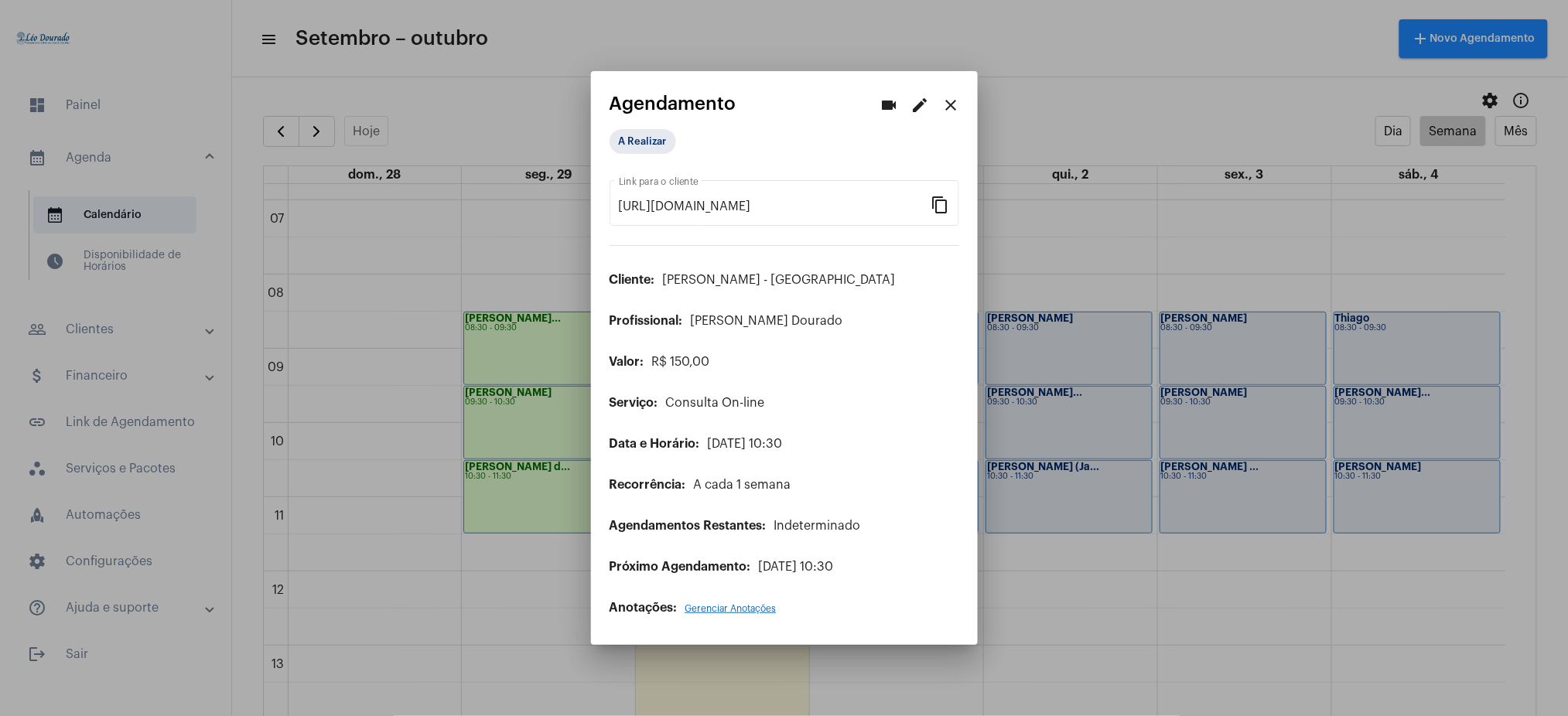
click at [938, 107] on button "close" at bounding box center [951, 105] width 31 height 31
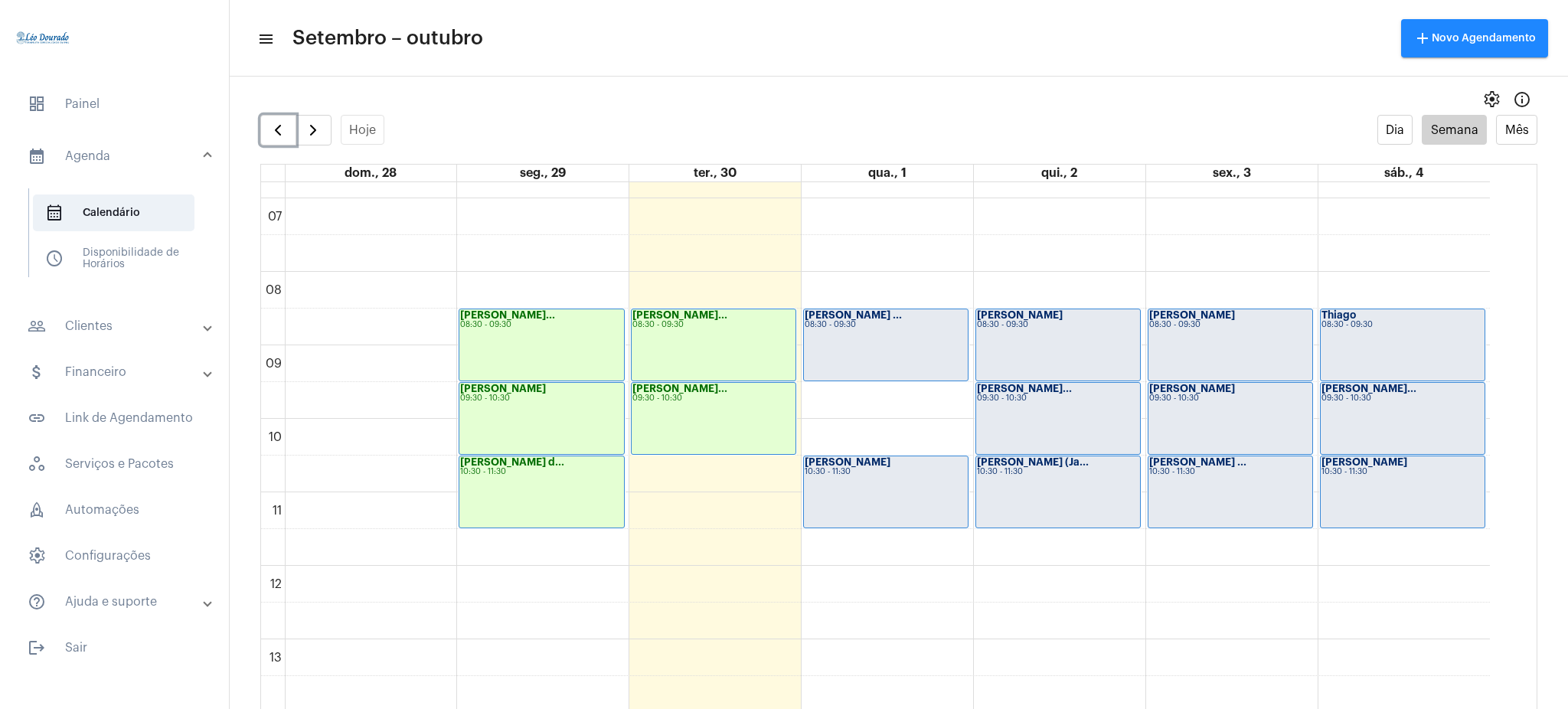
click at [1039, 428] on div "[PERSON_NAME]... 09:30 - 10:30" at bounding box center [1058, 419] width 164 height 72
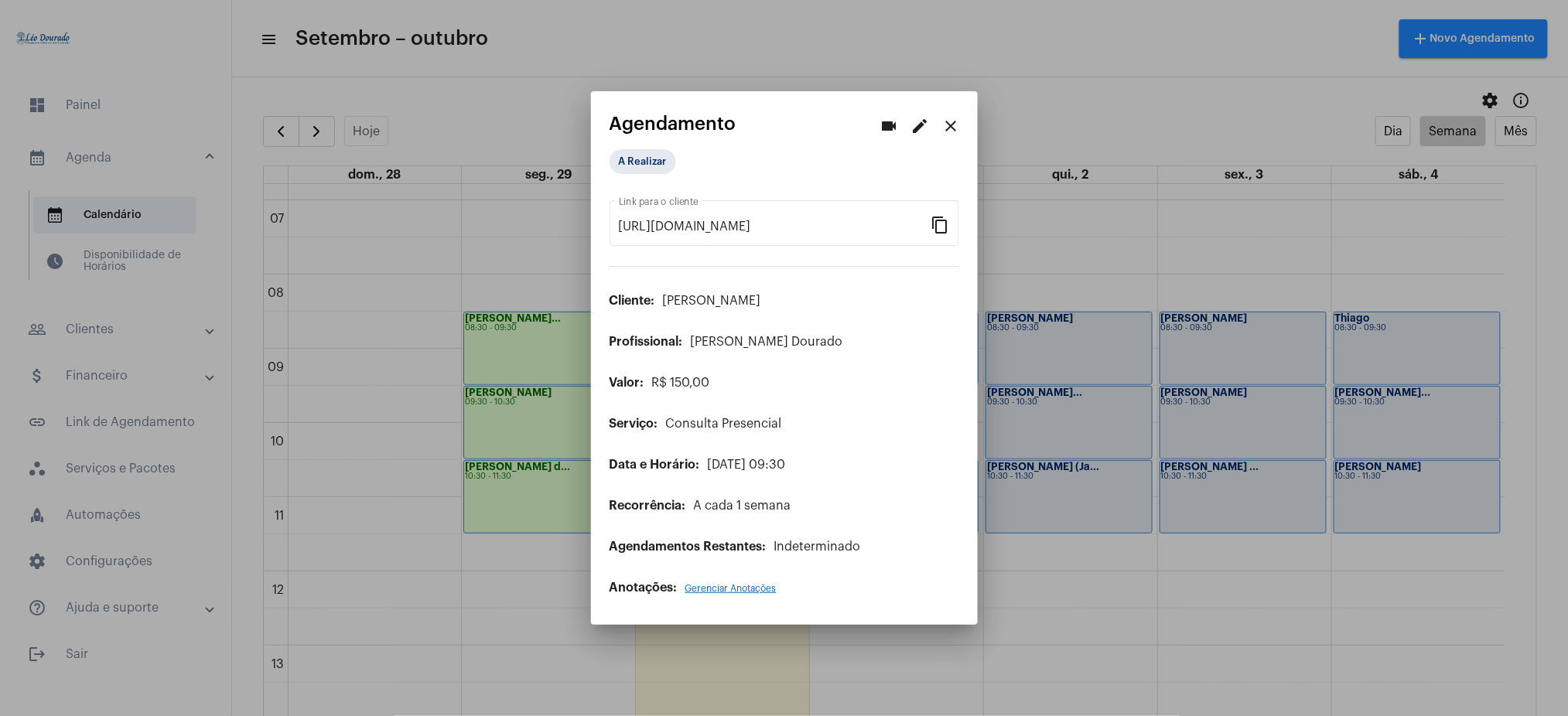
click at [941, 111] on div "videocam edit close" at bounding box center [921, 125] width 93 height 31
click at [956, 133] on mat-icon "close" at bounding box center [951, 126] width 19 height 19
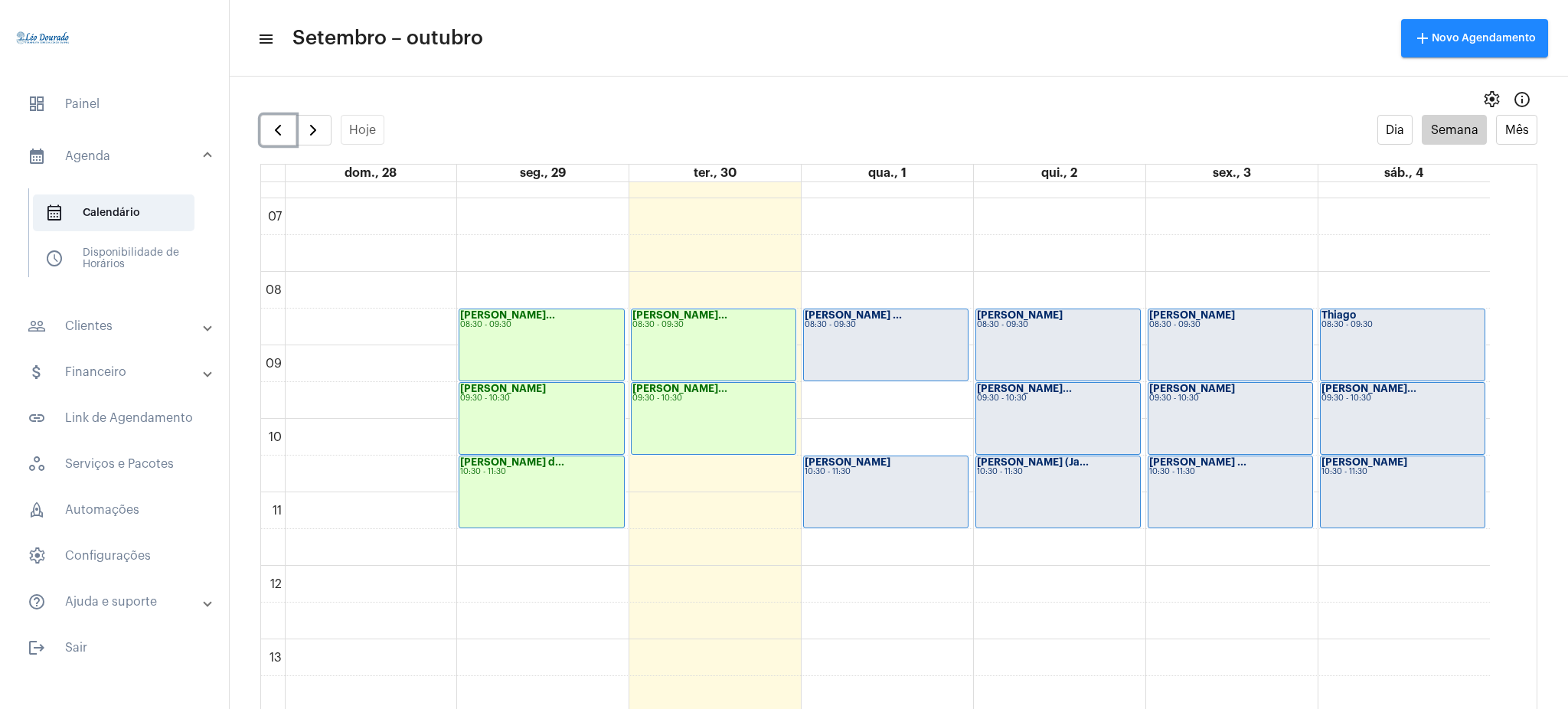
click at [1047, 479] on div "[PERSON_NAME] (Ja... 10:30 - 11:30" at bounding box center [1058, 492] width 164 height 72
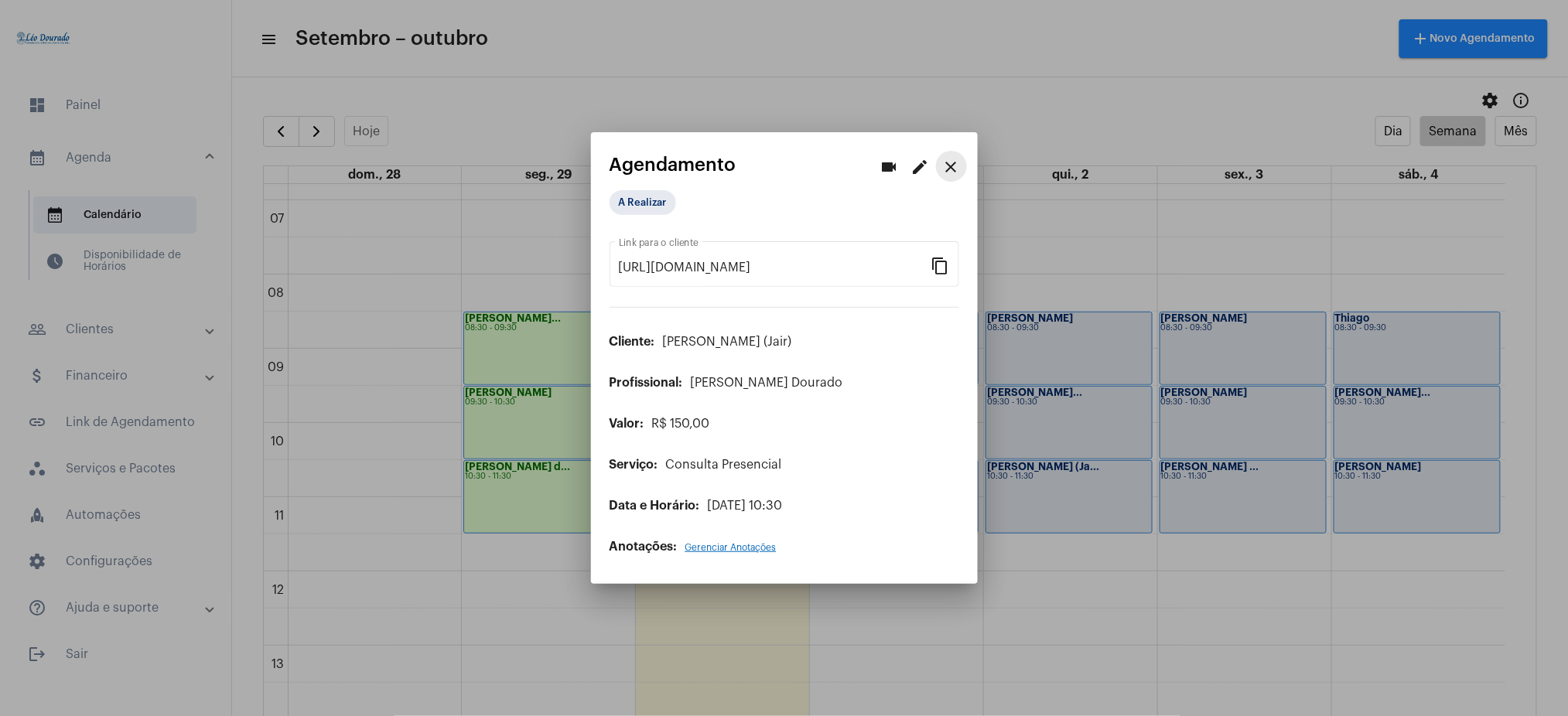
click at [949, 161] on mat-icon "close" at bounding box center [951, 166] width 19 height 19
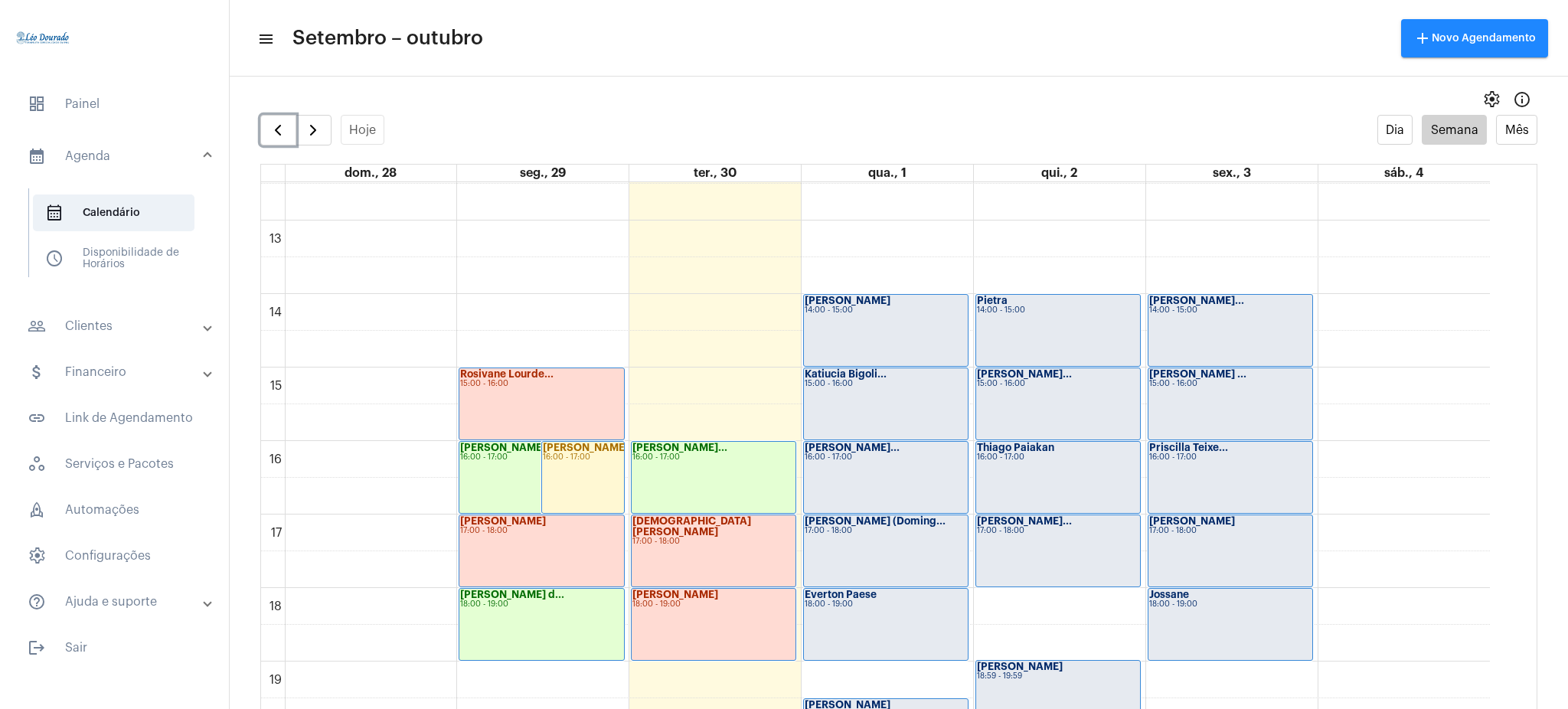
scroll to position [914, 0]
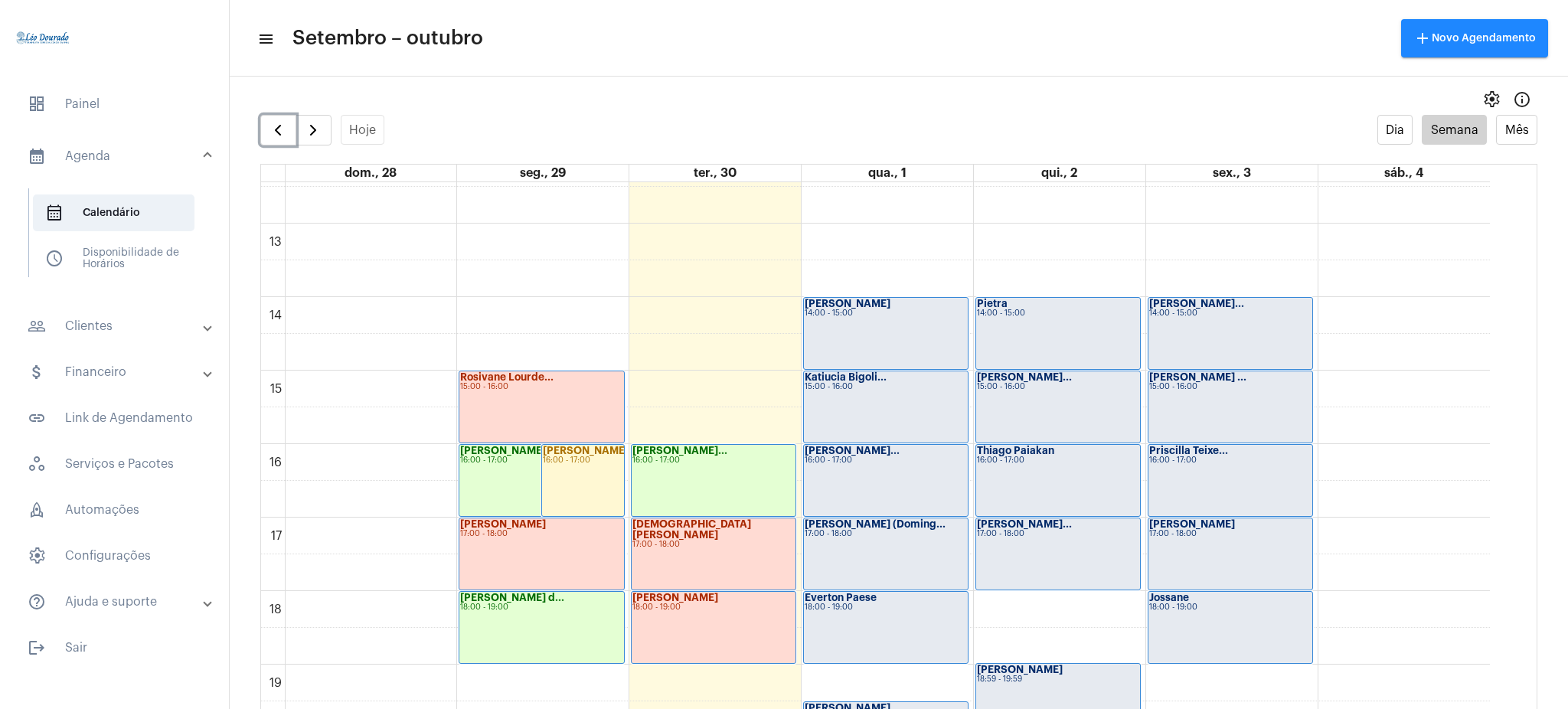
click at [1045, 356] on div "Pietra 14:00 - 15:00" at bounding box center [1058, 334] width 164 height 72
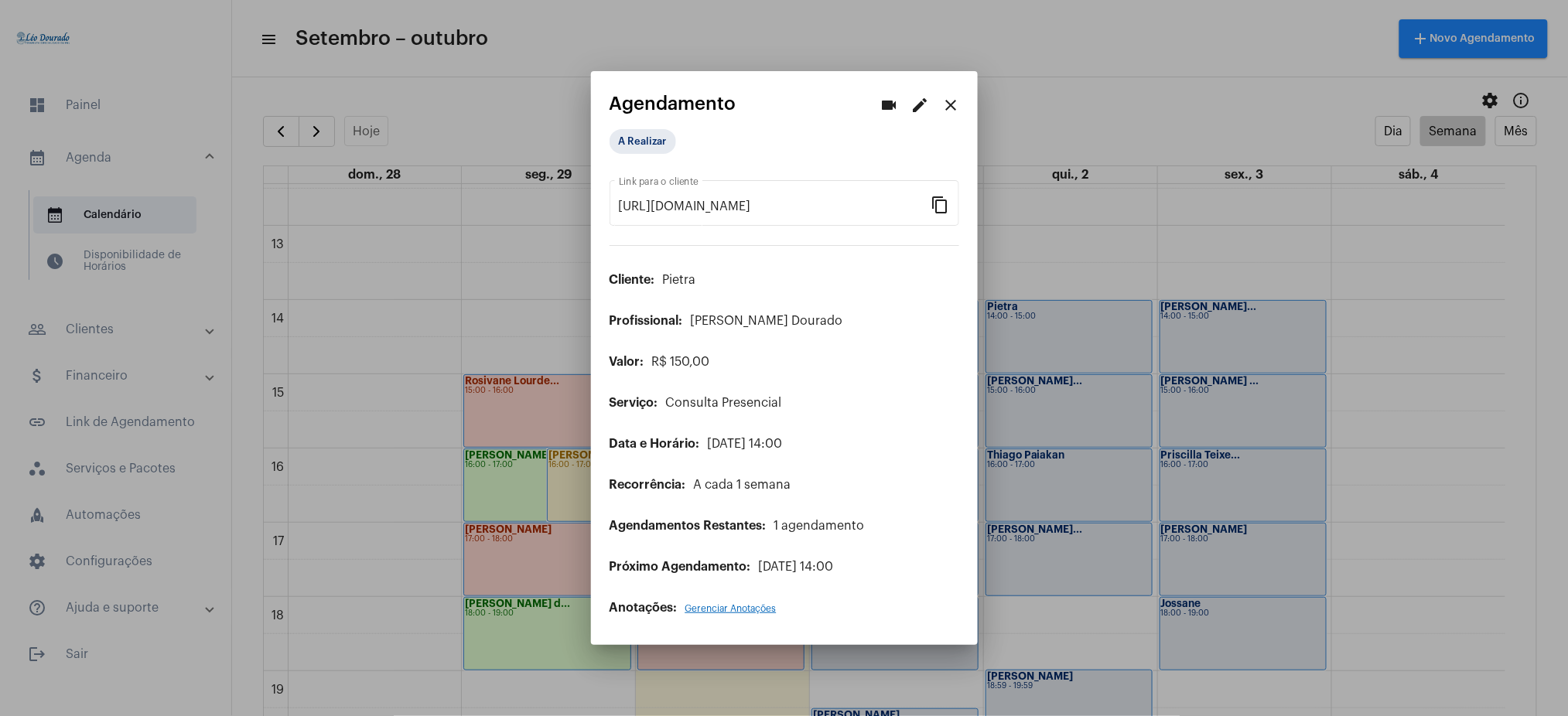
click at [1025, 419] on div at bounding box center [784, 358] width 1568 height 716
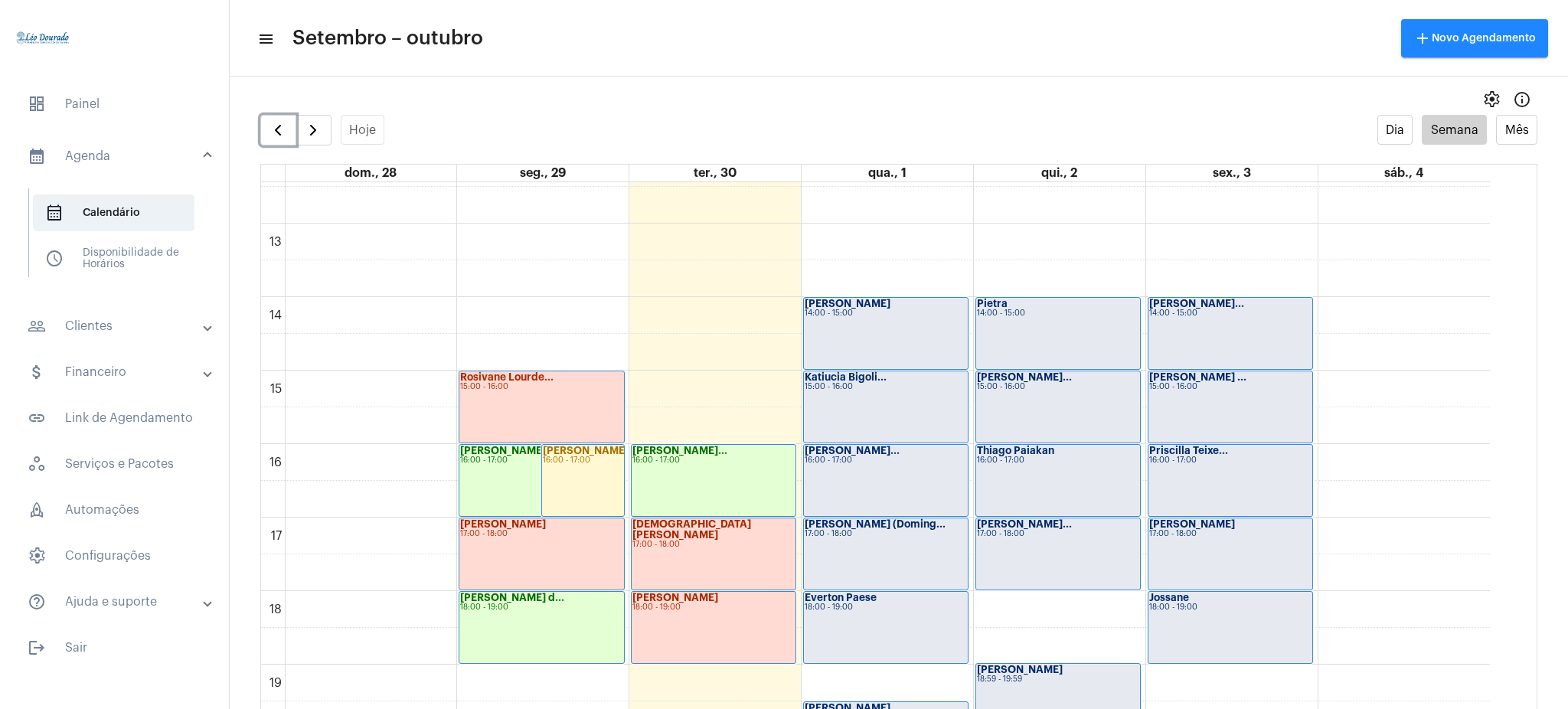
click at [1015, 415] on div "[PERSON_NAME]... 15:00 - 16:00" at bounding box center [1058, 407] width 164 height 72
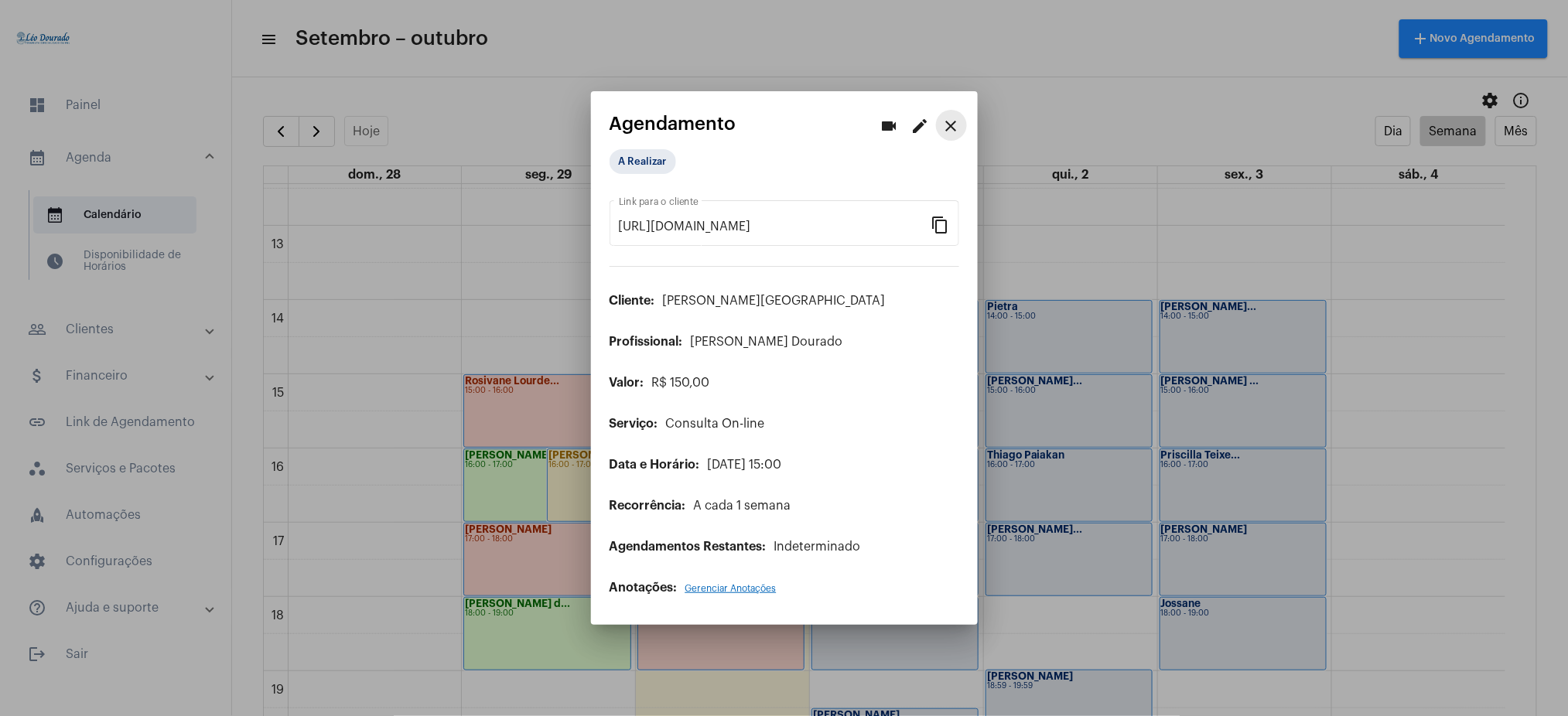
click at [942, 121] on mat-icon "close" at bounding box center [951, 126] width 19 height 19
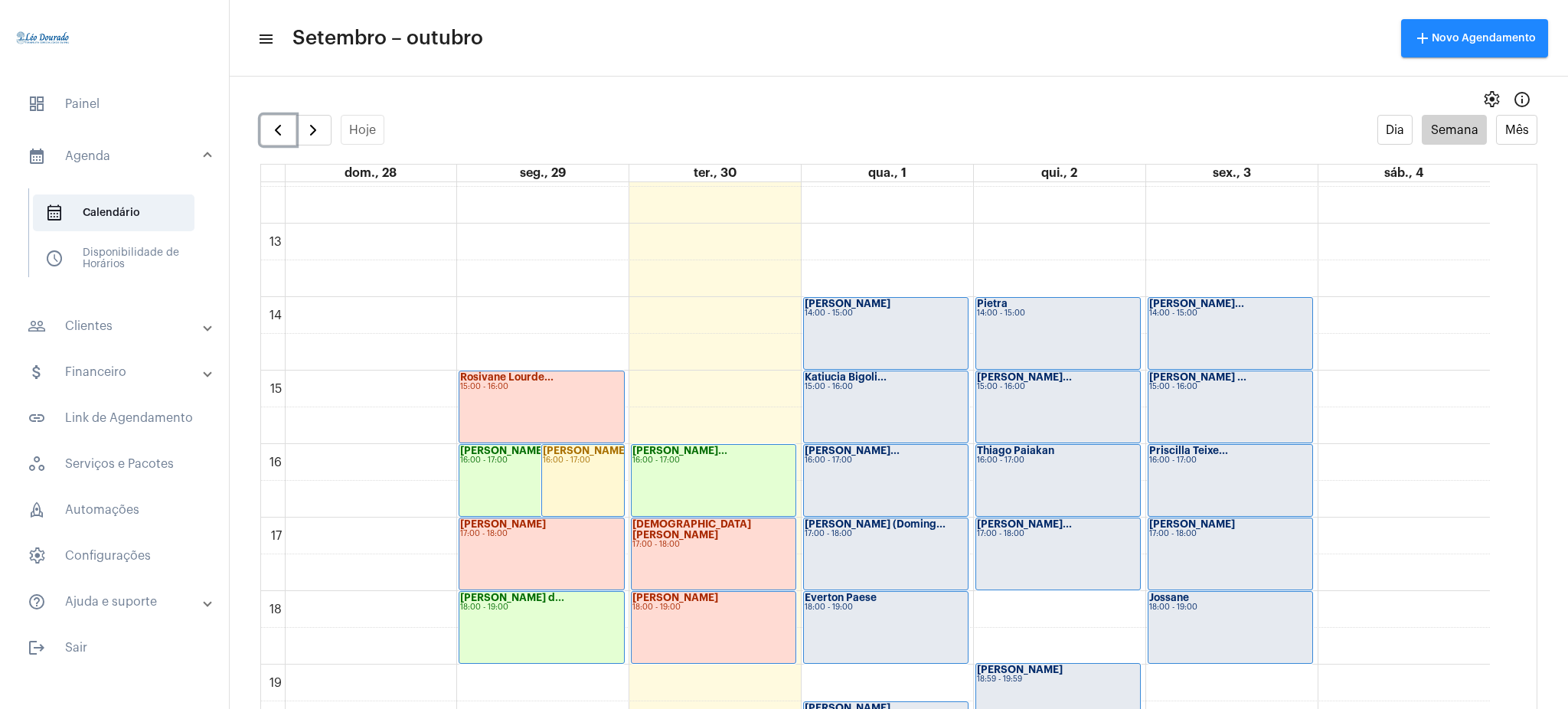
click at [1103, 470] on div "Thiago Paiakan 16:00 - 17:00" at bounding box center [1058, 481] width 164 height 72
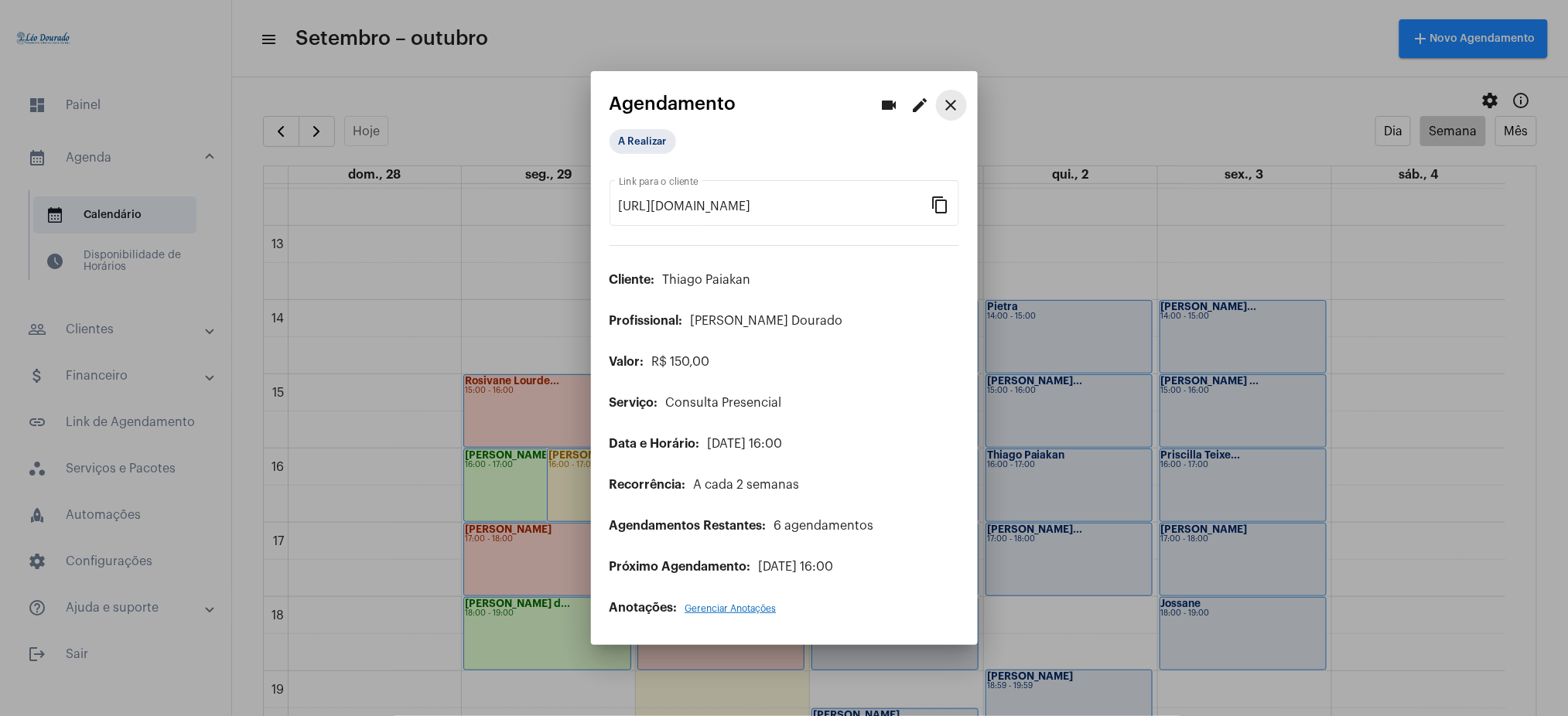
click at [943, 99] on mat-icon "close" at bounding box center [951, 105] width 19 height 19
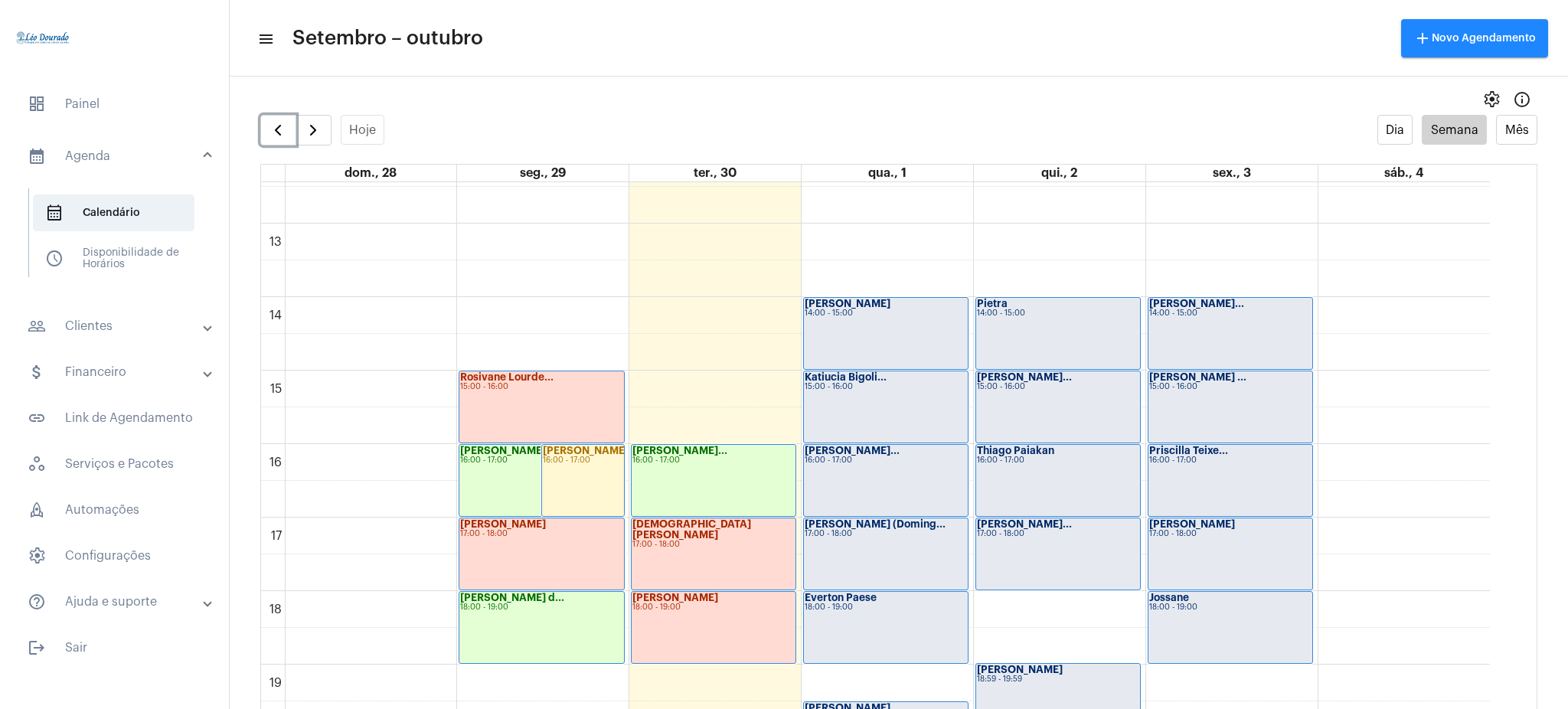
click at [1052, 538] on div "[PERSON_NAME]... 17:00 - 18:00" at bounding box center [1058, 554] width 164 height 72
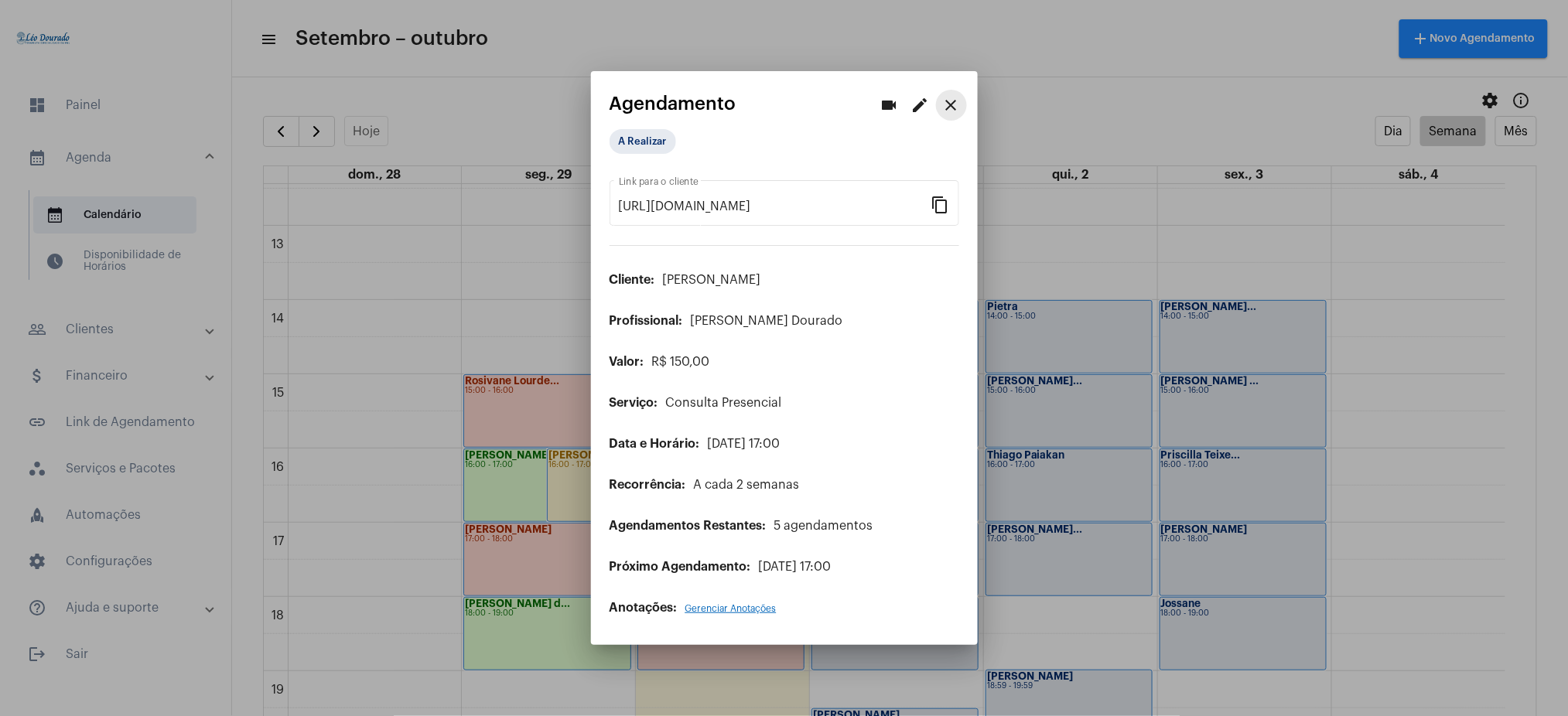
click at [958, 103] on mat-icon "close" at bounding box center [951, 105] width 19 height 19
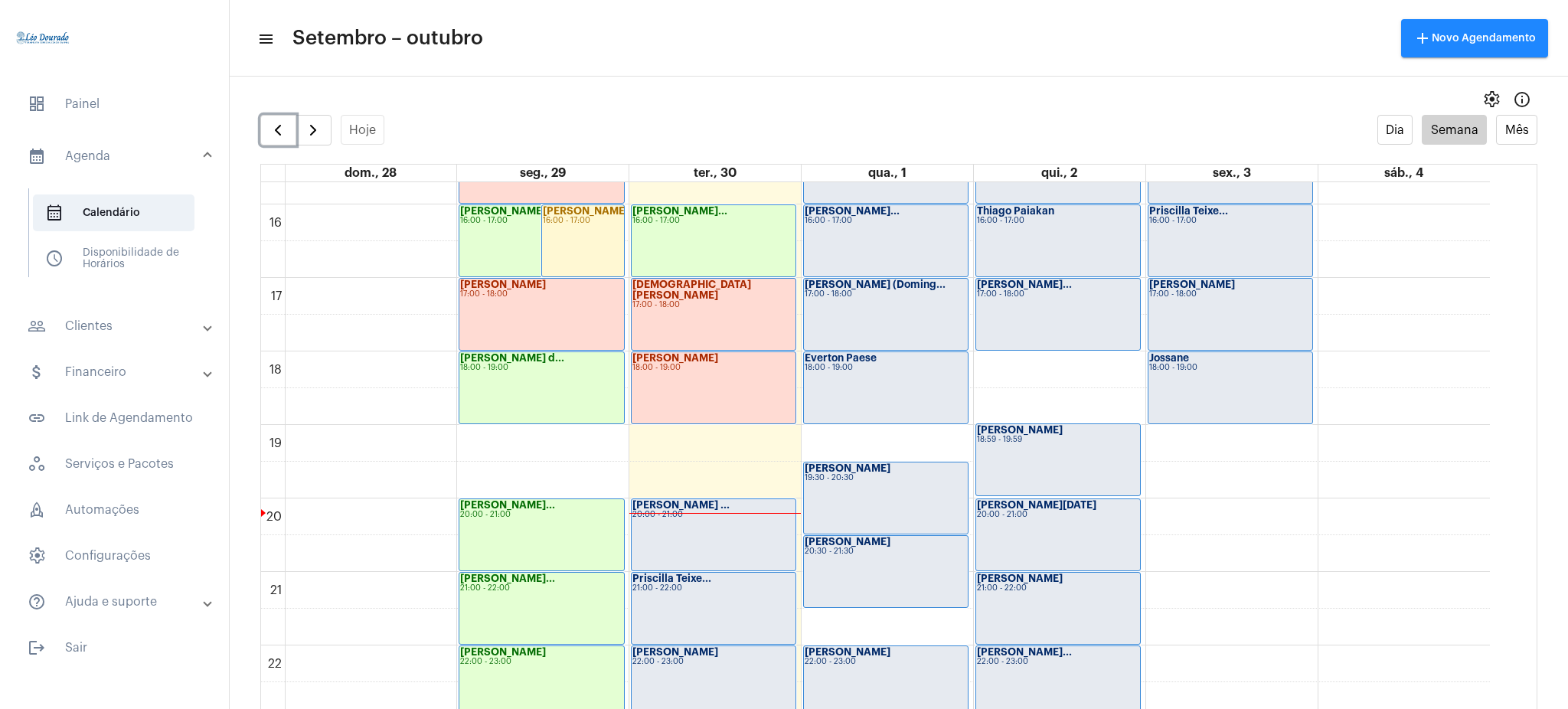
scroll to position [1206, 0]
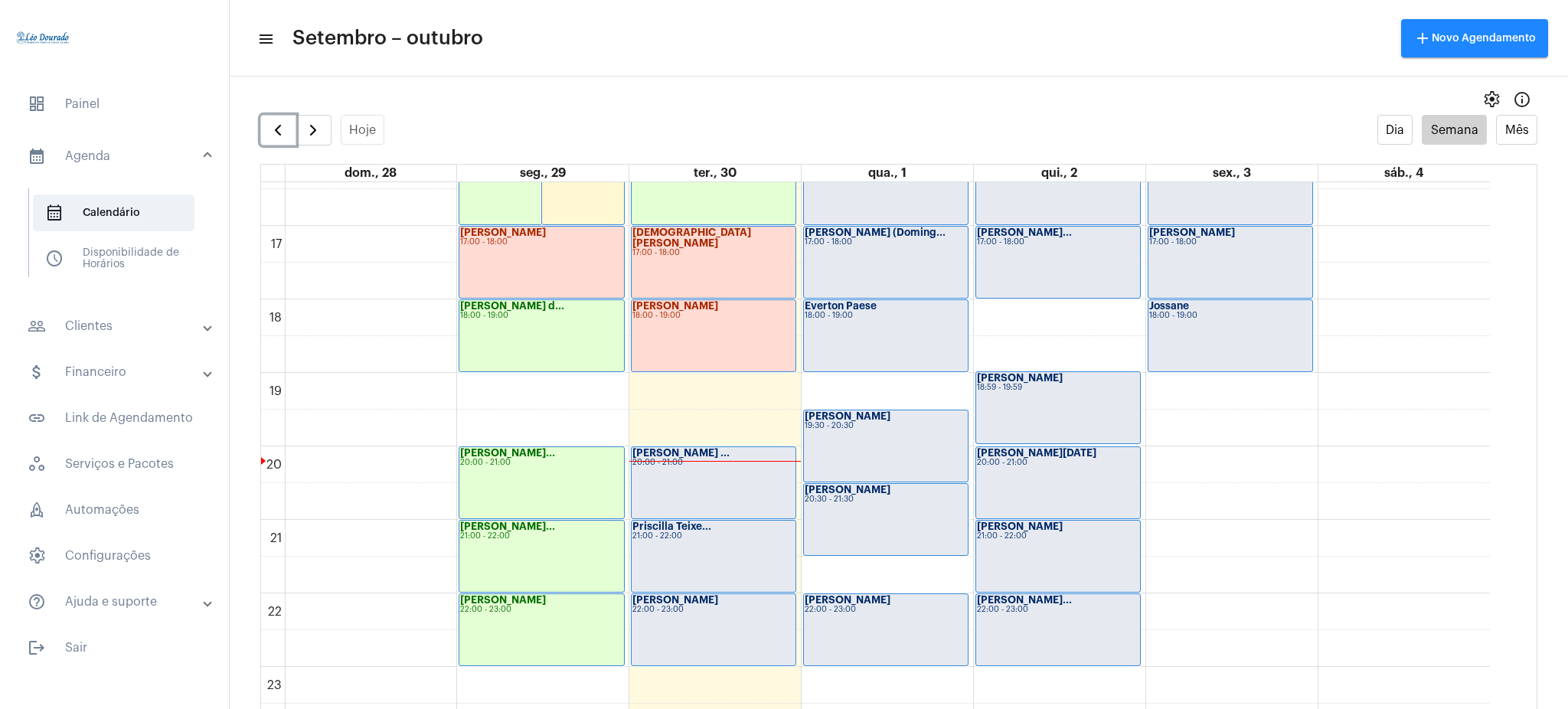
click at [1116, 490] on div "[PERSON_NAME][DATE] 20:00 - 21:00" at bounding box center [1058, 483] width 164 height 72
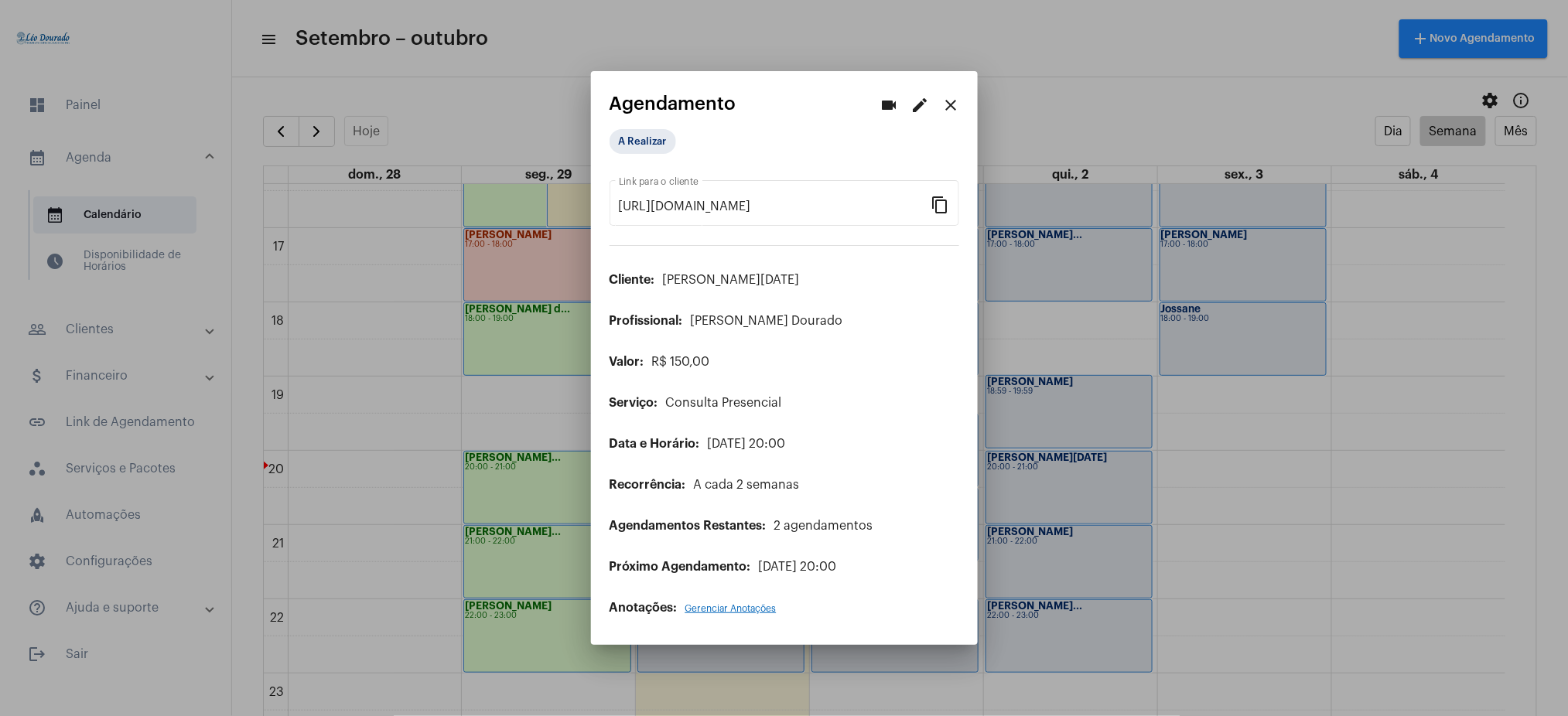
click at [956, 88] on mat-dialog-container "videocam edit close Agendamento A Realizar [URL][DOMAIN_NAME] Link para o clien…" at bounding box center [784, 358] width 387 height 574
click at [955, 97] on mat-icon "close" at bounding box center [951, 105] width 19 height 19
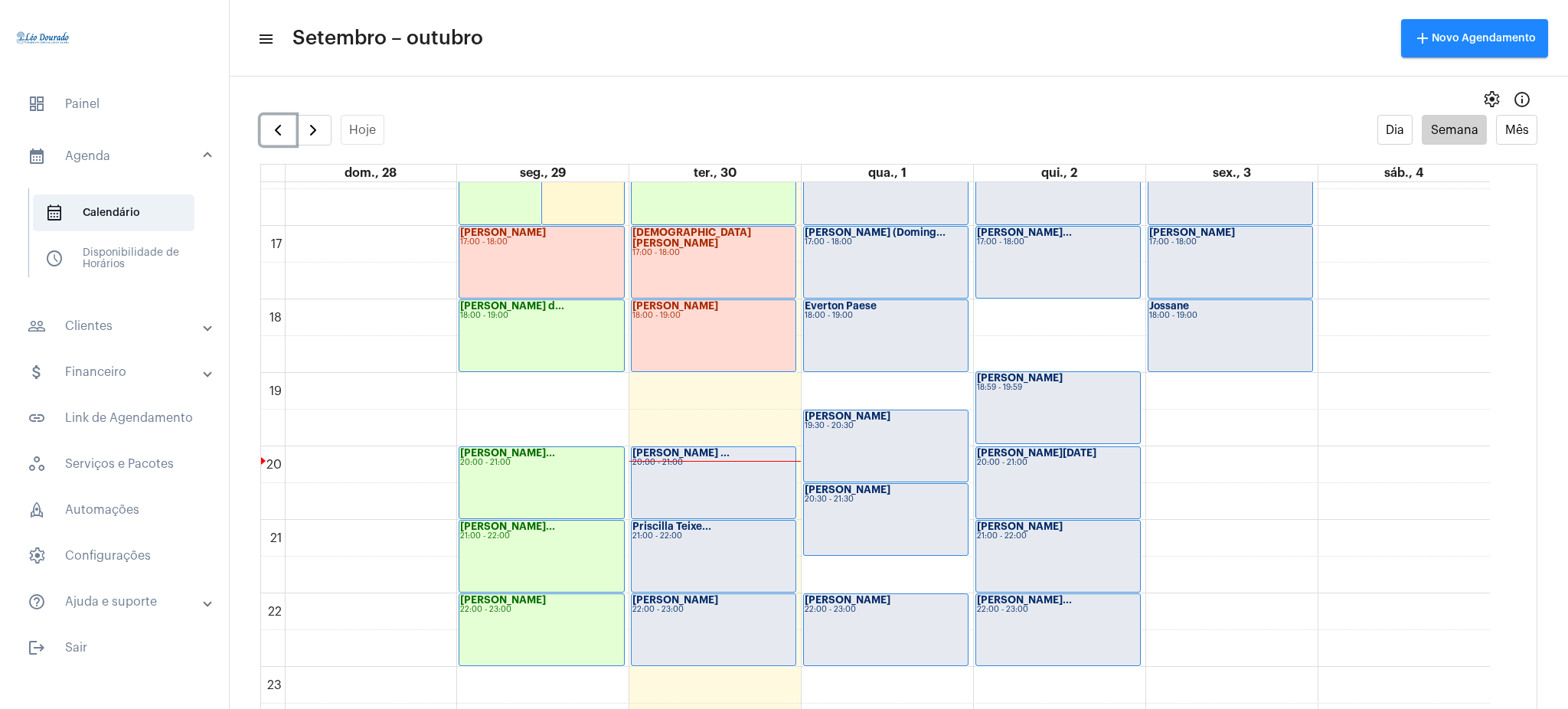
click at [1090, 568] on div "[PERSON_NAME] 21:00 - 22:00" at bounding box center [1058, 557] width 164 height 72
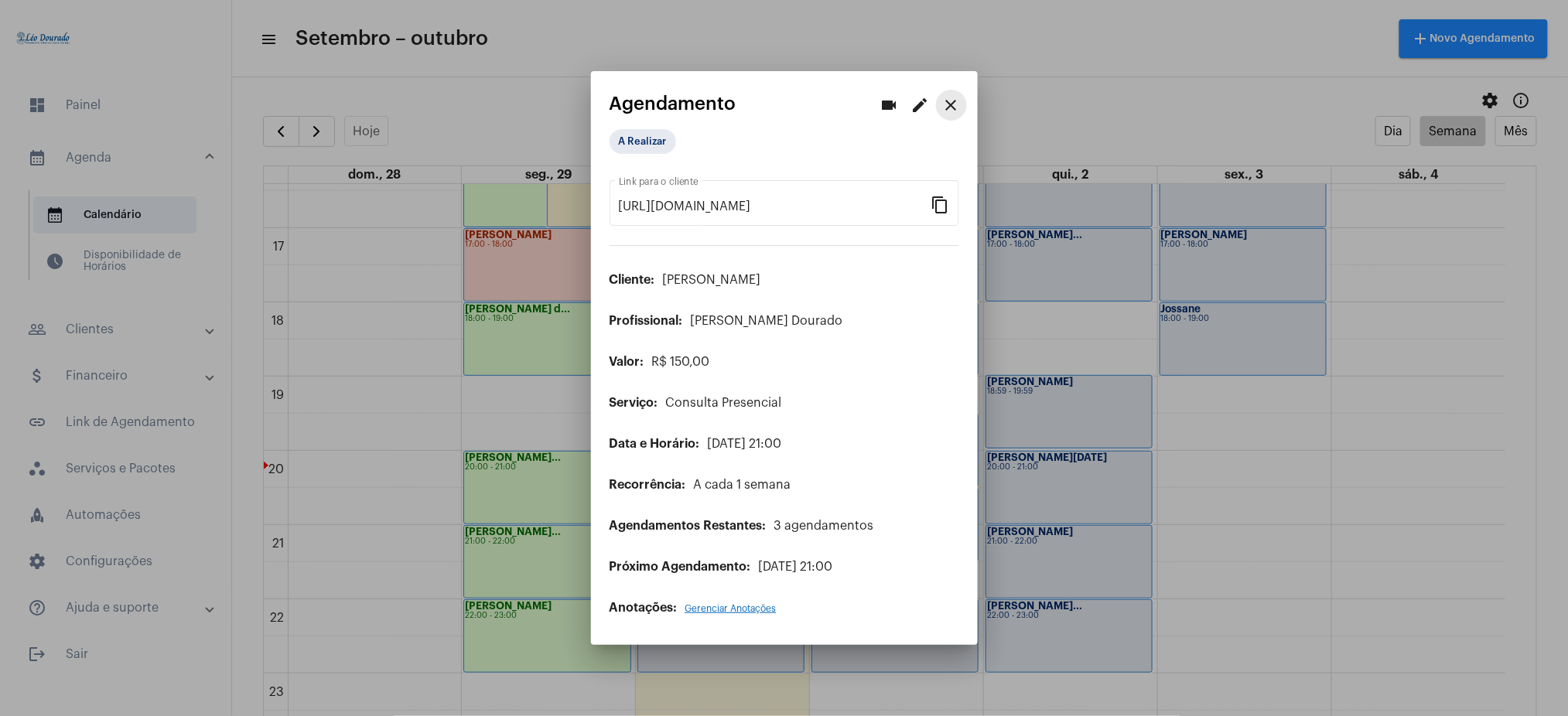
click at [954, 115] on mat-icon "close" at bounding box center [951, 105] width 19 height 19
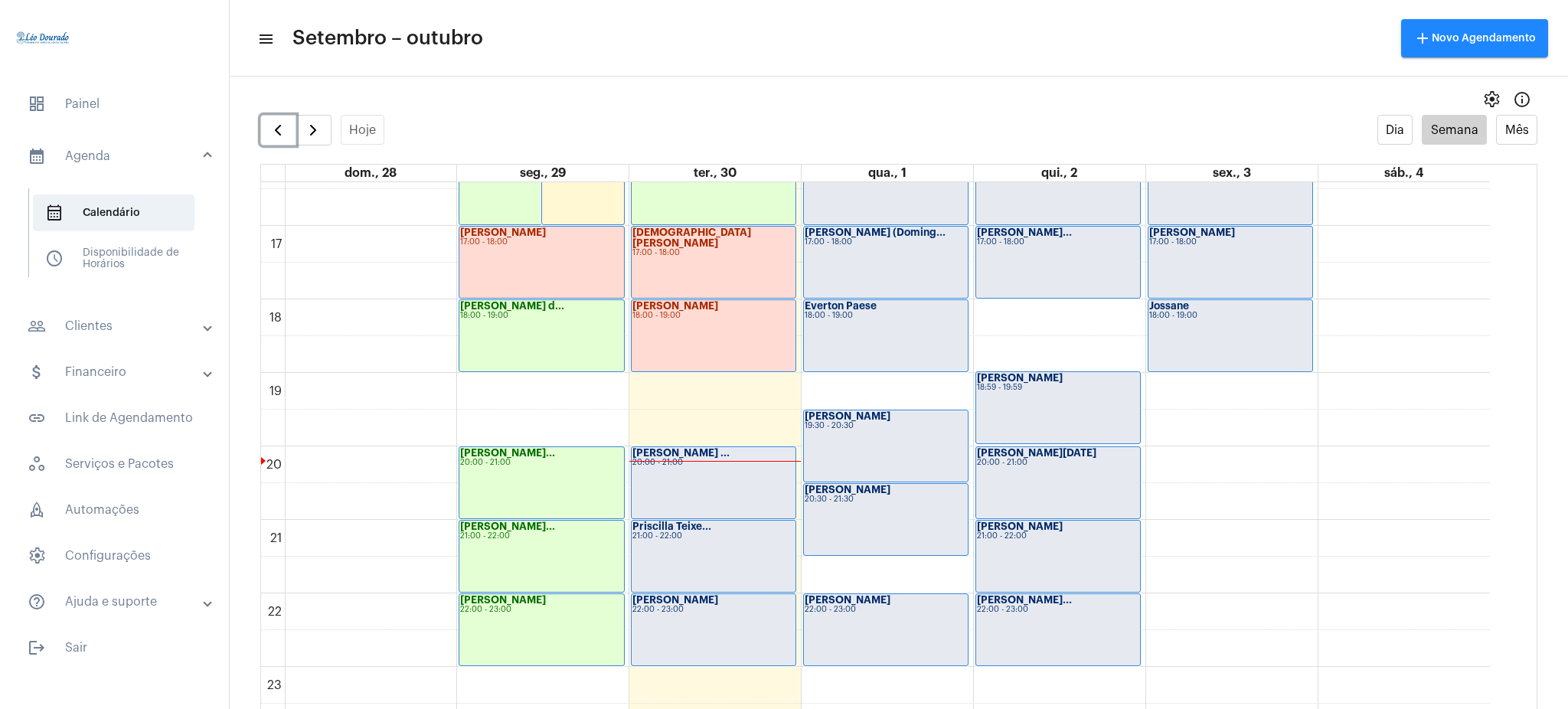
click at [1029, 662] on div "[PERSON_NAME]... 22:00 - 23:00" at bounding box center [1058, 630] width 164 height 72
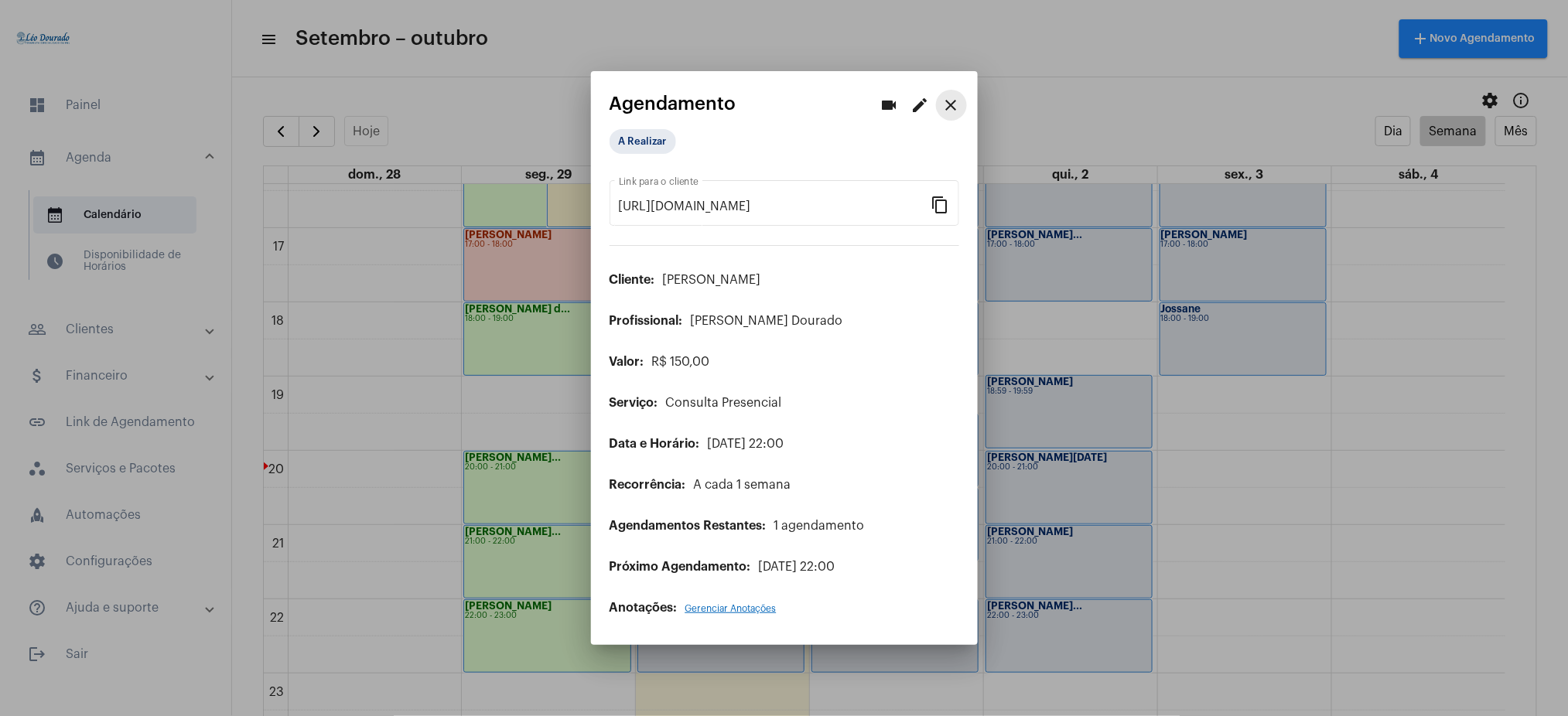
click at [949, 109] on mat-icon "close" at bounding box center [951, 105] width 19 height 19
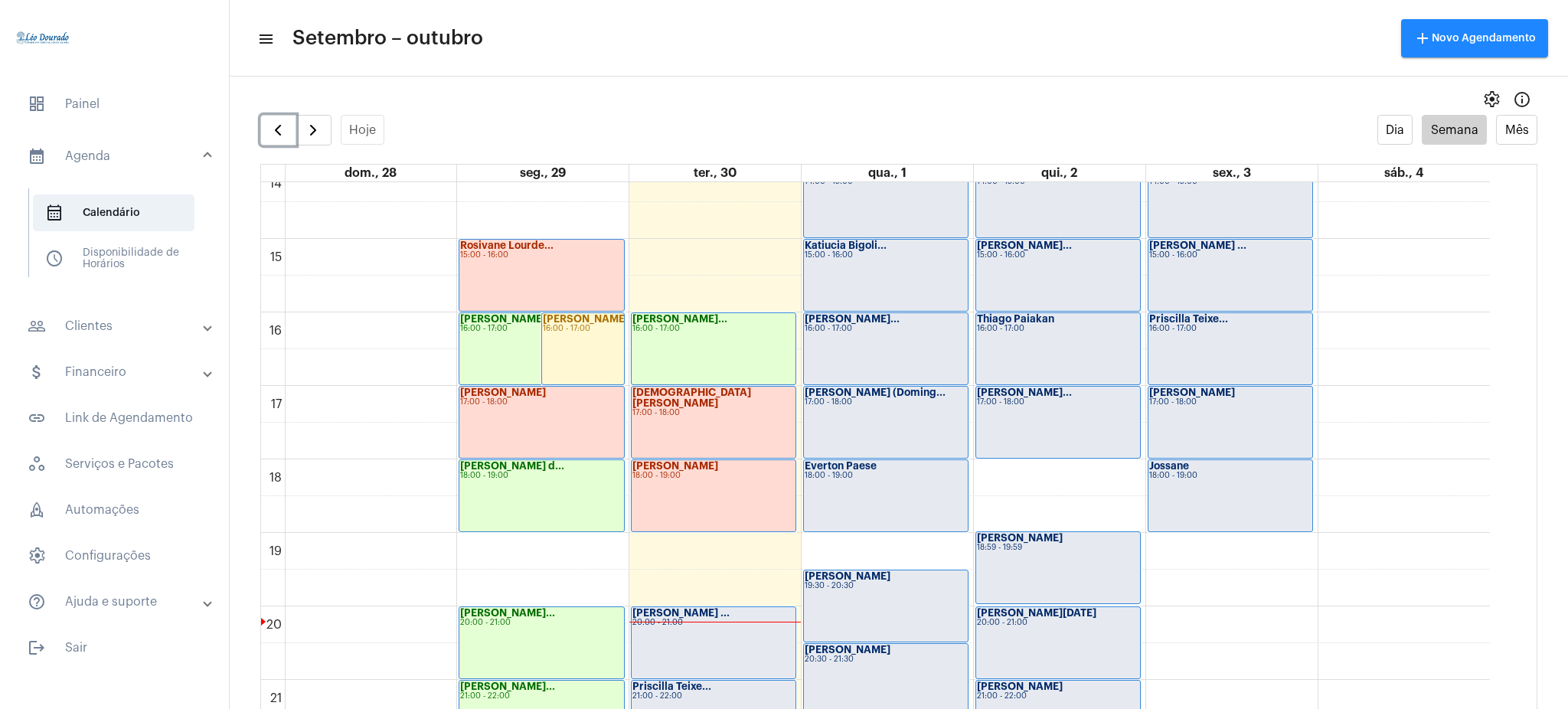
scroll to position [1041, 0]
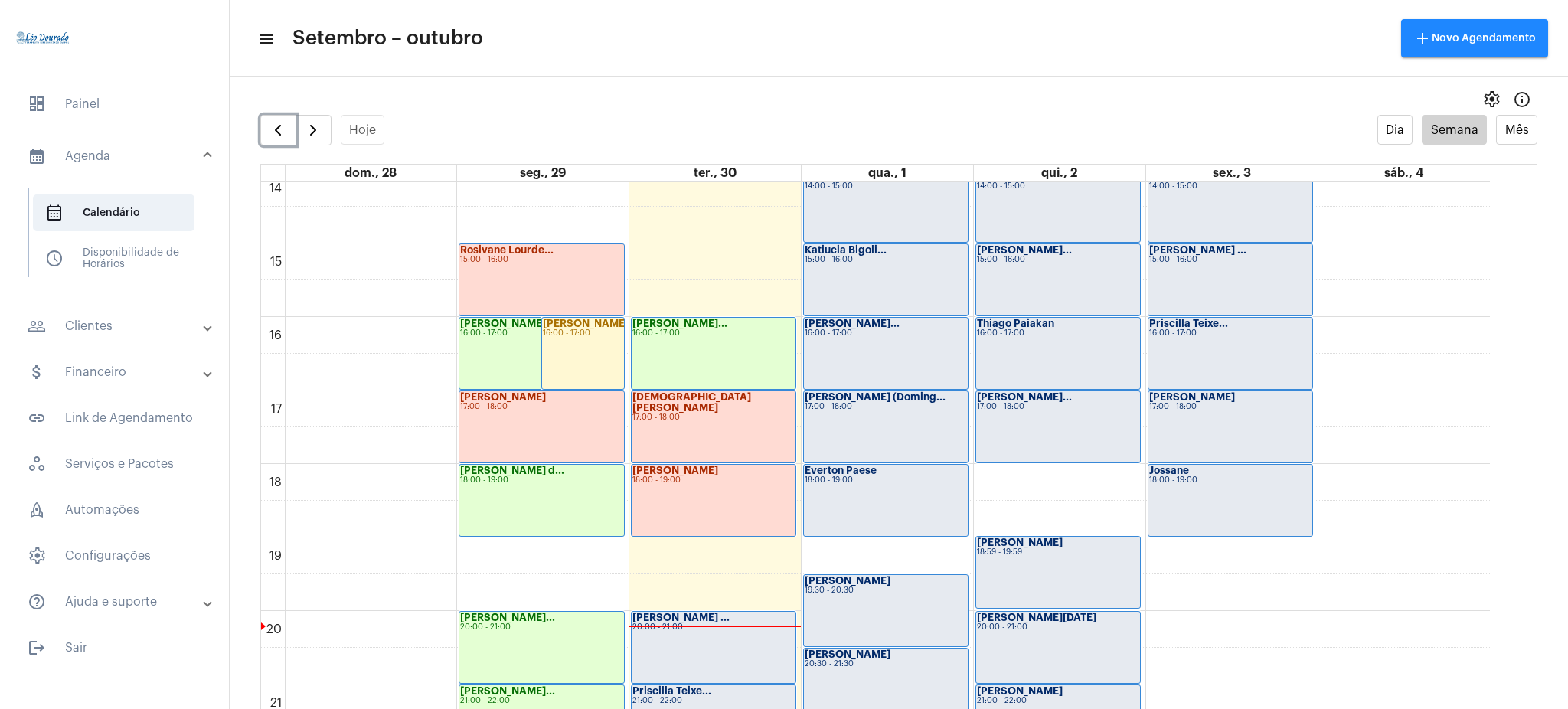
click at [1227, 501] on div "Jossane 18:00 - 19:00" at bounding box center [1230, 500] width 164 height 72
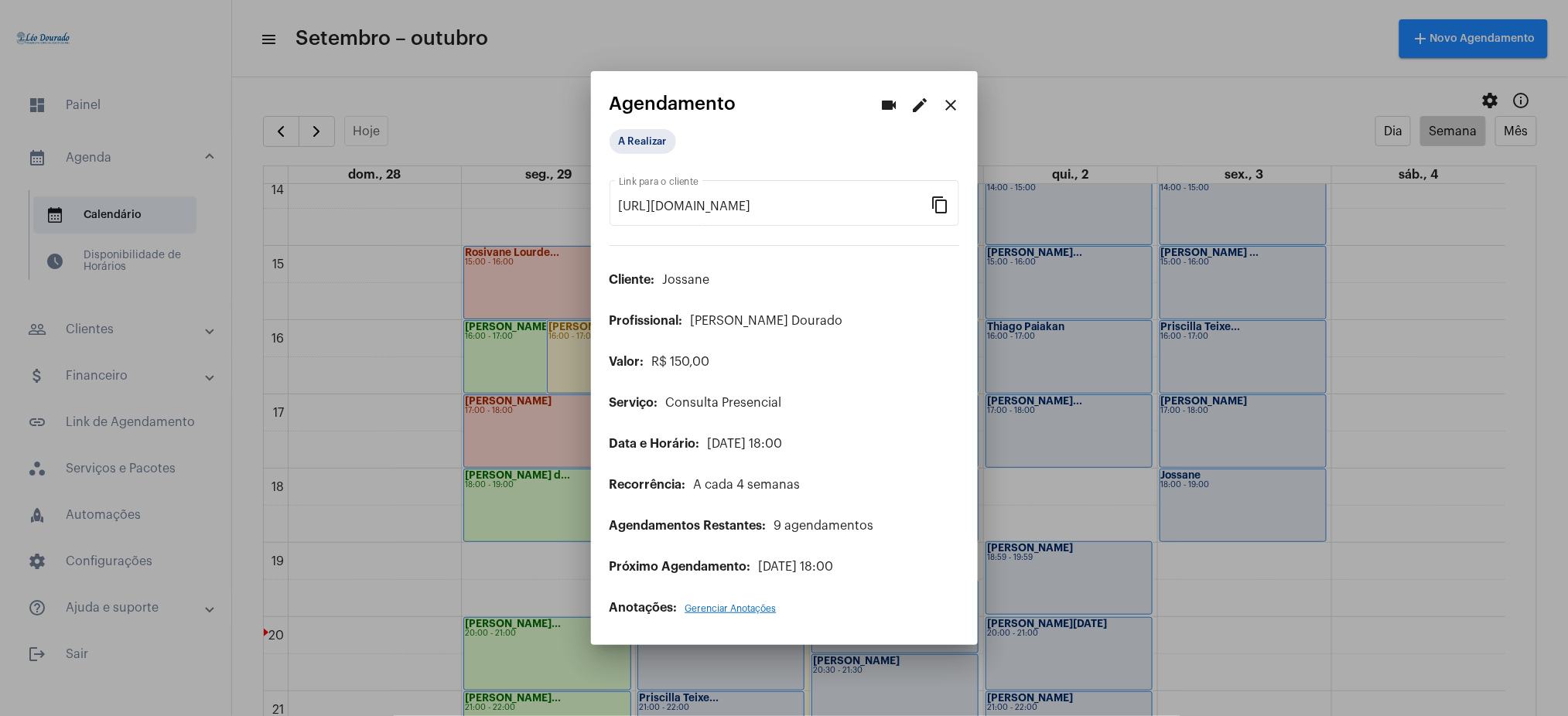
drag, startPoint x: 1240, startPoint y: 506, endPoint x: 737, endPoint y: 21, distance: 698.7
click at [737, 21] on div at bounding box center [784, 358] width 1568 height 716
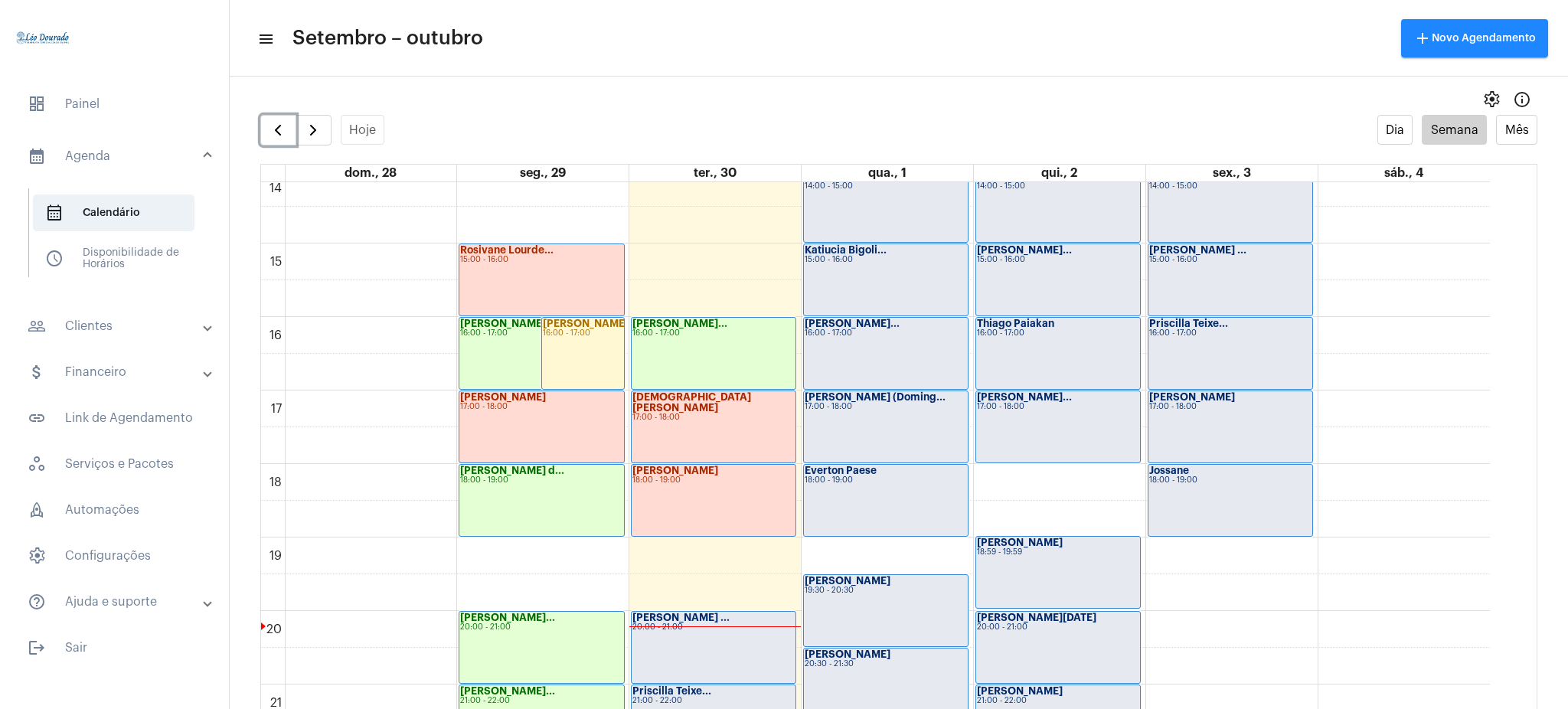
click at [1237, 438] on div "[PERSON_NAME] 17:00 - 18:00" at bounding box center [1230, 427] width 164 height 72
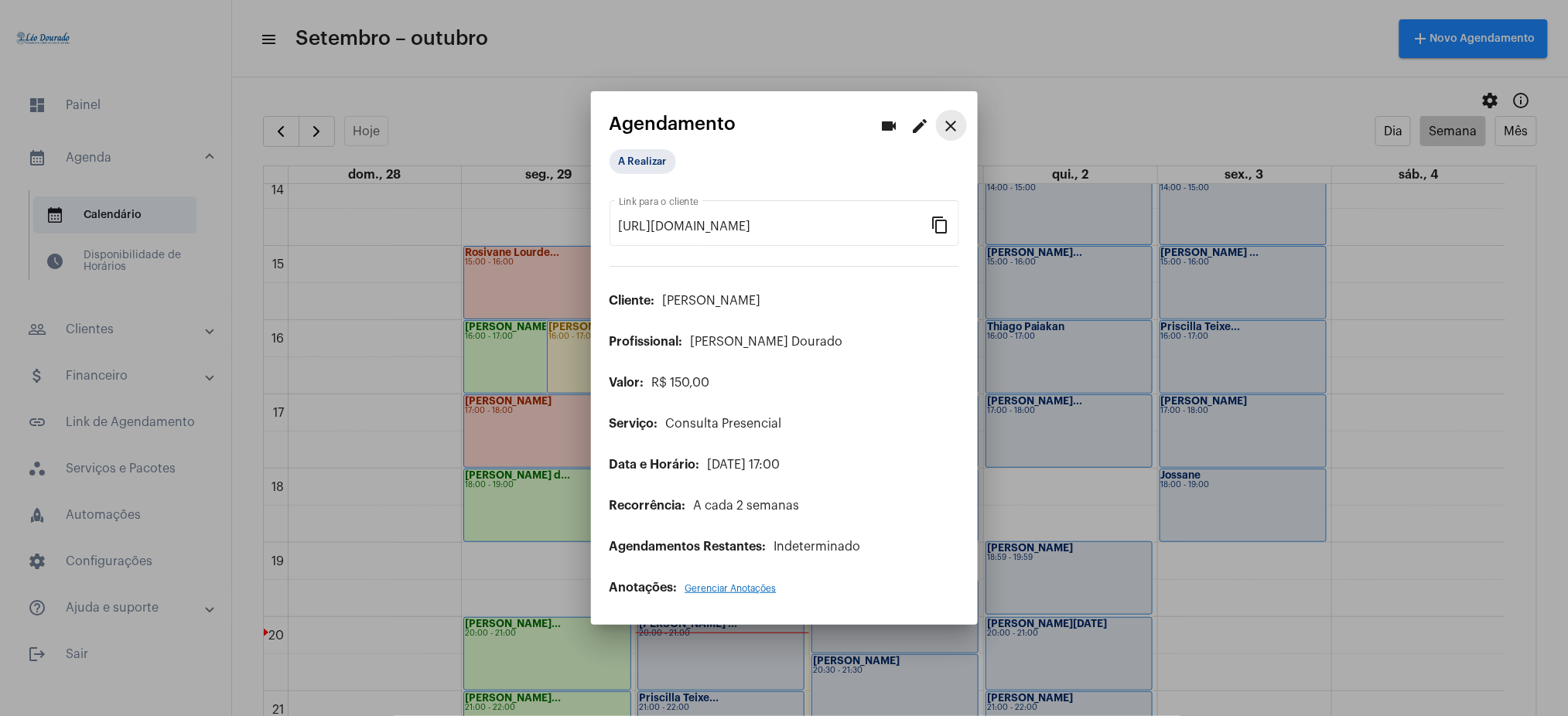
click at [951, 122] on mat-icon "close" at bounding box center [951, 126] width 19 height 19
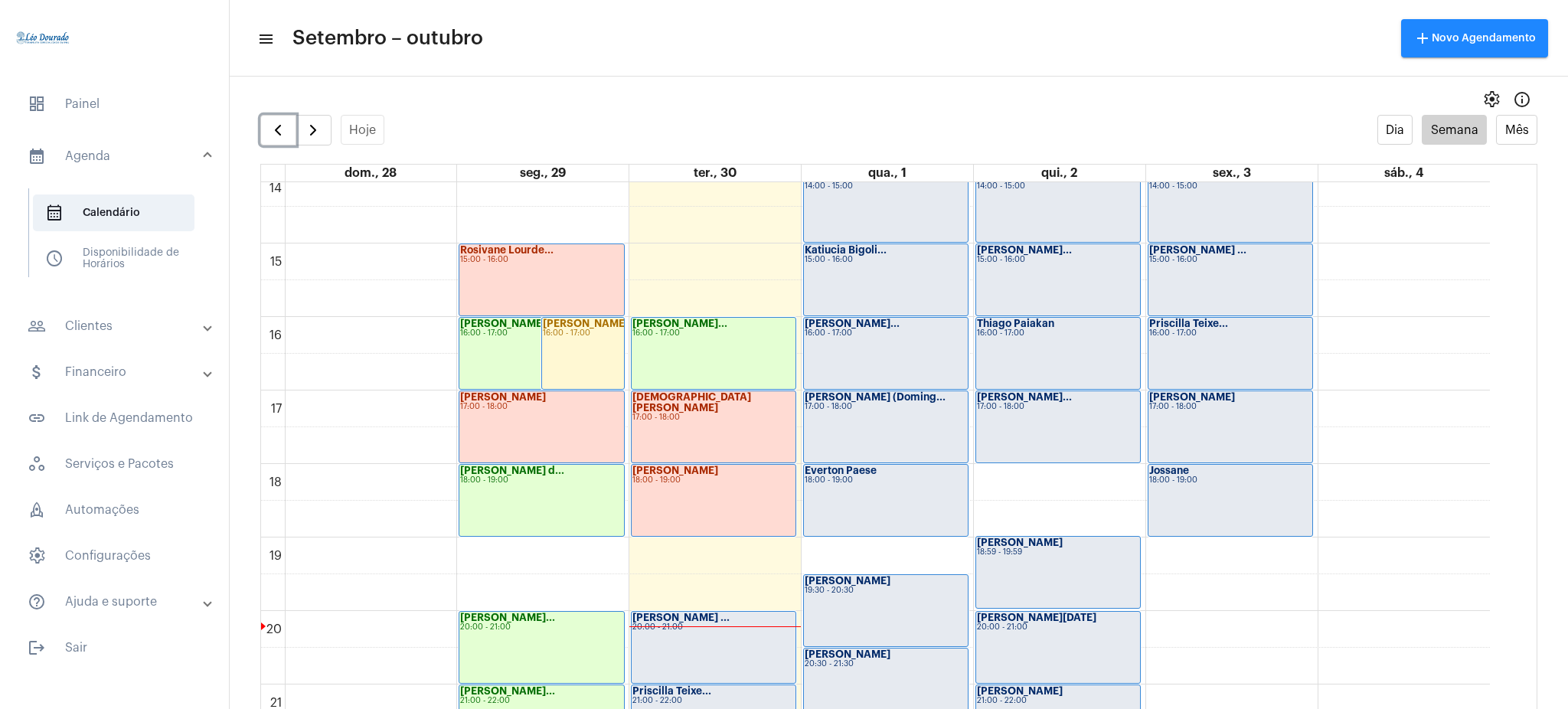
click at [1256, 332] on div "16:00 - 17:00" at bounding box center [1230, 333] width 162 height 8
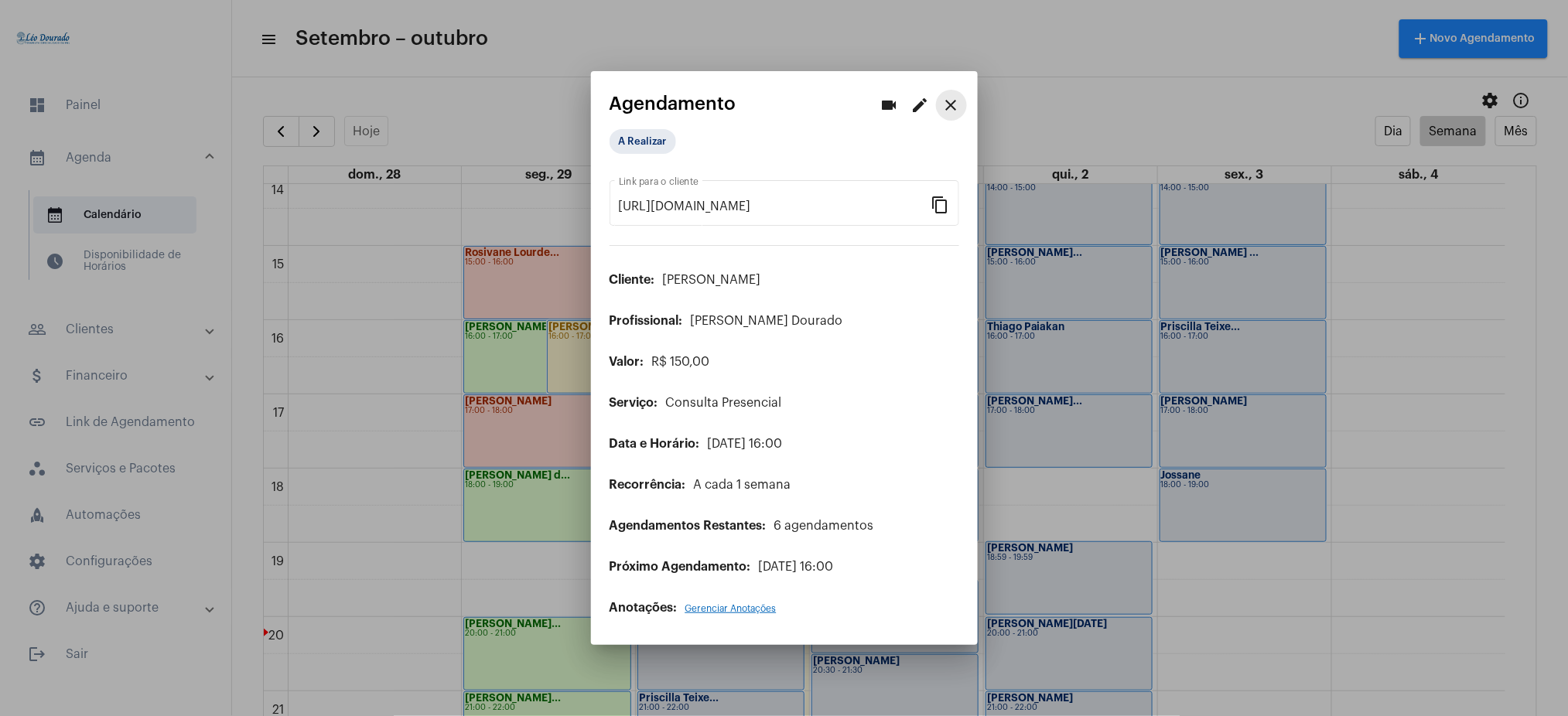
click at [964, 97] on button "close" at bounding box center [951, 105] width 31 height 31
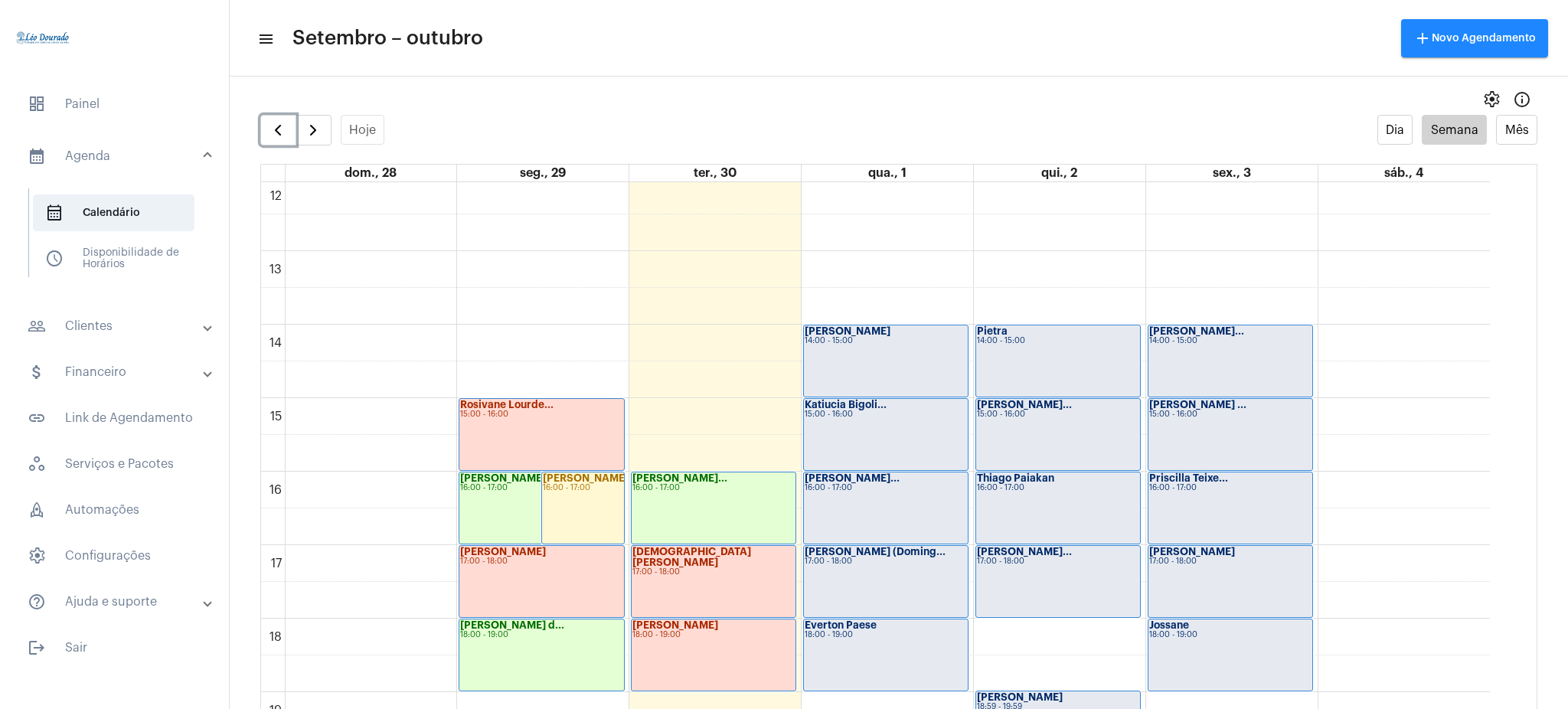
scroll to position [853, 0]
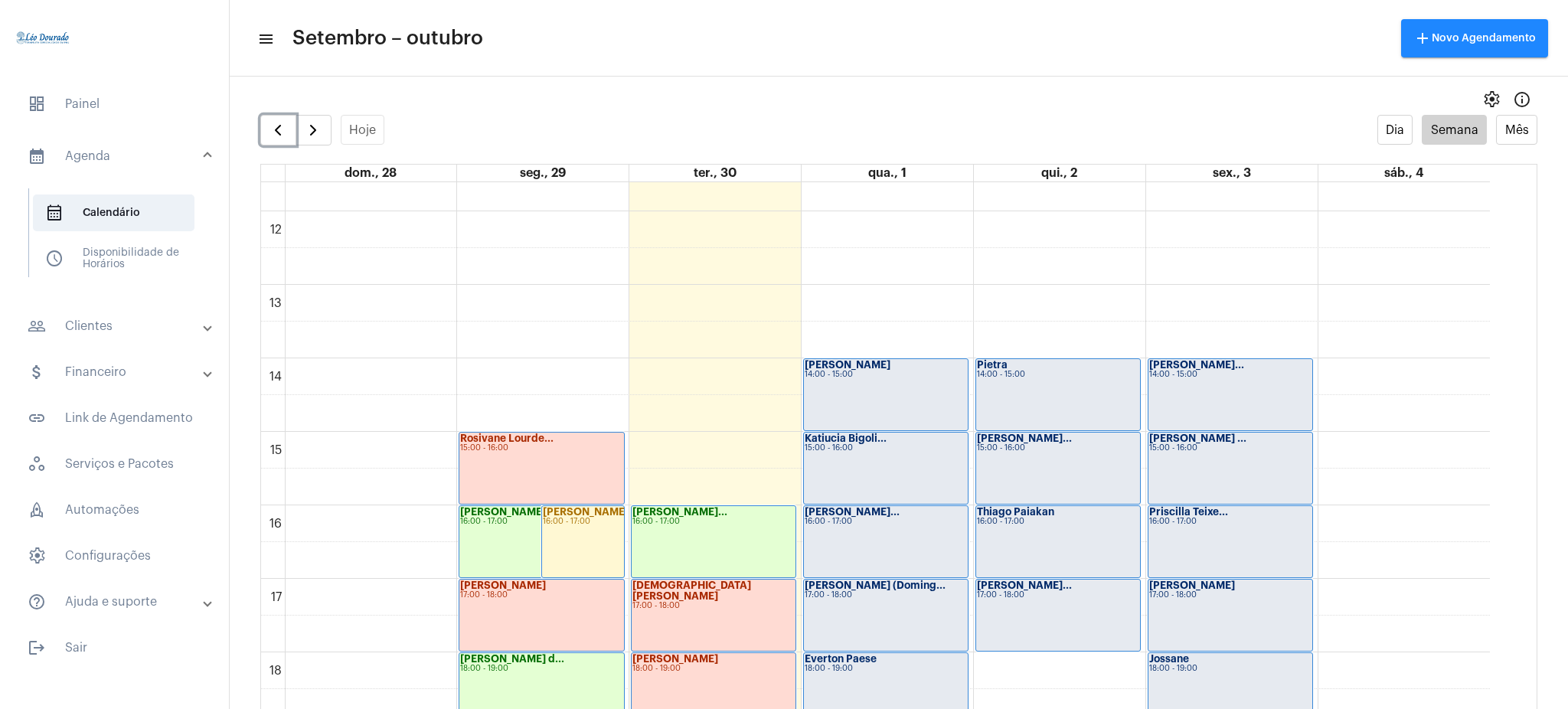
click at [1185, 483] on div "[PERSON_NAME] ... 15:00 - 16:00" at bounding box center [1230, 468] width 164 height 72
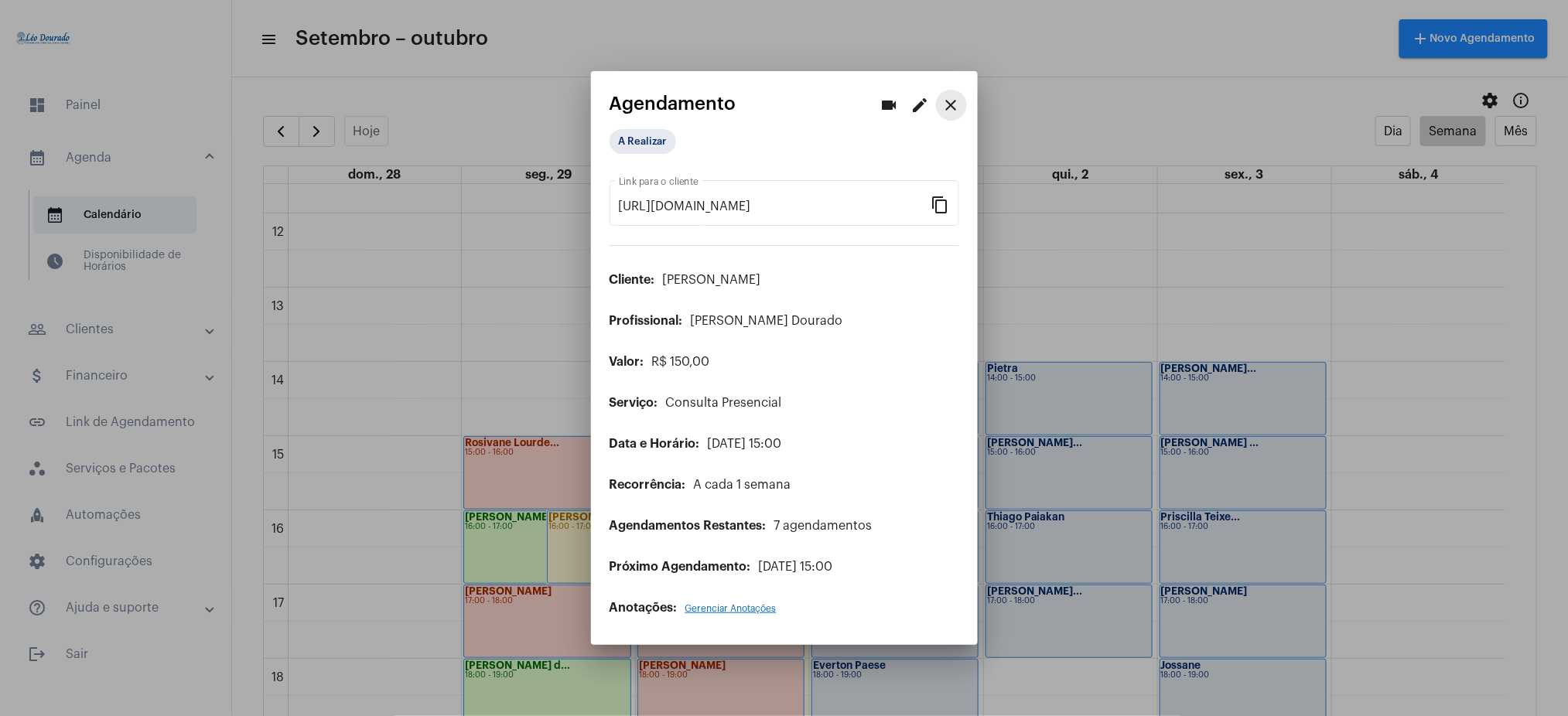
click at [943, 103] on mat-icon "close" at bounding box center [951, 105] width 19 height 19
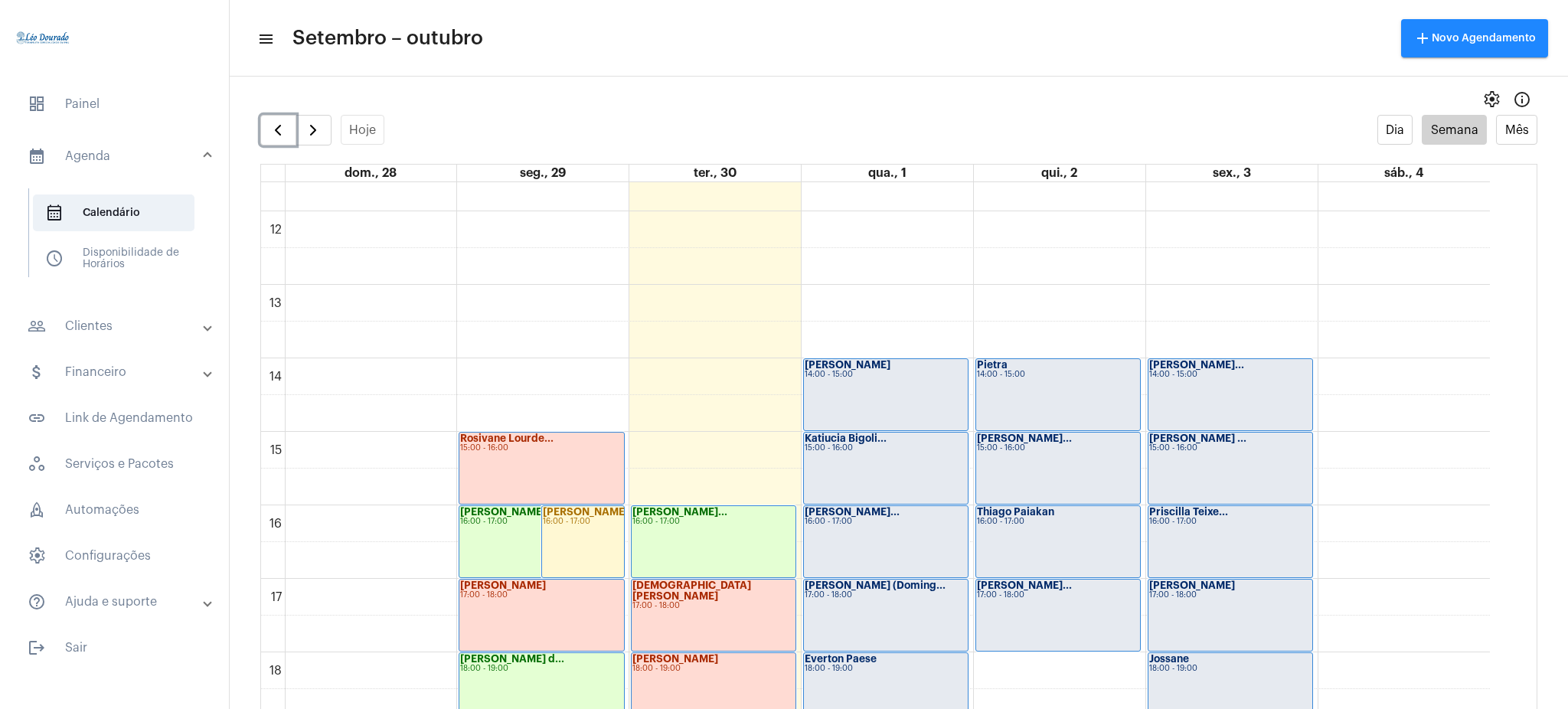
click at [1191, 393] on div "[PERSON_NAME]... 14:00 - 15:00" at bounding box center [1230, 395] width 164 height 72
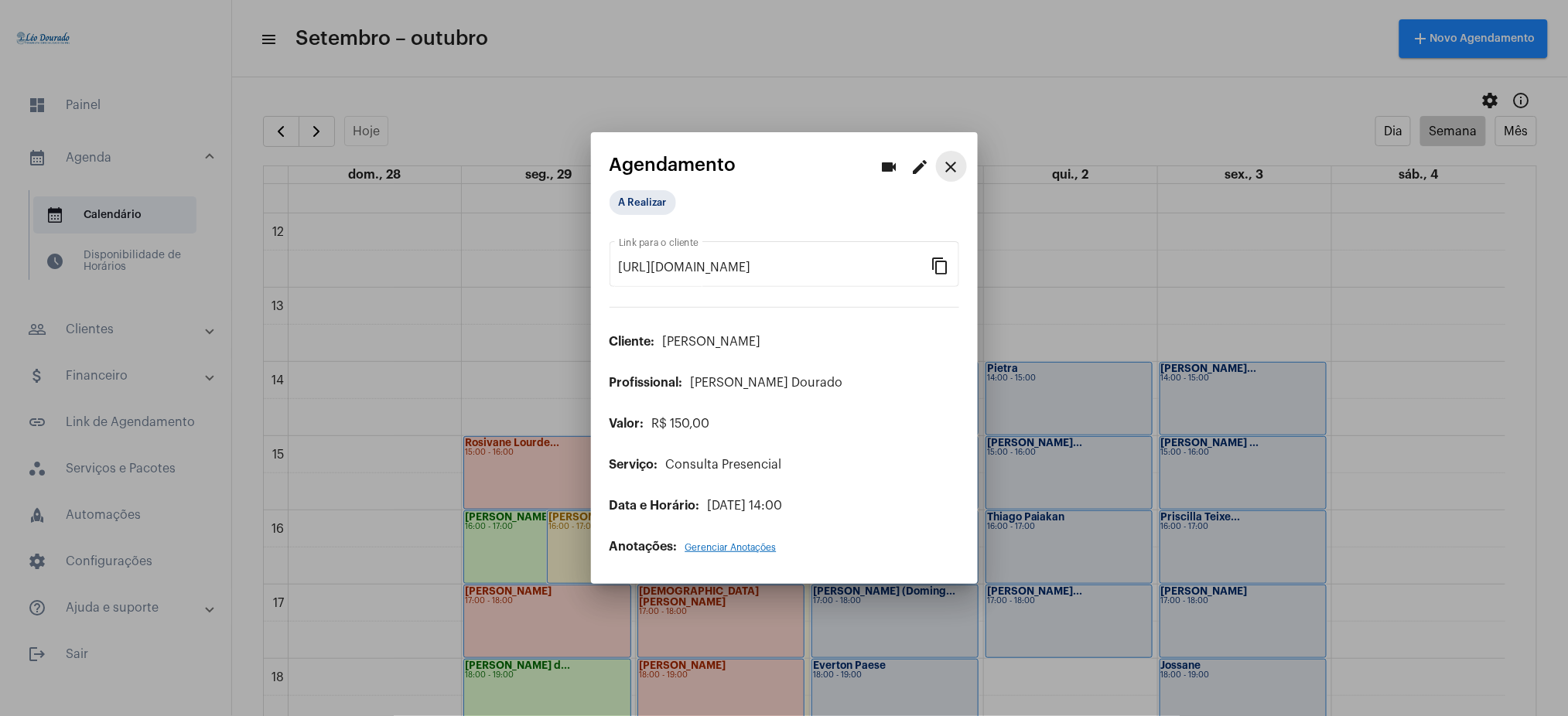
click at [949, 171] on mat-icon "close" at bounding box center [951, 166] width 19 height 19
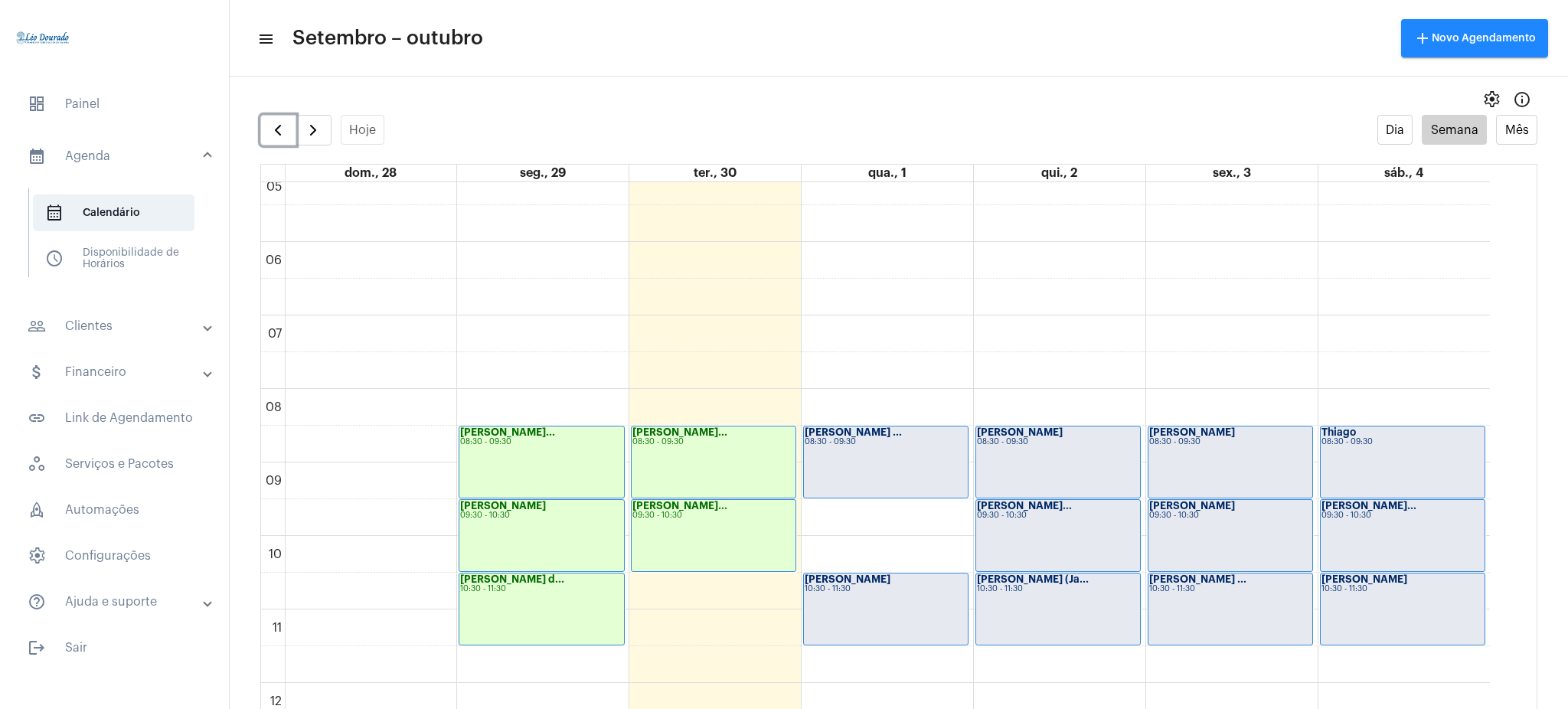
scroll to position [426, 0]
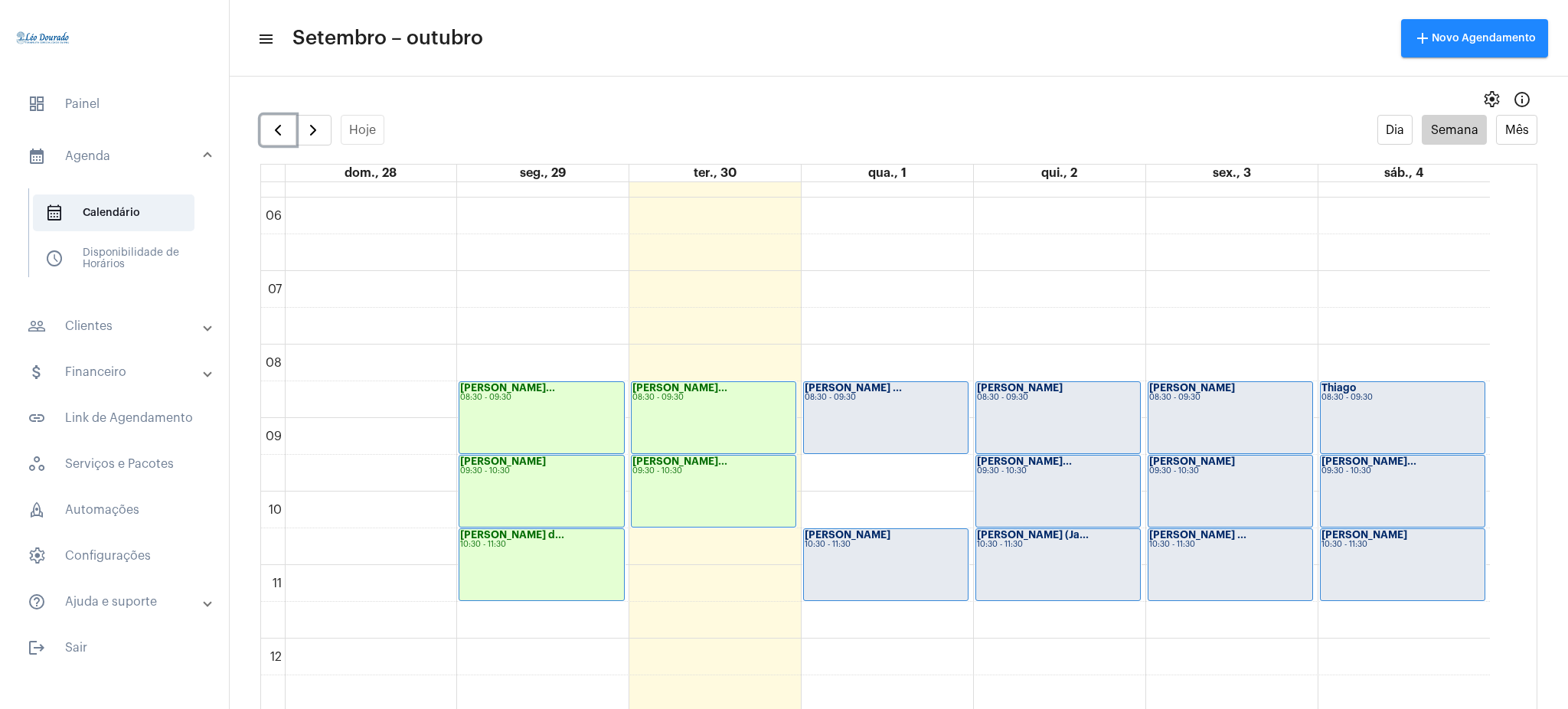
click at [1218, 568] on div "[PERSON_NAME] ... 10:30 - 11:30" at bounding box center [1230, 565] width 164 height 72
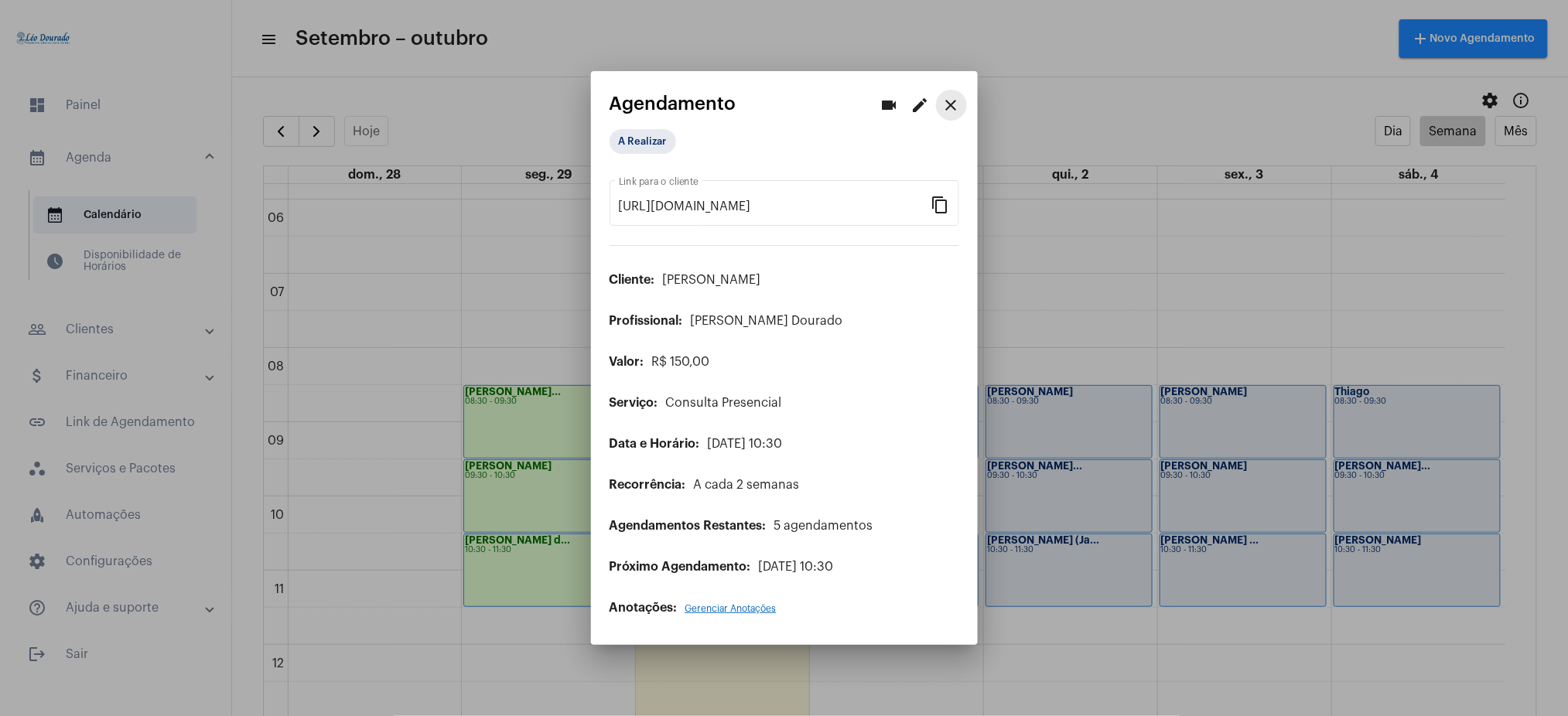
click at [942, 104] on mat-icon "close" at bounding box center [951, 105] width 19 height 19
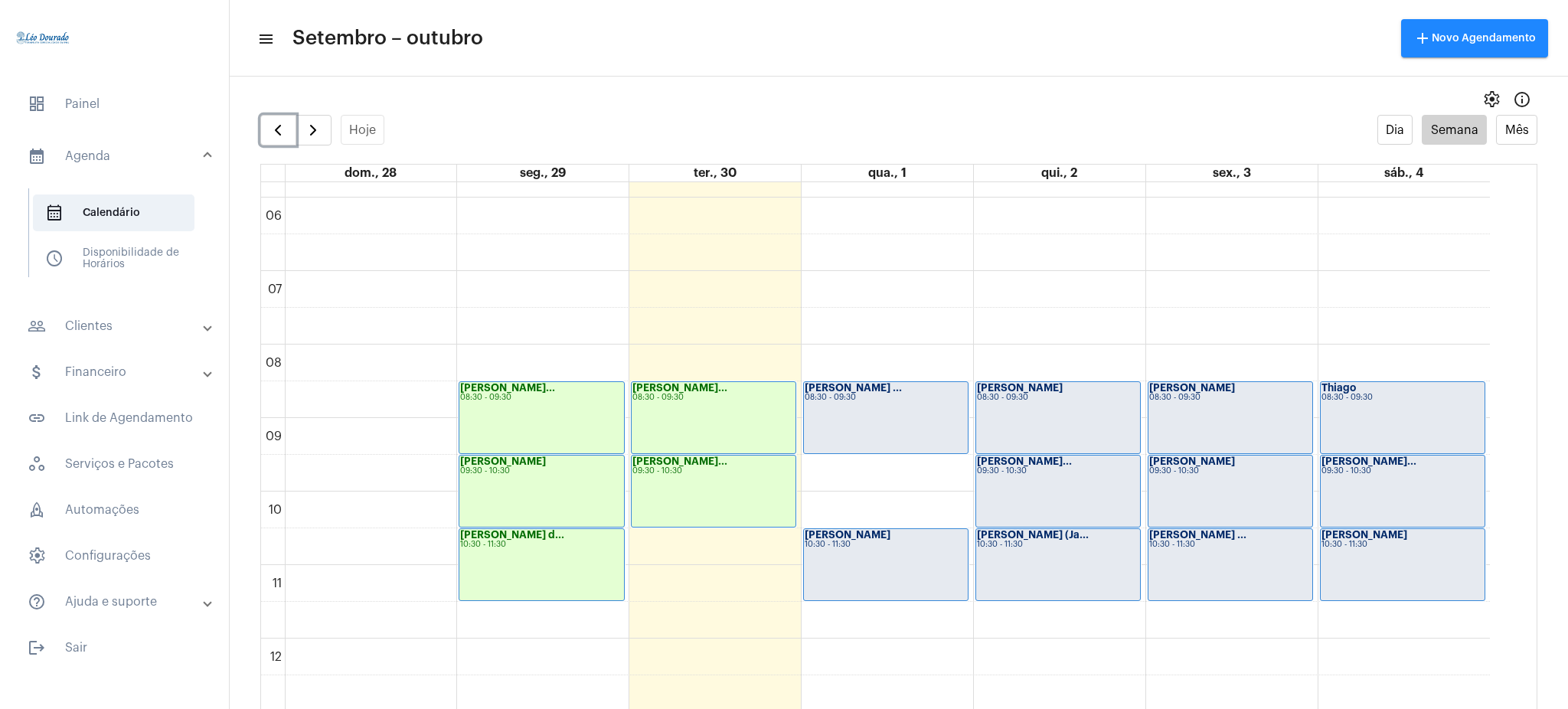
click at [1173, 464] on strong "[PERSON_NAME]" at bounding box center [1192, 461] width 86 height 10
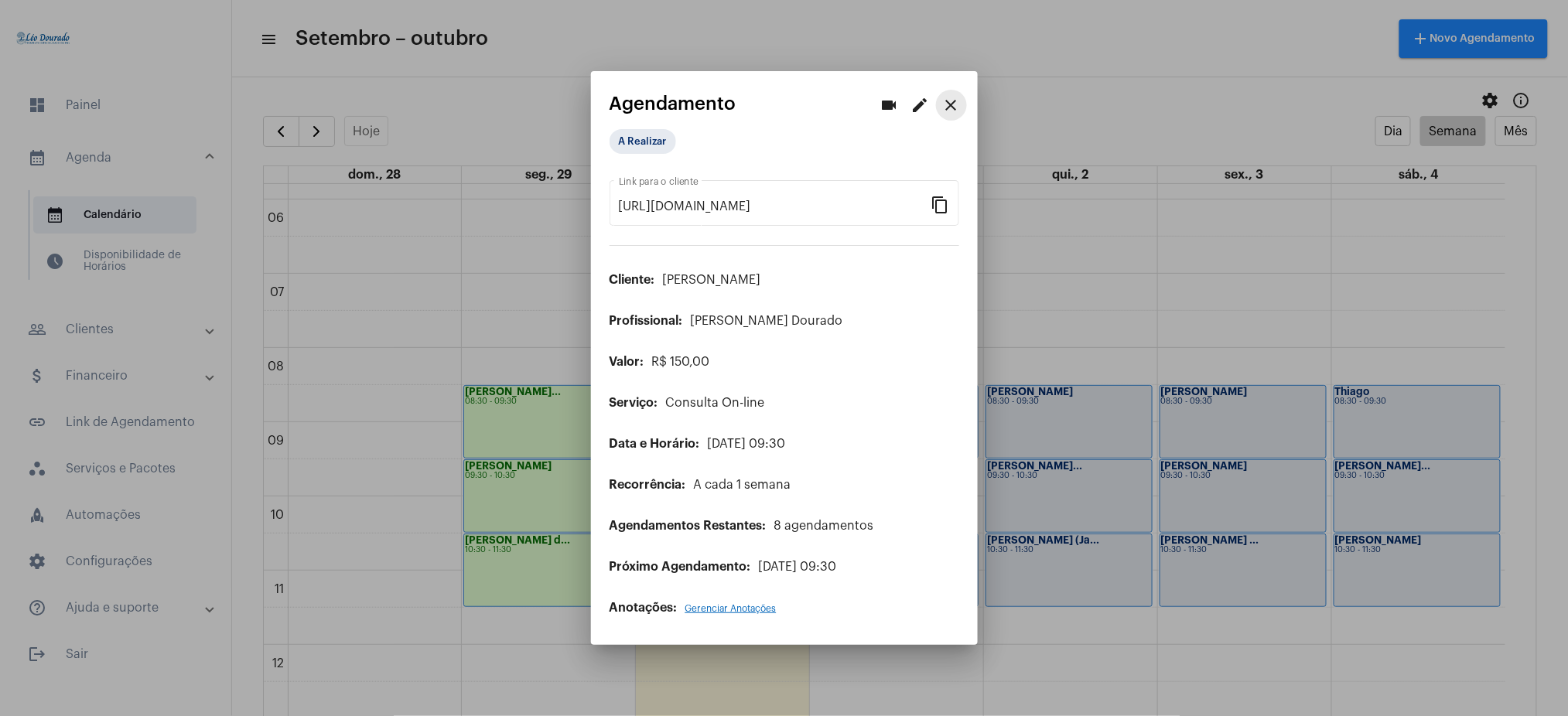
click at [949, 110] on mat-icon "close" at bounding box center [951, 105] width 19 height 19
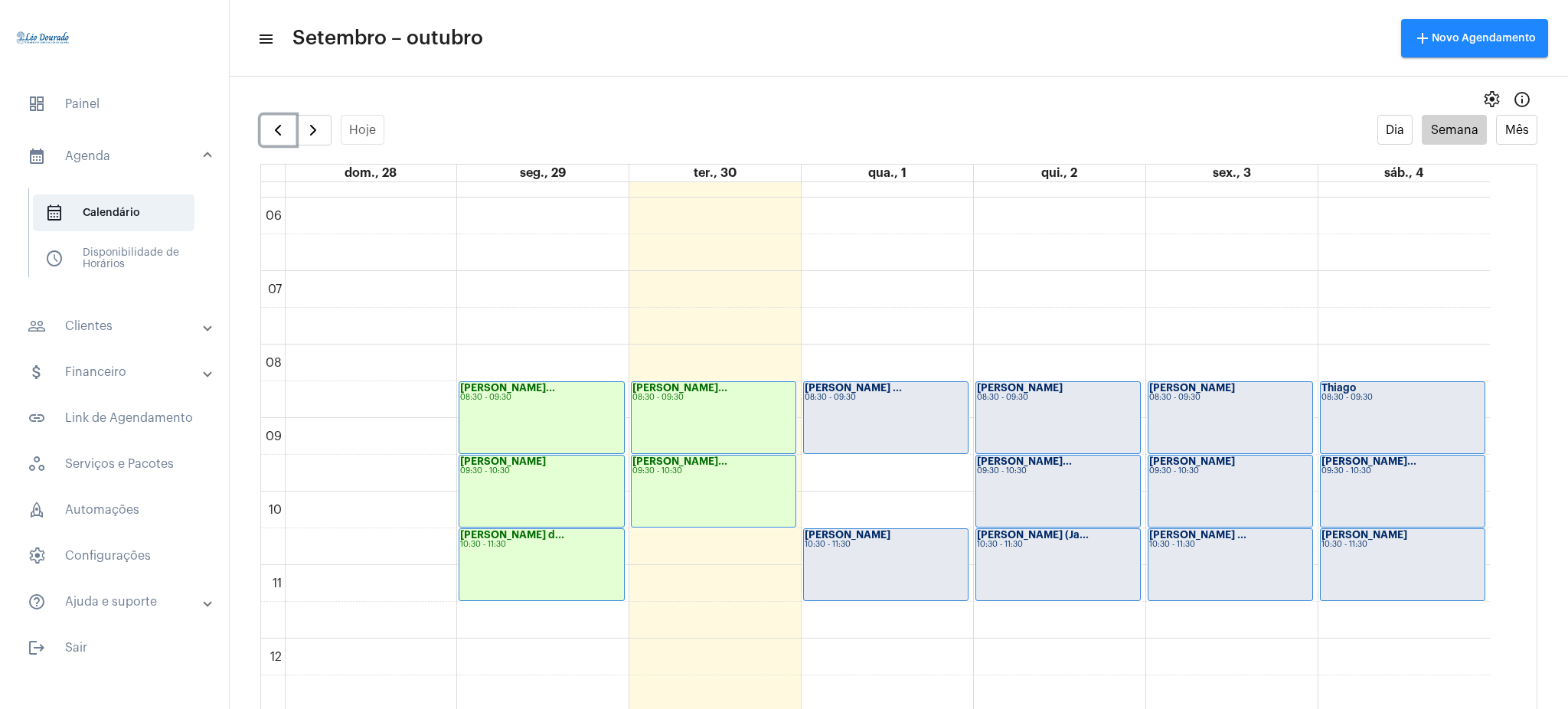
click at [1362, 417] on div "Thiago 08:30 - 09:30" at bounding box center [1402, 418] width 165 height 72
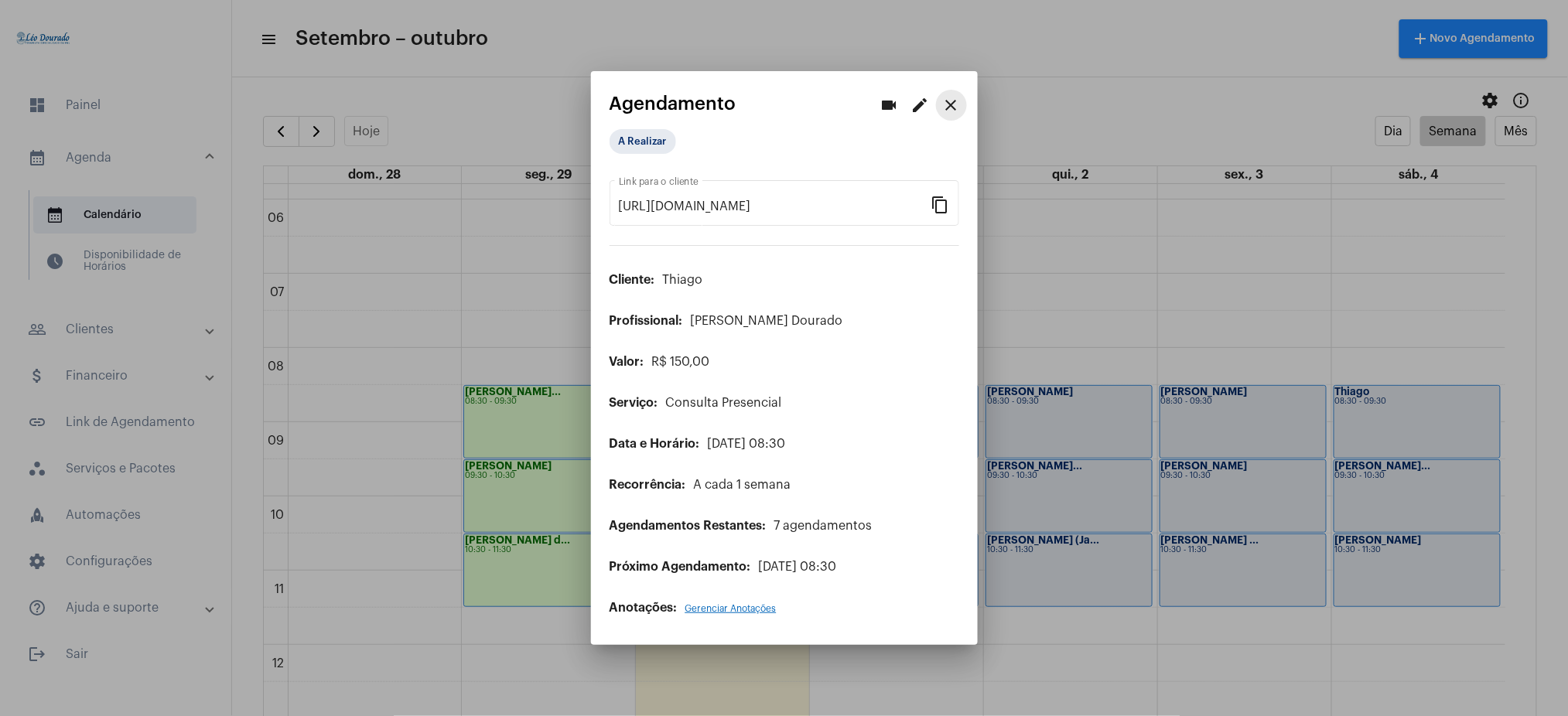
click at [954, 93] on button "close" at bounding box center [951, 105] width 31 height 31
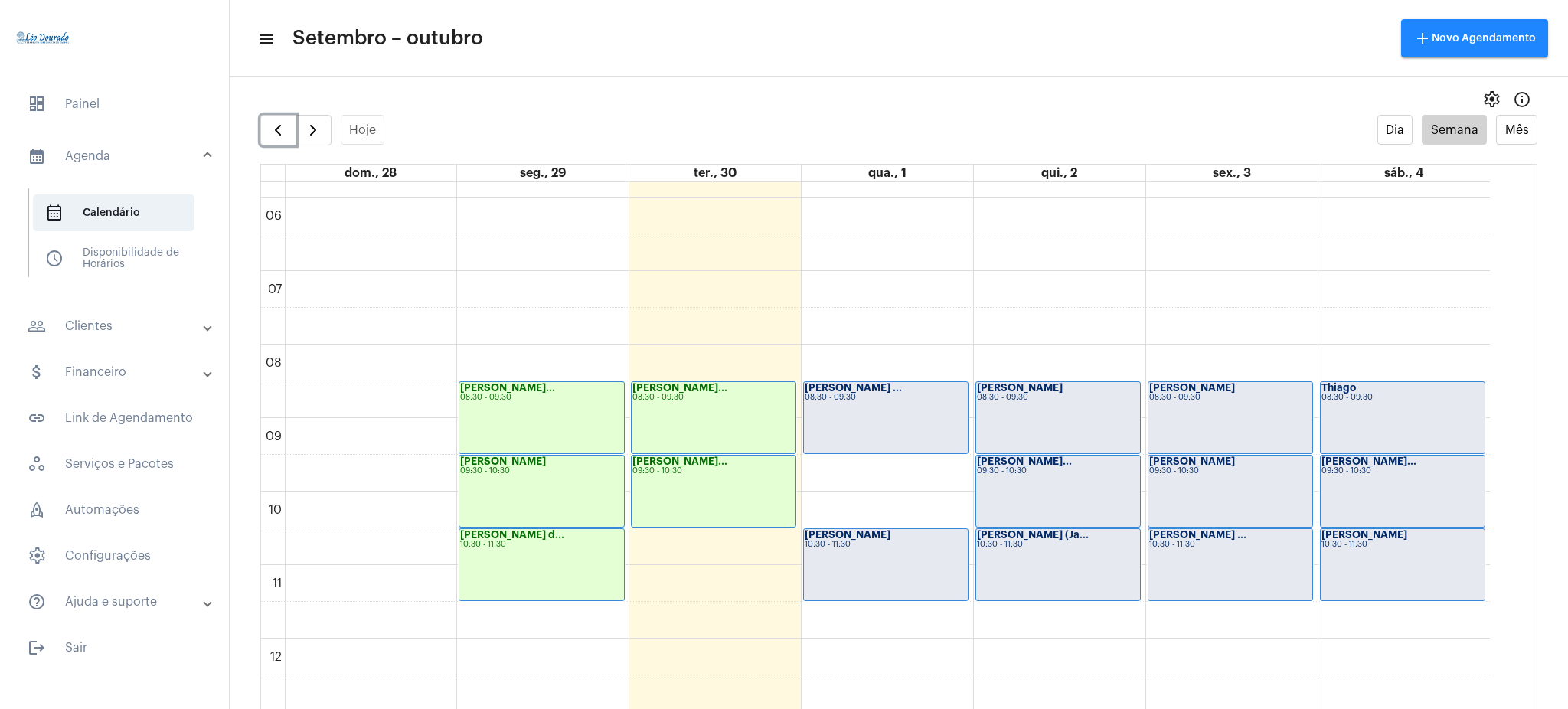
click at [1402, 491] on div "[PERSON_NAME]... 09:30 - 10:30" at bounding box center [1402, 491] width 165 height 72
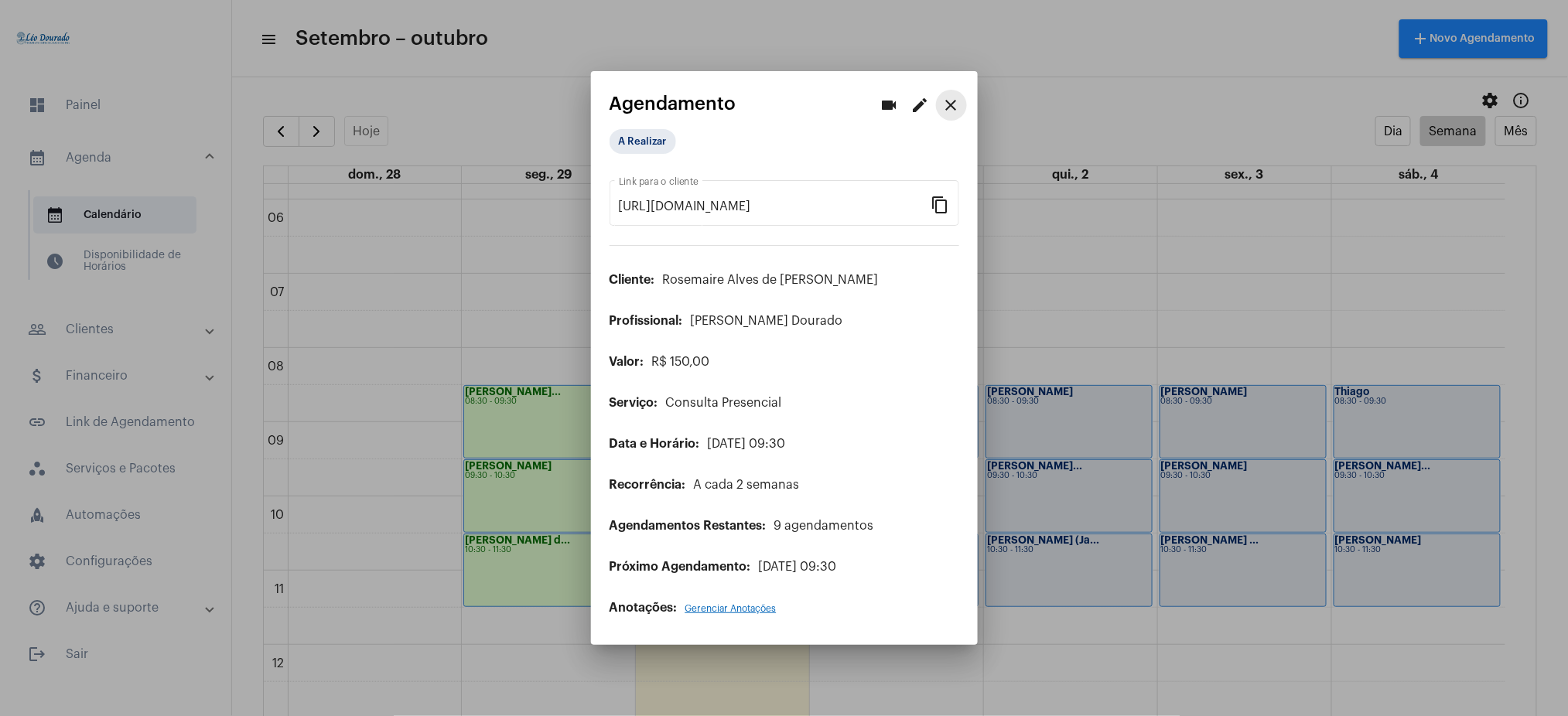
click at [954, 107] on mat-icon "close" at bounding box center [951, 105] width 19 height 19
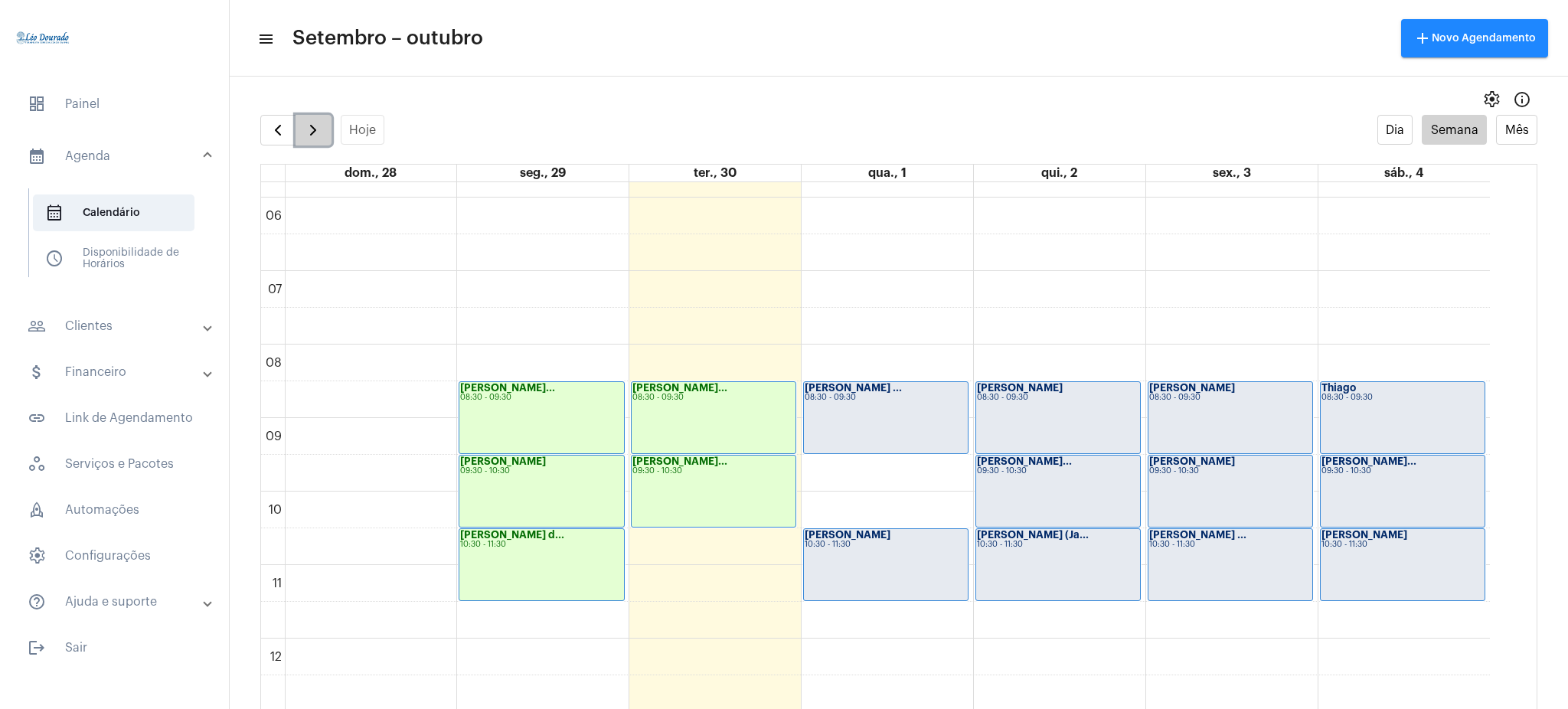
click at [304, 129] on span "button" at bounding box center [313, 130] width 19 height 19
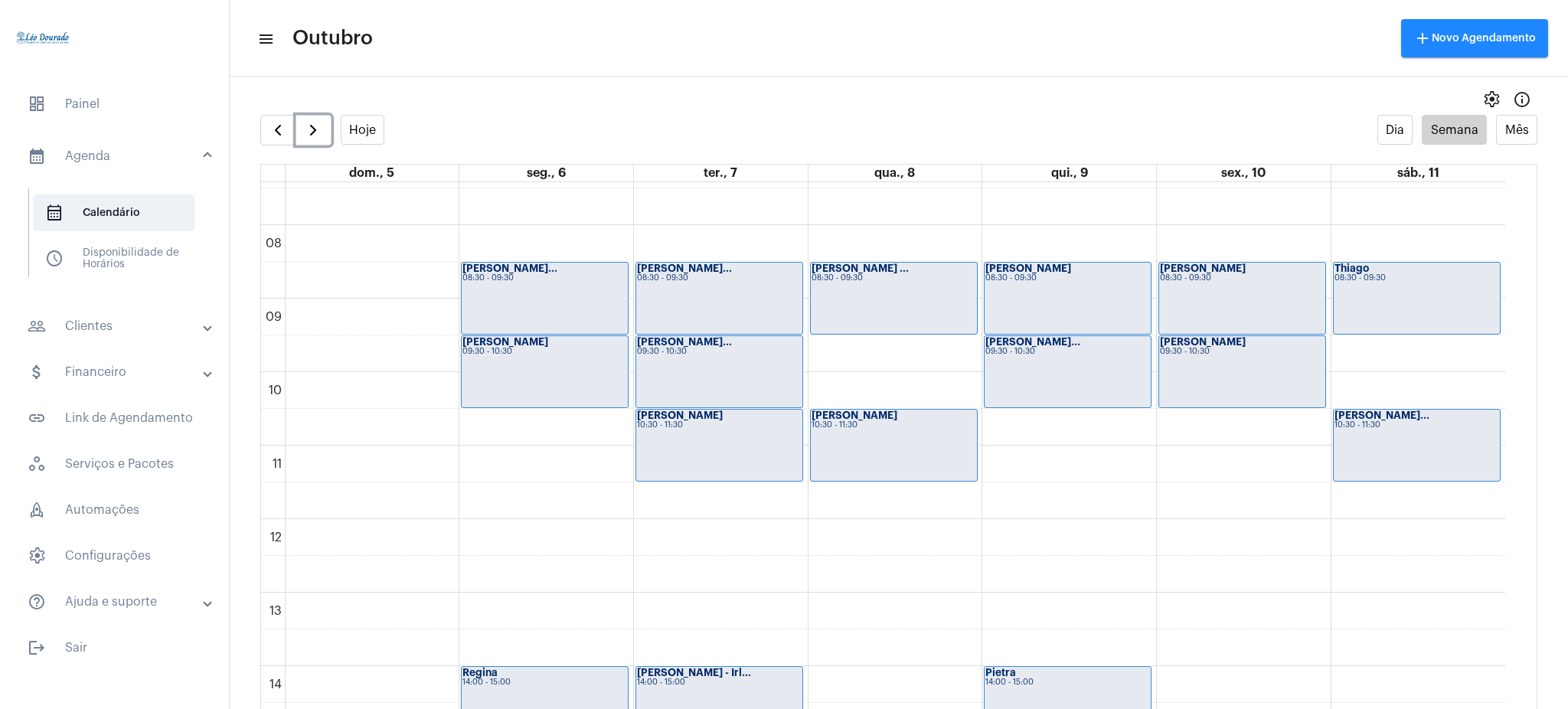
scroll to position [561, 0]
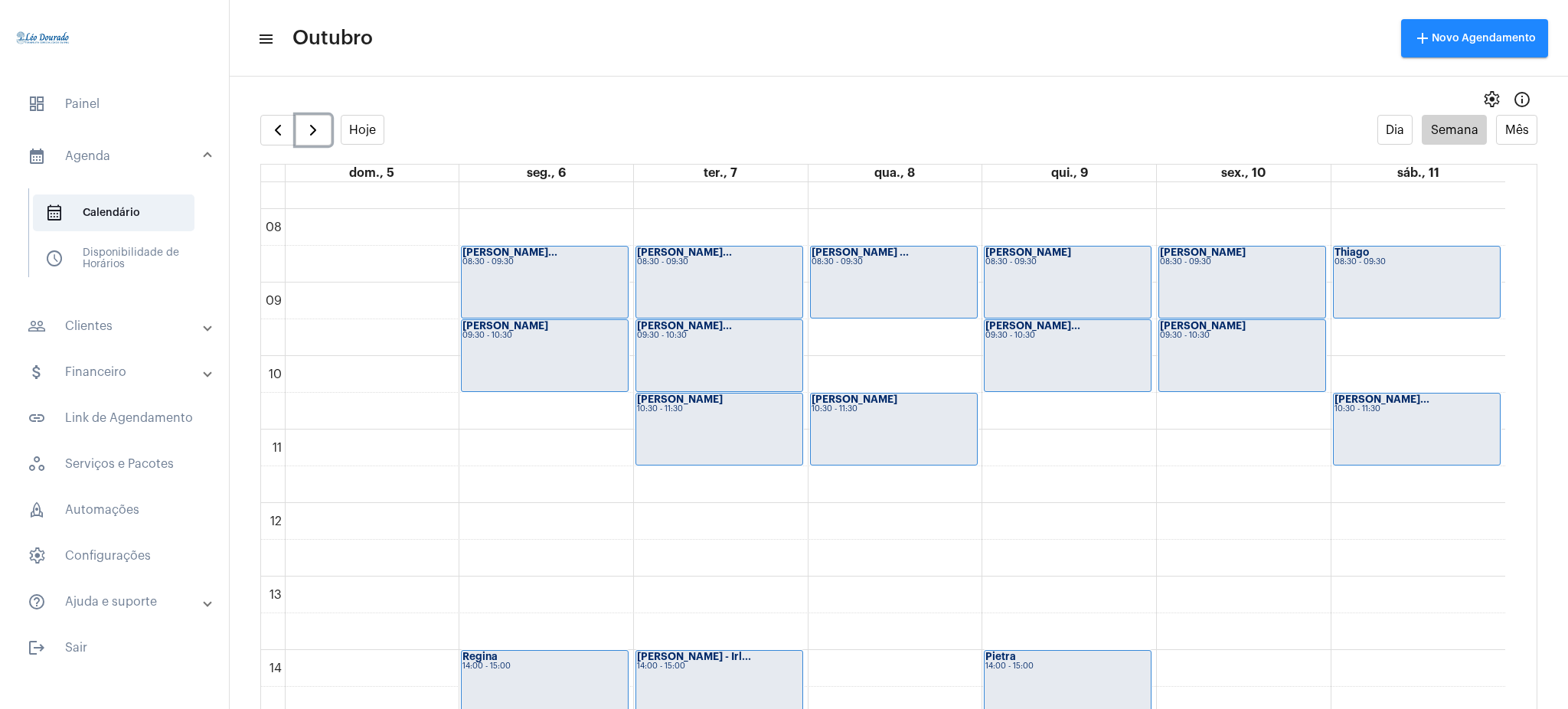
click at [1385, 426] on div "[PERSON_NAME]... 10:30 - 11:30" at bounding box center [1417, 430] width 166 height 72
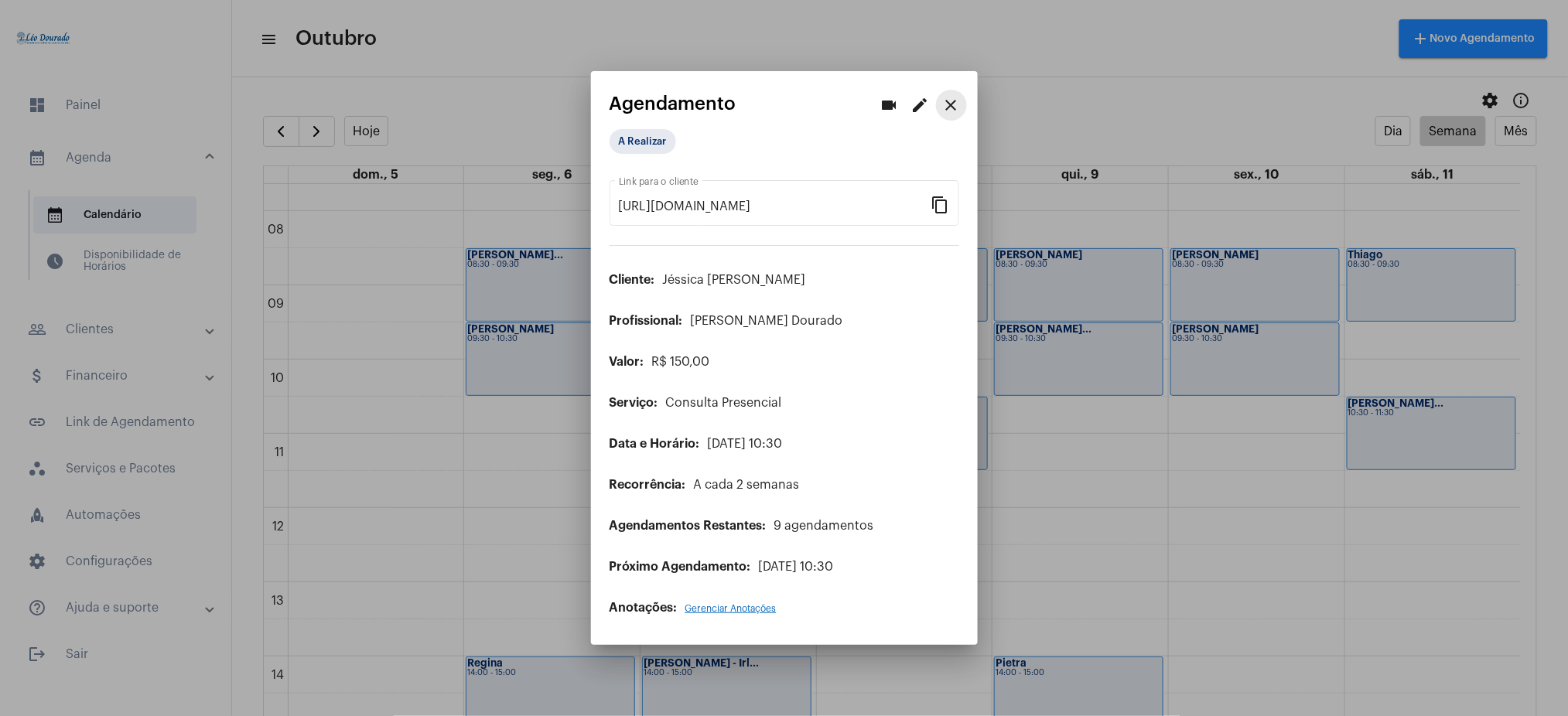
click at [954, 105] on mat-icon "close" at bounding box center [951, 105] width 19 height 19
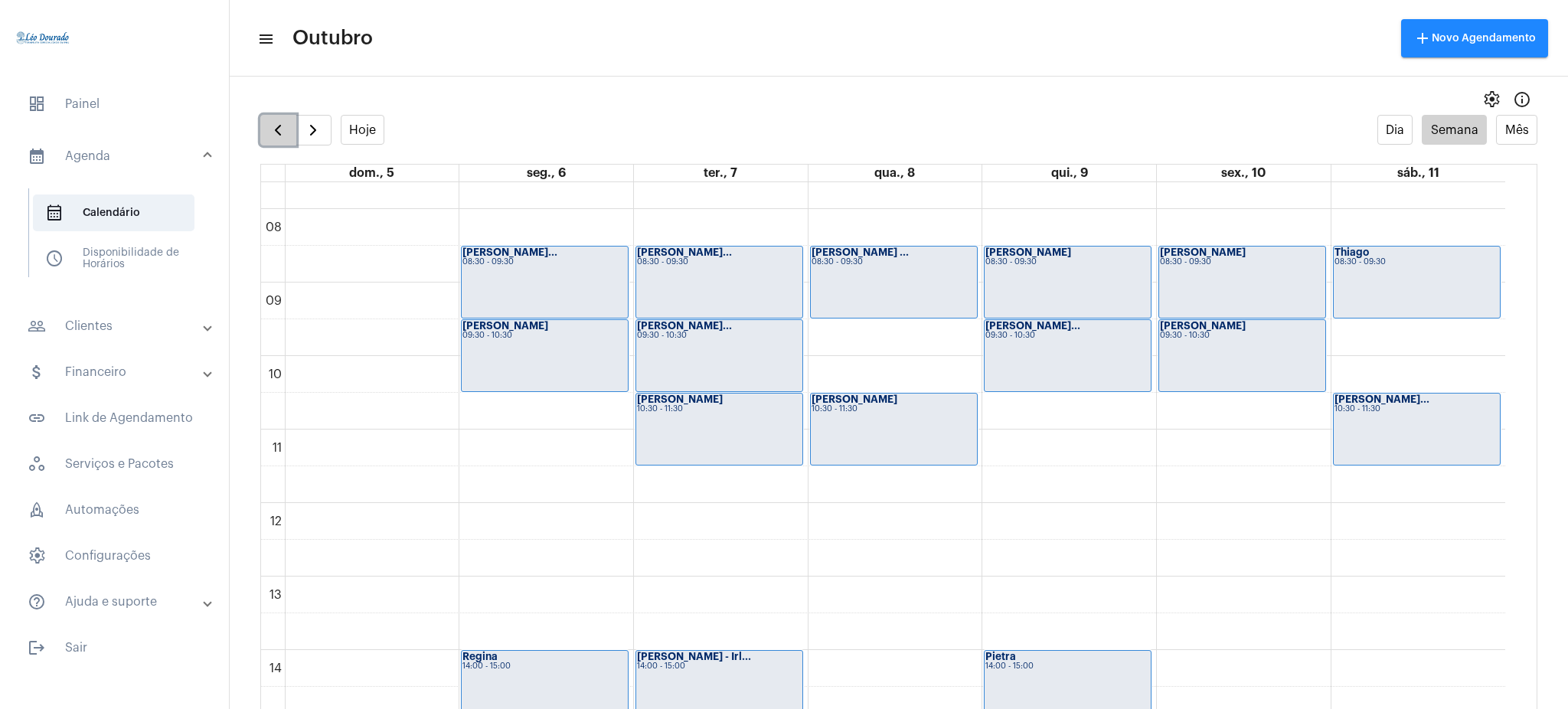
click at [290, 132] on button "button" at bounding box center [278, 130] width 36 height 30
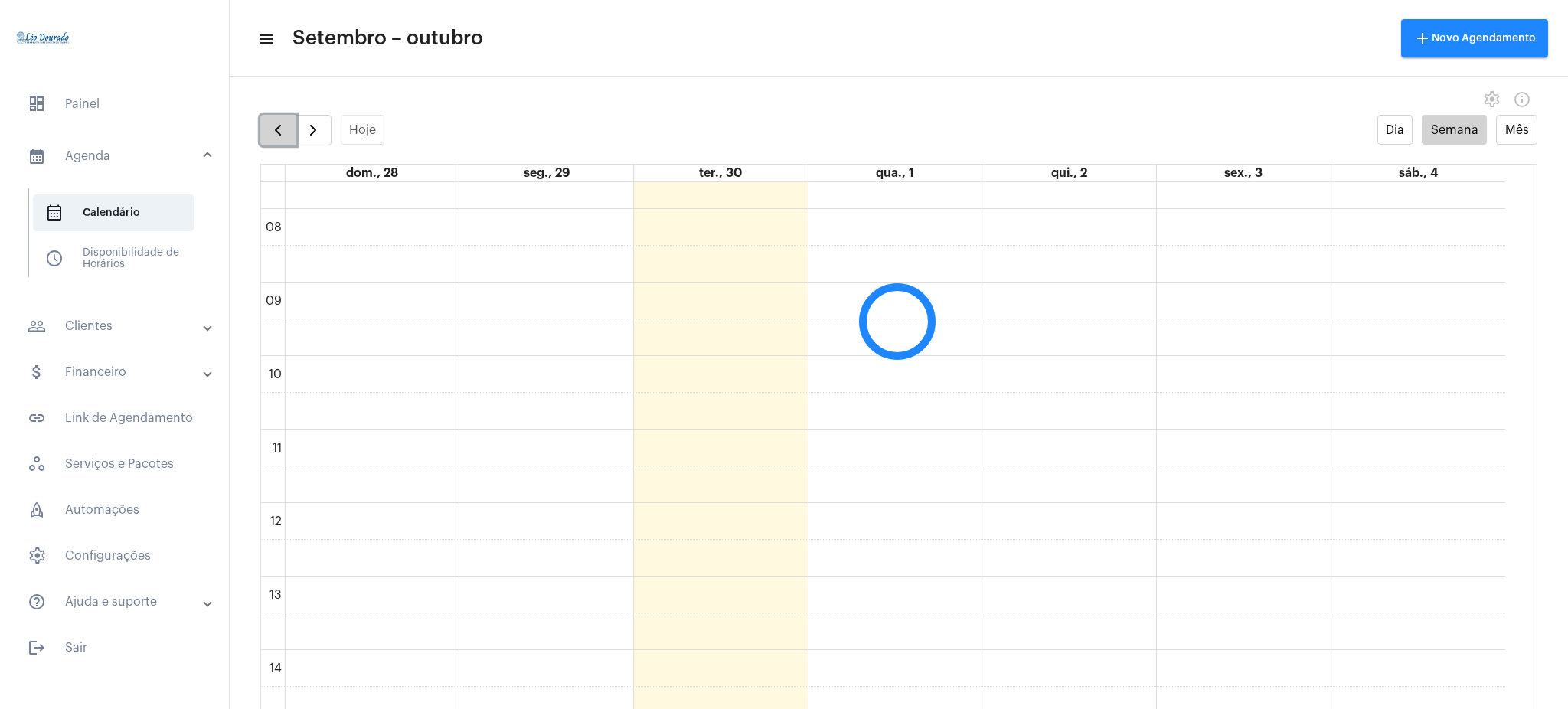
scroll to position [442, 0]
click at [290, 132] on button "button" at bounding box center [278, 130] width 36 height 30
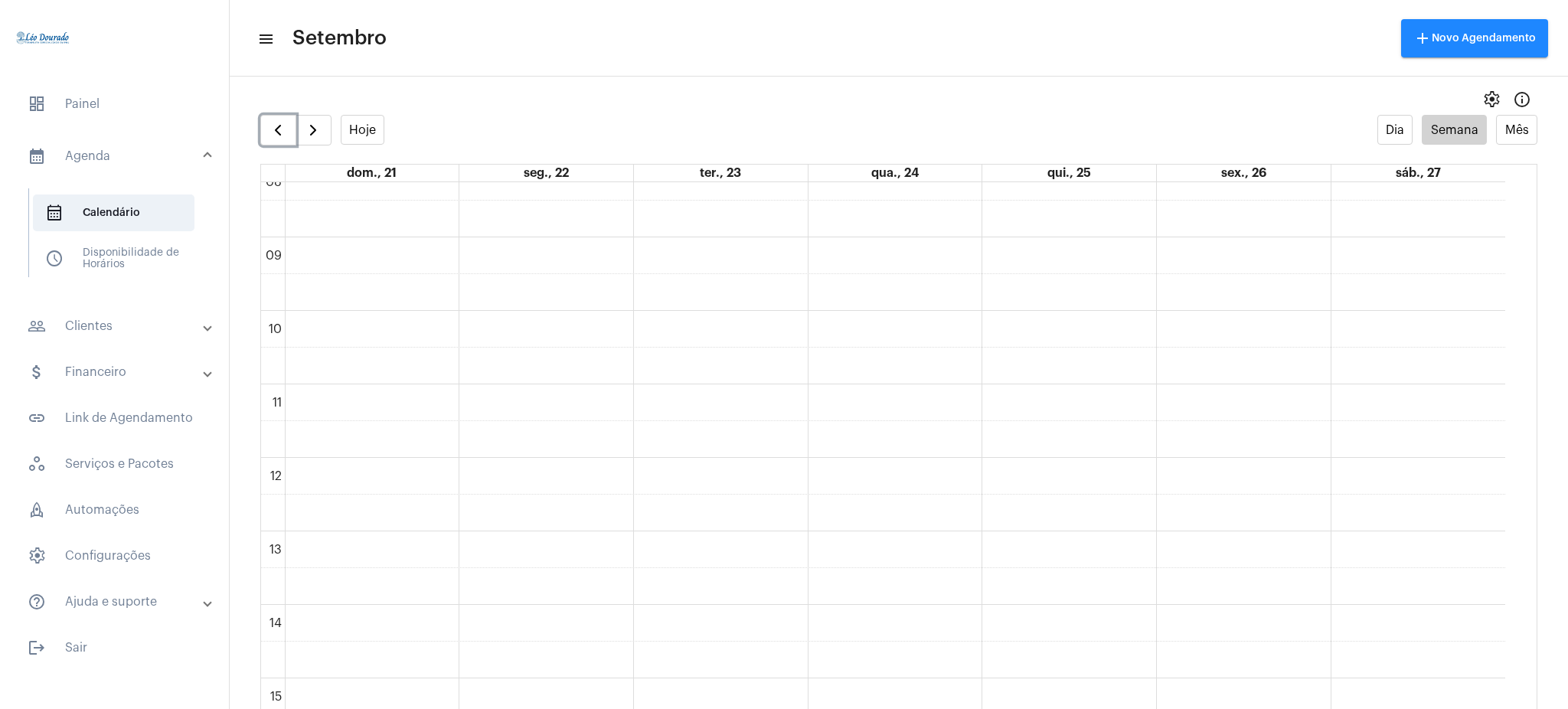
scroll to position [598, 0]
click at [1078, 471] on div "00 01 02 03 04 05 06 07 08 09 10 11 12 13 14 15 16 17 18 19 20 21 22 23" at bounding box center [883, 466] width 1244 height 1764
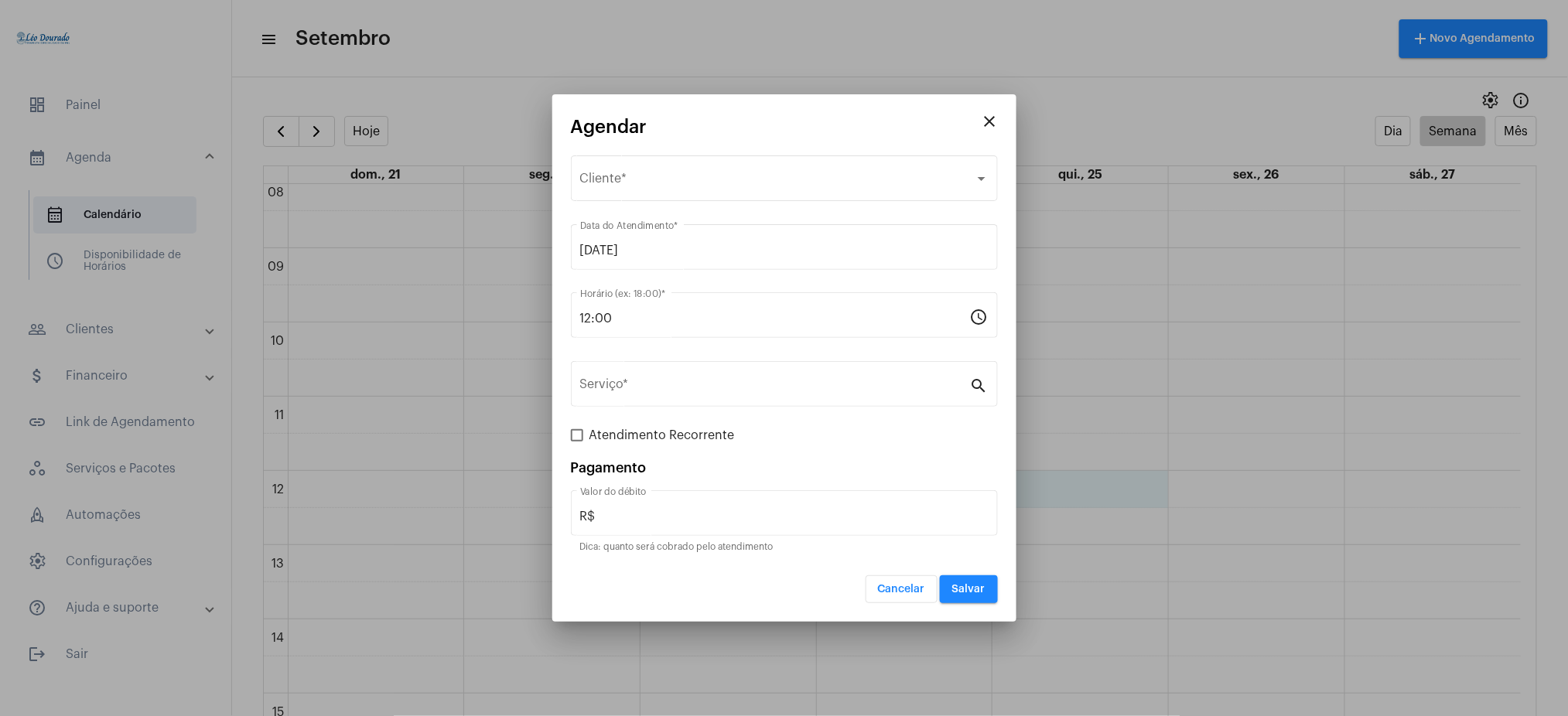
click at [579, 61] on div at bounding box center [784, 358] width 1568 height 716
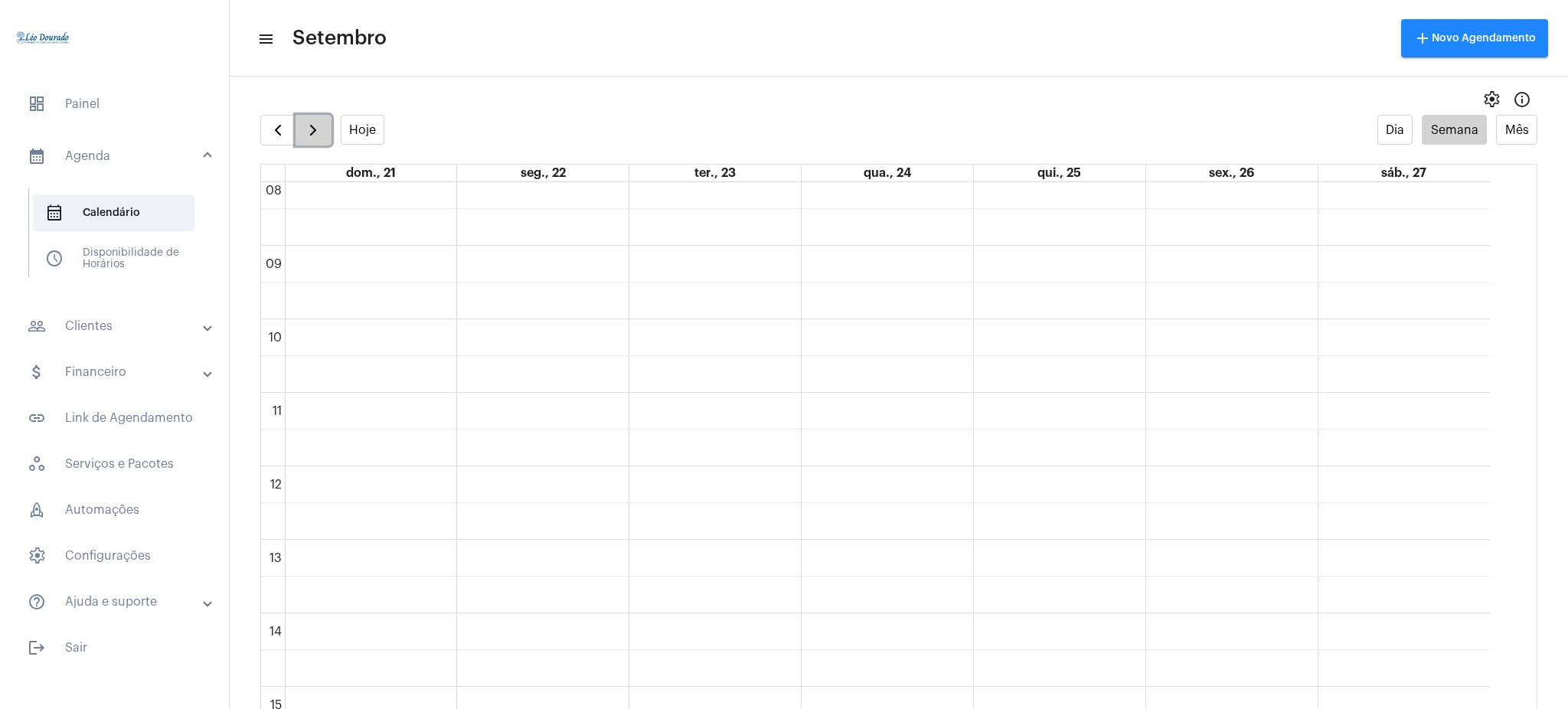
click at [313, 132] on span "button" at bounding box center [313, 130] width 19 height 19
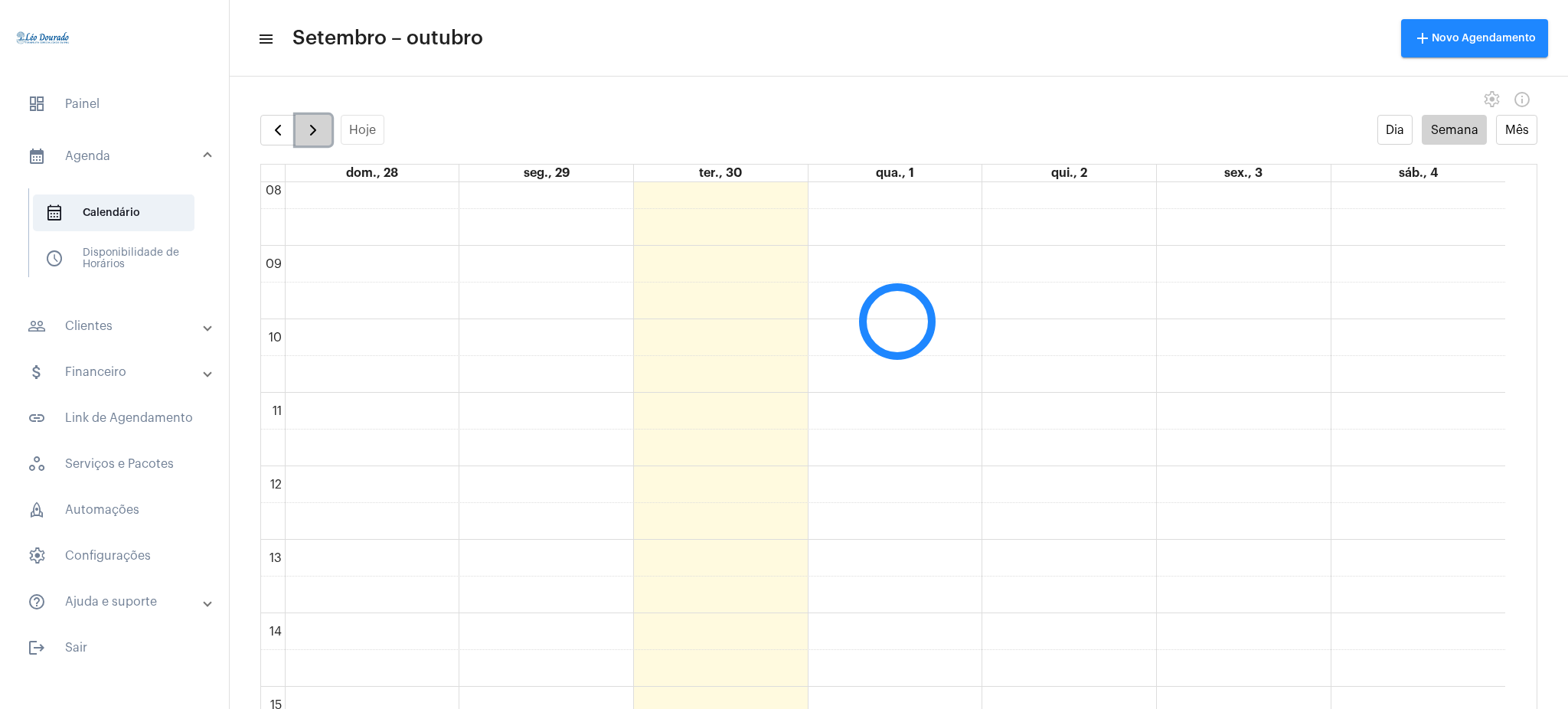
scroll to position [442, 0]
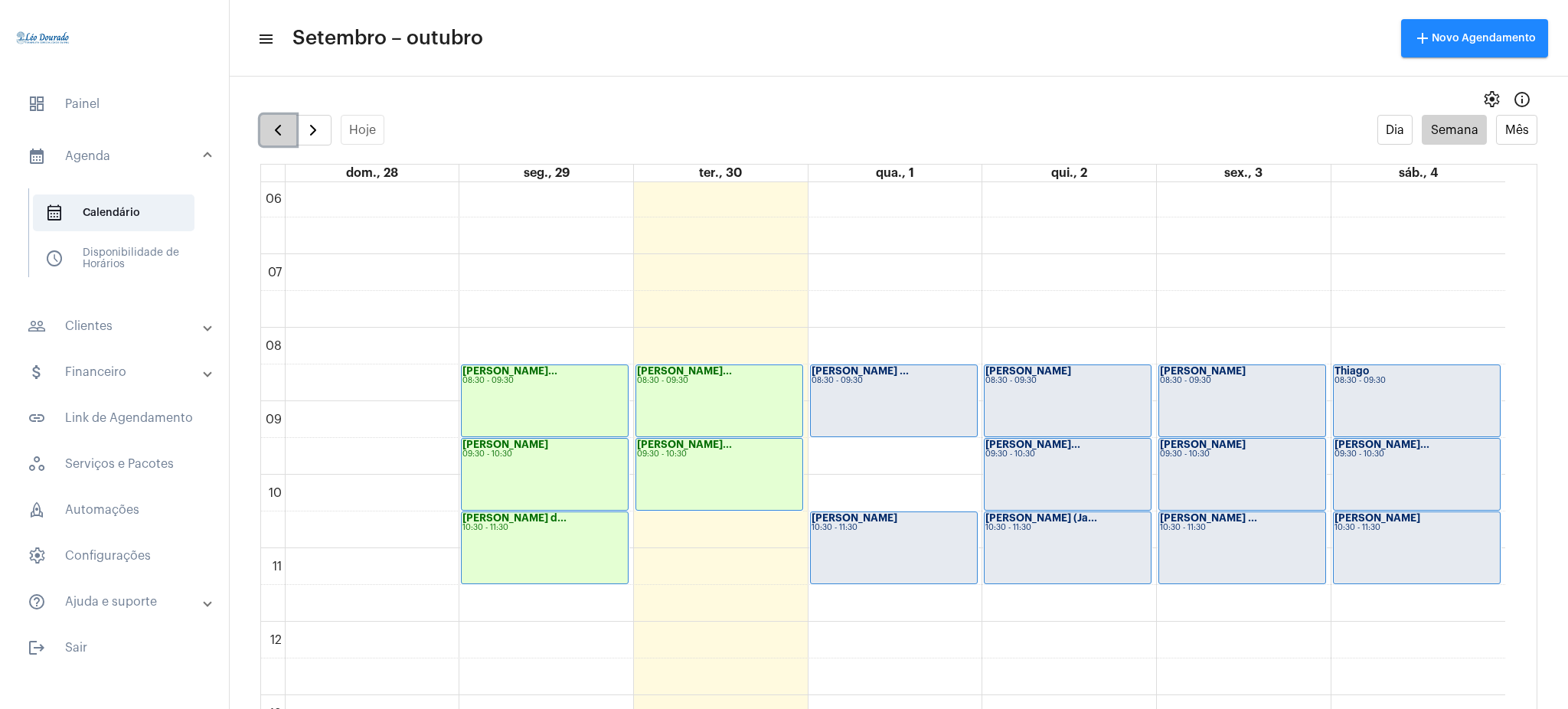
click at [278, 132] on span "button" at bounding box center [277, 130] width 19 height 19
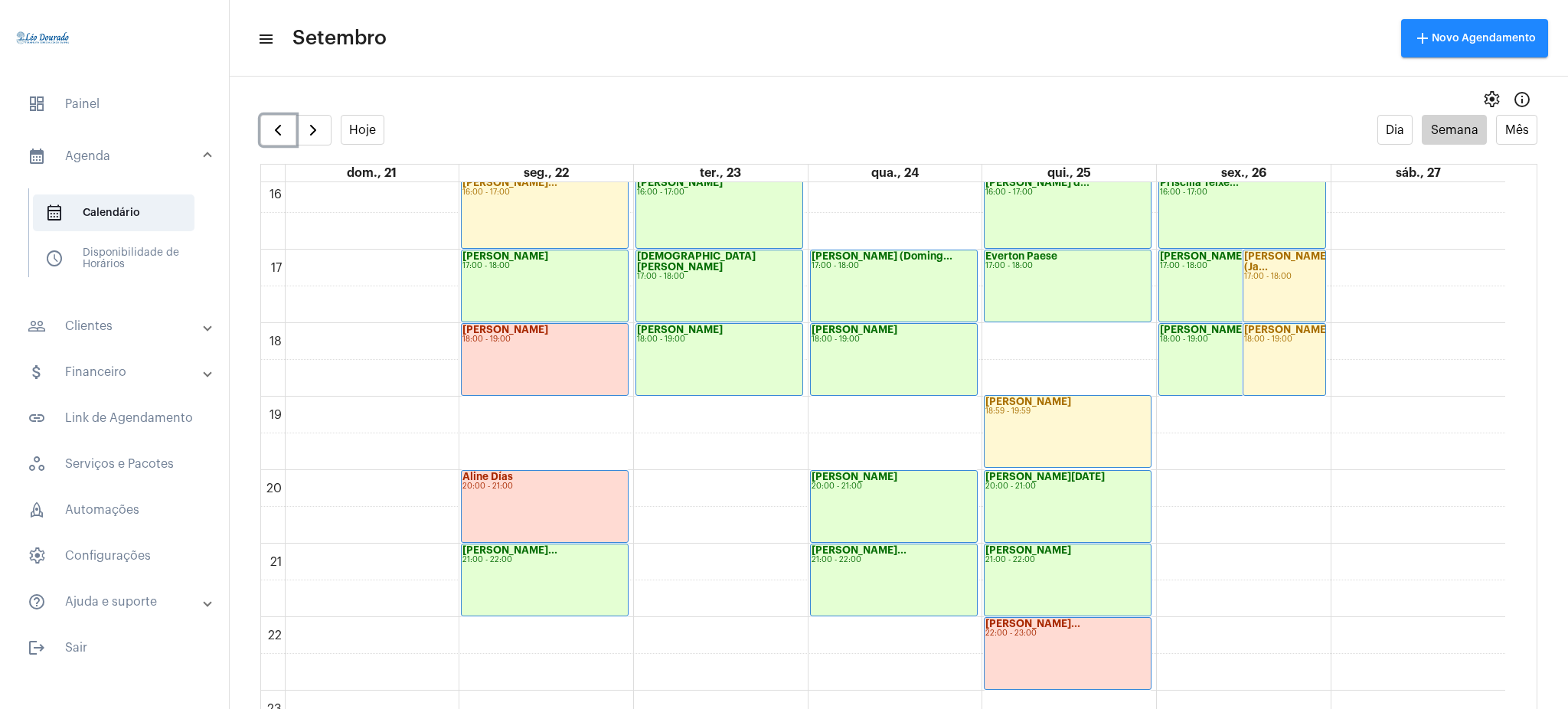
scroll to position [1206, 0]
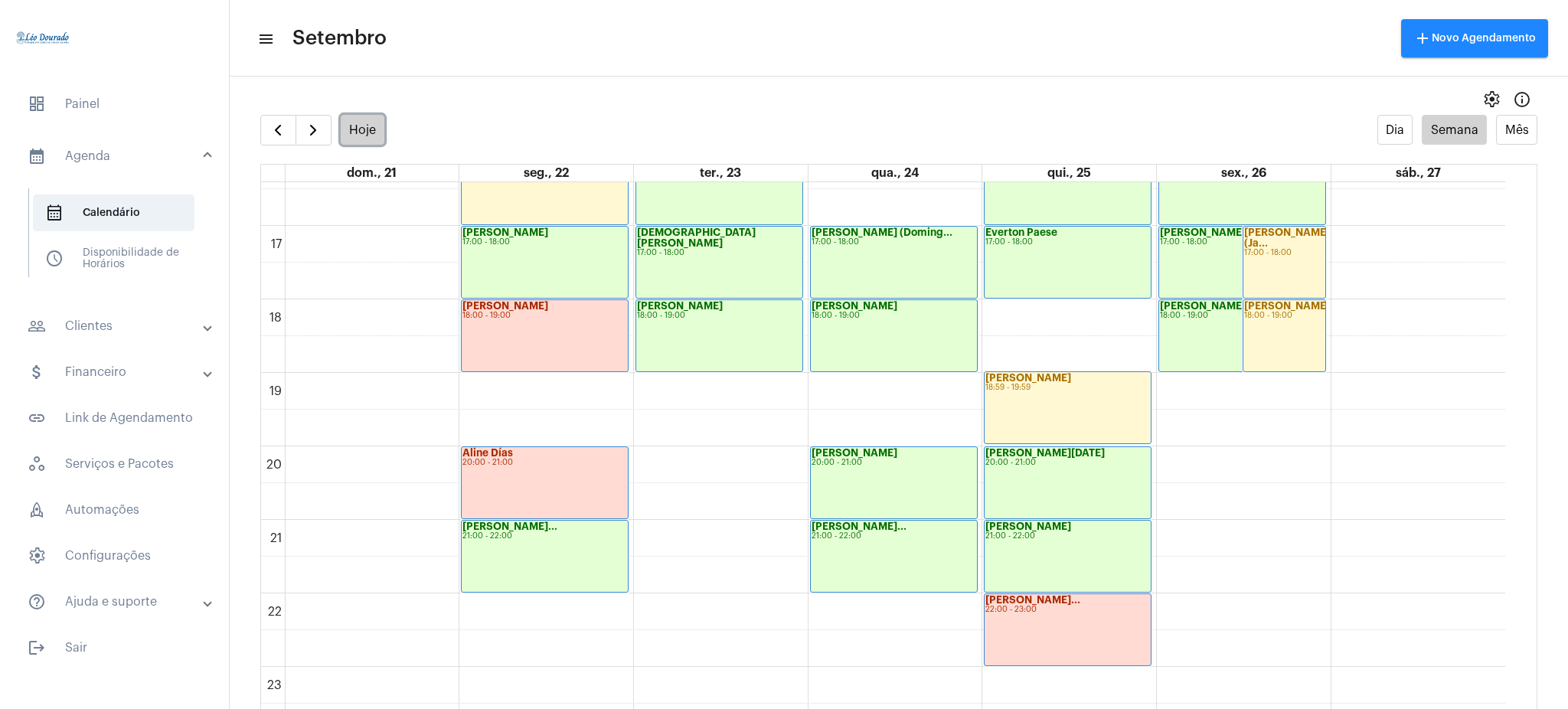
click at [369, 141] on button "Hoje" at bounding box center [363, 129] width 45 height 30
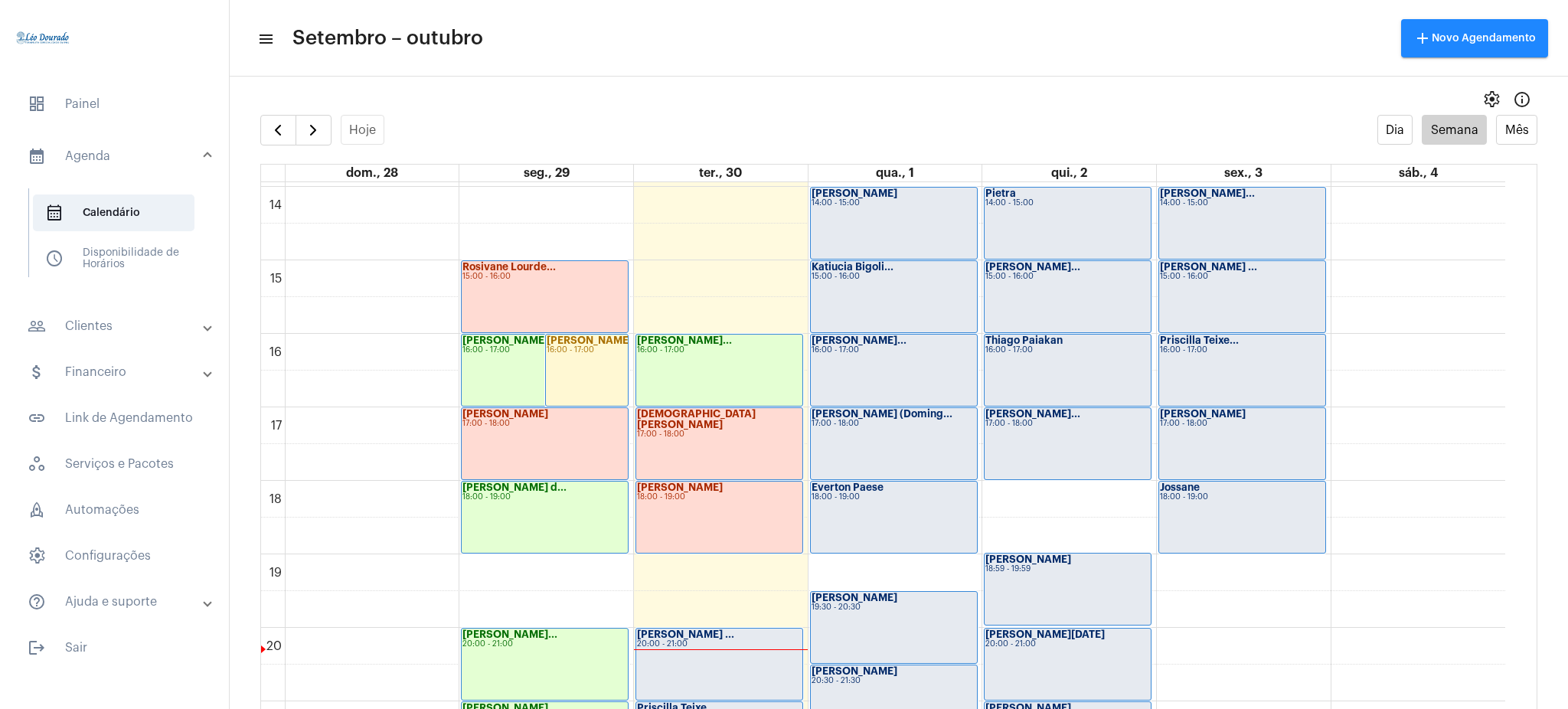
scroll to position [1027, 0]
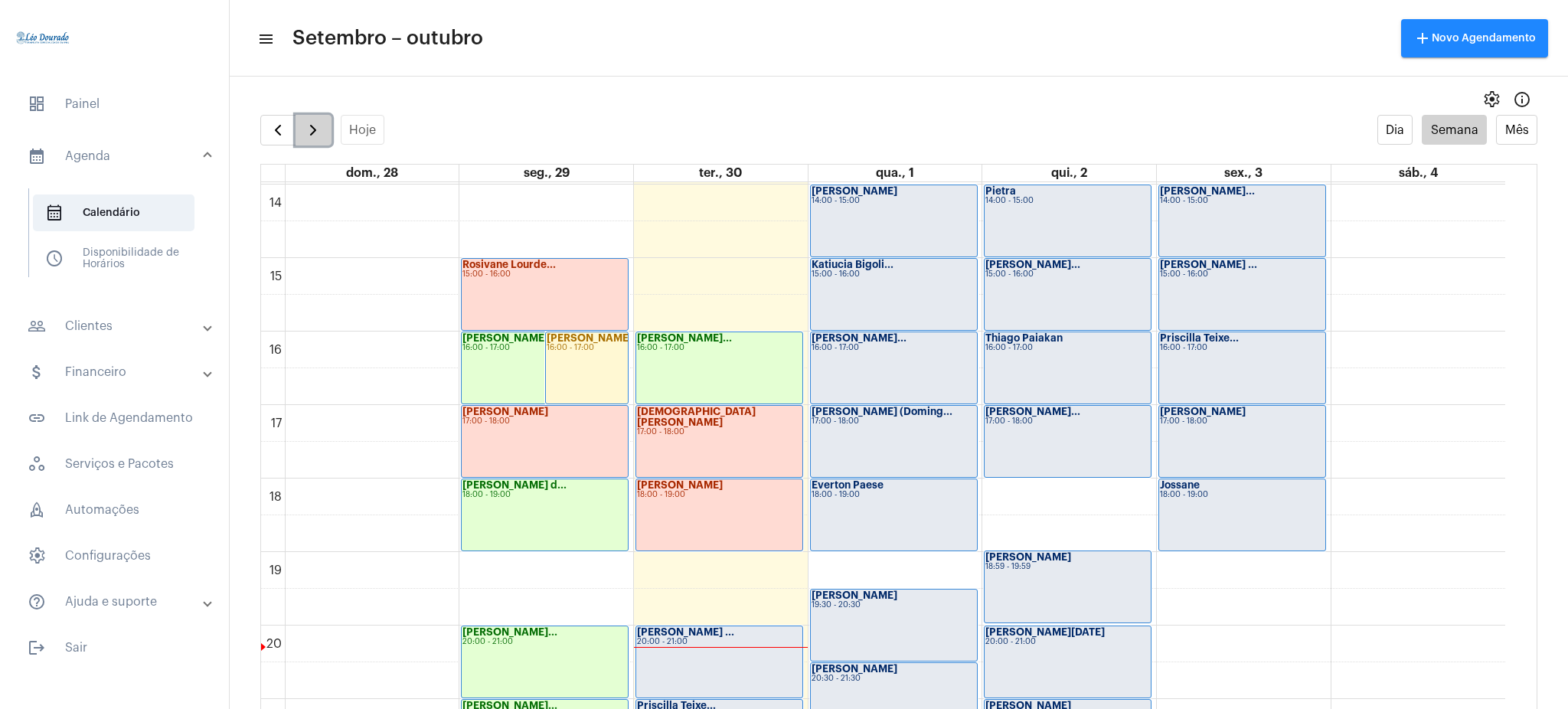
click at [316, 116] on button "button" at bounding box center [313, 130] width 36 height 30
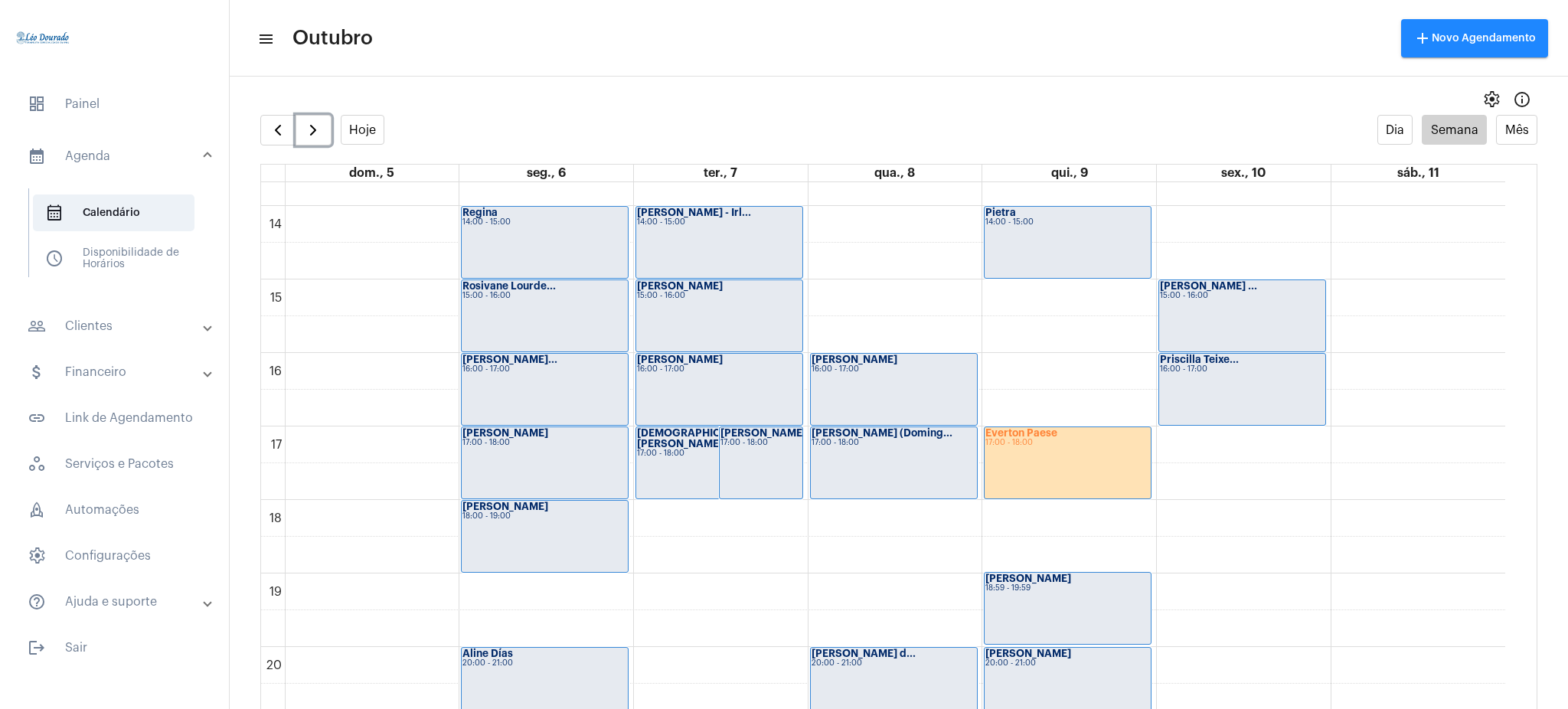
scroll to position [1011, 0]
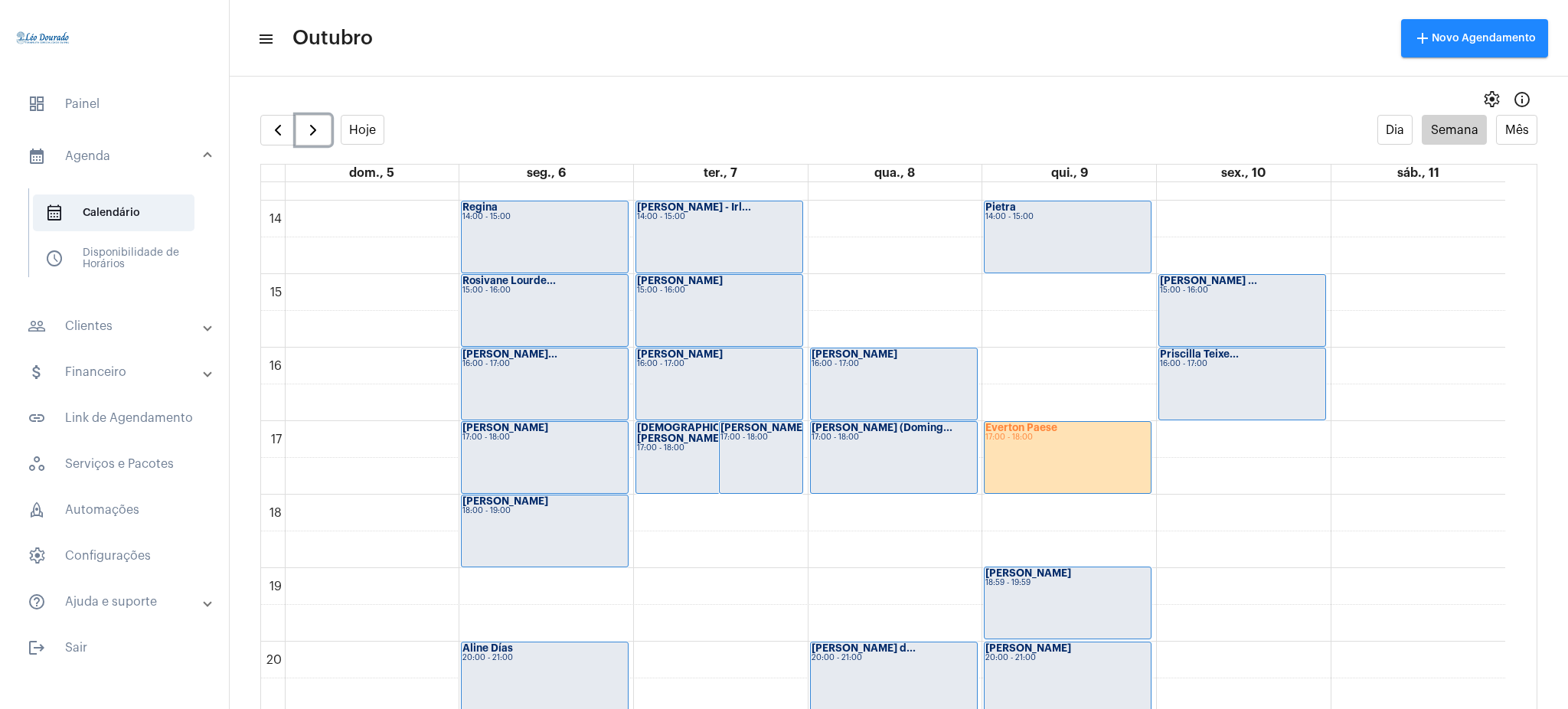
click at [903, 457] on div "[PERSON_NAME] (Doming... 17:00 - 18:00" at bounding box center [894, 457] width 166 height 72
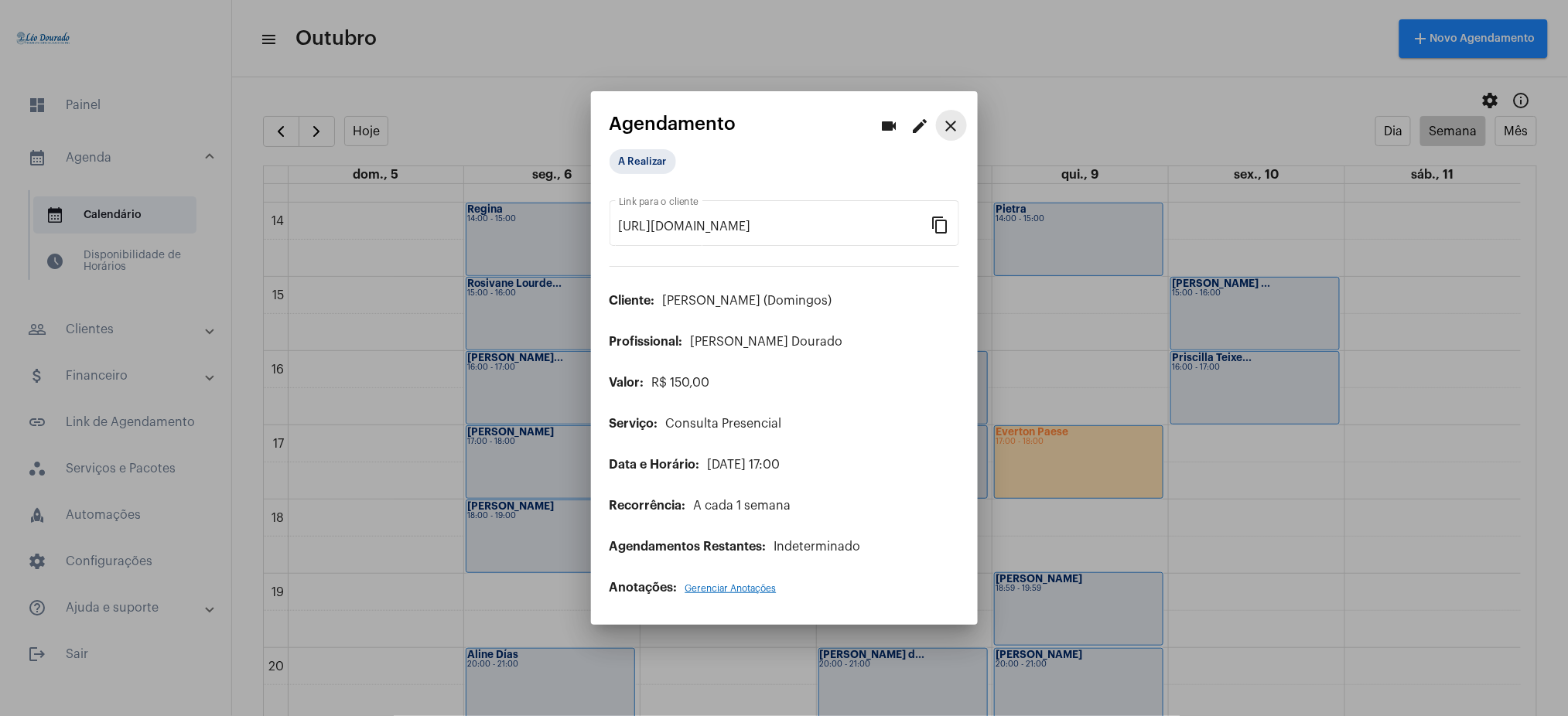
click at [954, 122] on mat-icon "close" at bounding box center [951, 126] width 19 height 19
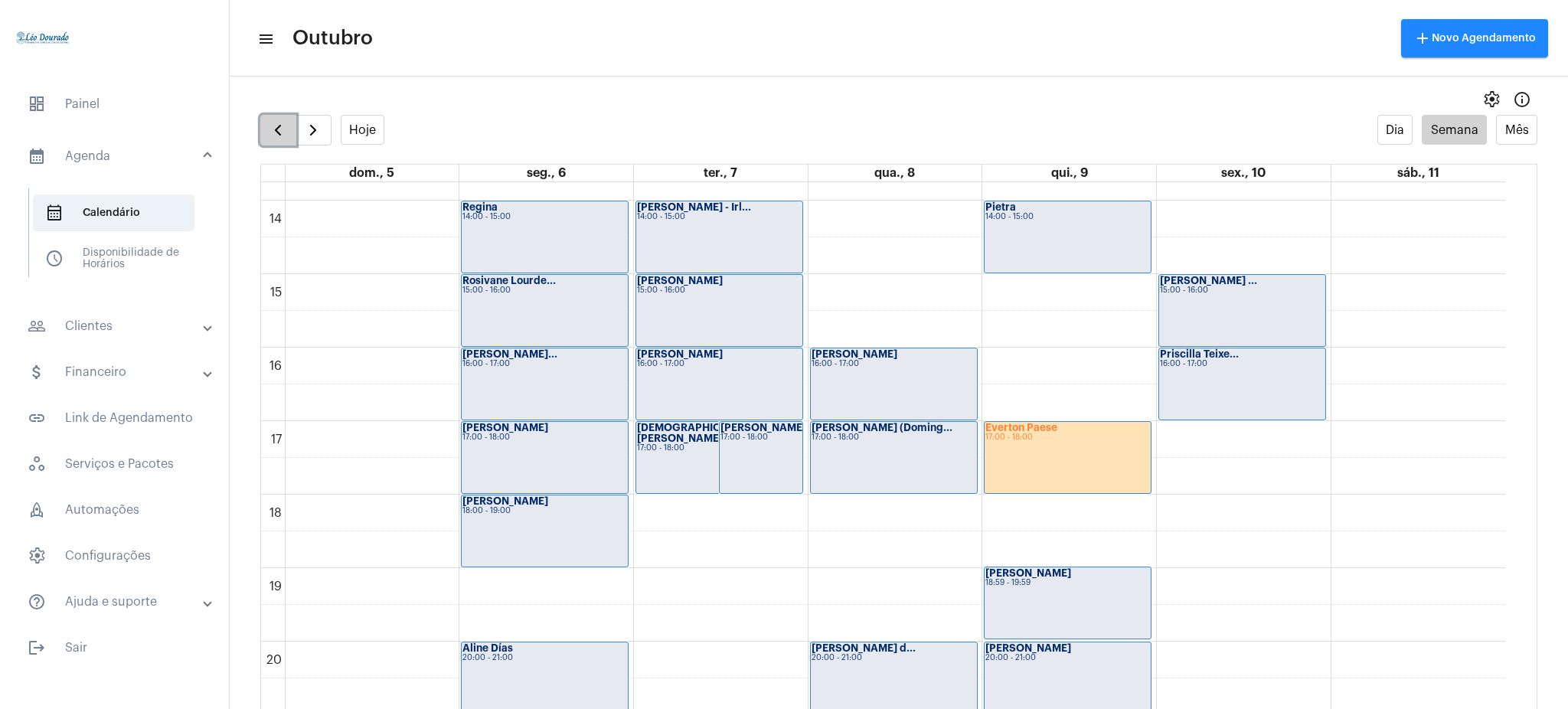
click at [282, 135] on span "button" at bounding box center [277, 130] width 19 height 19
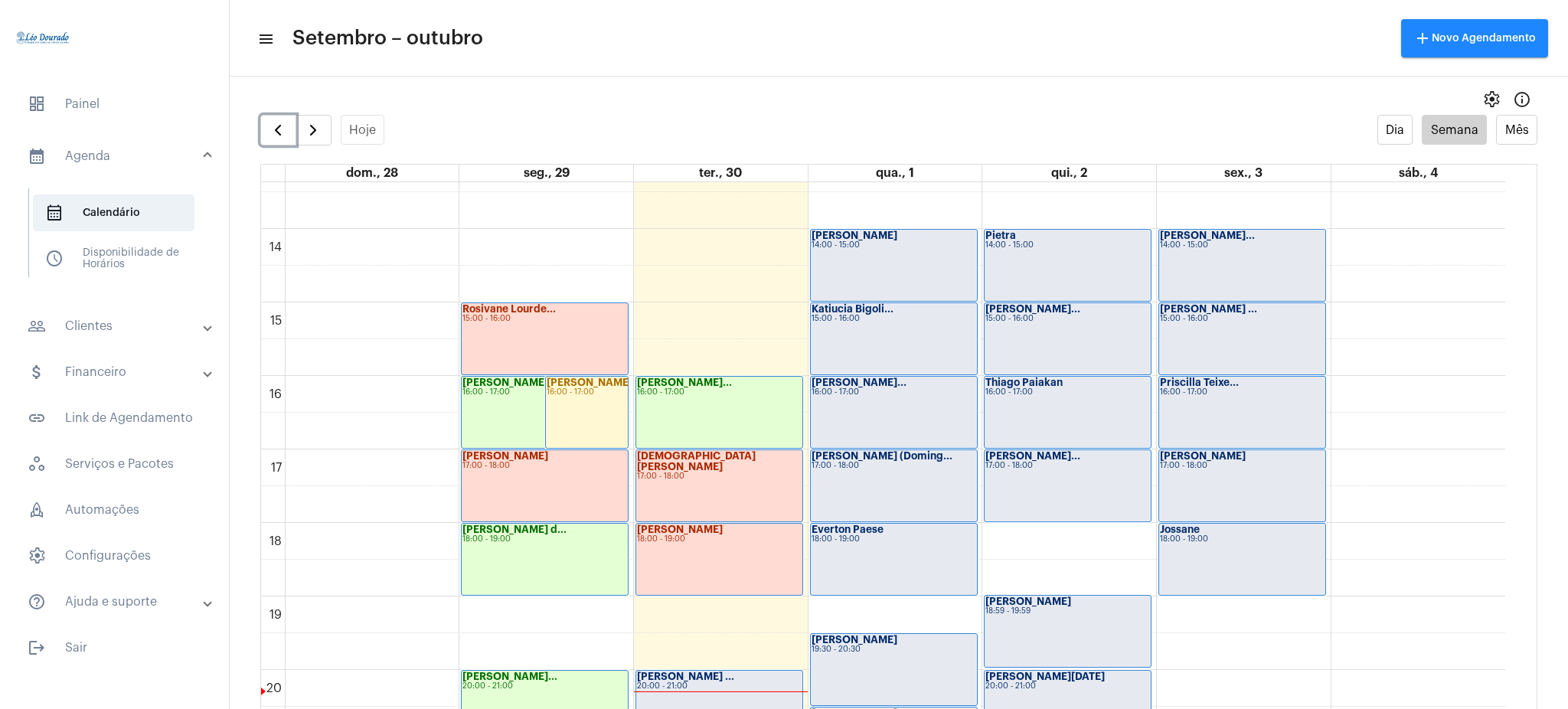
scroll to position [958, 0]
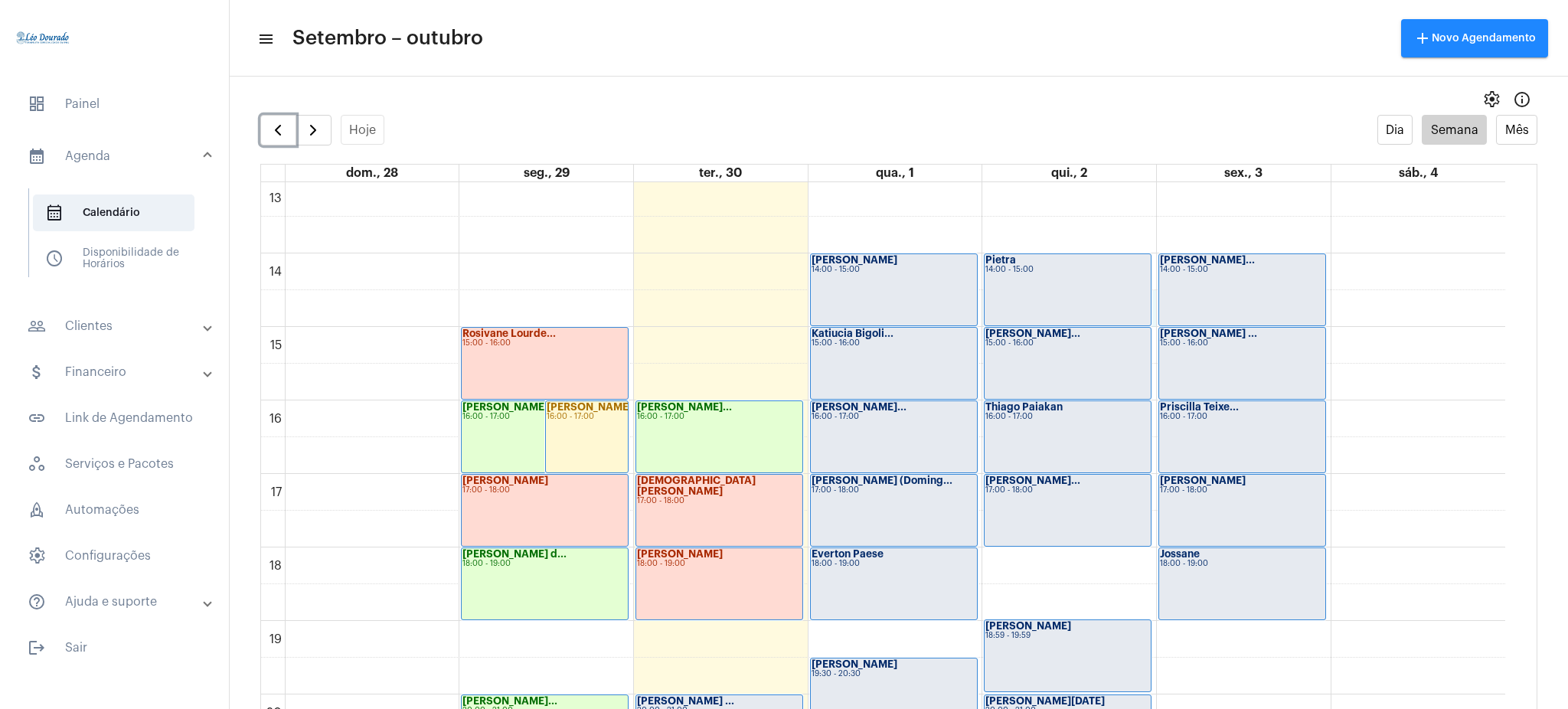
click at [1035, 327] on div "[PERSON_NAME]... 15:00 - 16:00" at bounding box center [1067, 363] width 167 height 73
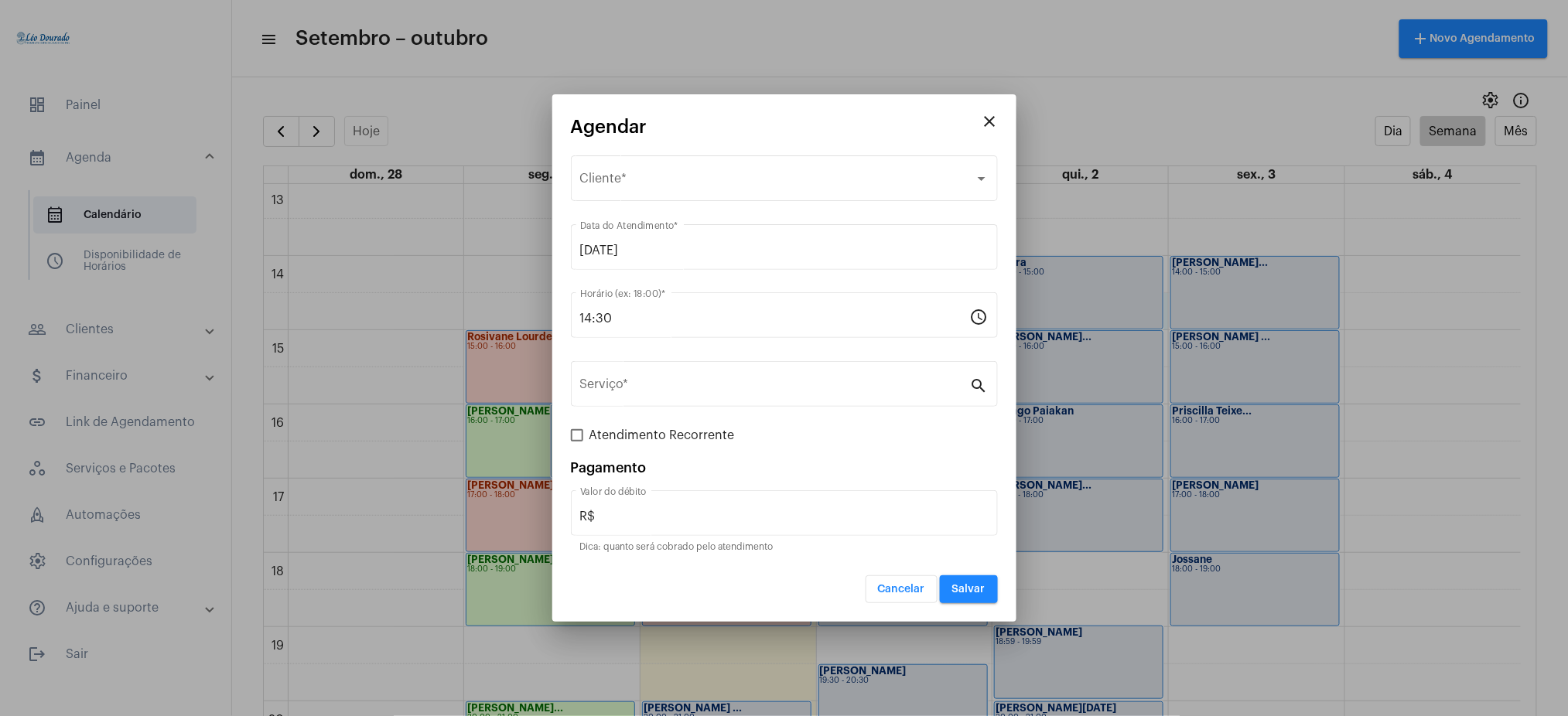
click at [991, 119] on mat-icon "close" at bounding box center [990, 121] width 19 height 19
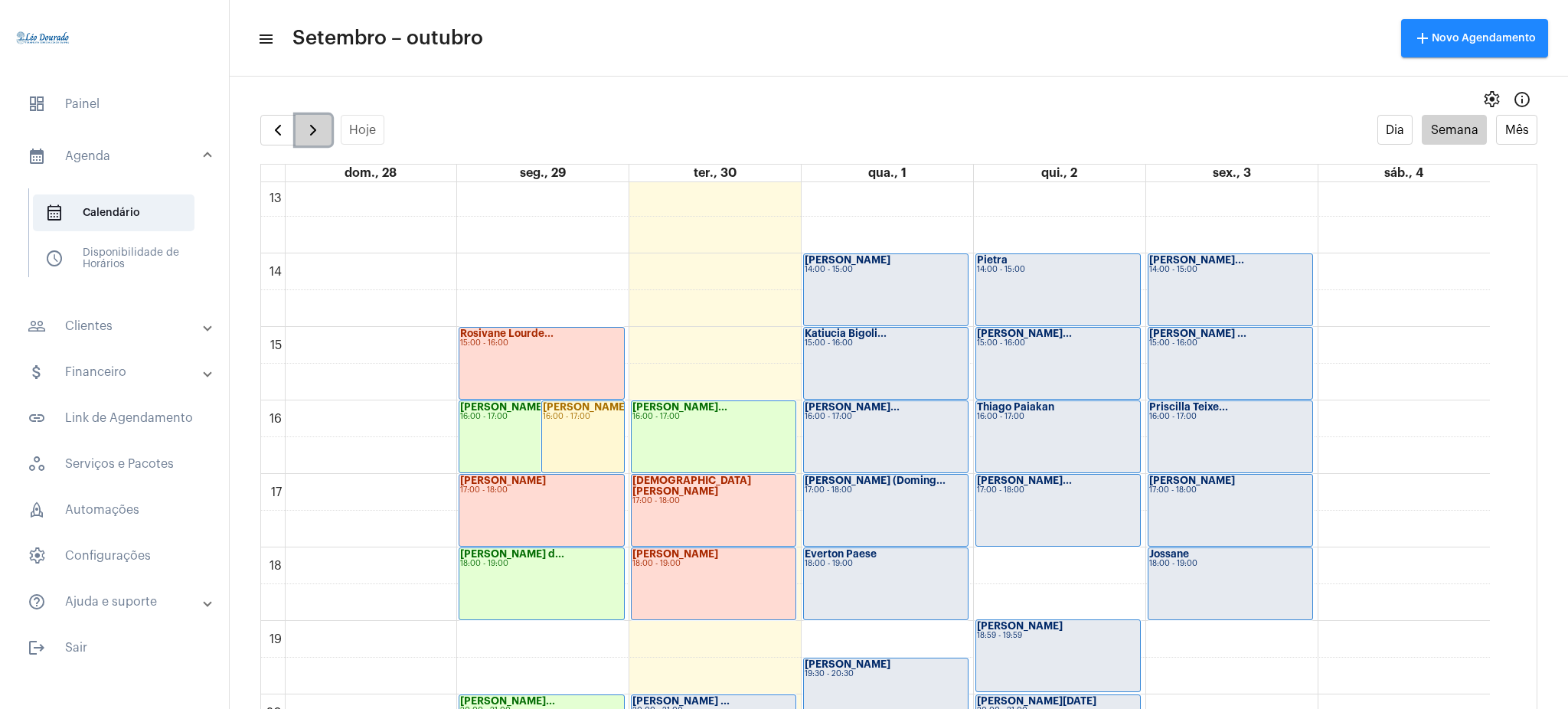
click at [320, 124] on span "button" at bounding box center [313, 130] width 19 height 19
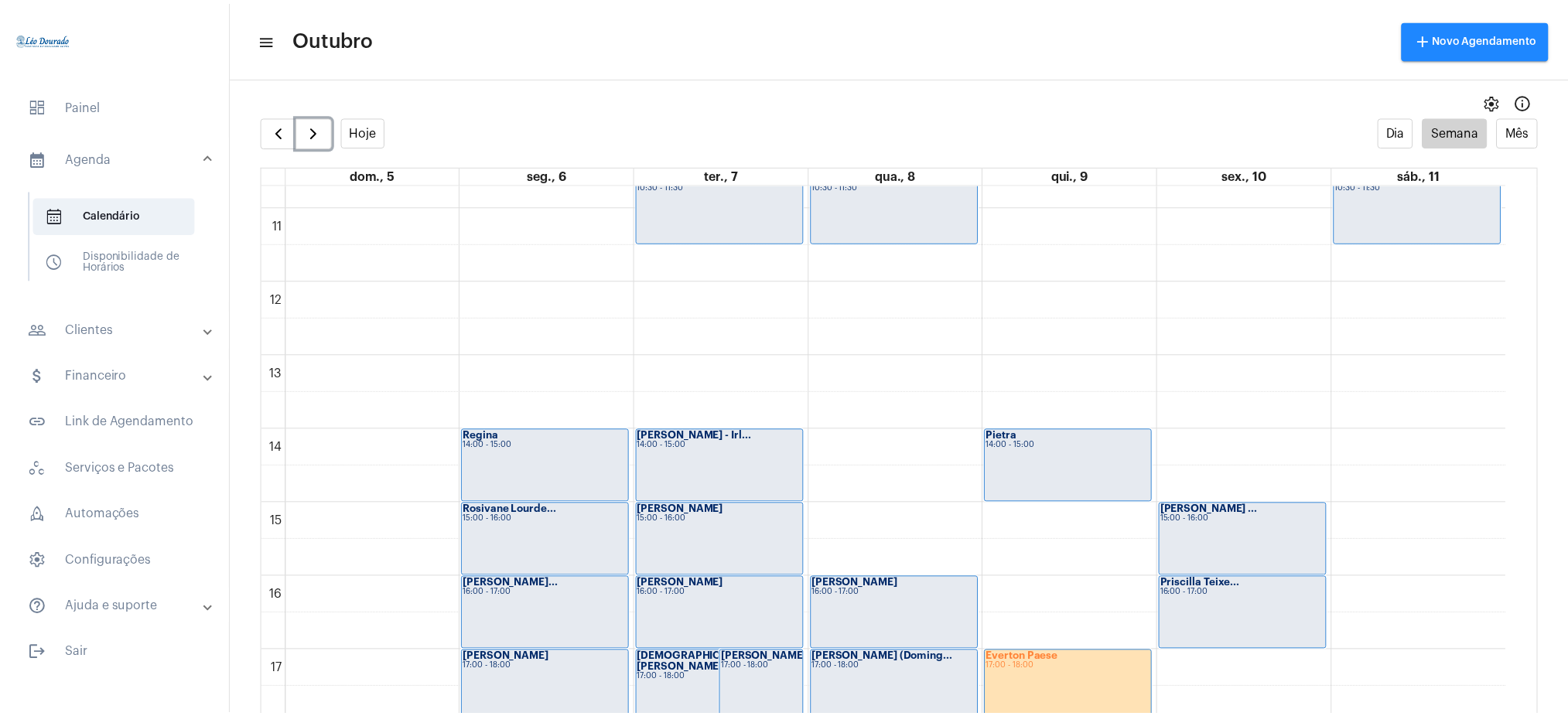
scroll to position [881, 0]
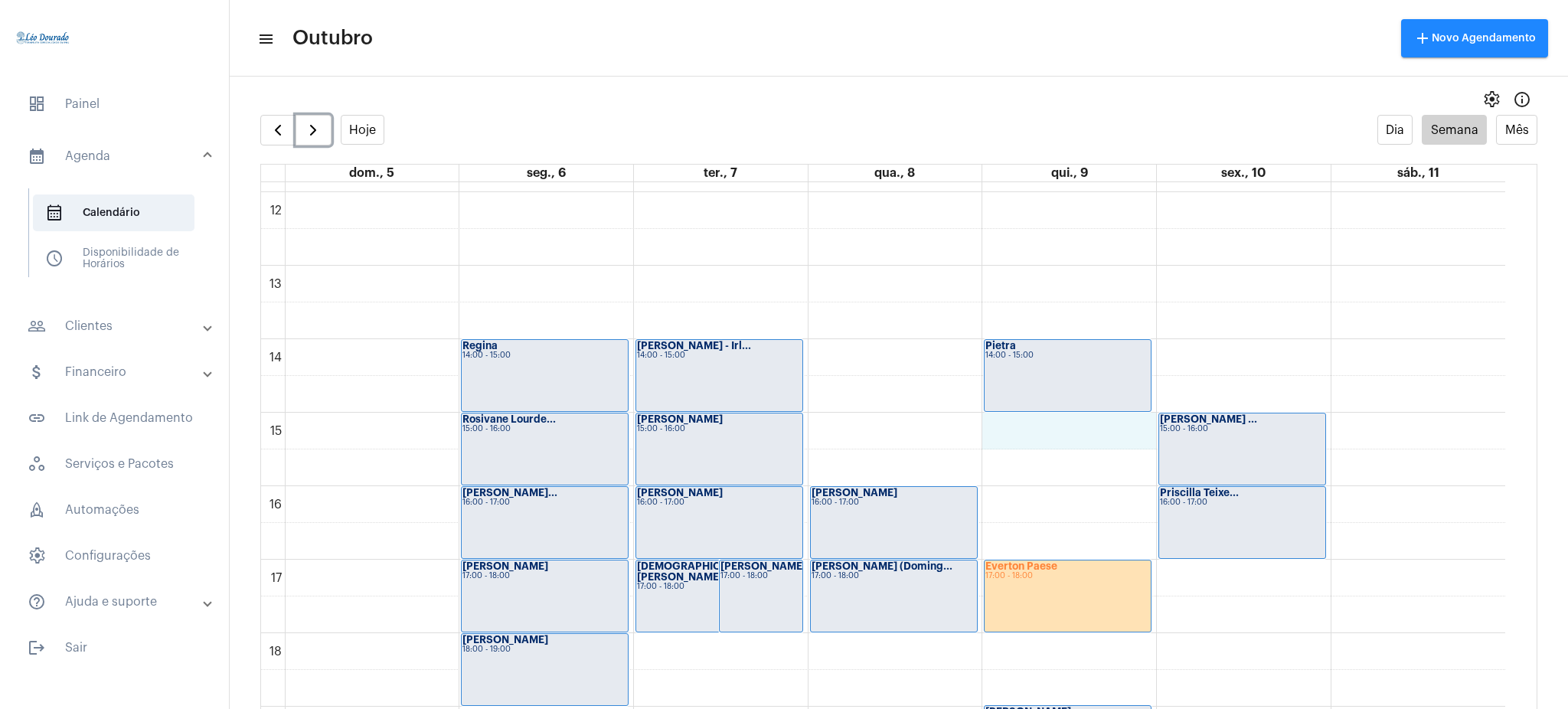
click at [1074, 431] on div "00 01 02 03 04 05 06 07 08 09 10 11 12 13 14 15 16 17 18 19 20 21 22 23 [PERSON…" at bounding box center [883, 192] width 1244 height 1764
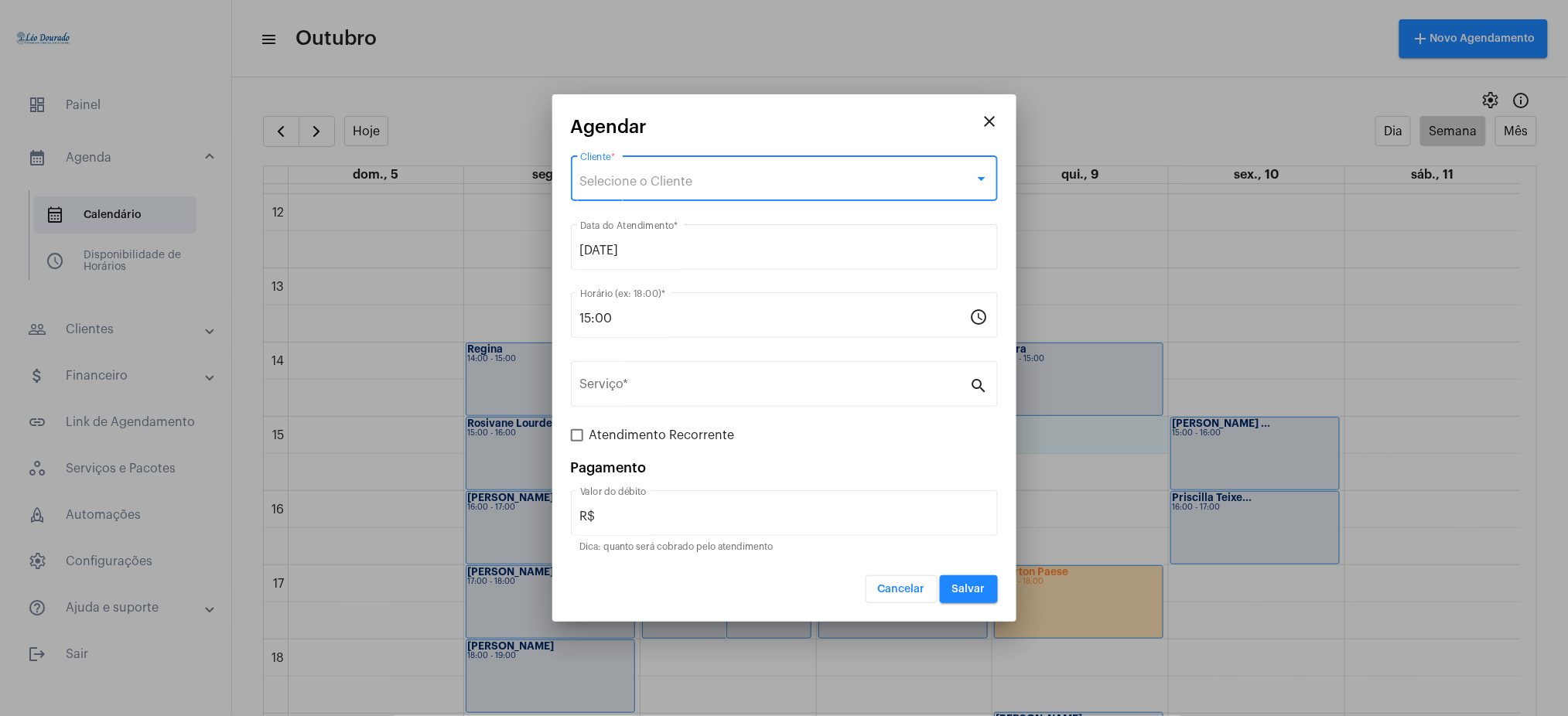
click at [591, 185] on span "Selecione o Cliente" at bounding box center [636, 182] width 113 height 13
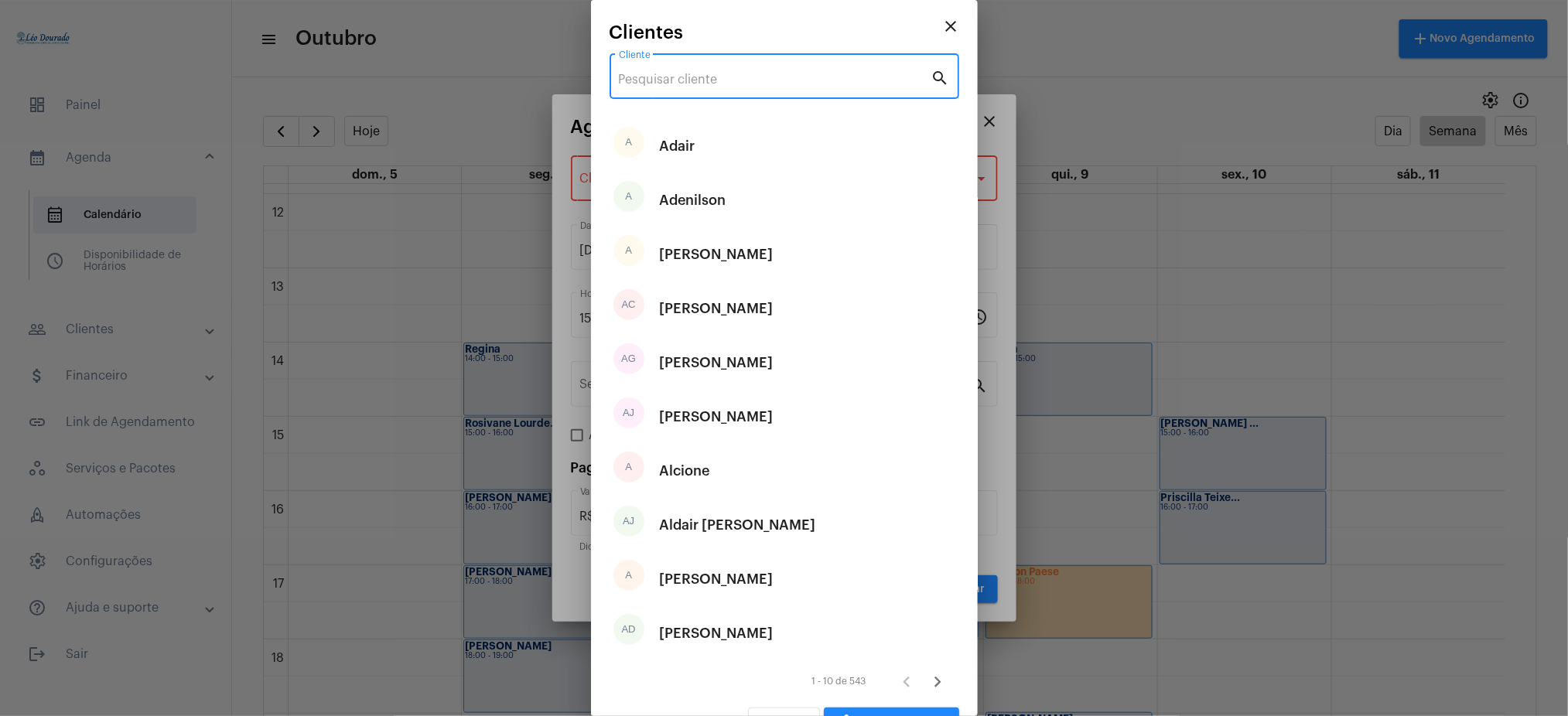
click at [679, 80] on input "Cliente" at bounding box center [775, 79] width 313 height 14
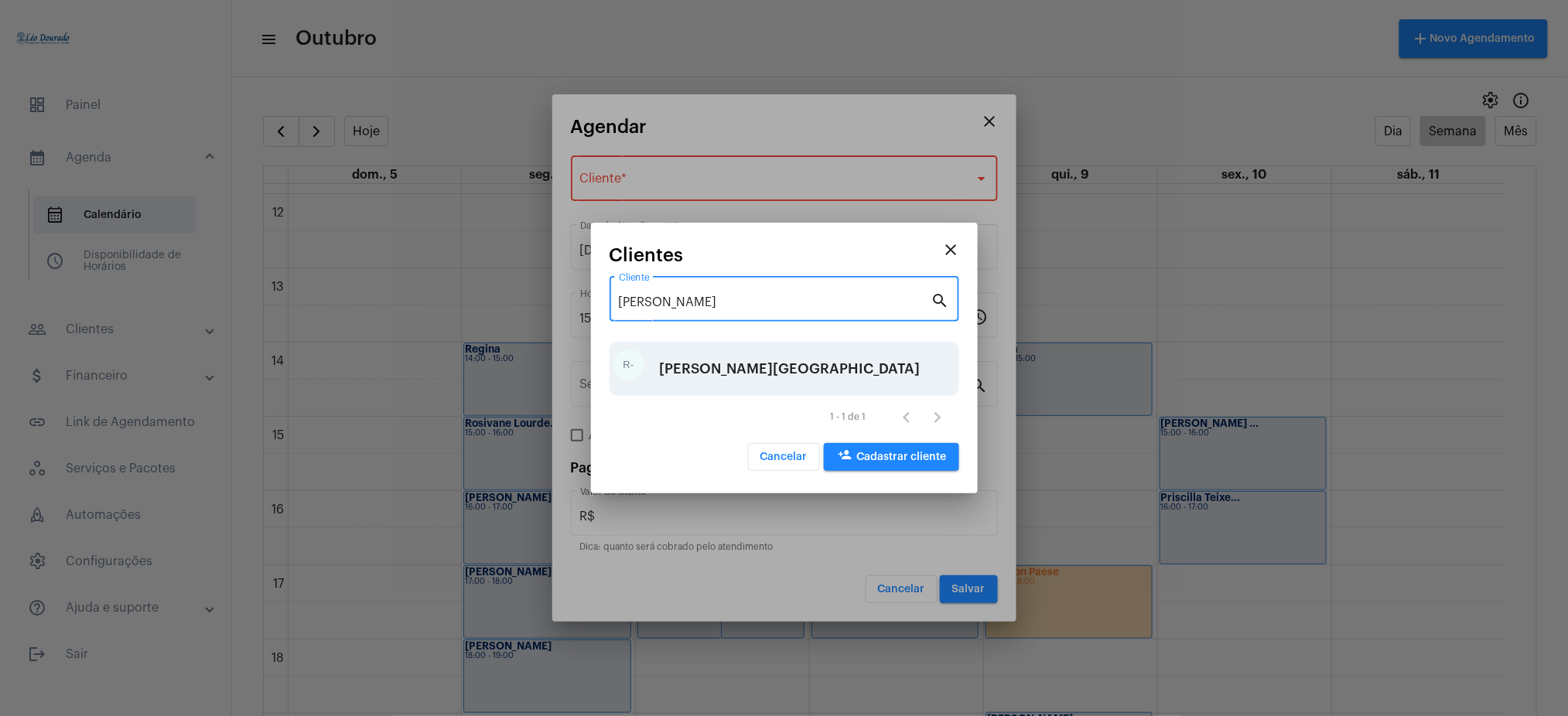
type input "[PERSON_NAME]"
click at [682, 347] on div "[PERSON_NAME][GEOGRAPHIC_DATA]" at bounding box center [790, 368] width 260 height 46
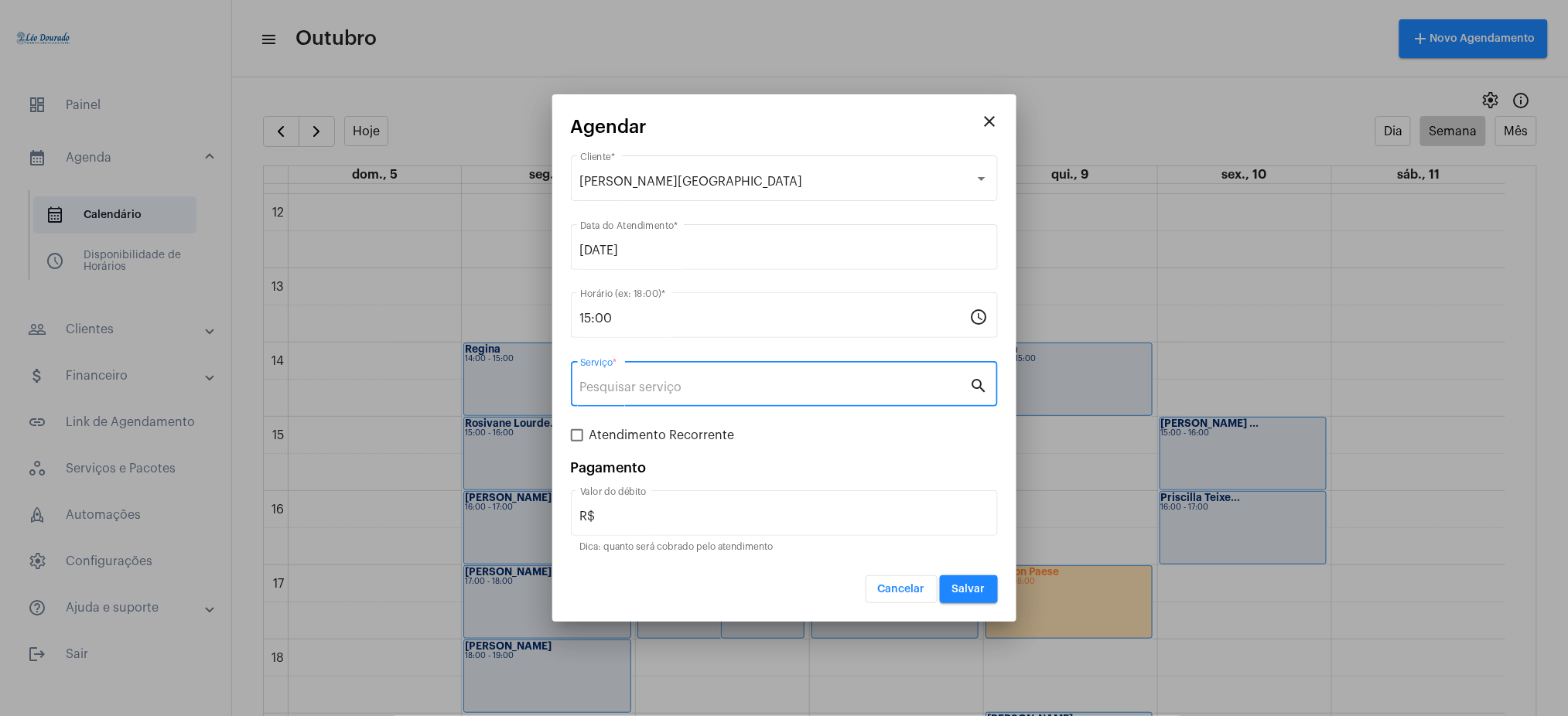
click at [622, 383] on input "Serviço *" at bounding box center [774, 387] width 390 height 14
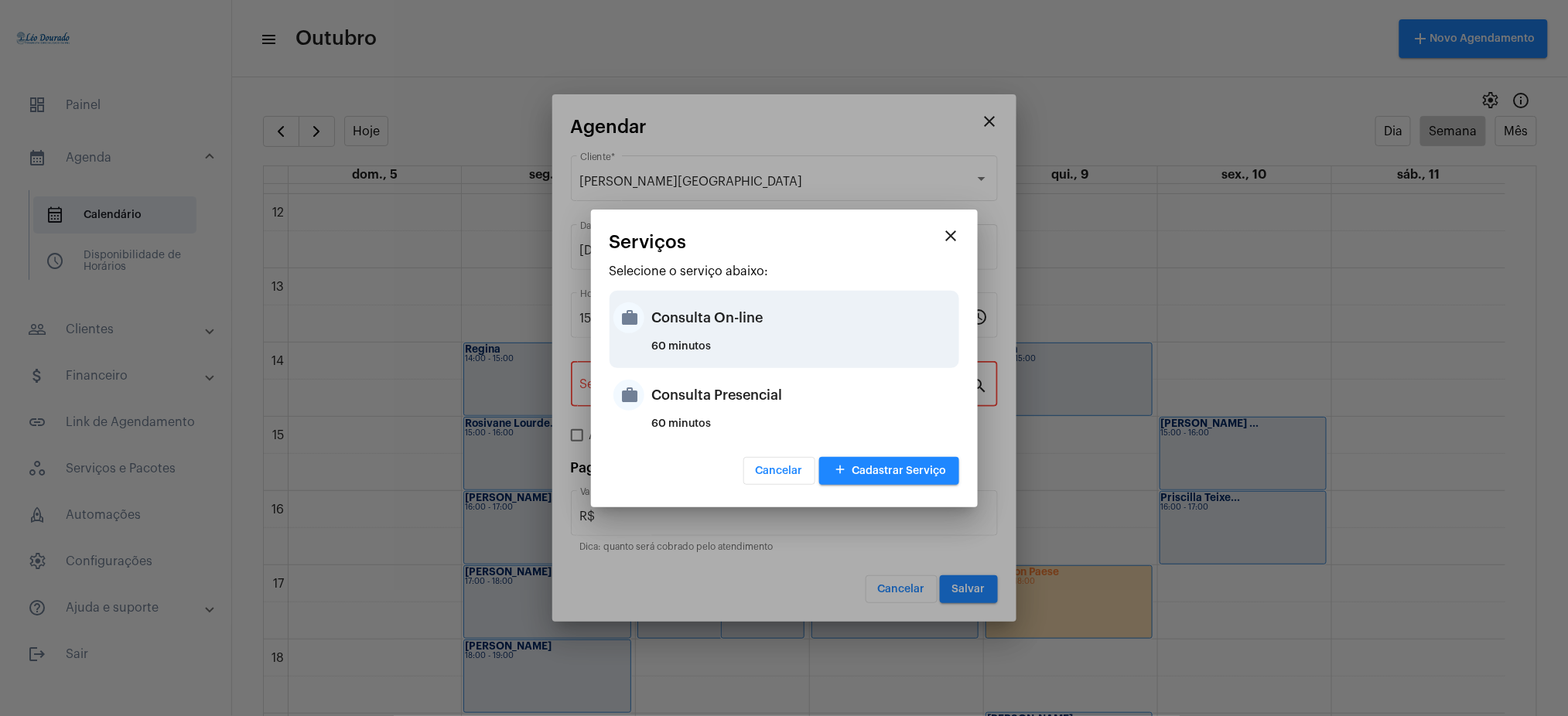
click at [761, 325] on div "Consulta On-line" at bounding box center [803, 317] width 303 height 46
type input "Consulta On-line"
type input "R$ 150"
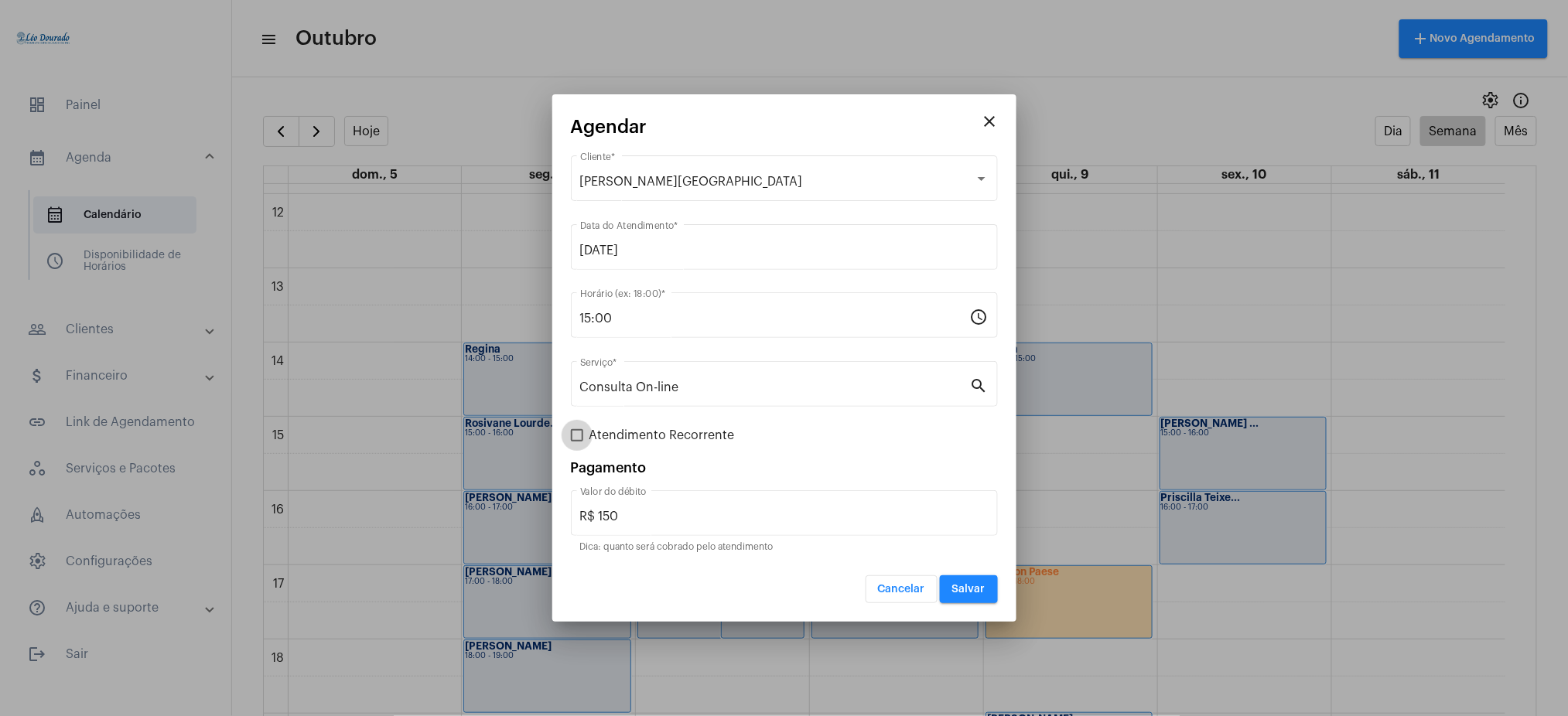
click at [574, 432] on span at bounding box center [577, 436] width 13 height 13
click at [576, 441] on input "Atendimento Recorrente" at bounding box center [576, 441] width 1 height 1
checkbox input "true"
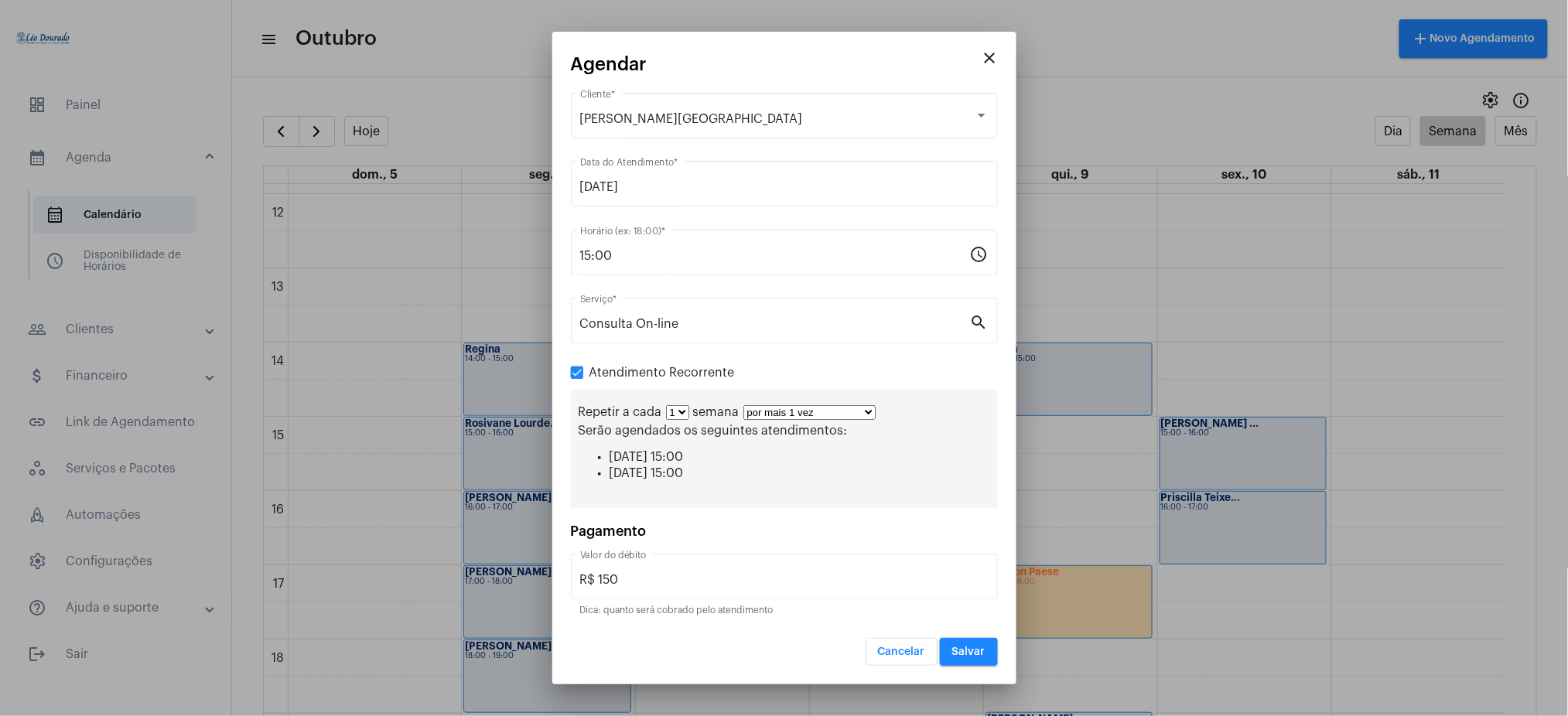
click at [794, 415] on select "por mais 1 vez por mais 2 vezes por mais 3 vezes por mais 4 vezes por mais 5 ve…" at bounding box center [809, 412] width 132 height 14
select select "10: 0"
click at [743, 405] on select "por mais 1 vez por mais 2 vezes por mais 3 vezes por mais 4 vezes por mais 5 ve…" at bounding box center [809, 412] width 132 height 14
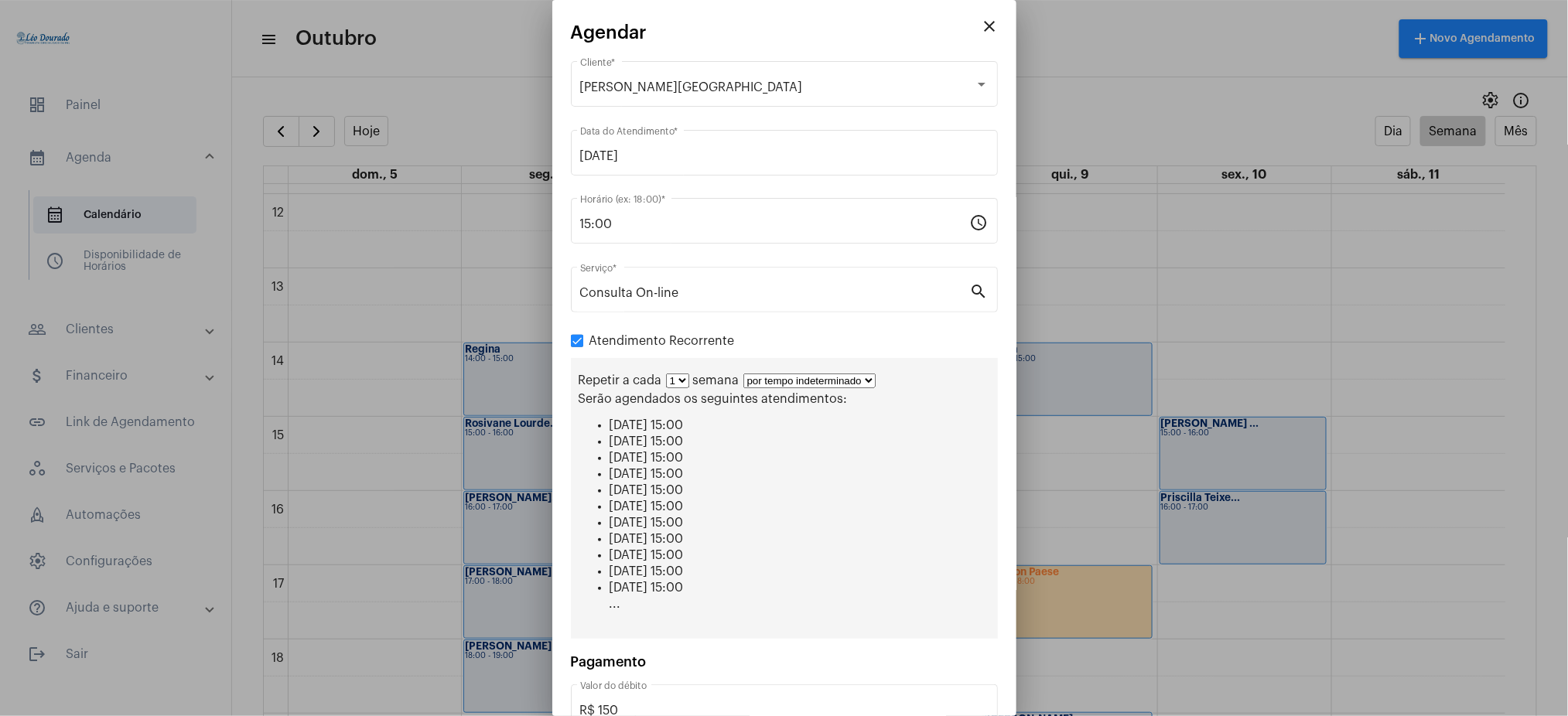
scroll to position [98, 0]
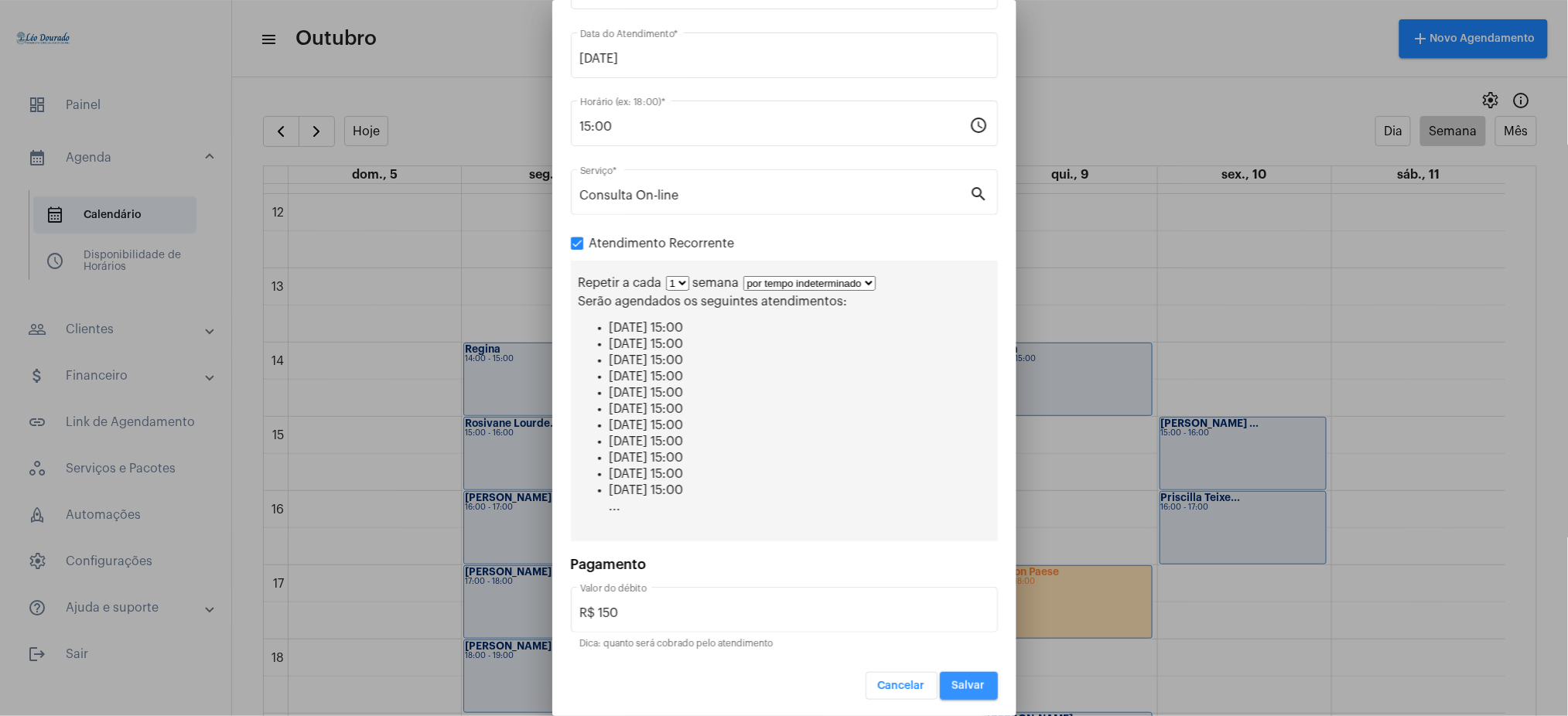
click at [959, 687] on span "Salvar" at bounding box center [968, 686] width 33 height 11
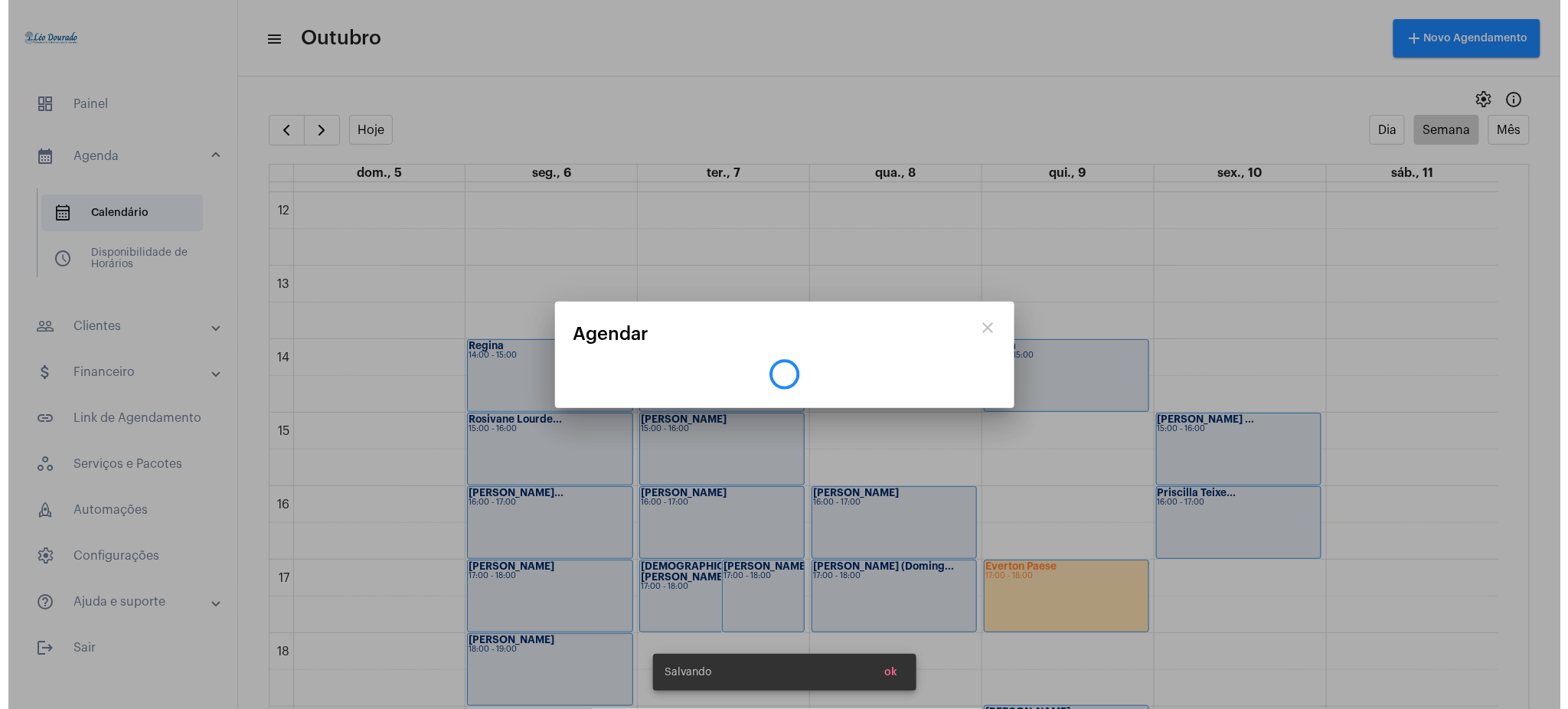
scroll to position [0, 0]
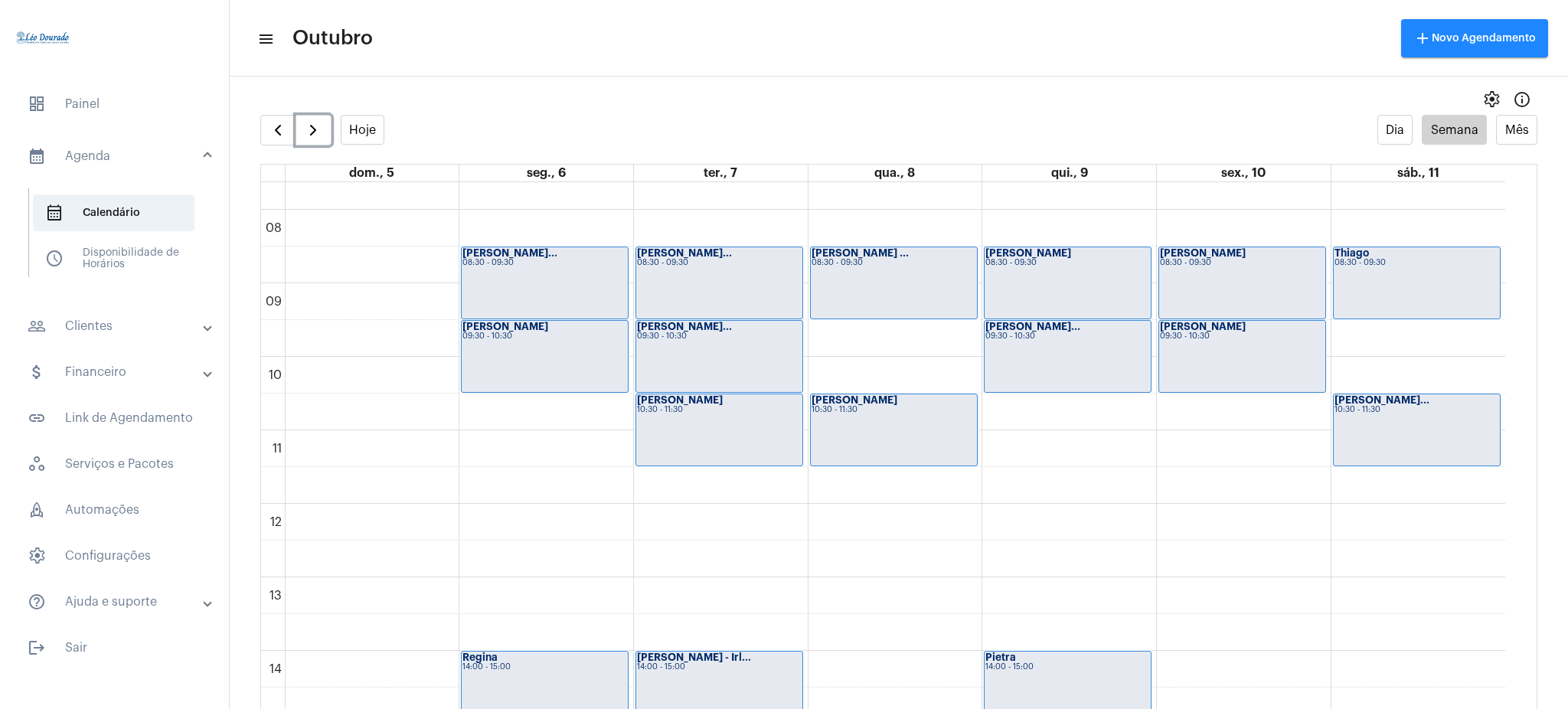
scroll to position [559, 0]
drag, startPoint x: 1521, startPoint y: 450, endPoint x: 1513, endPoint y: 435, distance: 17.0
click at [1513, 435] on full-calendar "Hoje Dia Semana Mês dom., 5 seg., 6 ter., 7 qua., 8 qui., 9 sex., 10 sáb., 11 0…" at bounding box center [899, 427] width 1338 height 625
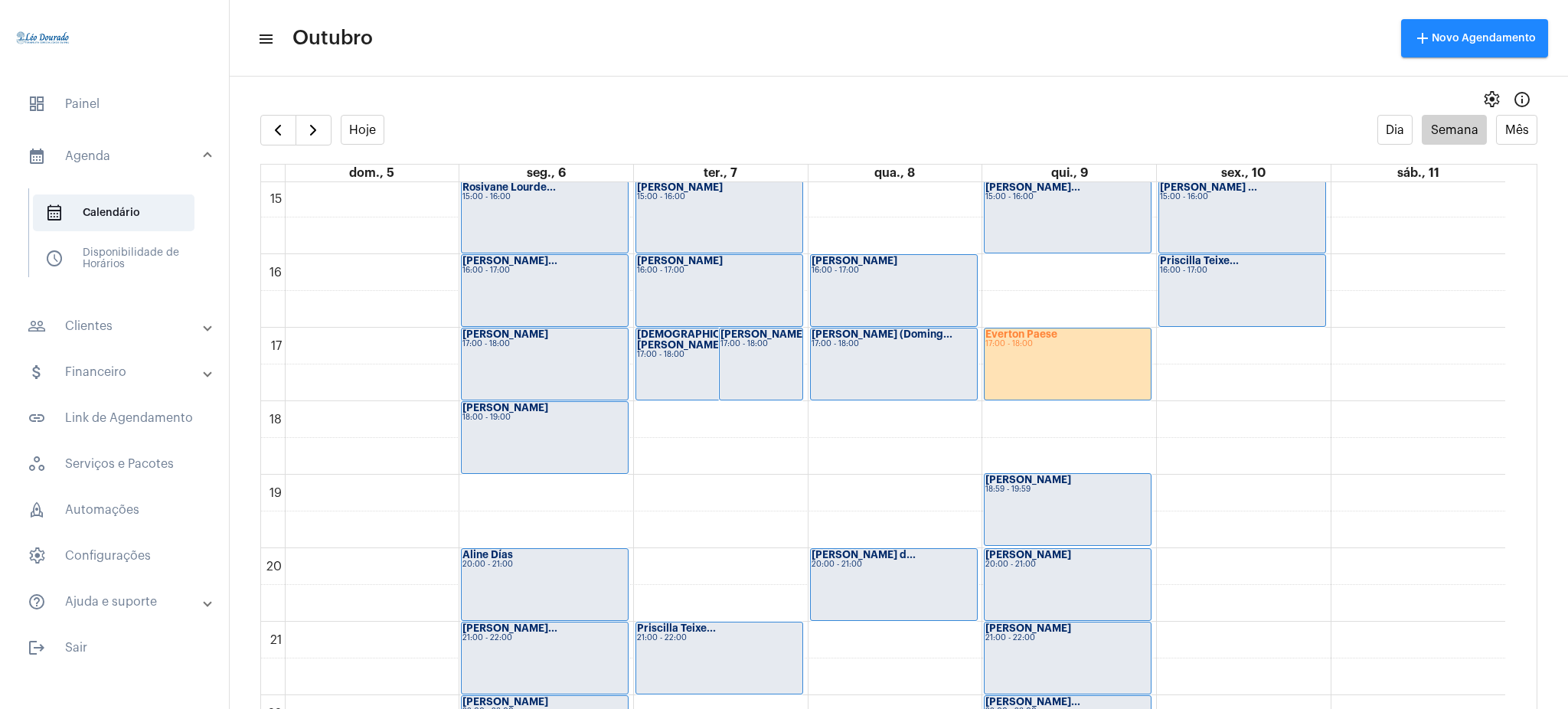
scroll to position [1206, 0]
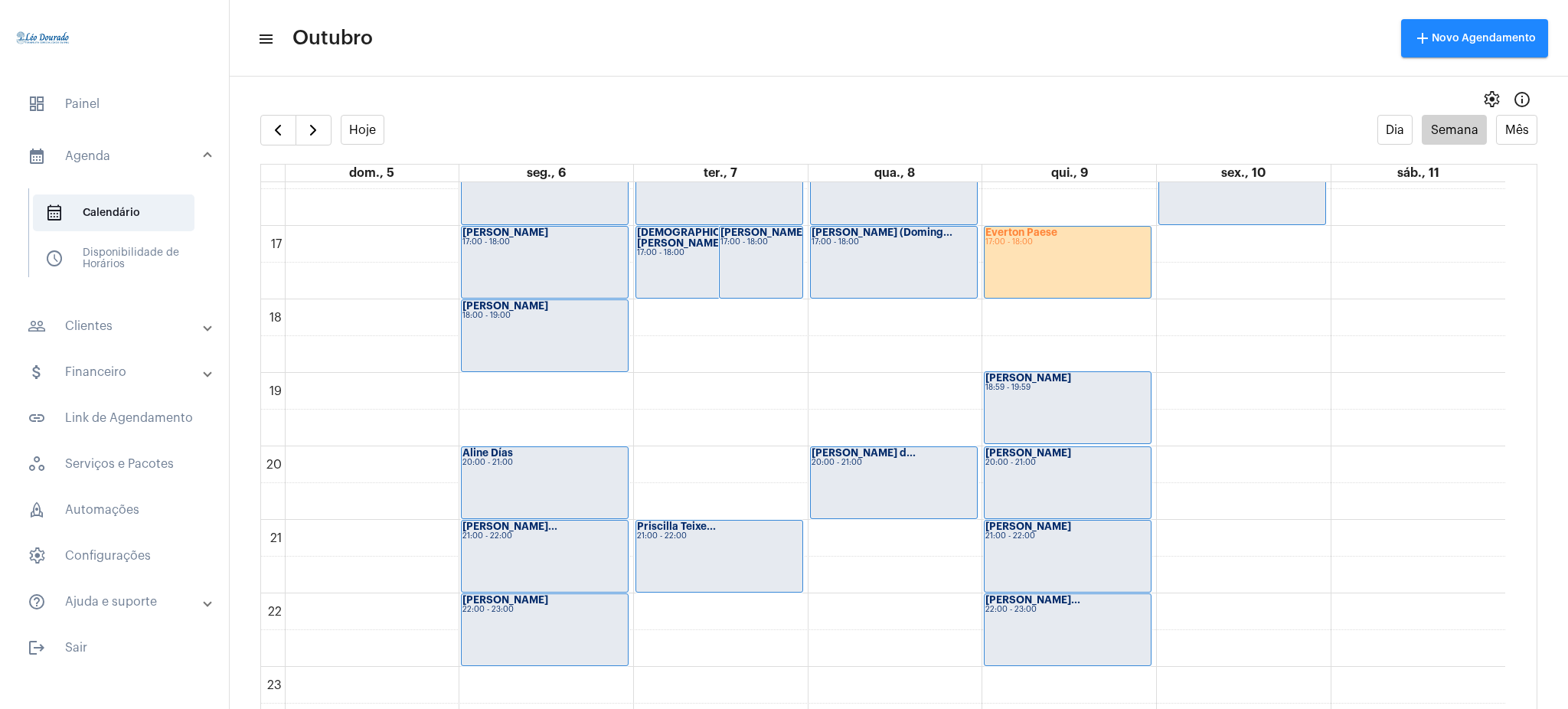
click at [1093, 106] on div "settings info_outlined" at bounding box center [899, 99] width 1338 height 30
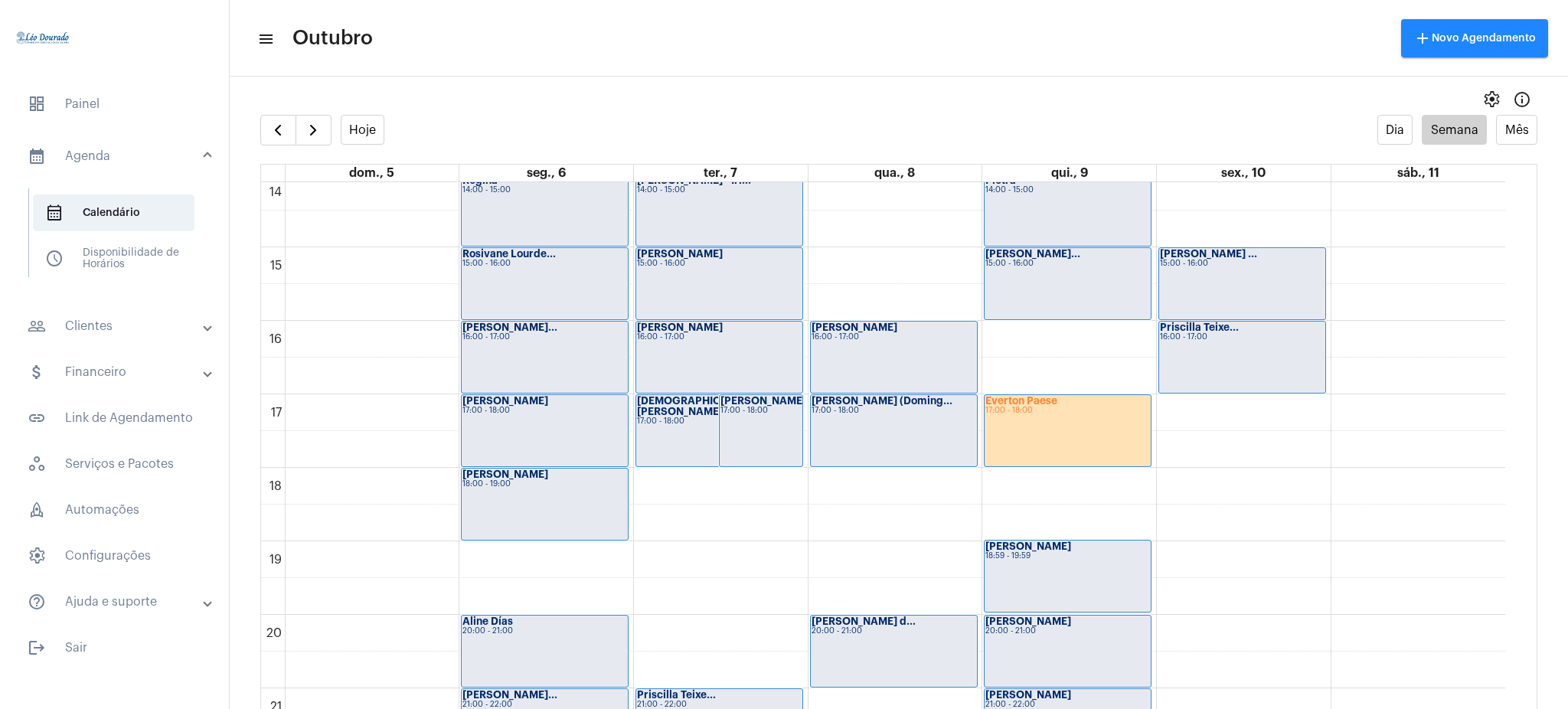
scroll to position [1041, 0]
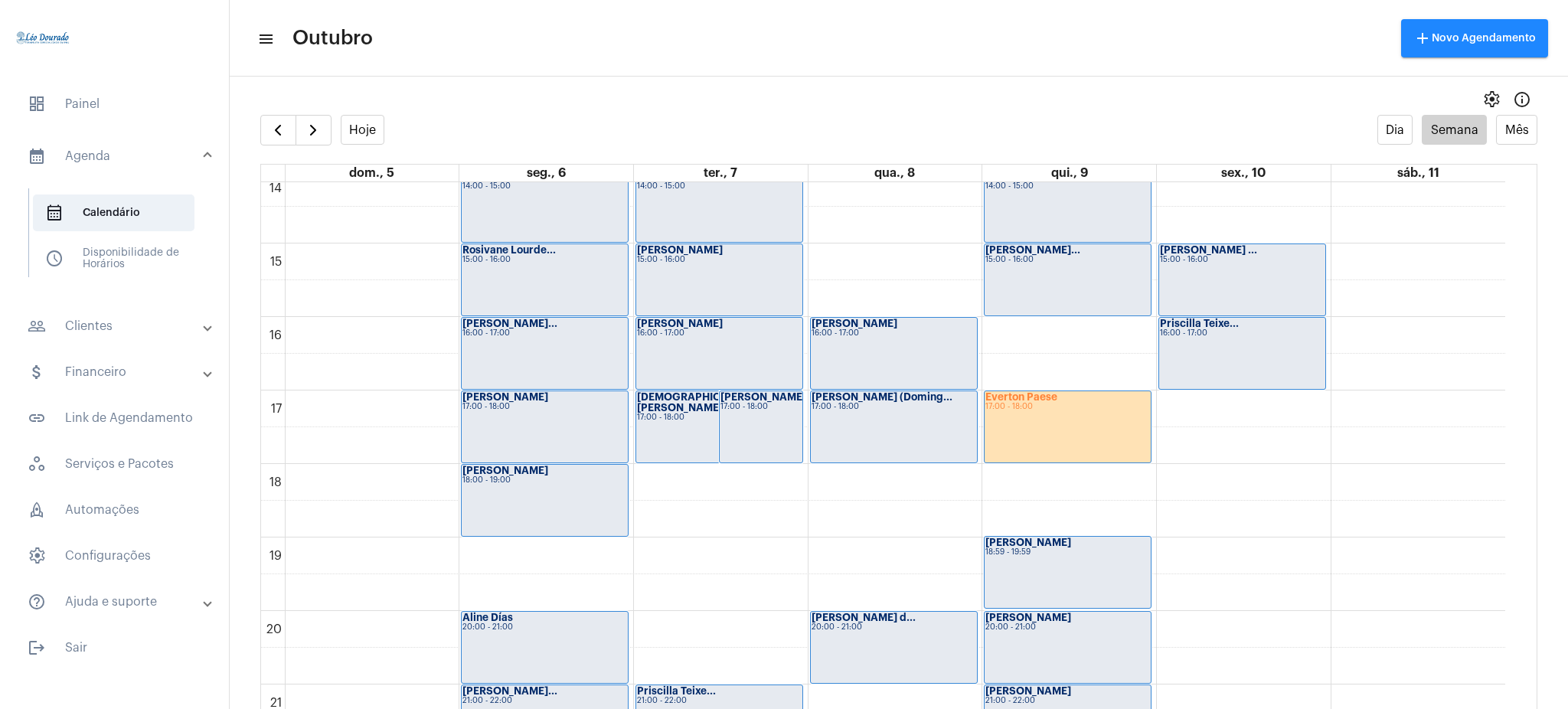
click at [1021, 421] on div "Everton Paese 17:00 - 18:00" at bounding box center [1068, 427] width 166 height 72
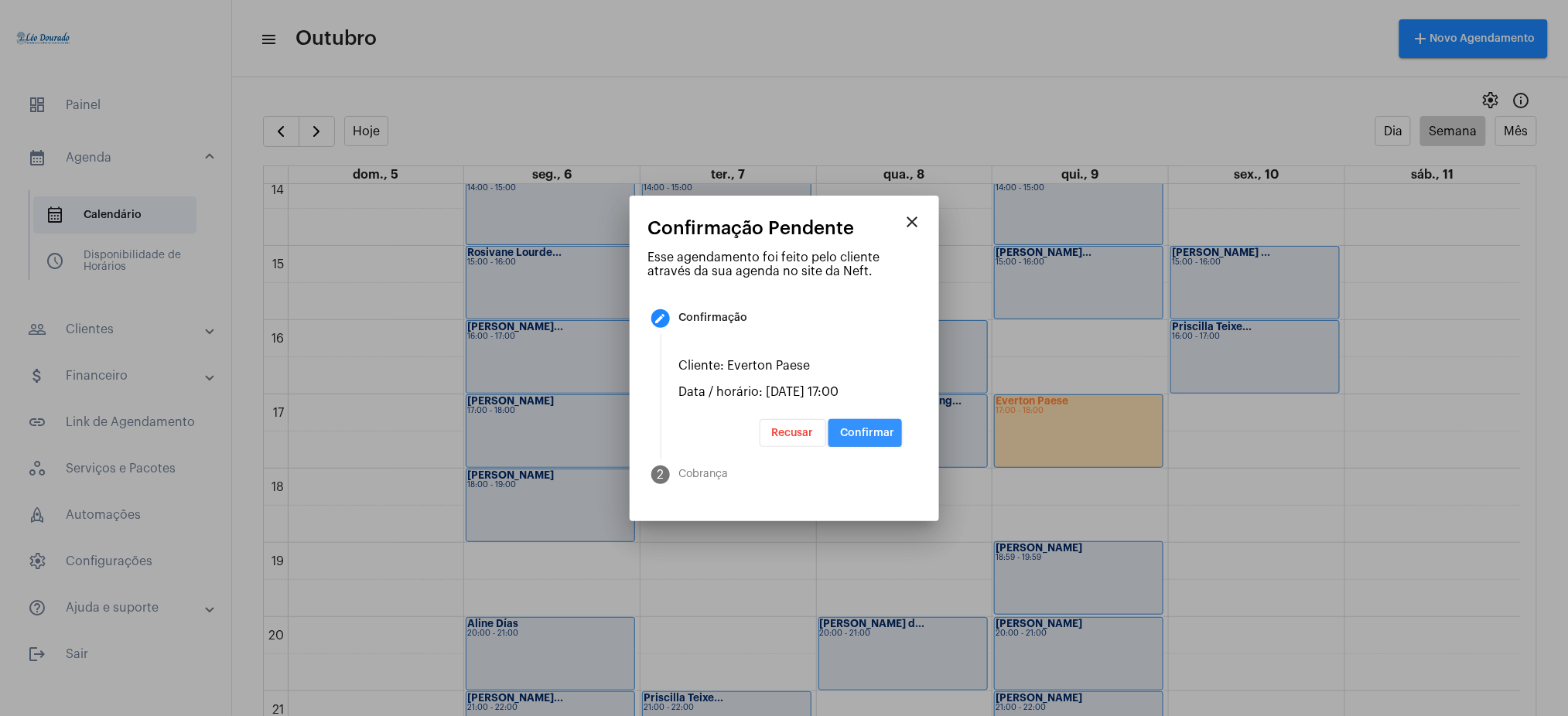
click at [880, 438] on span "Confirmar" at bounding box center [868, 433] width 54 height 11
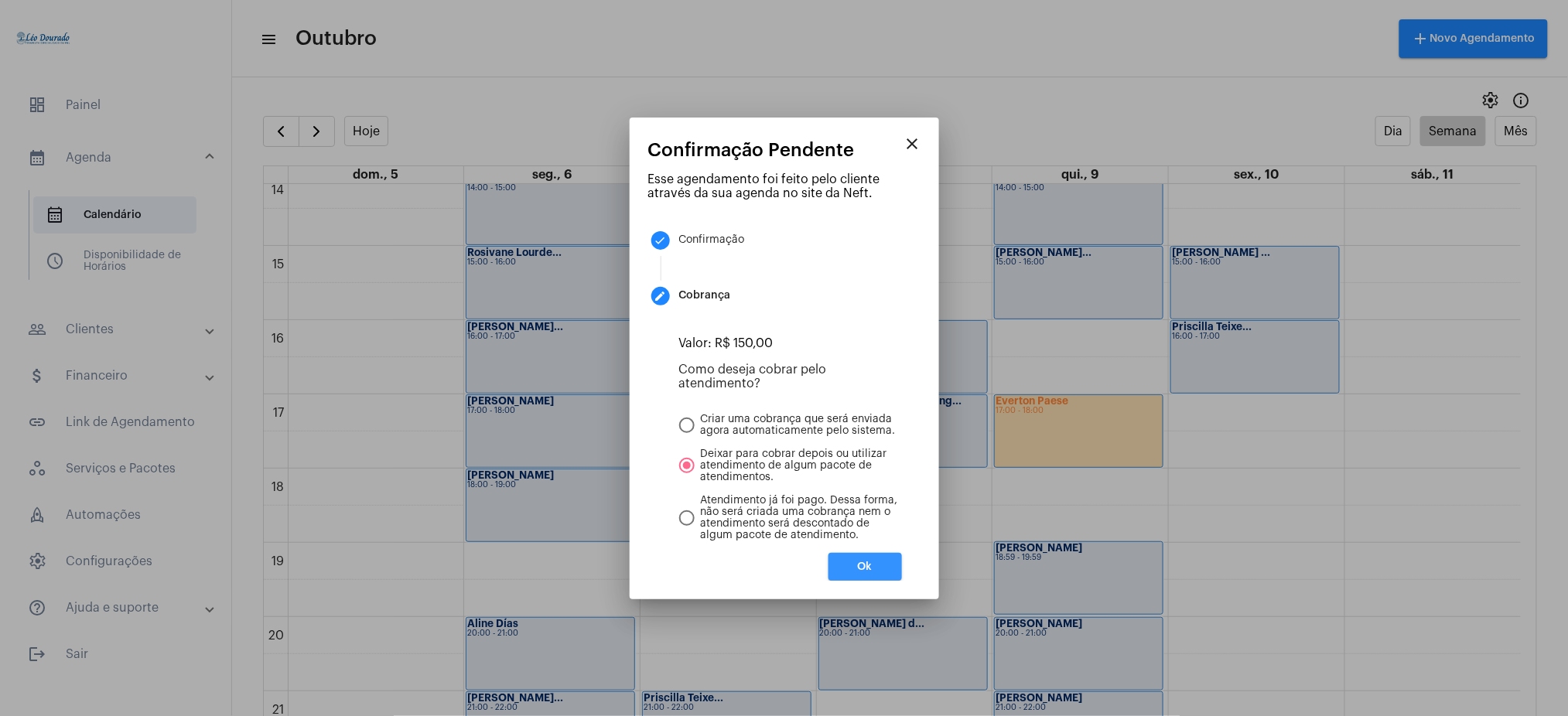
click at [874, 570] on button "Ok" at bounding box center [864, 567] width 73 height 28
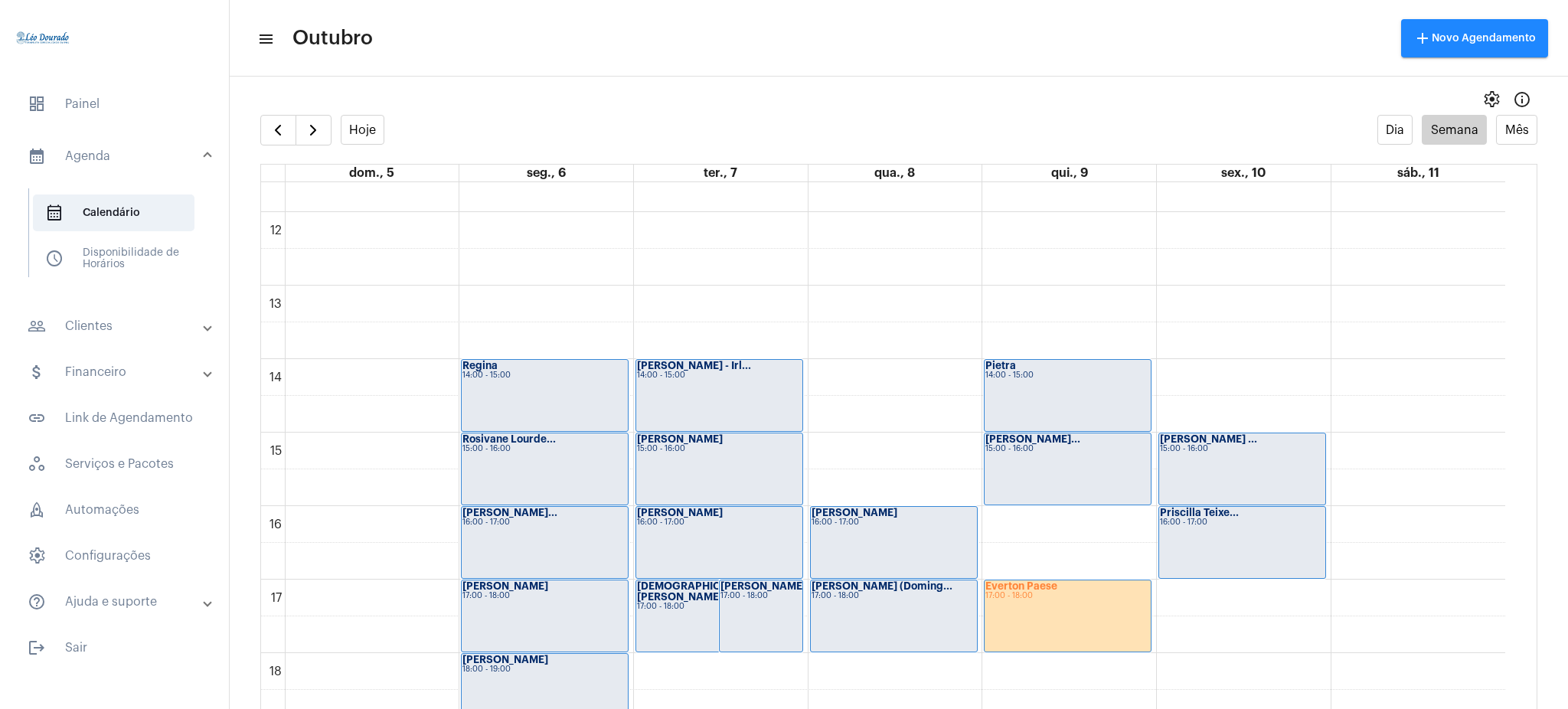
scroll to position [858, 0]
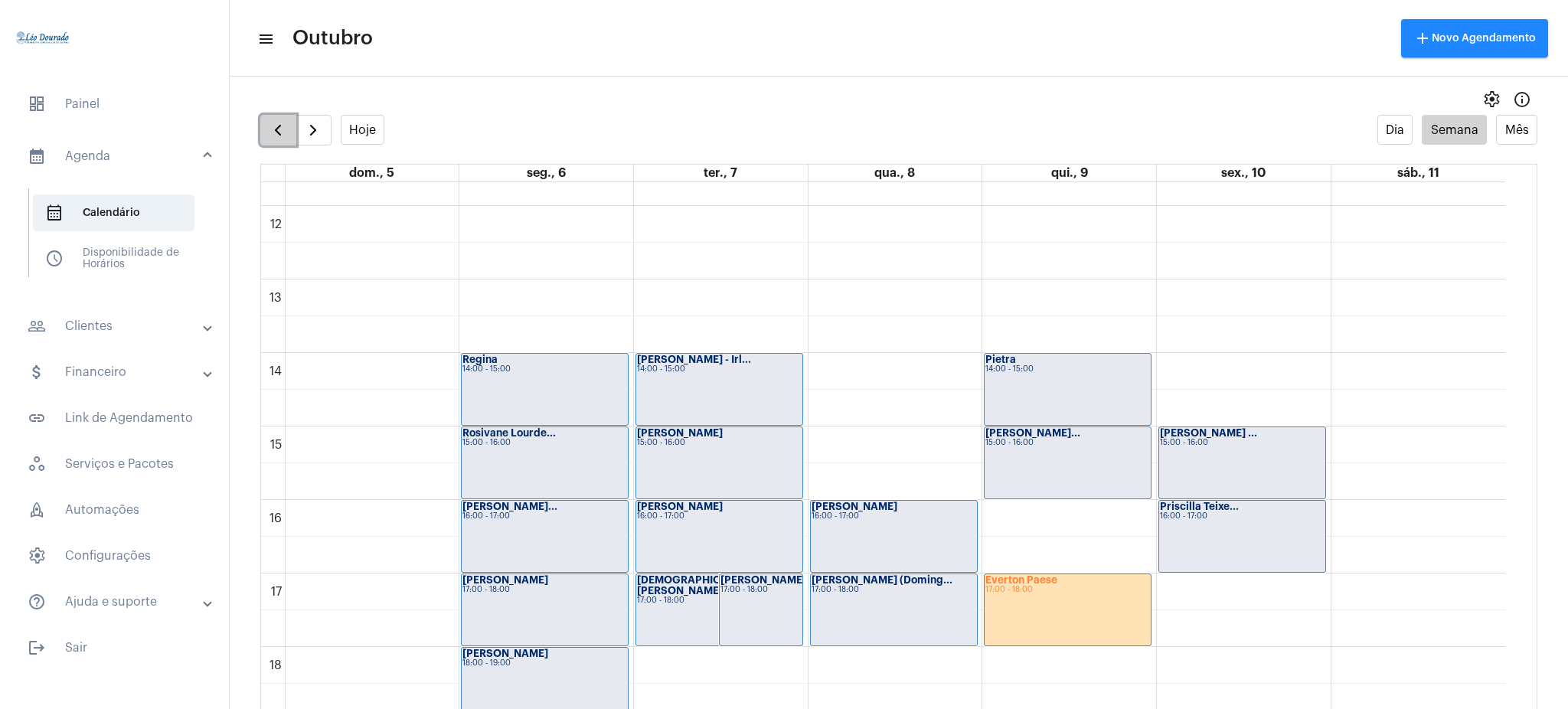
click at [277, 125] on span "button" at bounding box center [277, 130] width 19 height 19
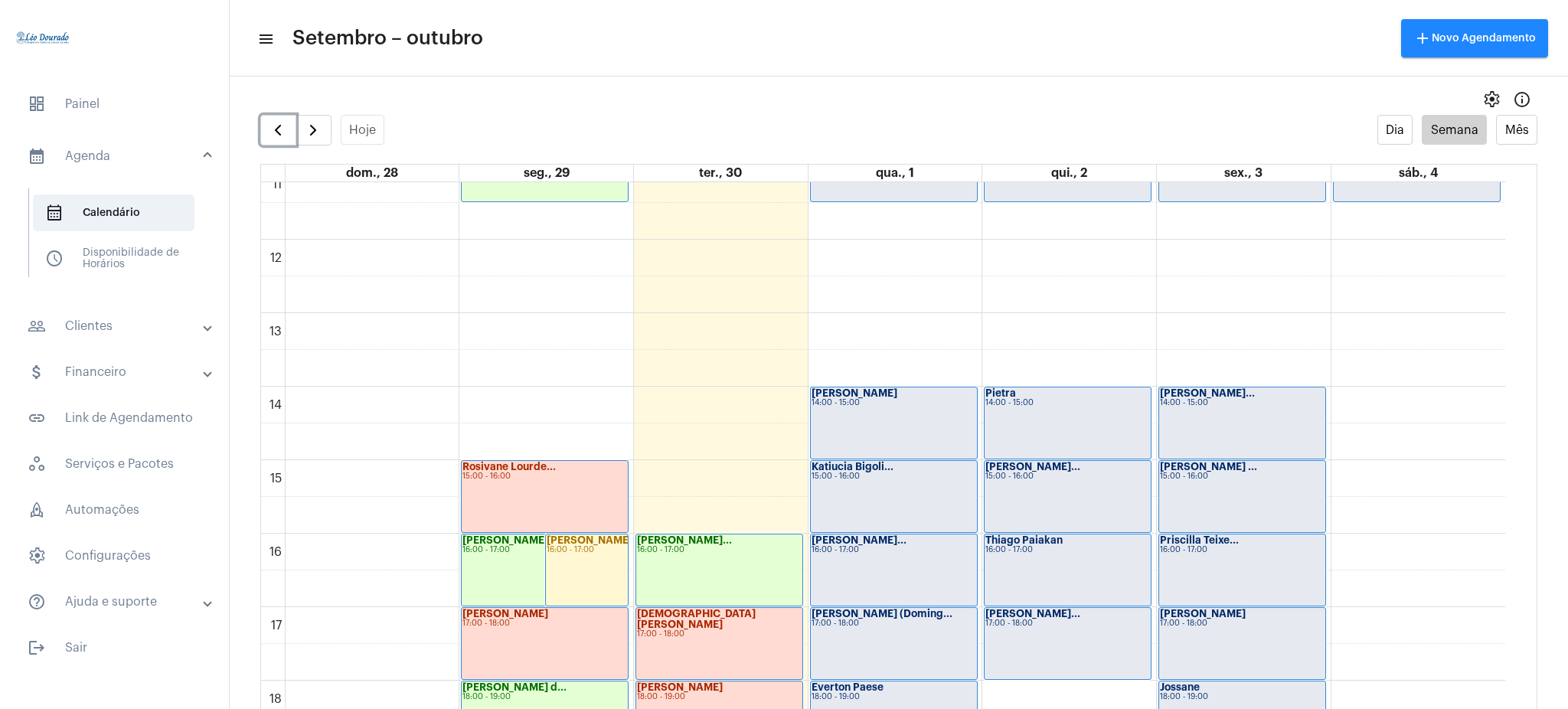
scroll to position [816, 0]
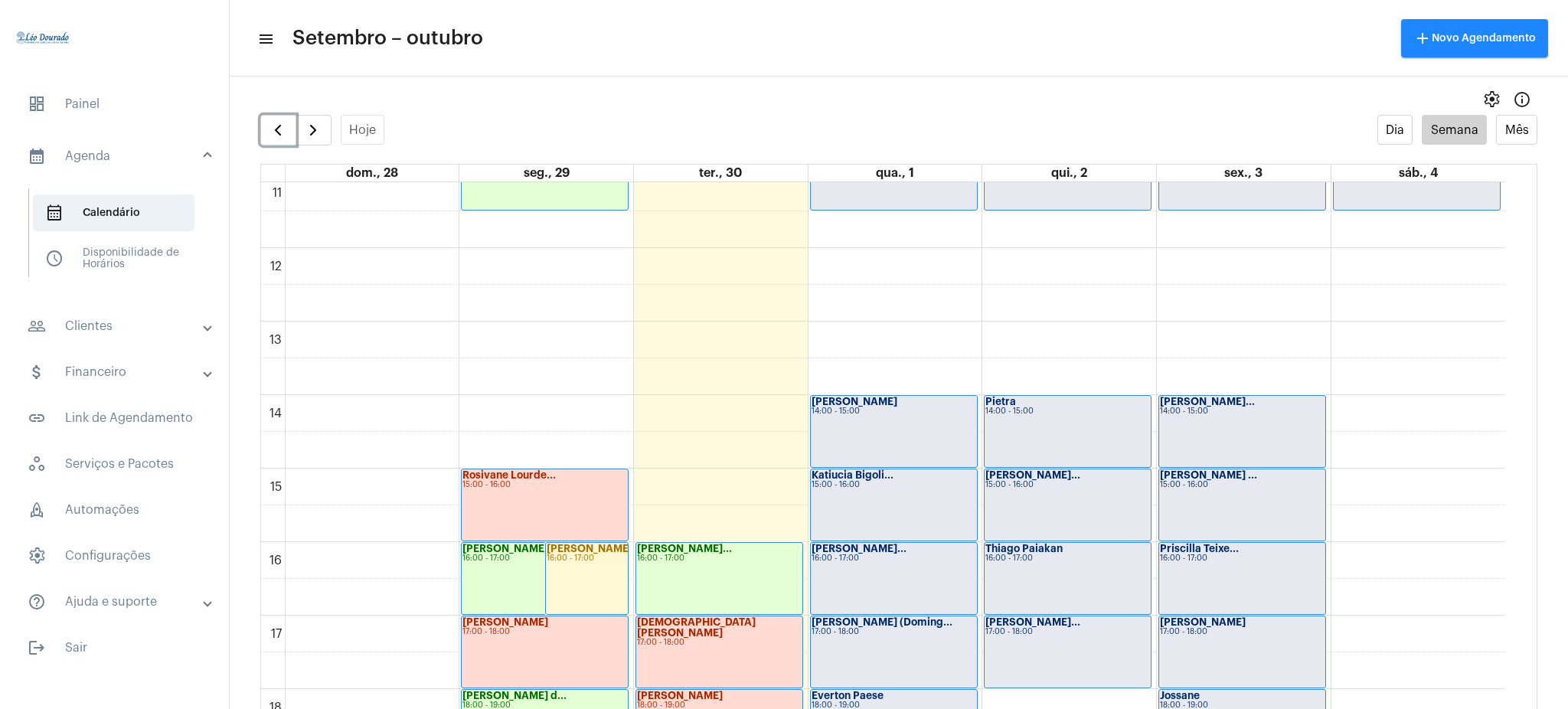
click at [866, 527] on div "Katiucia Bigoli... 15:00 - 16:00" at bounding box center [894, 505] width 166 height 72
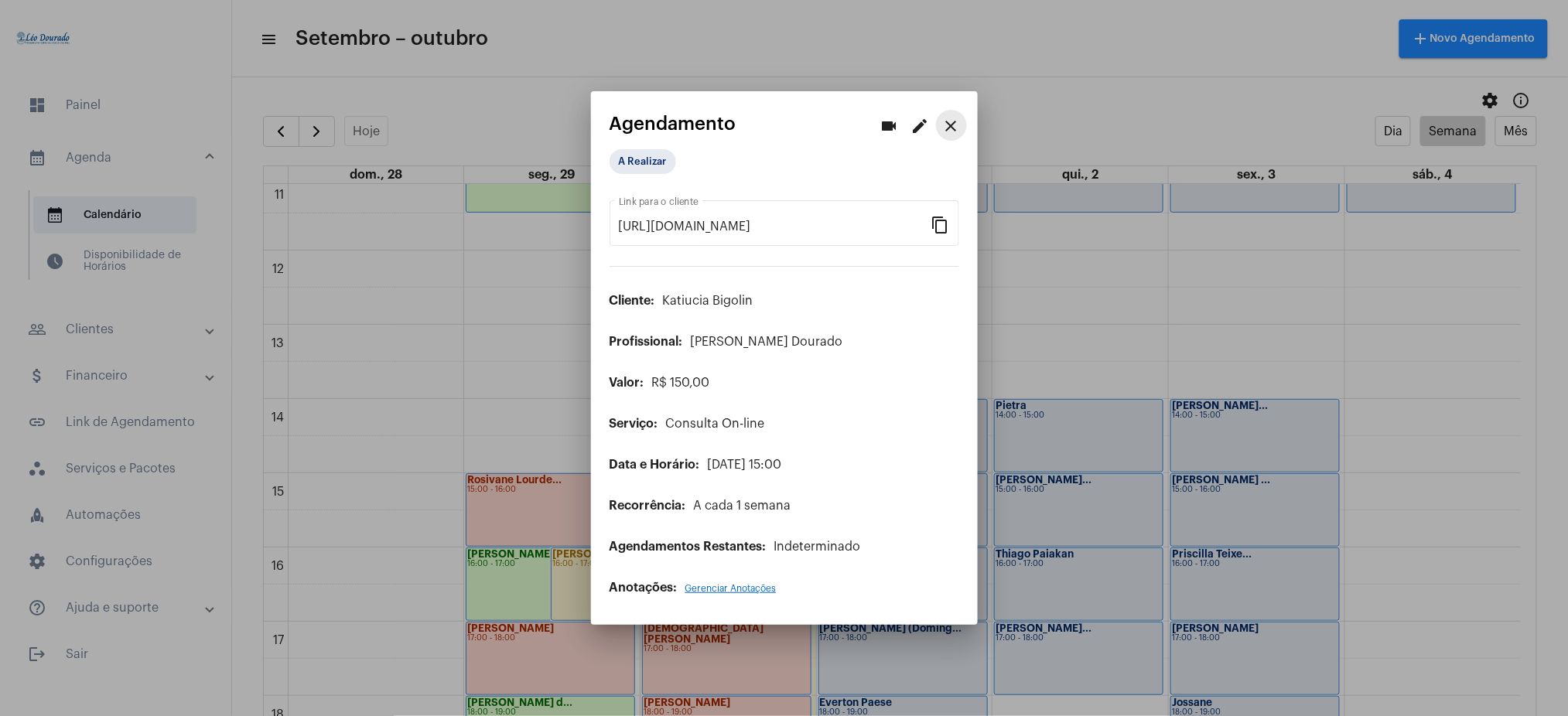
click at [949, 116] on button "close" at bounding box center [951, 125] width 31 height 31
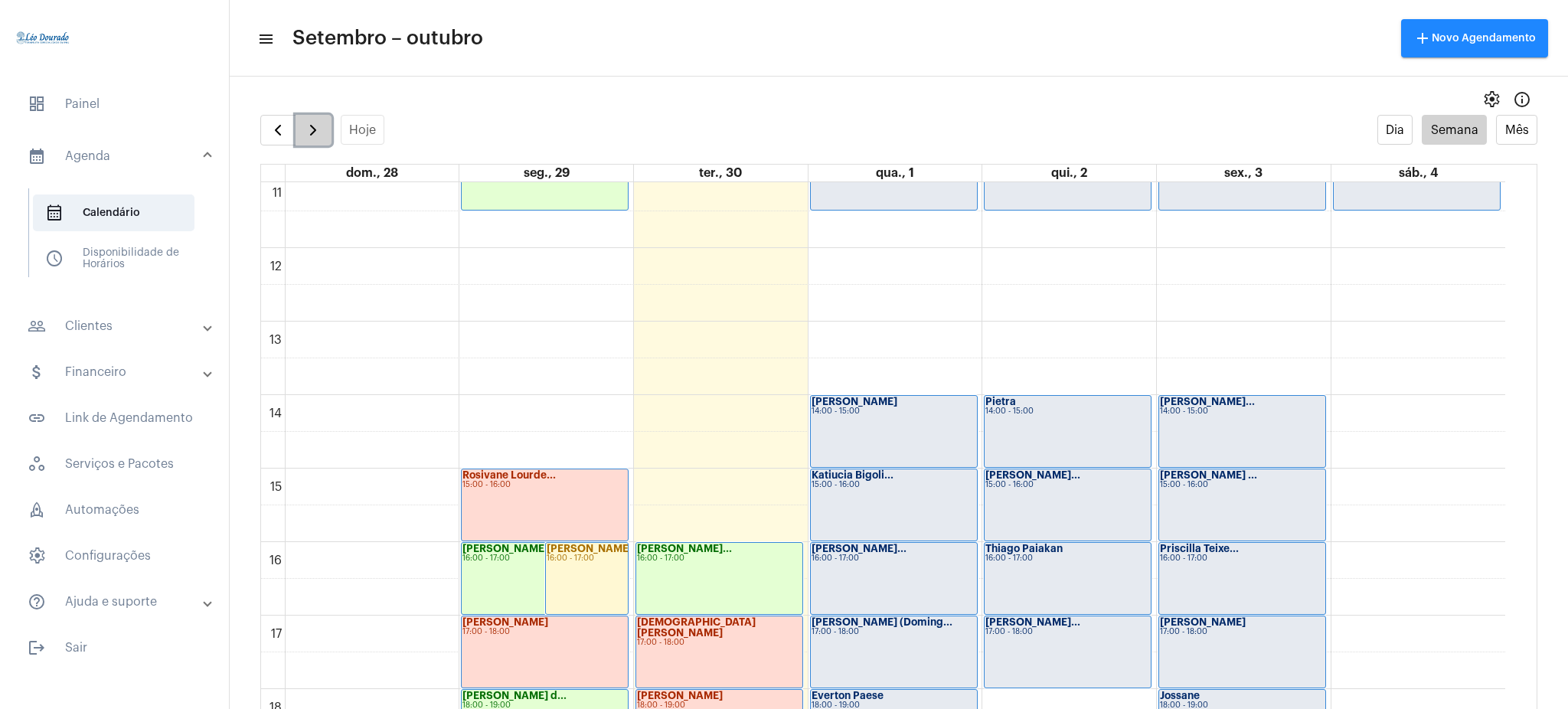
click at [309, 130] on span "button" at bounding box center [313, 130] width 19 height 19
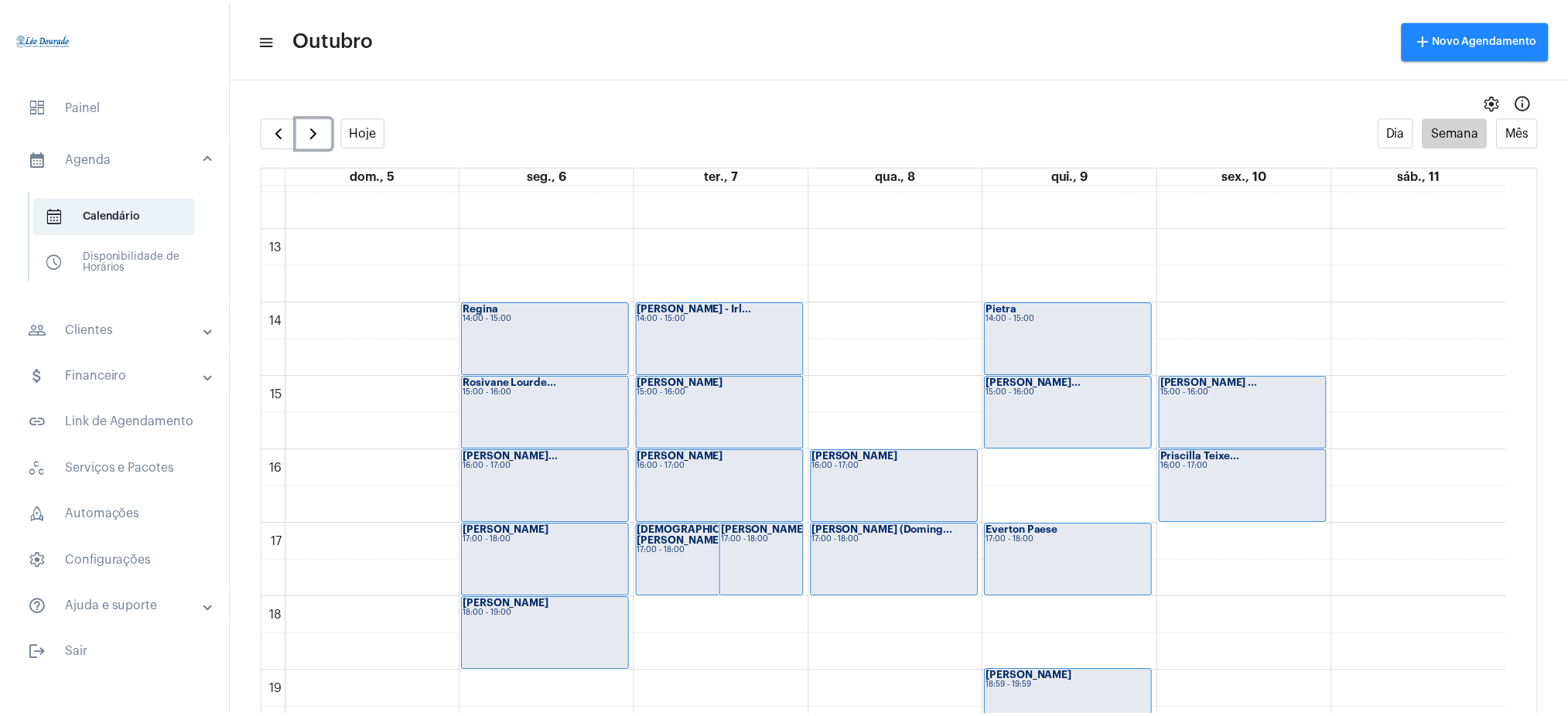
scroll to position [917, 0]
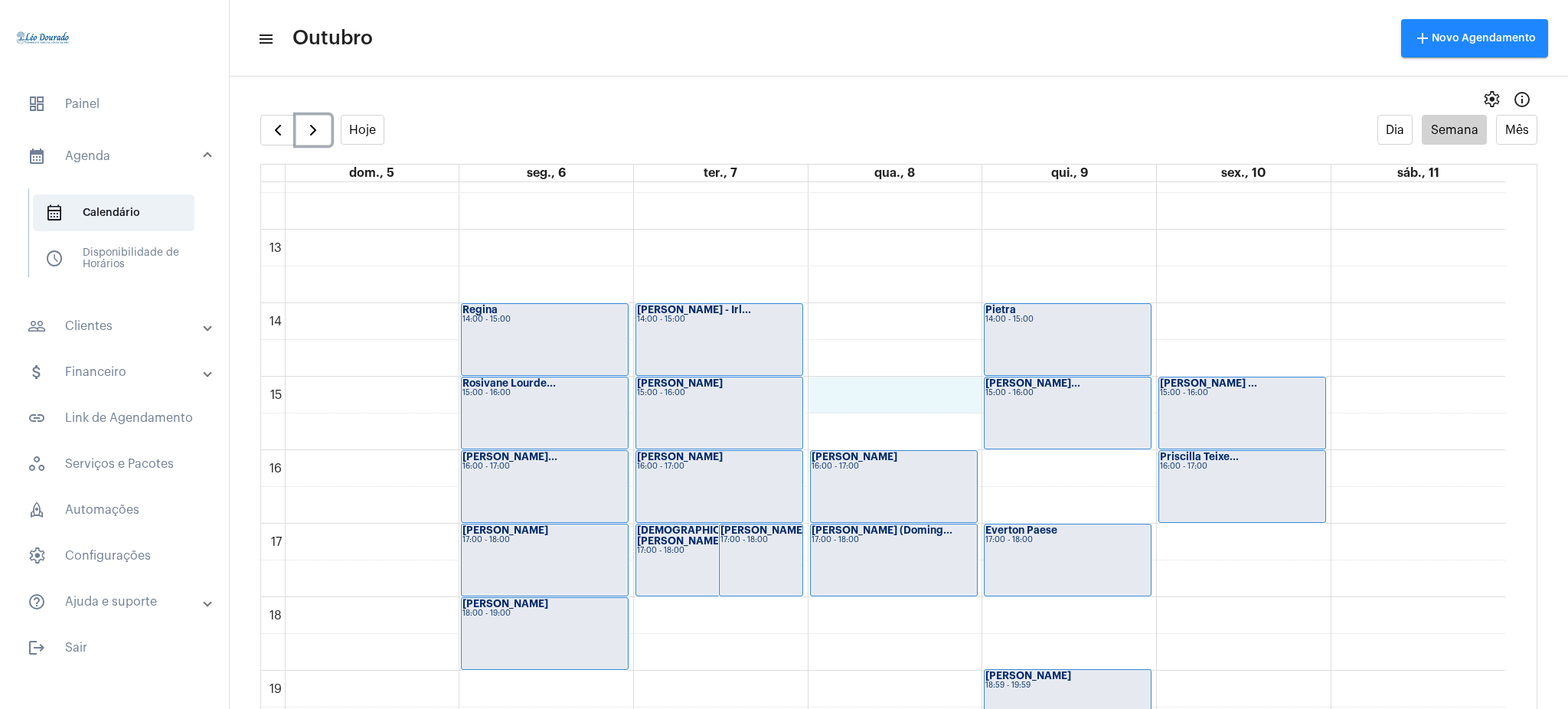
click at [834, 414] on td at bounding box center [894, 431] width 1220 height 37
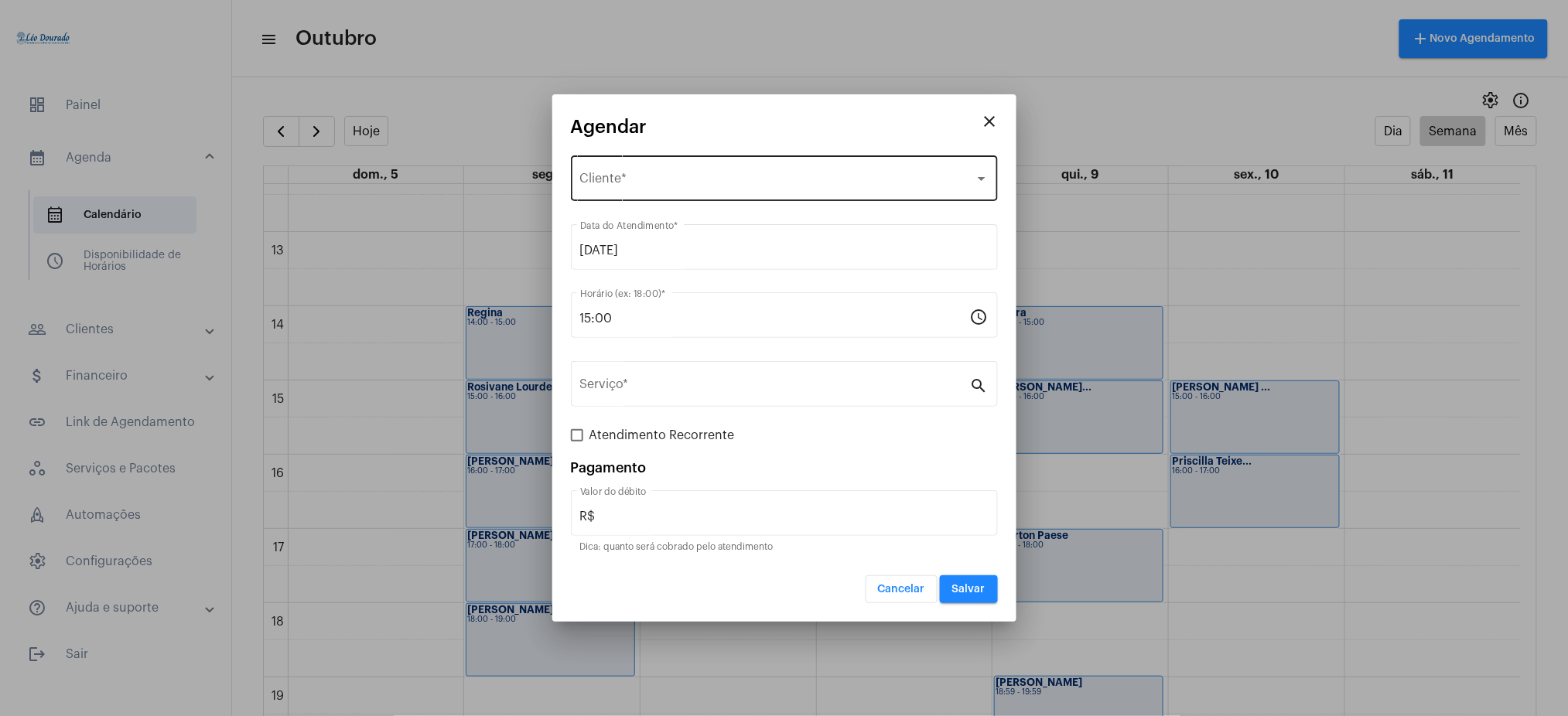
click at [687, 168] on div "Selecione o Cliente Cliente *" at bounding box center [784, 176] width 409 height 49
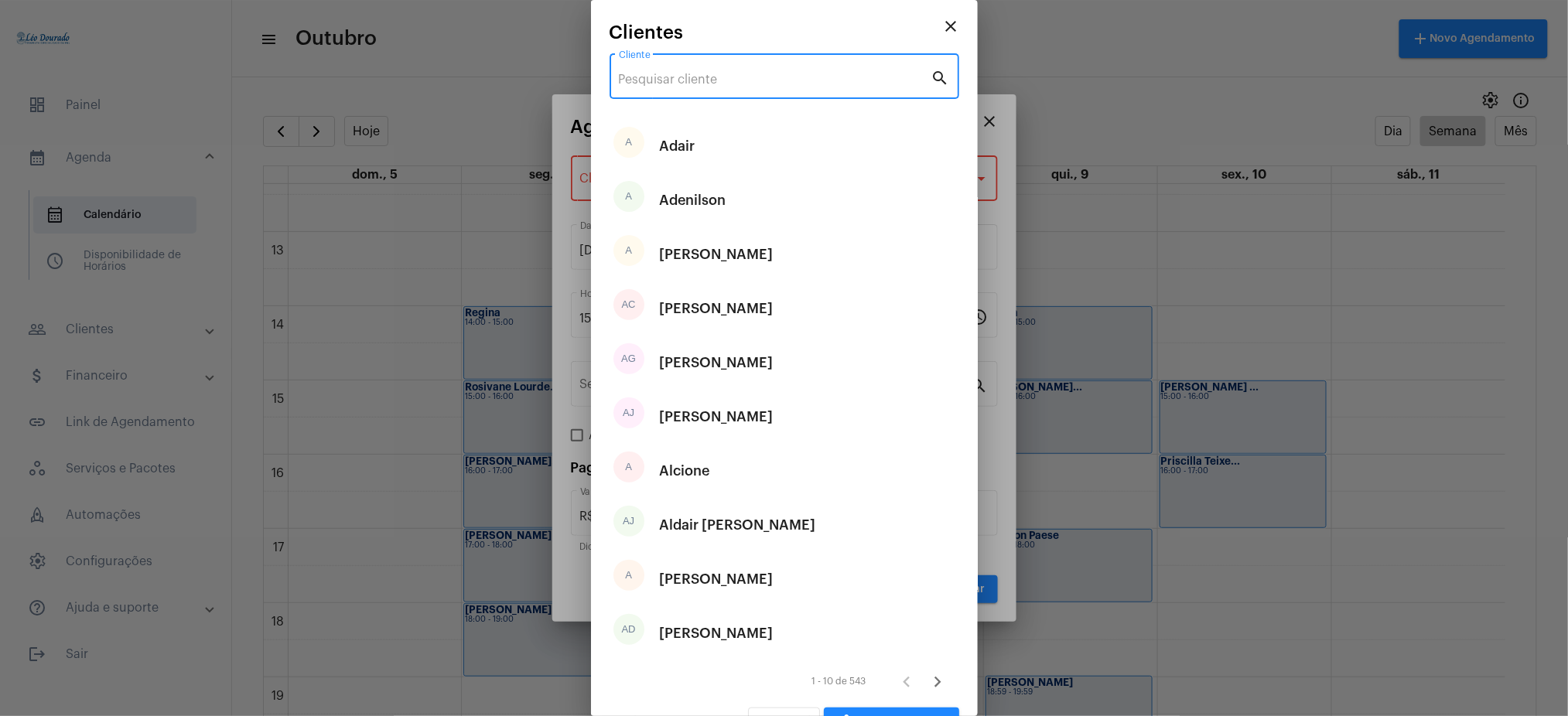
click at [676, 81] on input "Cliente" at bounding box center [775, 79] width 313 height 14
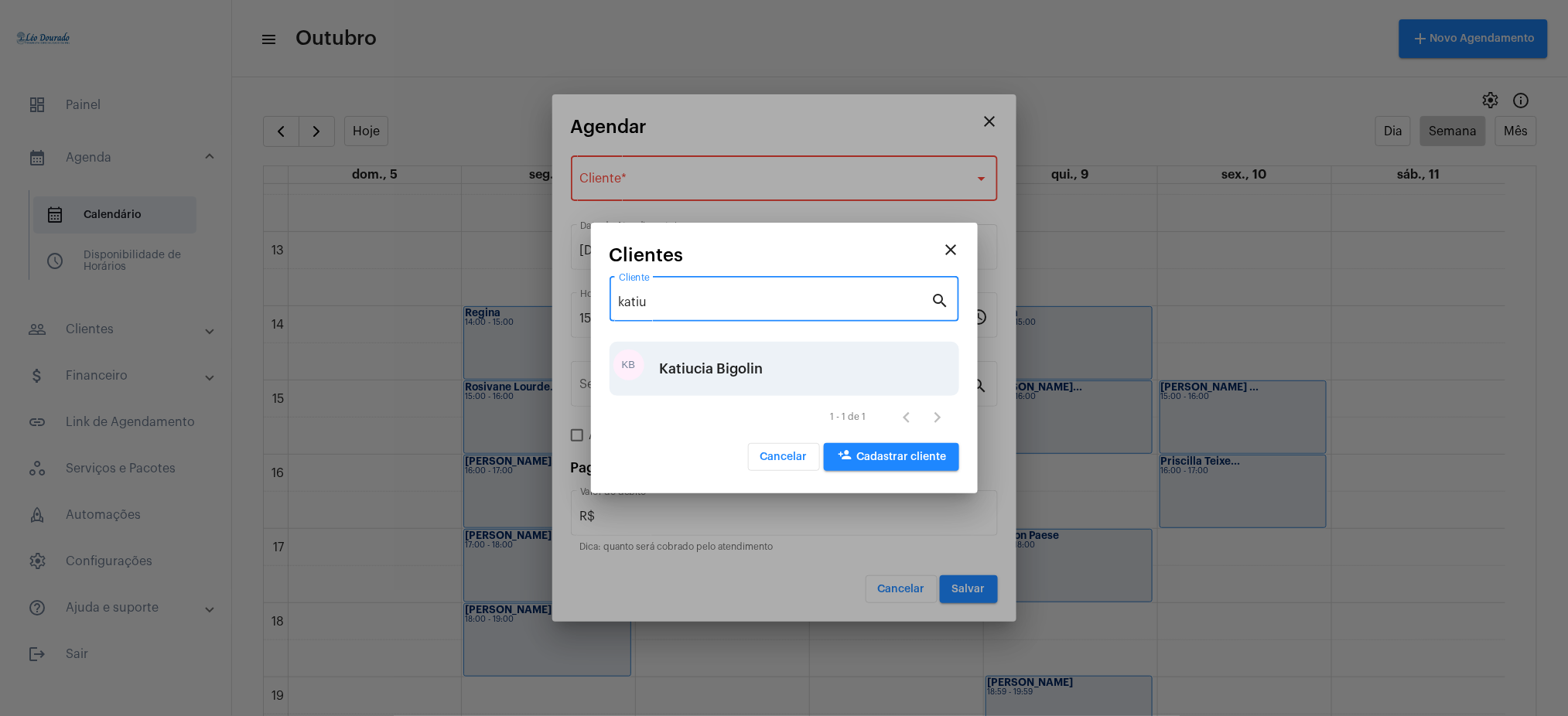
type input "katiu"
click at [687, 366] on div "Katiucia Bigolin" at bounding box center [712, 368] width 104 height 46
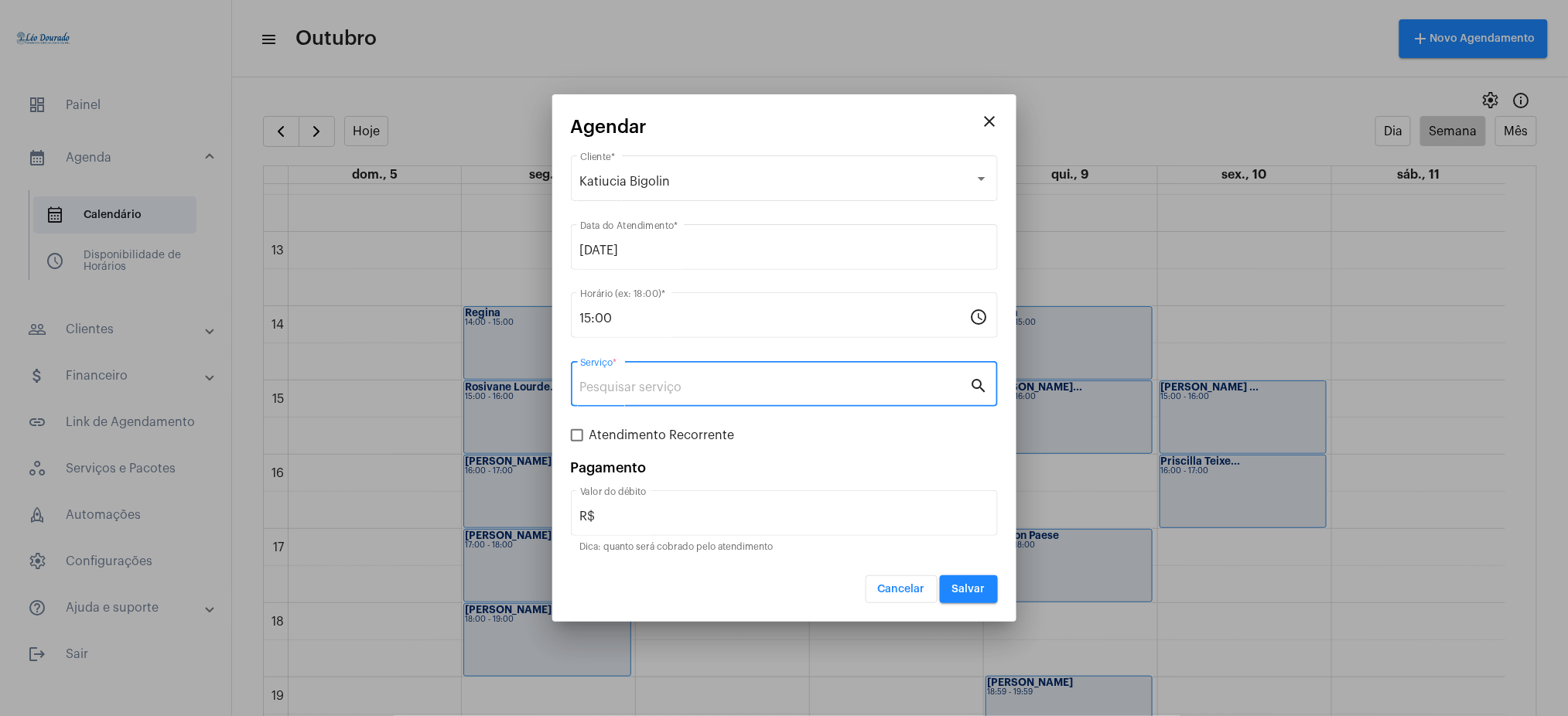
click at [725, 385] on input "Serviço *" at bounding box center [774, 387] width 390 height 14
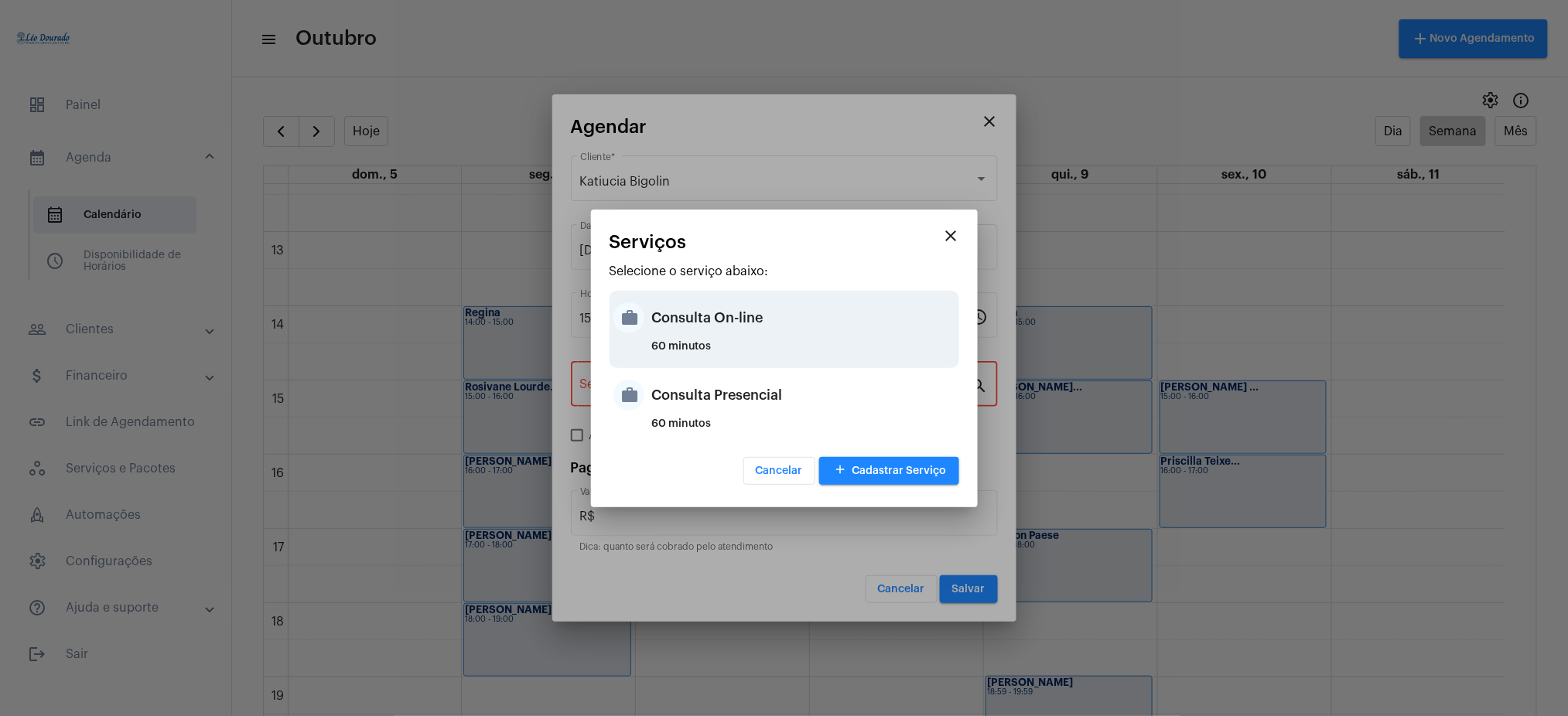
click at [814, 357] on div "60 minutos" at bounding box center [803, 353] width 303 height 24
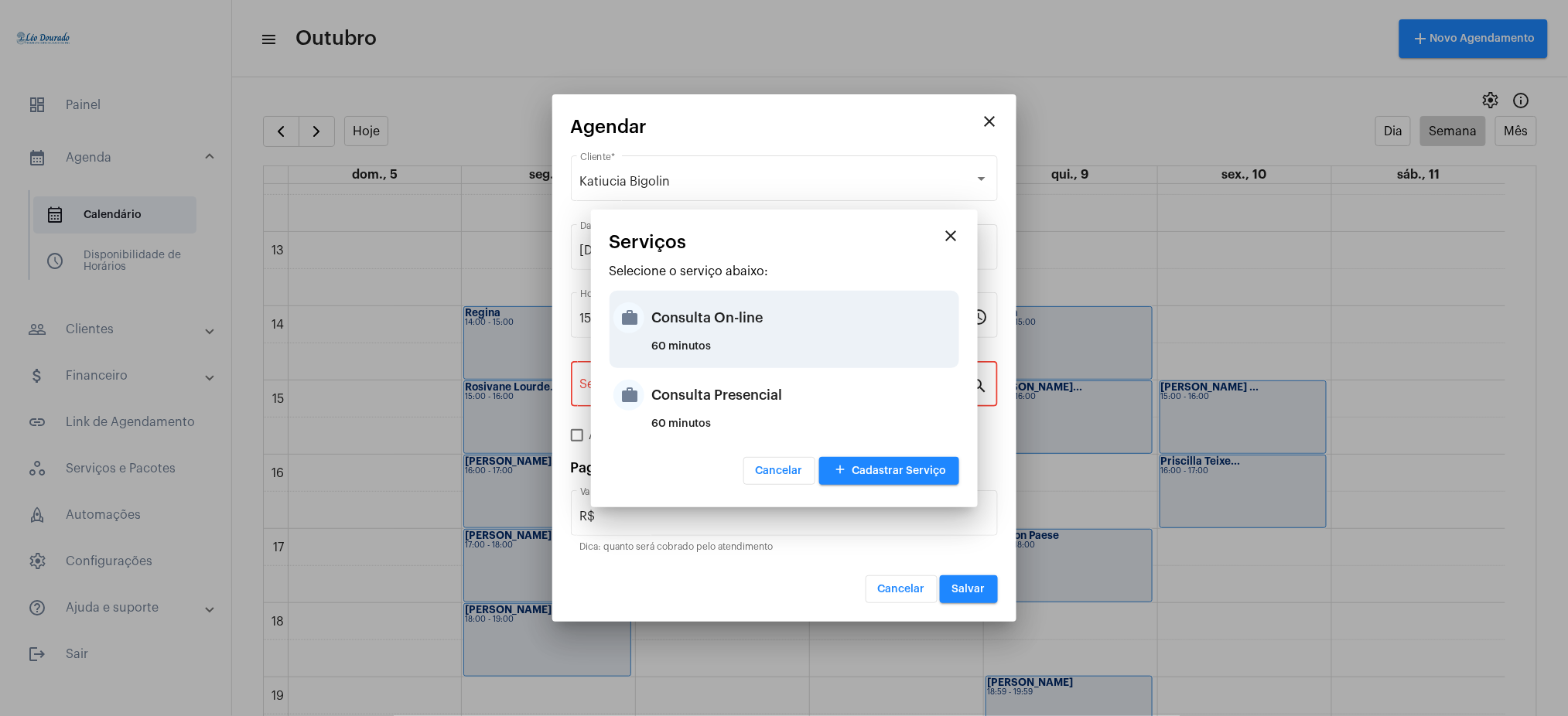
type input "Consulta On-line"
type input "R$ 150"
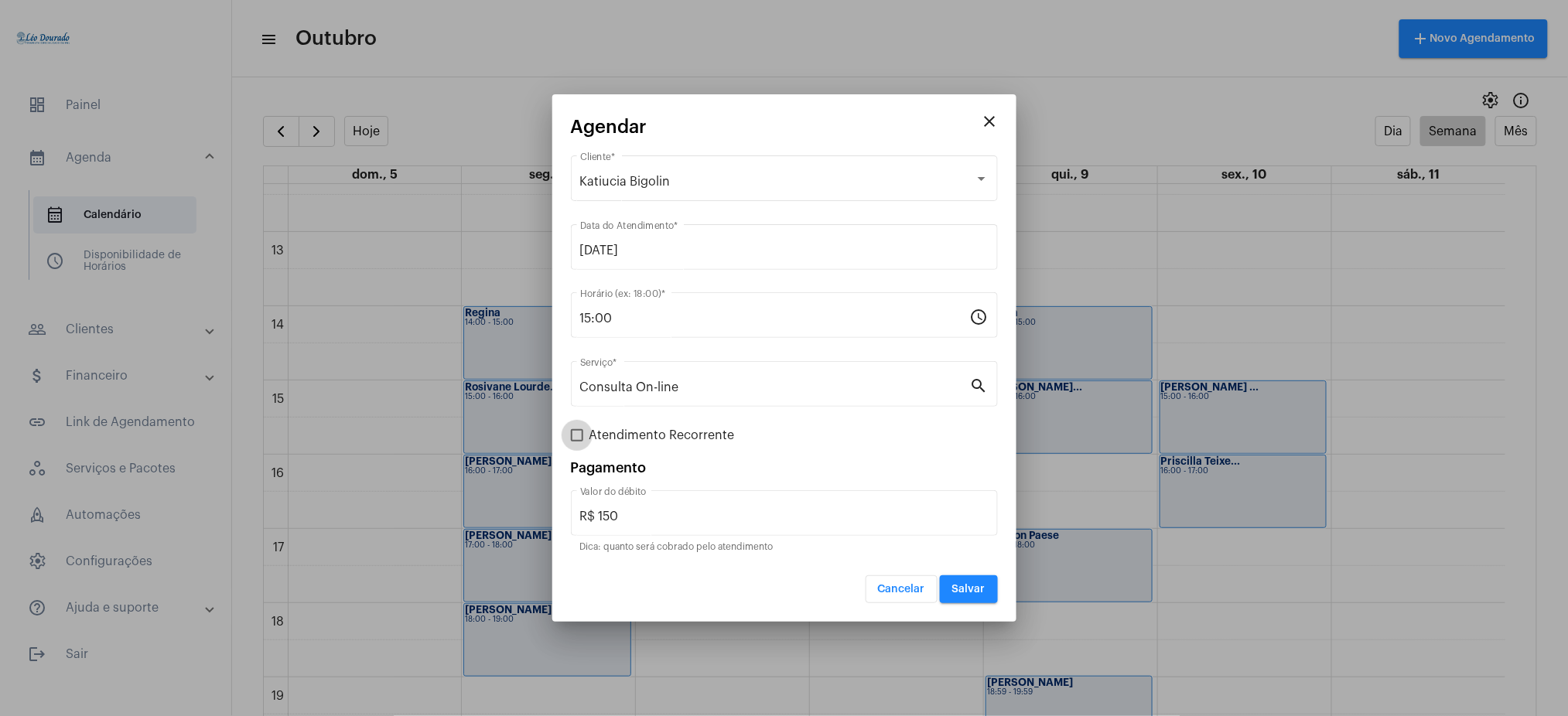
click at [577, 433] on span at bounding box center [577, 436] width 13 height 13
click at [577, 441] on input "Atendimento Recorrente" at bounding box center [576, 441] width 1 height 1
checkbox input "true"
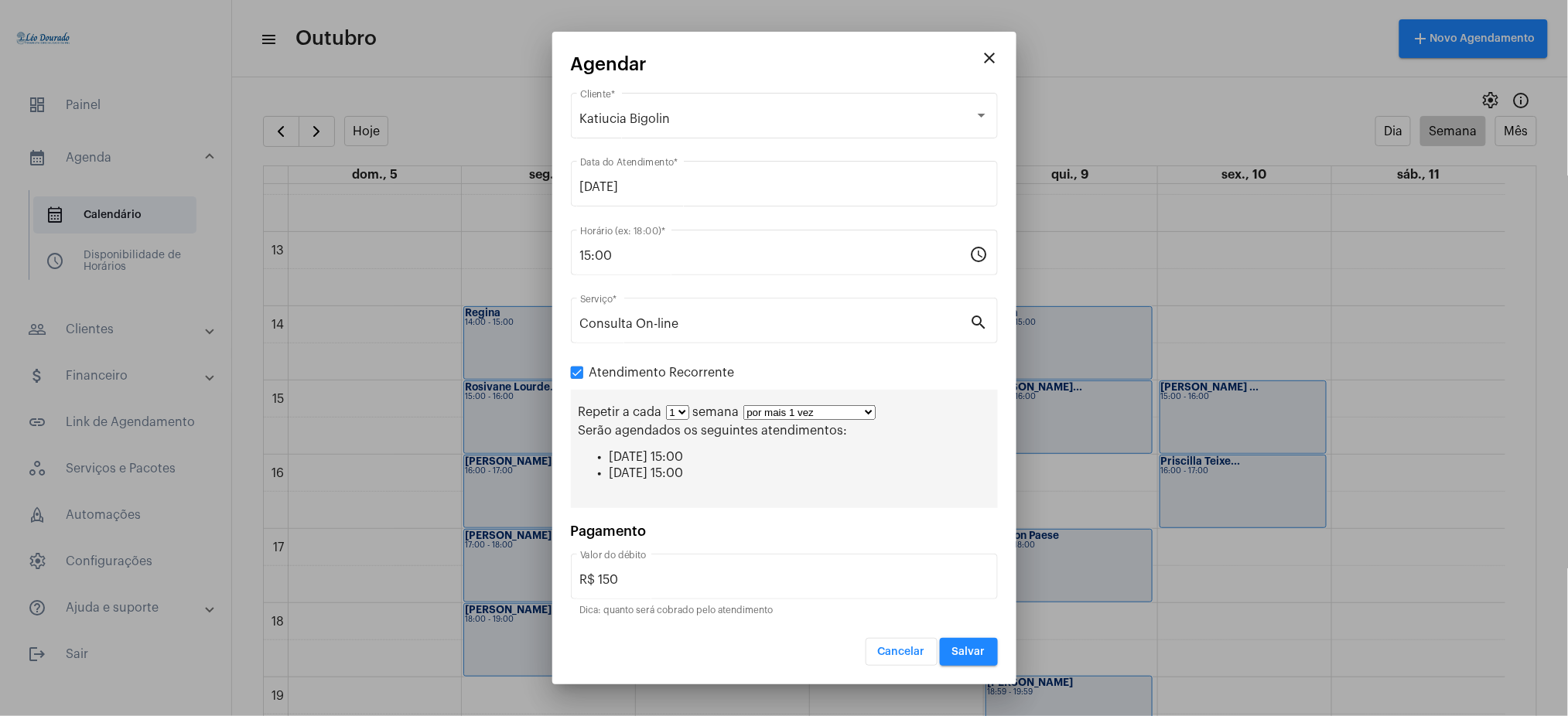
click at [764, 406] on select "por mais 1 vez por mais 2 vezes por mais 3 vezes por mais 4 vezes por mais 5 ve…" at bounding box center [809, 412] width 132 height 14
select select "10: 0"
click at [743, 405] on select "por mais 1 vez por mais 2 vezes por mais 3 vezes por mais 4 vezes por mais 5 ve…" at bounding box center [809, 412] width 132 height 14
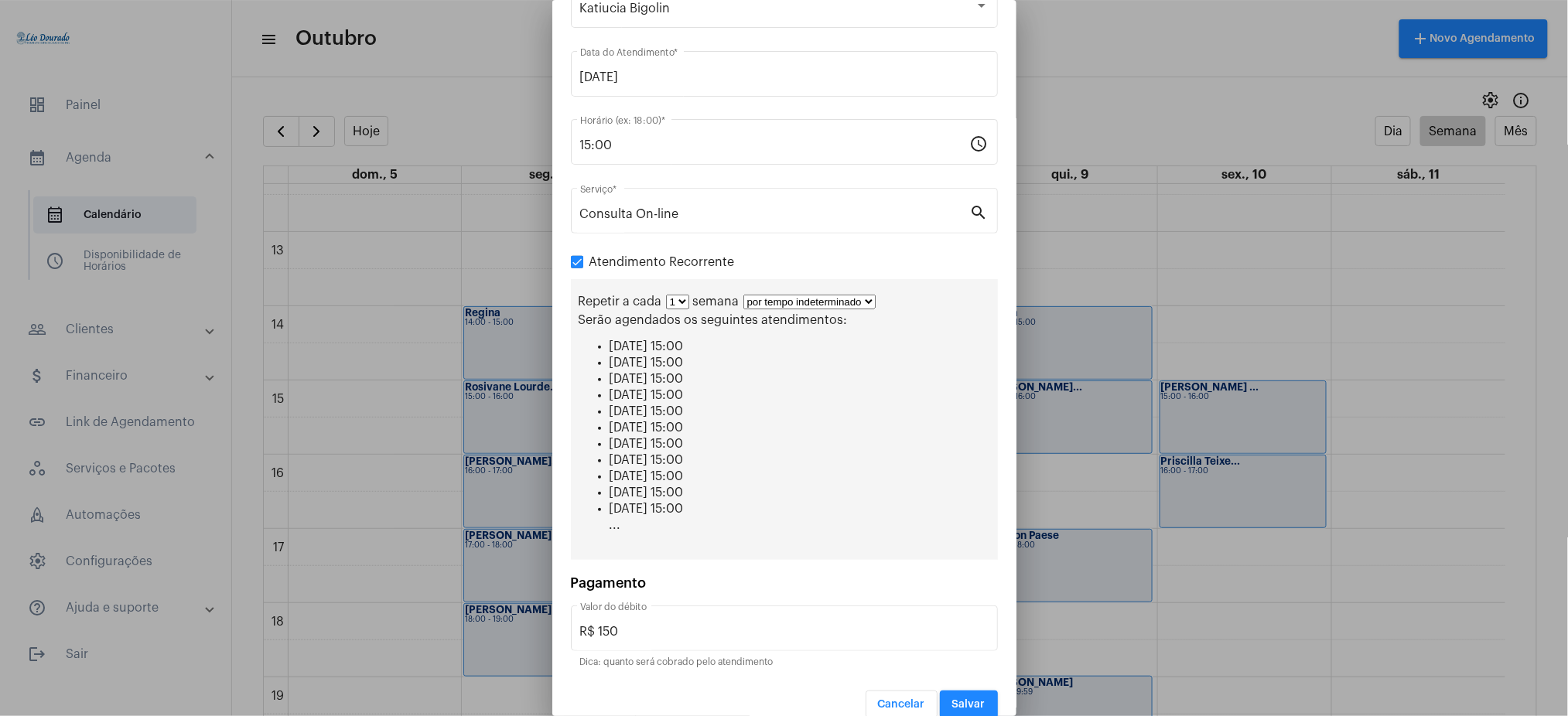
scroll to position [98, 0]
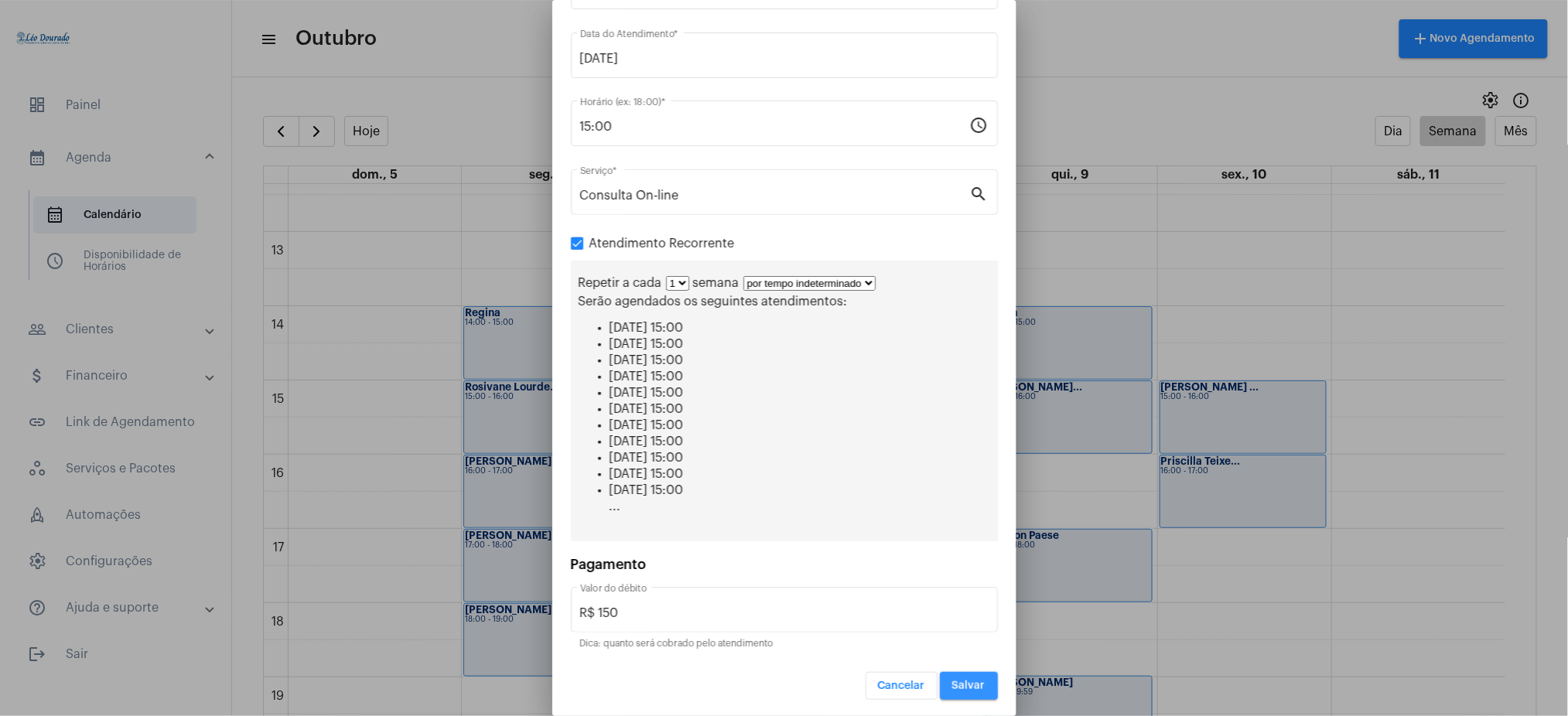
click at [940, 681] on button "Salvar" at bounding box center [968, 685] width 58 height 28
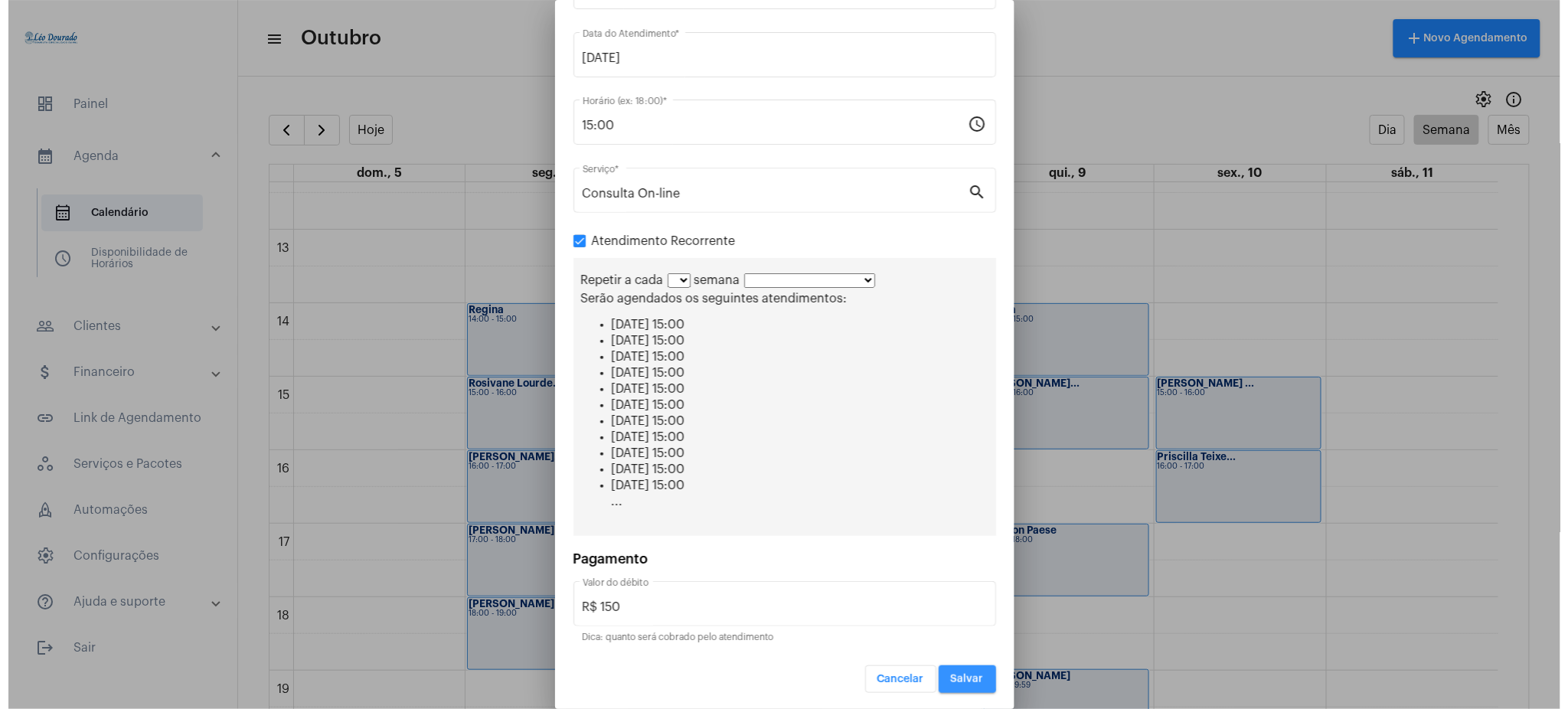
scroll to position [0, 0]
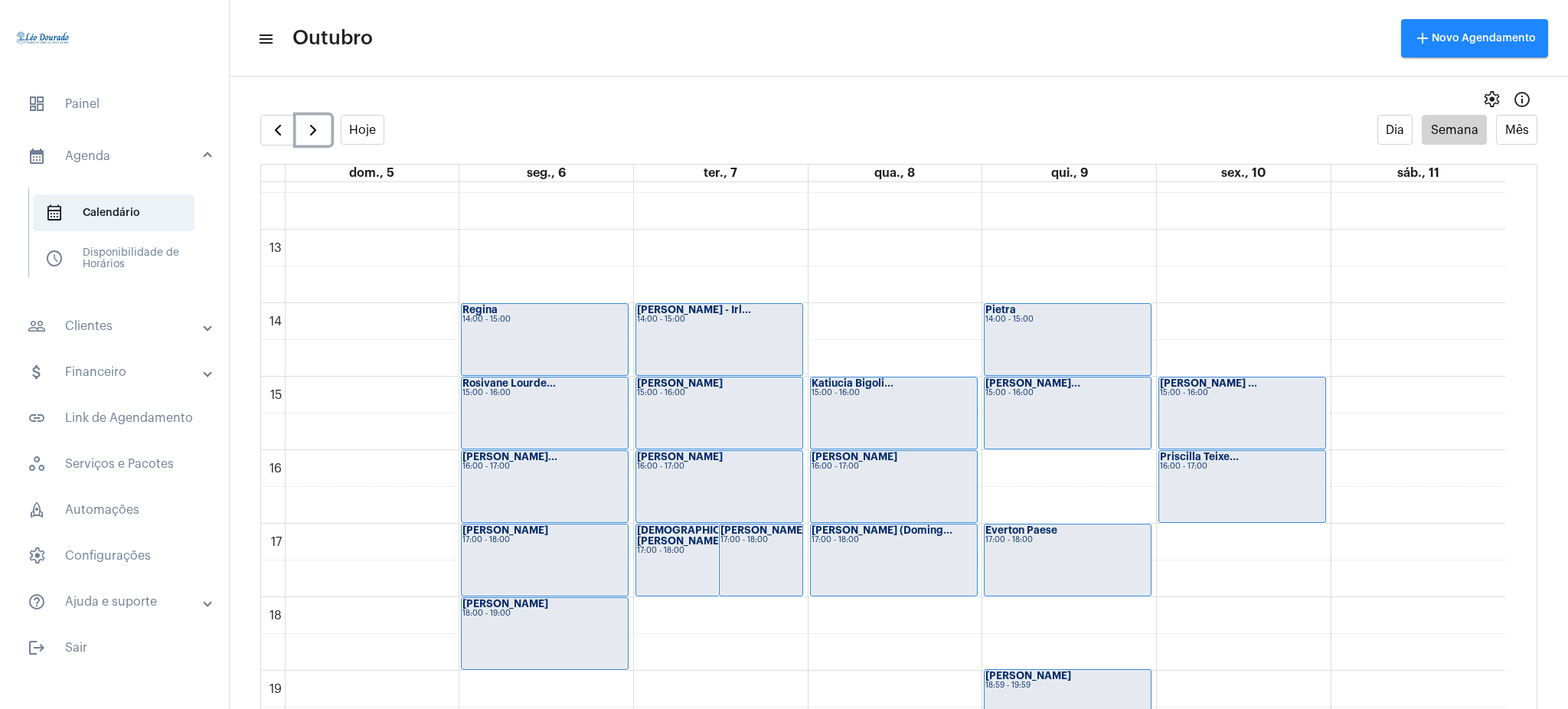
drag, startPoint x: 1504, startPoint y: 560, endPoint x: 1516, endPoint y: 607, distance: 48.5
click at [1516, 607] on div "00 01 02 03 04 05 06 07 08 09 10 11 12 13 14 15 16 17 18 19 20 21 22 23 [PERSON…" at bounding box center [899, 461] width 1275 height 557
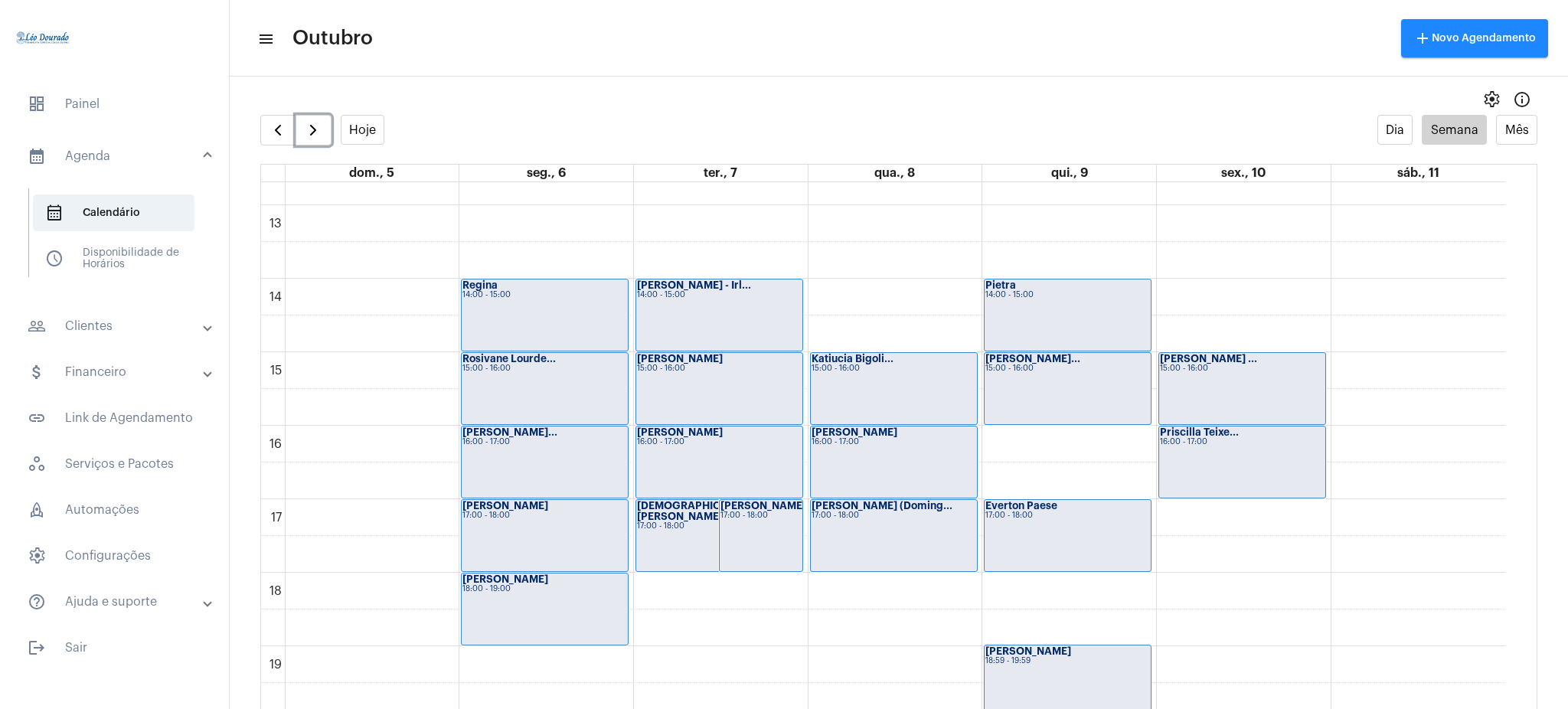
scroll to position [927, 0]
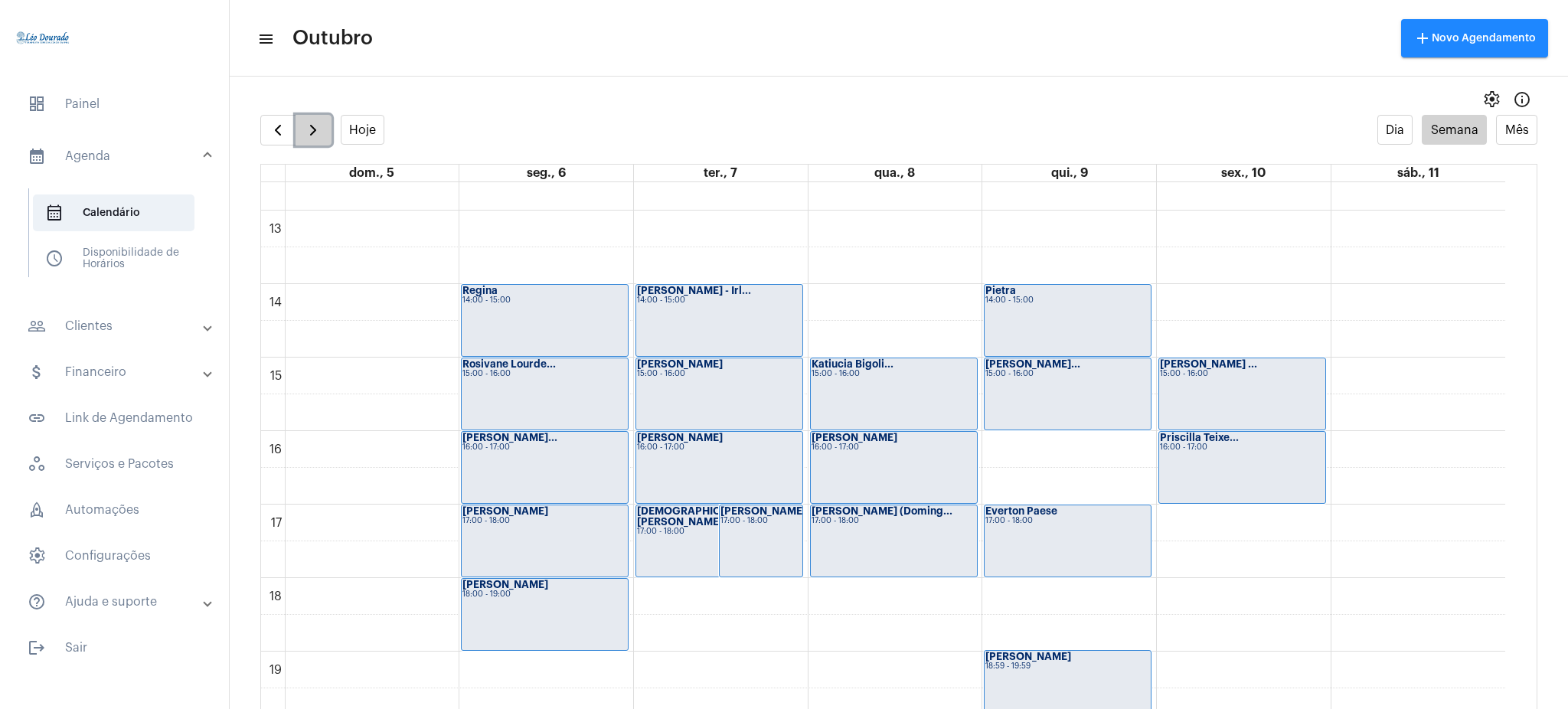
click at [315, 121] on span "button" at bounding box center [313, 130] width 19 height 19
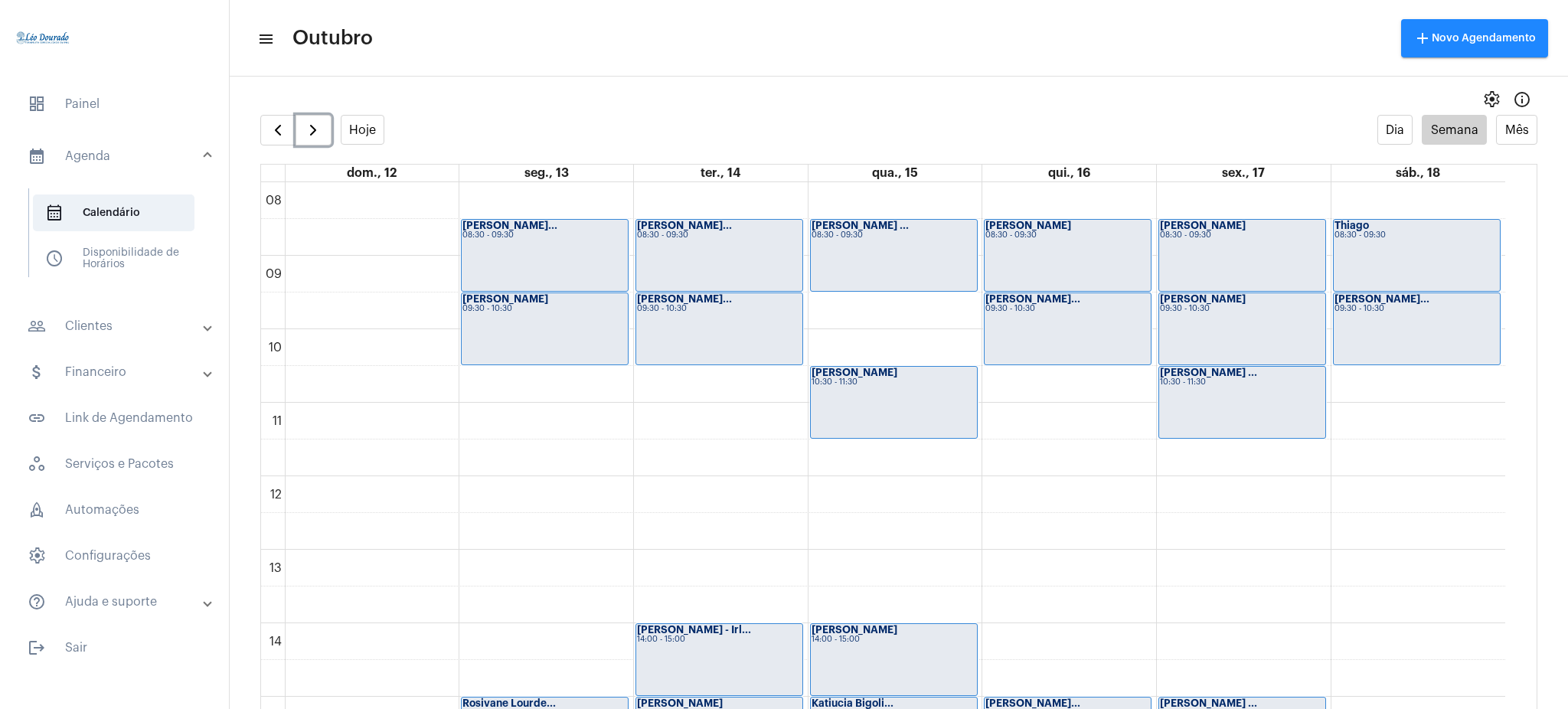
scroll to position [590, 0]
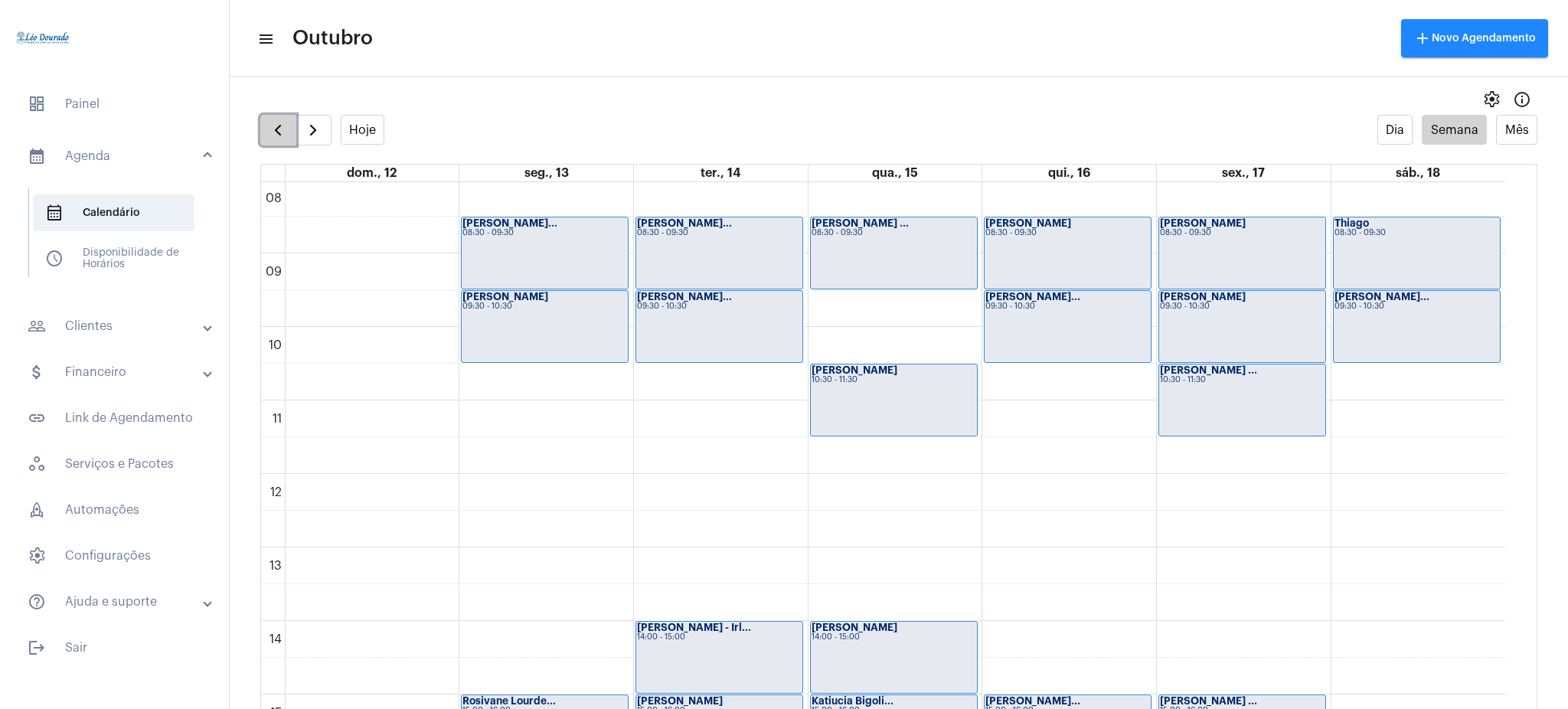
click at [283, 130] on span "button" at bounding box center [277, 130] width 19 height 19
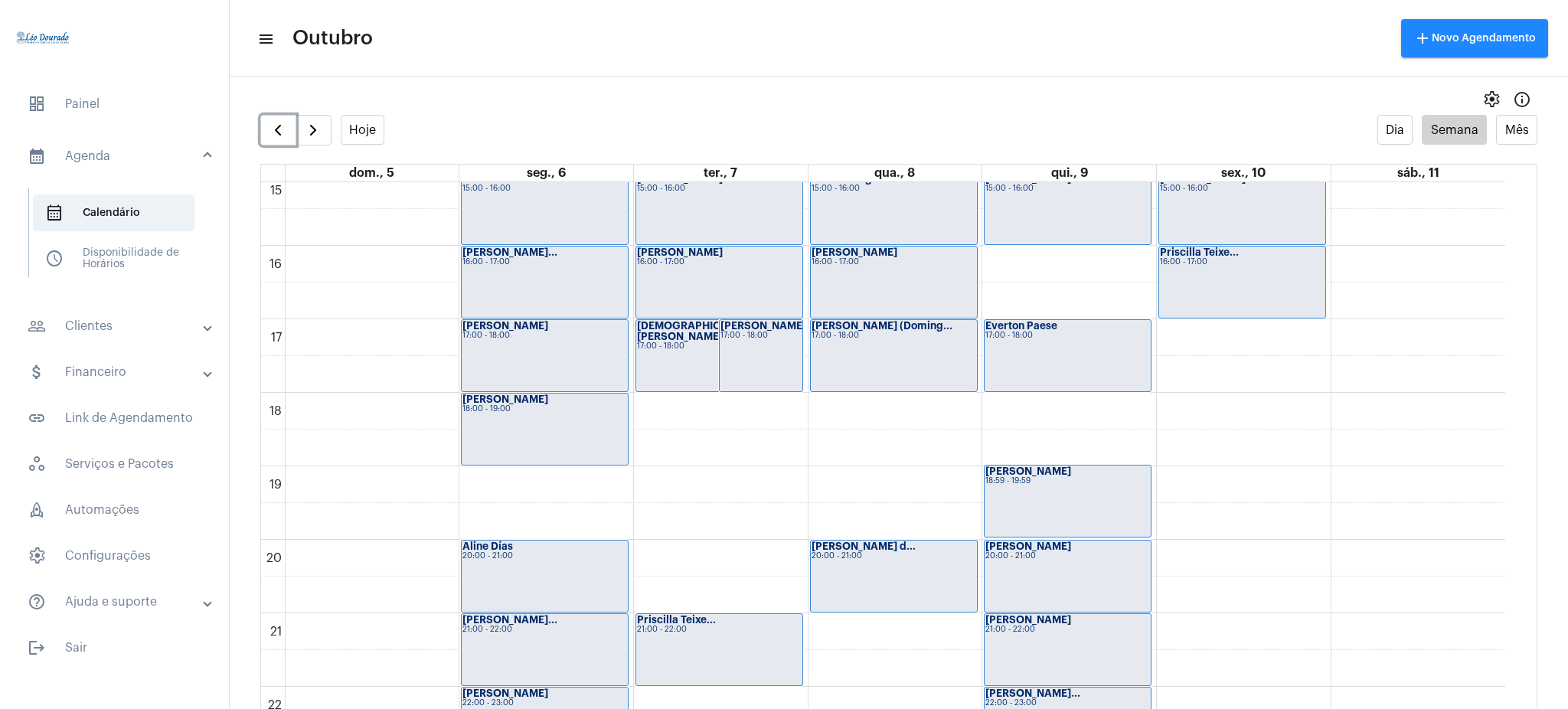
scroll to position [1107, 0]
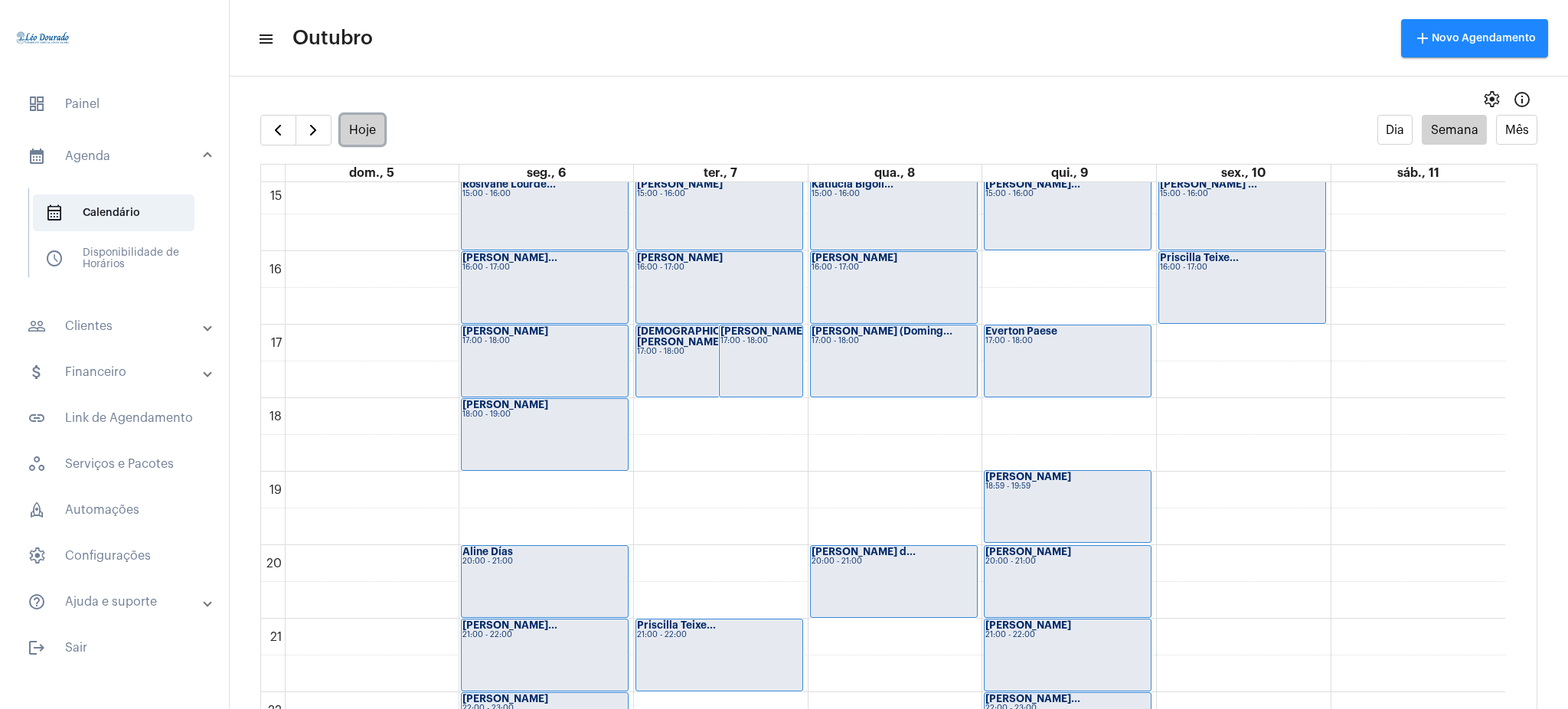
click at [349, 124] on button "Hoje" at bounding box center [363, 129] width 45 height 30
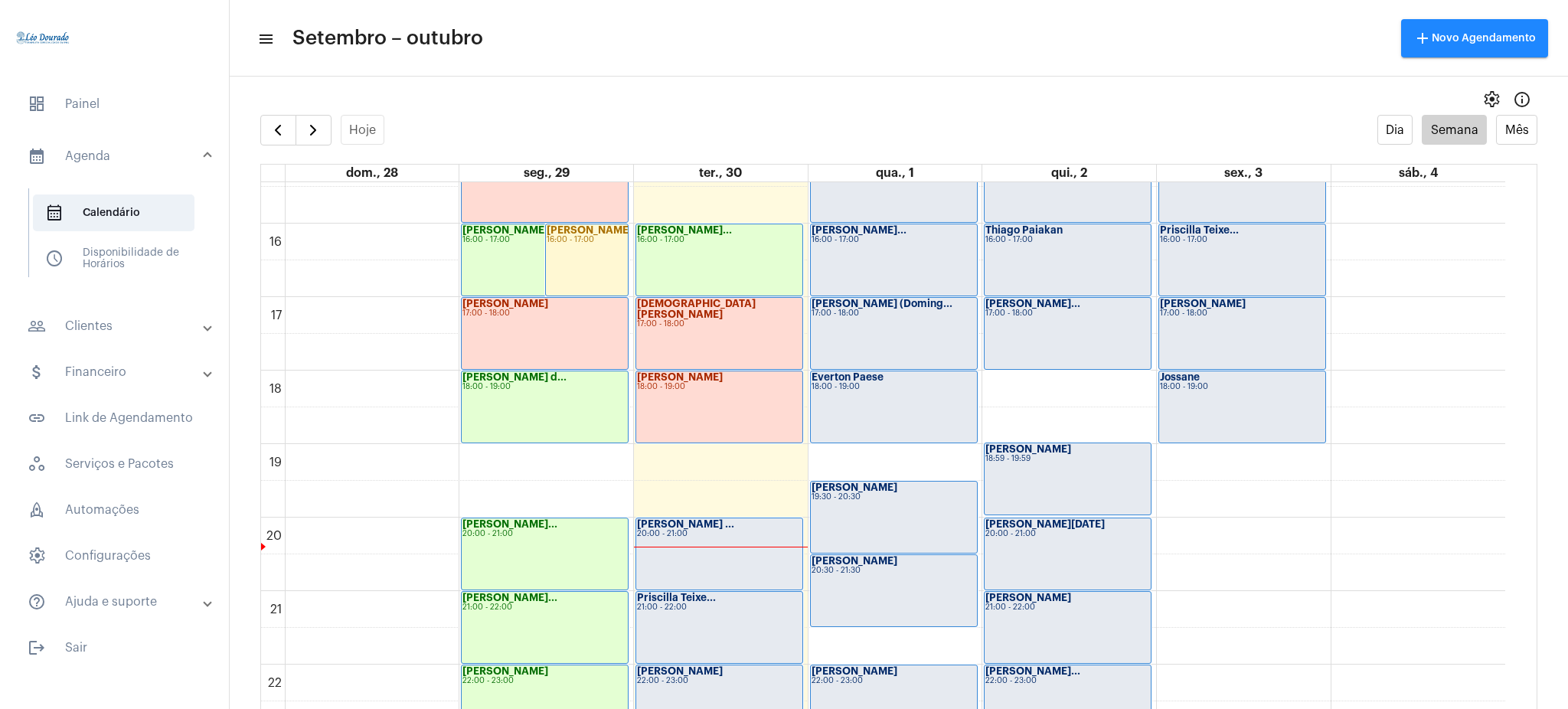
scroll to position [1137, 0]
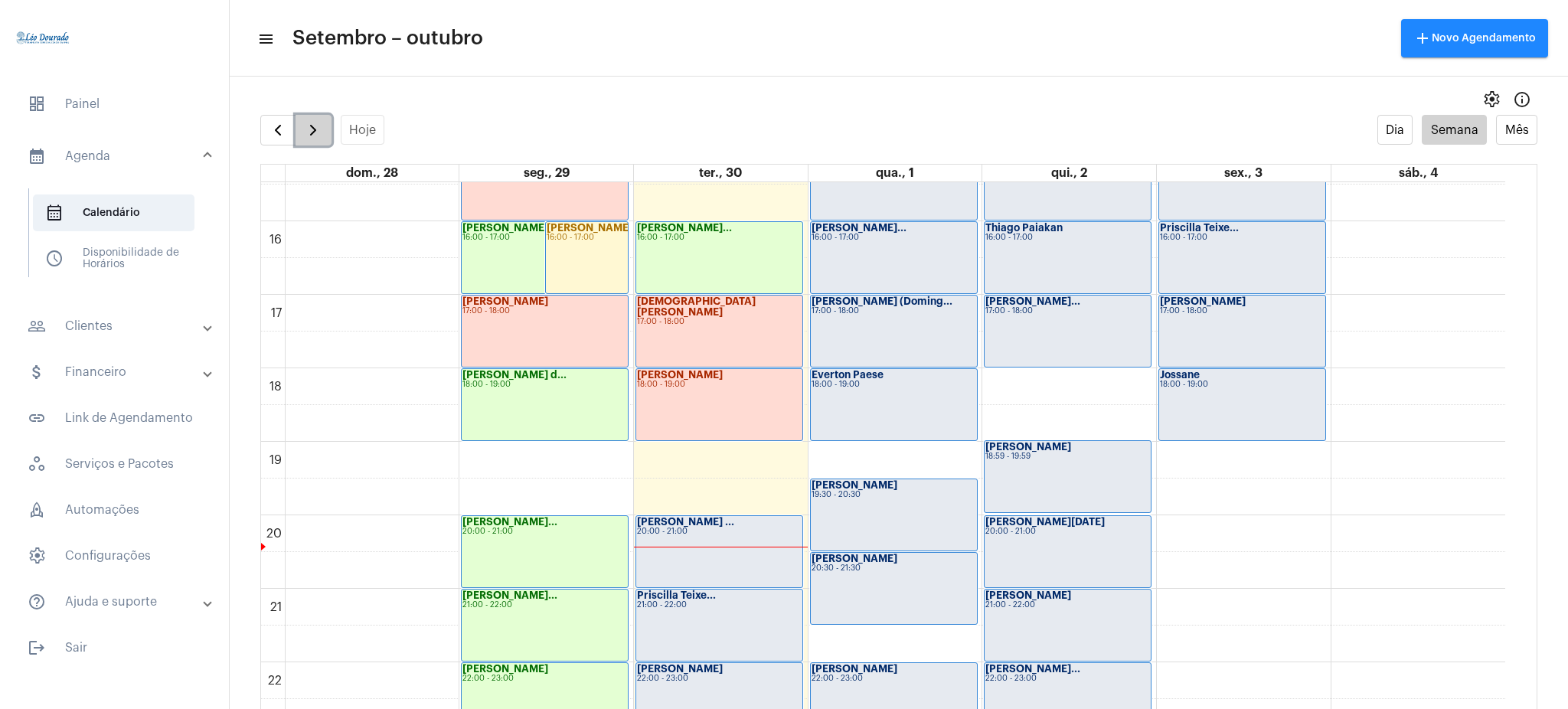
click at [308, 125] on span "button" at bounding box center [313, 130] width 19 height 19
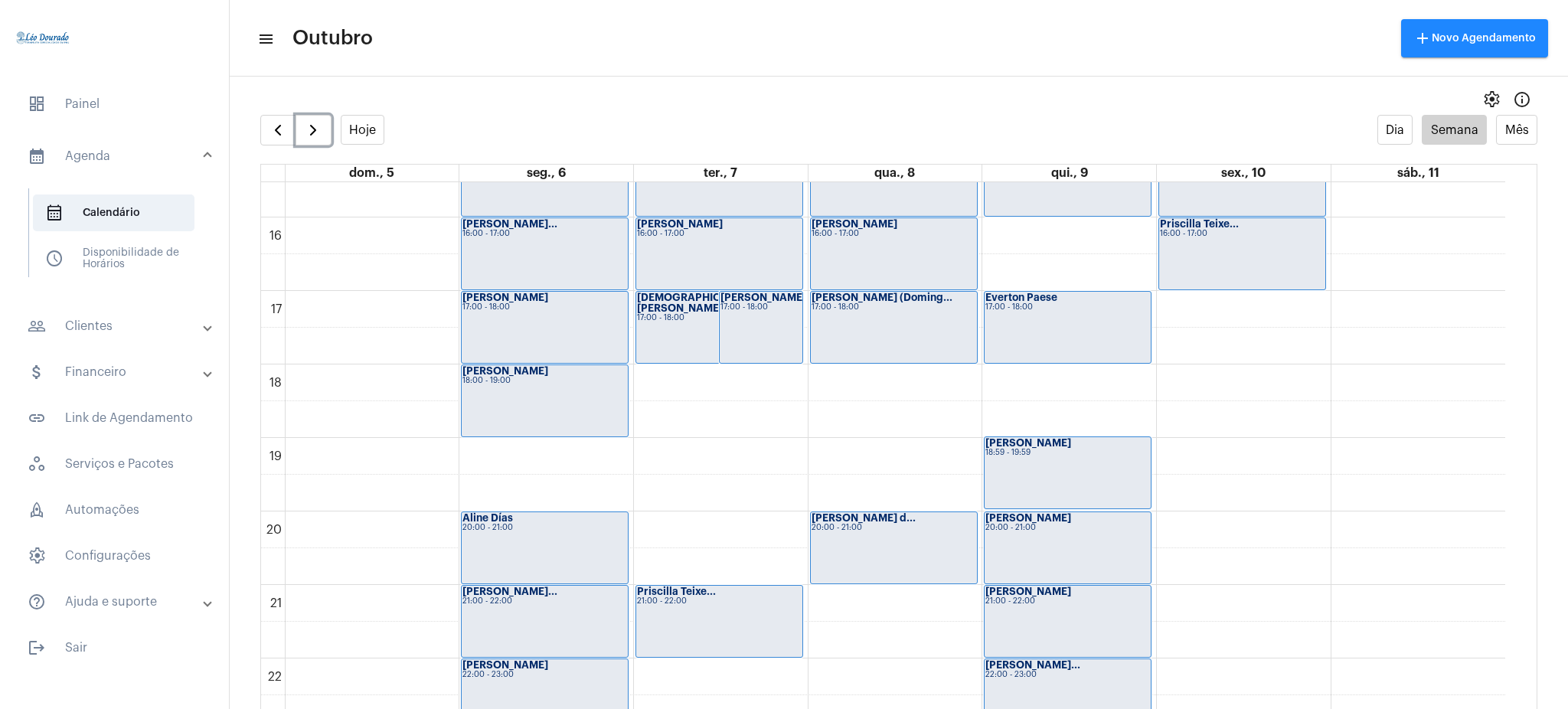
scroll to position [1138, 0]
